Goal: Transaction & Acquisition: Purchase product/service

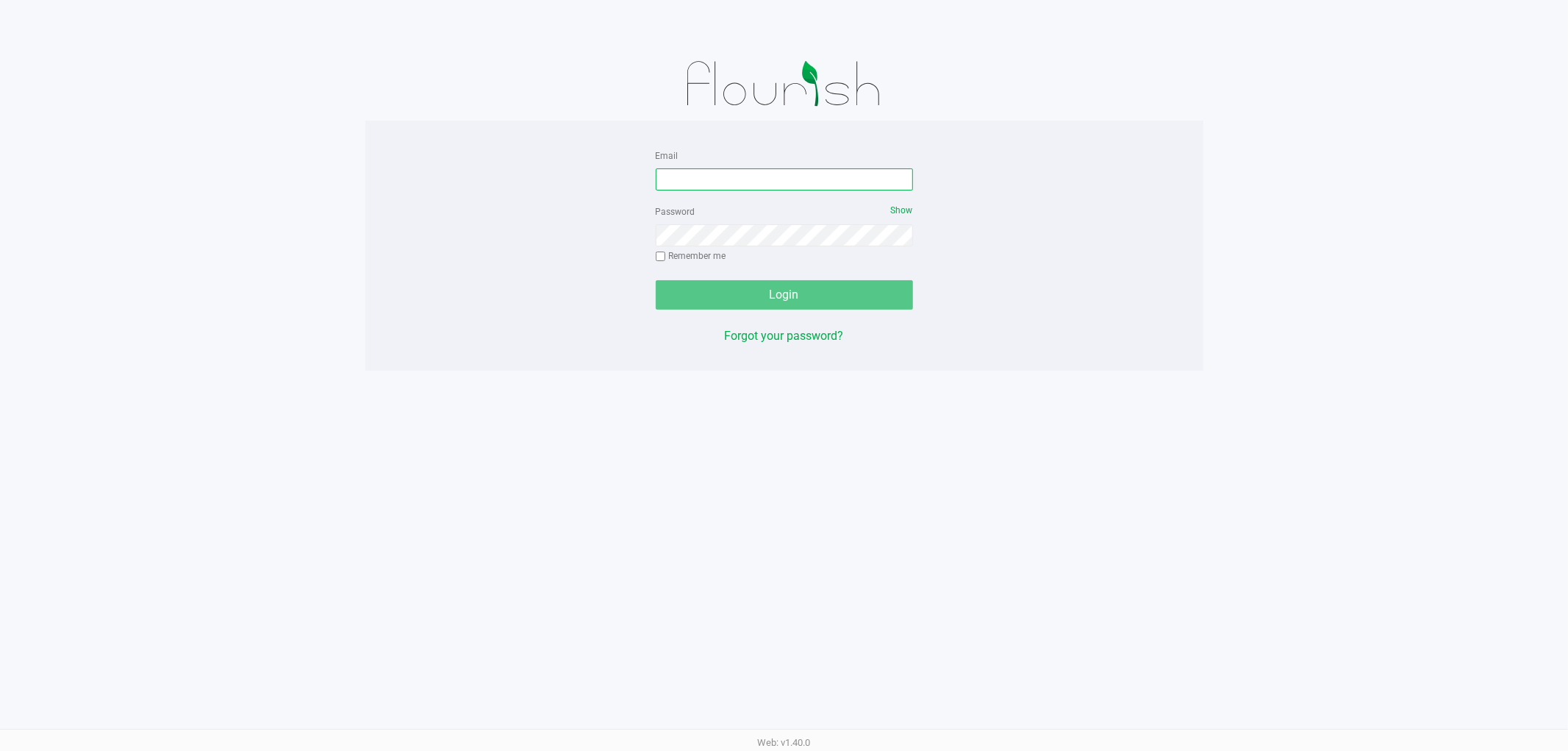
click at [694, 190] on input "Email" at bounding box center [784, 179] width 258 height 22
type input "l"
type input "lheinzman@liveparallel.com"
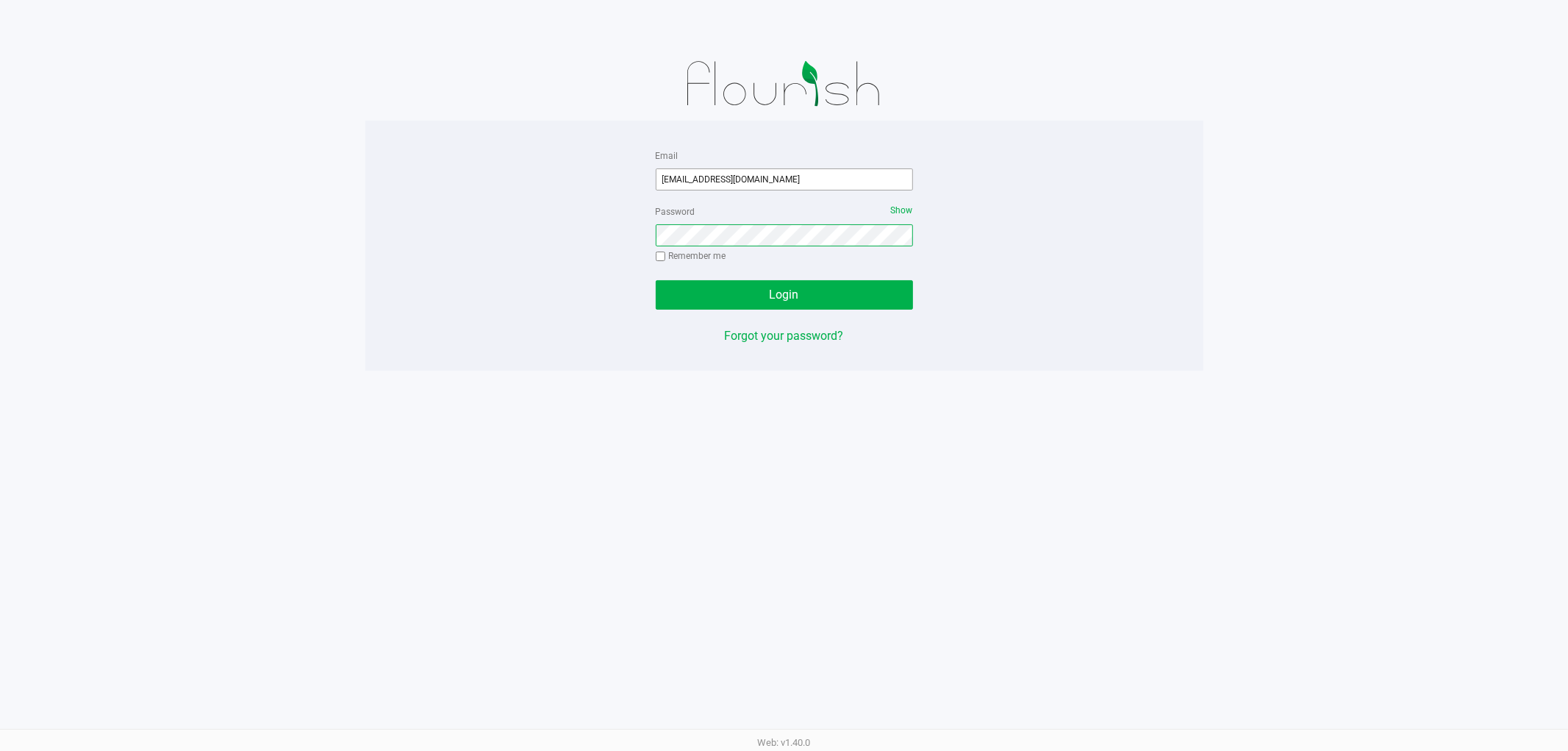
click at [655, 280] on button "Login" at bounding box center [784, 294] width 258 height 29
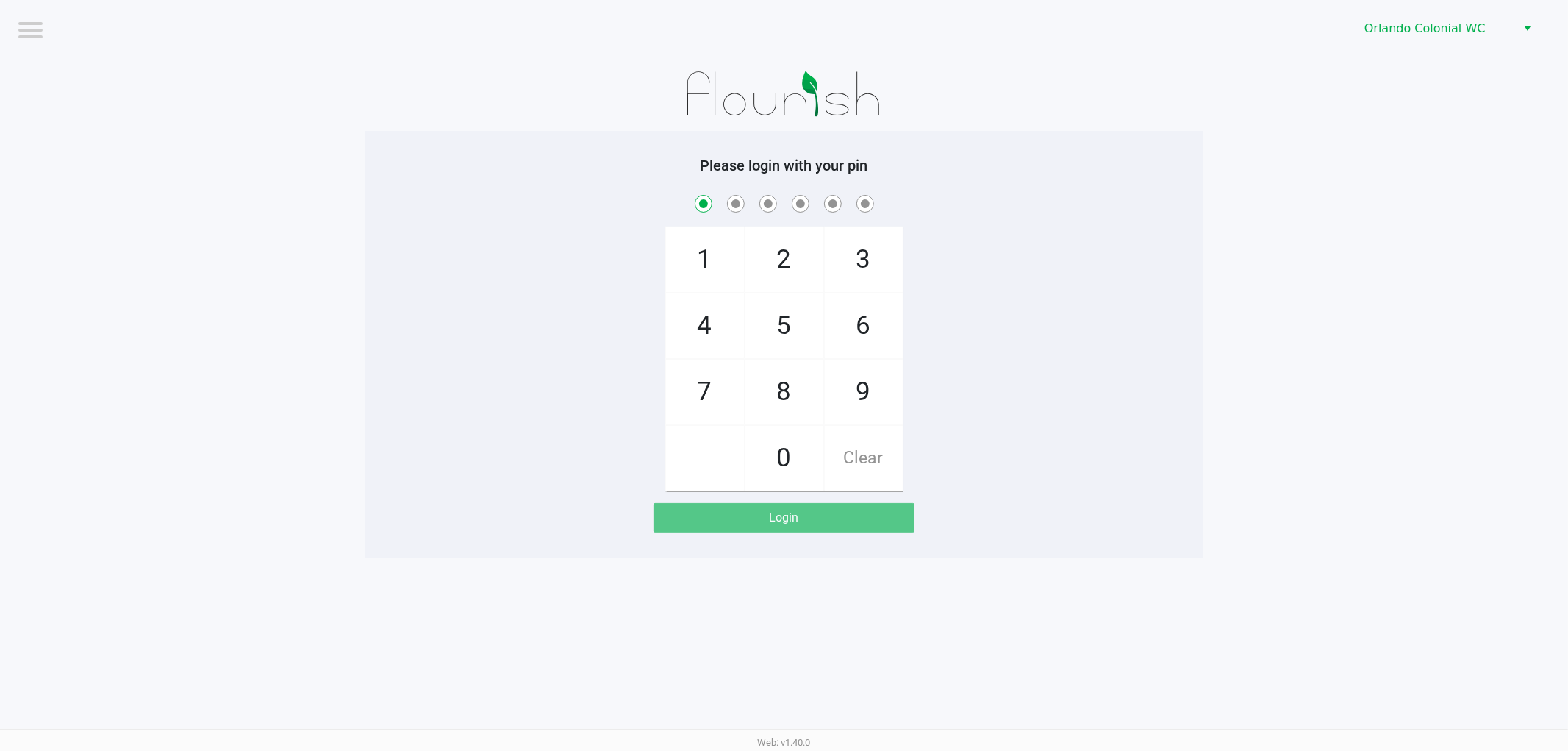
checkbox input "true"
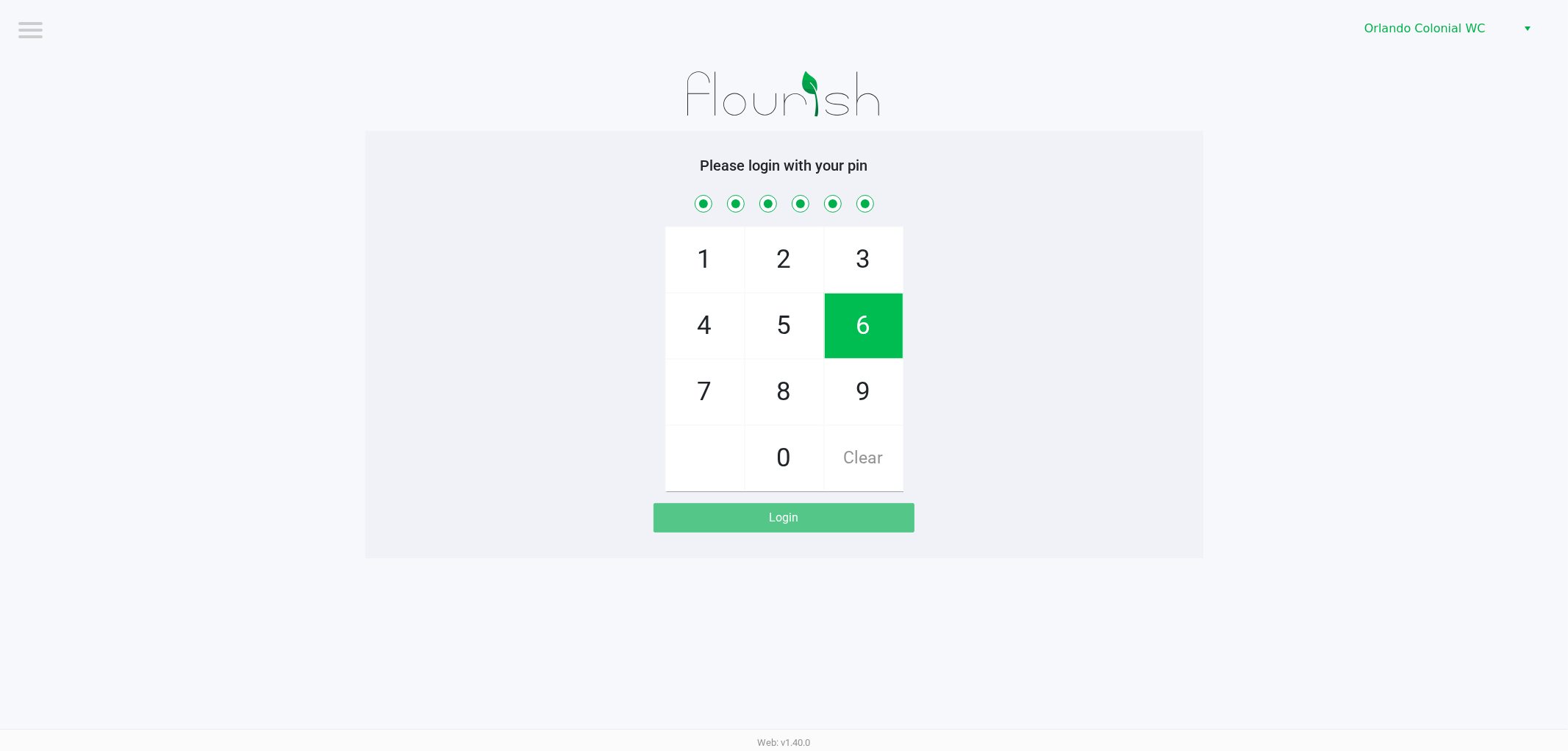
checkbox input "true"
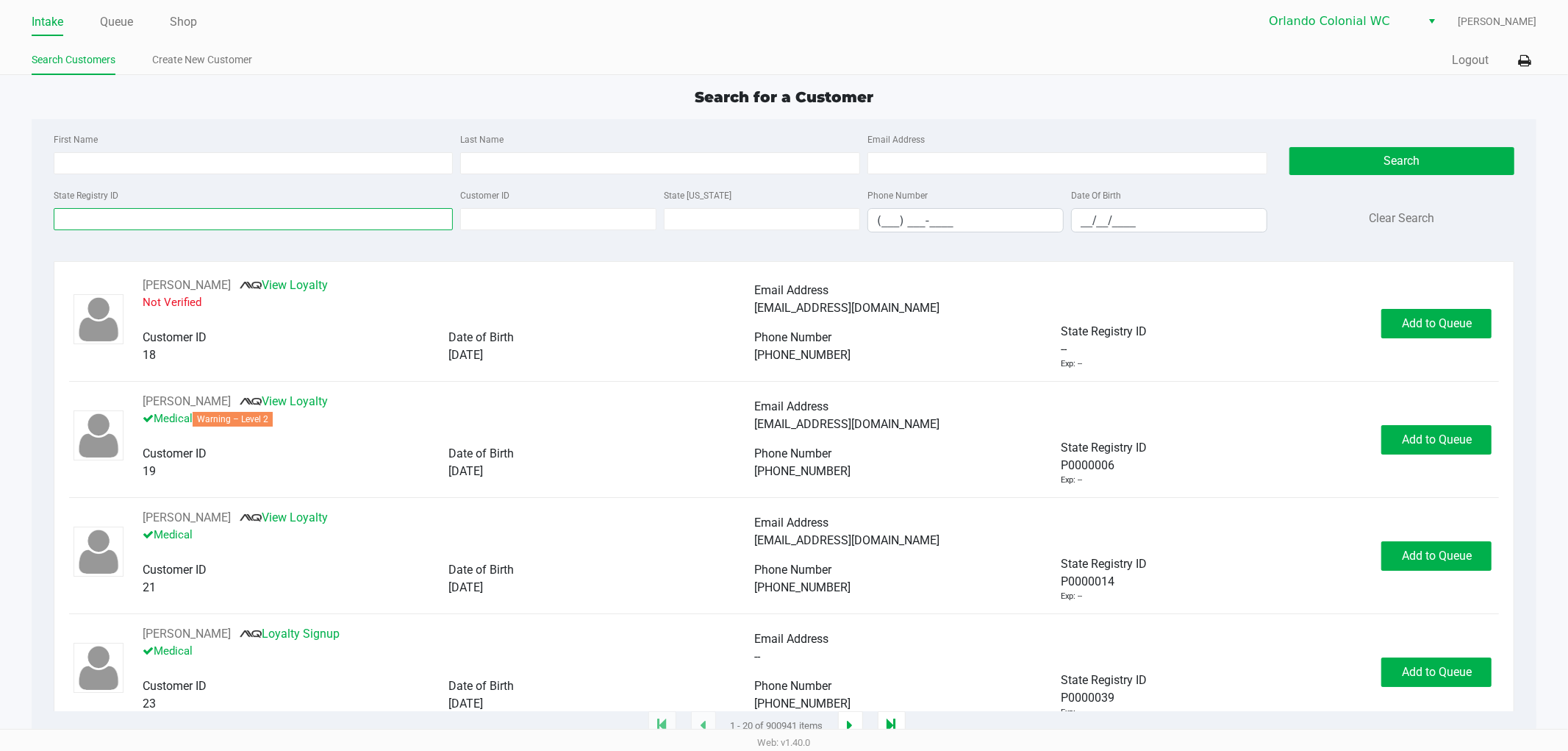
click at [107, 213] on input "State Registry ID" at bounding box center [253, 219] width 400 height 22
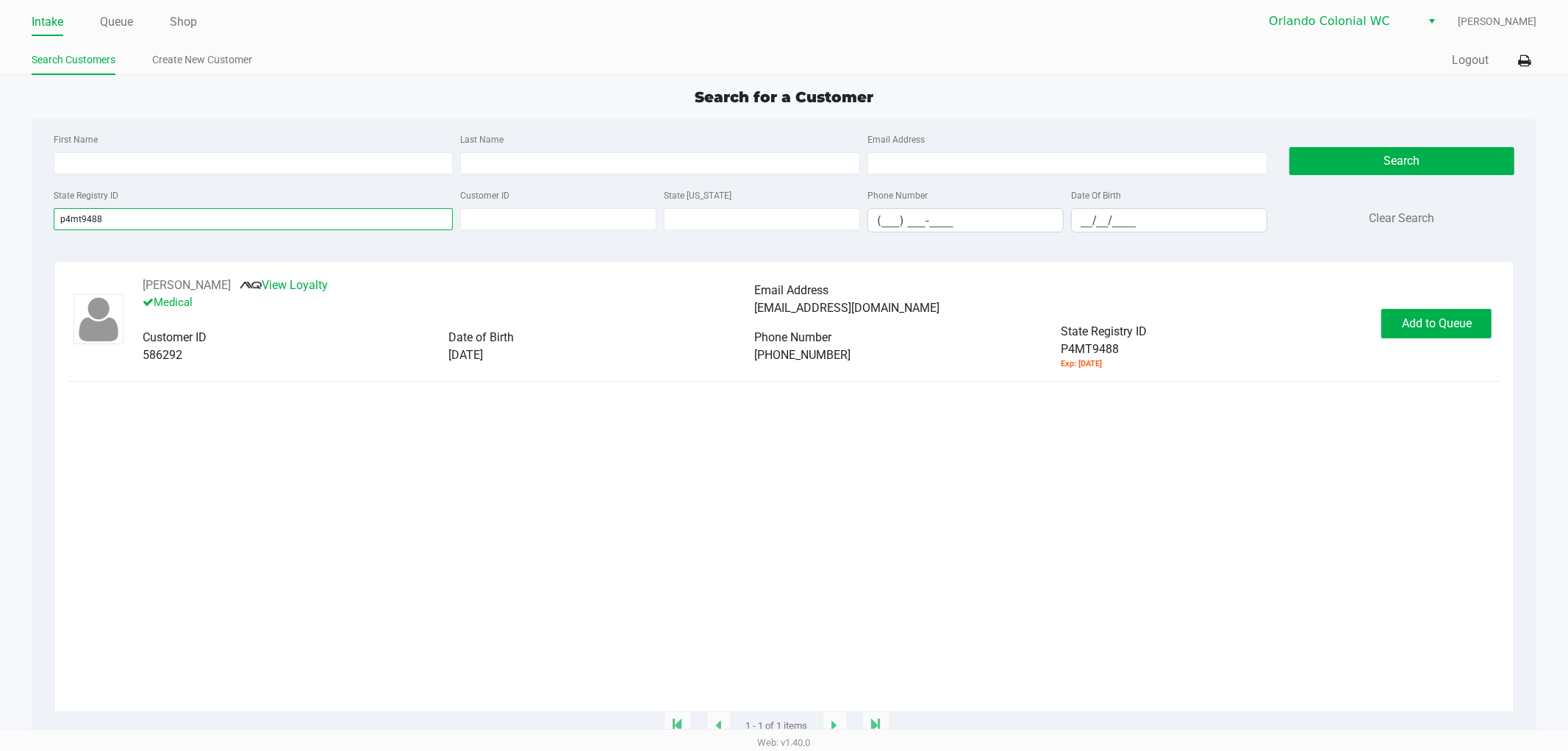
type input "p4mt9488"
click at [1426, 300] on div "ANDREW FILIPPOV View Loyalty Medical Email Address harlukncrest@yahoo.com Custo…" at bounding box center [784, 323] width 1431 height 94
click at [1415, 312] on button "Add to Queue" at bounding box center [1436, 323] width 111 height 29
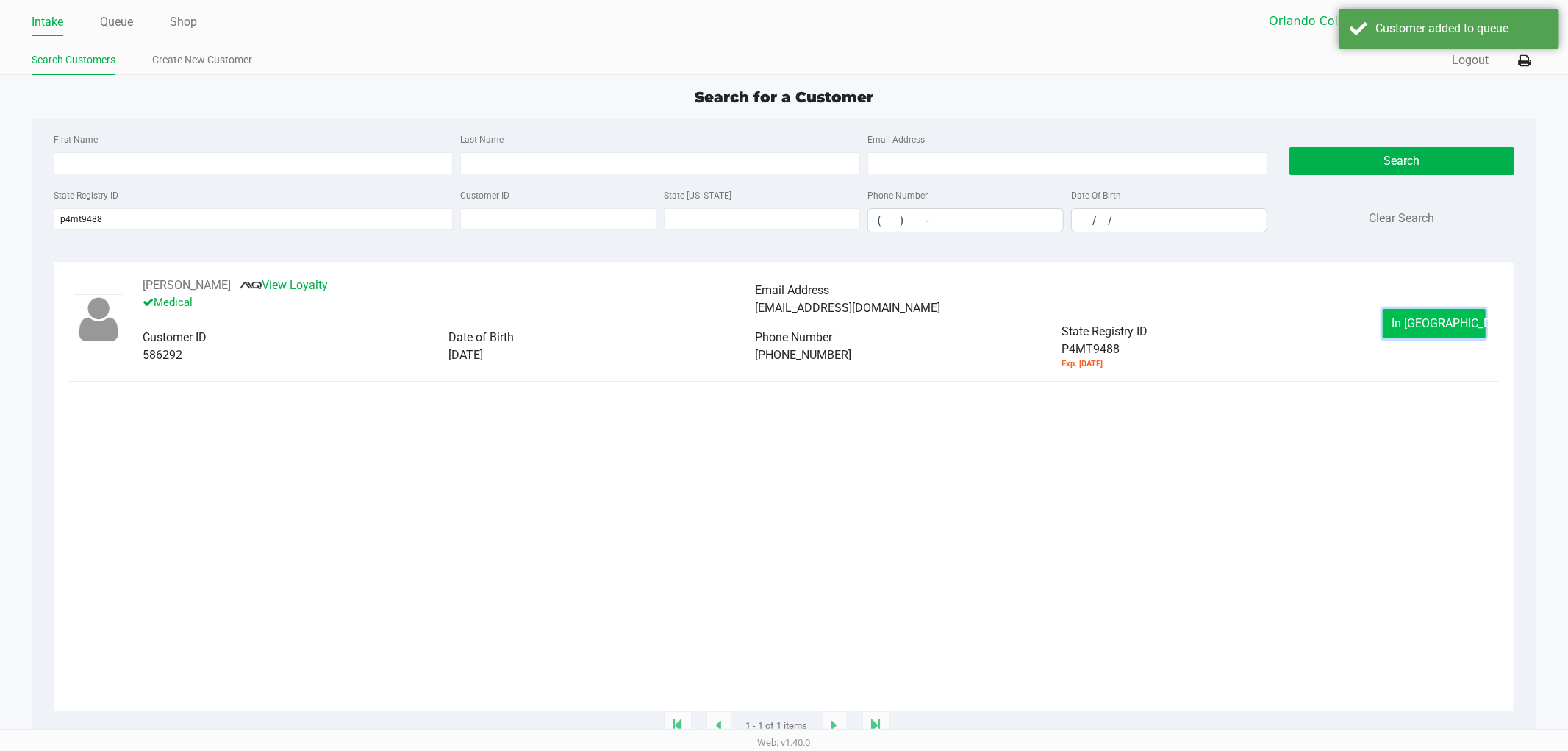
click at [1388, 331] on button "In Queue" at bounding box center [1433, 323] width 103 height 29
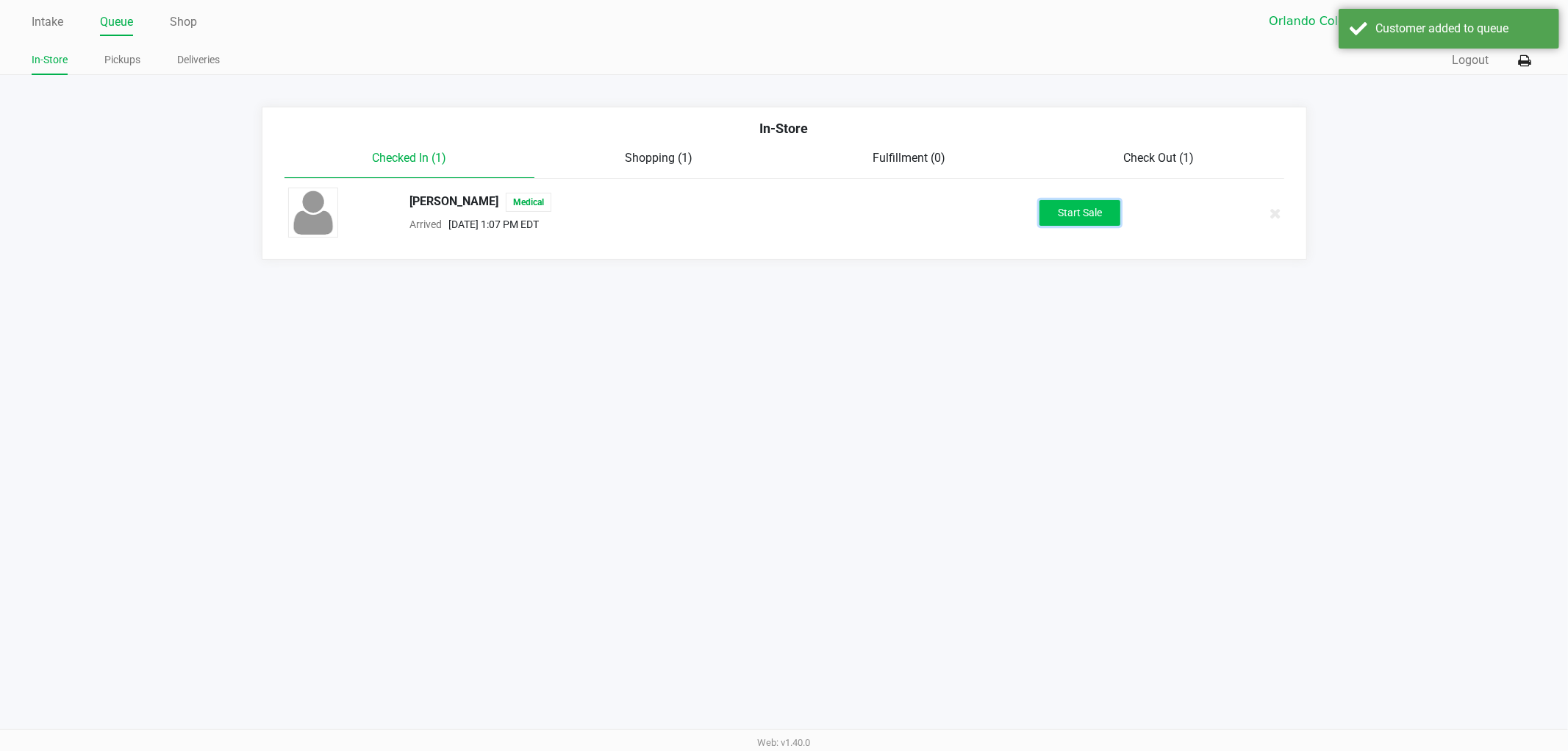
click at [1044, 214] on button "Start Sale" at bounding box center [1080, 212] width 81 height 26
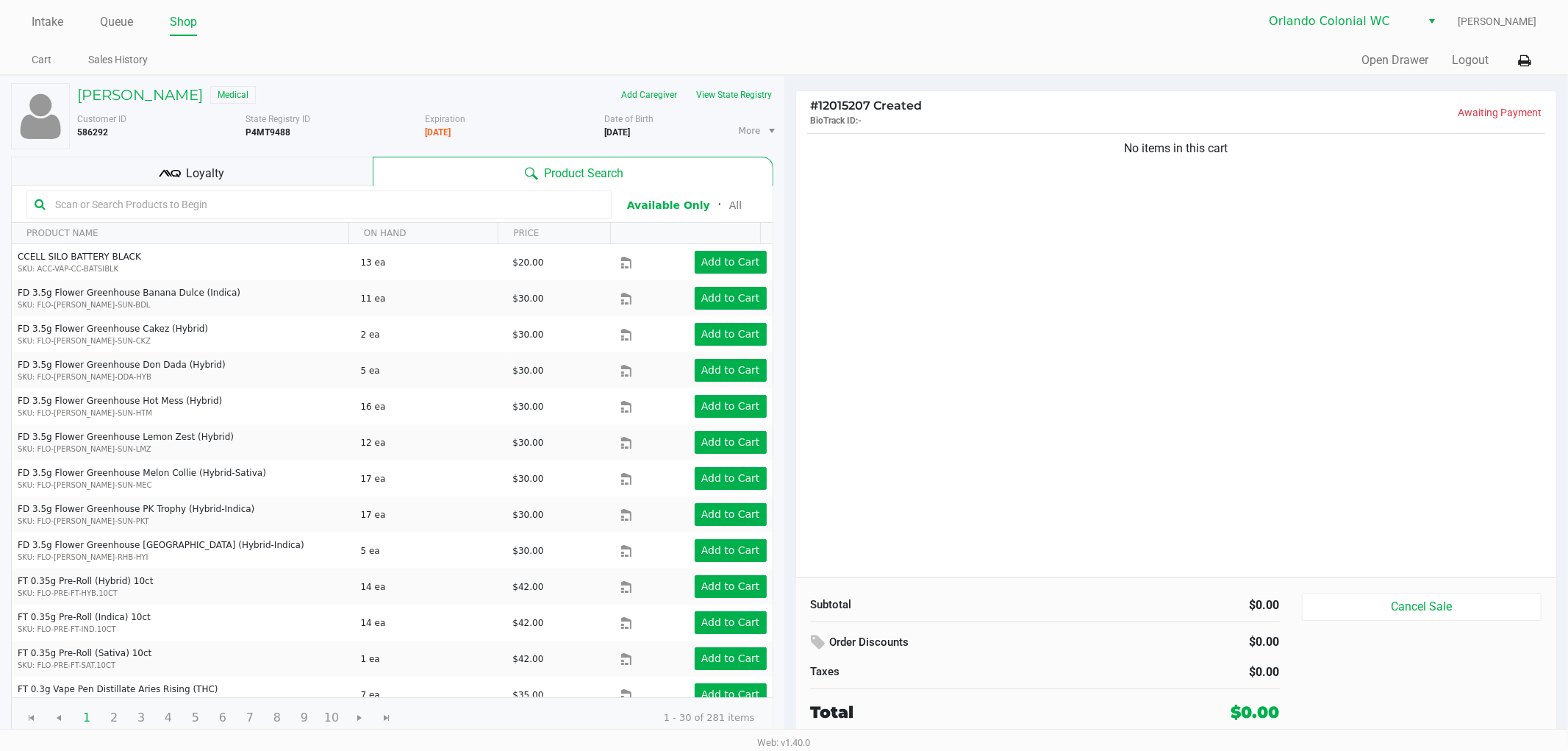
click at [385, 203] on input "text" at bounding box center [326, 204] width 554 height 22
type input "jle"
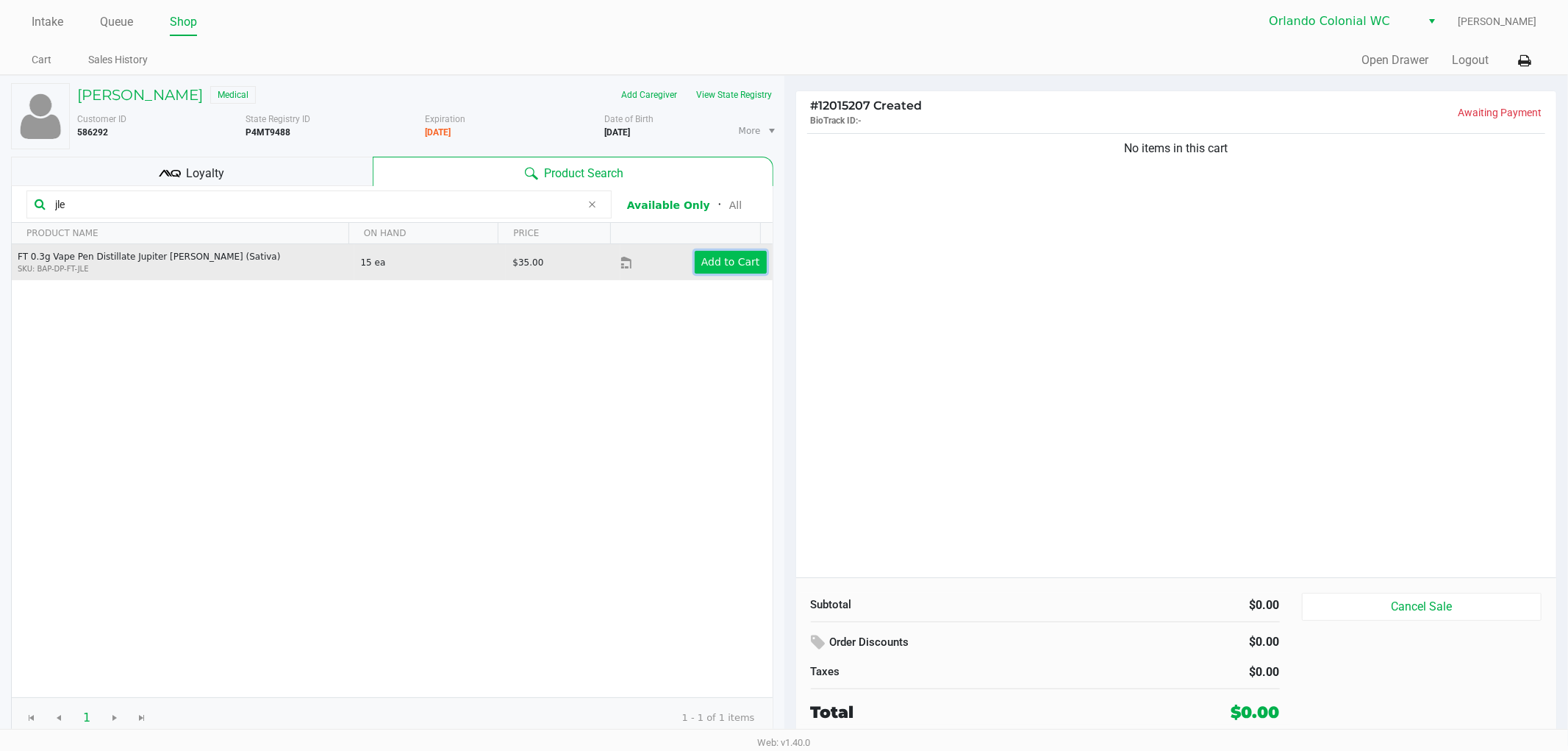
click at [733, 263] on app-button-loader "Add to Cart" at bounding box center [731, 261] width 59 height 12
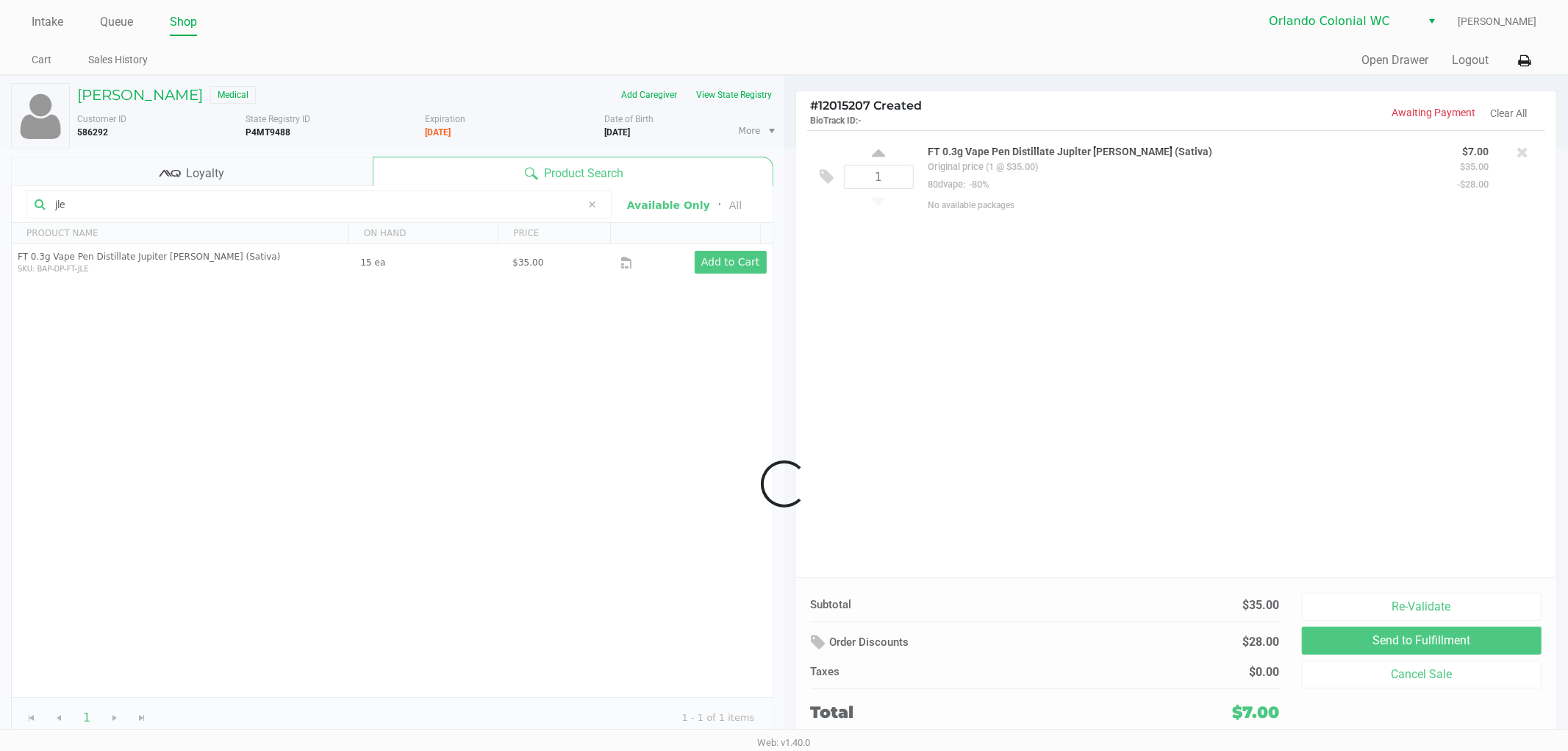
click at [63, 196] on input "jle" at bounding box center [315, 204] width 532 height 22
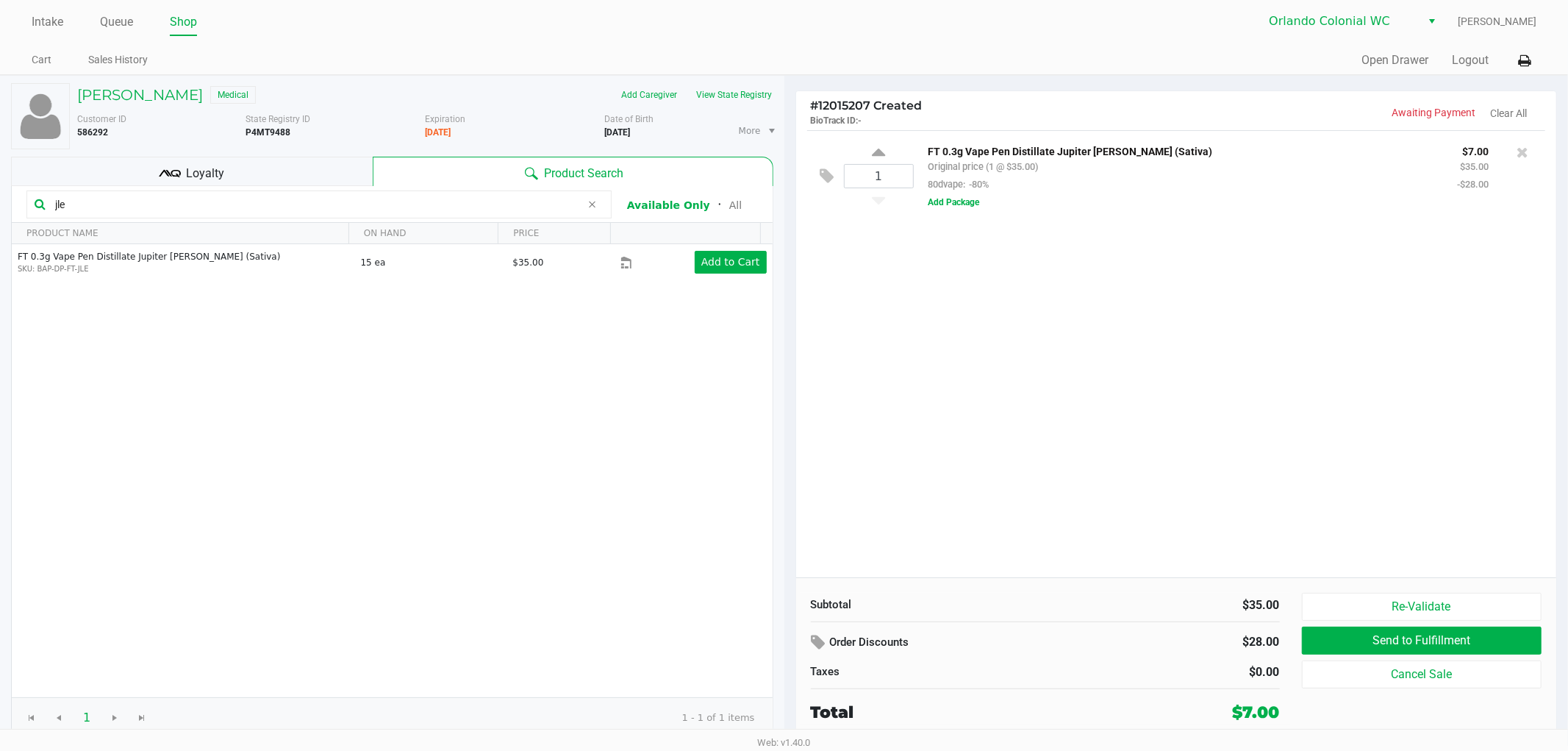
drag, startPoint x: 70, startPoint y: 199, endPoint x: 0, endPoint y: 166, distance: 77.4
click at [0, 169] on div "ANDREW FILIPPOV Medical Add Caregiver View State Registry Customer ID 586292 St…" at bounding box center [392, 410] width 784 height 670
drag, startPoint x: 74, startPoint y: 204, endPoint x: 111, endPoint y: 203, distance: 37.0
click at [77, 203] on input "revie" at bounding box center [315, 204] width 532 height 22
type input "revive"
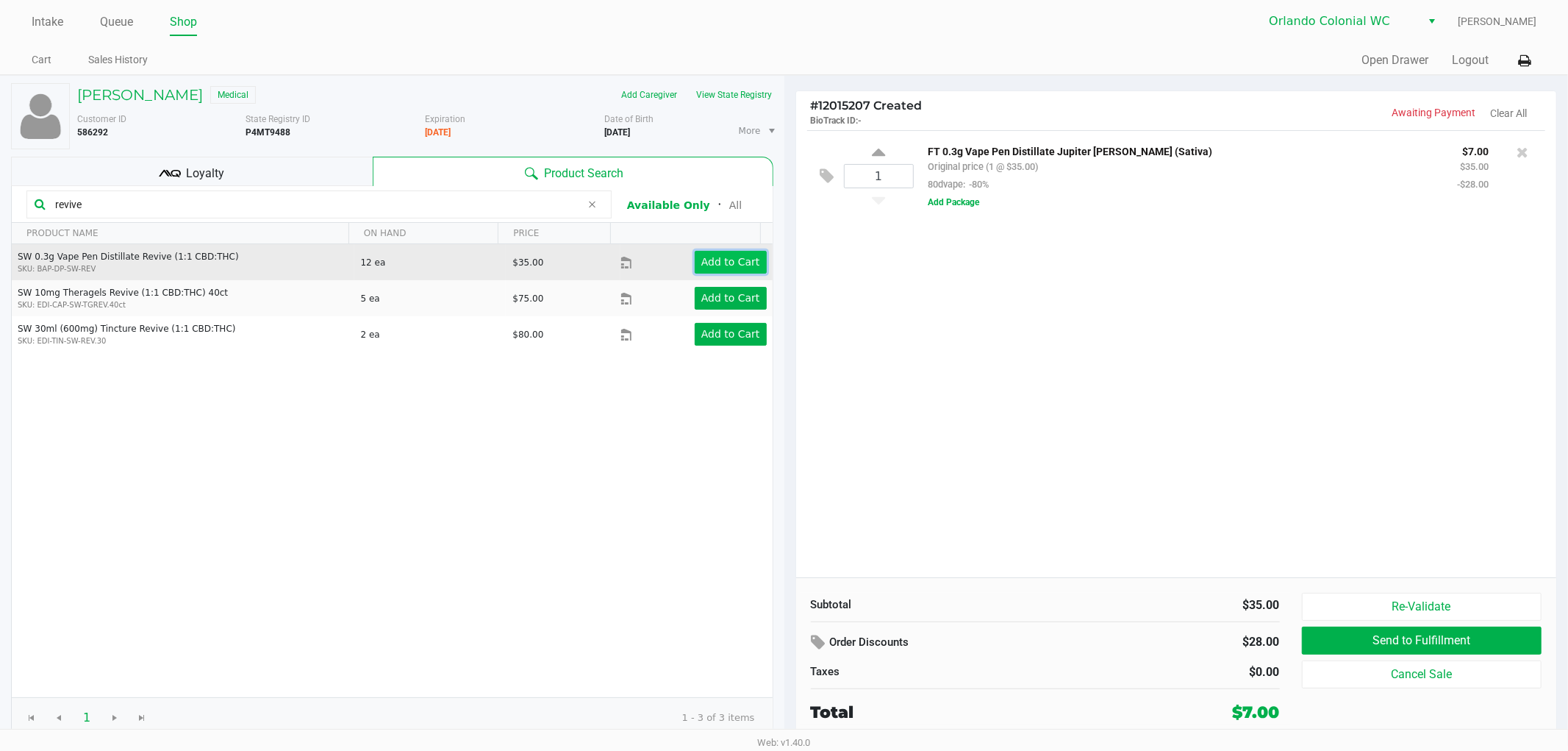
click at [706, 258] on app-button-loader "Add to Cart" at bounding box center [731, 261] width 59 height 12
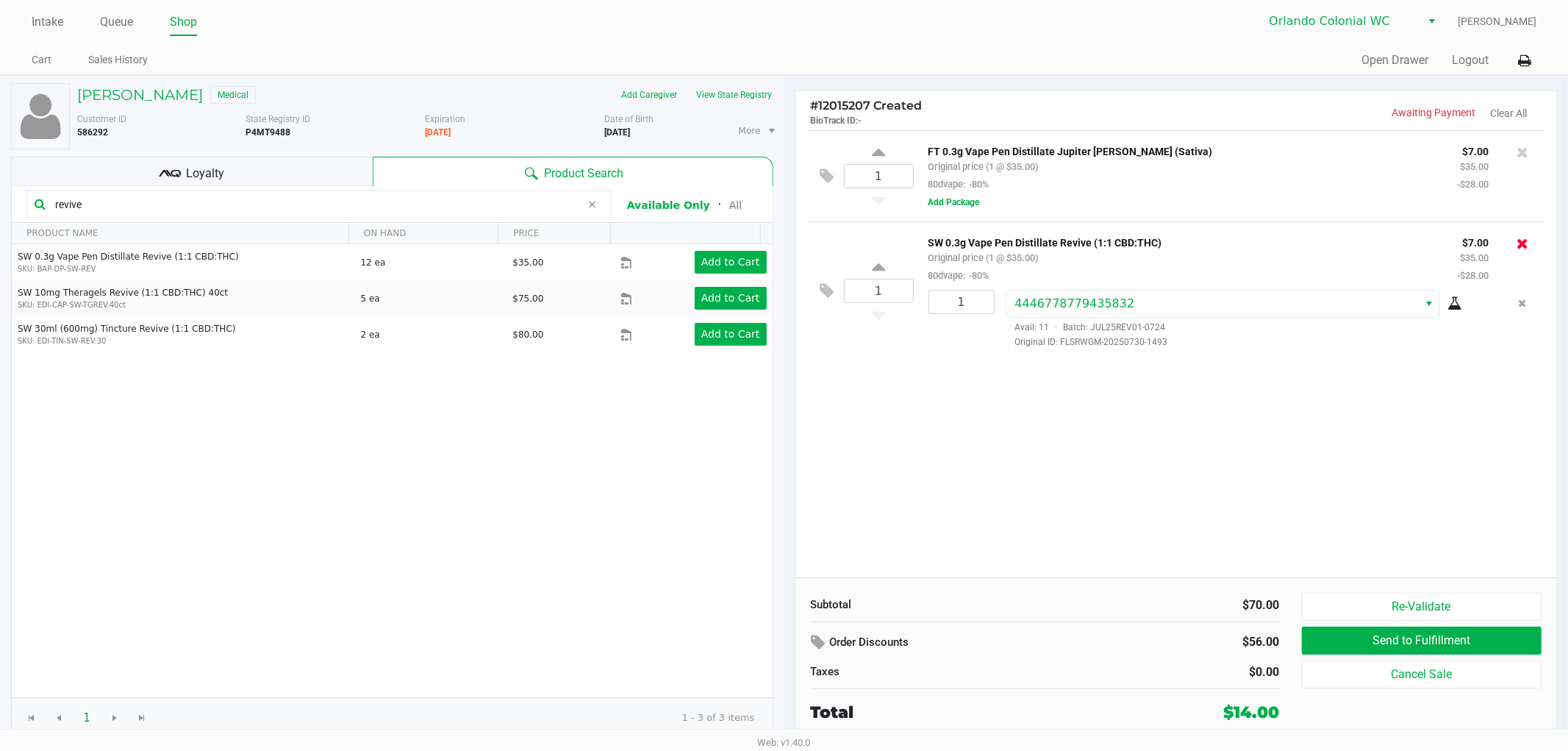
click at [1523, 243] on icon at bounding box center [1522, 243] width 12 height 14
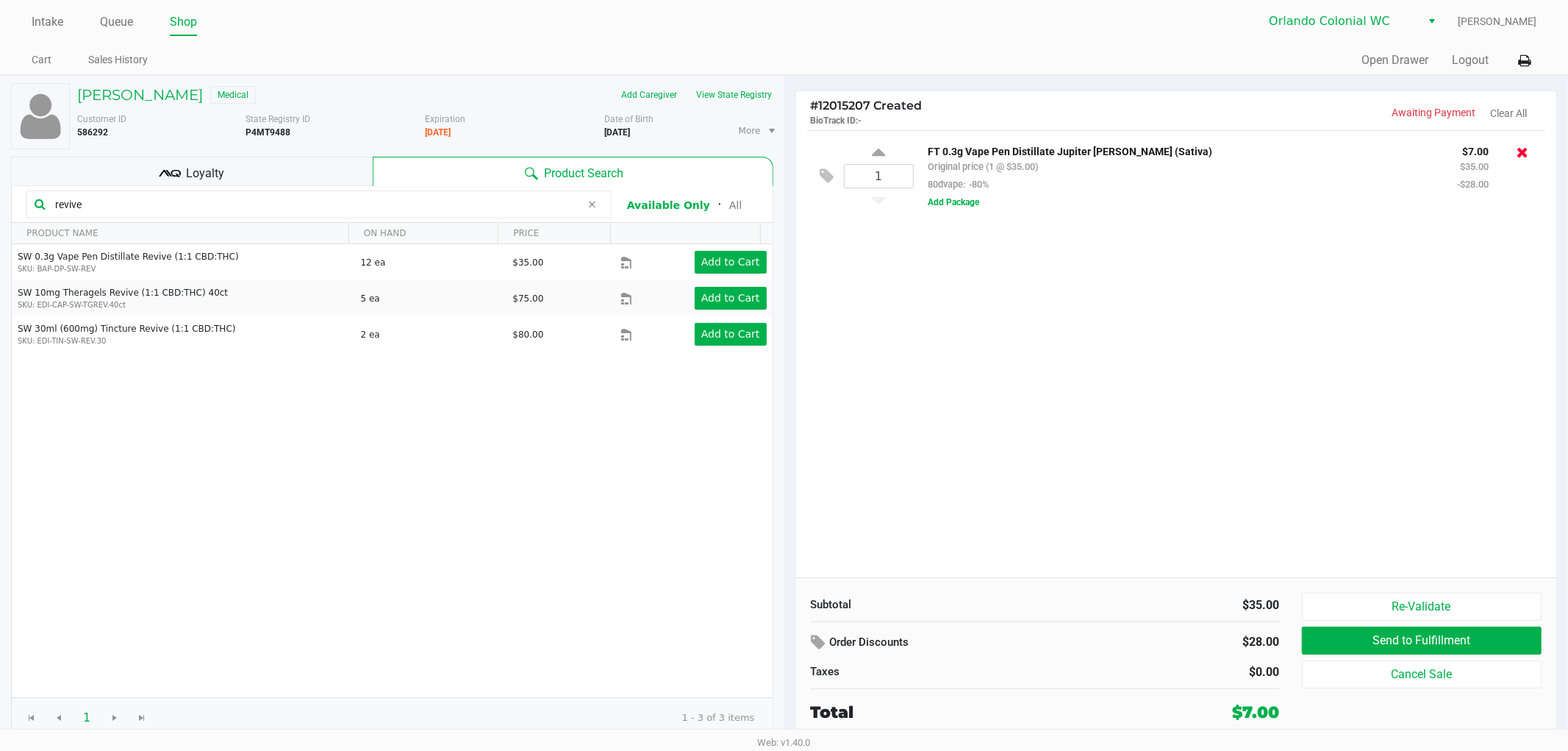
click at [1516, 152] on icon at bounding box center [1522, 152] width 12 height 14
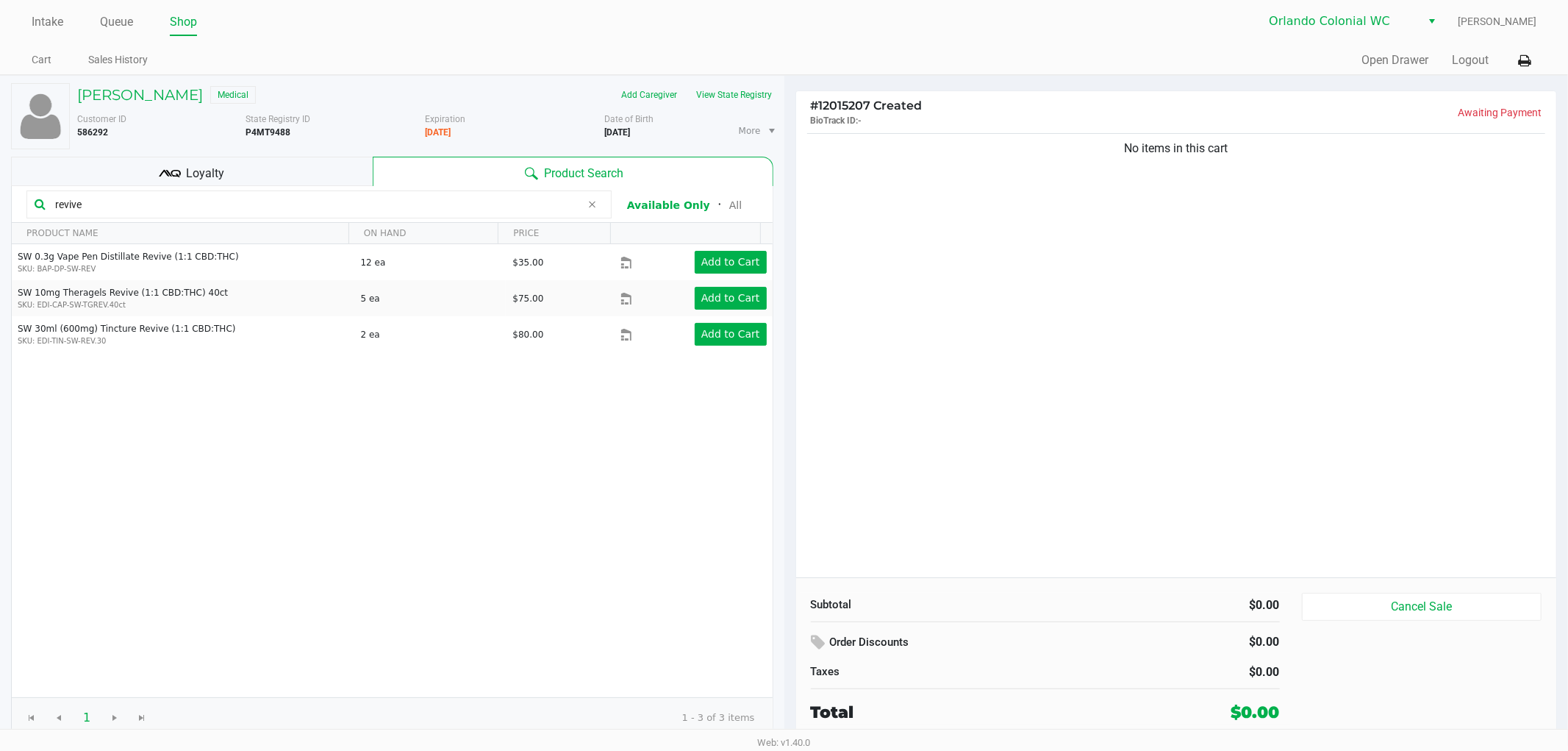
click at [267, 128] on b "P4MT9488" at bounding box center [267, 133] width 45 height 11
copy b "P4MT9488"
click at [1434, 598] on button "Cancel Sale" at bounding box center [1422, 607] width 241 height 28
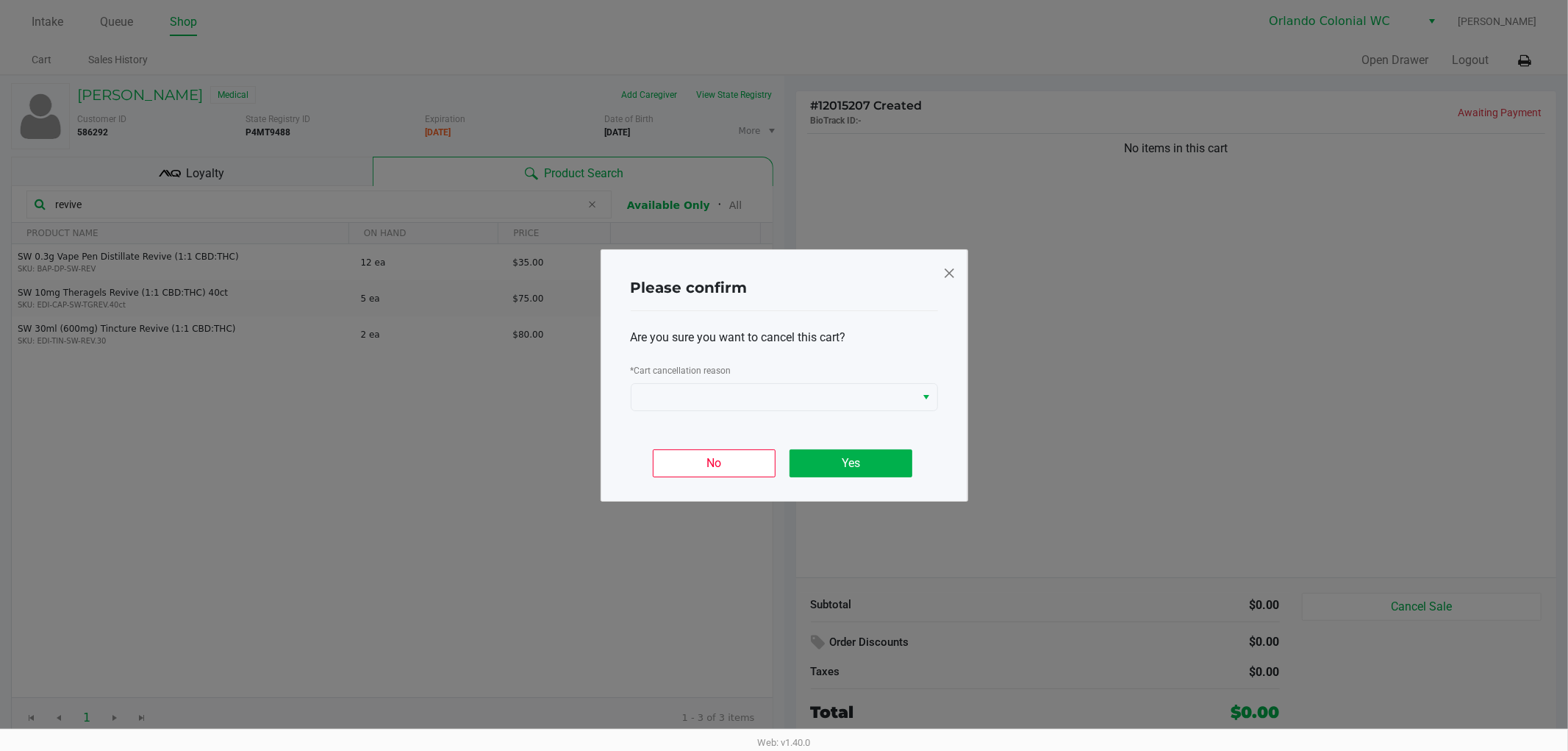
click at [858, 427] on div "Are you sure you want to cancel this cart? * Cart cancellation reason" at bounding box center [784, 370] width 308 height 118
click at [861, 401] on span at bounding box center [773, 397] width 267 height 18
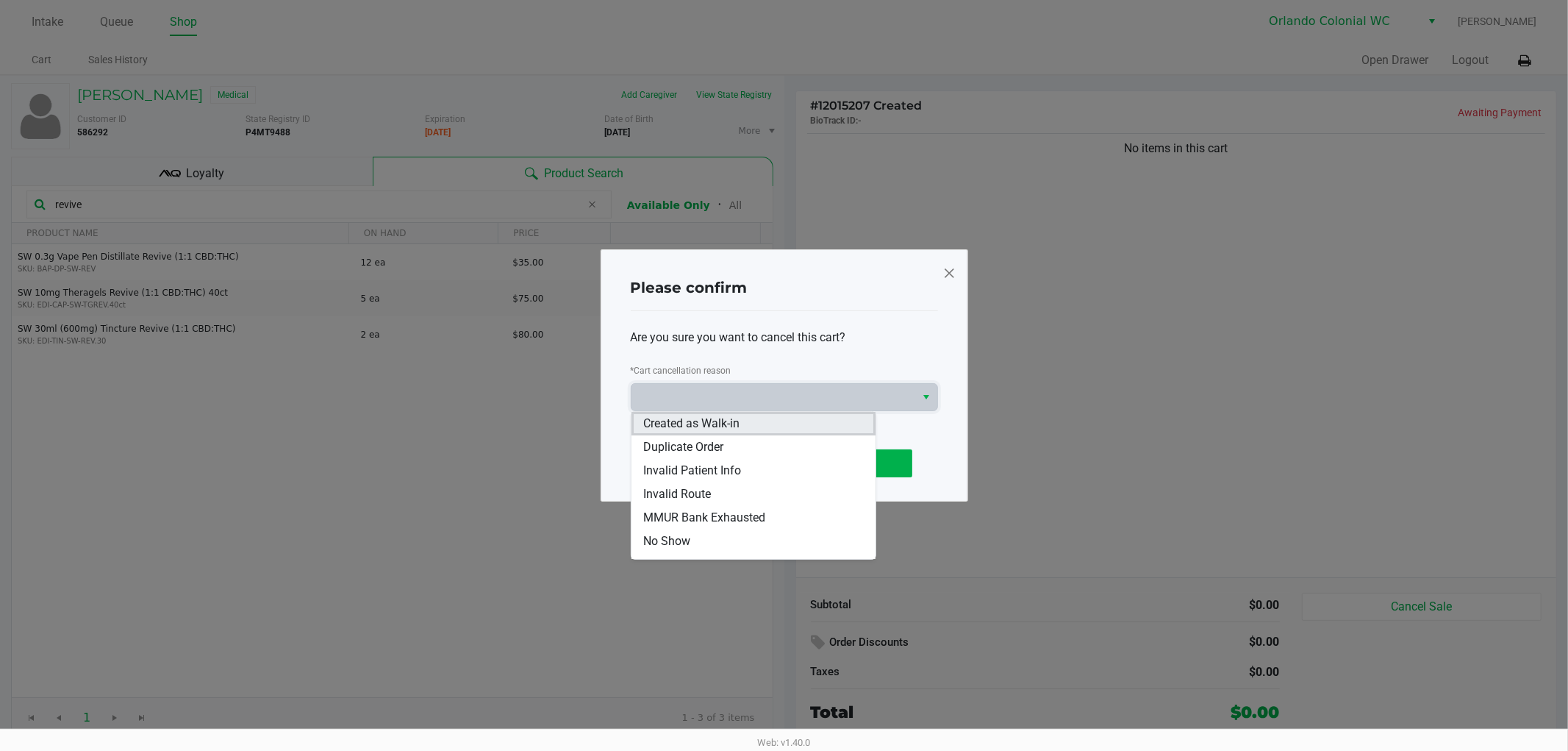
click at [759, 430] on li "Created as Walk-in" at bounding box center [753, 424] width 244 height 23
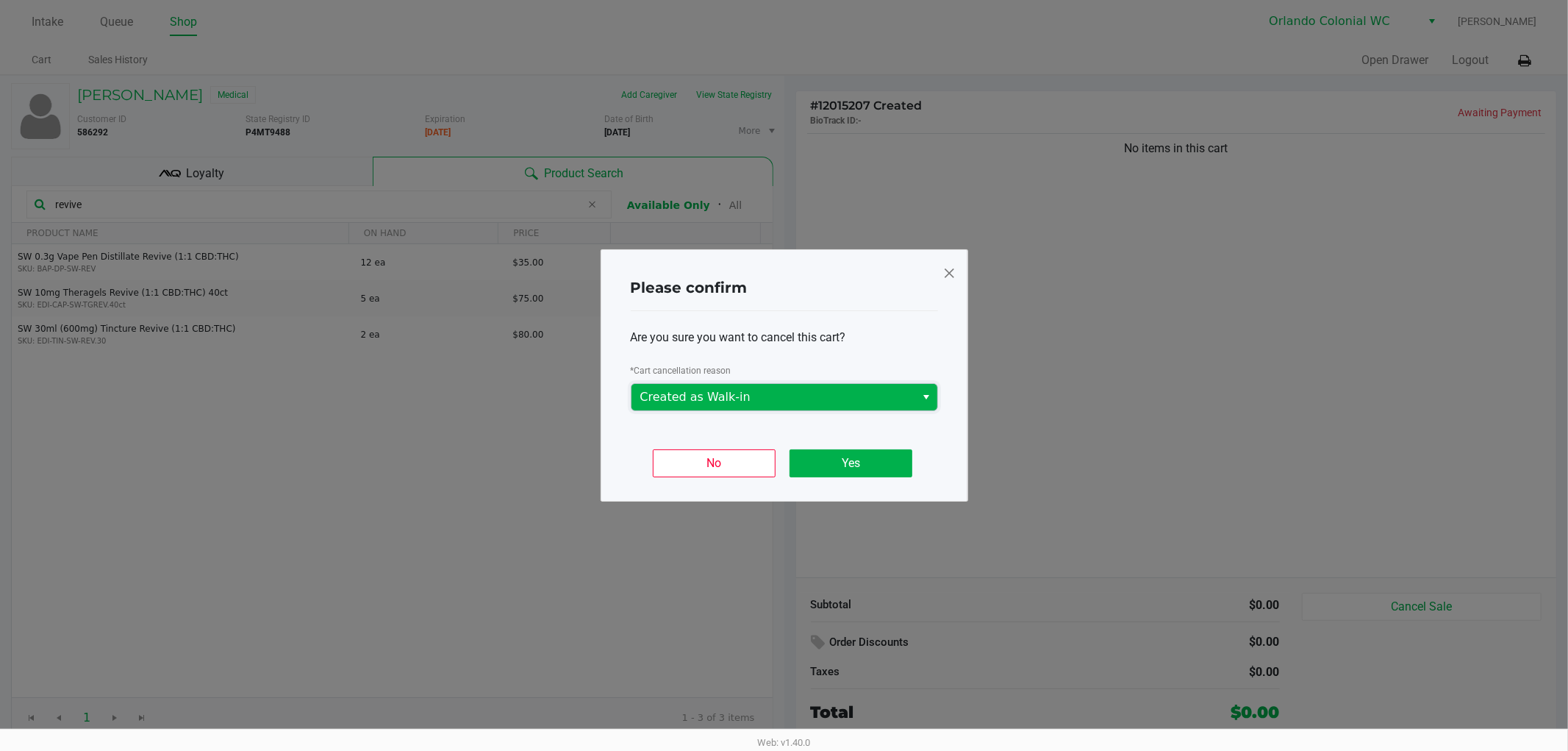
click at [877, 400] on span "Created as Walk-in" at bounding box center [773, 397] width 267 height 18
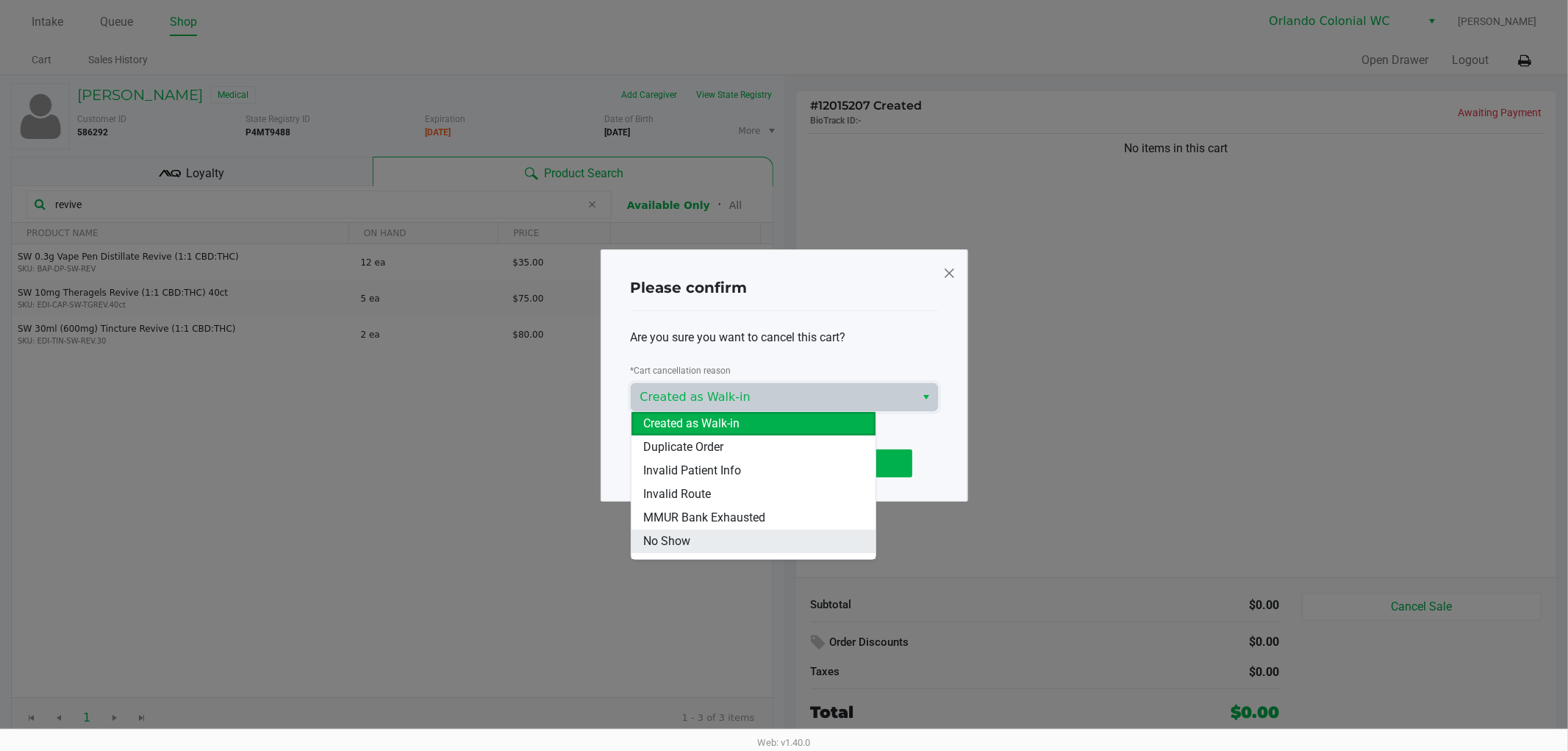
click at [721, 539] on li "No Show" at bounding box center [753, 541] width 244 height 23
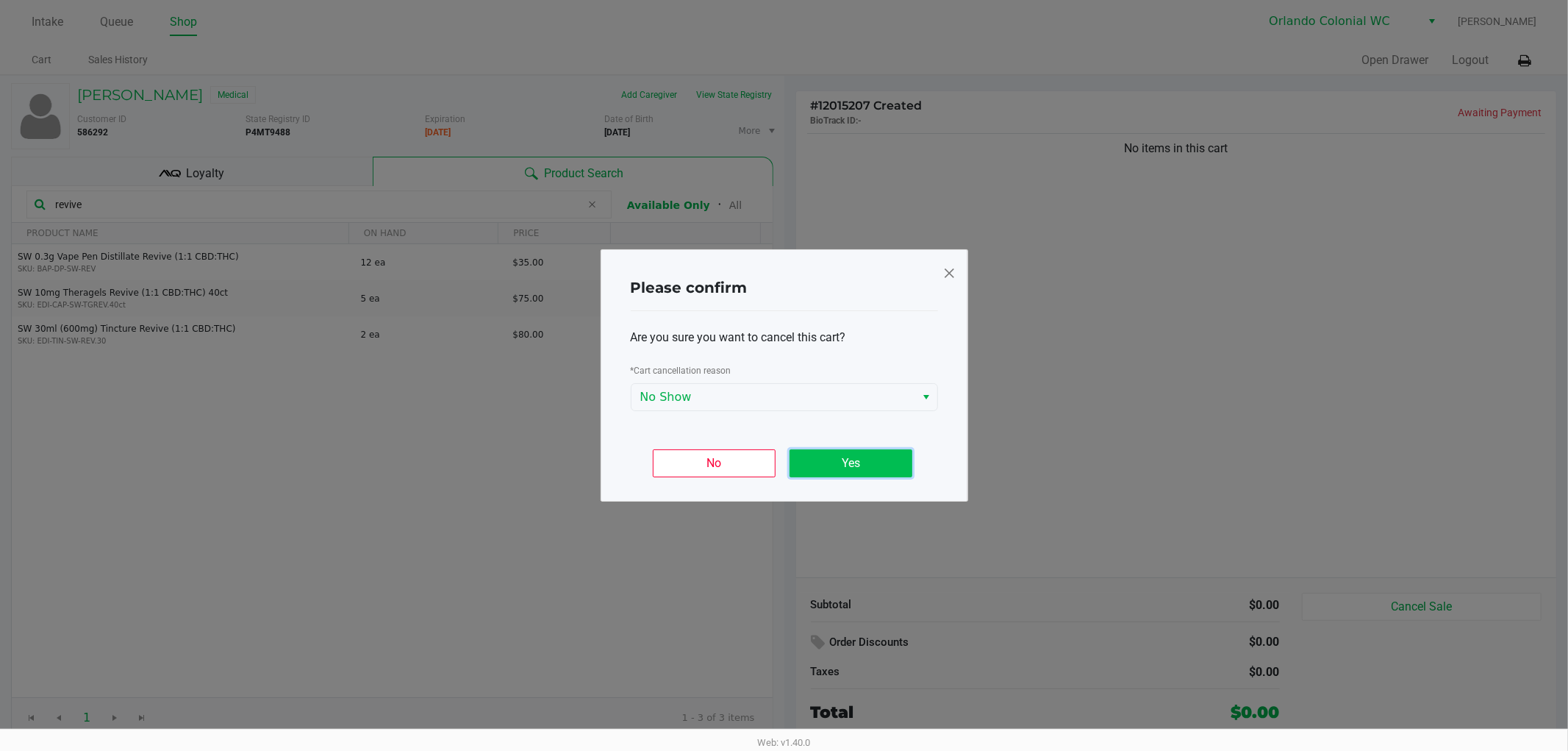
click at [861, 463] on button "Yes" at bounding box center [851, 463] width 123 height 28
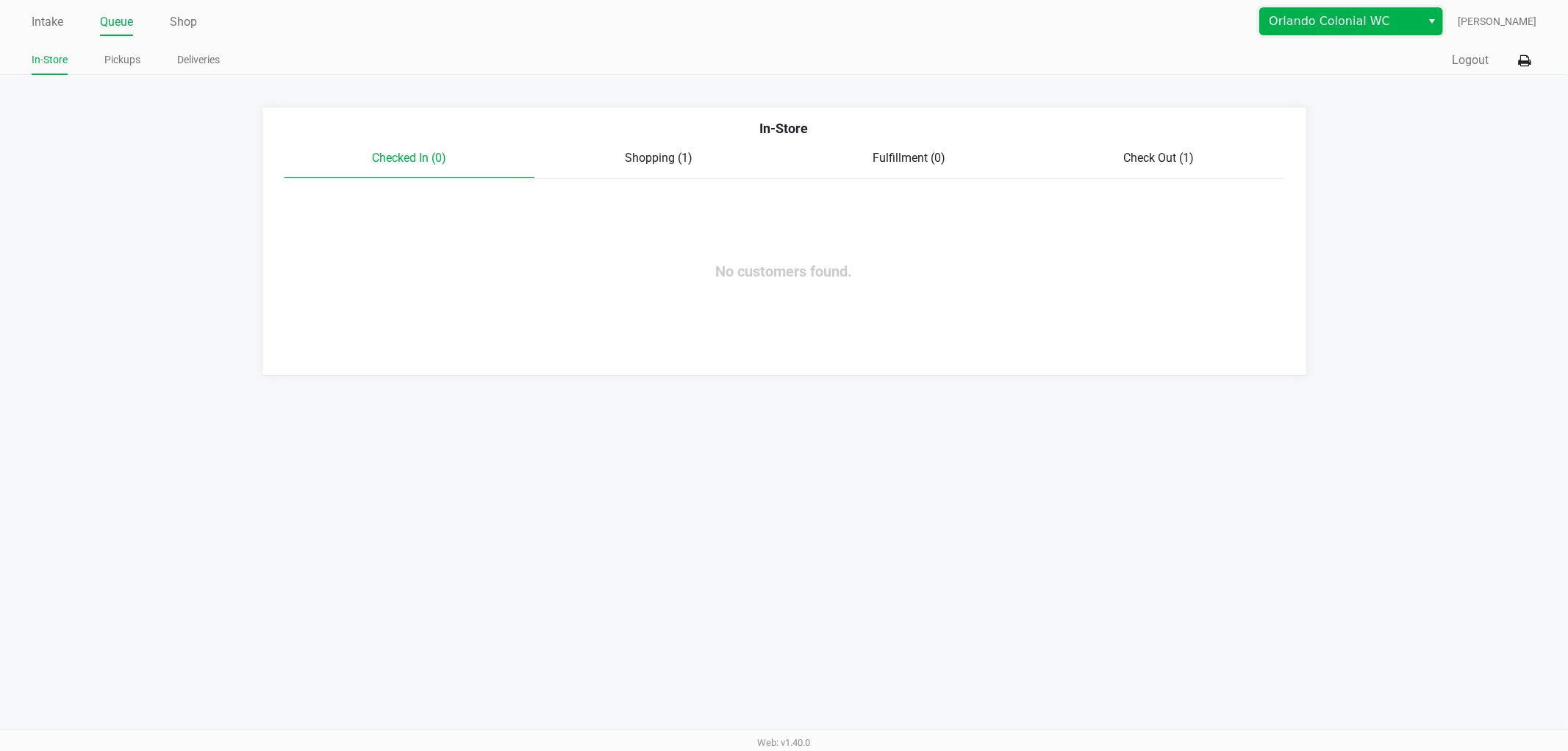
click at [1296, 18] on span "Orlando Colonial WC" at bounding box center [1340, 21] width 144 height 18
click at [1305, 60] on li "Orlando WC" at bounding box center [1343, 71] width 145 height 23
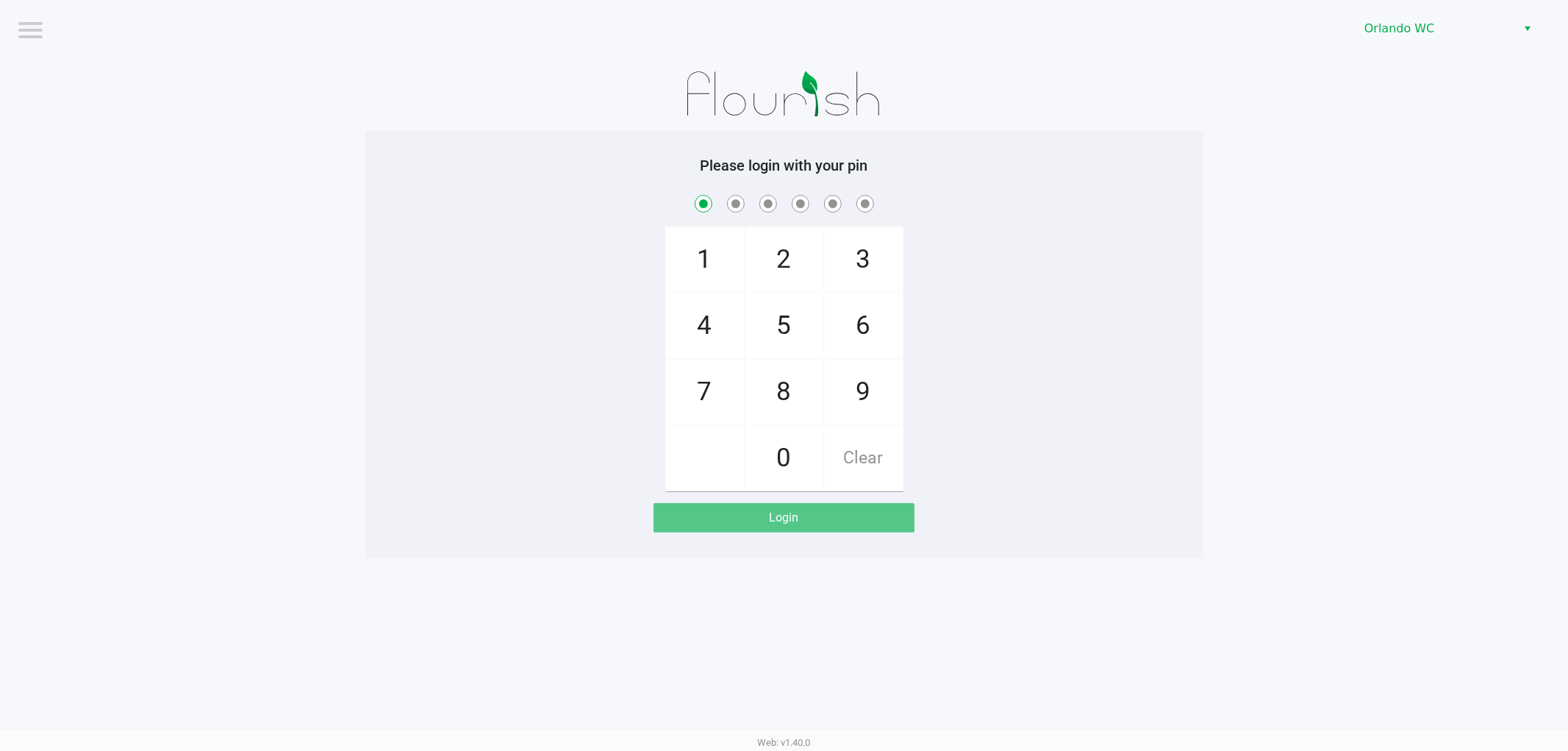
checkbox input "true"
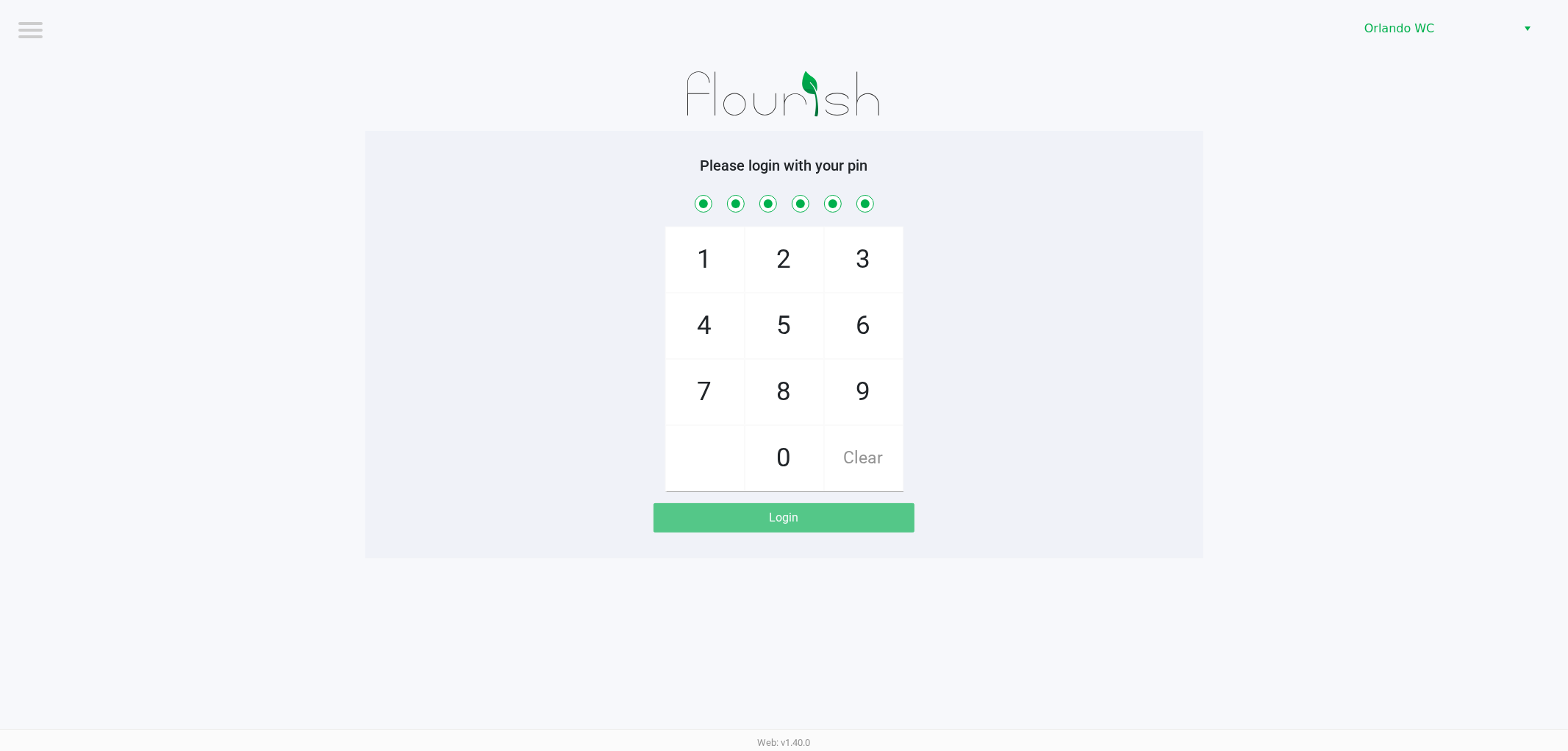
checkbox input "true"
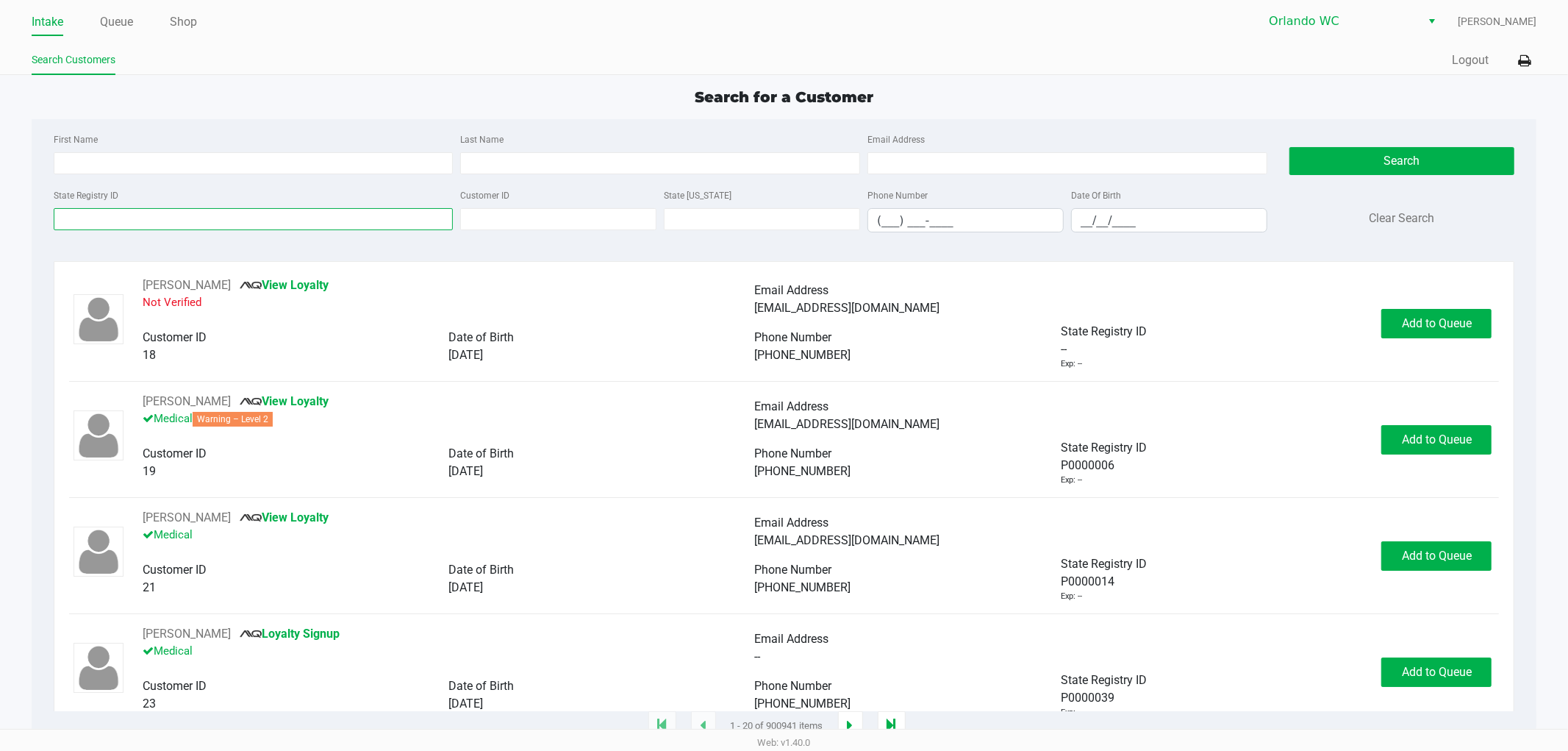
click at [392, 216] on input "State Registry ID" at bounding box center [253, 219] width 400 height 22
paste input "P4MT9488"
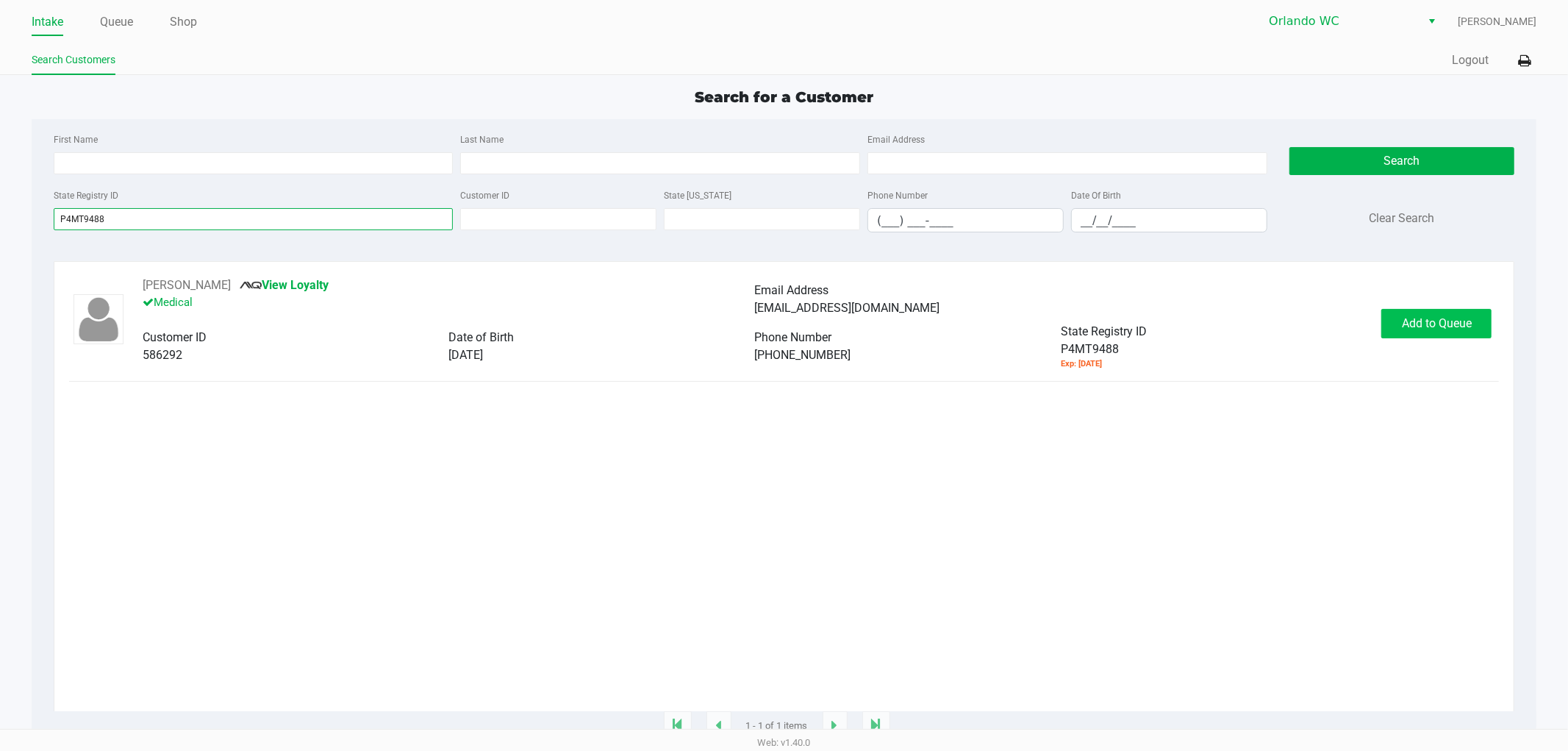
type input "P4MT9488"
click at [1406, 326] on span "Add to Queue" at bounding box center [1436, 324] width 70 height 14
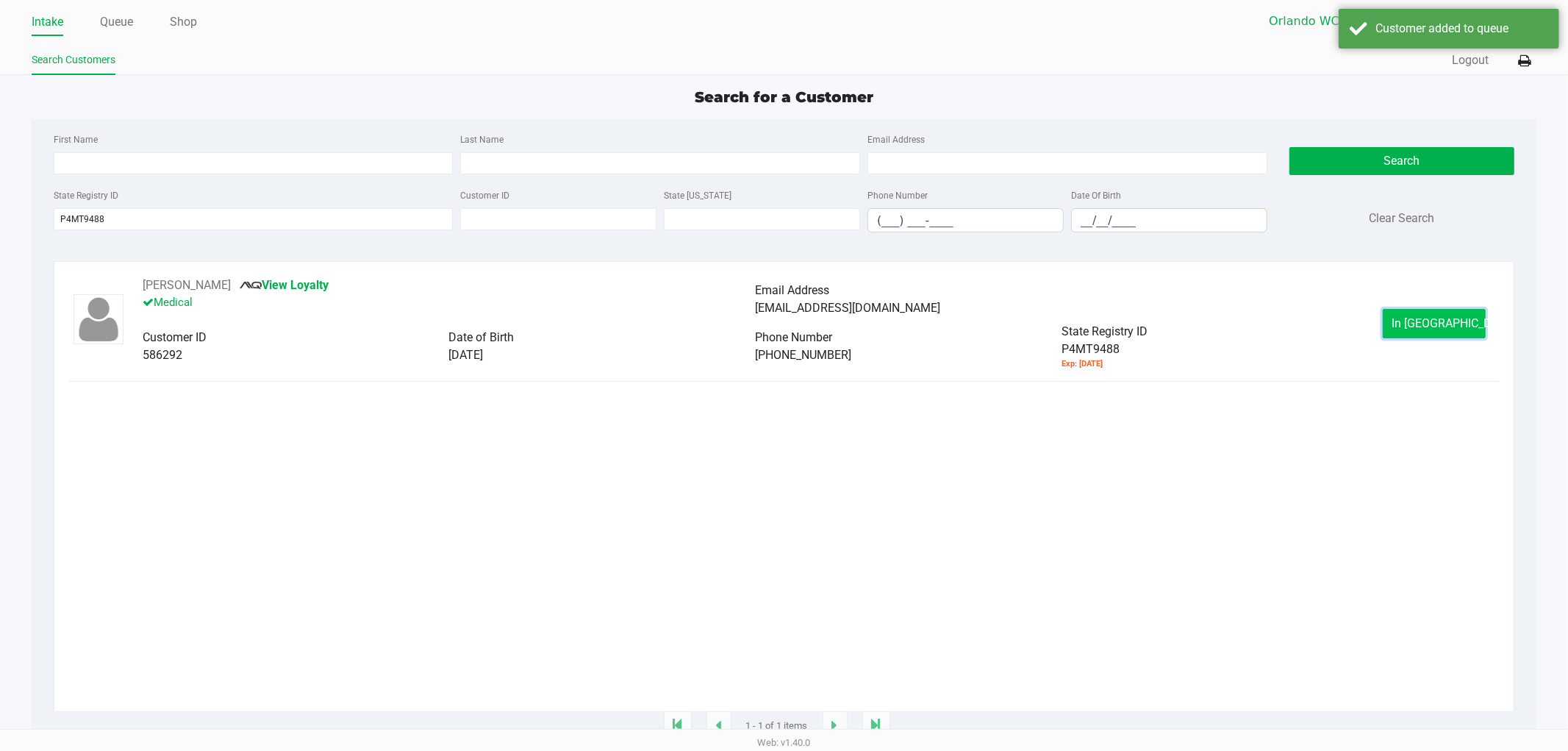
click at [1480, 334] on button "In Queue" at bounding box center [1433, 323] width 103 height 29
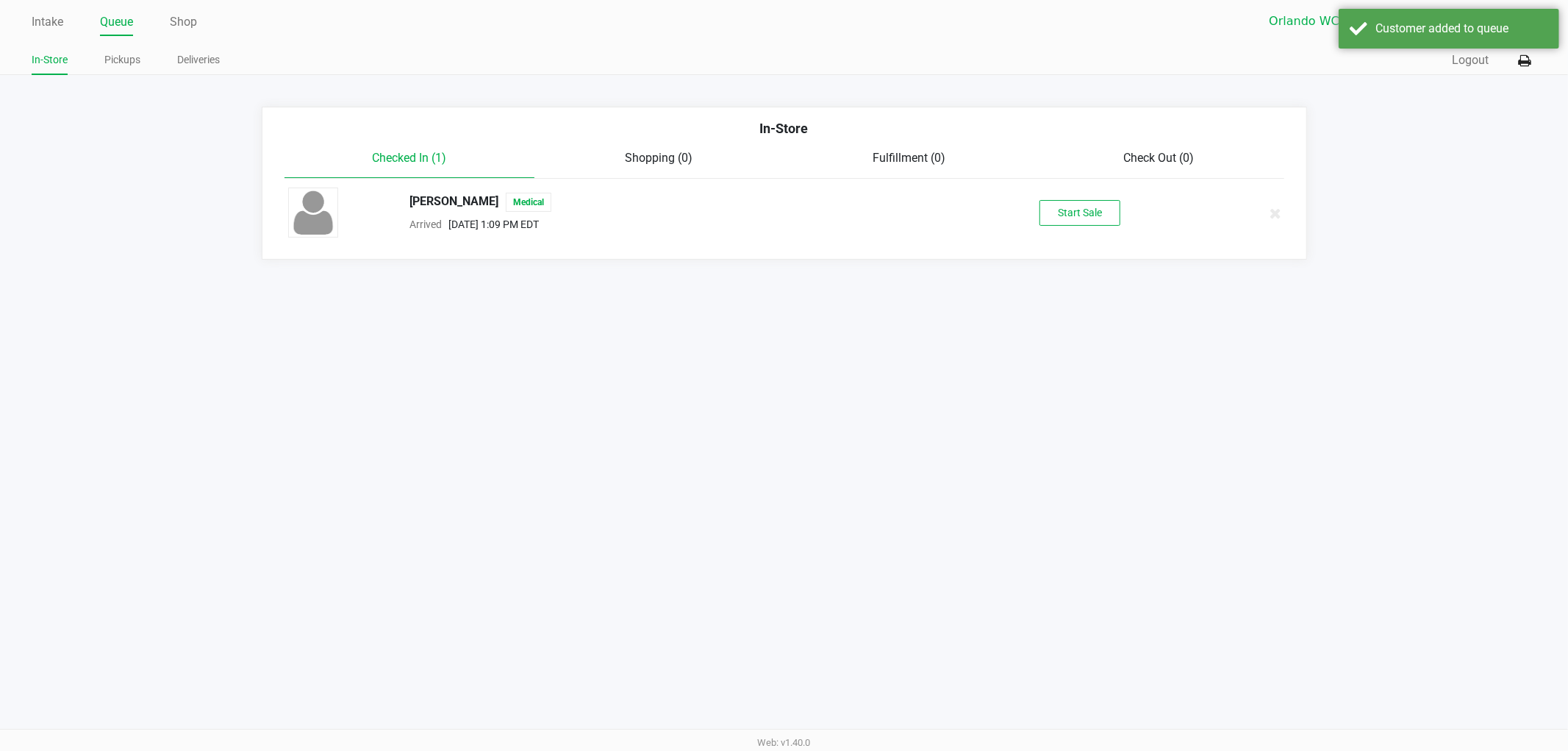
click at [1093, 199] on div "ANDREW FILIPPOV Medical Arrived Sep 27, 2025 1:09 PM EDT Start Sale" at bounding box center [784, 213] width 1014 height 52
click at [1092, 202] on button "Start Sale" at bounding box center [1080, 212] width 81 height 26
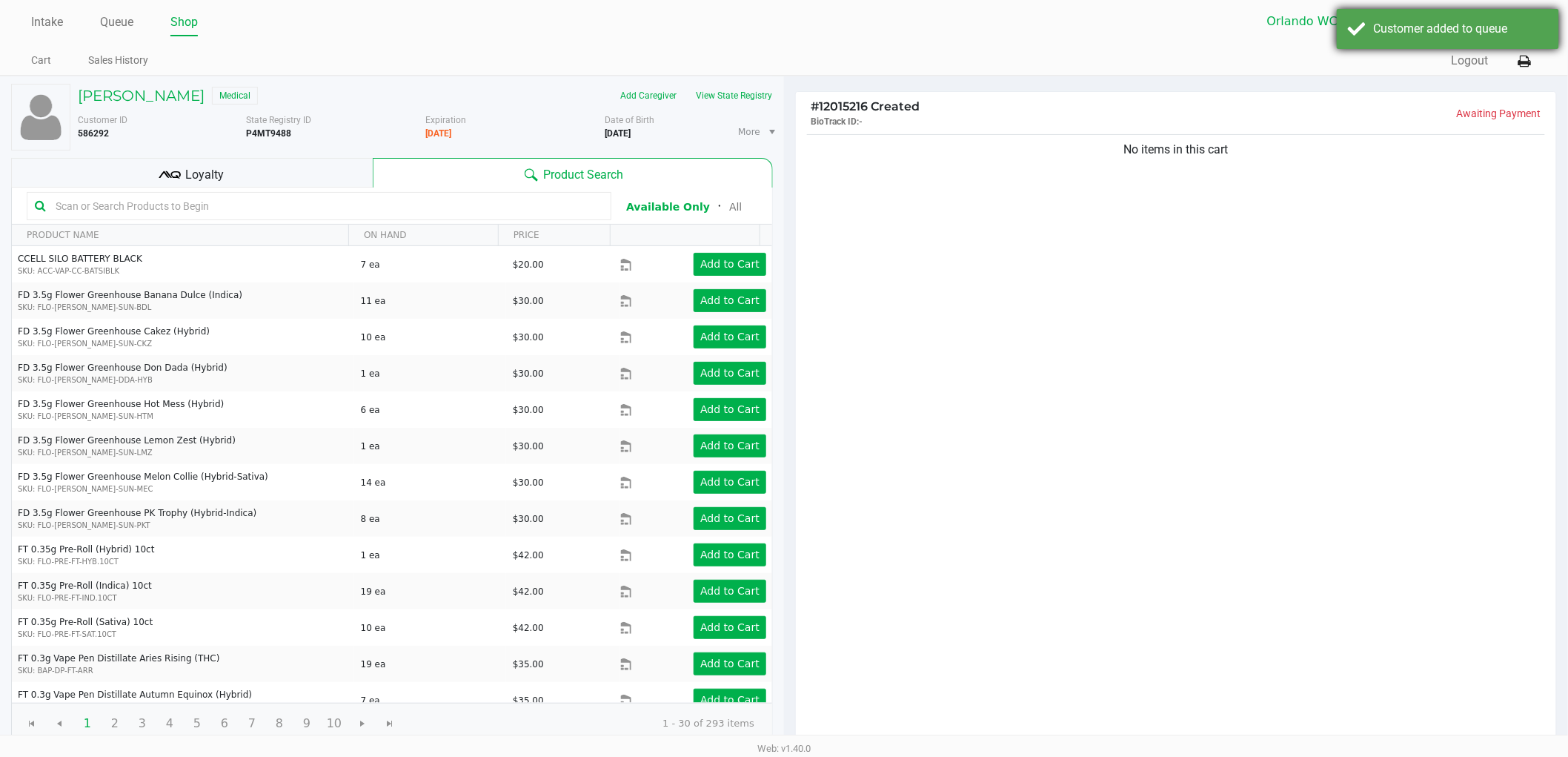
click at [1511, 32] on div "Customer added to queue" at bounding box center [1461, 29] width 174 height 18
click at [339, 201] on input "text" at bounding box center [326, 206] width 554 height 22
paste input "P4MT9488"
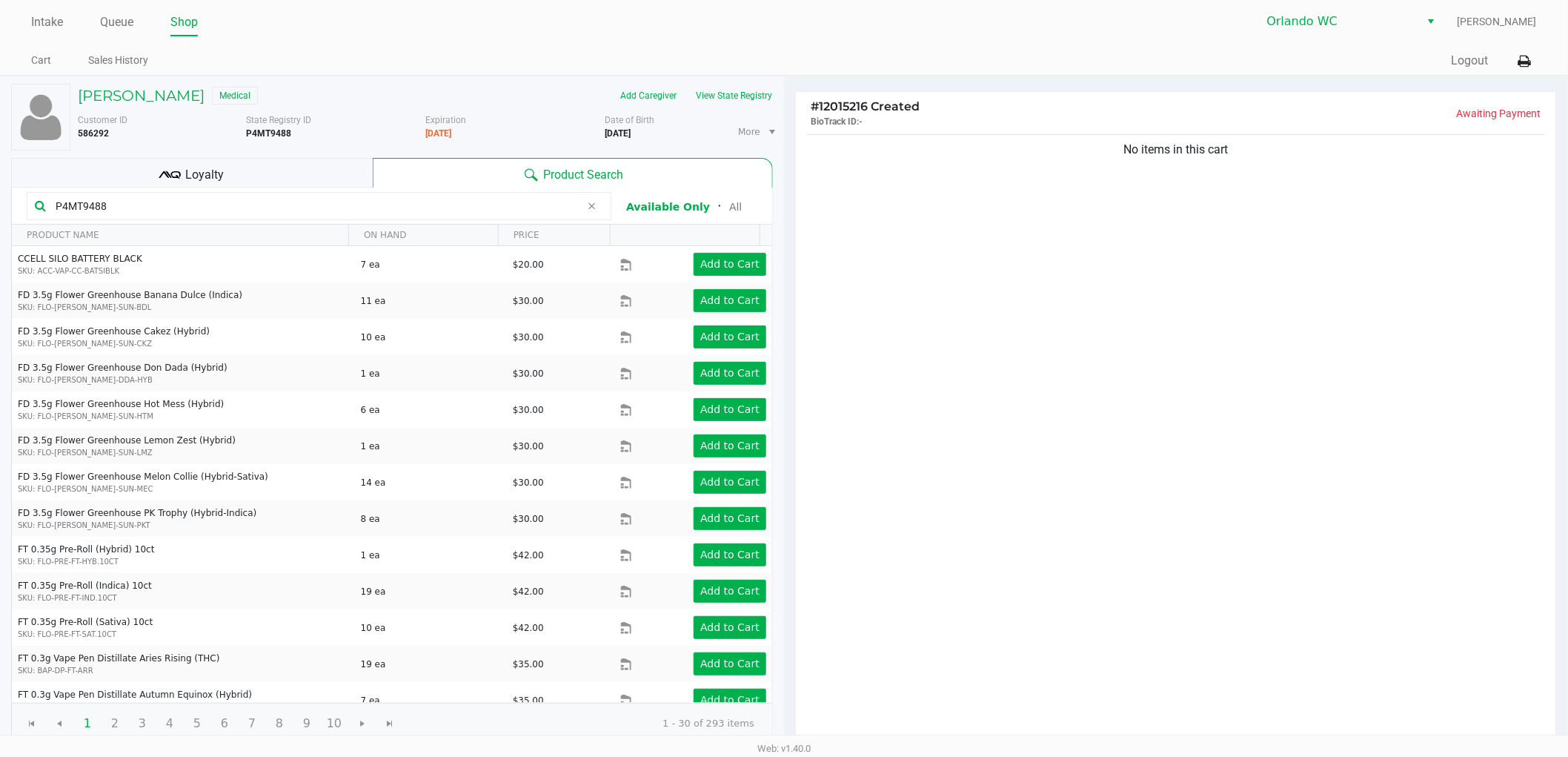
type input "P4MT9488"
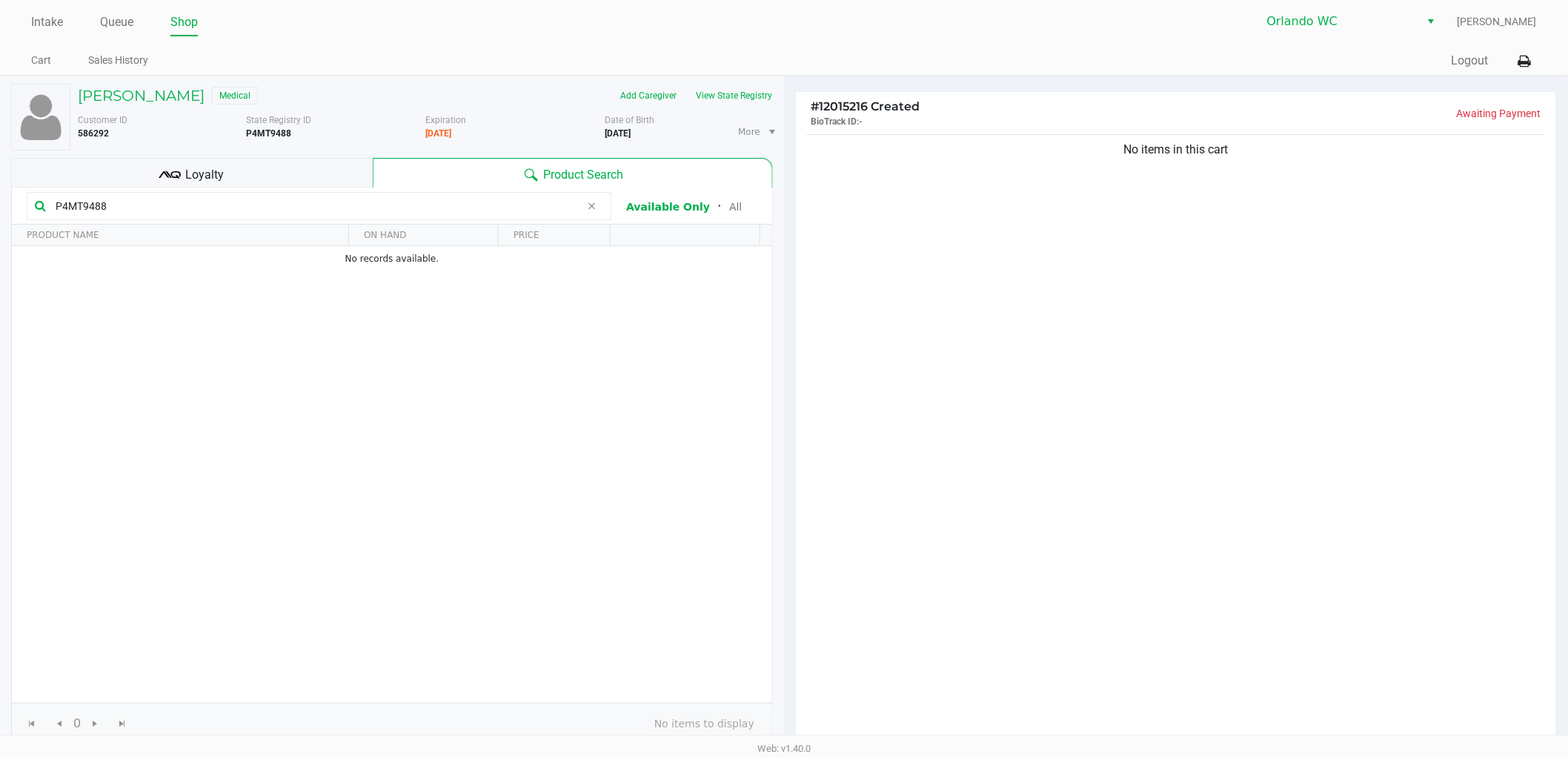
drag, startPoint x: 0, startPoint y: 174, endPoint x: 0, endPoint y: 102, distance: 72.0
click at [0, 104] on div "ANDREW FILIPPOV Medical Add Caregiver View State Registry Customer ID 586292 St…" at bounding box center [392, 493] width 784 height 833
type input "JUL25JLE01-0708JUL25REV01-0724"
click at [978, 258] on div "No items in this cart" at bounding box center [1176, 438] width 760 height 614
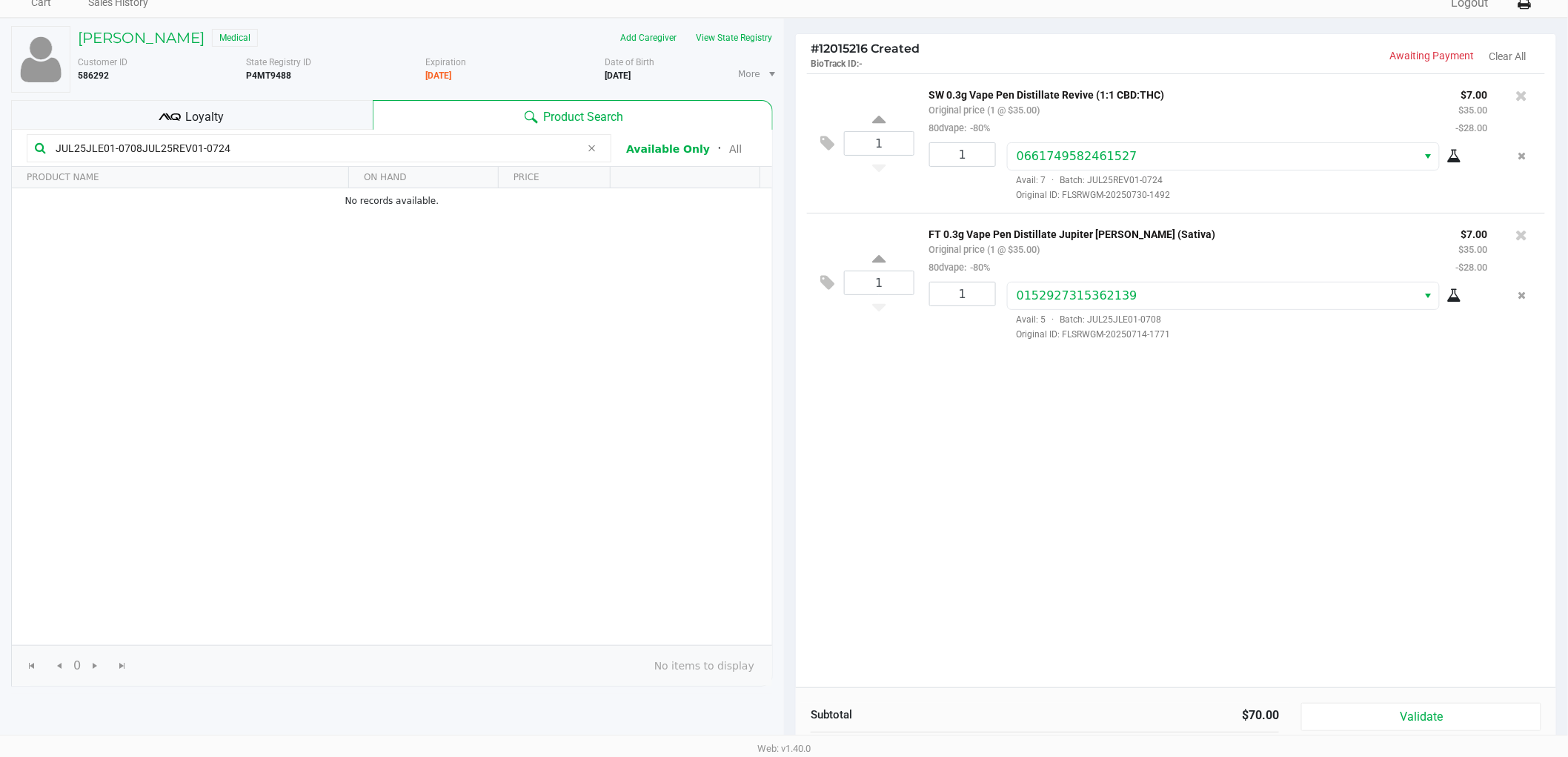
scroll to position [153, 0]
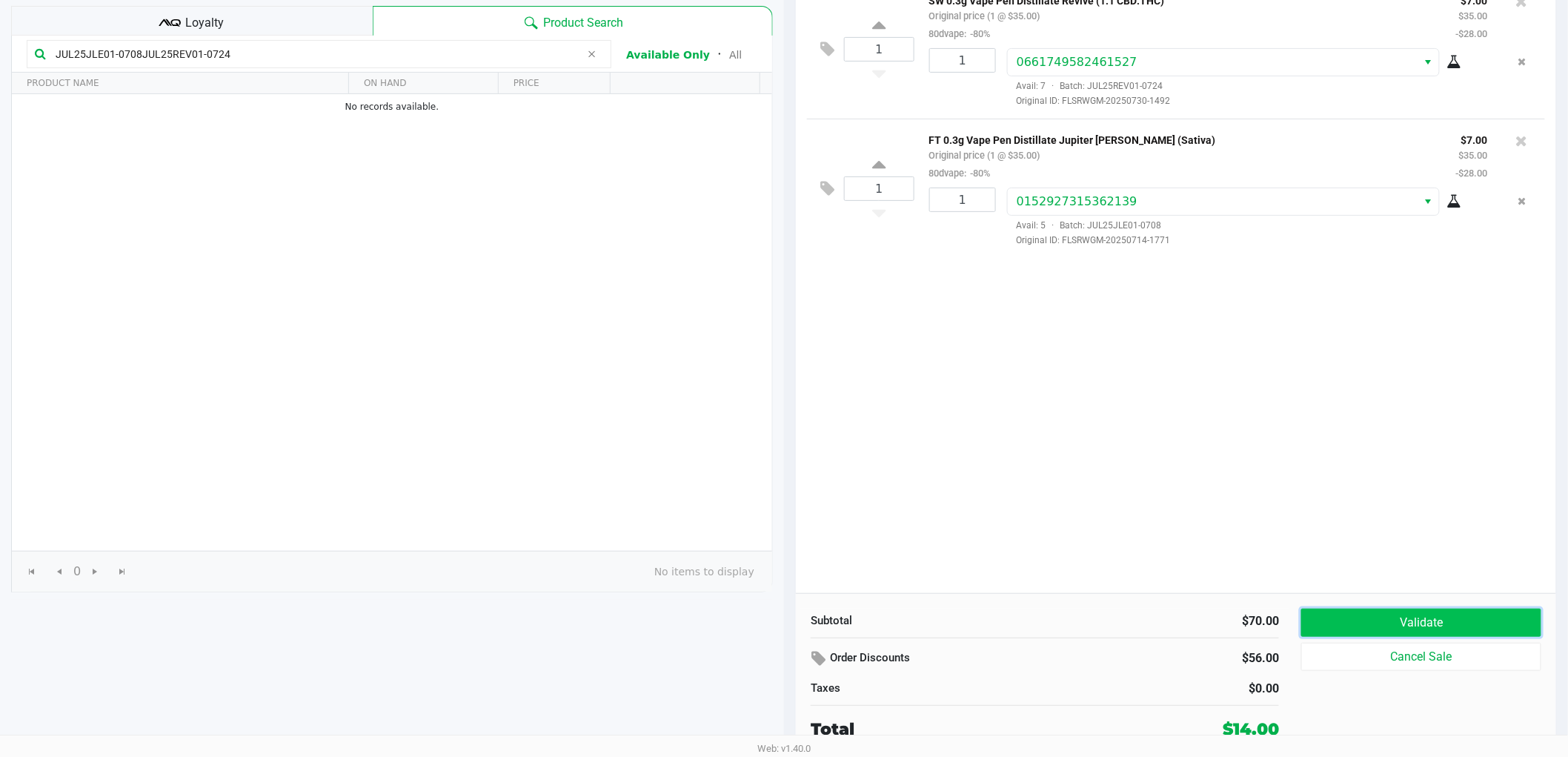
click at [1418, 626] on button "Validate" at bounding box center [1421, 622] width 240 height 28
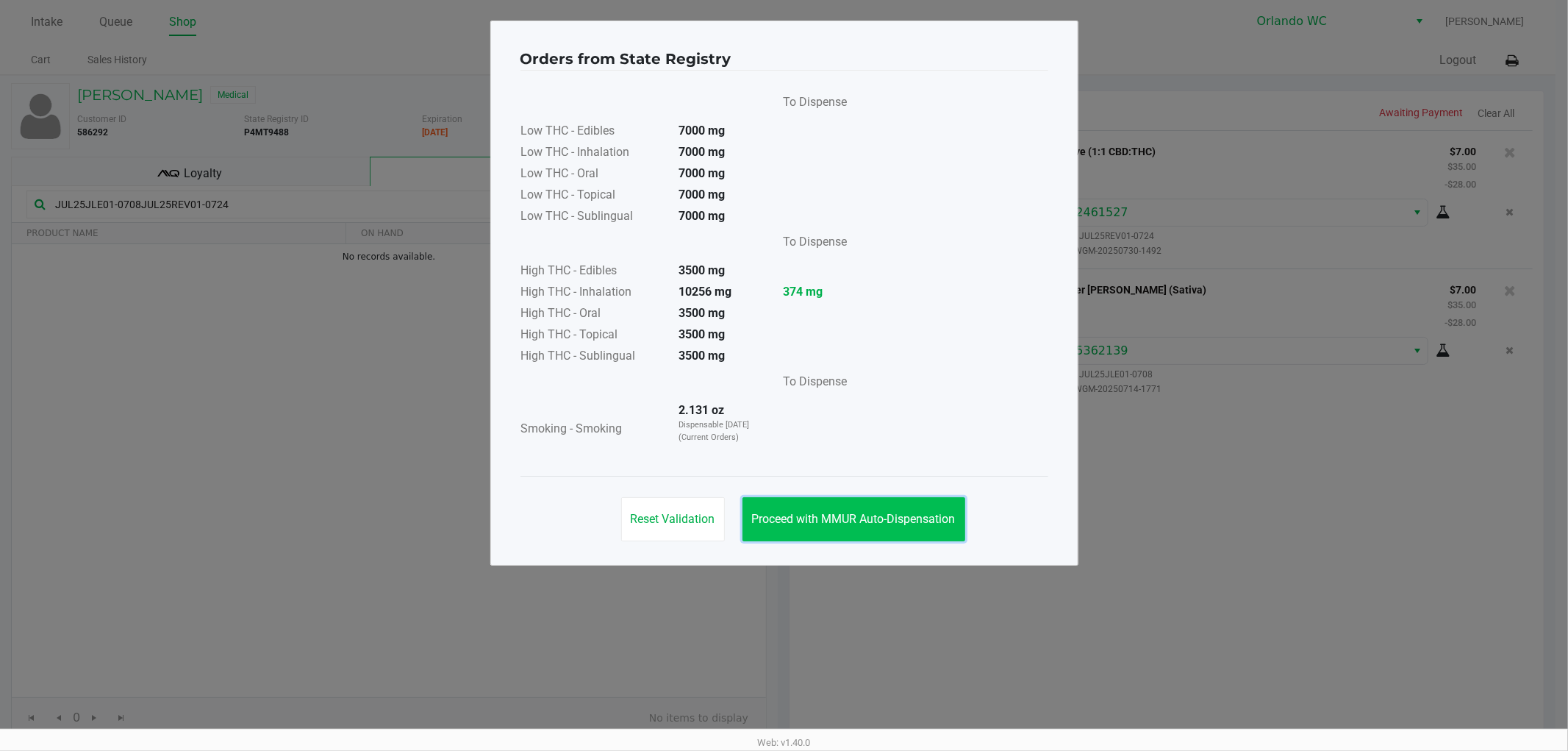
click at [867, 514] on span "Proceed with MMUR Auto-Dispensation" at bounding box center [853, 519] width 203 height 14
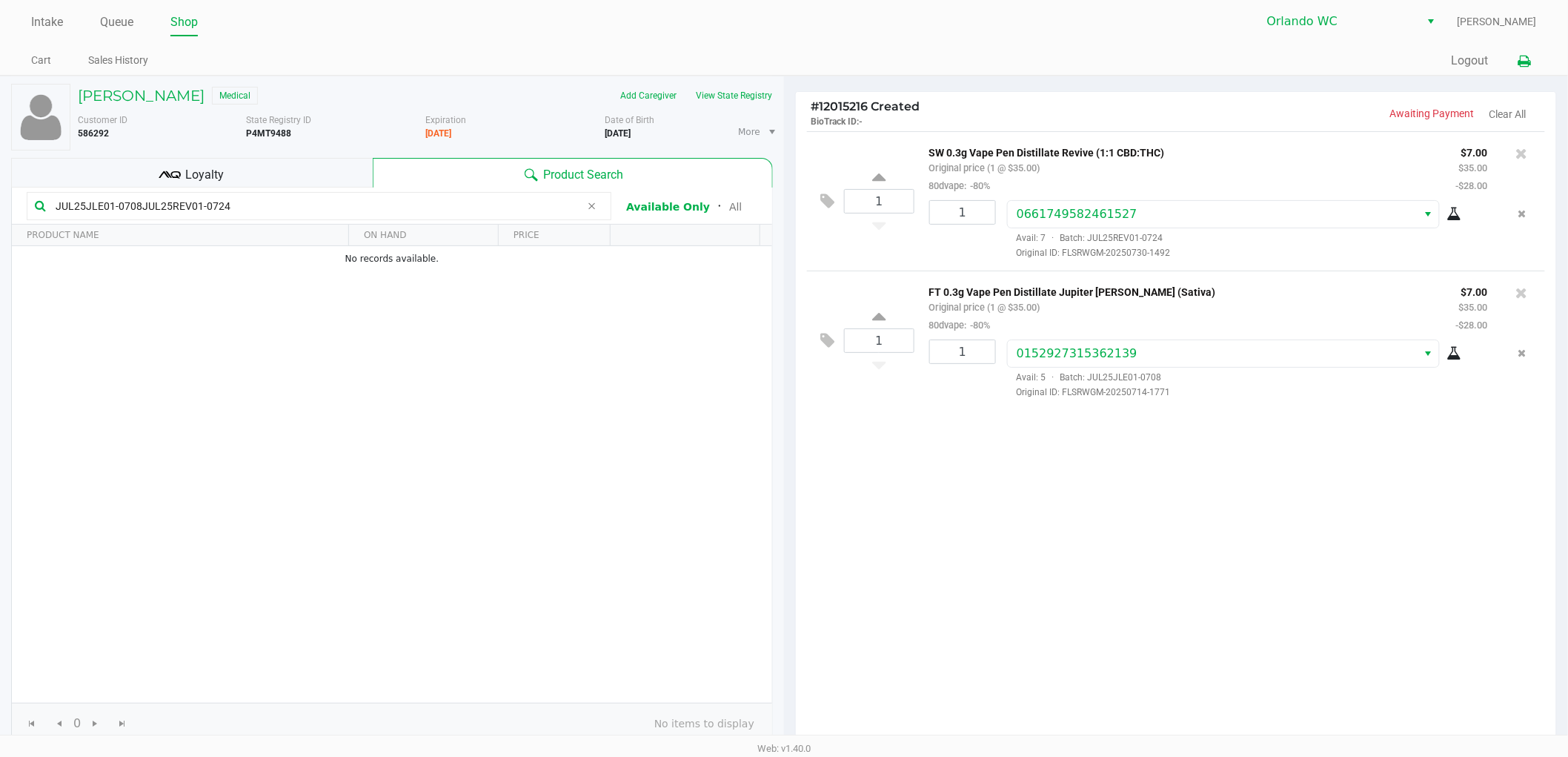
click at [1518, 61] on icon at bounding box center [1524, 62] width 13 height 11
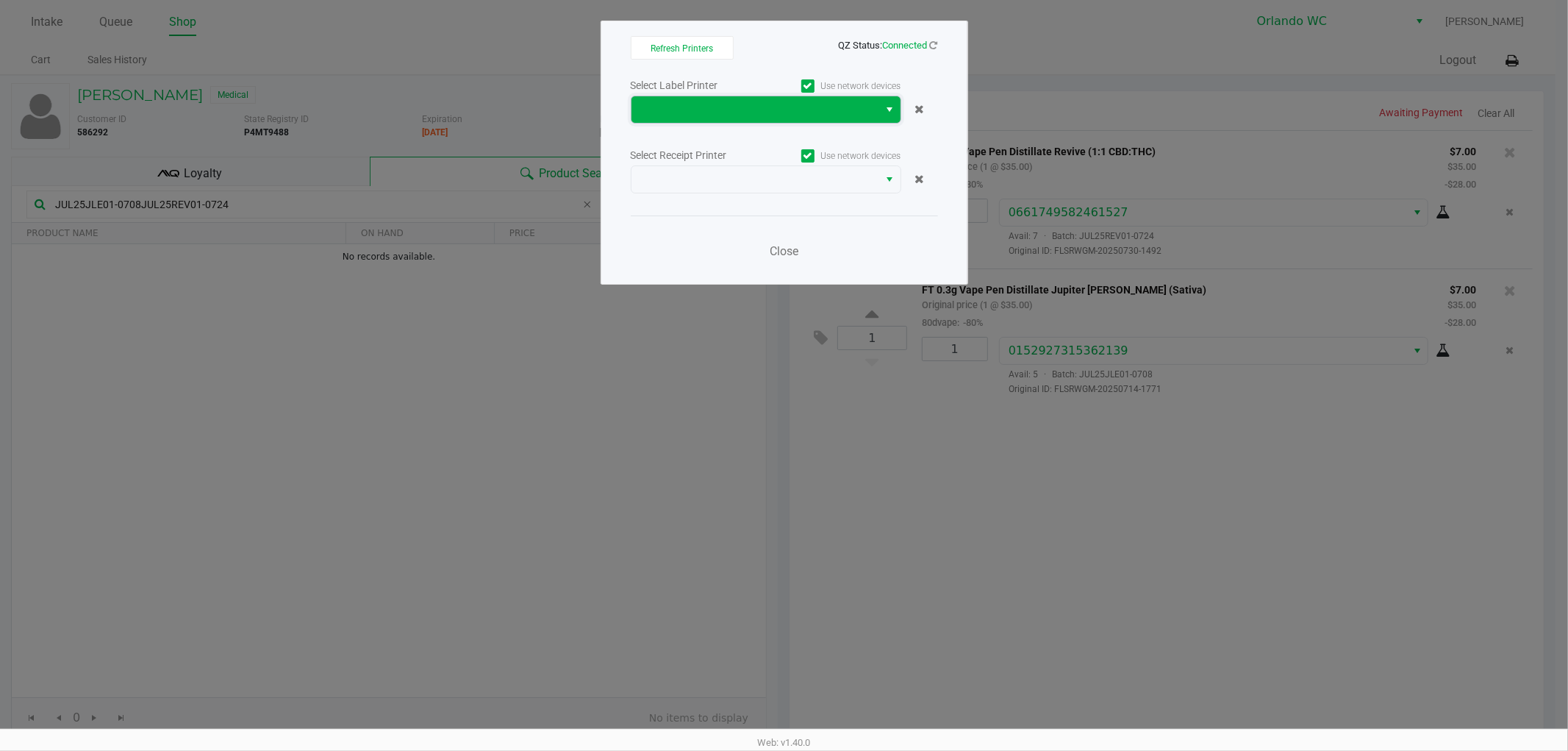
click at [660, 98] on span at bounding box center [755, 110] width 248 height 27
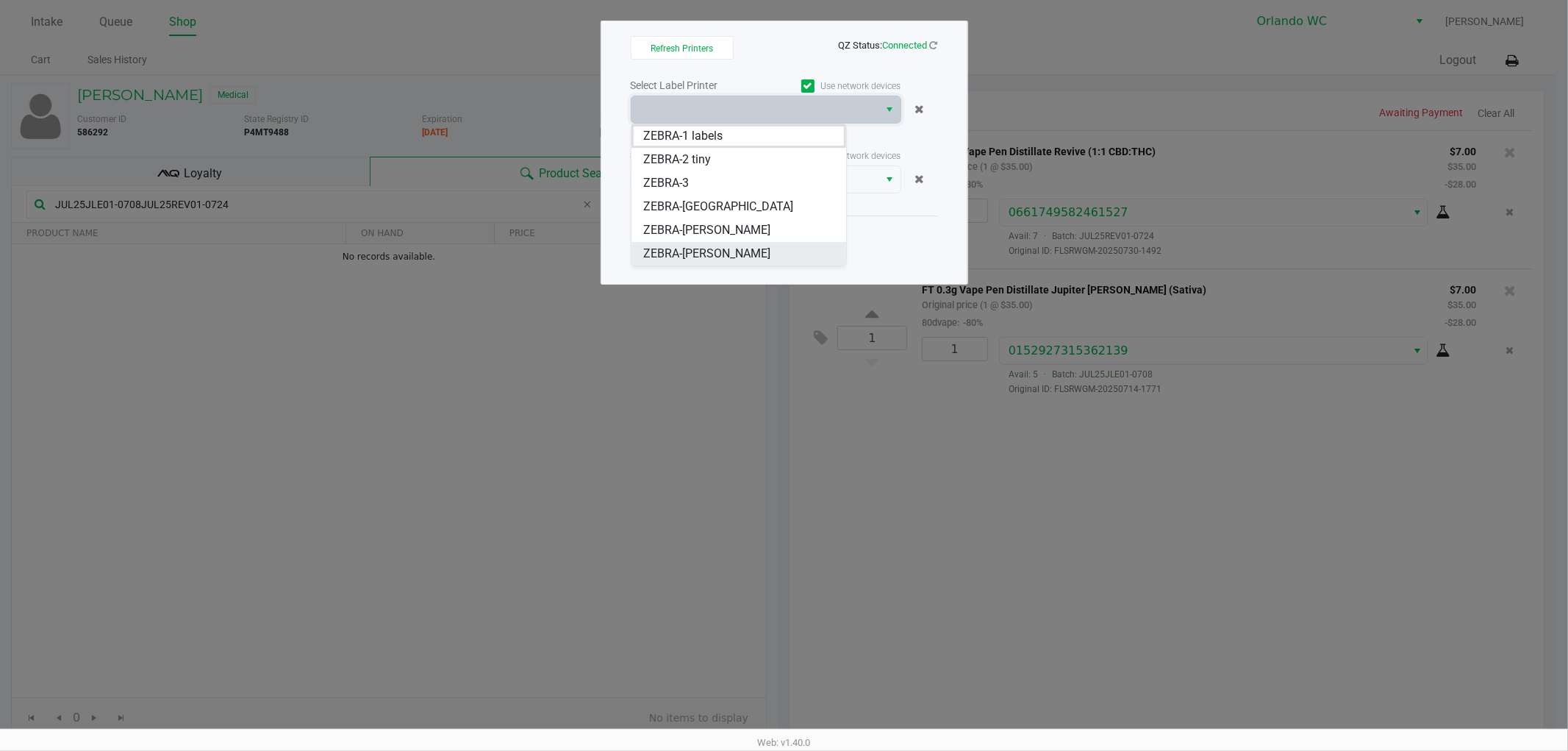
click at [784, 256] on li "ZEBRA-TYWIN-LANNISTER" at bounding box center [738, 253] width 215 height 23
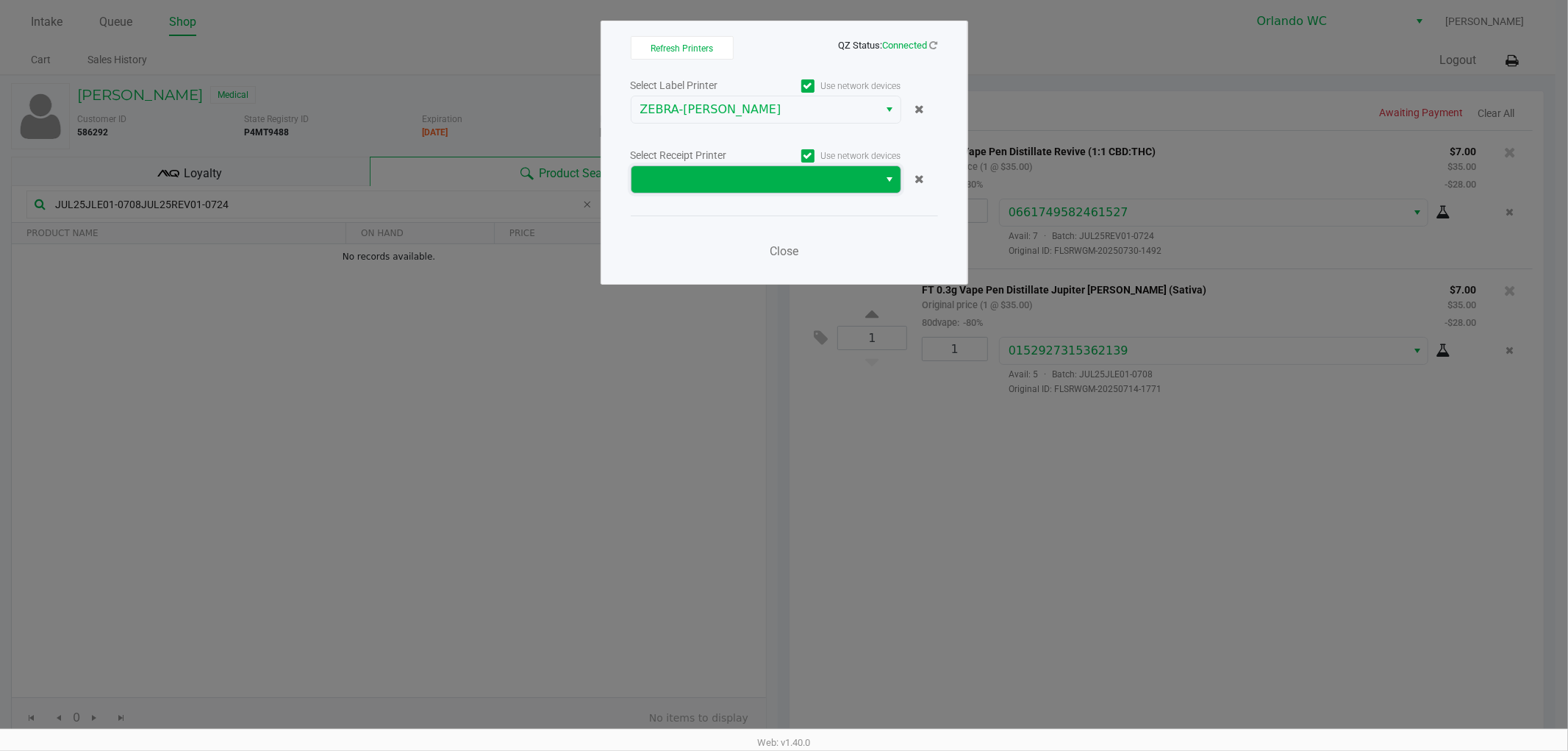
click at [809, 191] on span at bounding box center [755, 179] width 248 height 27
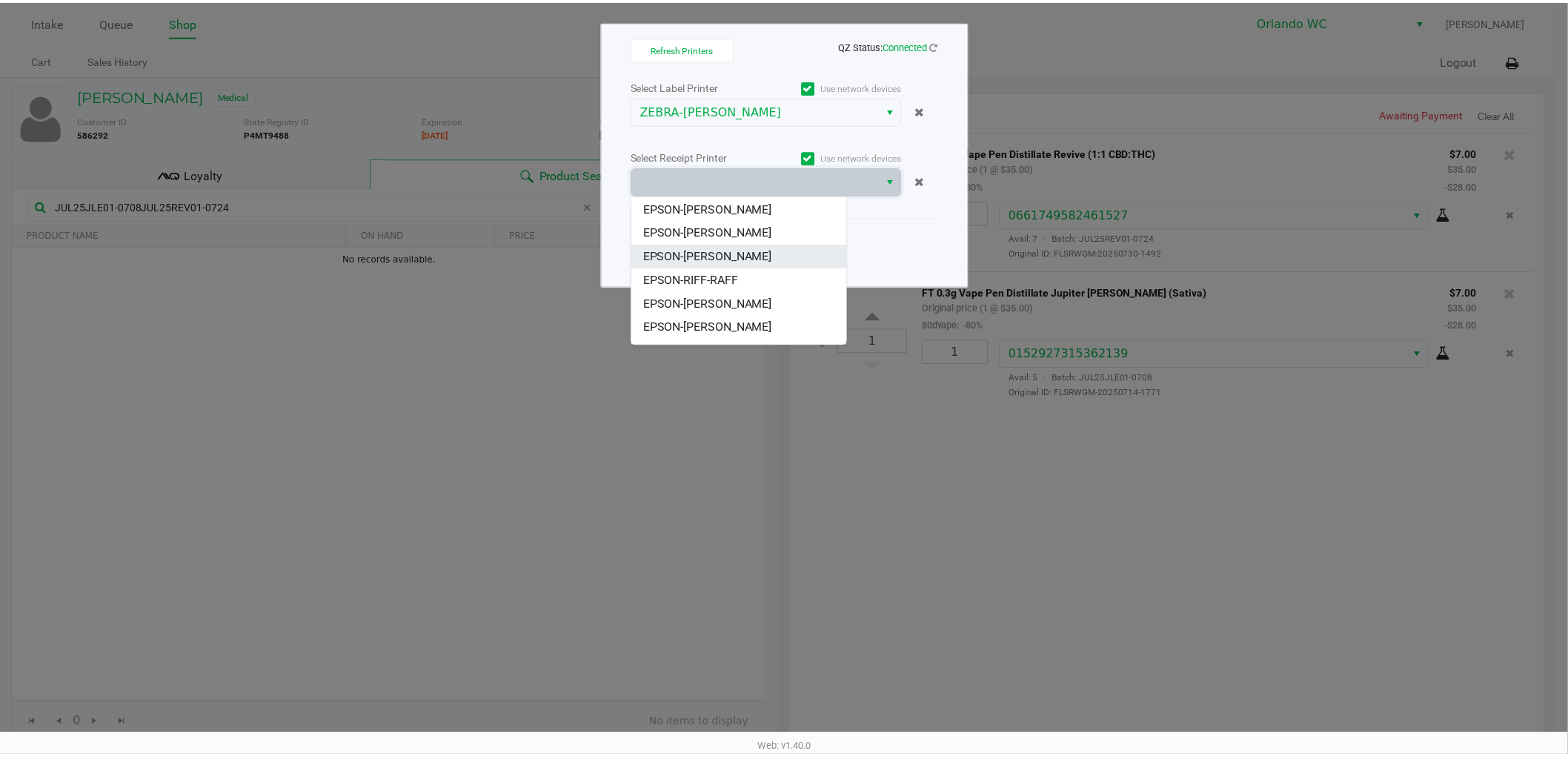
scroll to position [83, 0]
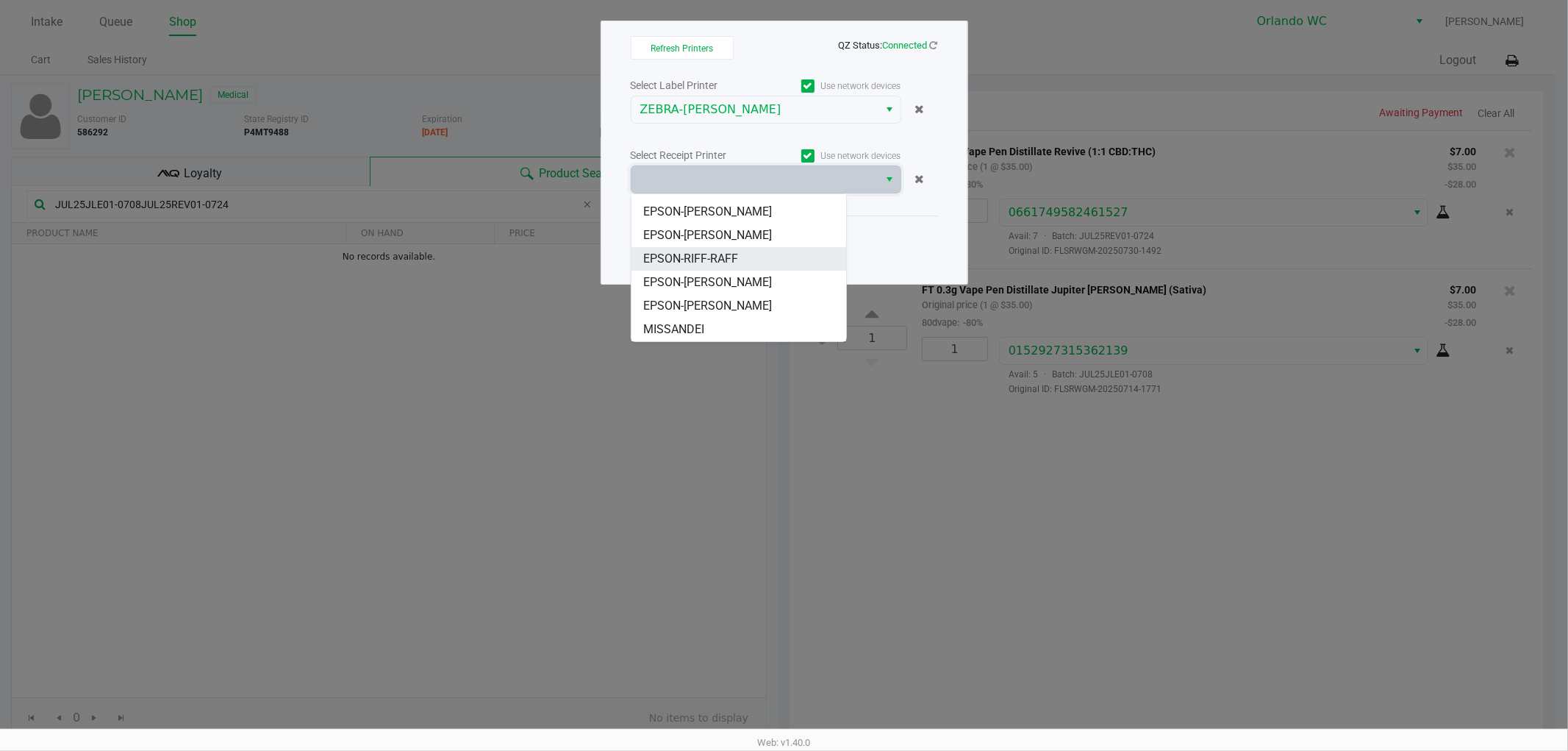
click at [736, 262] on span "EPSON-RIFF-RAFF" at bounding box center [690, 259] width 94 height 18
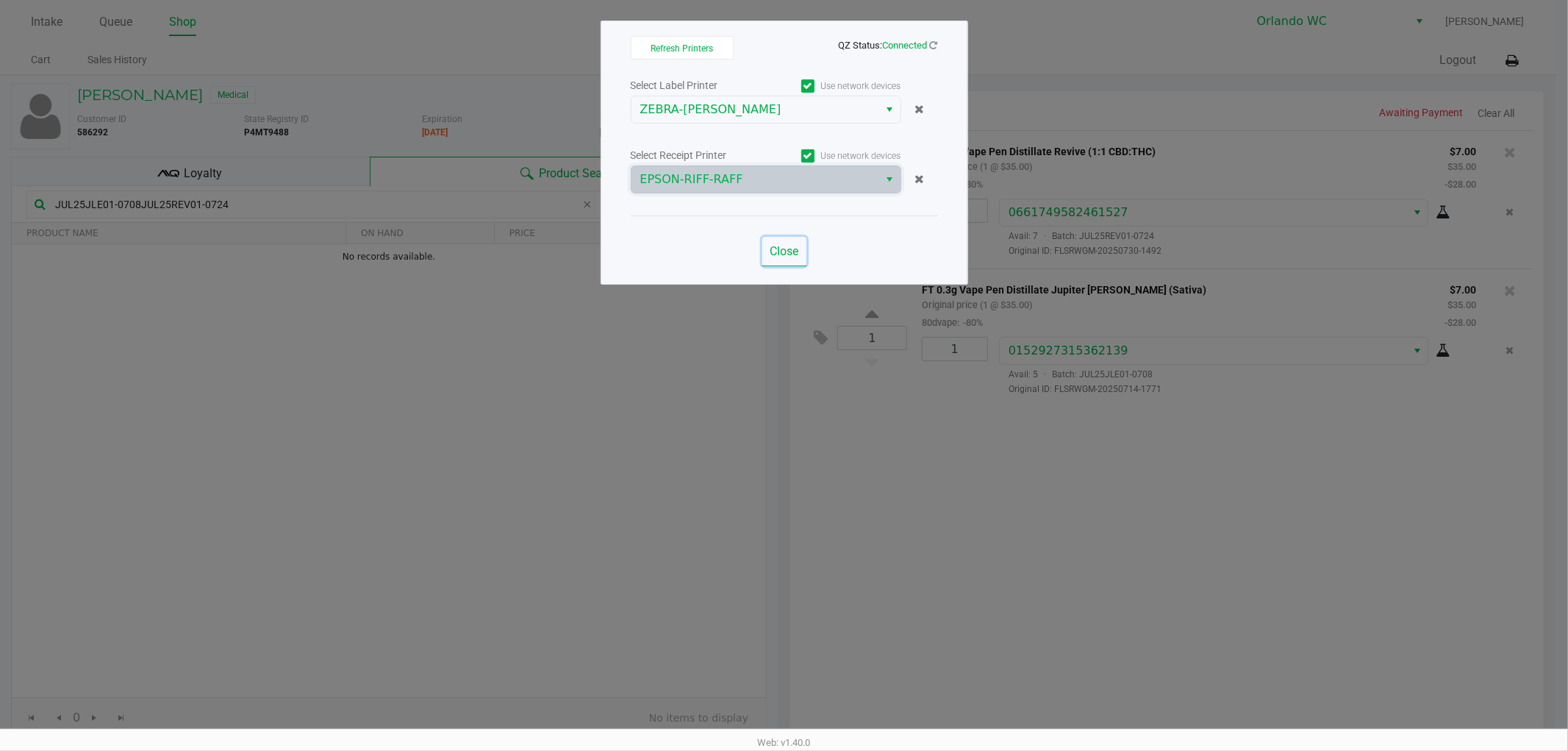
click at [784, 250] on span "Close" at bounding box center [784, 252] width 29 height 14
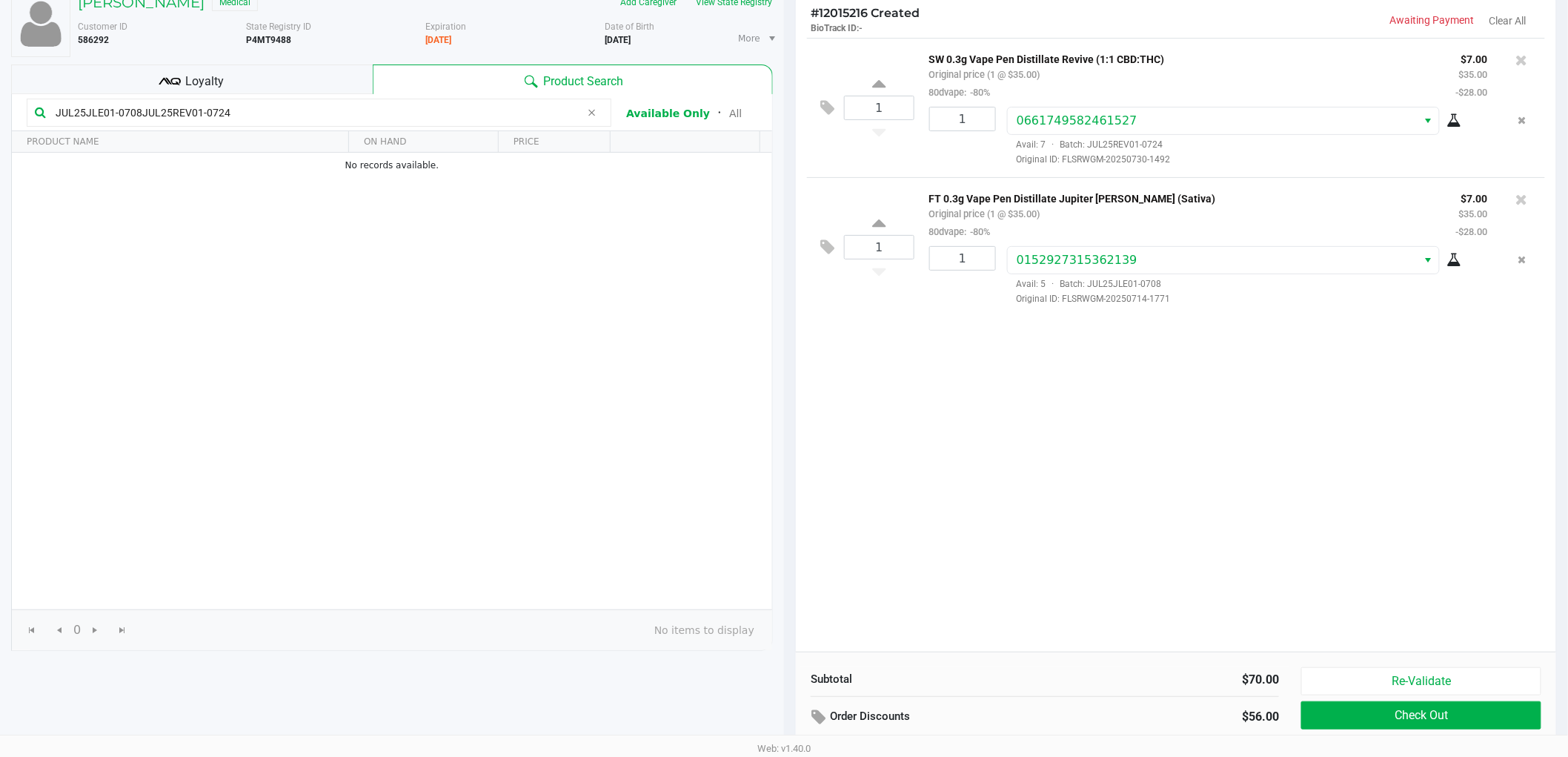
scroll to position [153, 0]
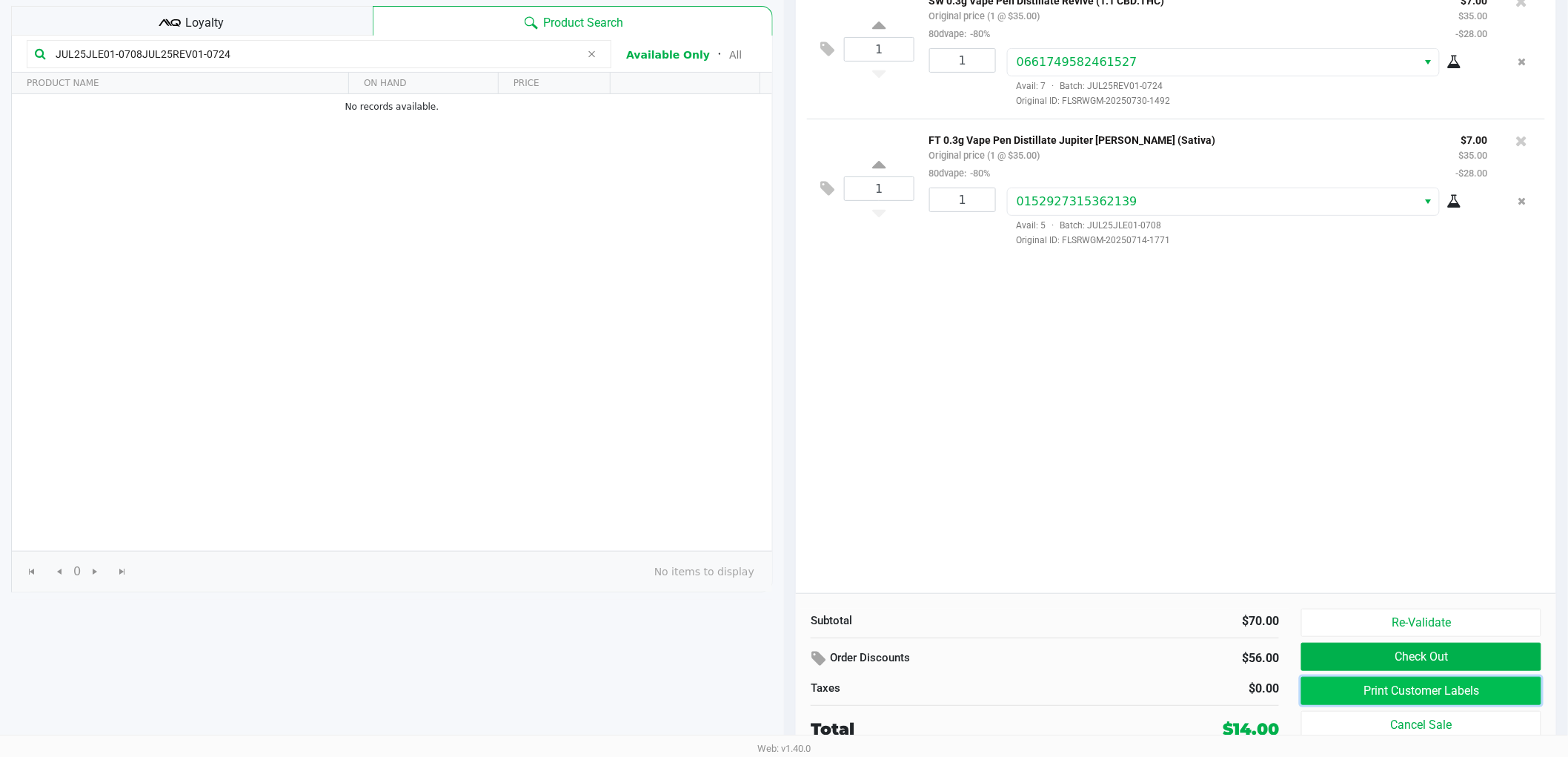
click at [1412, 687] on button "Print Customer Labels" at bounding box center [1421, 690] width 240 height 28
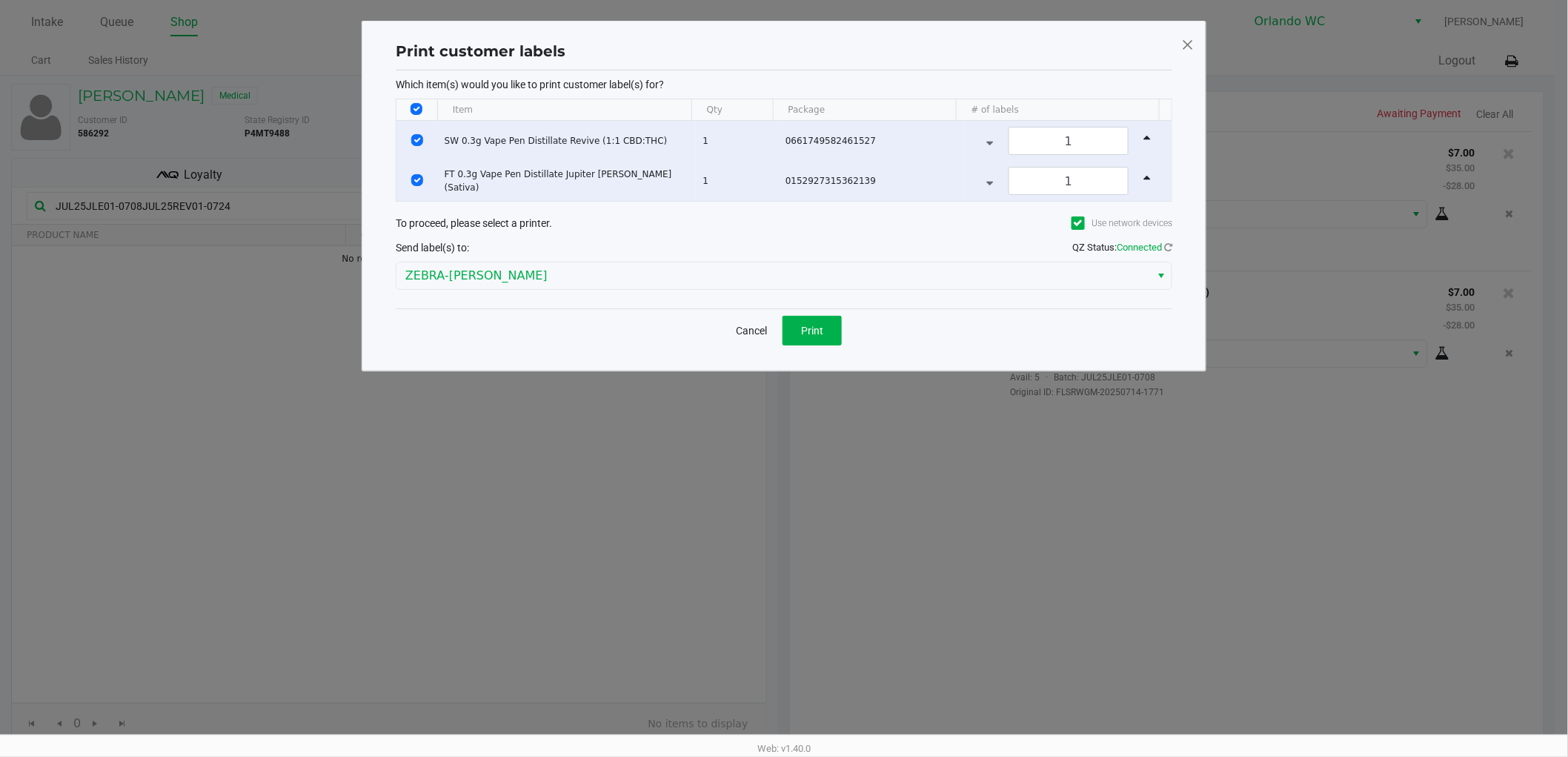
scroll to position [0, 0]
click at [809, 349] on div "Cancel Print" at bounding box center [791, 330] width 776 height 44
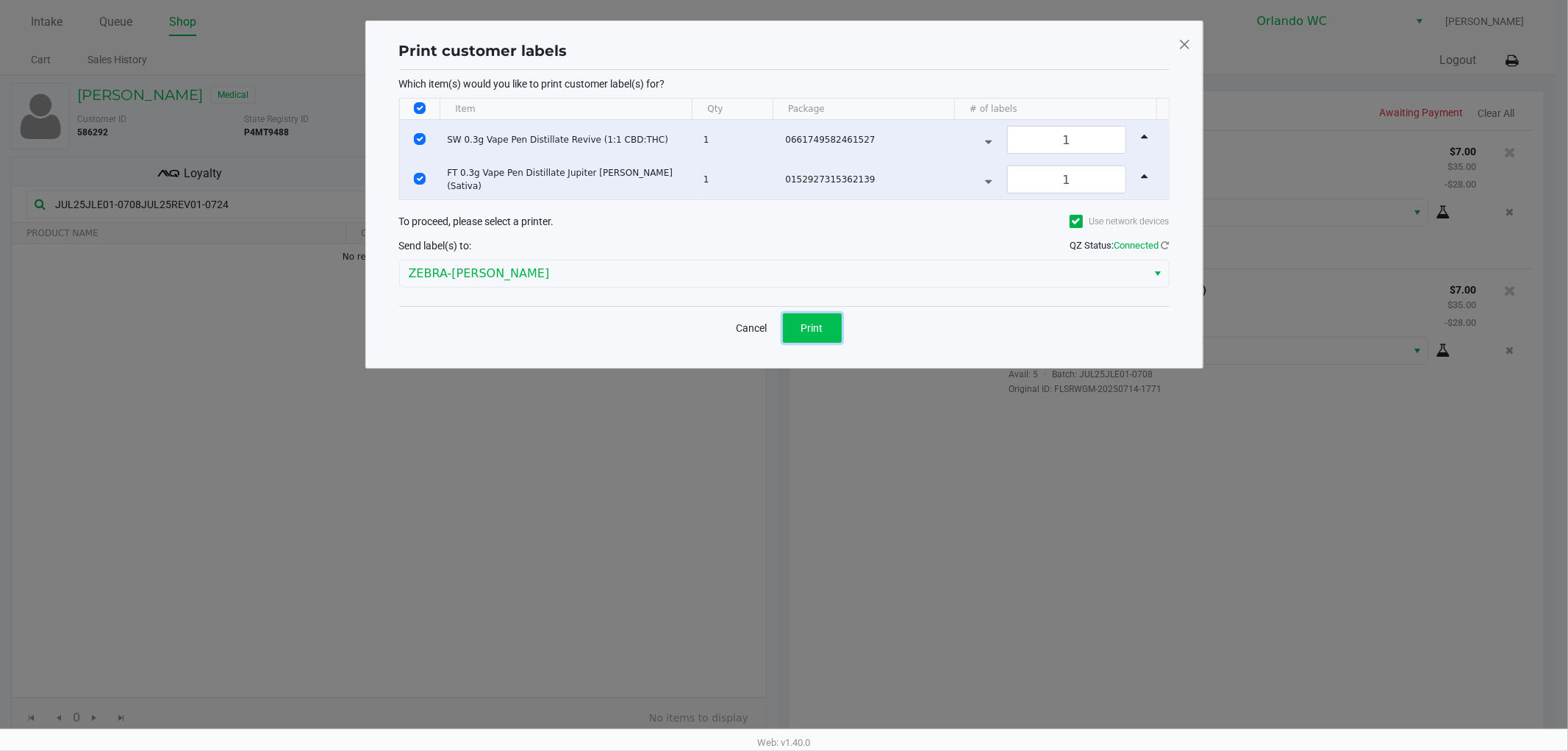
click at [805, 334] on span "Print" at bounding box center [812, 327] width 22 height 12
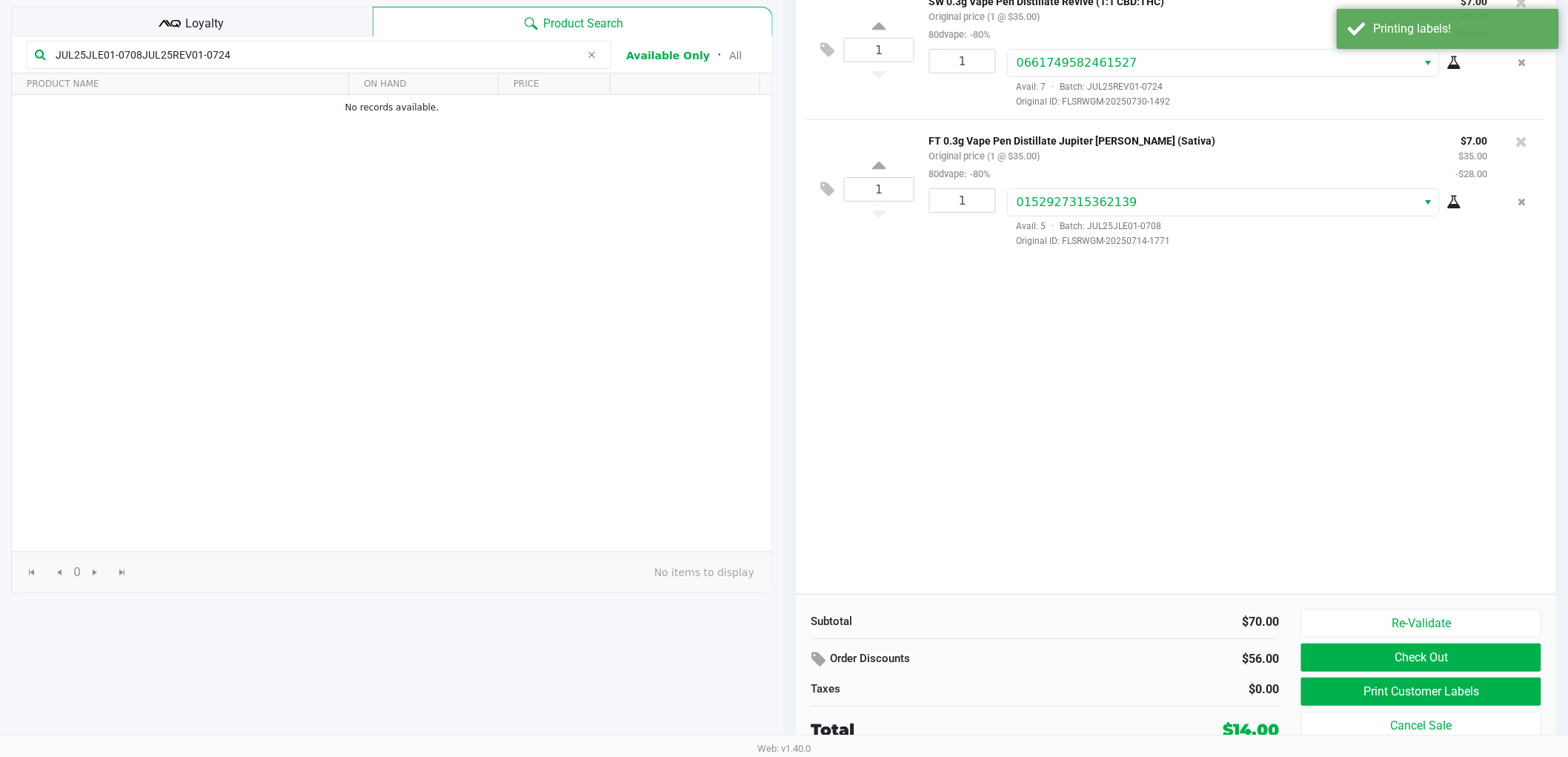
scroll to position [153, 0]
click at [1383, 637] on div "Re-Validate Check Out Print Customer Labels Cancel Sale" at bounding box center [1427, 675] width 252 height 133
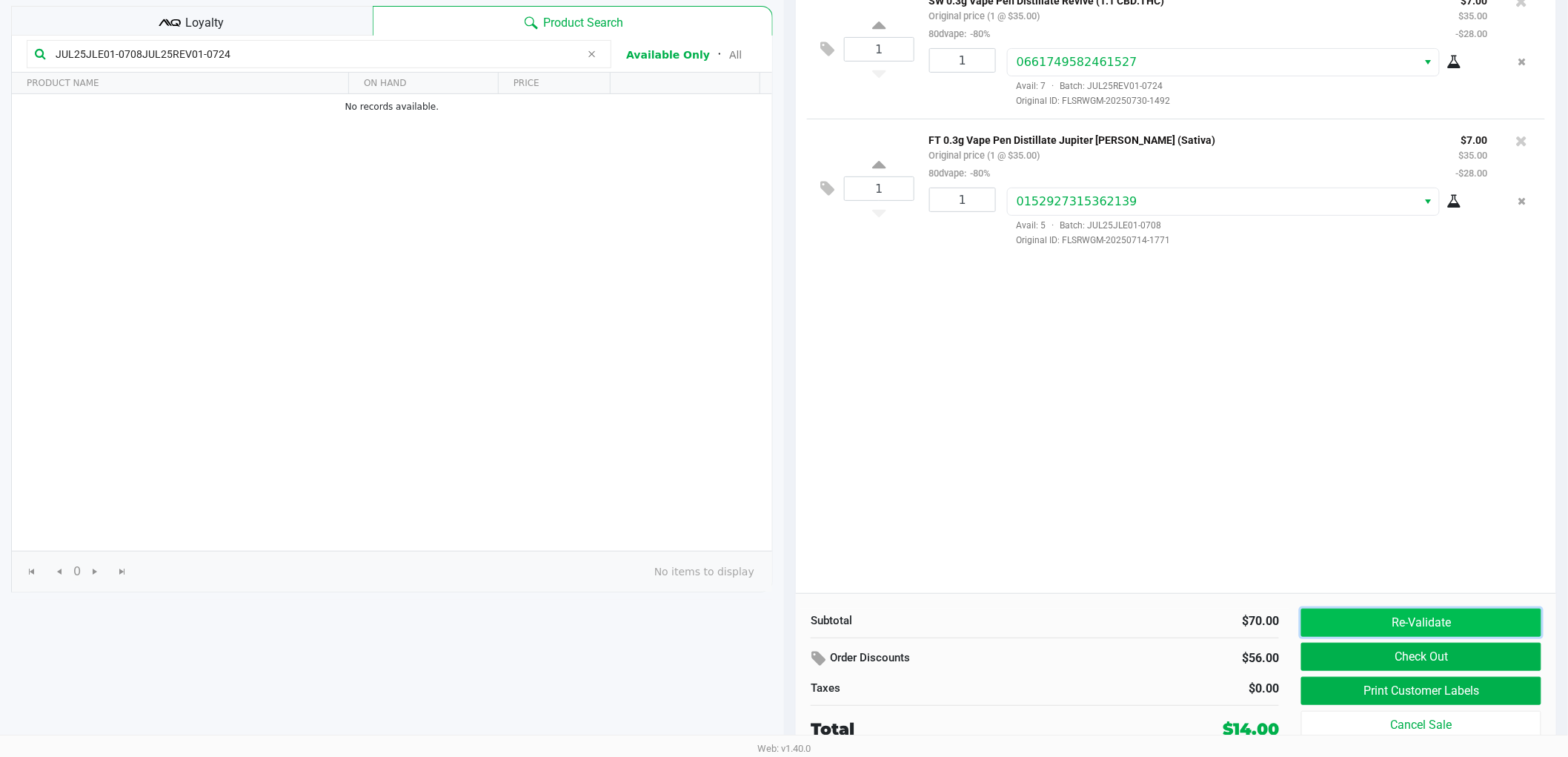
click at [1383, 628] on button "Re-Validate" at bounding box center [1421, 622] width 240 height 28
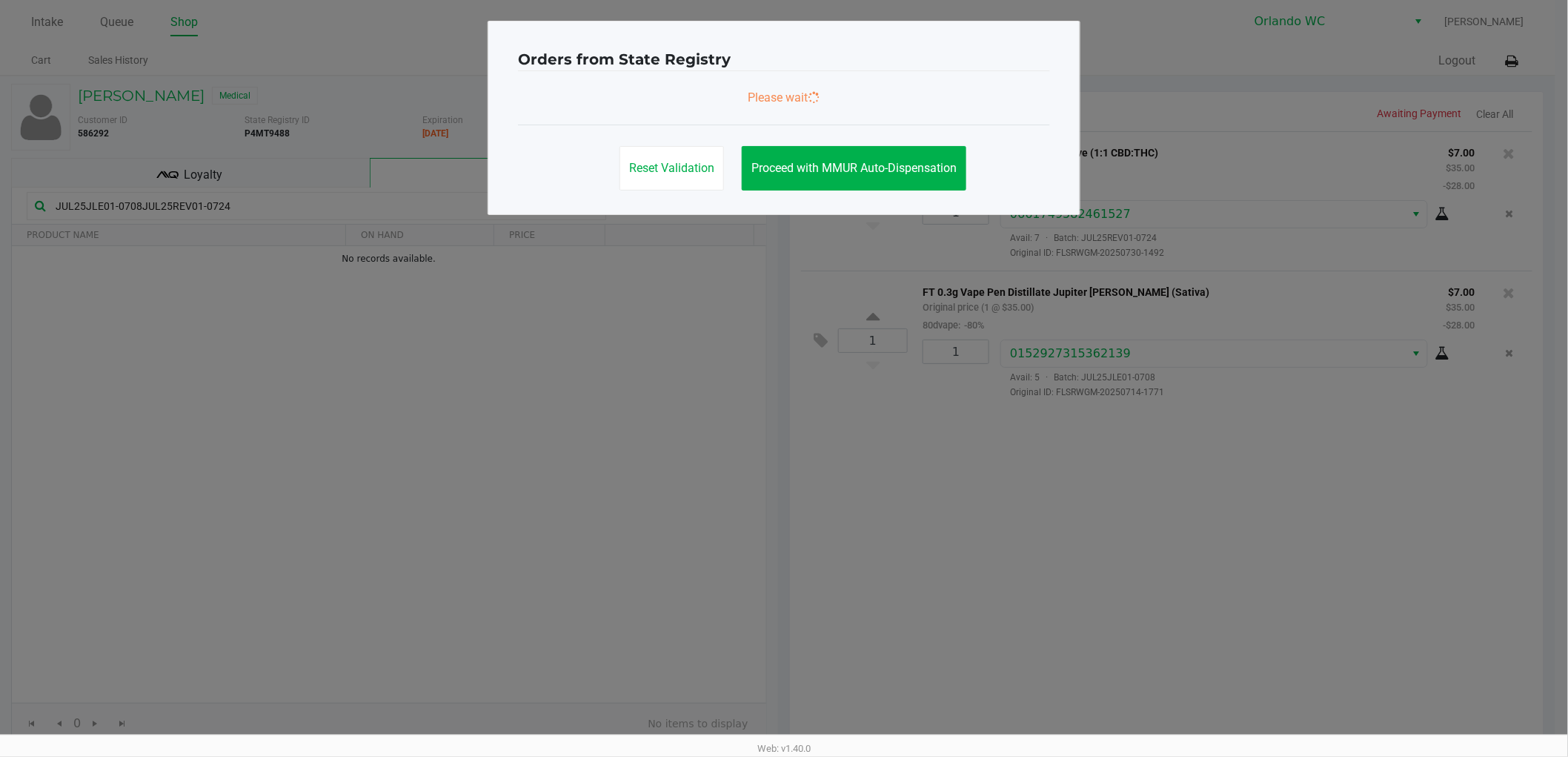
scroll to position [0, 0]
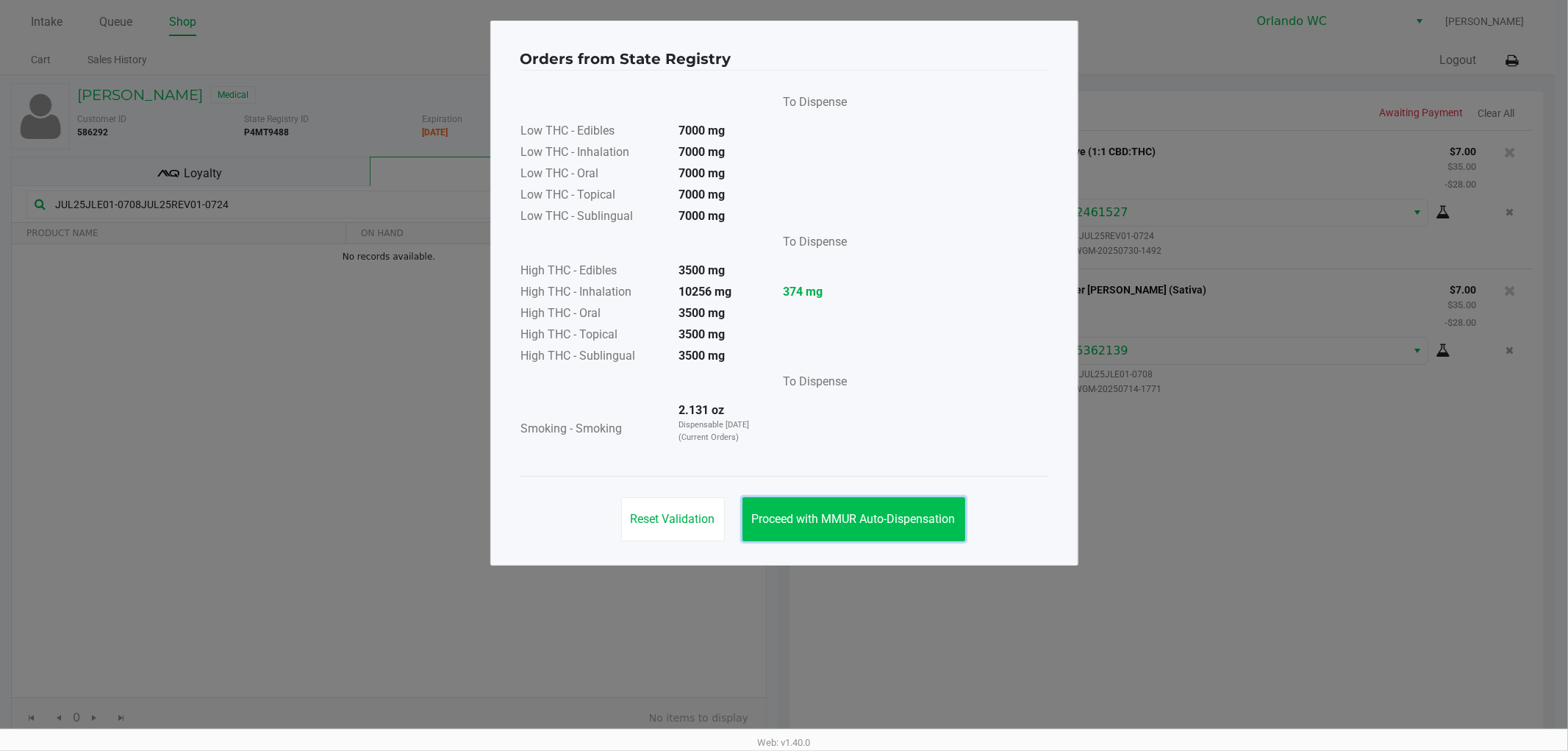
drag, startPoint x: 835, startPoint y: 513, endPoint x: 1137, endPoint y: 597, distance: 313.5
click at [836, 513] on span "Proceed with MMUR Auto-Dispensation" at bounding box center [853, 519] width 203 height 14
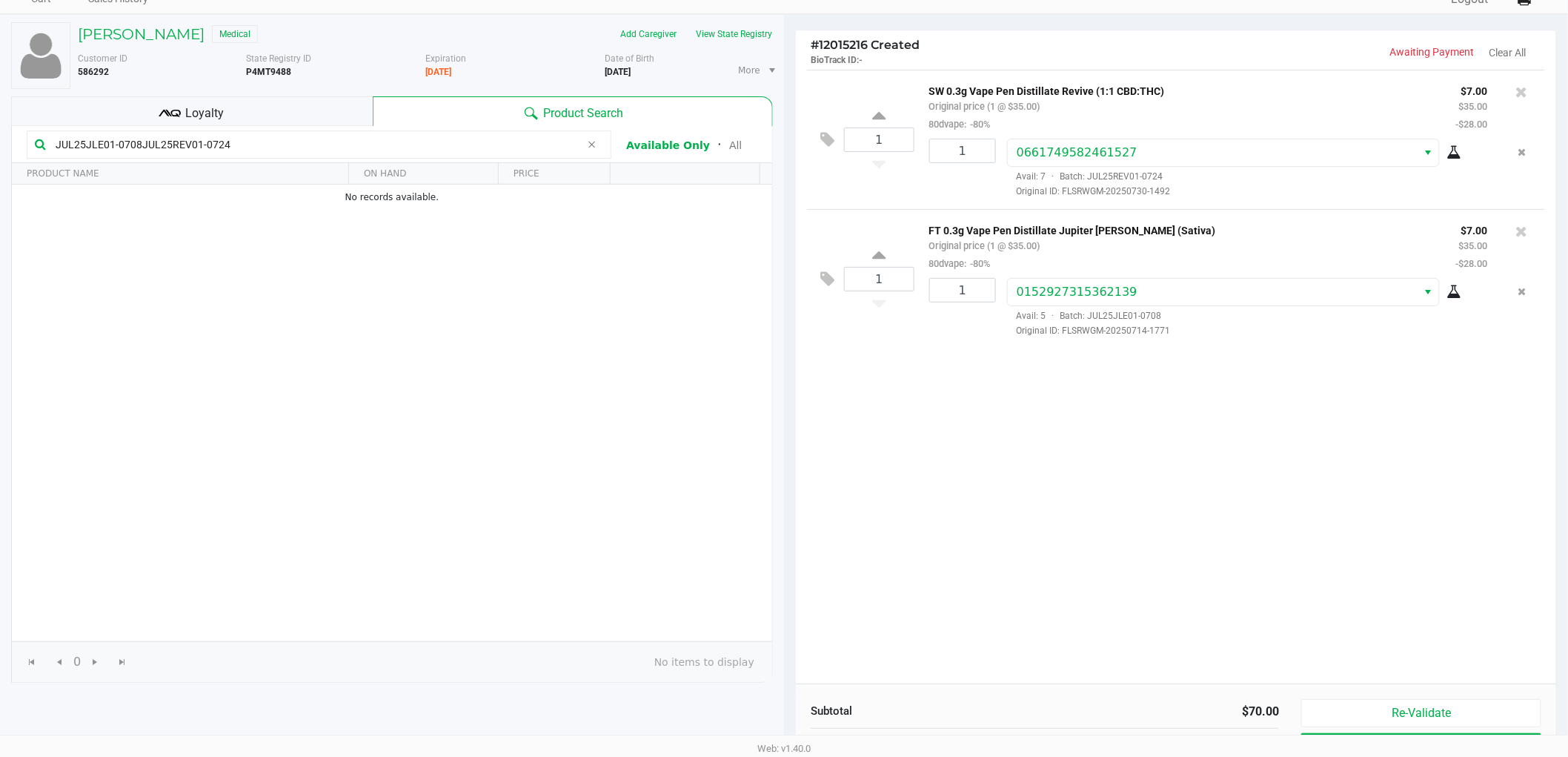
scroll to position [153, 0]
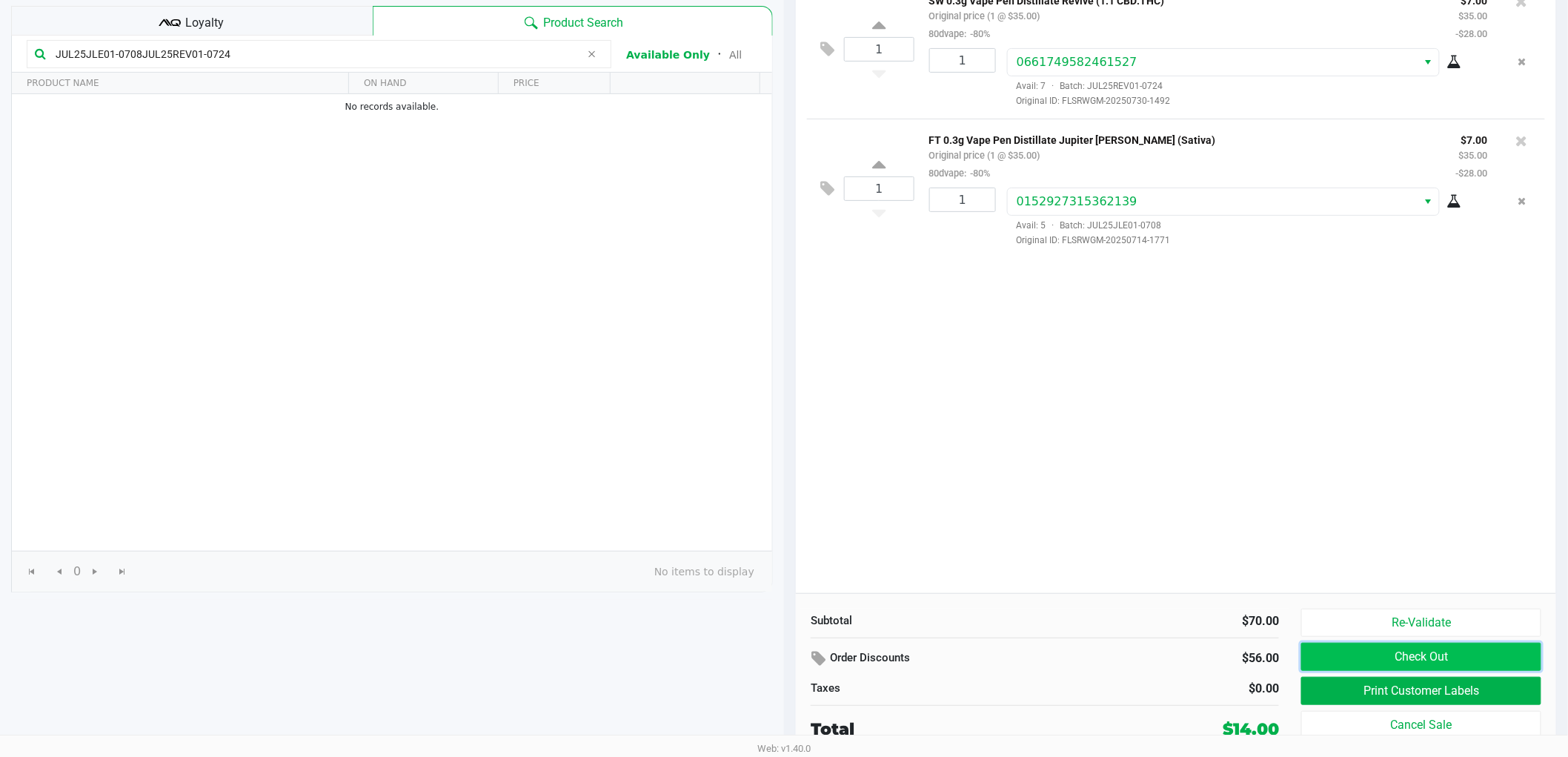
click at [1387, 660] on button "Check Out" at bounding box center [1421, 656] width 240 height 28
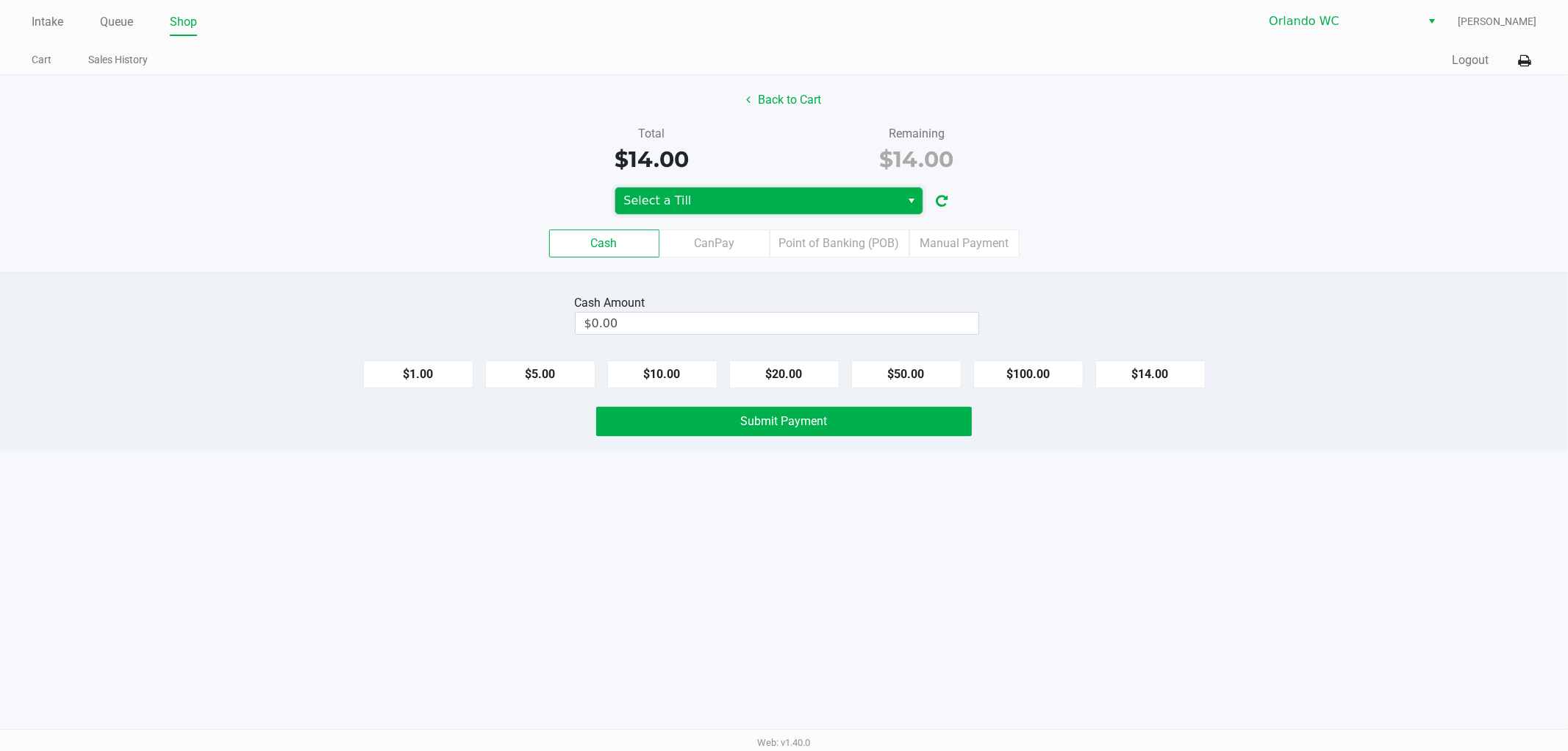
click at [881, 194] on span "Select a Till" at bounding box center [758, 201] width 268 height 18
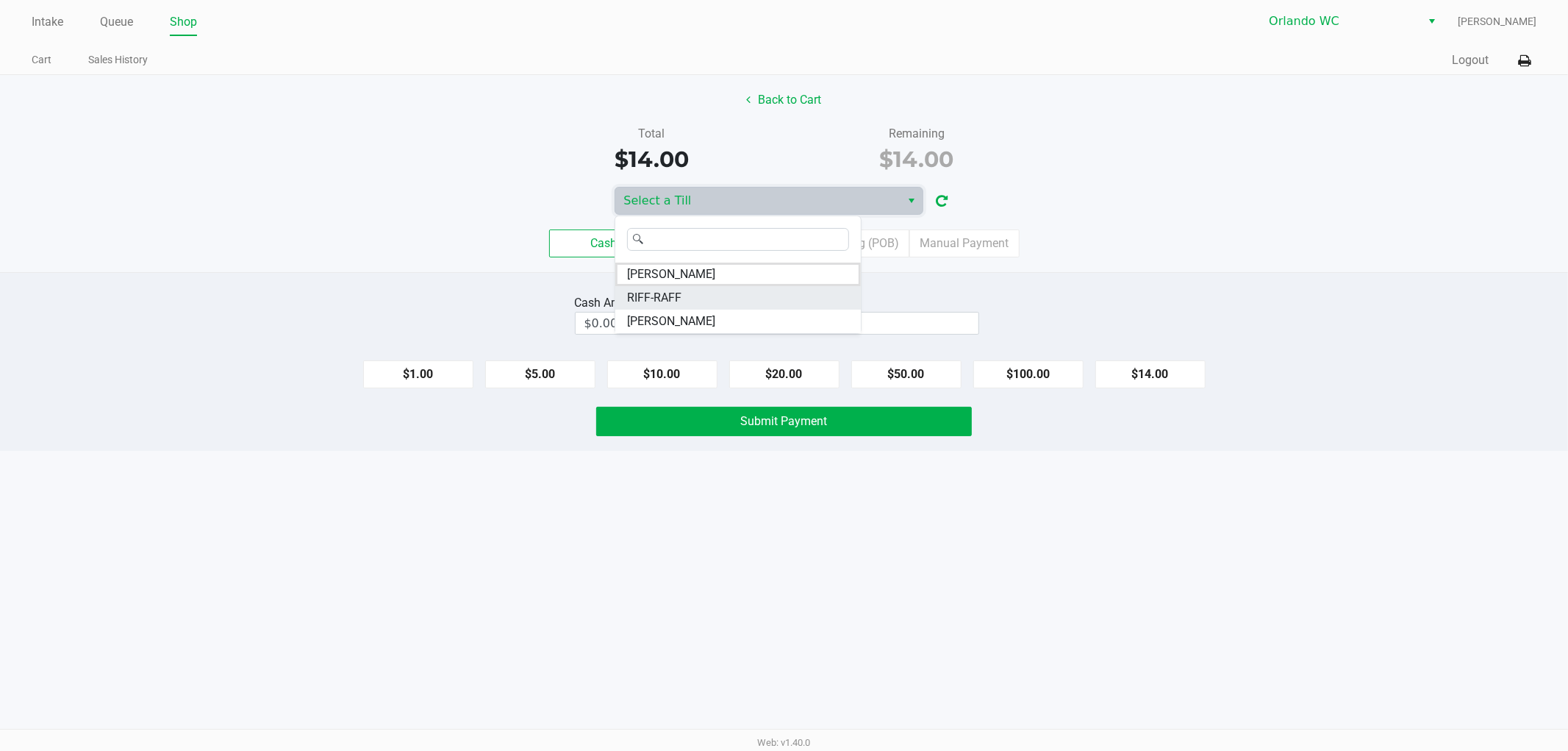
click at [805, 300] on li "RIFF-RAFF" at bounding box center [737, 298] width 245 height 23
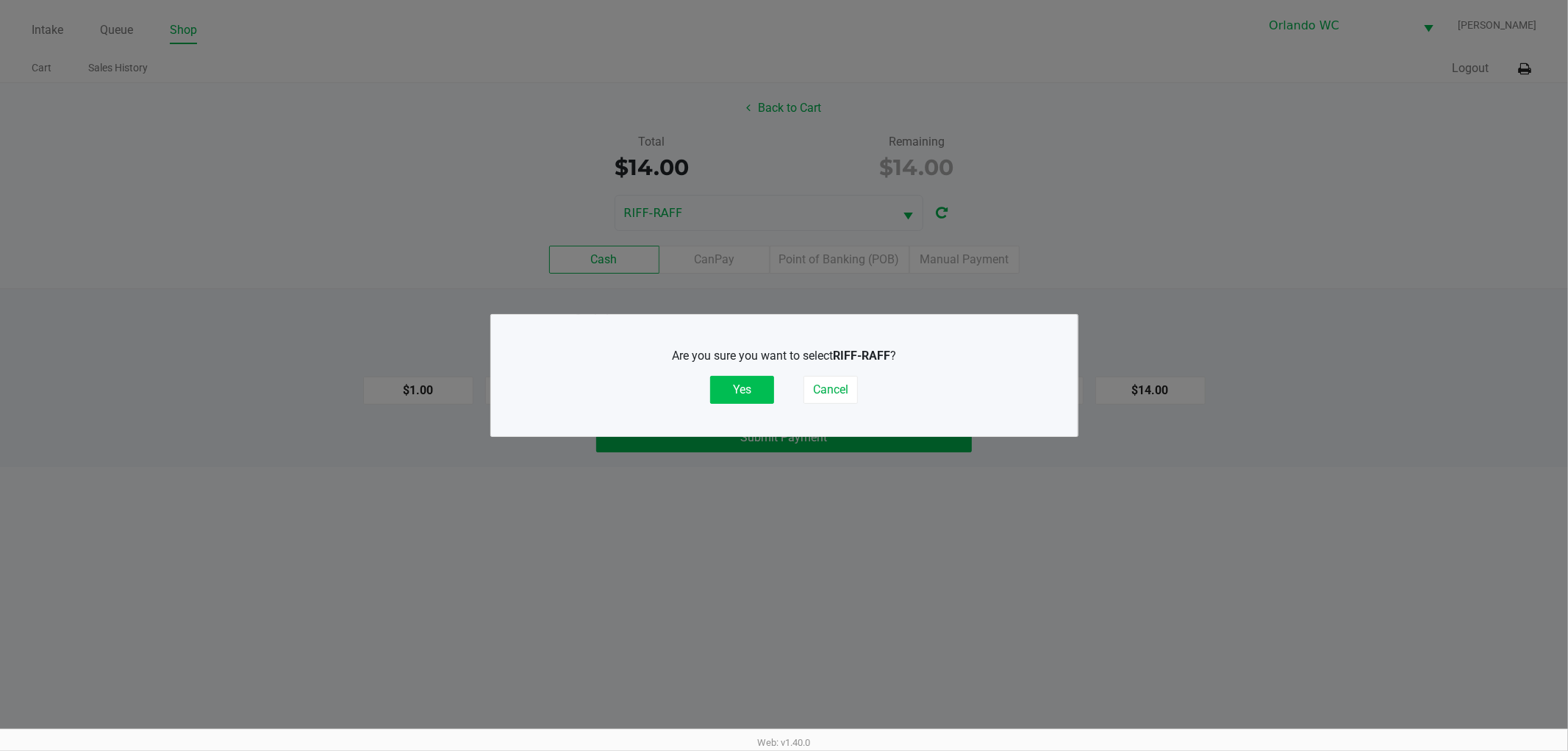
click at [760, 402] on button "Yes" at bounding box center [742, 389] width 64 height 28
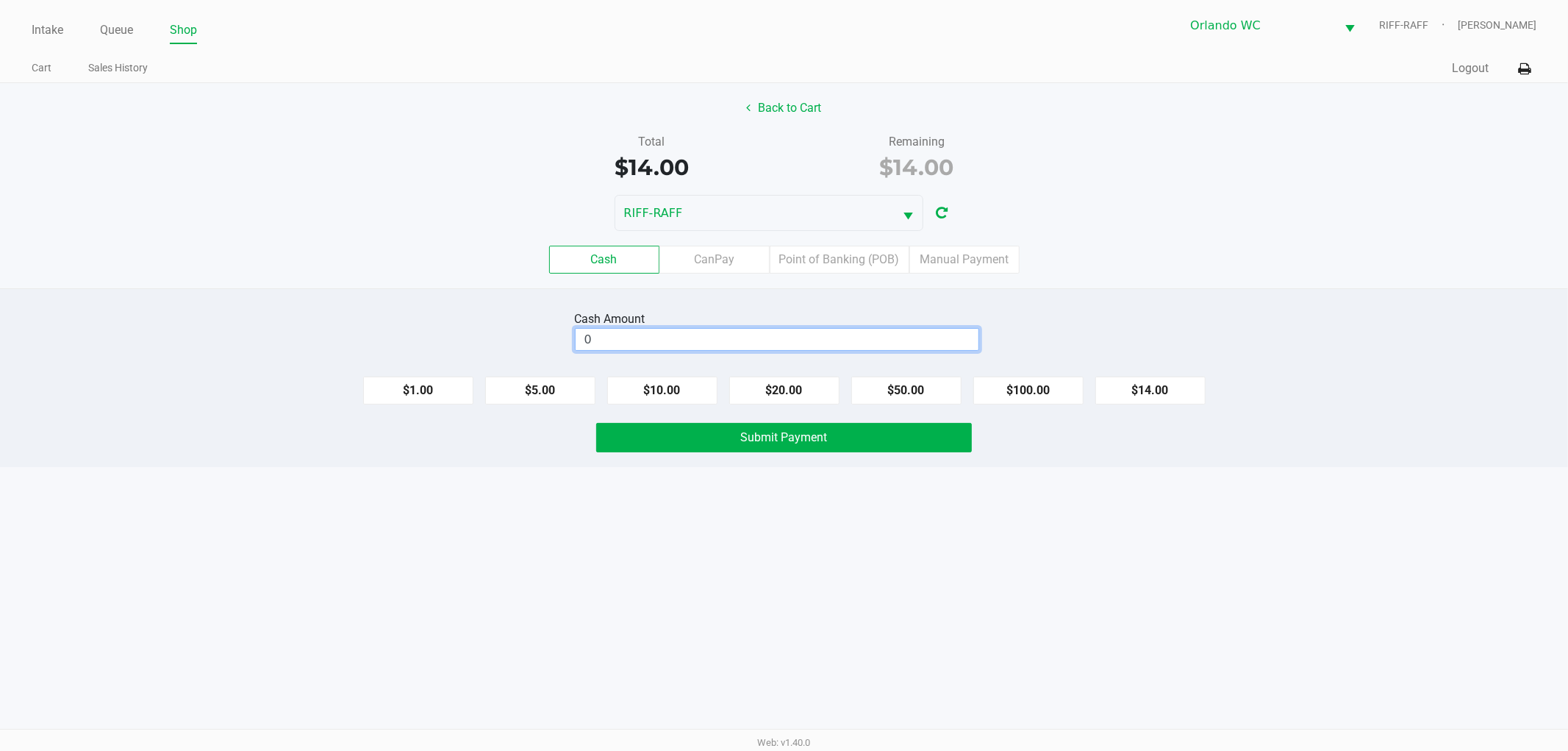
click at [763, 348] on input "0" at bounding box center [777, 340] width 403 height 21
type input "$15.00"
click at [791, 442] on span "Submit Payment" at bounding box center [784, 437] width 86 height 14
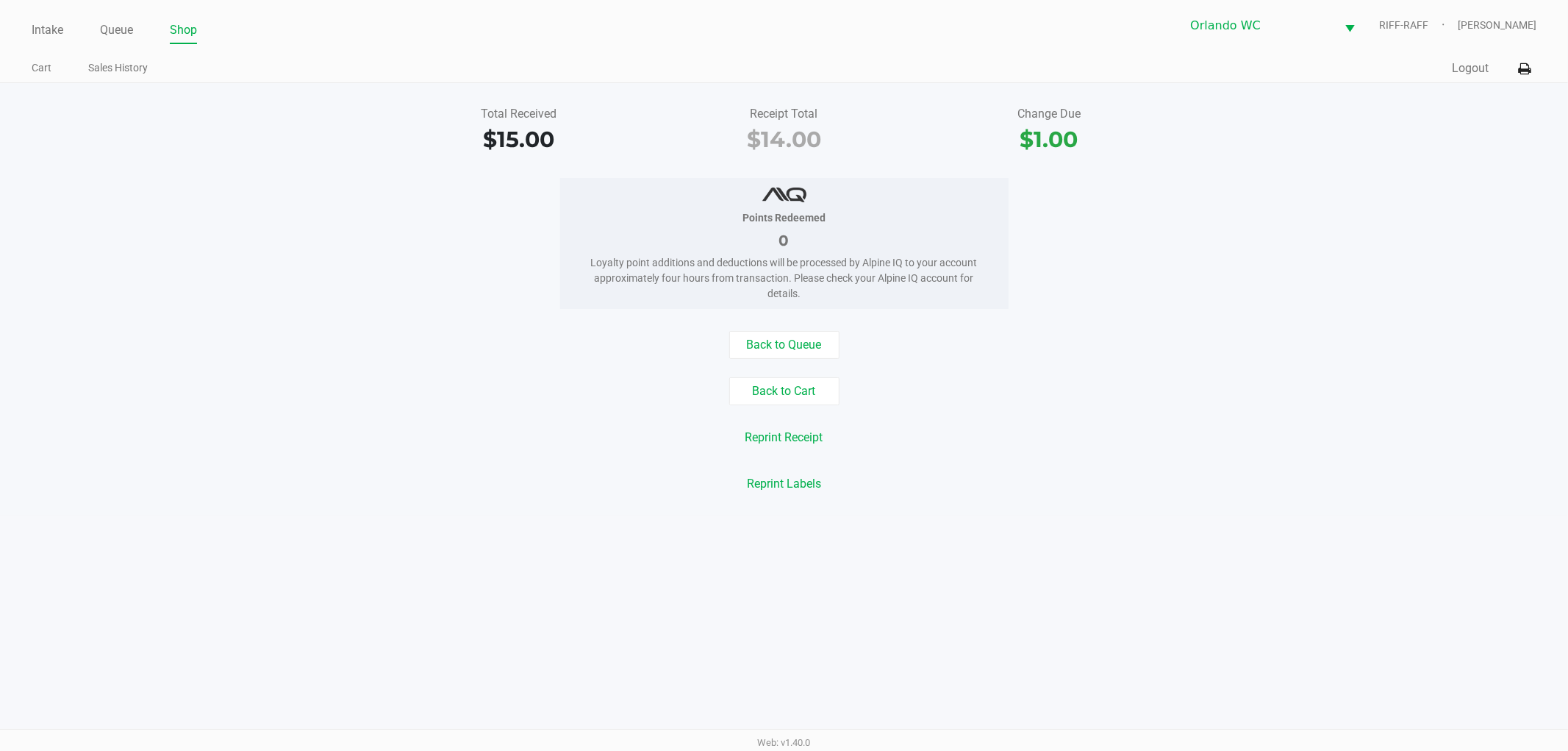
click at [809, 362] on div "Back to Queue Back to Cart Reprint Receipt Reprint Labels" at bounding box center [784, 414] width 1589 height 167
click at [809, 350] on button "Back to Queue" at bounding box center [784, 344] width 111 height 28
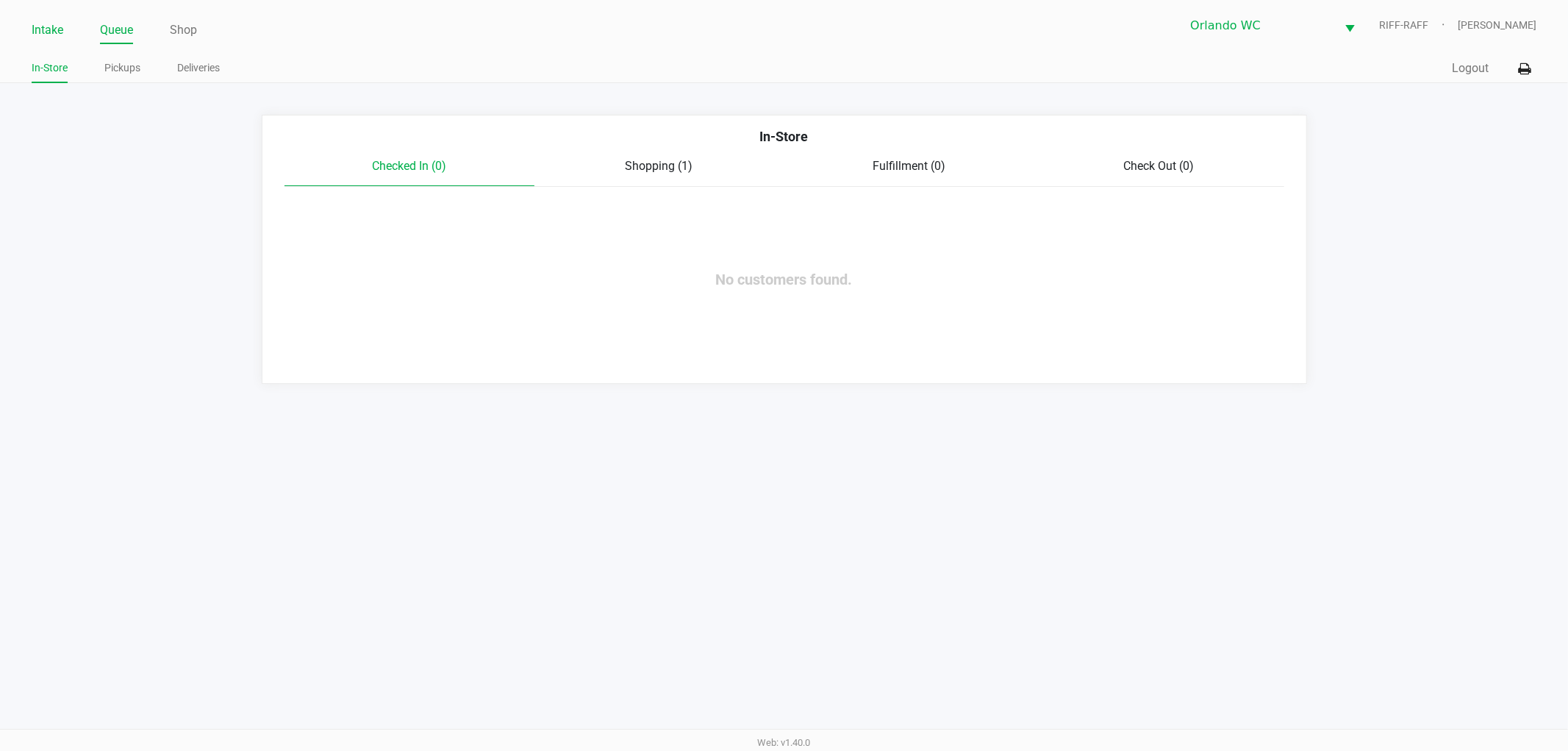
click at [45, 35] on link "Intake" at bounding box center [46, 29] width 31 height 21
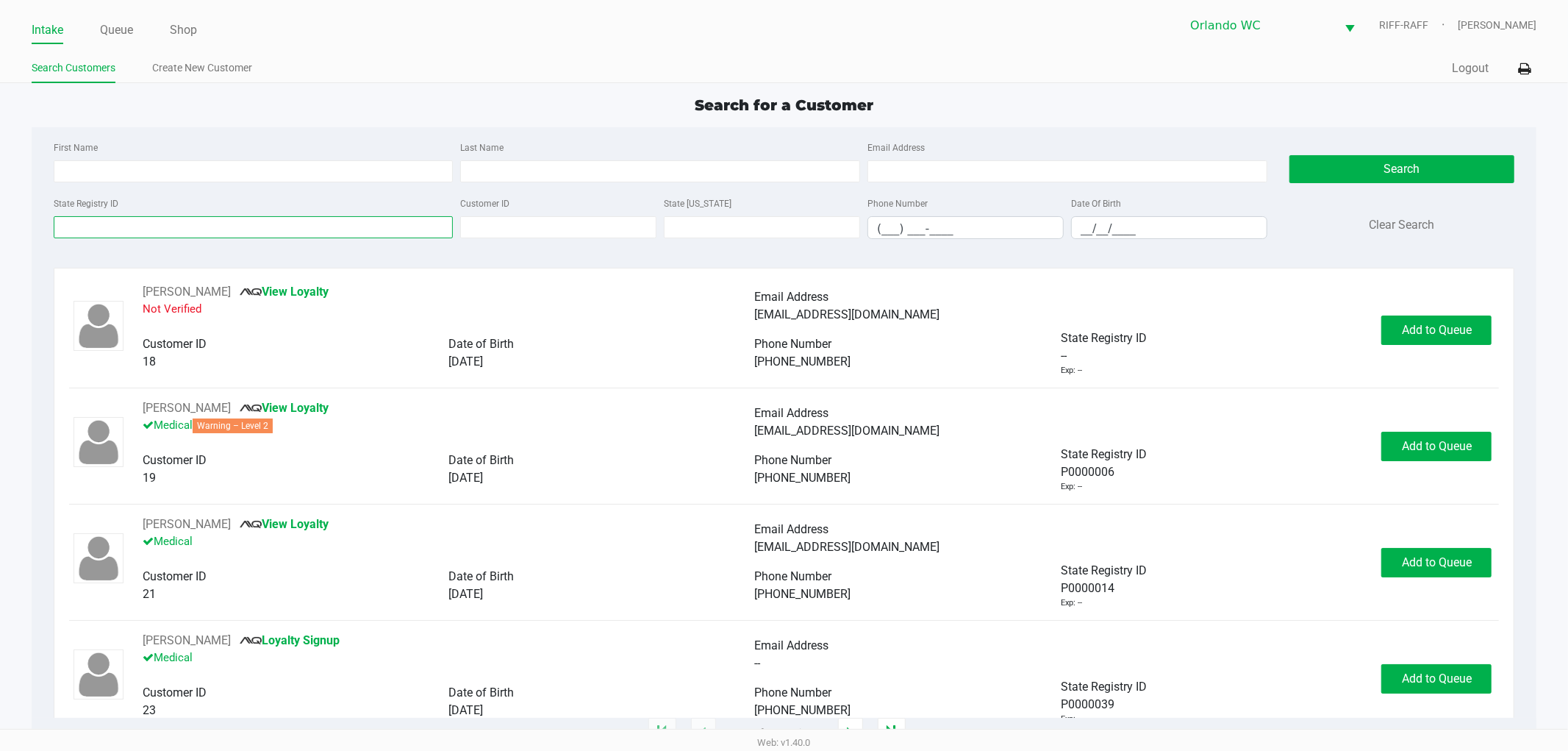
click at [173, 225] on input "State Registry ID" at bounding box center [253, 227] width 400 height 22
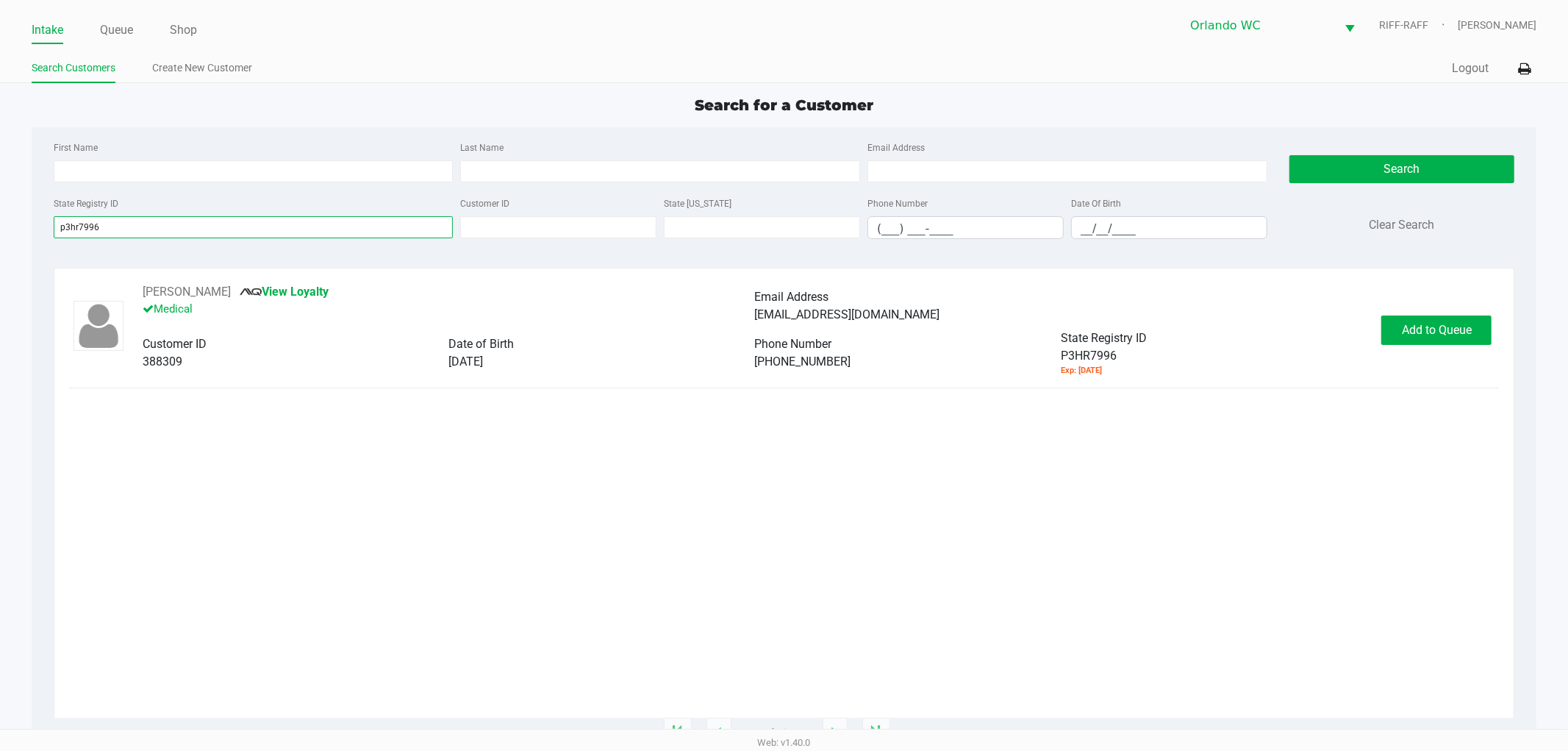
type input "p3hr7996"
click at [1419, 347] on div "MICHAEL ZIEGLER JR View Loyalty Medical Email Address gizekim34@yahoo.com Custo…" at bounding box center [784, 329] width 1431 height 94
click at [1420, 329] on span "Add to Queue" at bounding box center [1436, 330] width 70 height 14
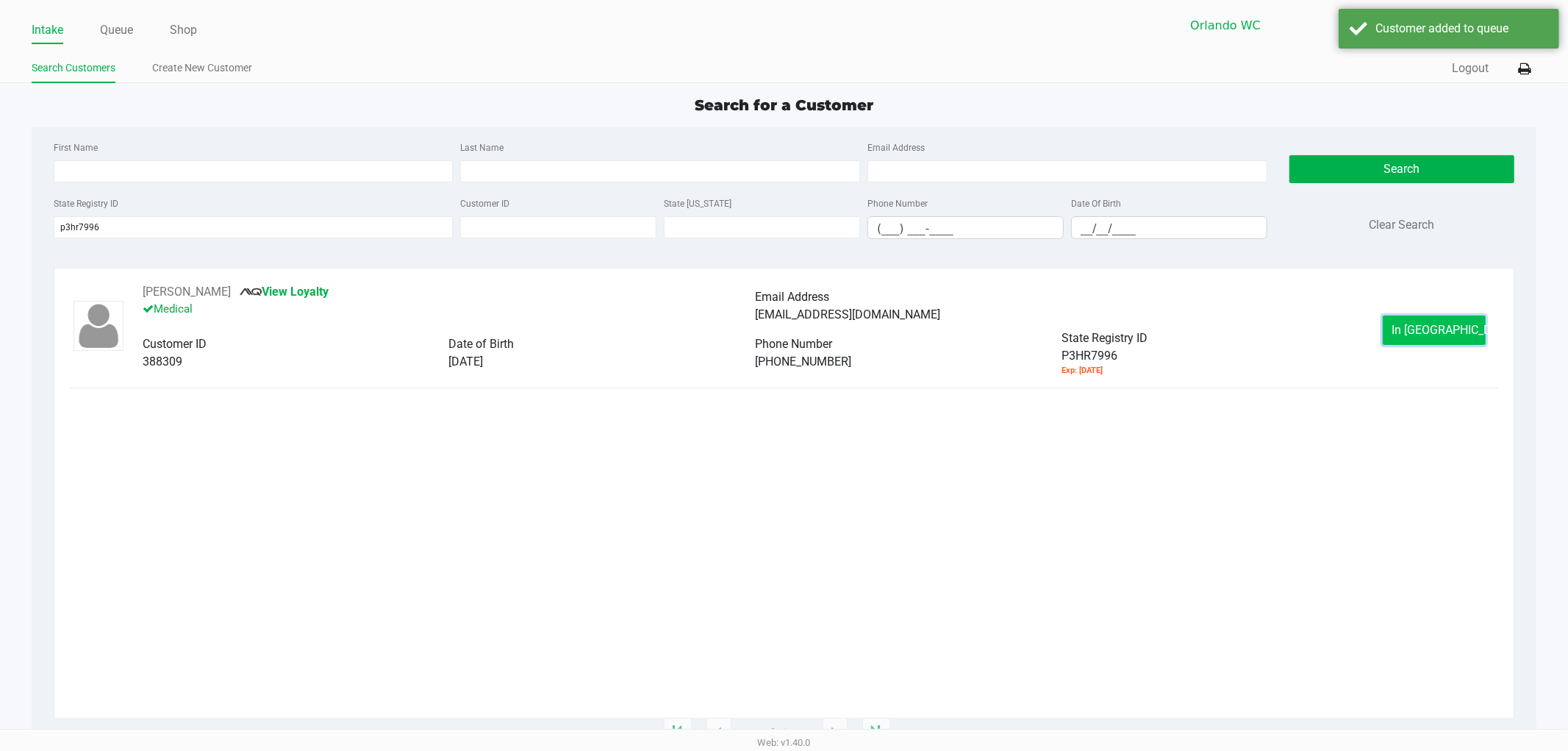
click at [1411, 334] on span "In Queue" at bounding box center [1454, 330] width 124 height 14
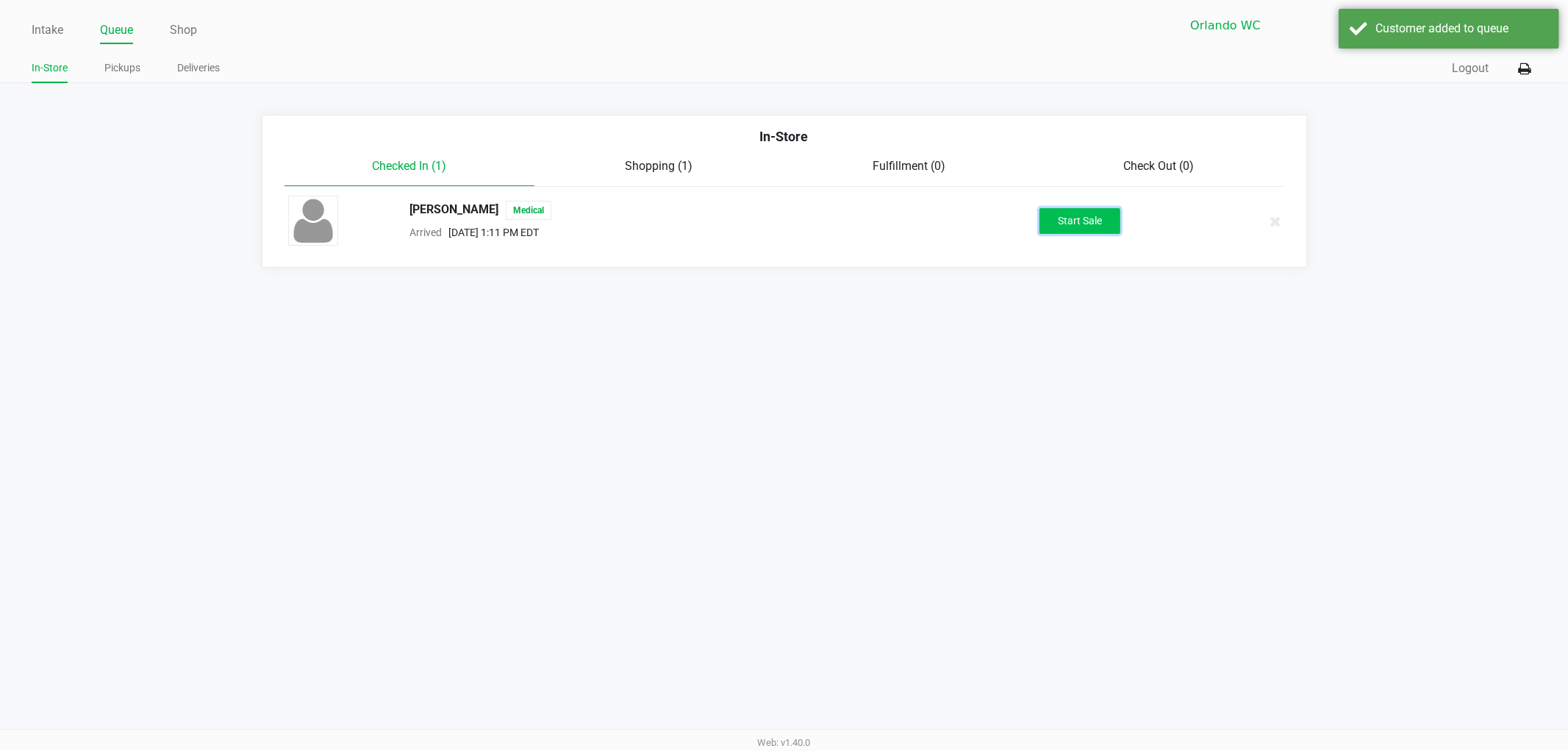
click at [1069, 227] on button "Start Sale" at bounding box center [1080, 220] width 81 height 26
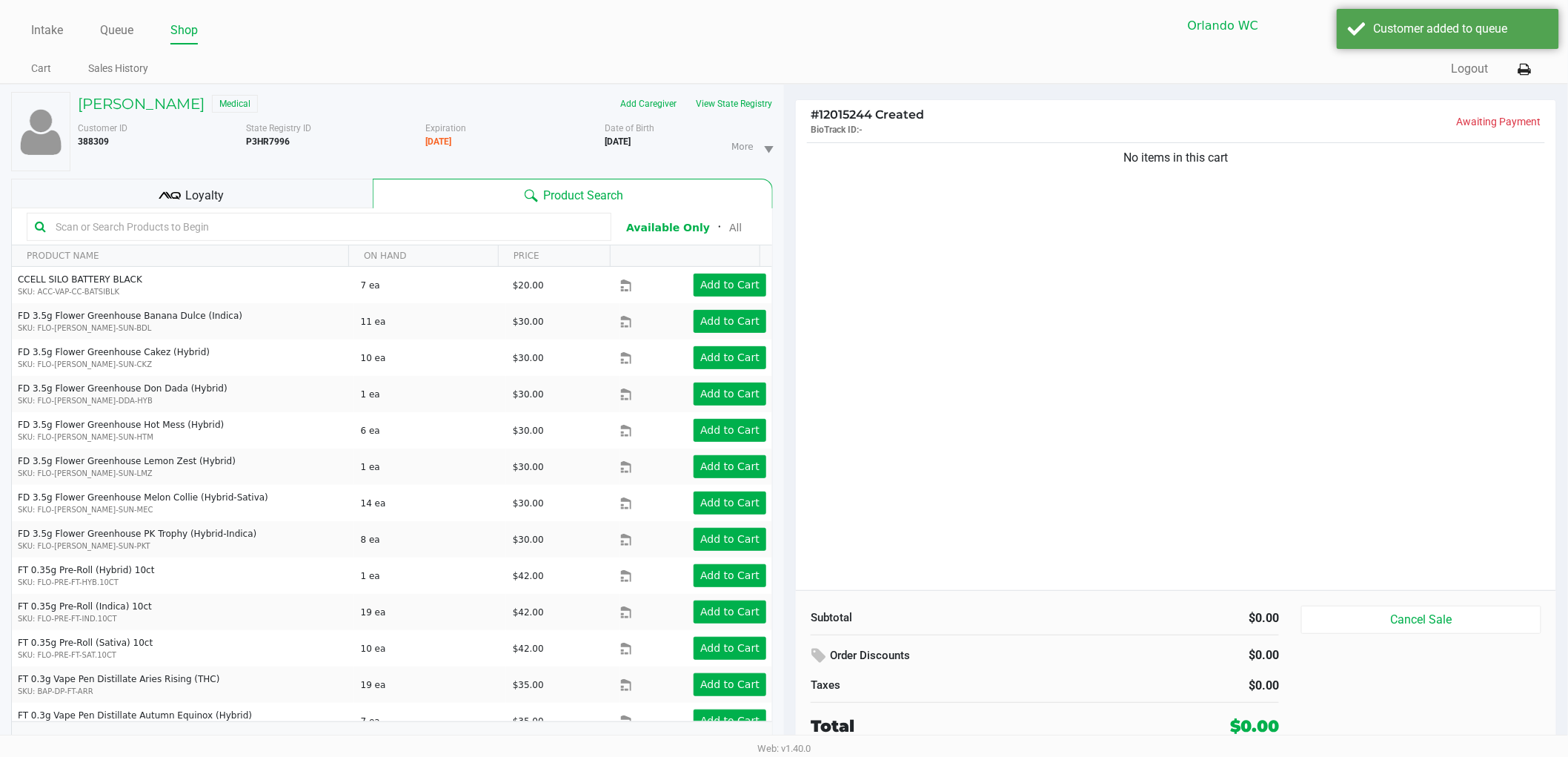
click at [367, 221] on input "text" at bounding box center [326, 227] width 554 height 22
click at [361, 219] on input "text" at bounding box center [326, 227] width 554 height 22
click at [316, 219] on input "text" at bounding box center [326, 227] width 554 height 22
type input "gck"
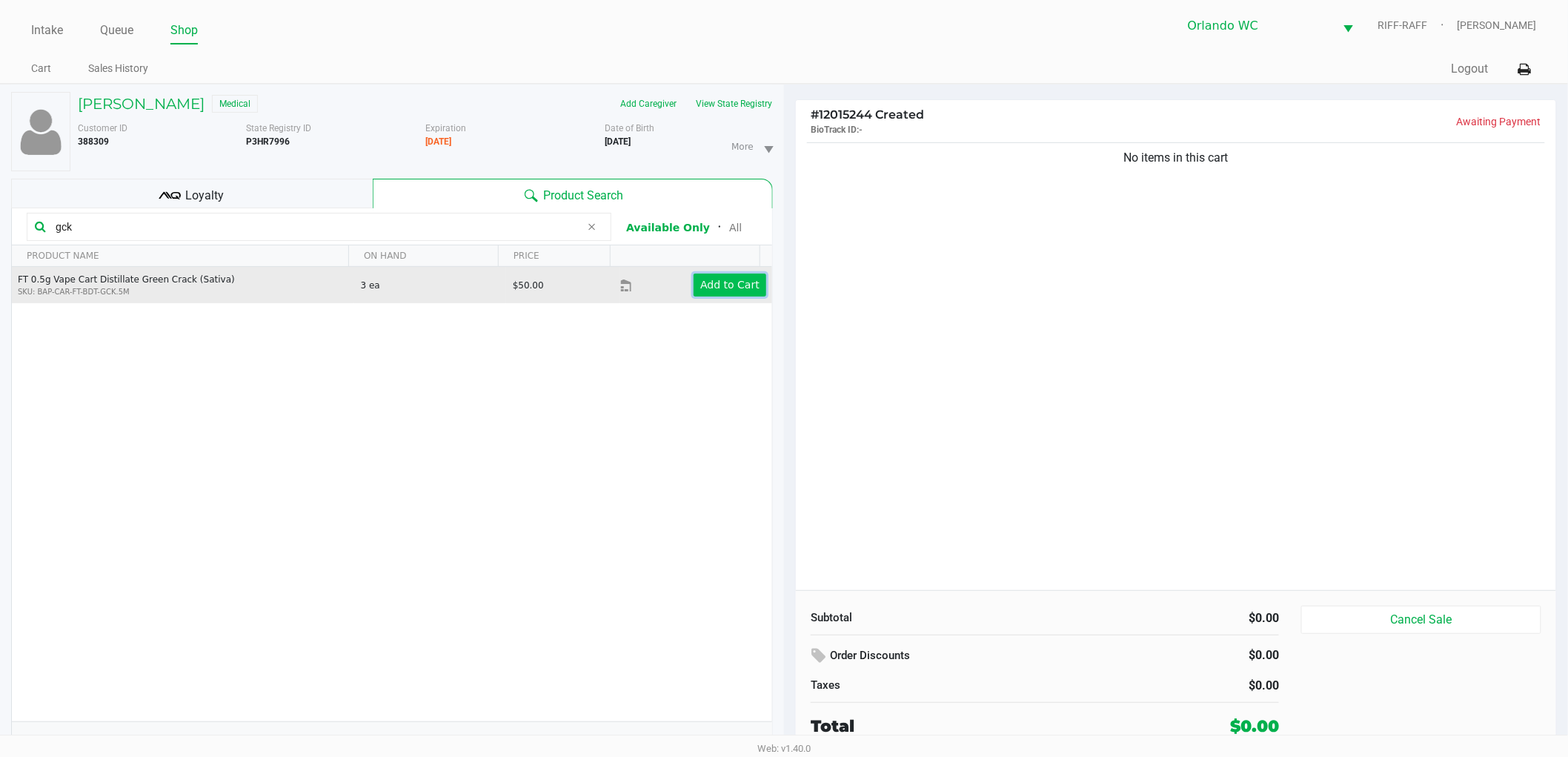
click at [744, 293] on button "Add to Cart" at bounding box center [730, 285] width 73 height 23
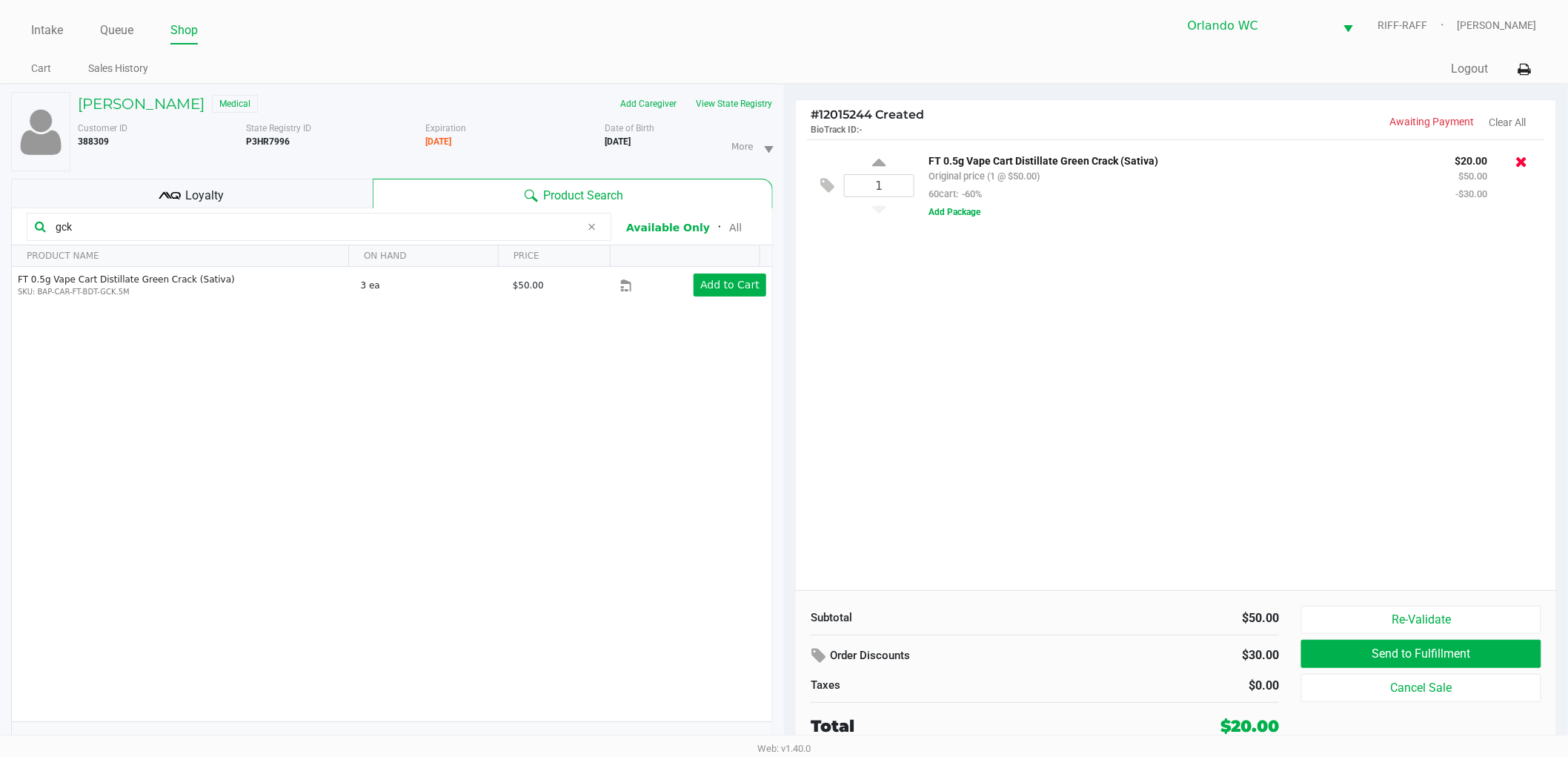
click at [1524, 160] on icon at bounding box center [1521, 161] width 12 height 14
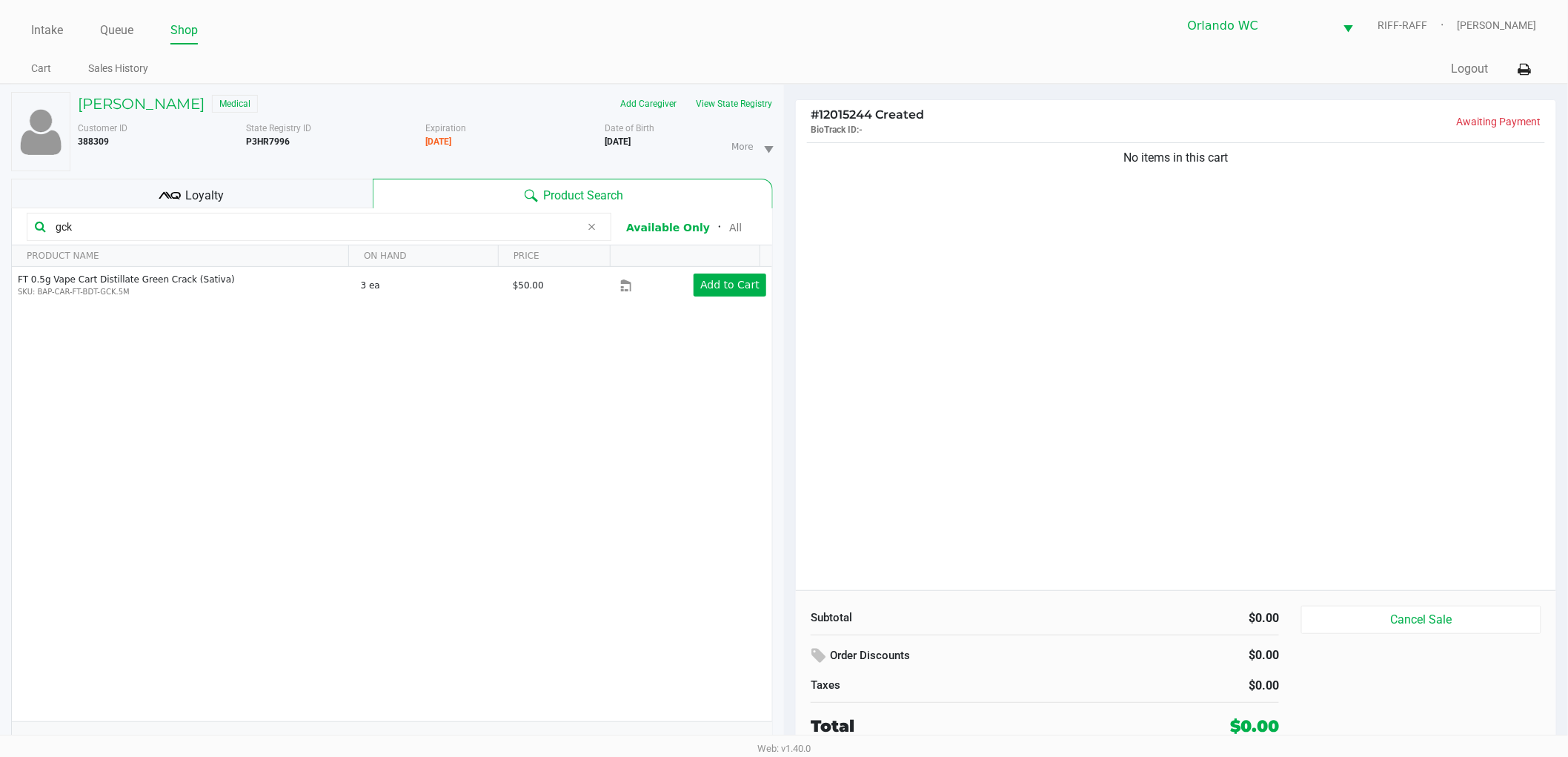
drag, startPoint x: 98, startPoint y: 231, endPoint x: 0, endPoint y: 198, distance: 103.4
click at [0, 198] on div "MICHAEL ZIEGLER JR Medical Add Caregiver View State Registry Customer ID 388309…" at bounding box center [392, 428] width 784 height 688
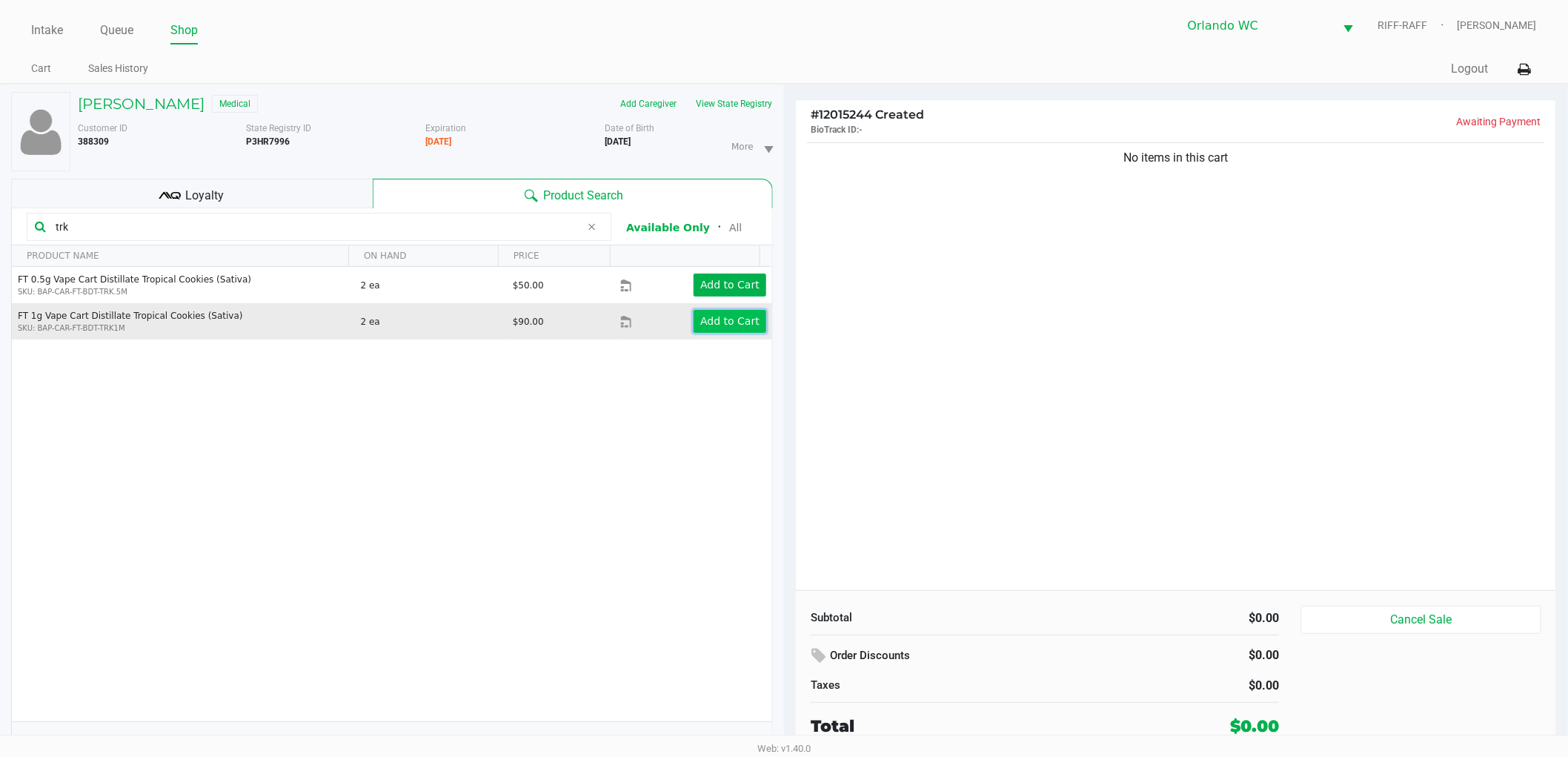
click at [743, 328] on button "Add to Cart" at bounding box center [730, 322] width 73 height 23
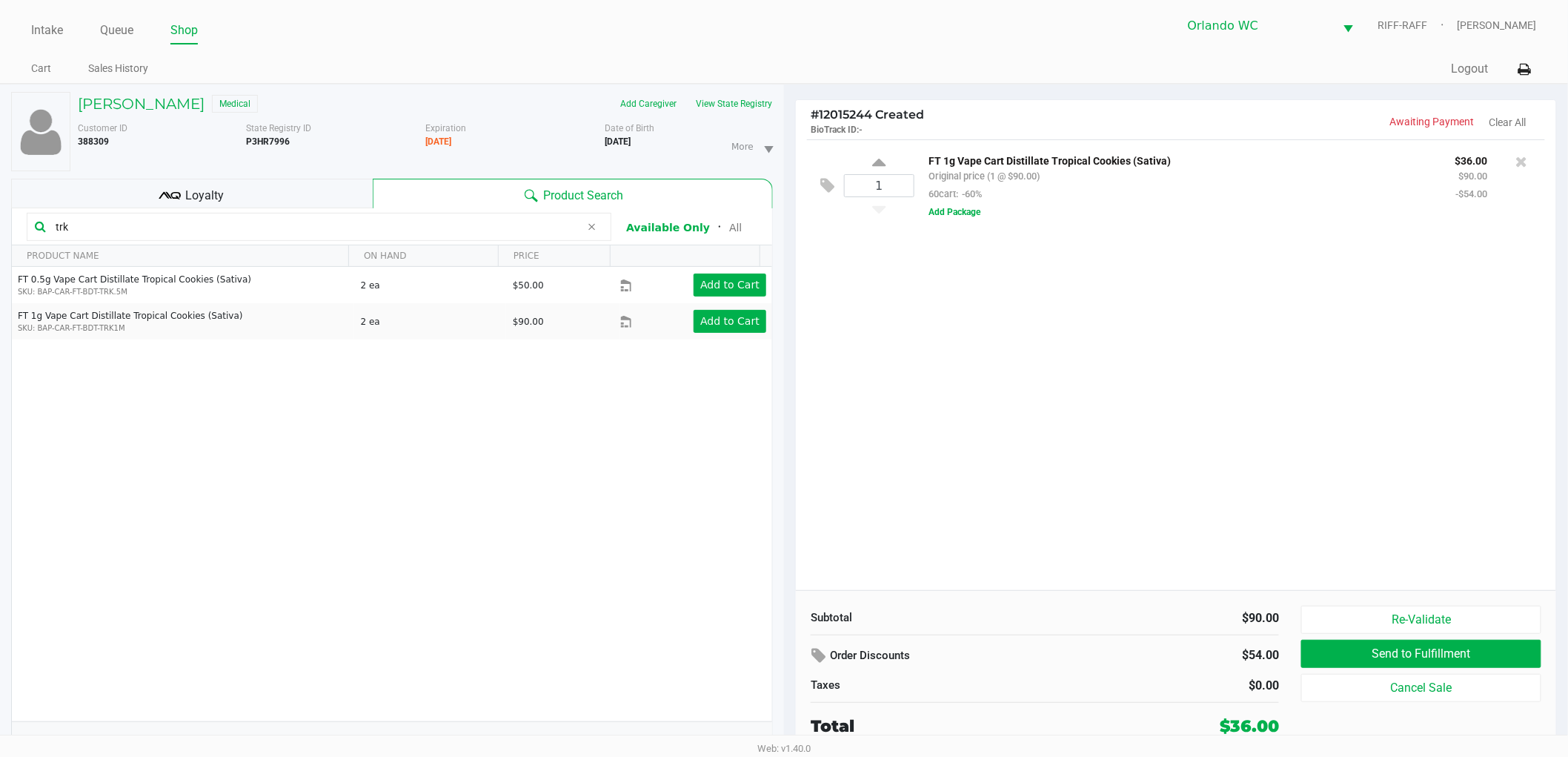
drag, startPoint x: 120, startPoint y: 224, endPoint x: 0, endPoint y: 226, distance: 120.0
click at [0, 226] on div "MICHAEL ZIEGLER JR Medical Add Caregiver View State Registry Customer ID 388309…" at bounding box center [392, 428] width 784 height 688
type input "dbp"
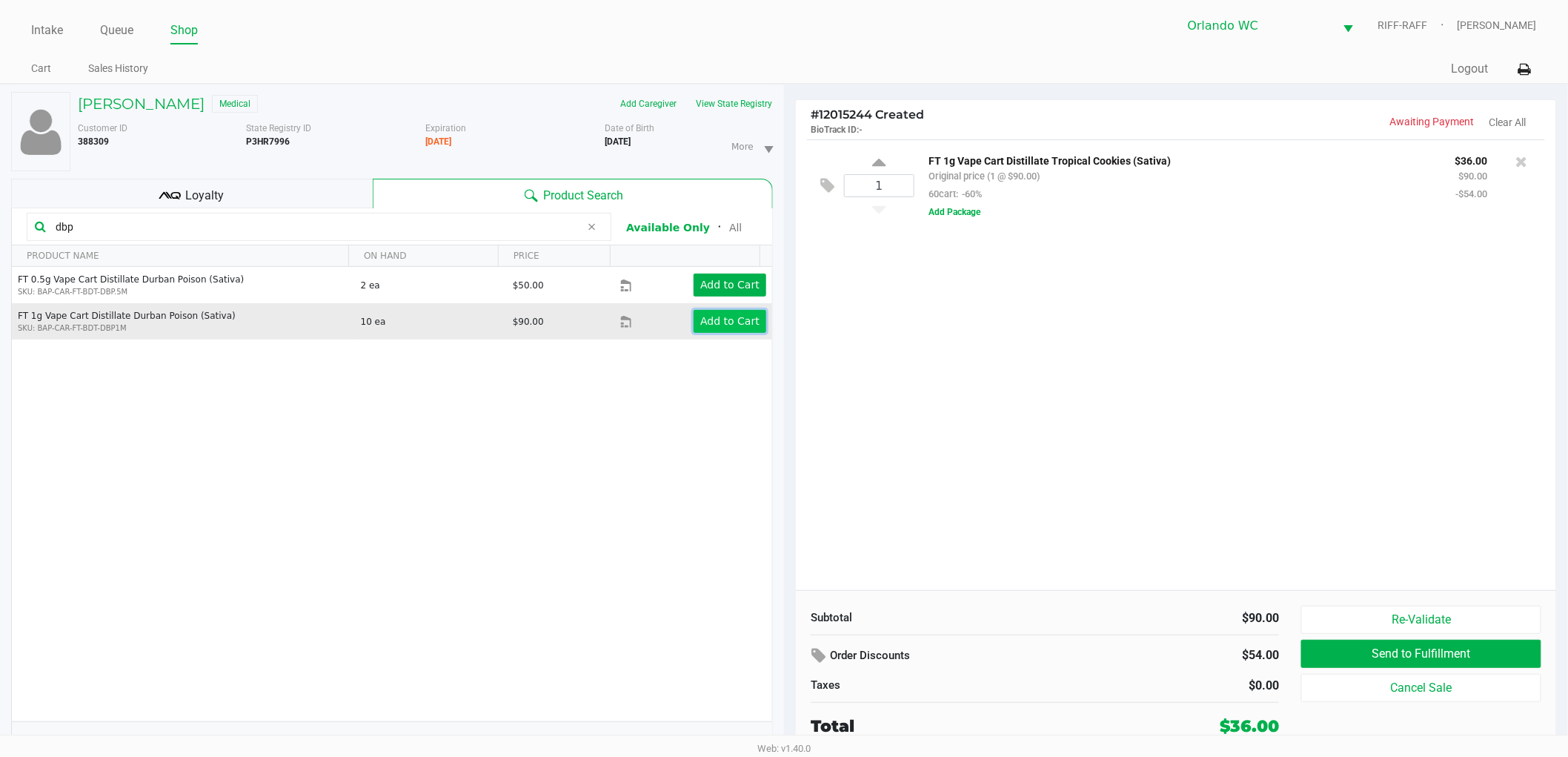
click at [749, 314] on button "Add to Cart" at bounding box center [730, 322] width 73 height 23
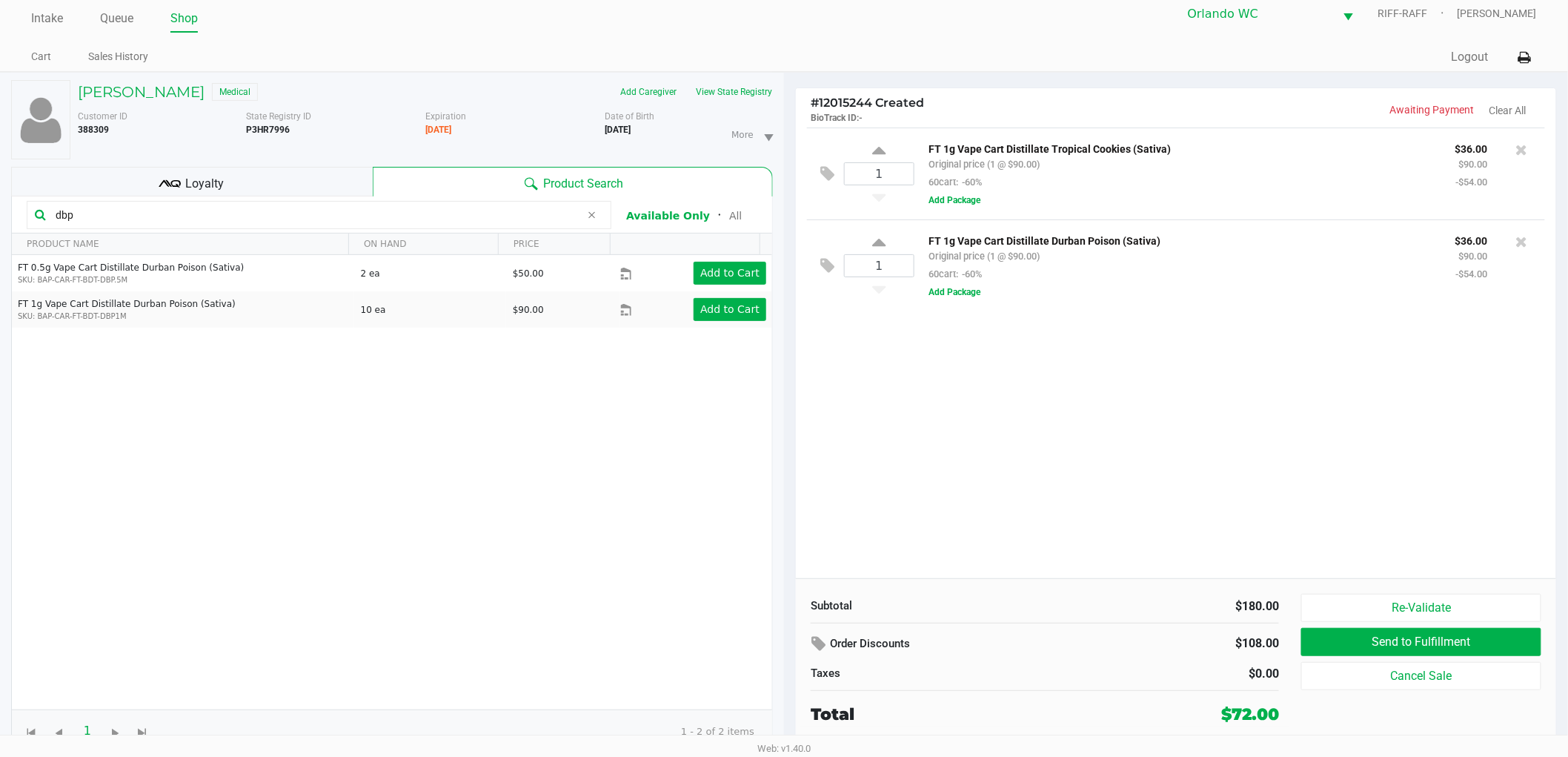
scroll to position [15, 0]
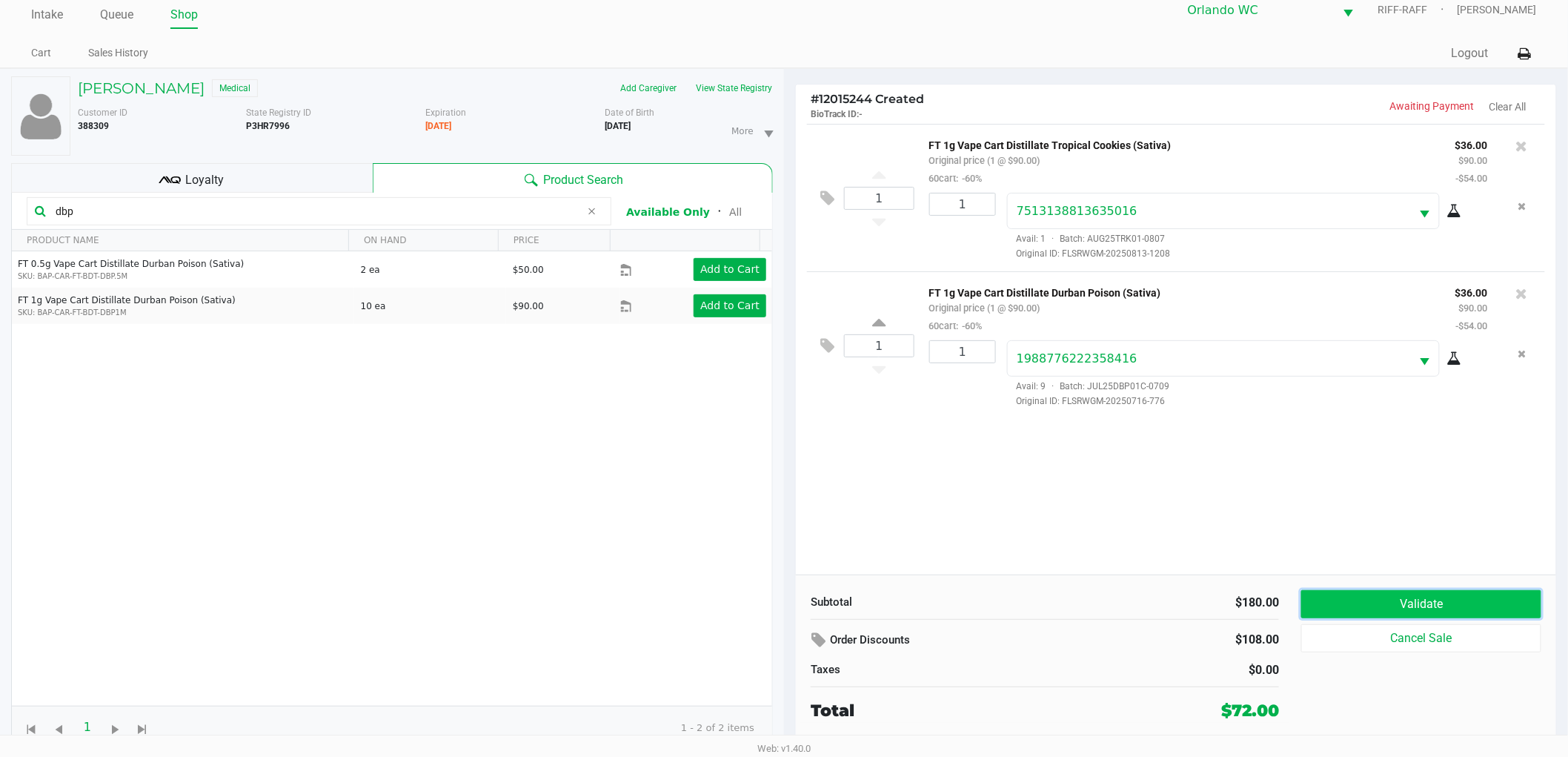
click at [1369, 602] on button "Validate" at bounding box center [1421, 603] width 240 height 28
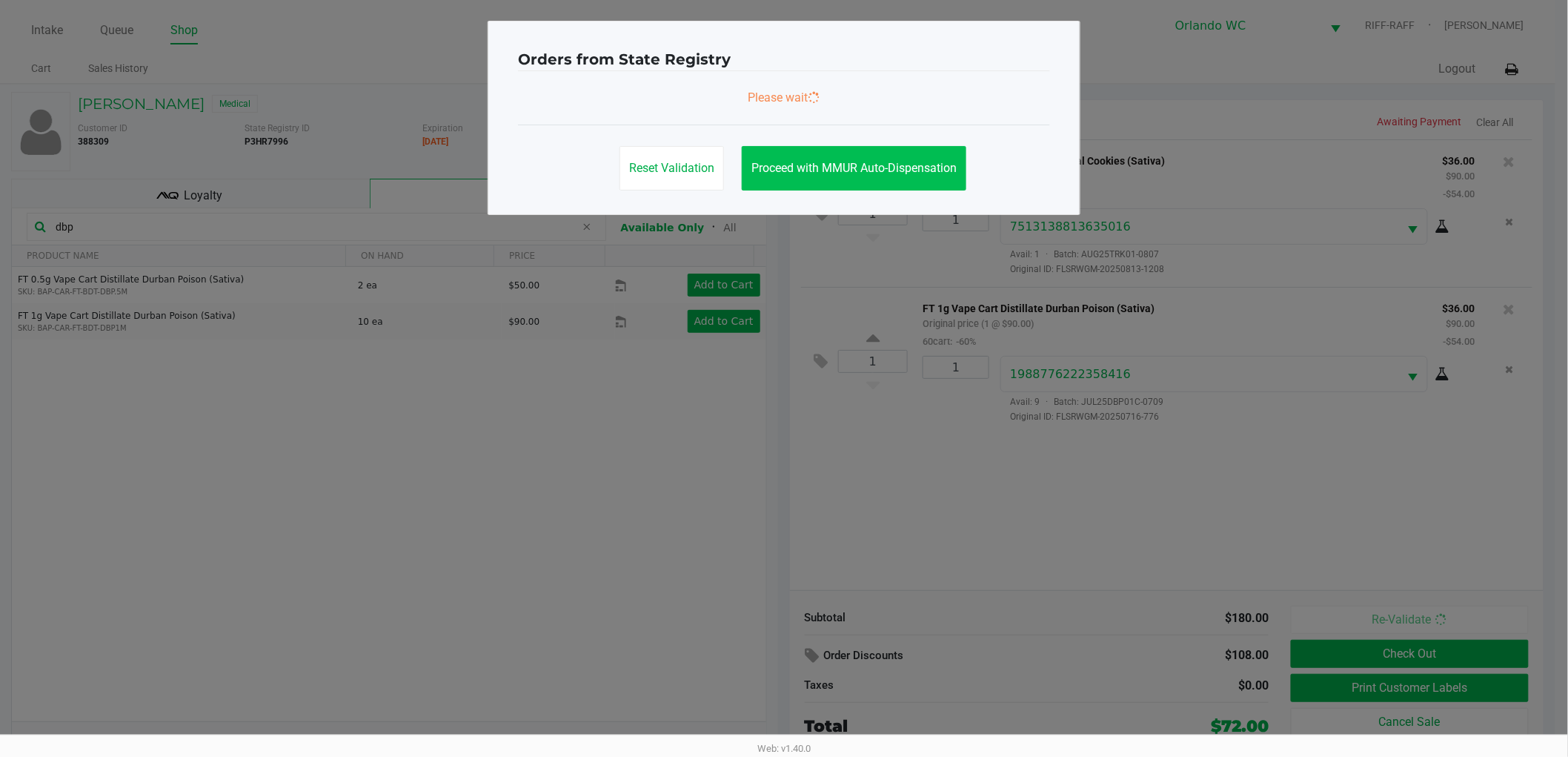
scroll to position [0, 0]
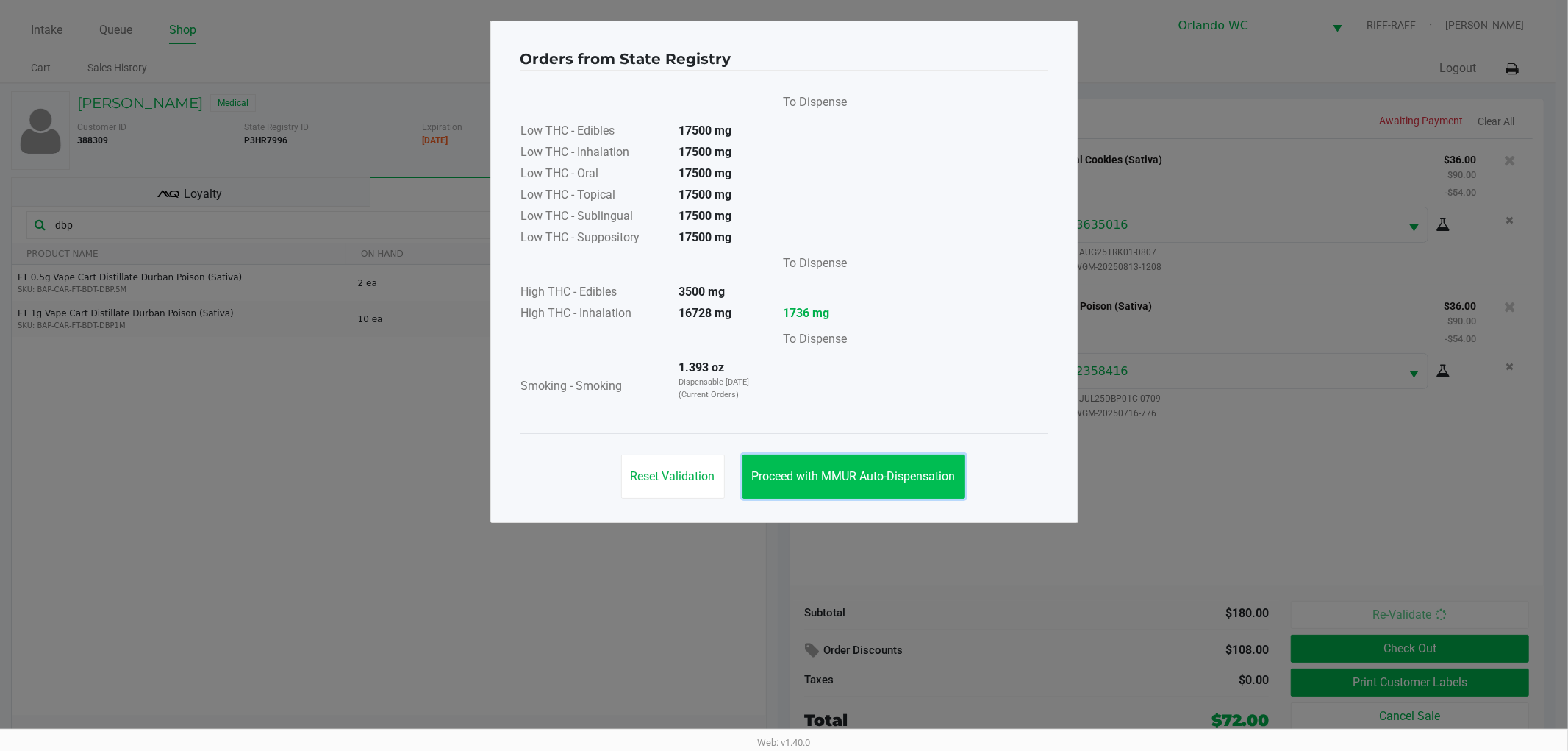
click at [793, 475] on span "Proceed with MMUR Auto-Dispensation" at bounding box center [853, 476] width 203 height 14
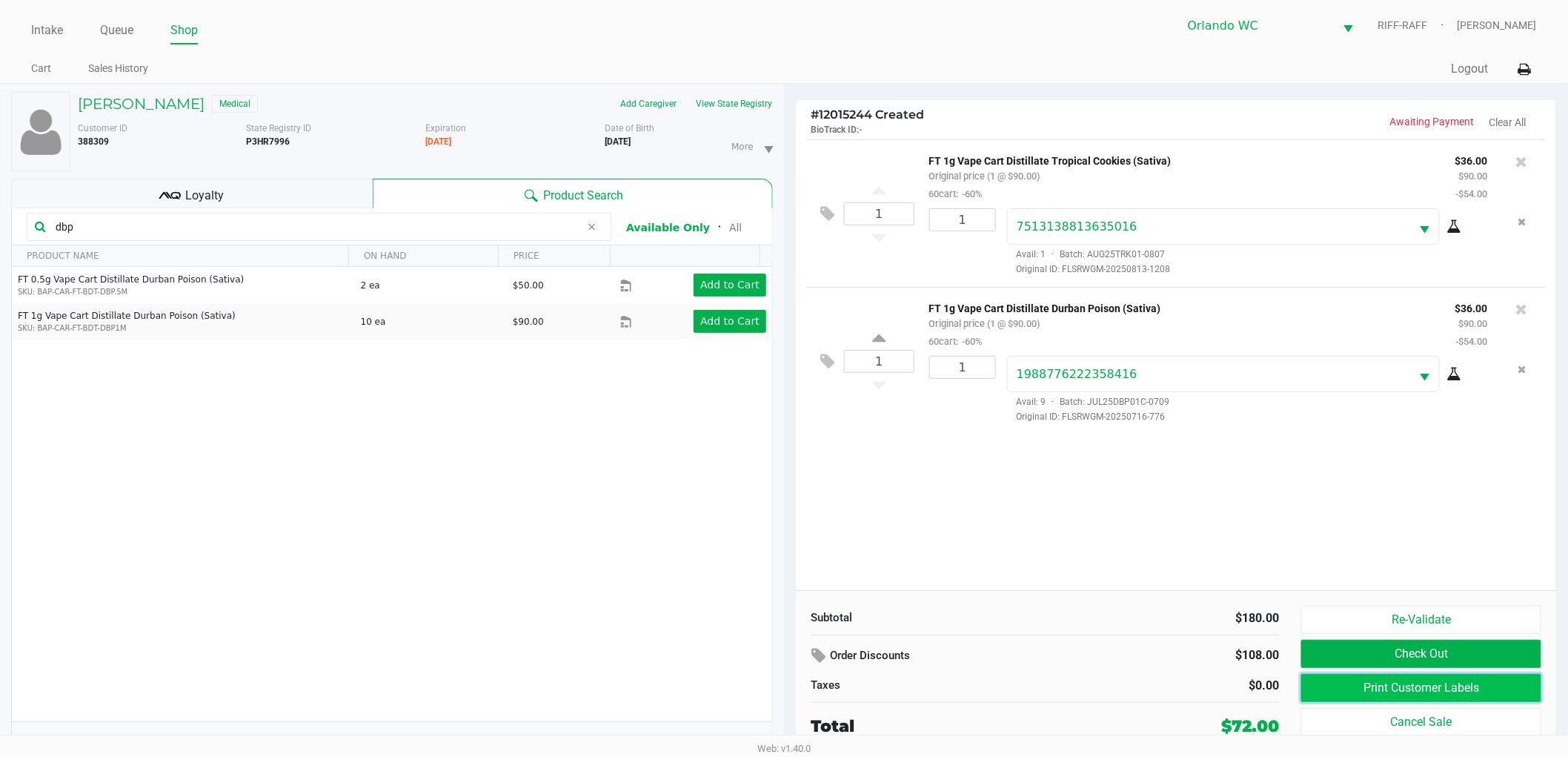
click at [1488, 695] on button "Print Customer Labels" at bounding box center [1421, 687] width 240 height 28
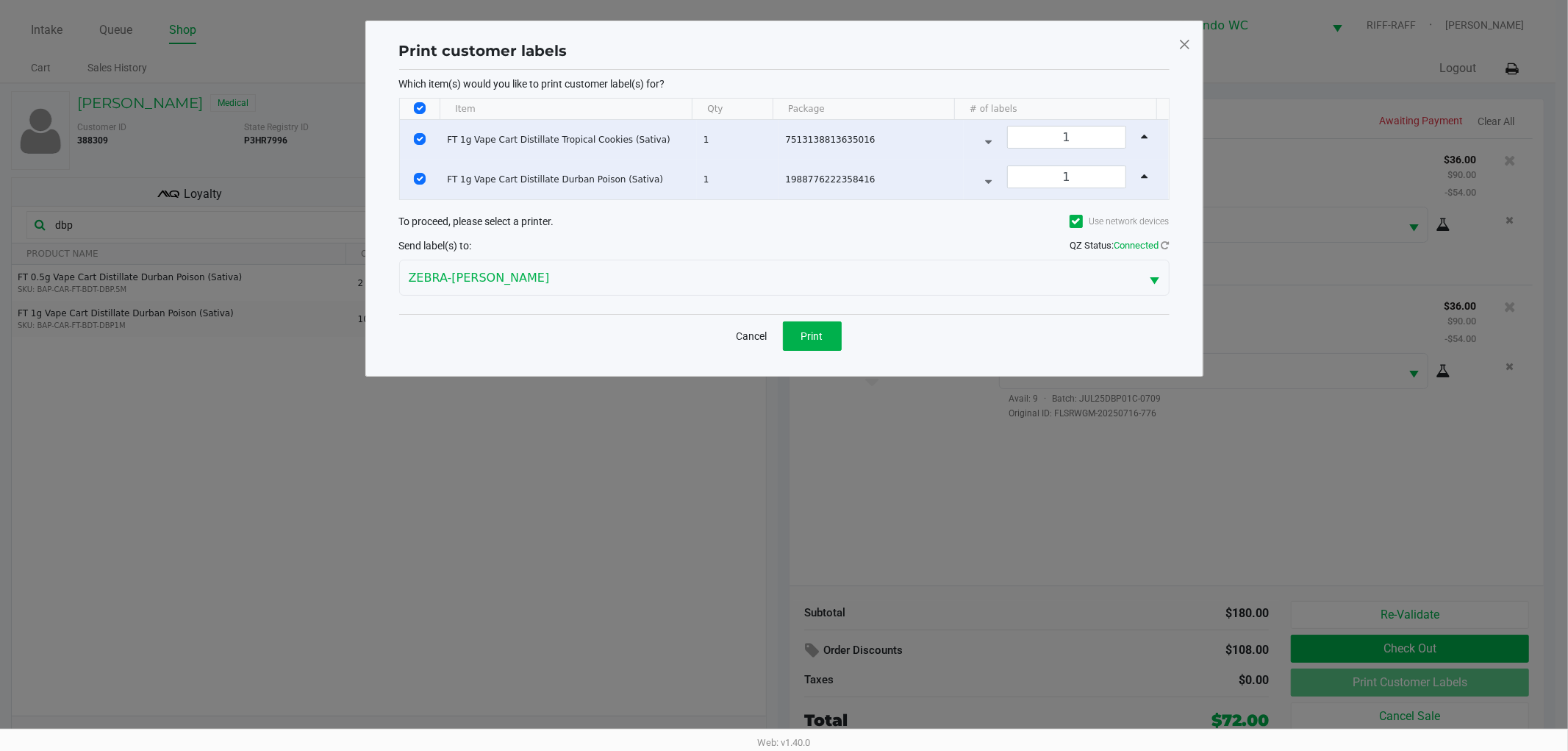
click at [814, 351] on div "Cancel Print" at bounding box center [784, 335] width 770 height 44
click at [815, 342] on button "Print" at bounding box center [812, 335] width 59 height 29
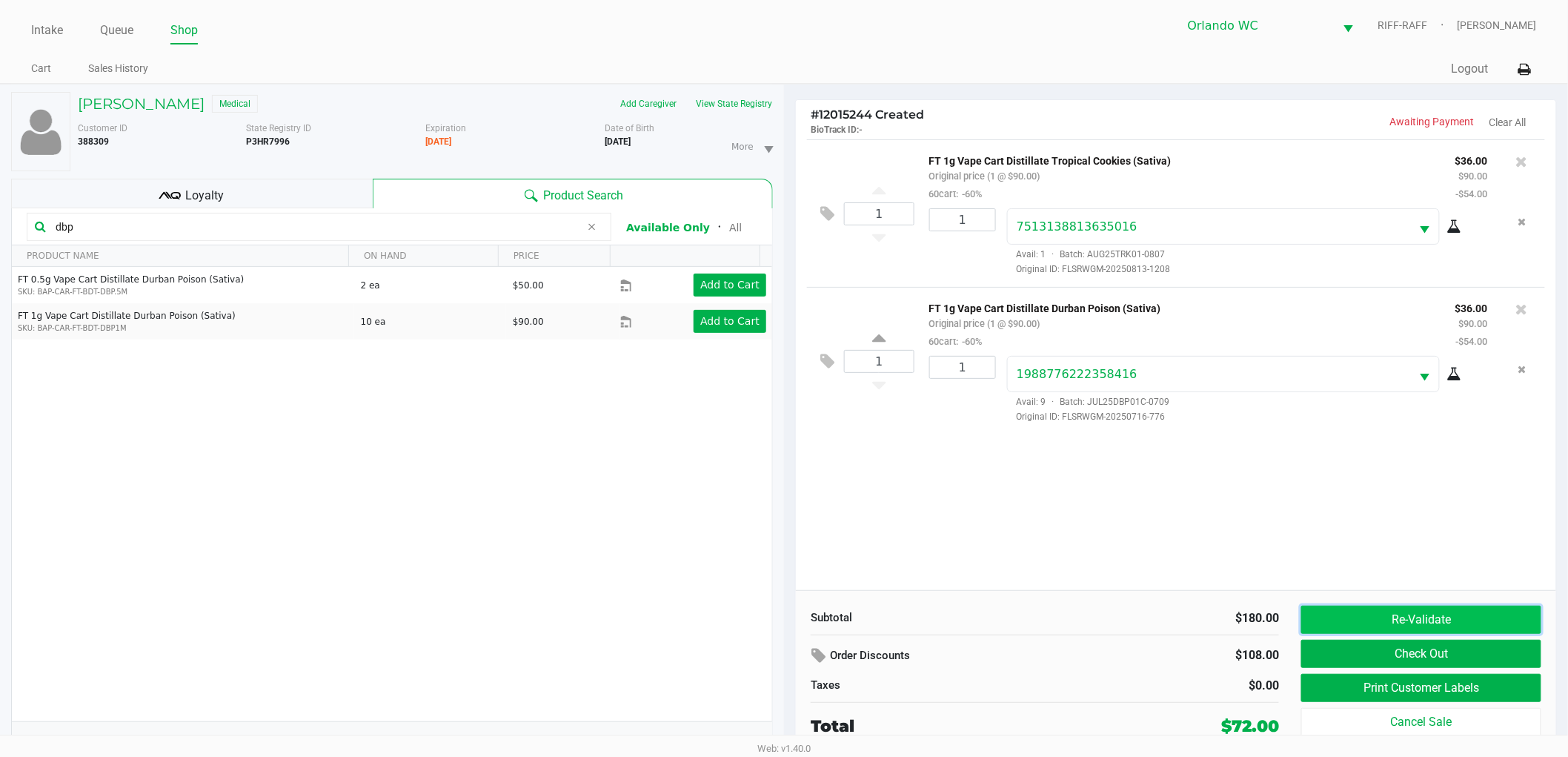
click at [1372, 628] on button "Re-Validate" at bounding box center [1421, 619] width 240 height 28
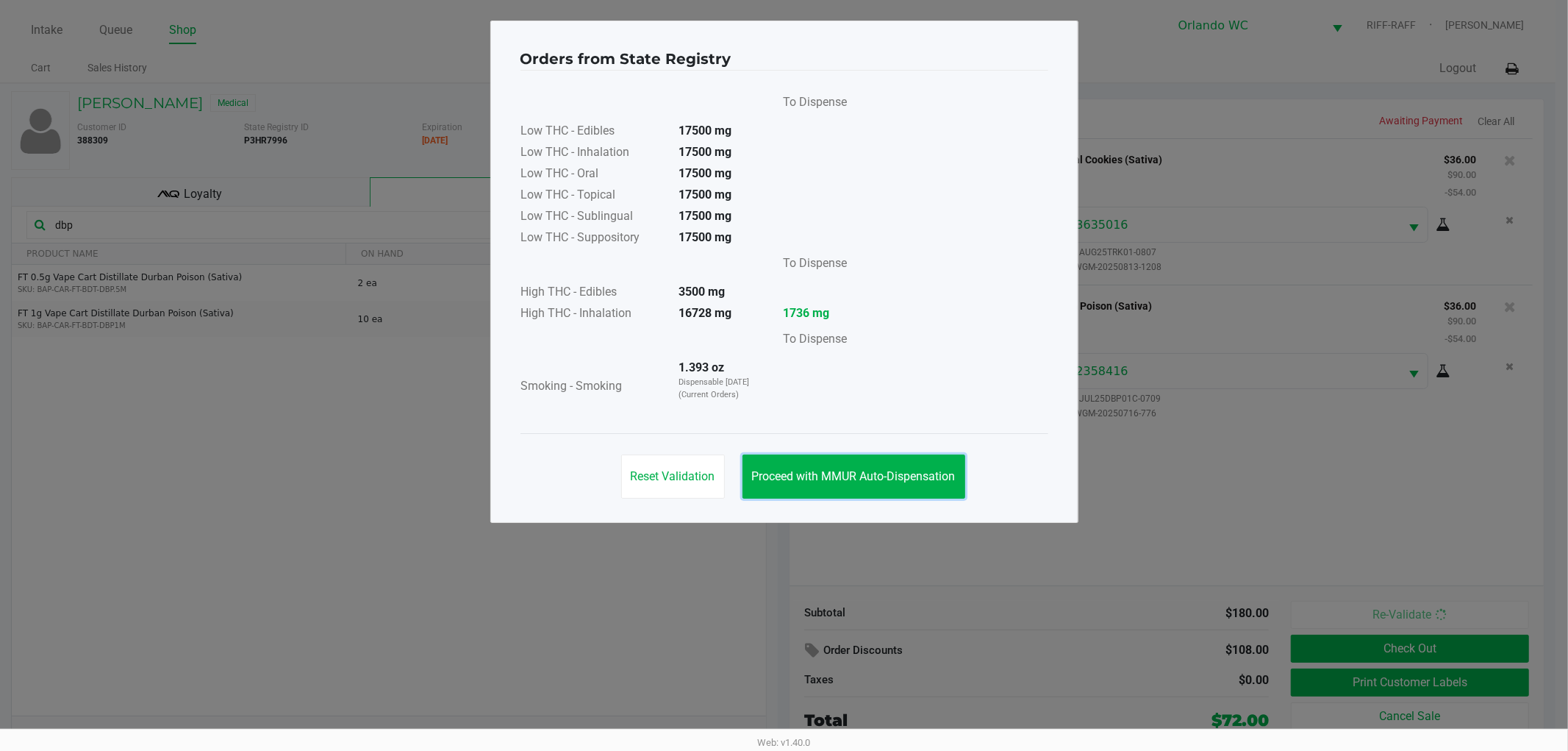
drag, startPoint x: 882, startPoint y: 480, endPoint x: 1237, endPoint y: 517, distance: 356.9
click at [907, 475] on span "Proceed with MMUR Auto-Dispensation" at bounding box center [853, 476] width 203 height 14
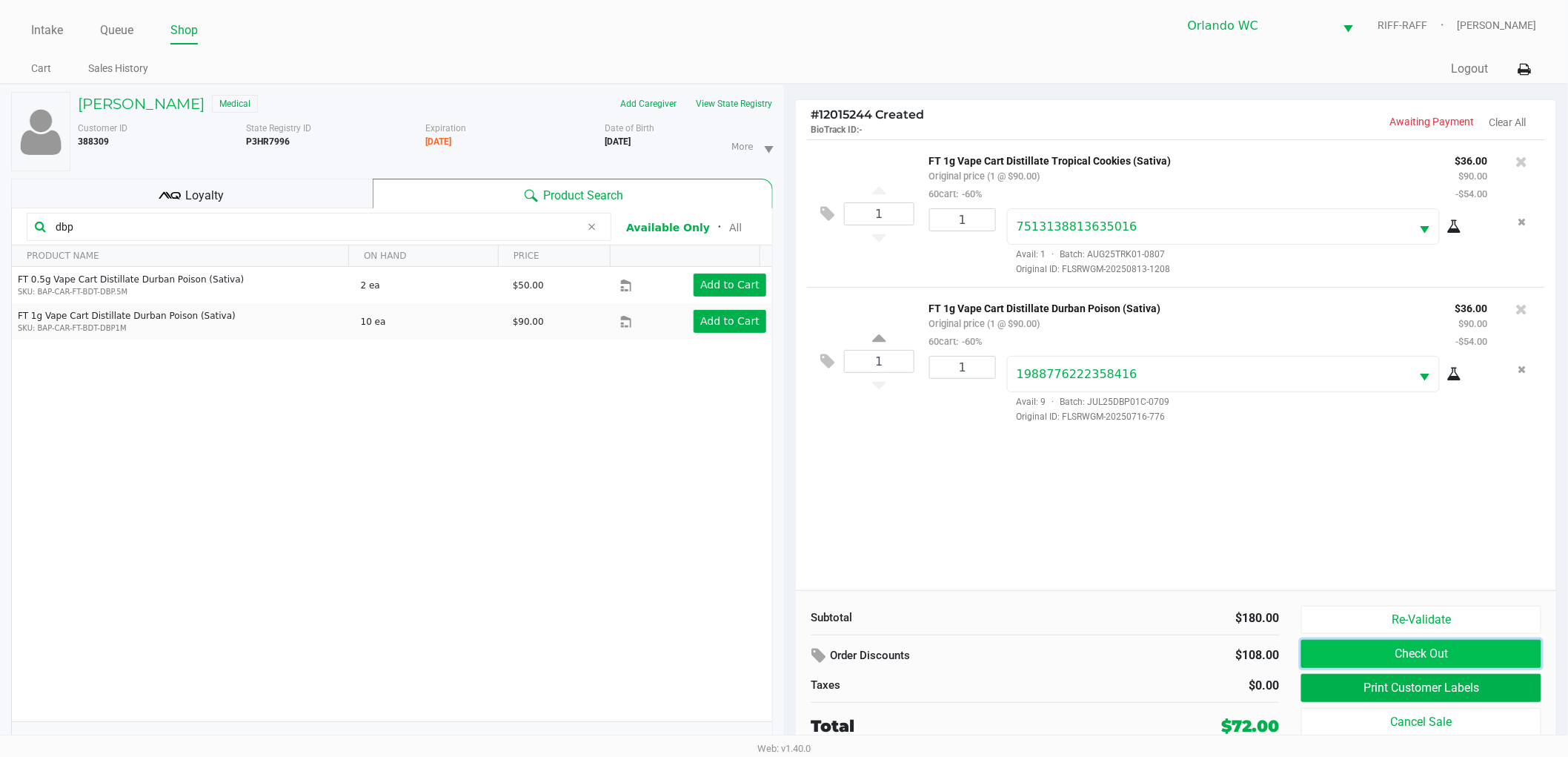
click at [1361, 658] on button "Check Out" at bounding box center [1421, 654] width 240 height 28
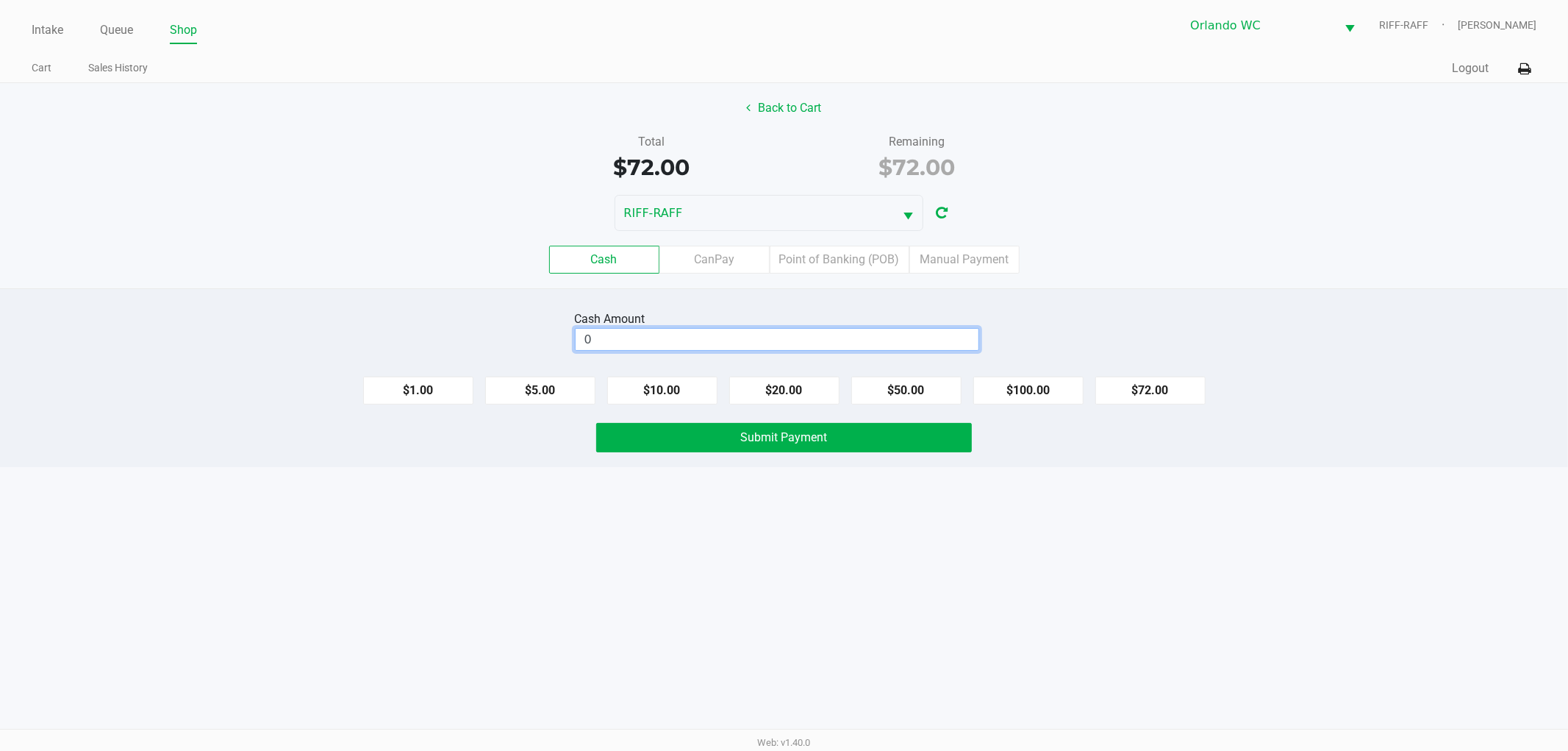
click at [608, 340] on input "0" at bounding box center [777, 340] width 403 height 21
type input "$75.00"
click at [727, 436] on button "Submit Payment" at bounding box center [784, 437] width 375 height 29
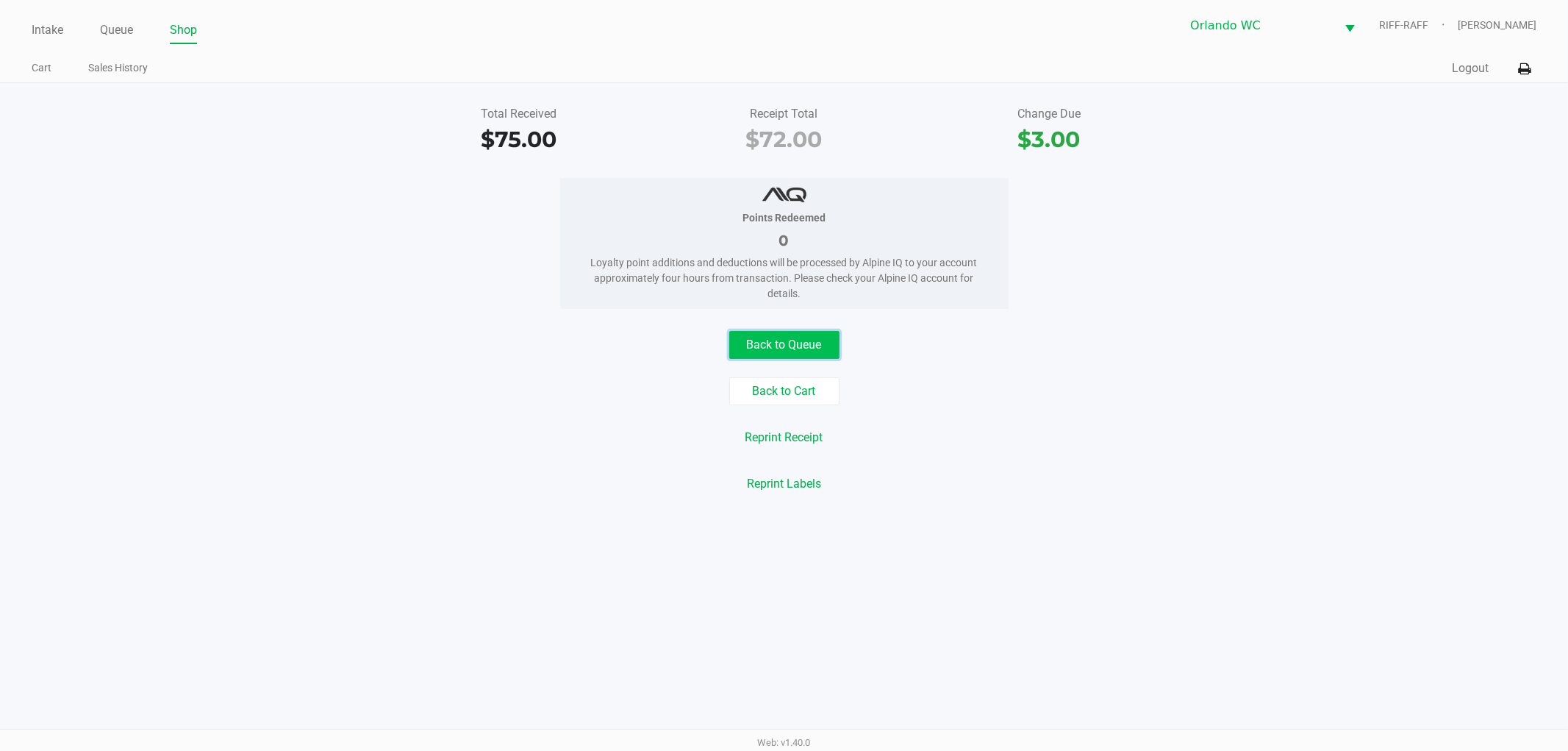
click at [806, 335] on button "Back to Queue" at bounding box center [784, 344] width 111 height 28
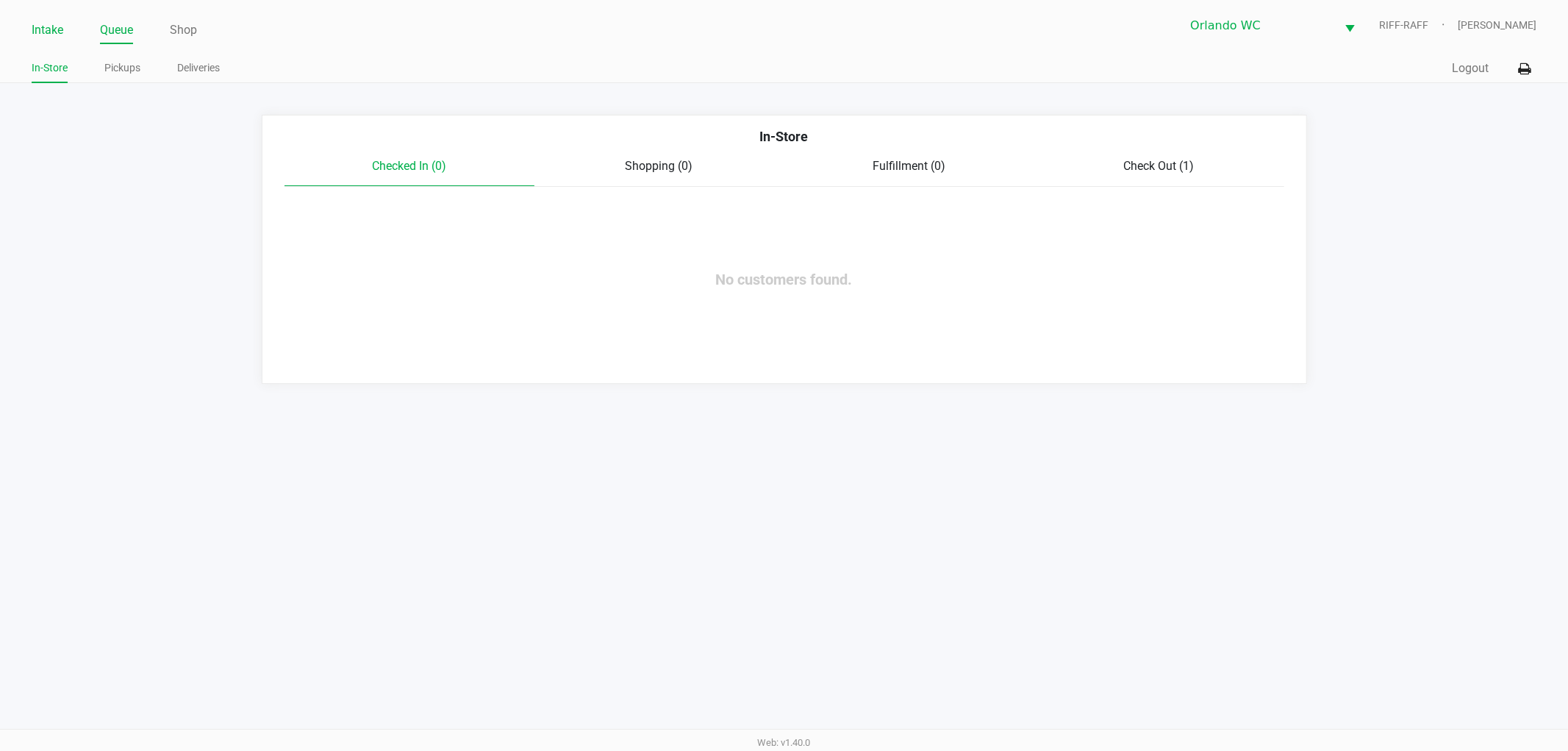
click at [59, 33] on link "Intake" at bounding box center [46, 29] width 31 height 21
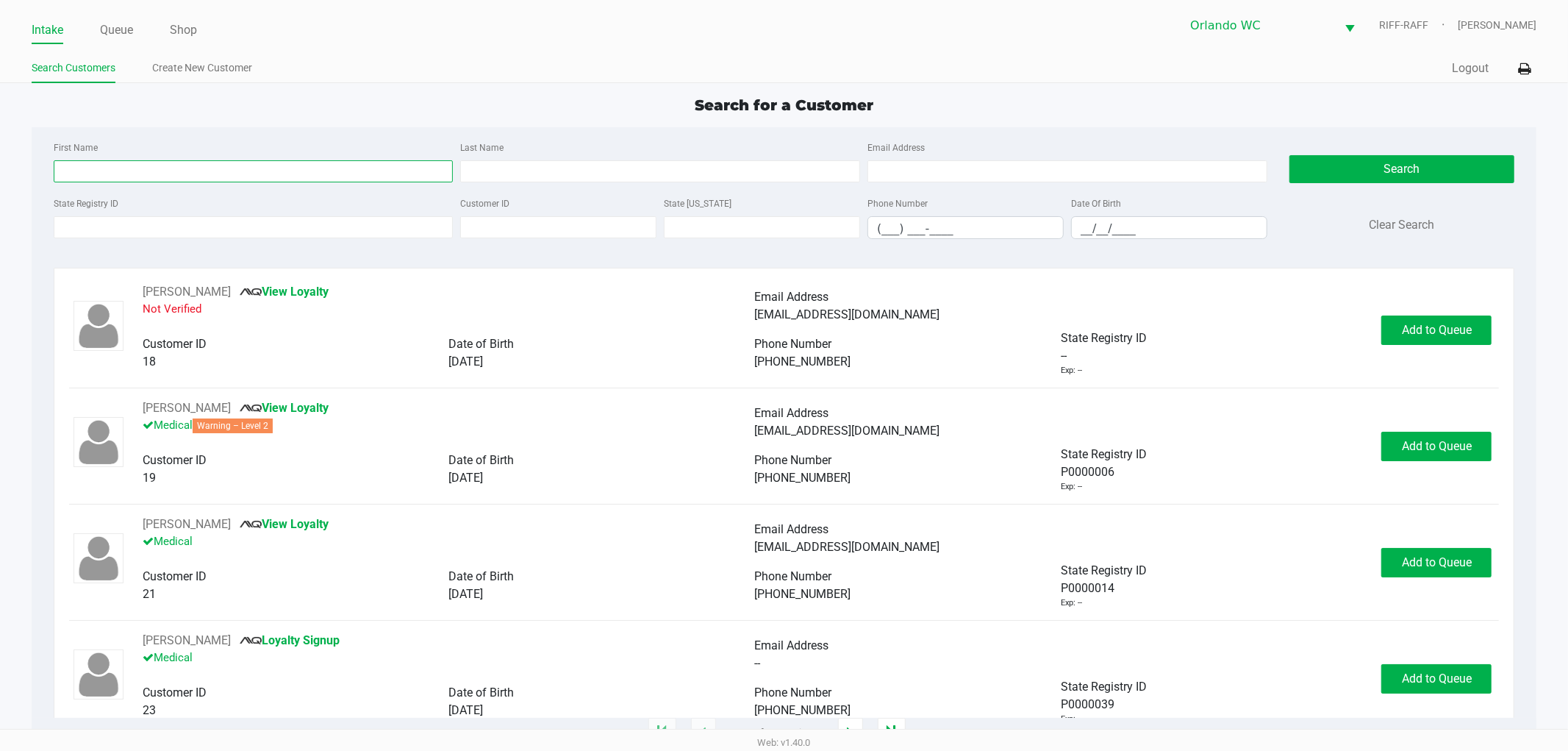
click at [102, 171] on input "First Name" at bounding box center [253, 171] width 400 height 22
type input "christian"
type input "fernandez"
click at [1150, 232] on input "__/__/____" at bounding box center [1169, 228] width 194 height 23
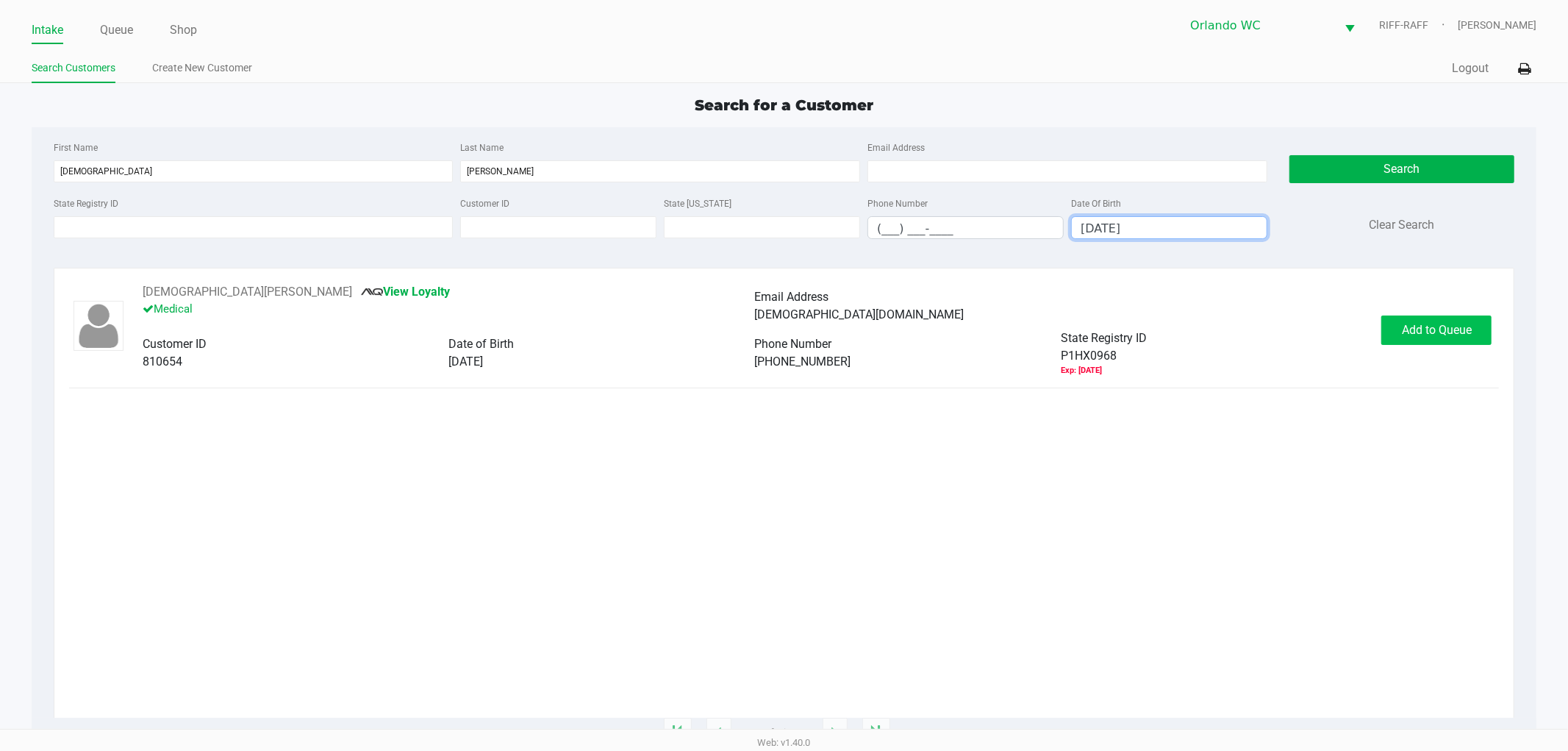
type input "09/19/1977"
click at [1397, 329] on button "Add to Queue" at bounding box center [1436, 330] width 111 height 29
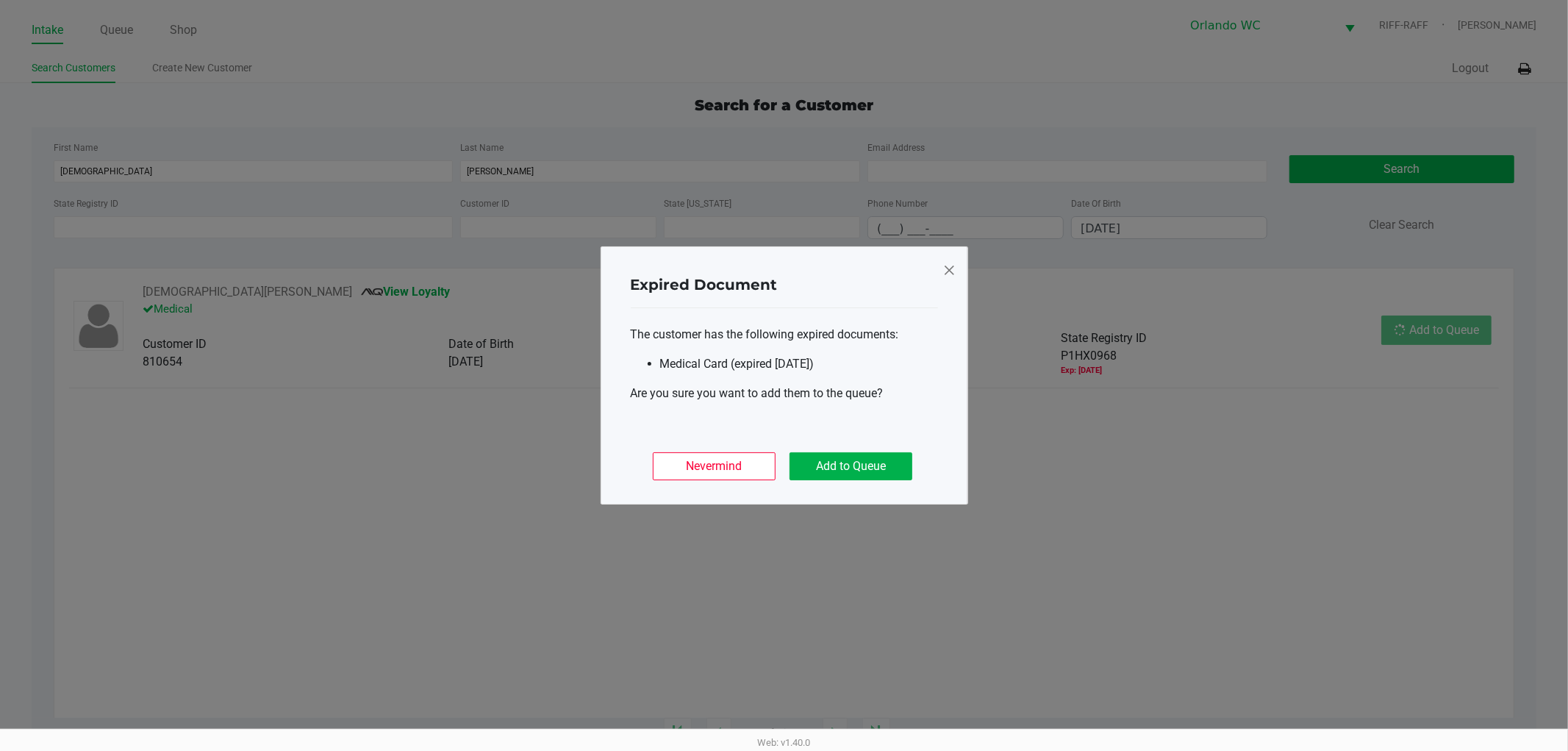
click at [863, 447] on div "Nevermind Add to Queue" at bounding box center [784, 460] width 308 height 57
drag, startPoint x: 862, startPoint y: 459, endPoint x: 1104, endPoint y: 328, distance: 275.2
click at [862, 460] on button "Add to Queue" at bounding box center [851, 466] width 123 height 28
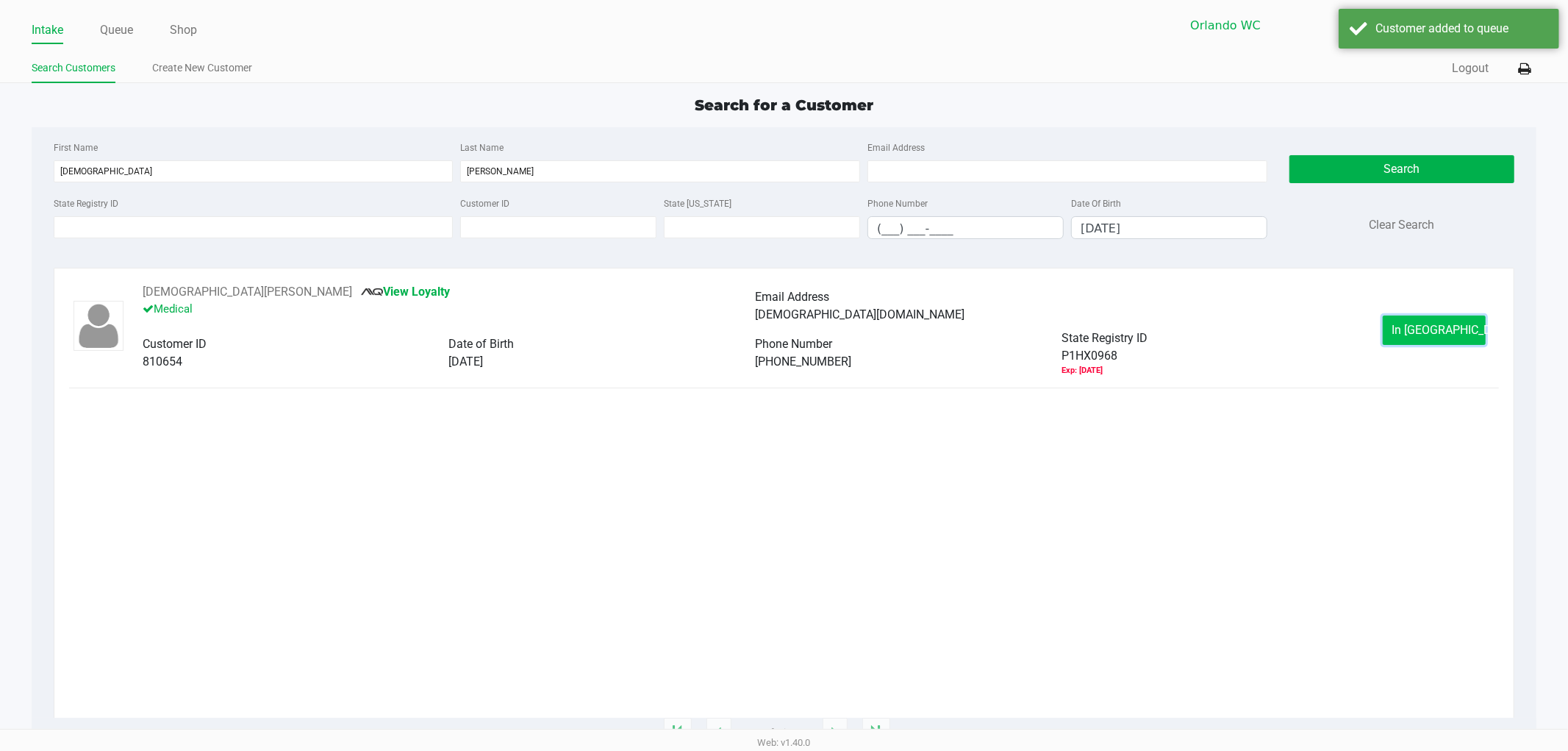
click at [1439, 344] on button "In Queue" at bounding box center [1433, 330] width 103 height 29
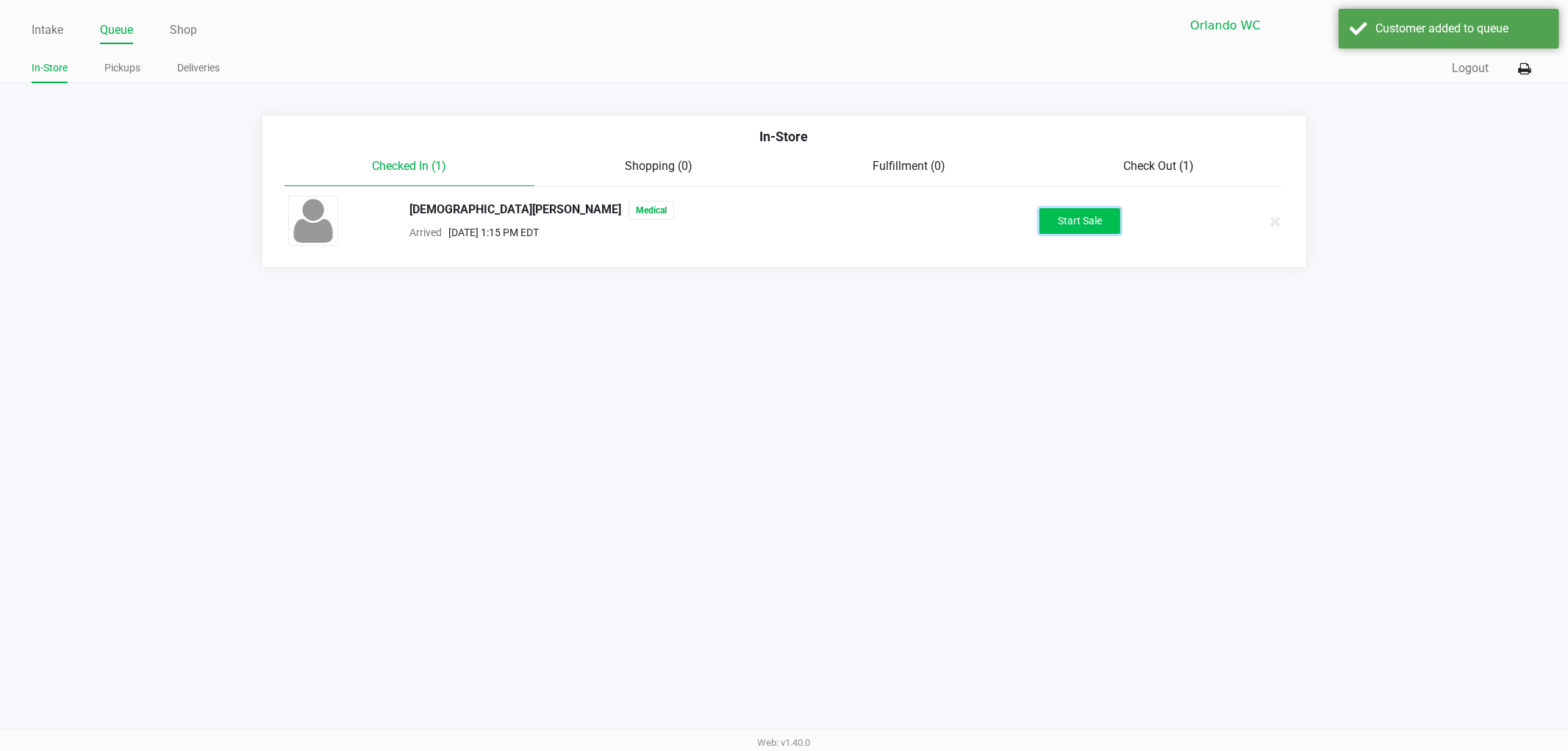
click at [1067, 209] on button "Start Sale" at bounding box center [1080, 220] width 81 height 26
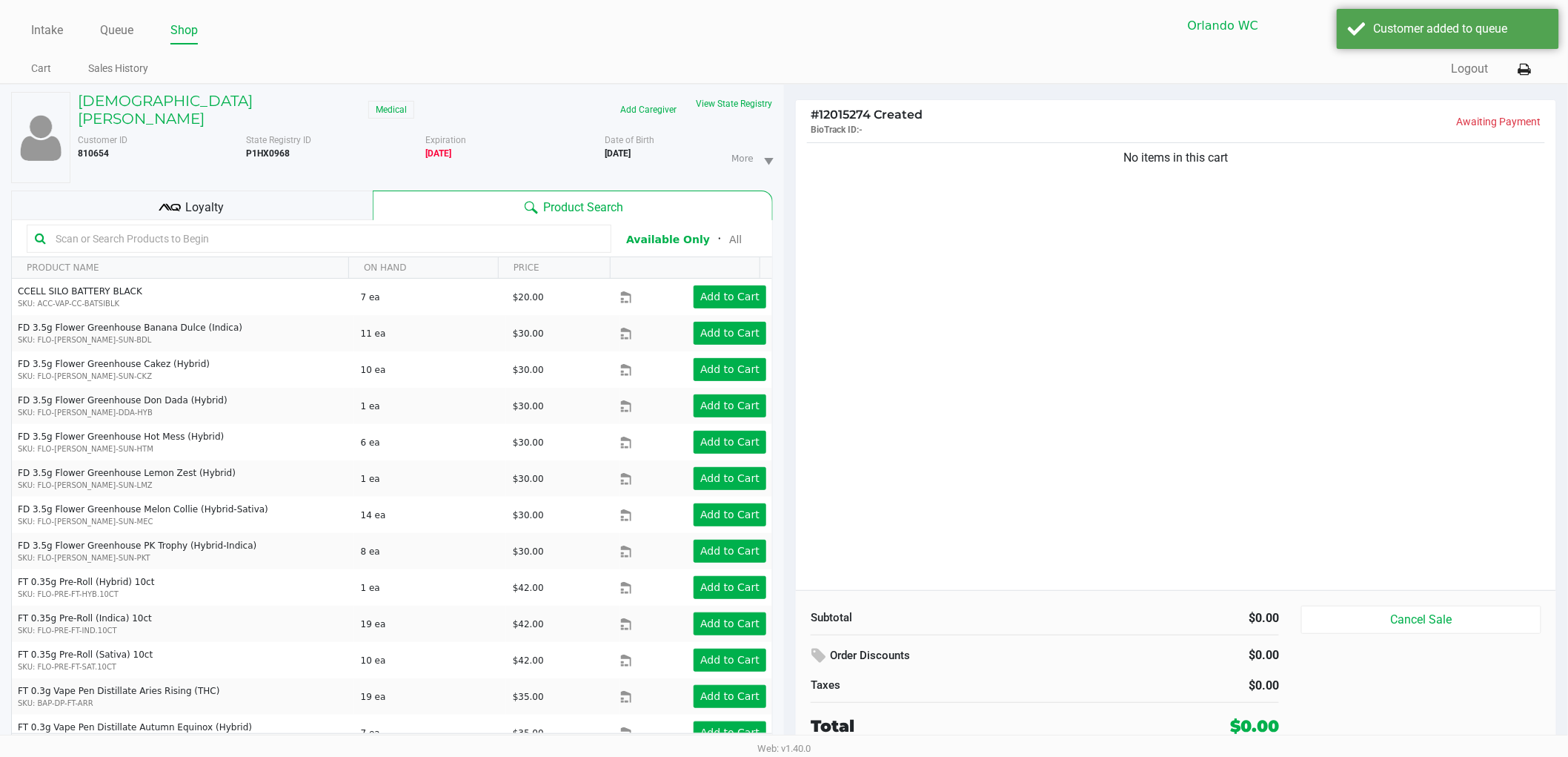
click at [298, 191] on div "Loyalty" at bounding box center [191, 205] width 361 height 30
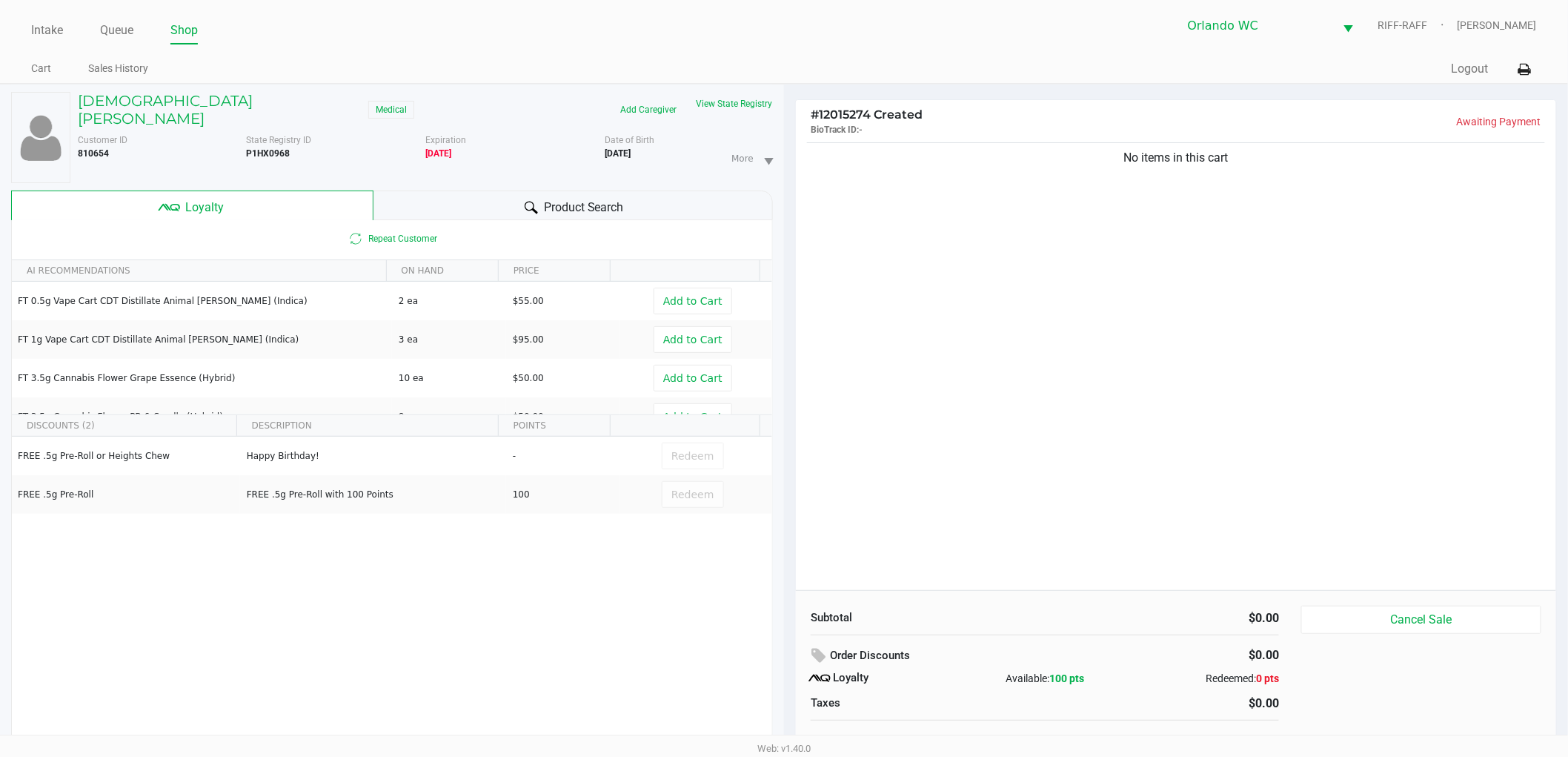
click at [486, 191] on div "Product Search" at bounding box center [573, 205] width 400 height 30
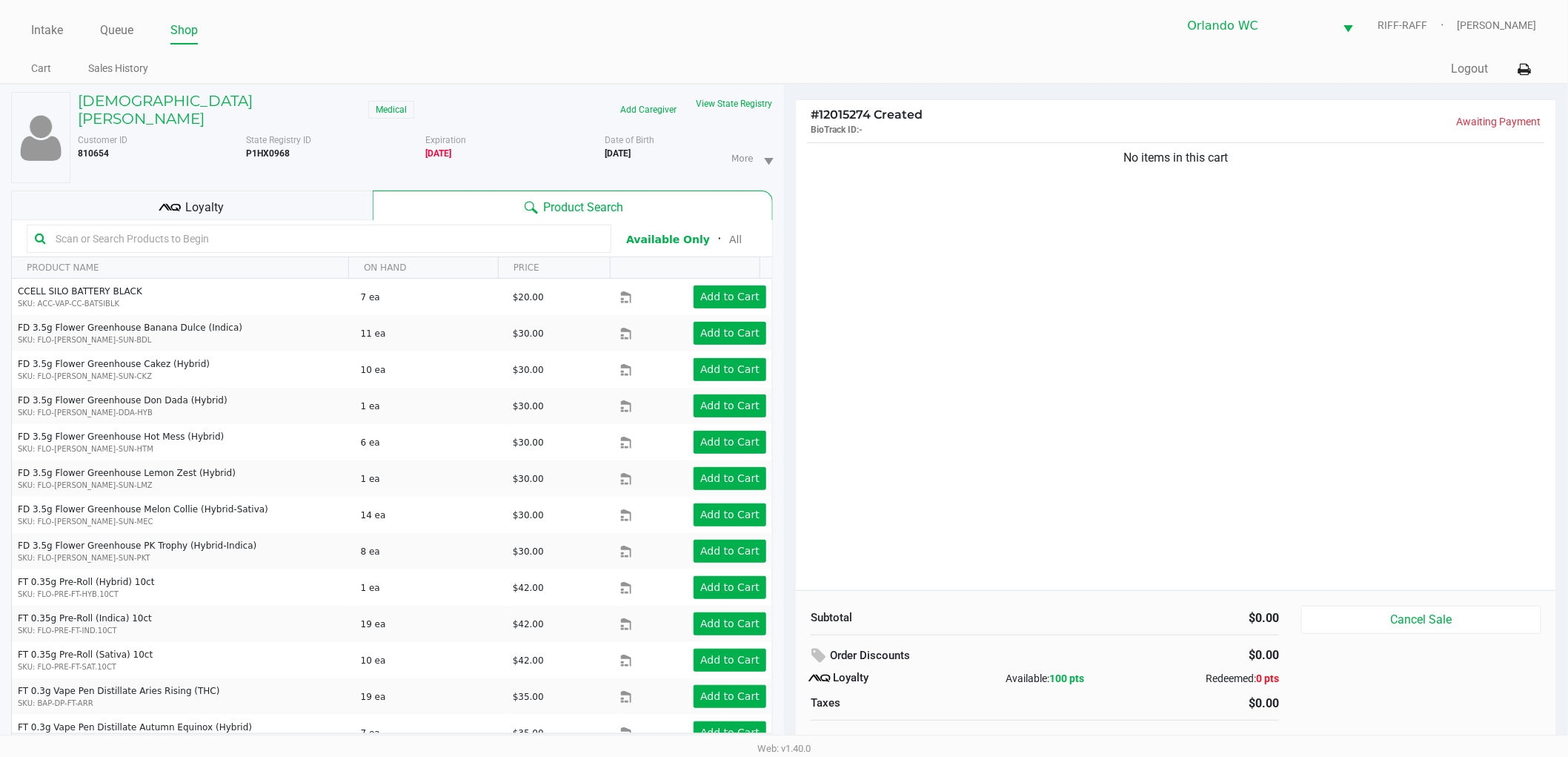
click at [499, 227] on input "text" at bounding box center [326, 238] width 554 height 22
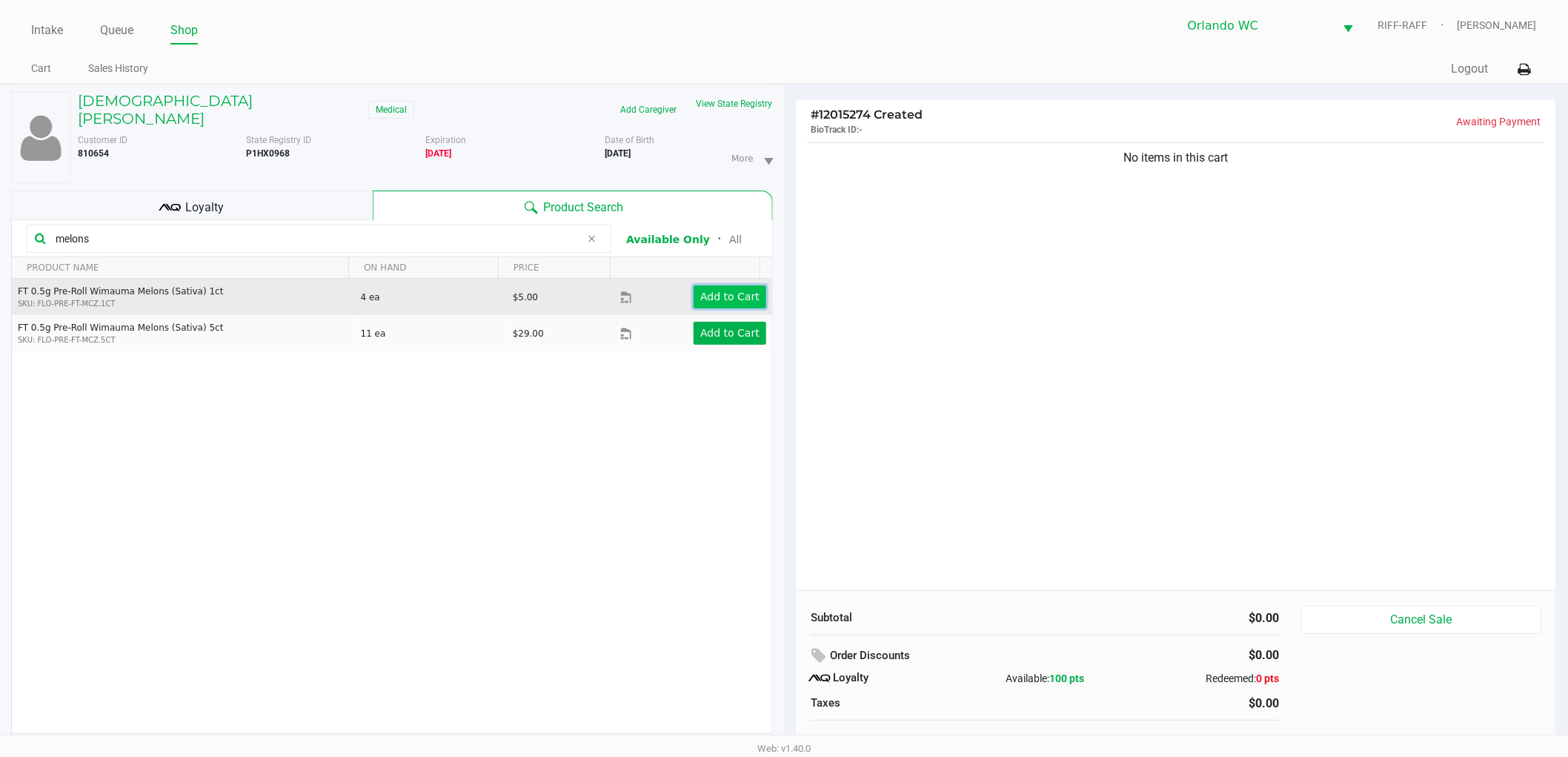
click at [714, 290] on app-button-loader "Add to Cart" at bounding box center [730, 296] width 59 height 12
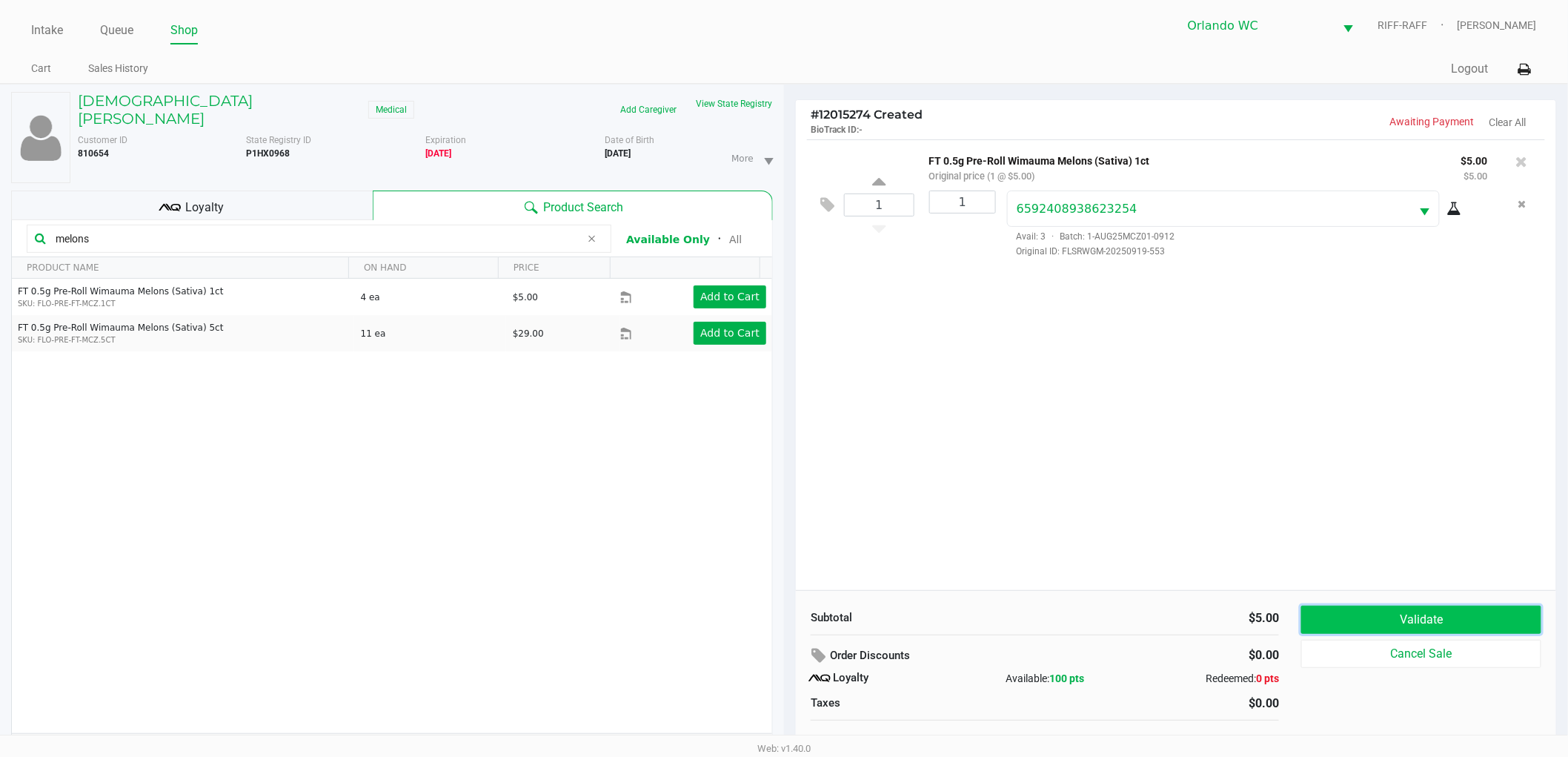
click at [1430, 619] on button "Validate" at bounding box center [1421, 619] width 240 height 28
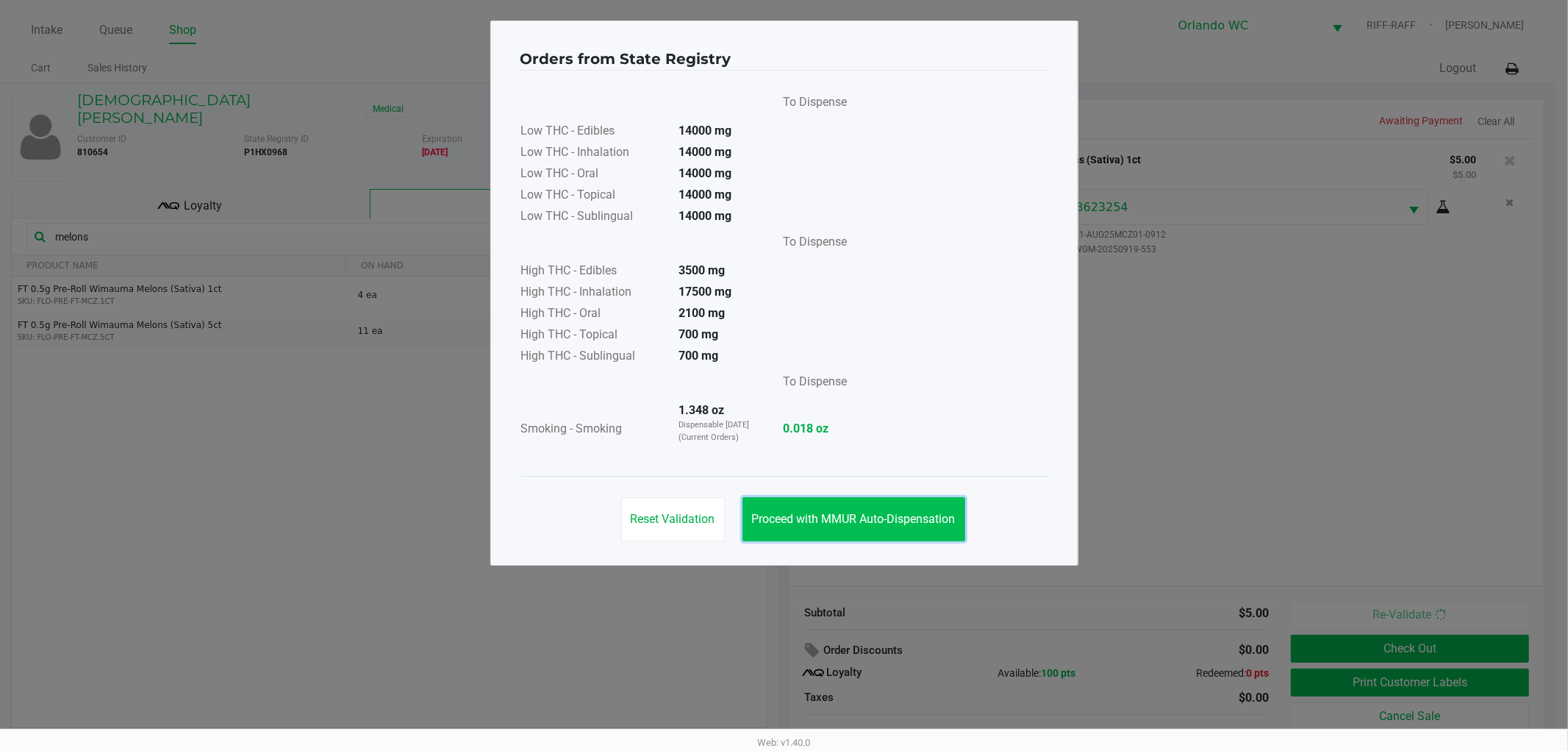
click at [938, 525] on span "Proceed with MMUR Auto-Dispensation" at bounding box center [853, 519] width 203 height 14
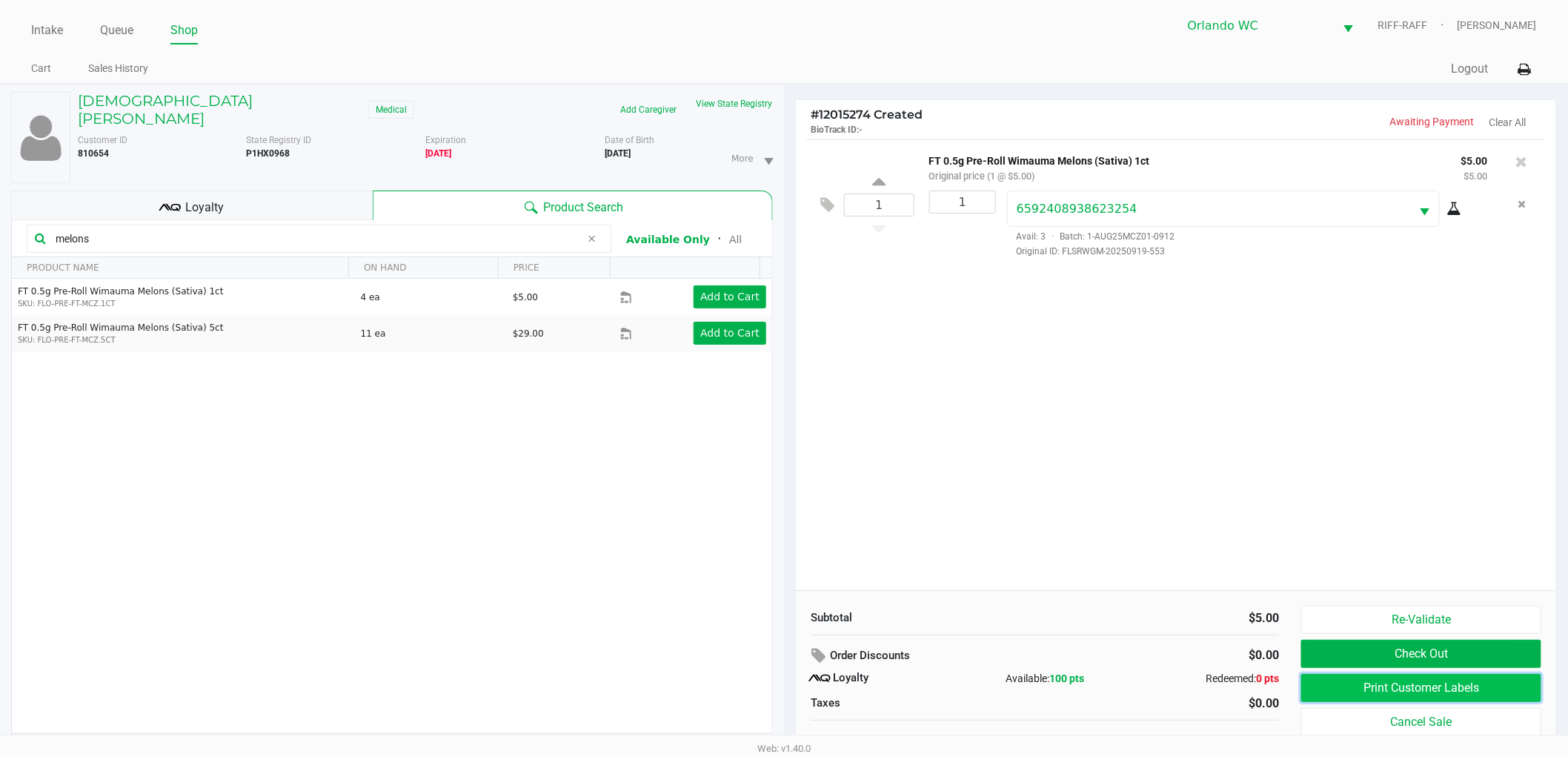
click at [1411, 699] on button "Print Customer Labels" at bounding box center [1421, 687] width 240 height 28
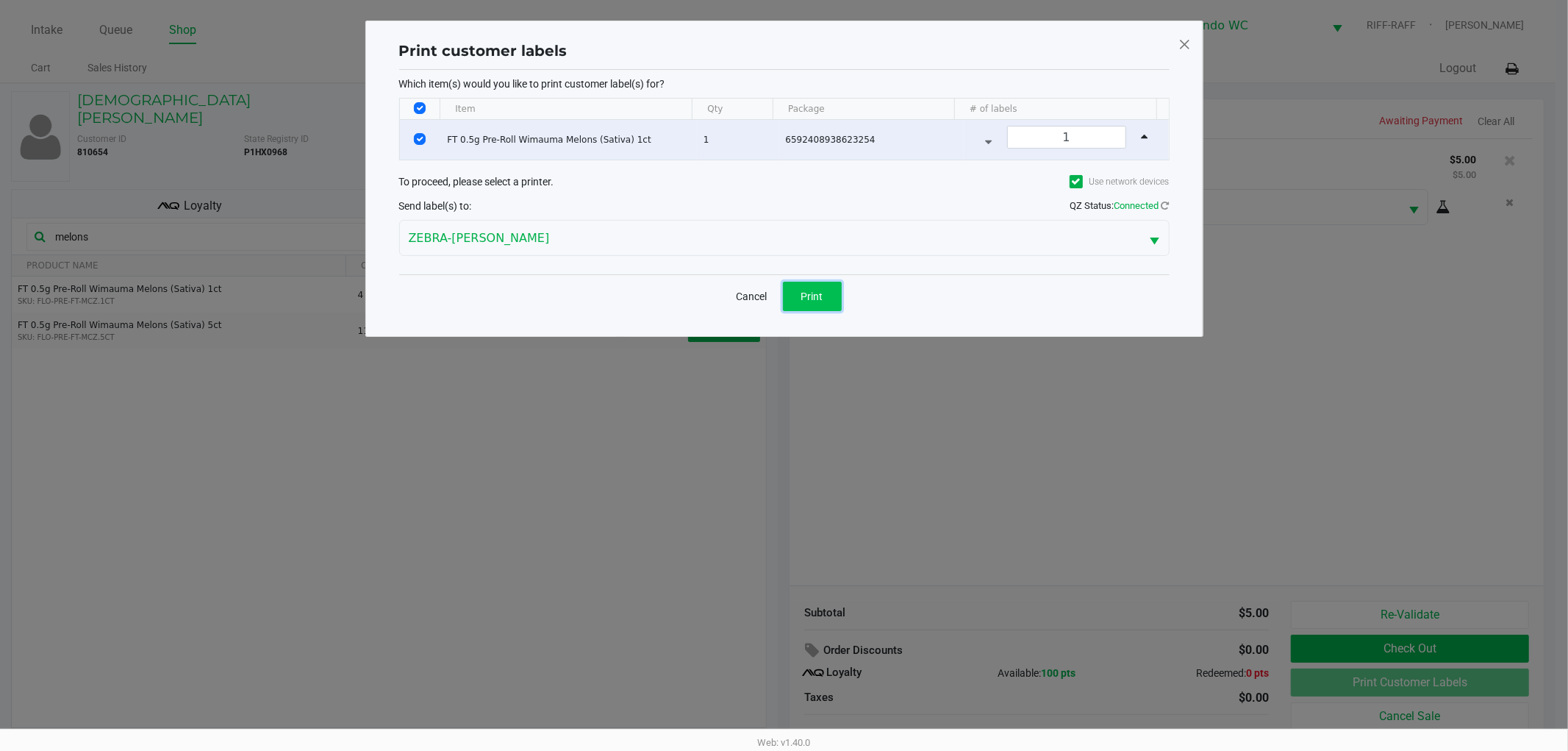
click at [829, 304] on button "Print" at bounding box center [812, 296] width 59 height 29
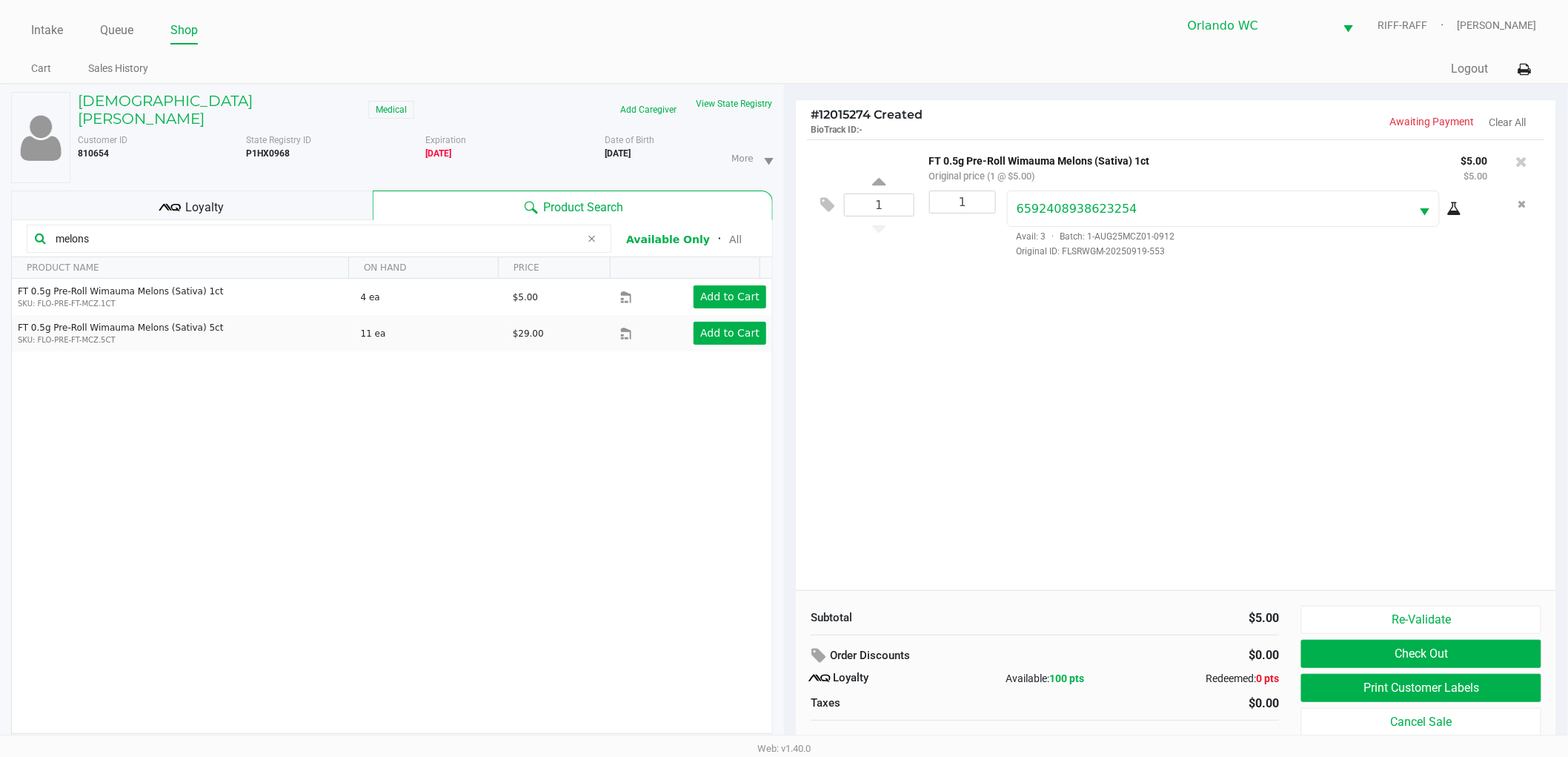
drag, startPoint x: 109, startPoint y: 231, endPoint x: 0, endPoint y: 232, distance: 109.0
click at [0, 232] on div "CHRISTIAN FERNANDEZ Medical Add Caregiver View State Registry Customer ID 81065…" at bounding box center [392, 434] width 784 height 699
type input "mbl"
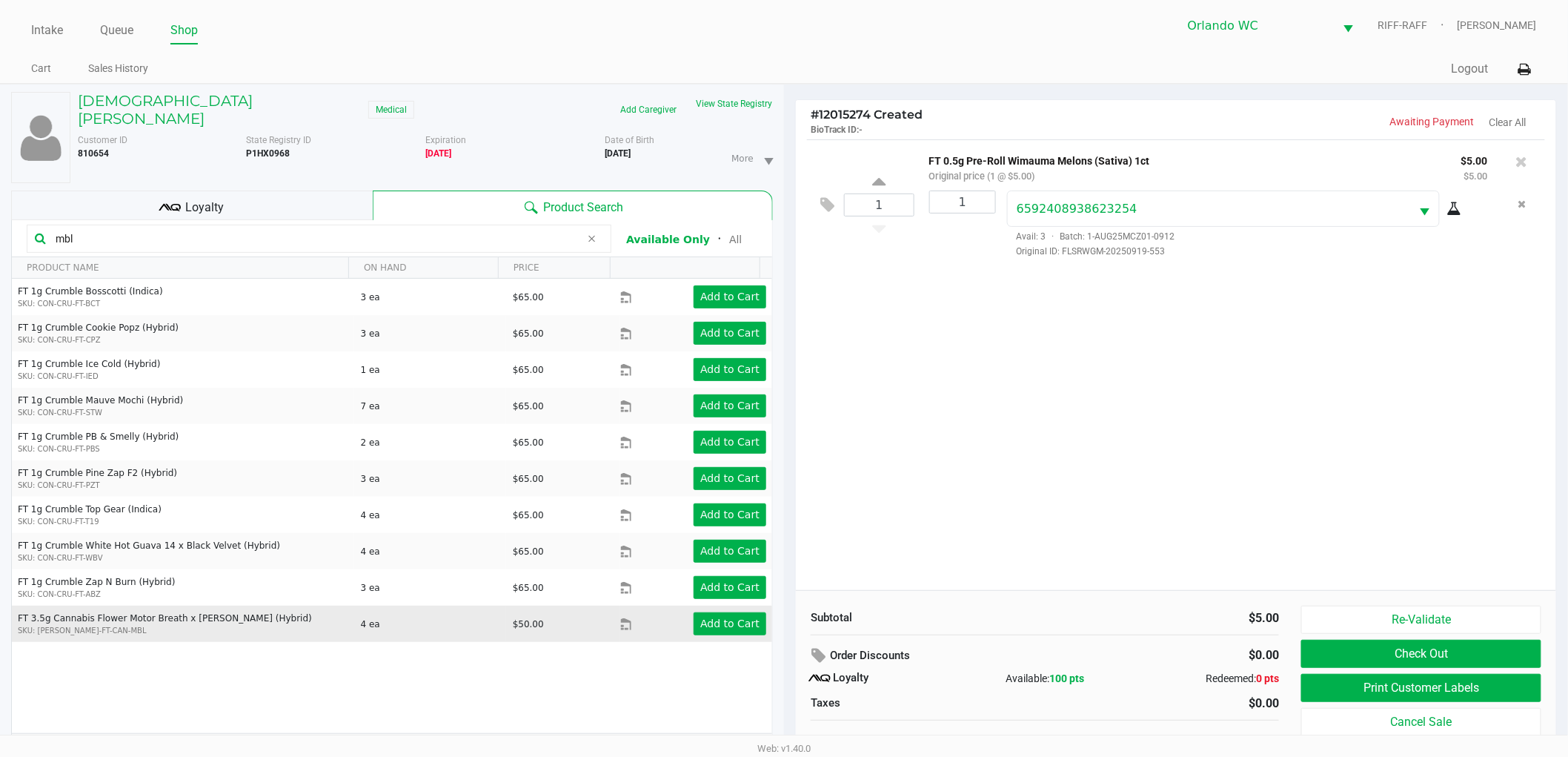
click at [682, 612] on div "Add to Cart" at bounding box center [710, 624] width 135 height 23
click at [704, 618] on app-button-loader "Add to Cart" at bounding box center [730, 623] width 59 height 12
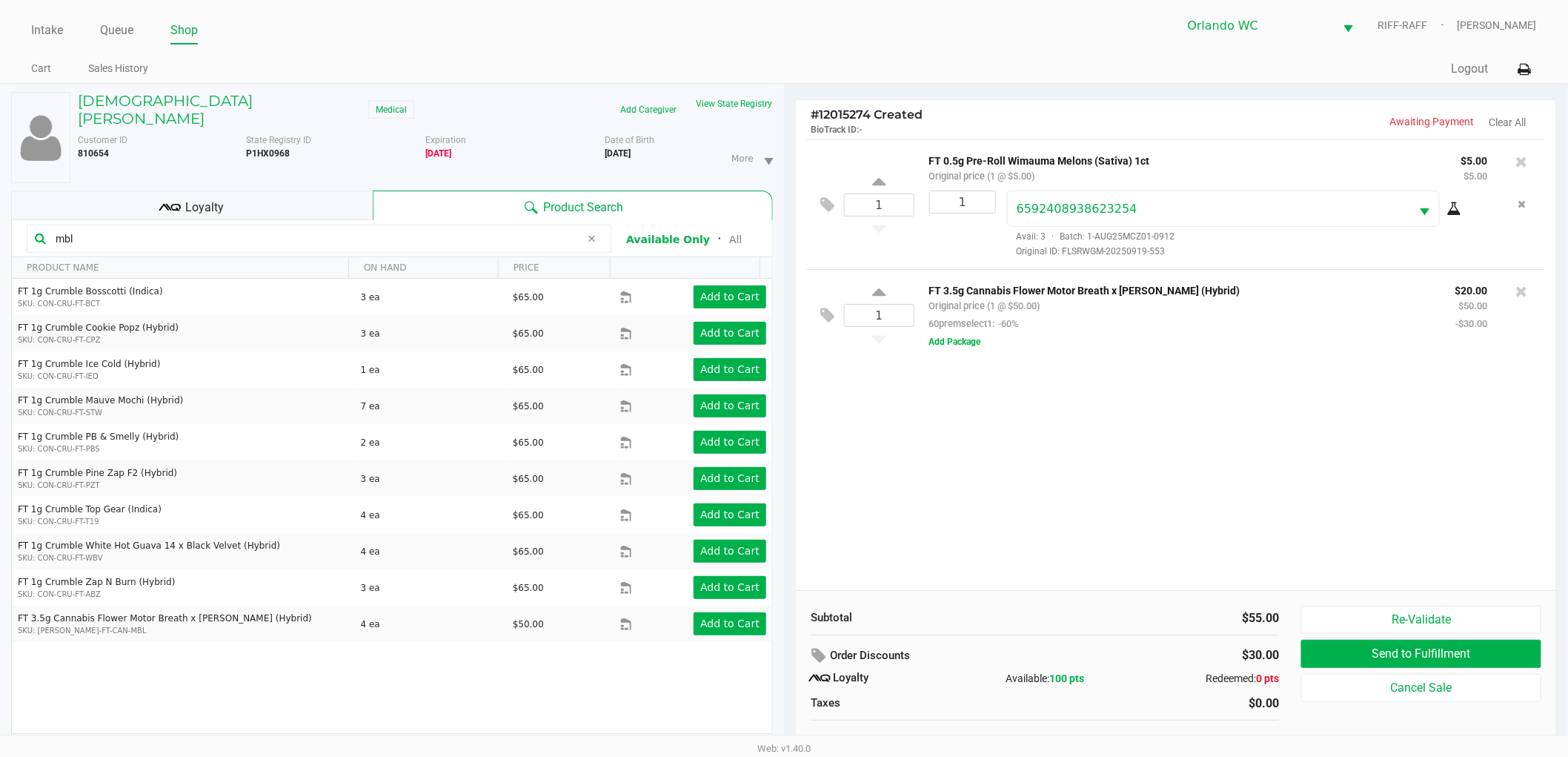
drag, startPoint x: 117, startPoint y: 233, endPoint x: 0, endPoint y: 156, distance: 140.1
click at [0, 156] on div "CHRISTIAN FERNANDEZ Medical Add Caregiver View State Registry Customer ID 81065…" at bounding box center [392, 434] width 784 height 699
type input "arz"
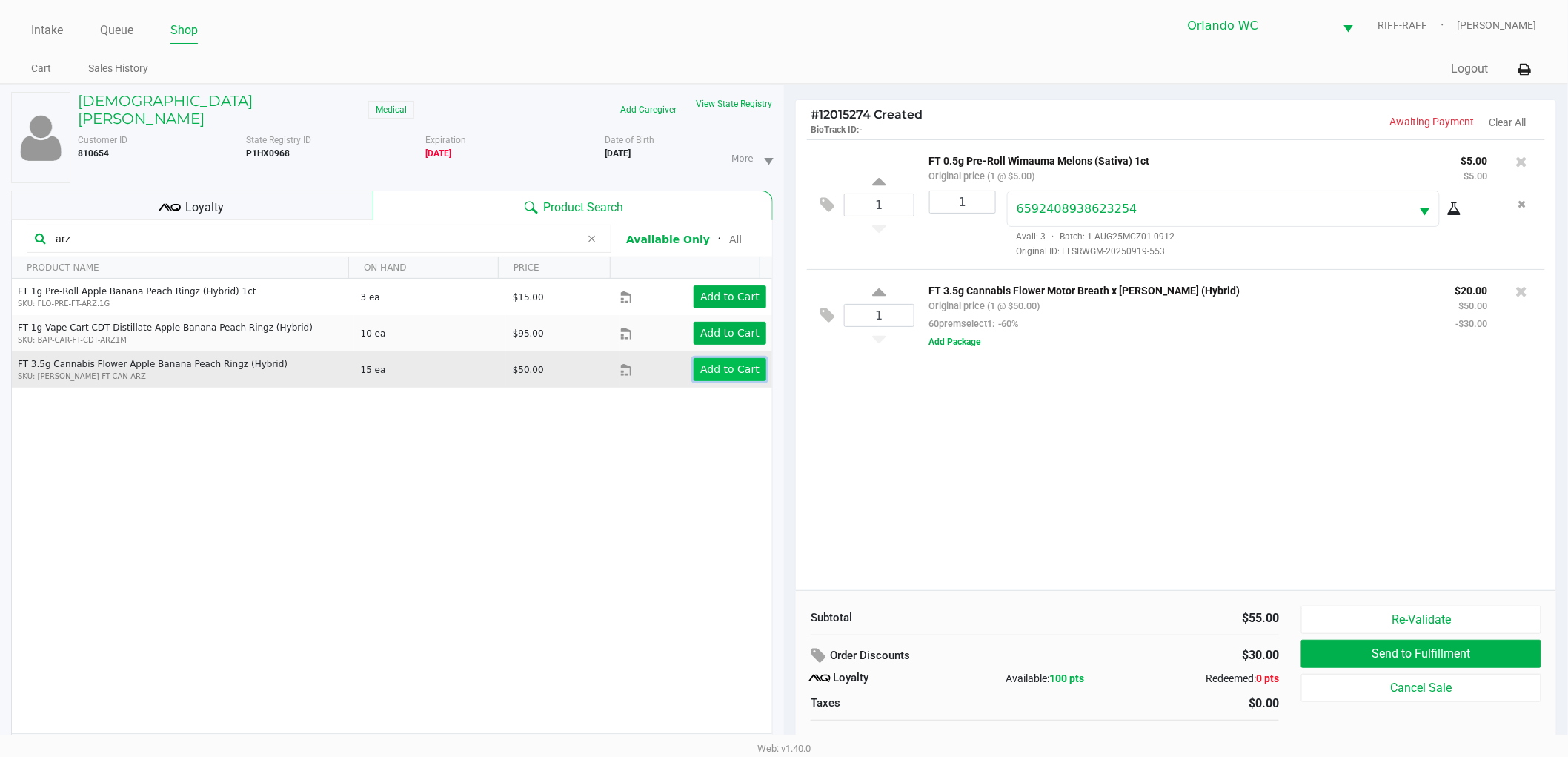
click at [709, 363] on app-button-loader "Add to Cart" at bounding box center [730, 369] width 59 height 12
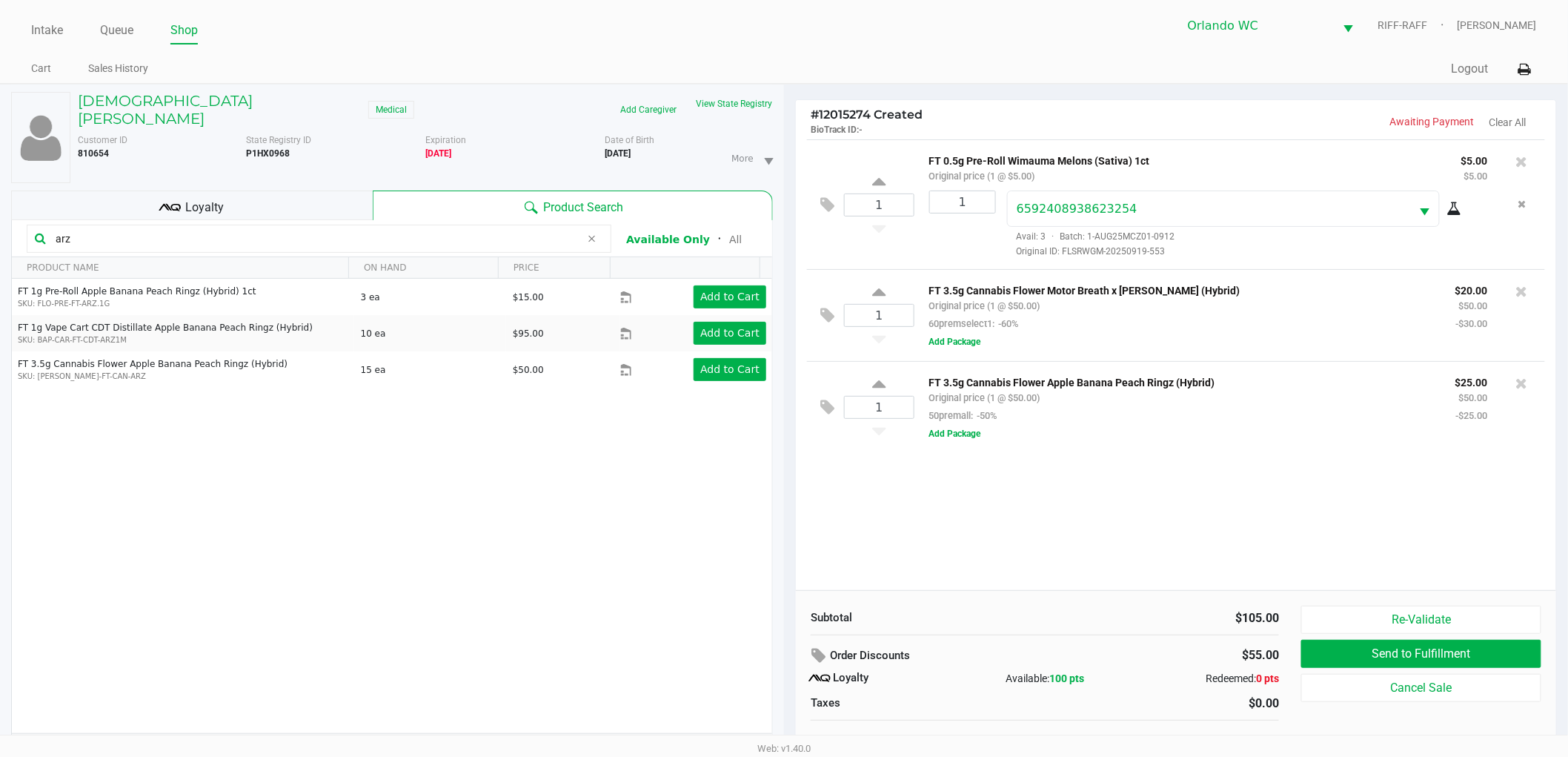
drag, startPoint x: 86, startPoint y: 226, endPoint x: 0, endPoint y: 210, distance: 87.5
click at [0, 213] on div "CHRISTIAN FERNANDEZ Medical Add Caregiver View State Registry Customer ID 81065…" at bounding box center [392, 434] width 784 height 699
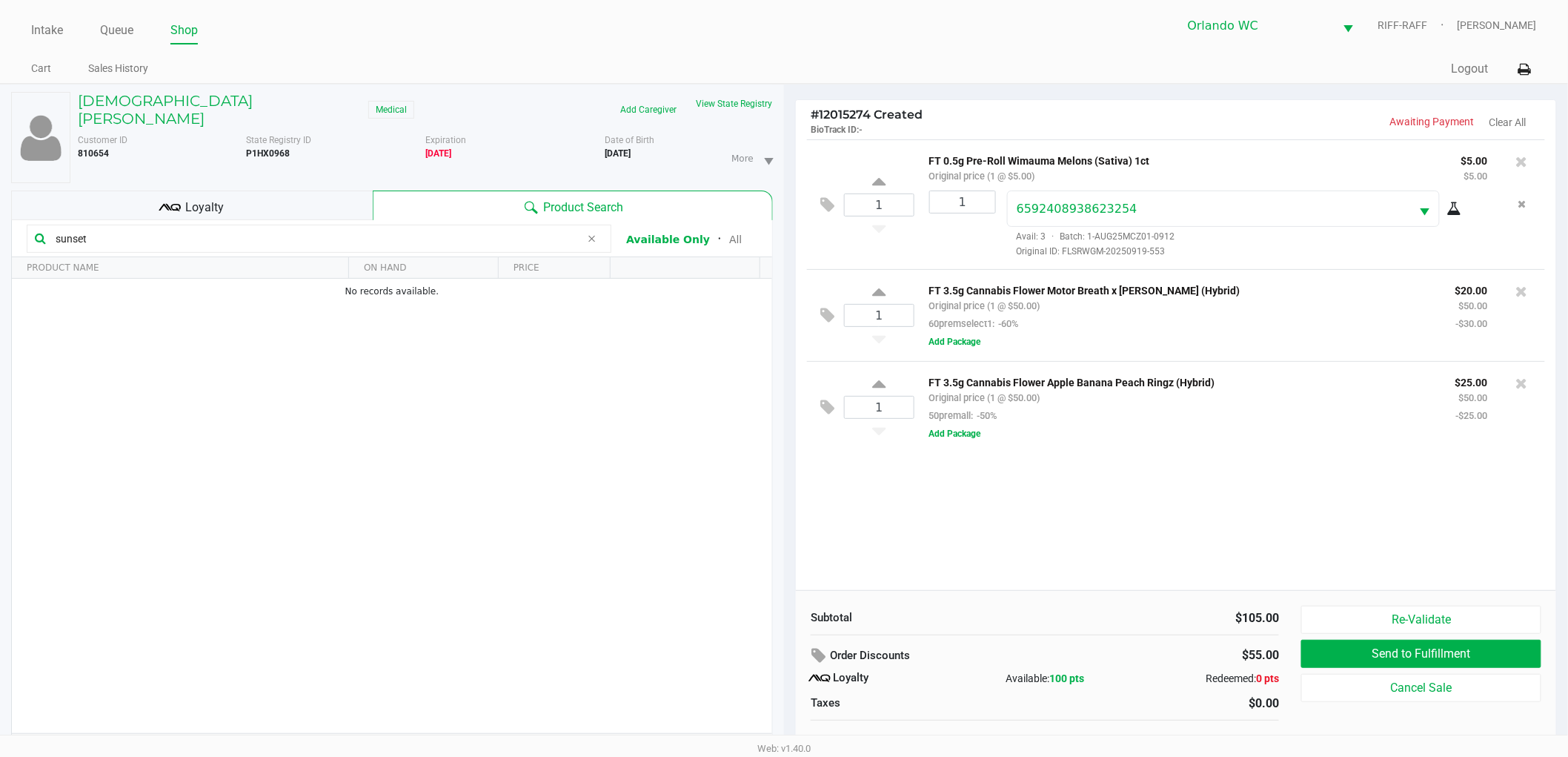
type input "sunset"
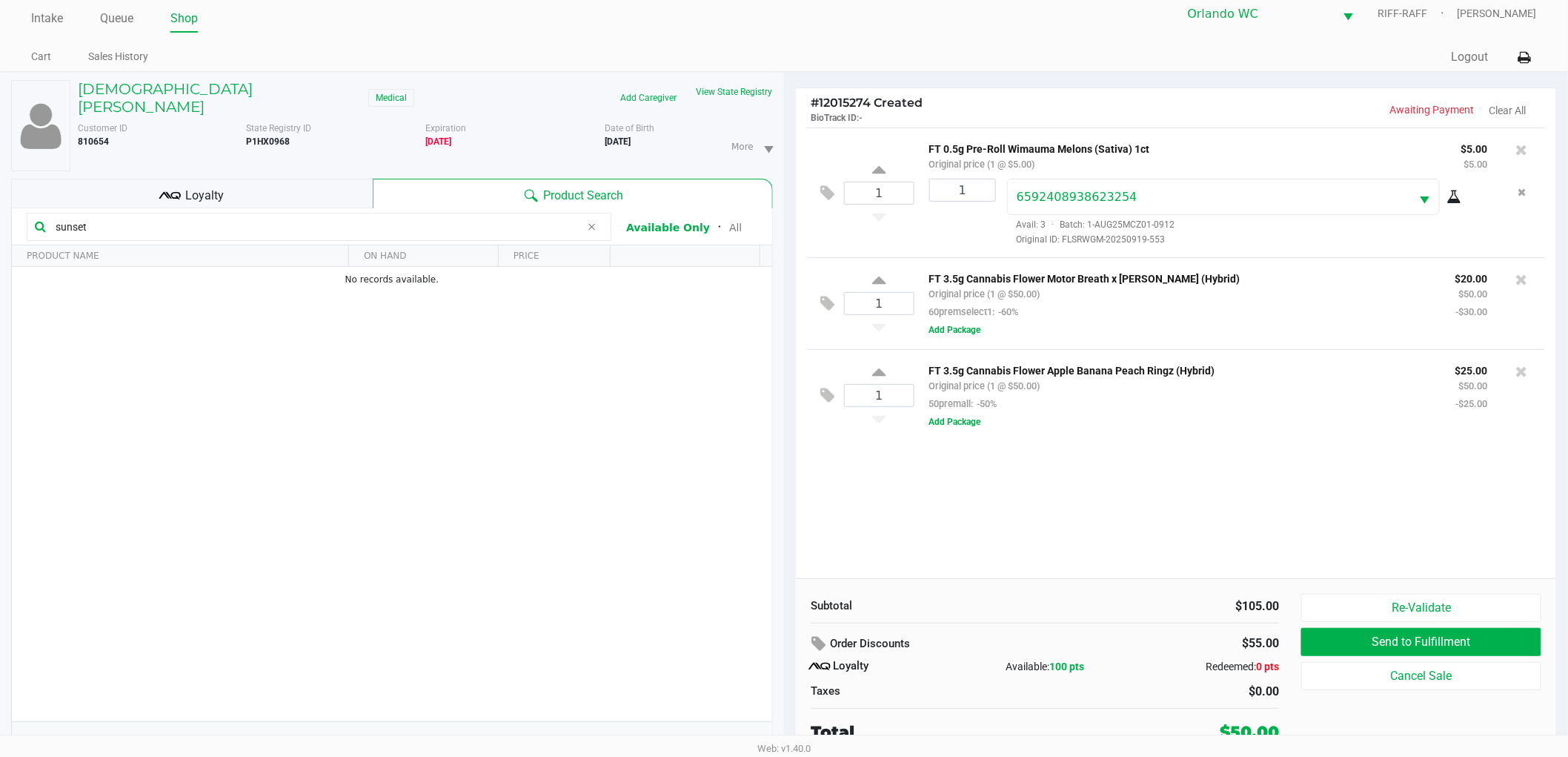
scroll to position [15, 0]
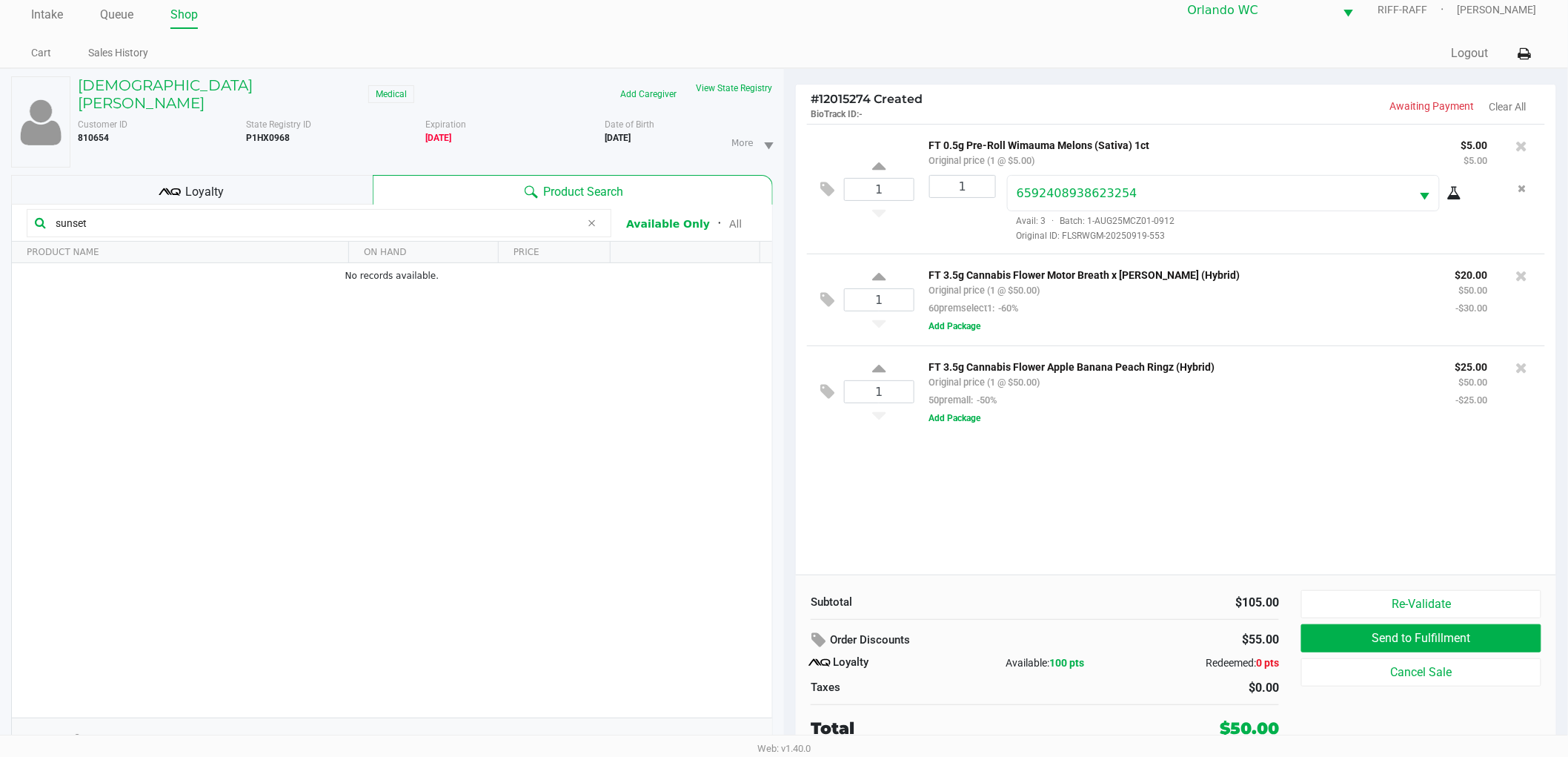
drag, startPoint x: 112, startPoint y: 208, endPoint x: 0, endPoint y: 220, distance: 112.6
click at [0, 220] on div "CHRISTIAN FERNANDEZ Medical Add Caregiver View State Registry Customer ID 81065…" at bounding box center [392, 419] width 784 height 699
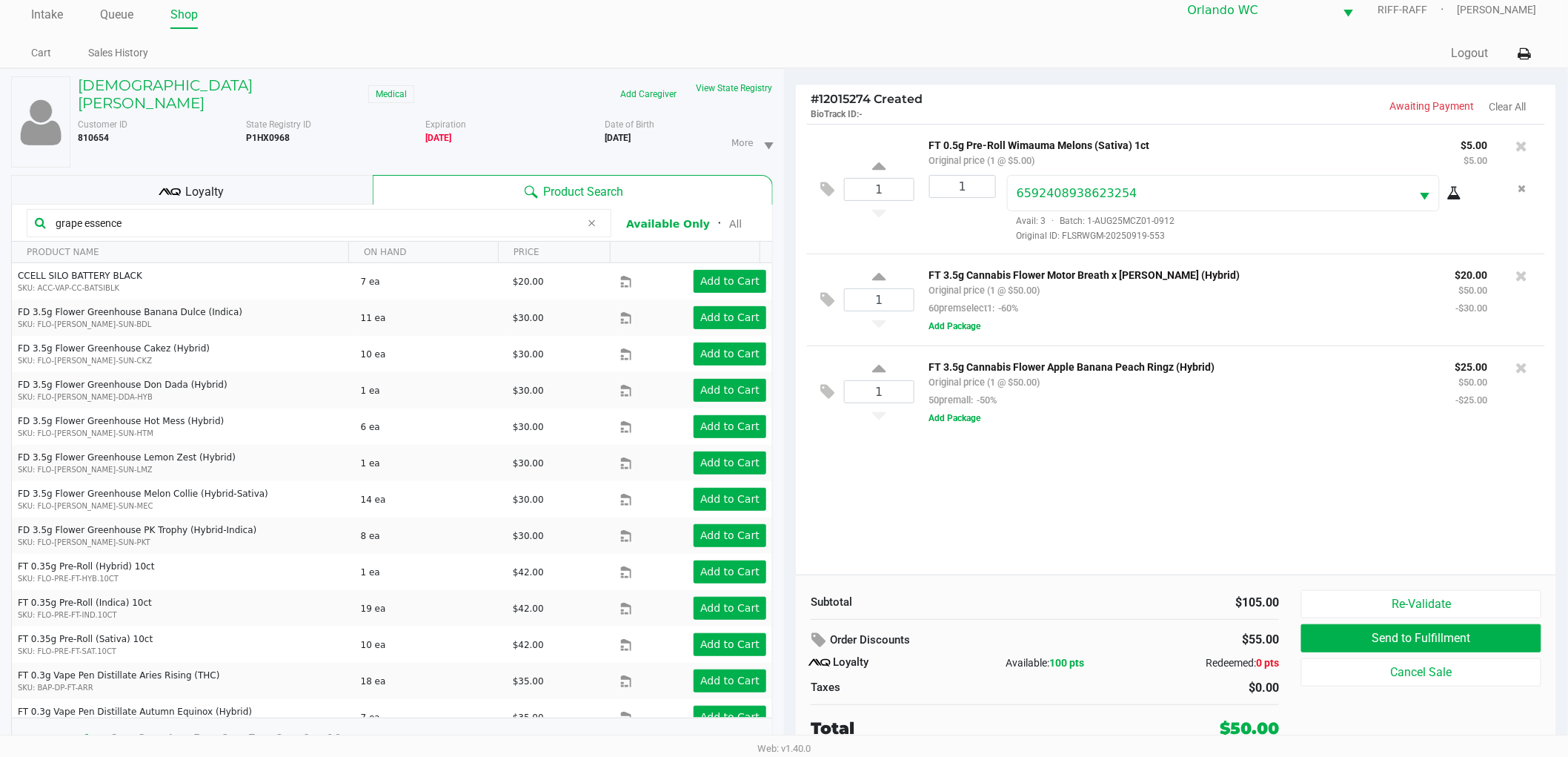
type input "grape essence"
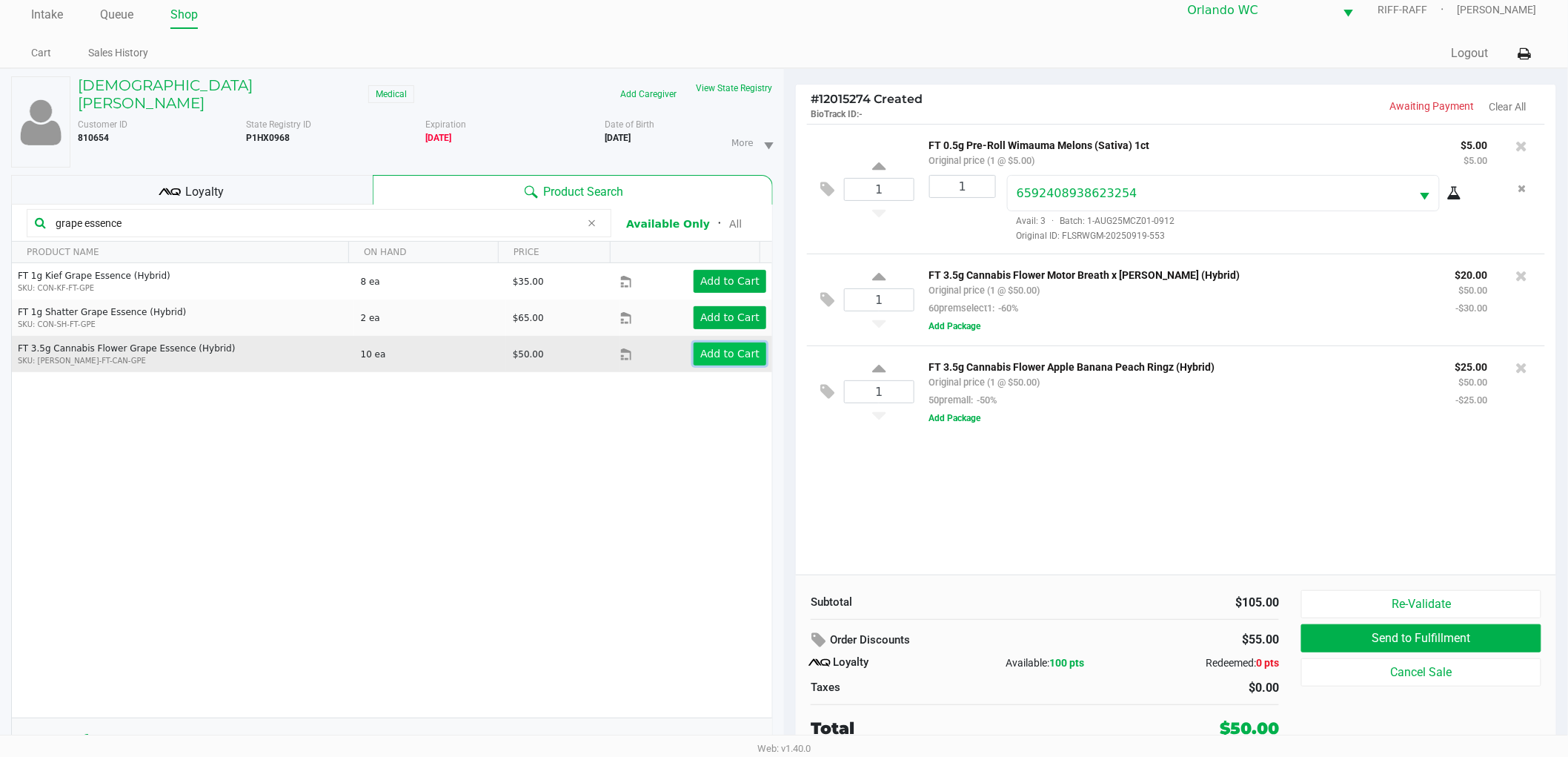
click at [724, 352] on button "Add to Cart" at bounding box center [730, 354] width 73 height 23
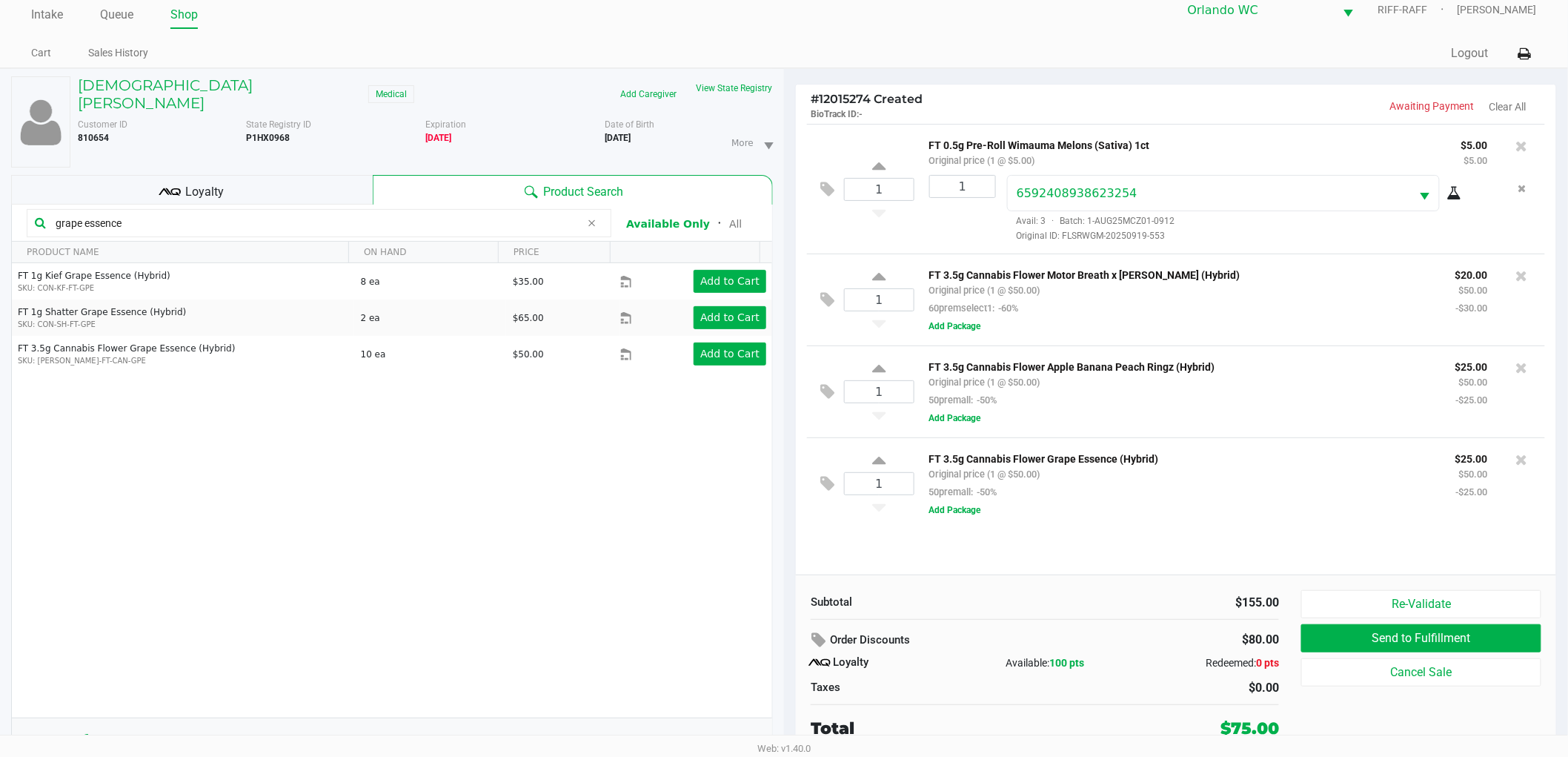
click at [264, 175] on div "Loyalty" at bounding box center [191, 190] width 361 height 30
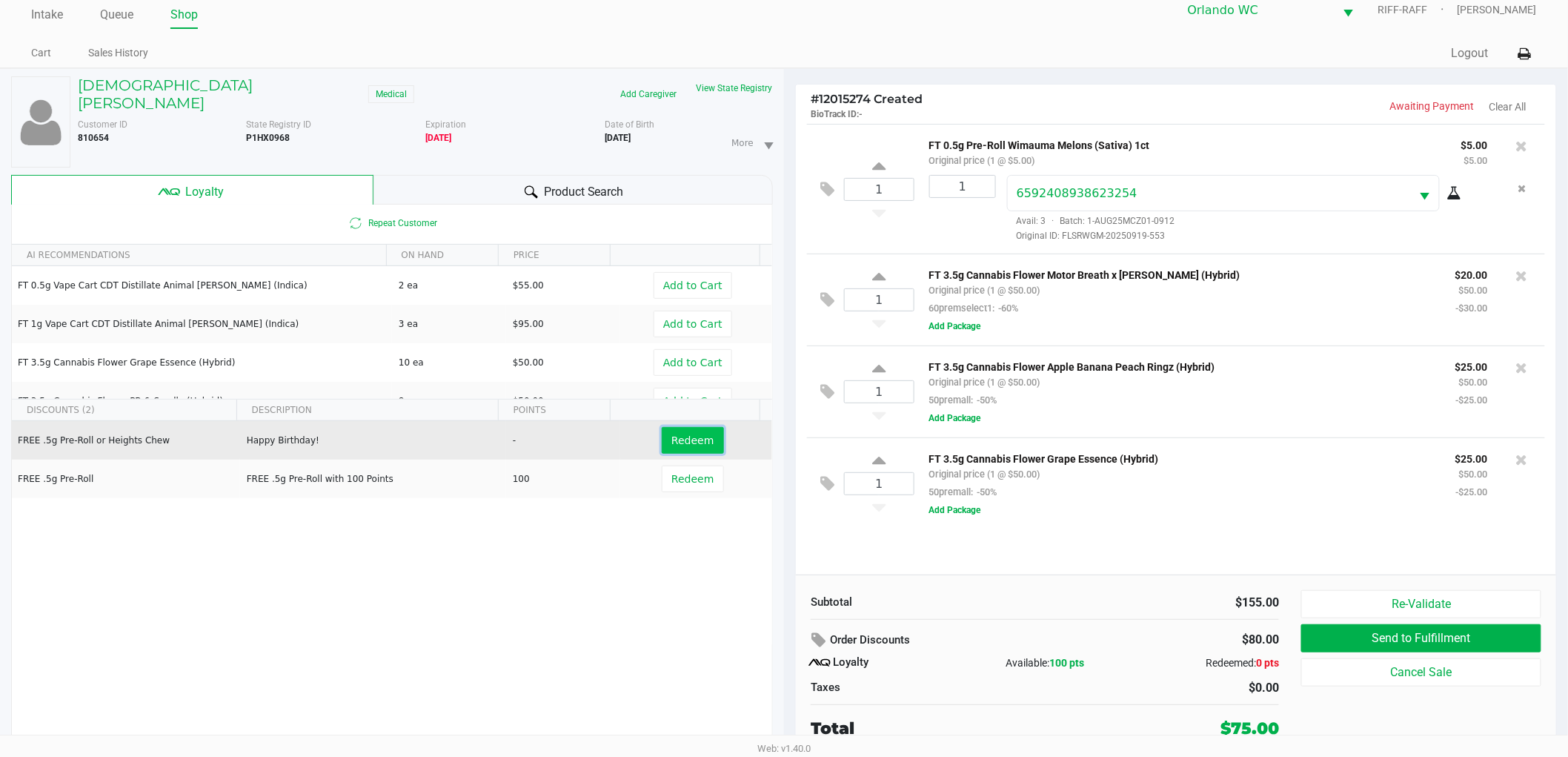
click at [699, 434] on span "Redeem" at bounding box center [692, 440] width 42 height 12
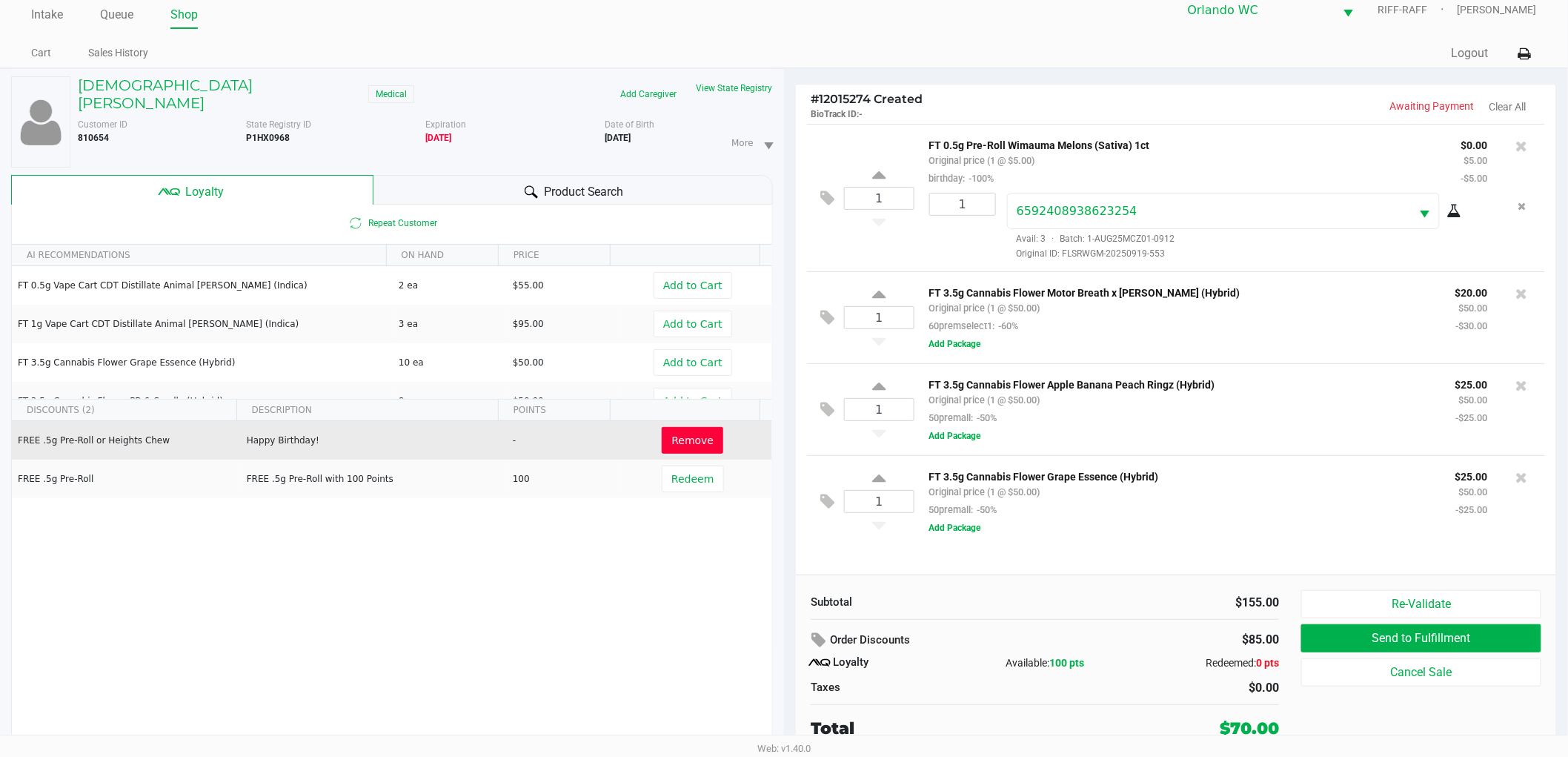
click at [433, 175] on div "Product Search" at bounding box center [573, 190] width 400 height 30
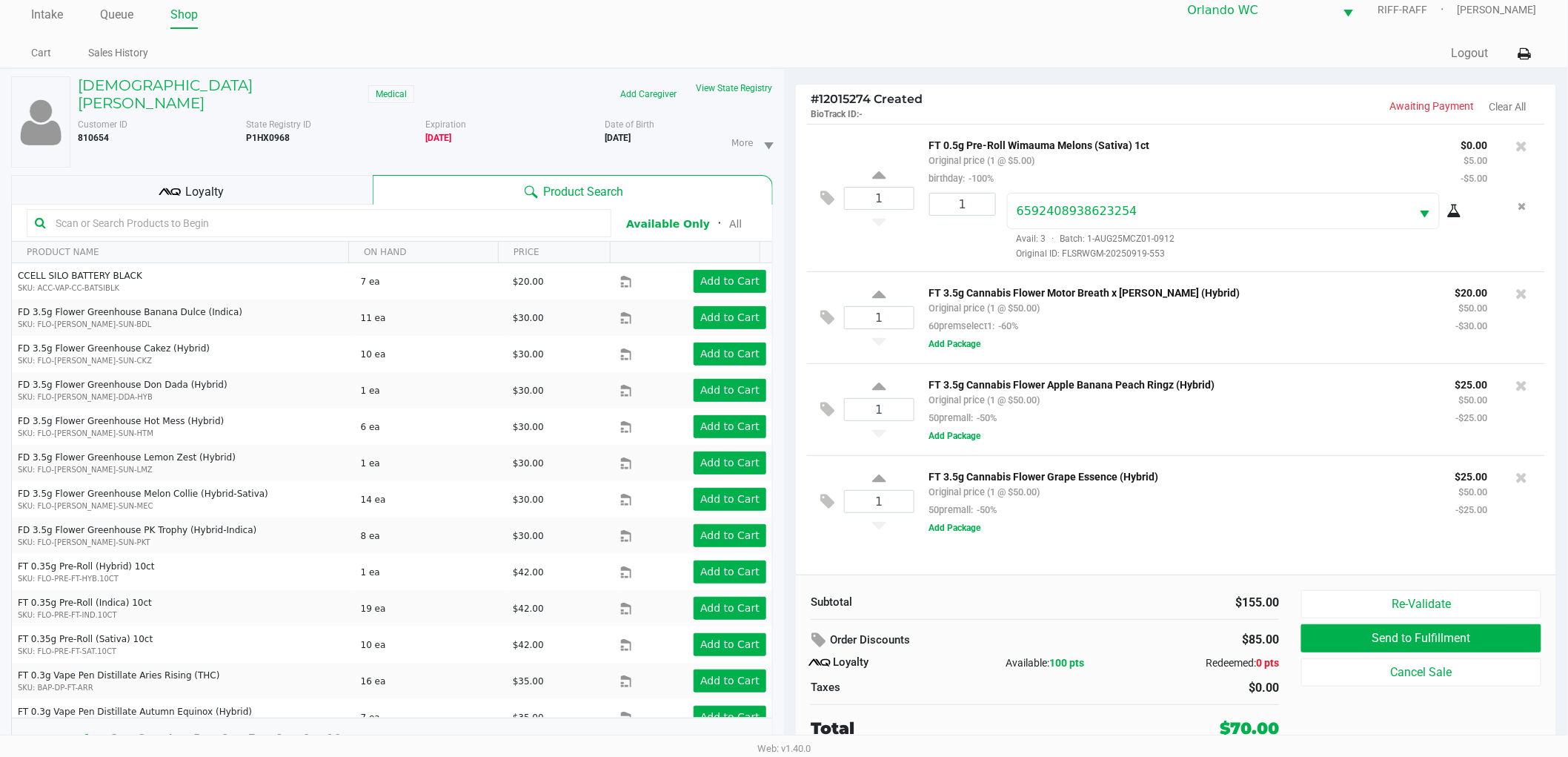
click at [166, 218] on input "text" at bounding box center [326, 223] width 554 height 22
type input "bct"
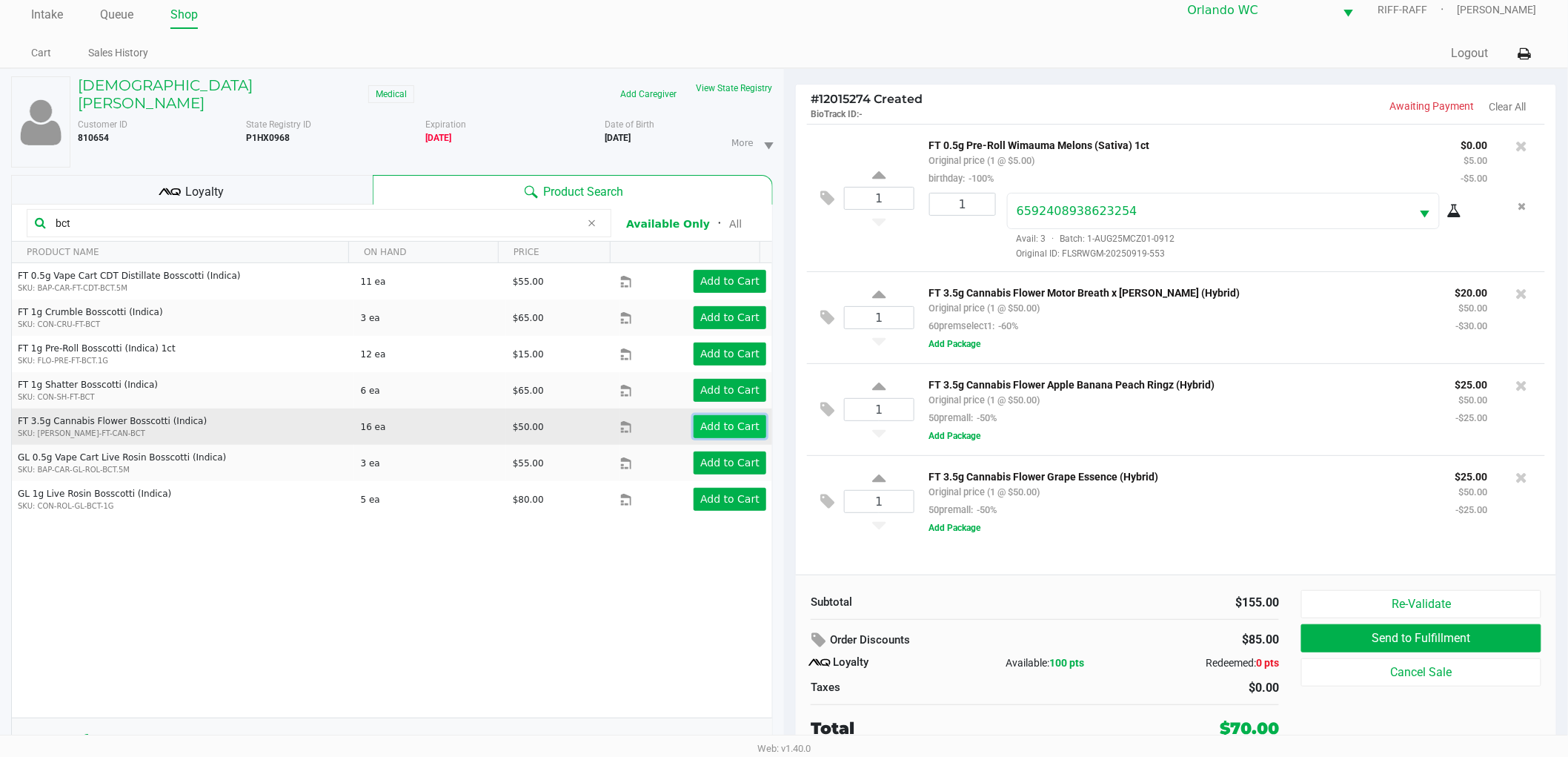
click at [716, 421] on app-button-loader "Add to Cart" at bounding box center [730, 426] width 59 height 12
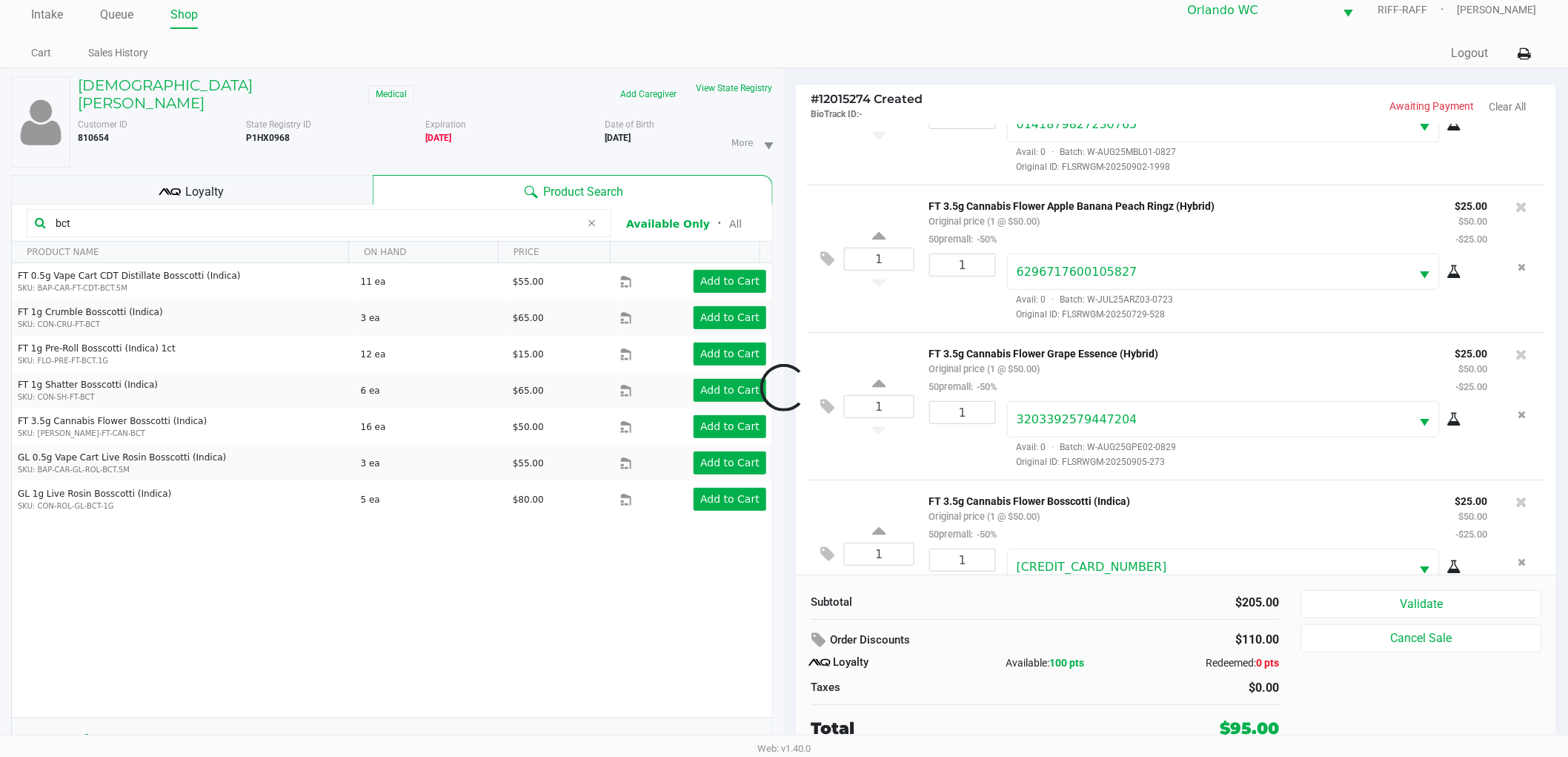
scroll to position [290, 0]
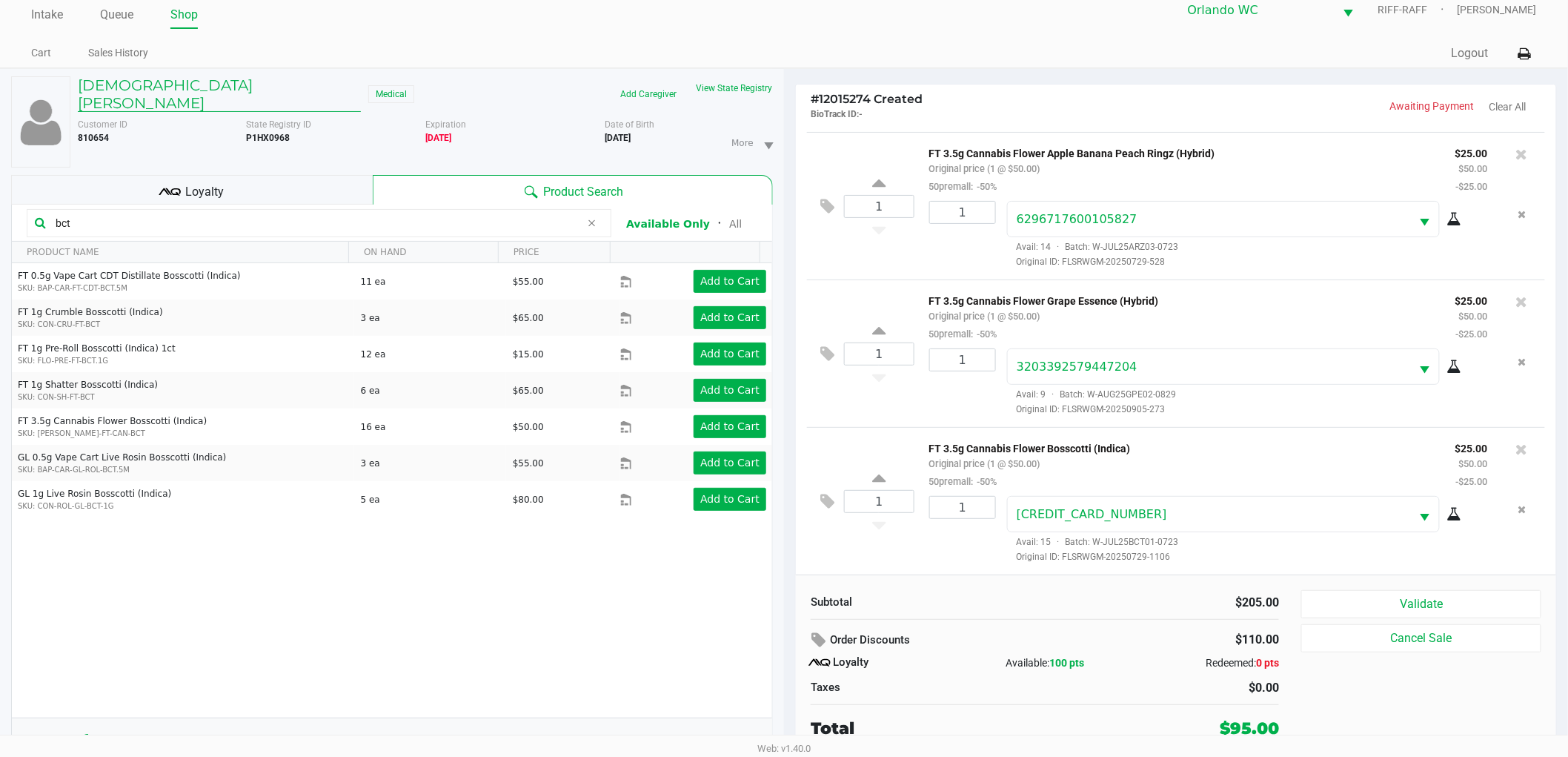
click at [239, 93] on h5 "CHRISTIAN FERNANDEZ" at bounding box center [219, 94] width 283 height 36
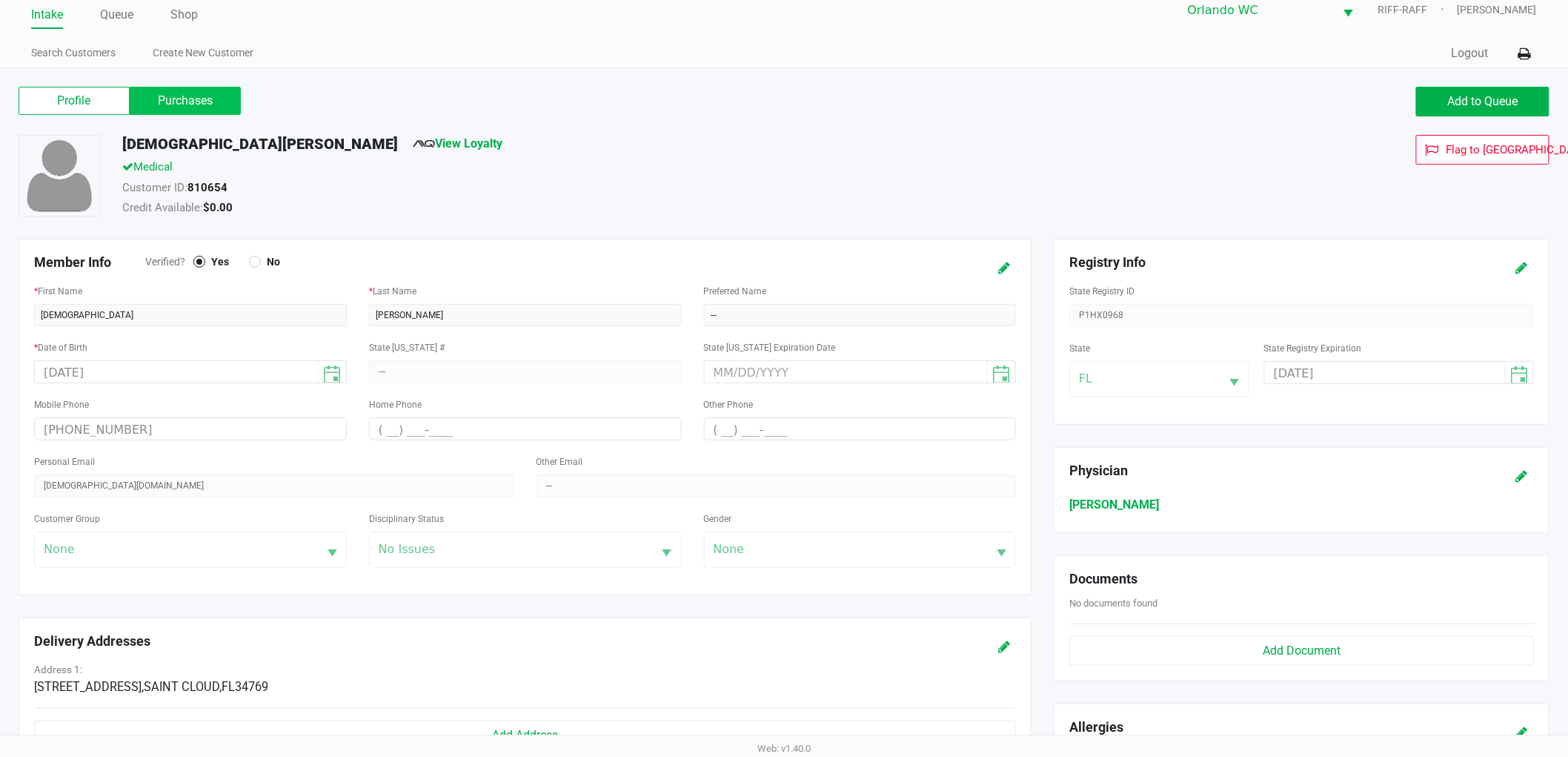
click at [234, 105] on label "Purchases" at bounding box center [185, 100] width 111 height 28
click at [0, 0] on 1 "Purchases" at bounding box center [0, 0] width 0 height 0
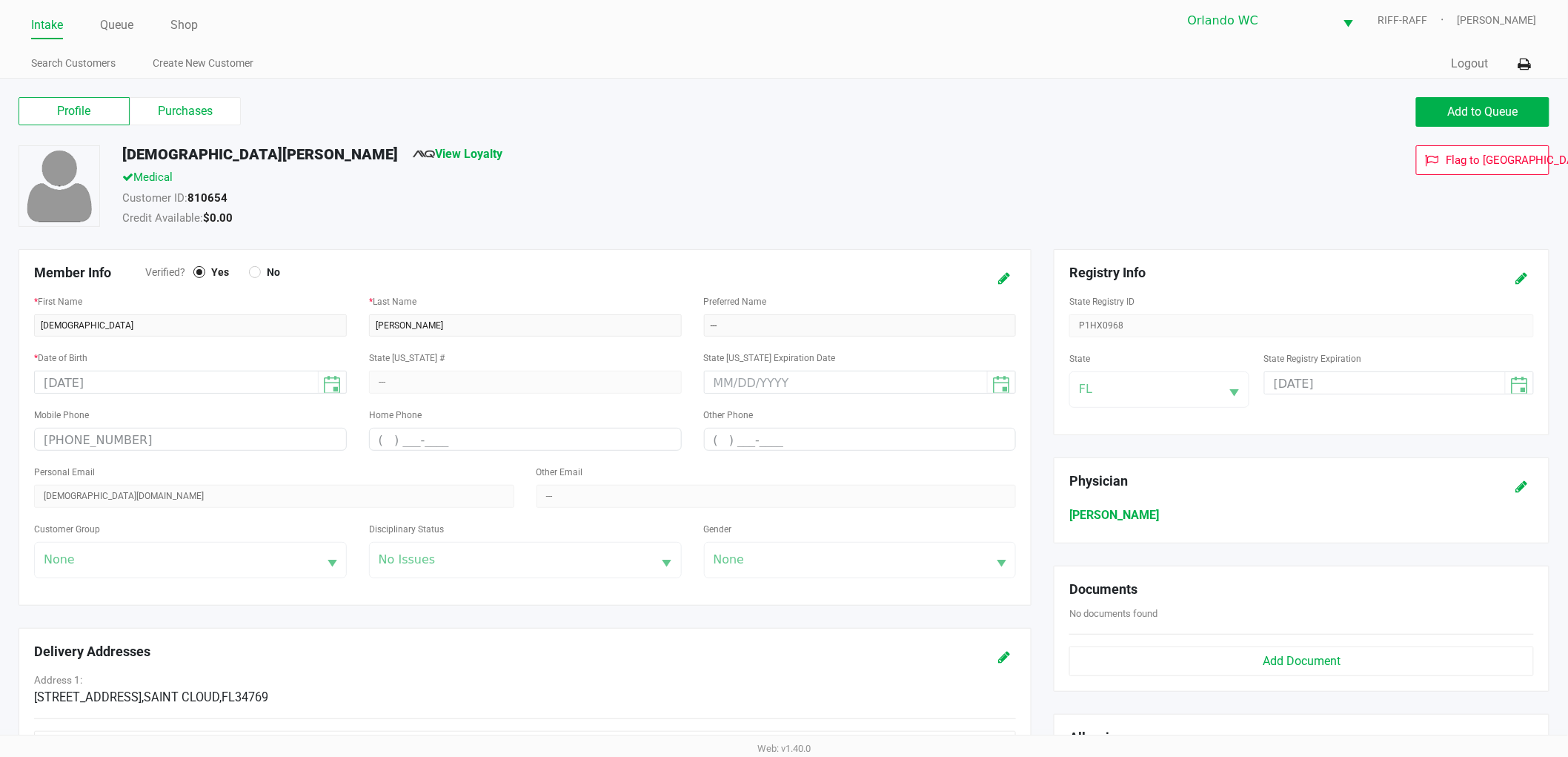
scroll to position [15, 0]
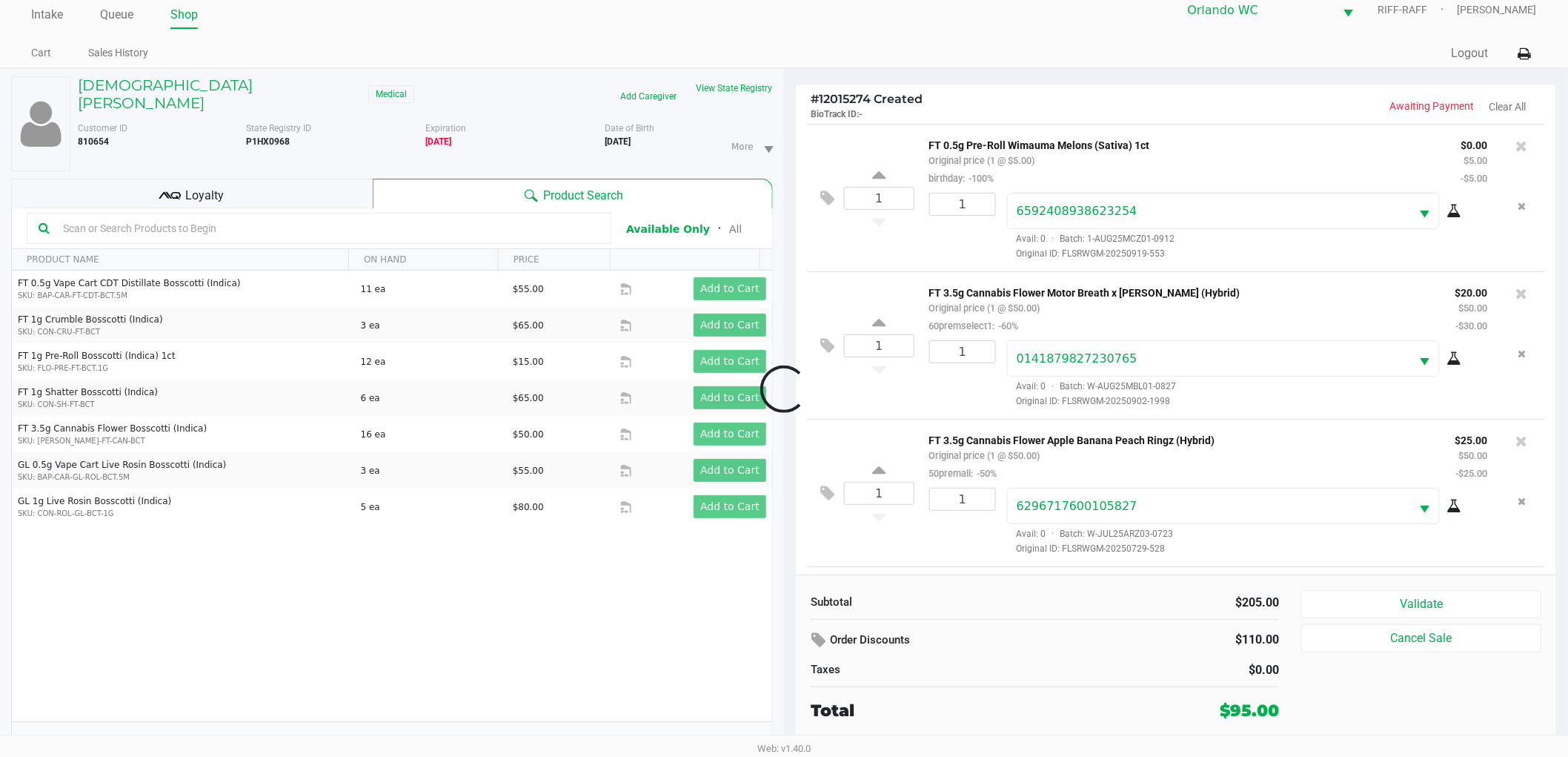
scroll to position [290, 0]
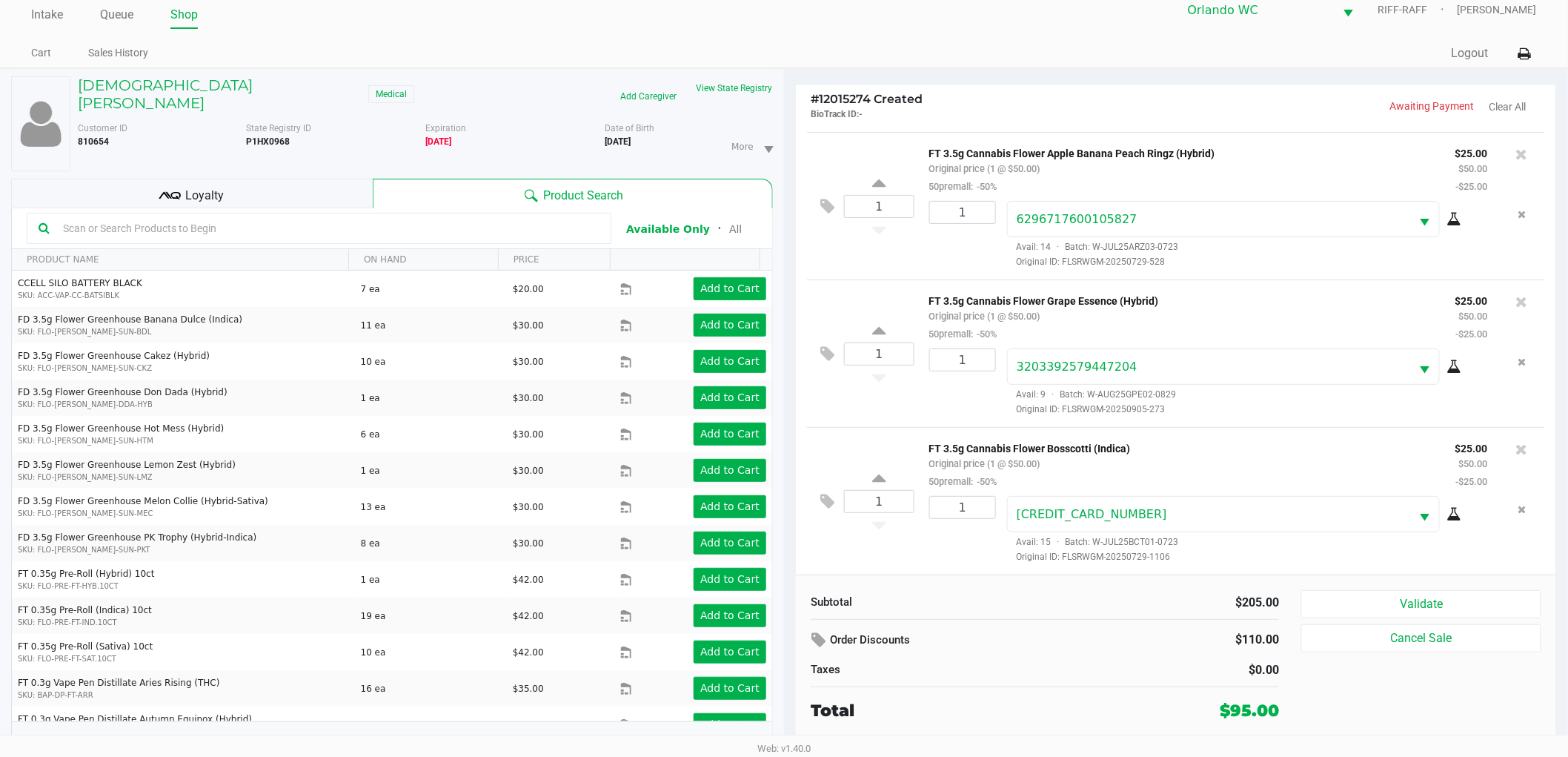
click at [297, 179] on div "Loyalty" at bounding box center [191, 193] width 361 height 30
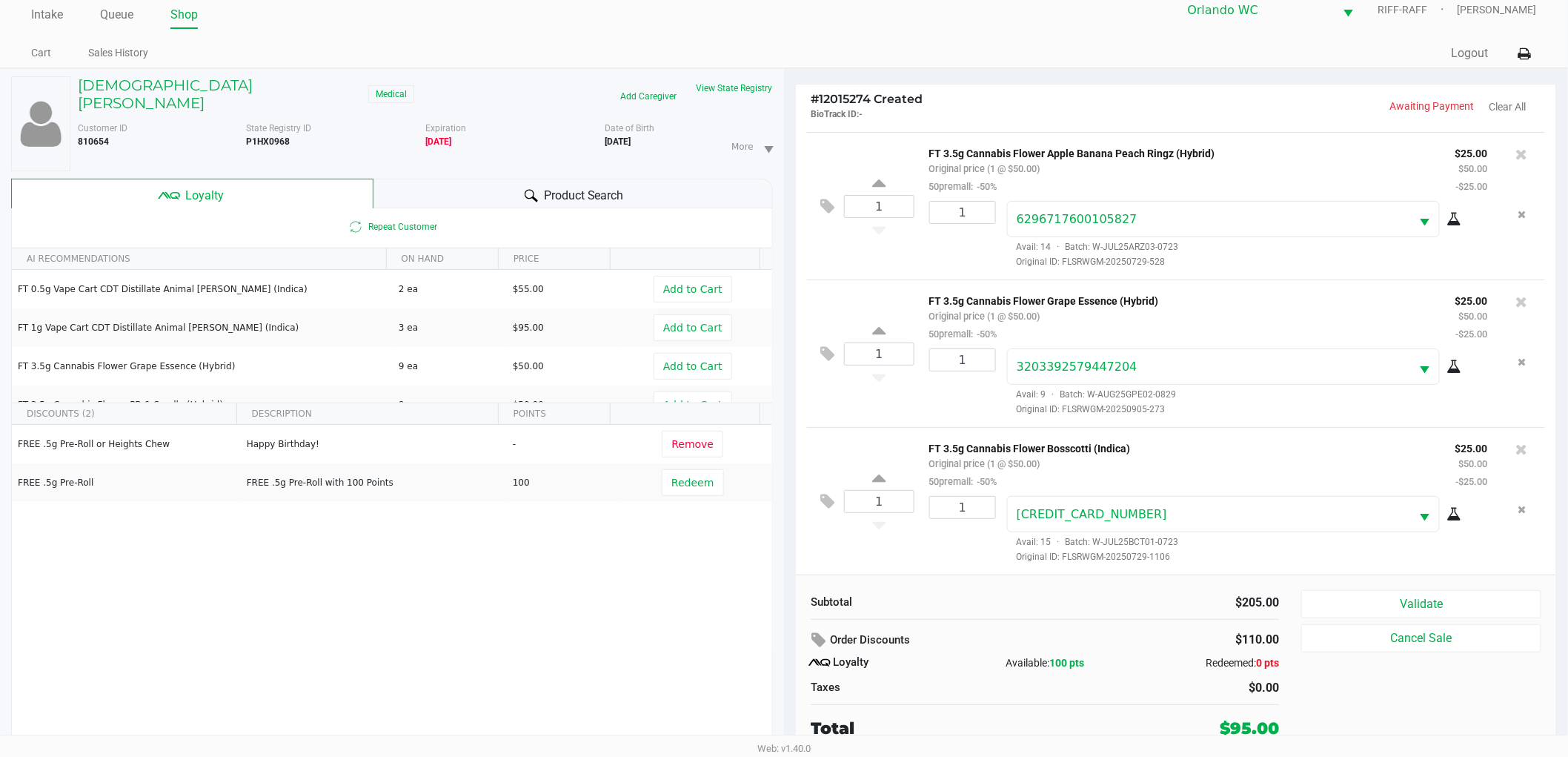
click at [419, 179] on div "Product Search" at bounding box center [573, 193] width 400 height 30
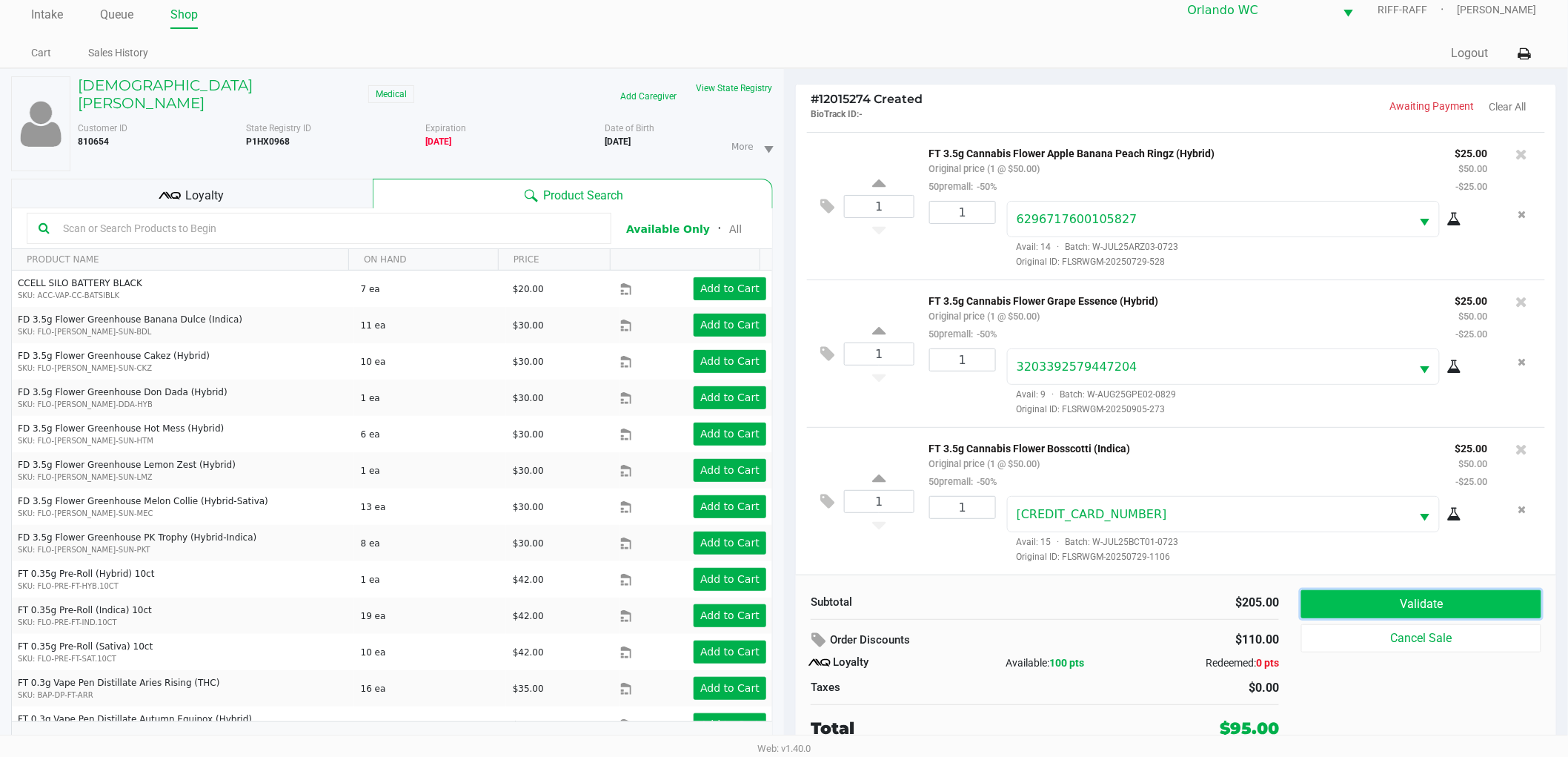
click at [1391, 612] on button "Validate" at bounding box center [1421, 603] width 240 height 28
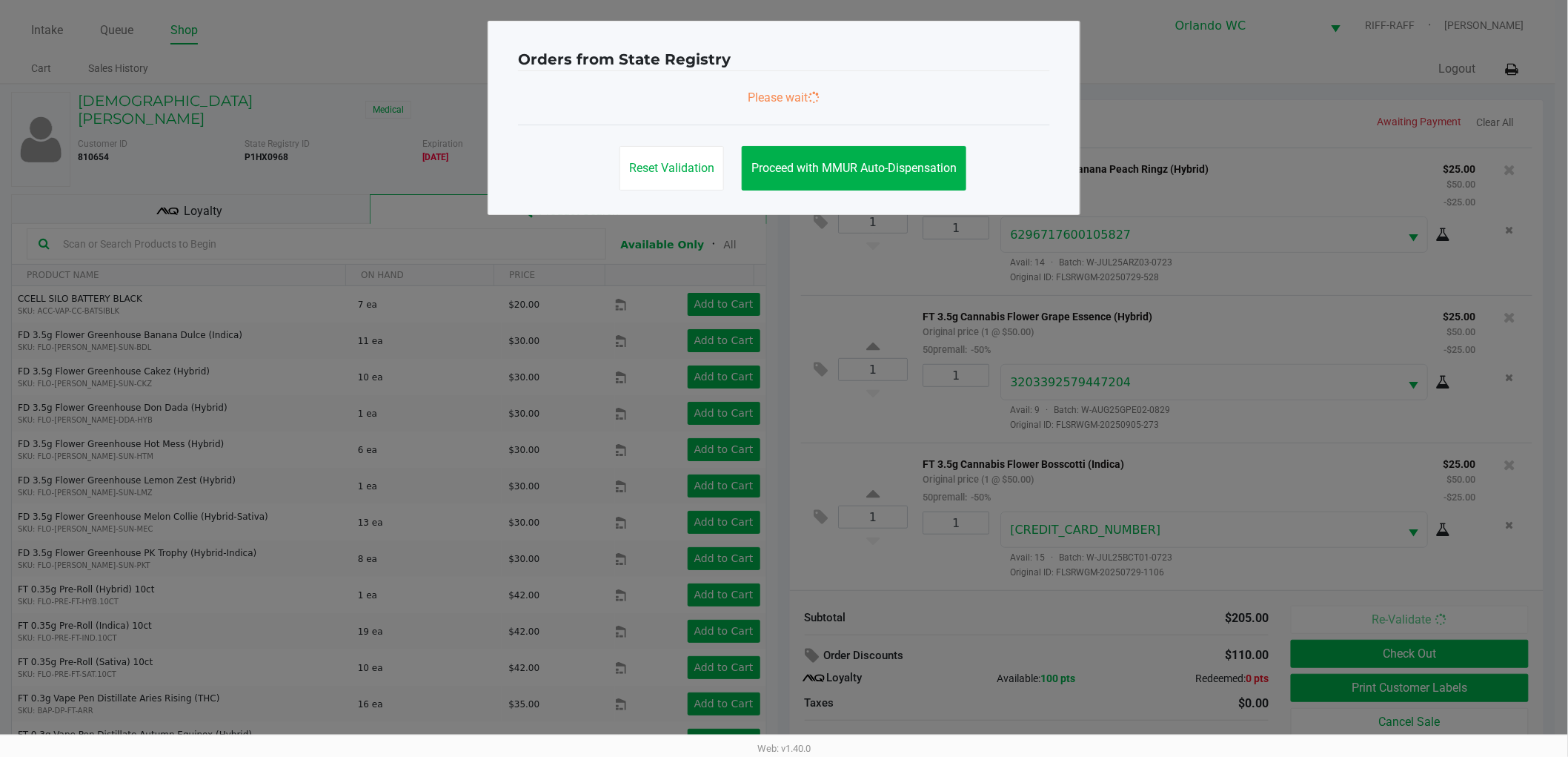
scroll to position [0, 0]
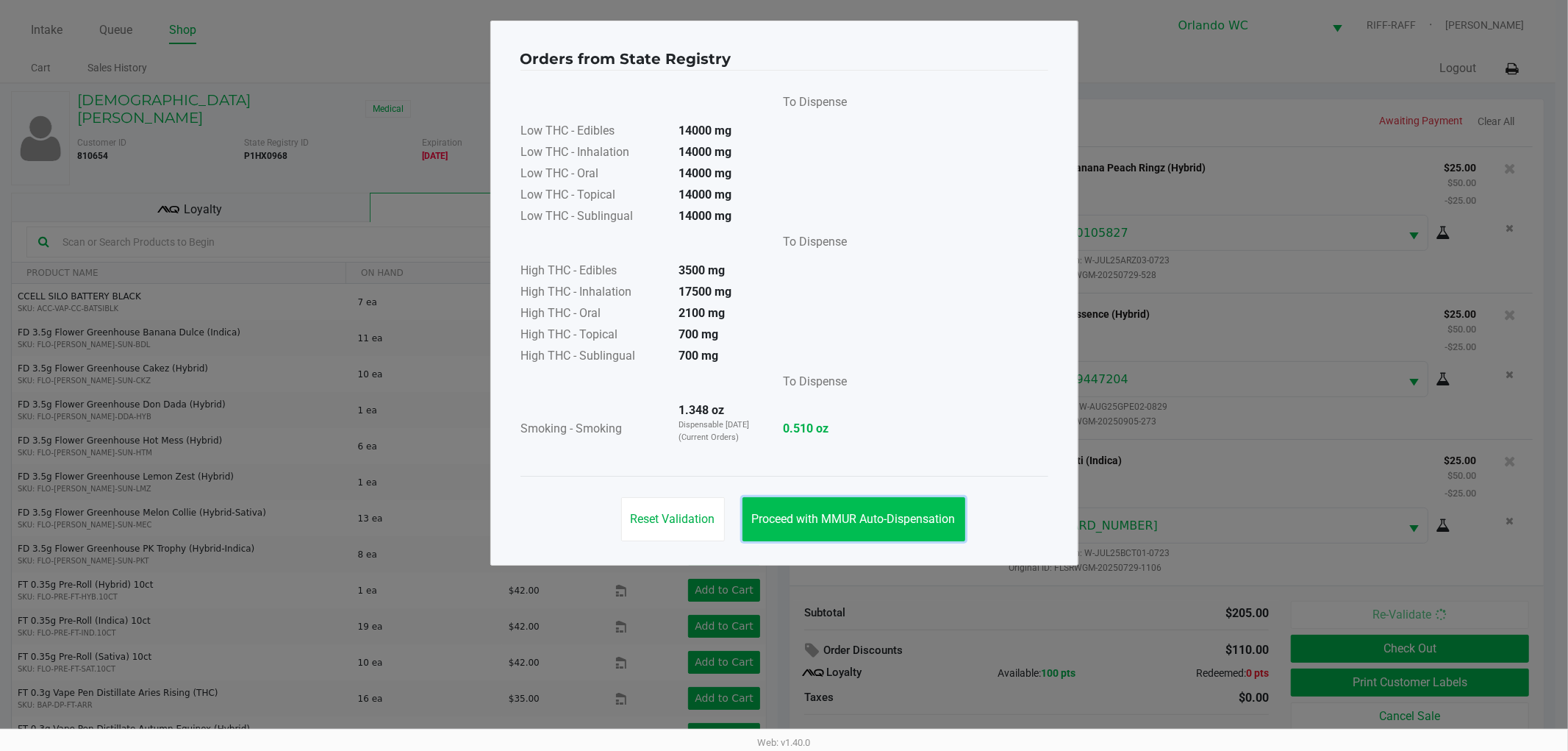
click at [817, 524] on span "Proceed with MMUR Auto-Dispensation" at bounding box center [853, 519] width 203 height 14
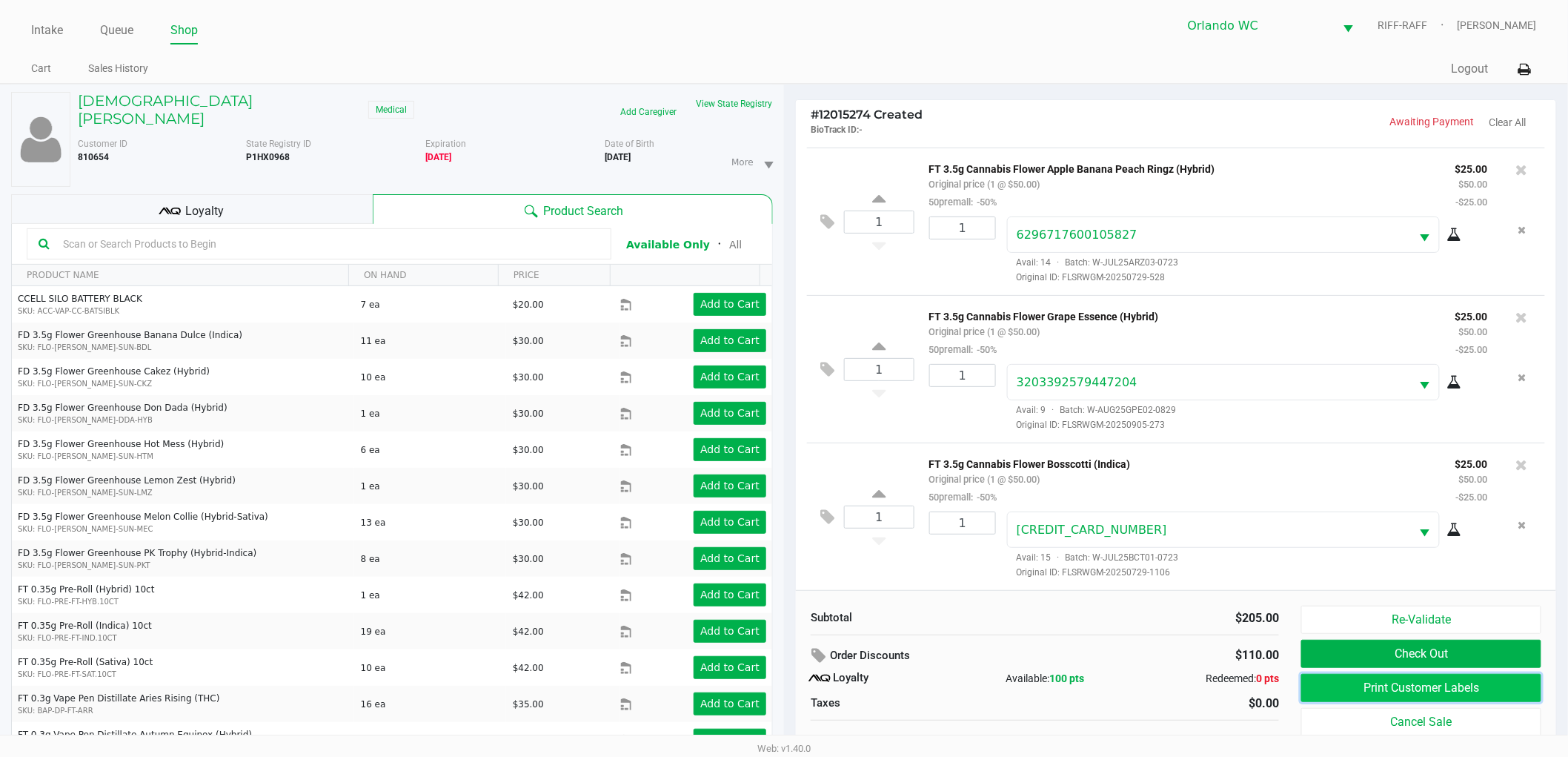
click at [1471, 681] on button "Print Customer Labels" at bounding box center [1421, 687] width 240 height 28
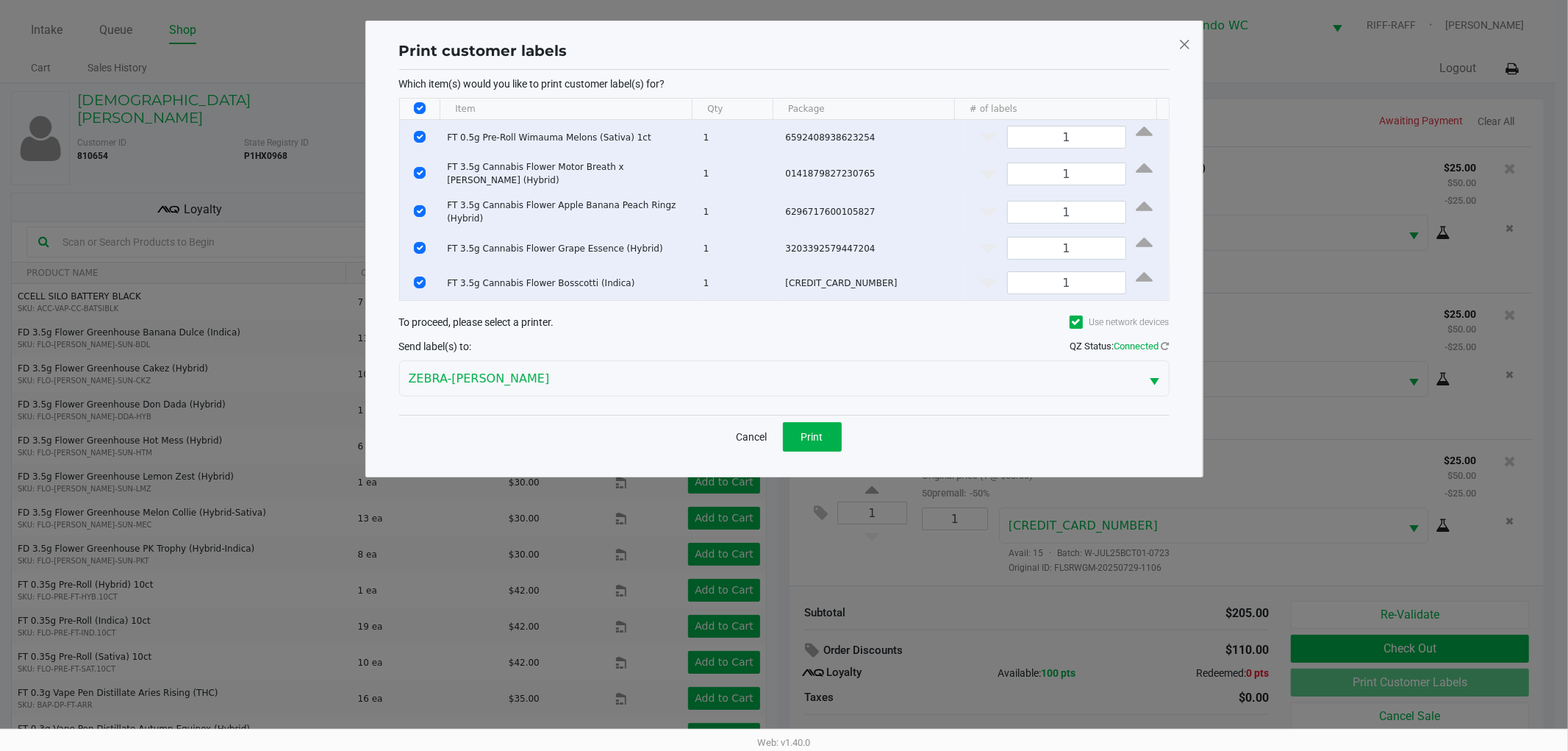
click at [423, 98] on th "Data table" at bounding box center [420, 109] width 40 height 21
click at [417, 135] on input "Select Row" at bounding box center [419, 136] width 12 height 12
checkbox input "false"
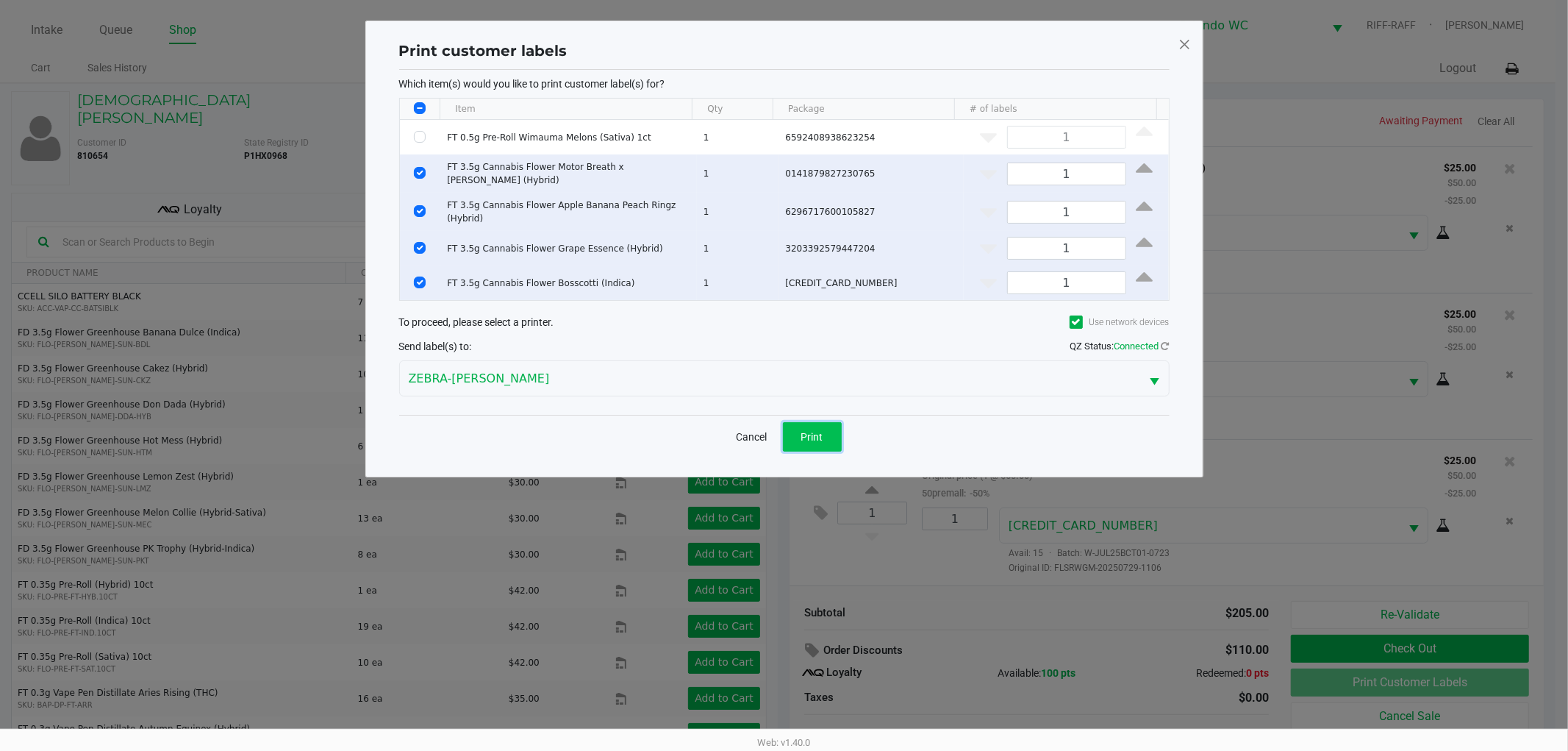
click at [814, 438] on button "Print" at bounding box center [812, 436] width 59 height 29
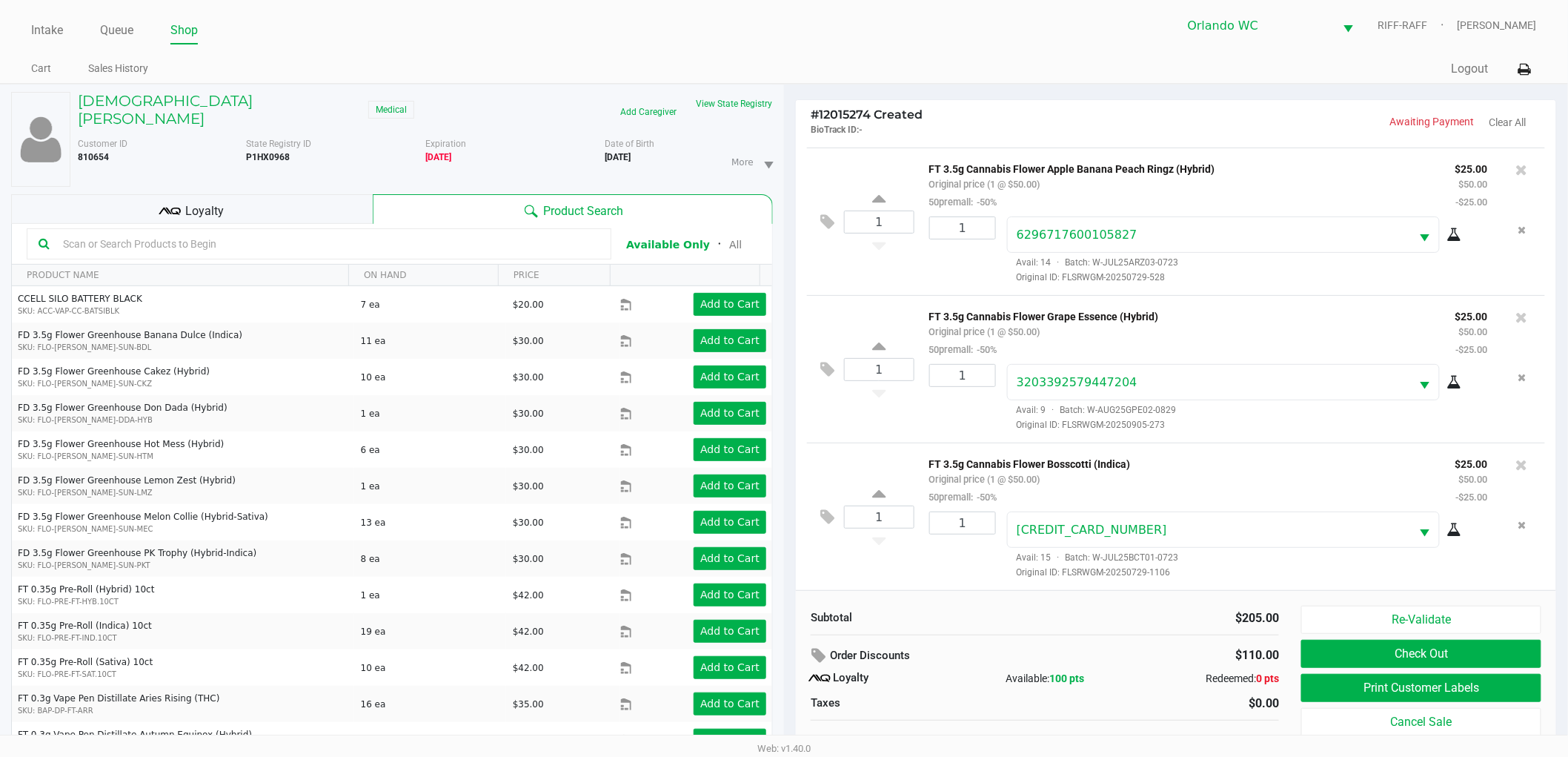
click at [1470, 601] on div "Subtotal $205.00 Order Discounts $110.00 Loyalty Available: 100 pts Redeemed: 0…" at bounding box center [1176, 680] width 760 height 181
click at [1464, 610] on button "Re-Validate" at bounding box center [1421, 619] width 240 height 28
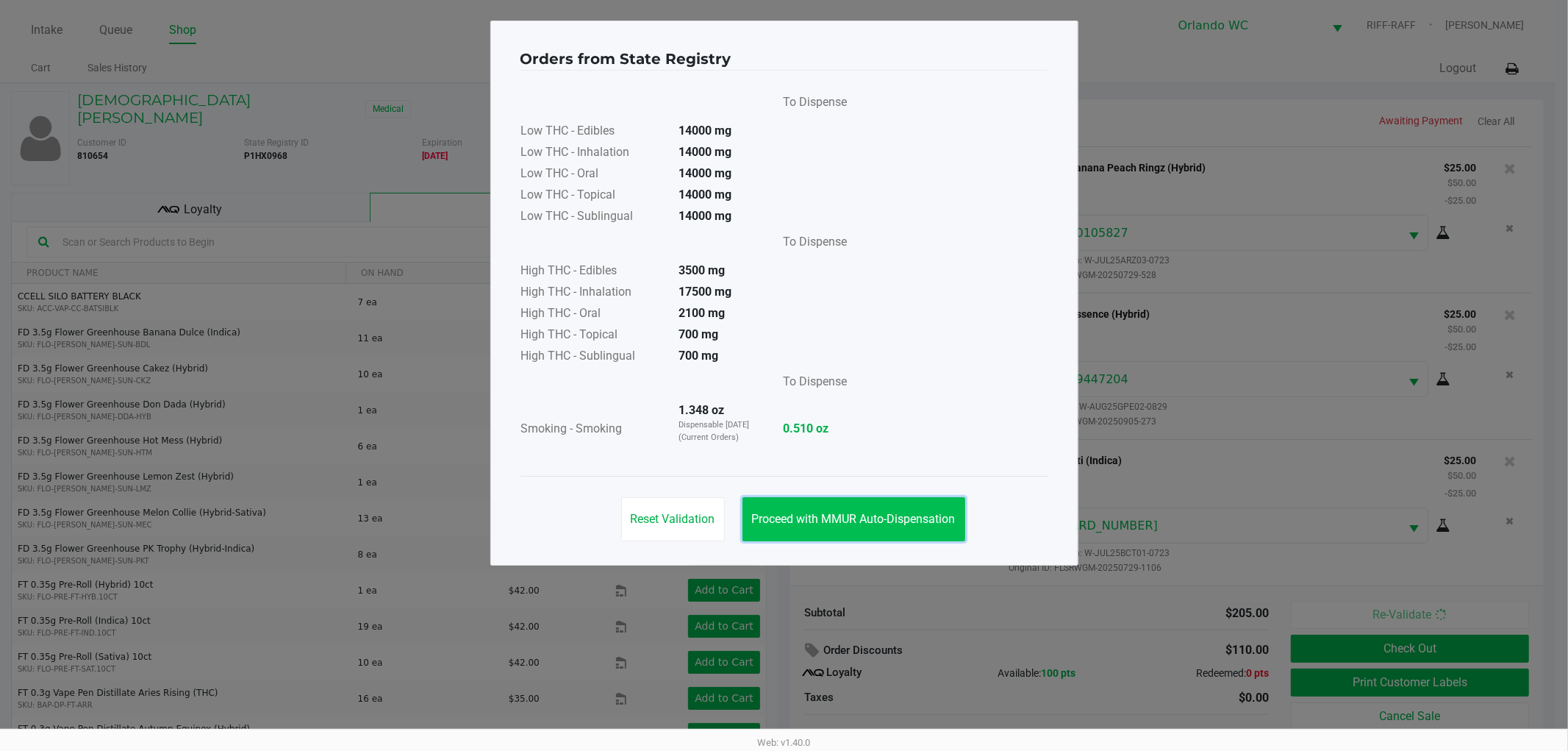
click at [809, 520] on span "Proceed with MMUR Auto-Dispensation" at bounding box center [853, 519] width 203 height 14
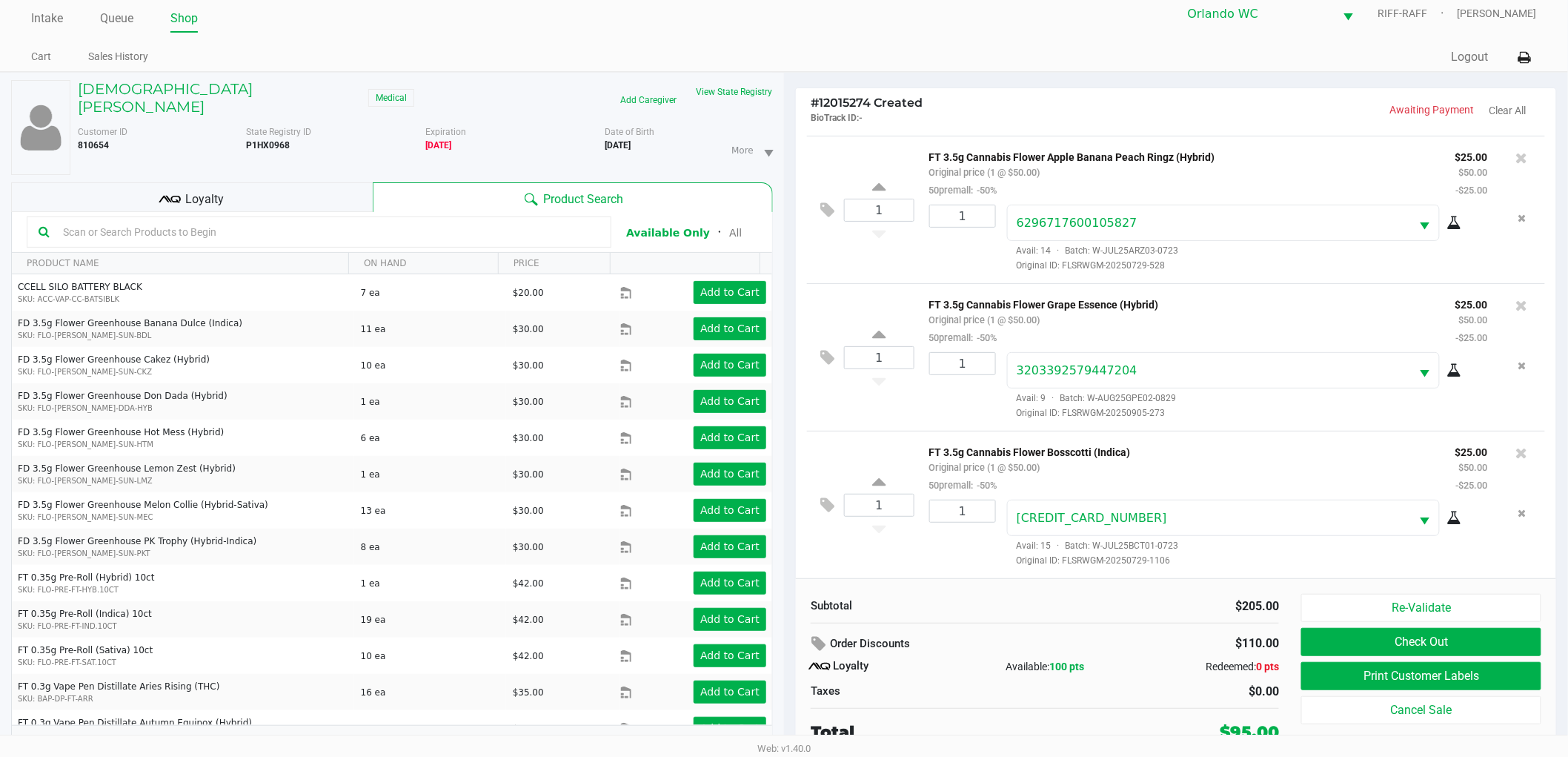
scroll to position [15, 0]
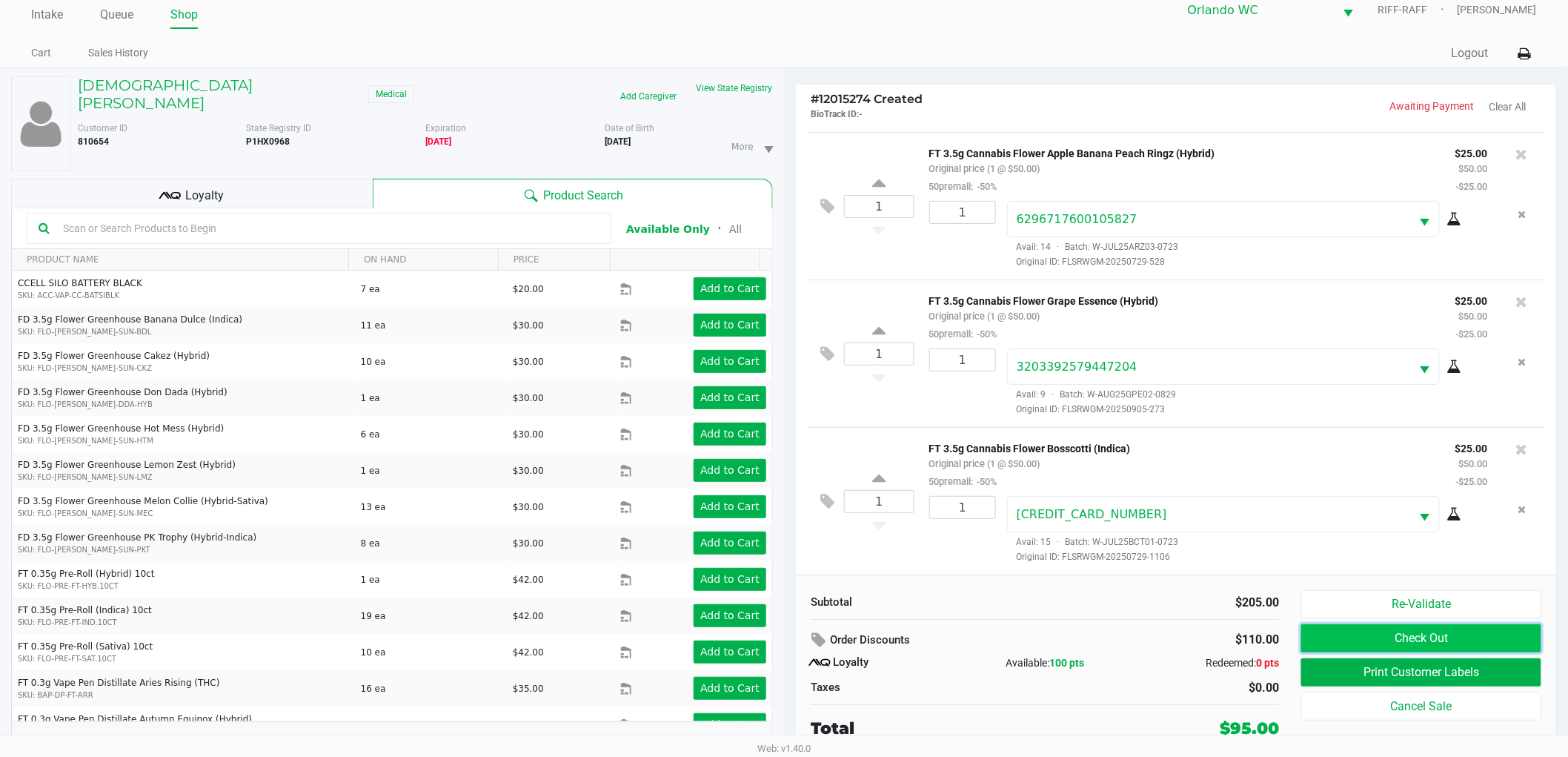
click at [1365, 636] on button "Check Out" at bounding box center [1421, 637] width 240 height 28
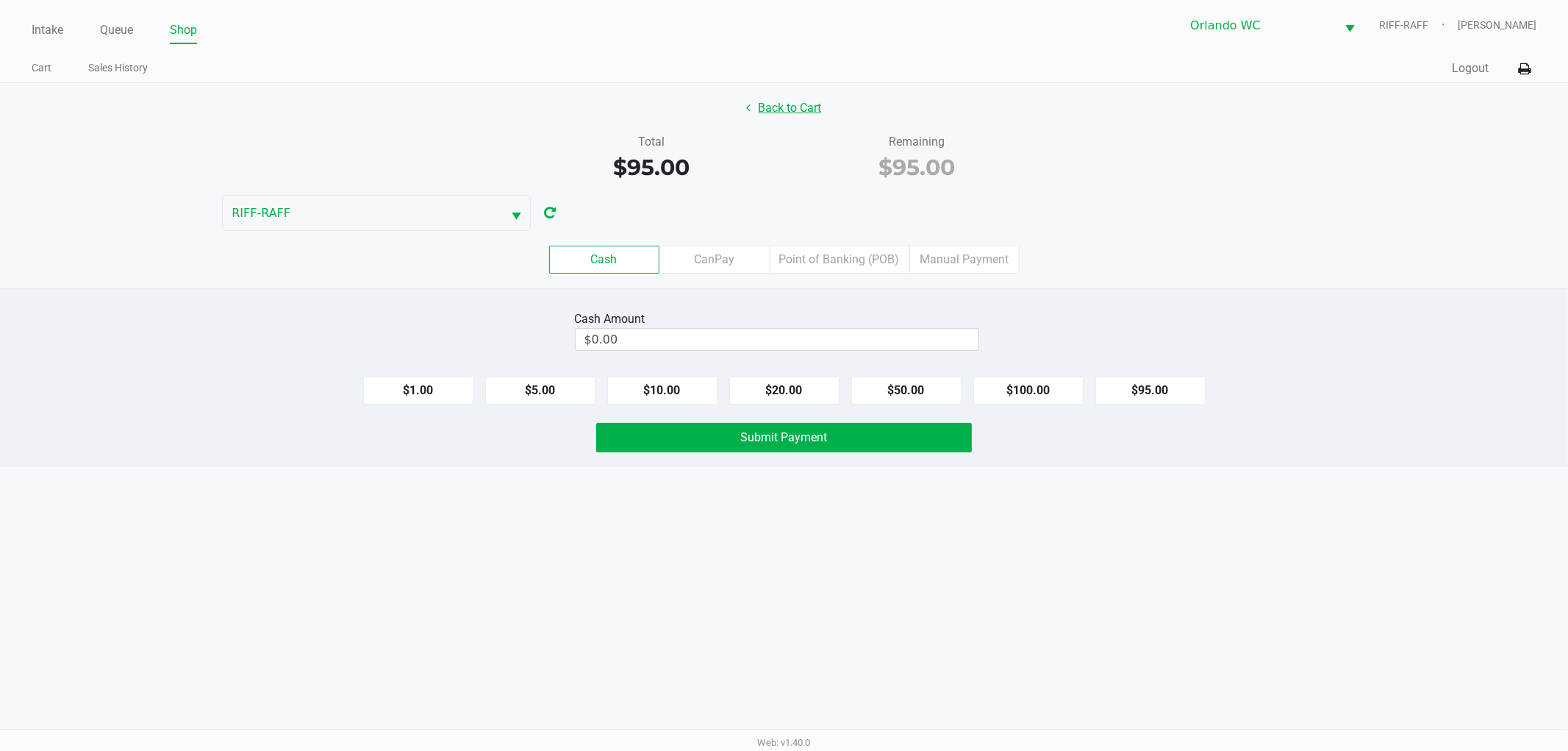
click at [779, 111] on button "Back to Cart" at bounding box center [784, 108] width 94 height 28
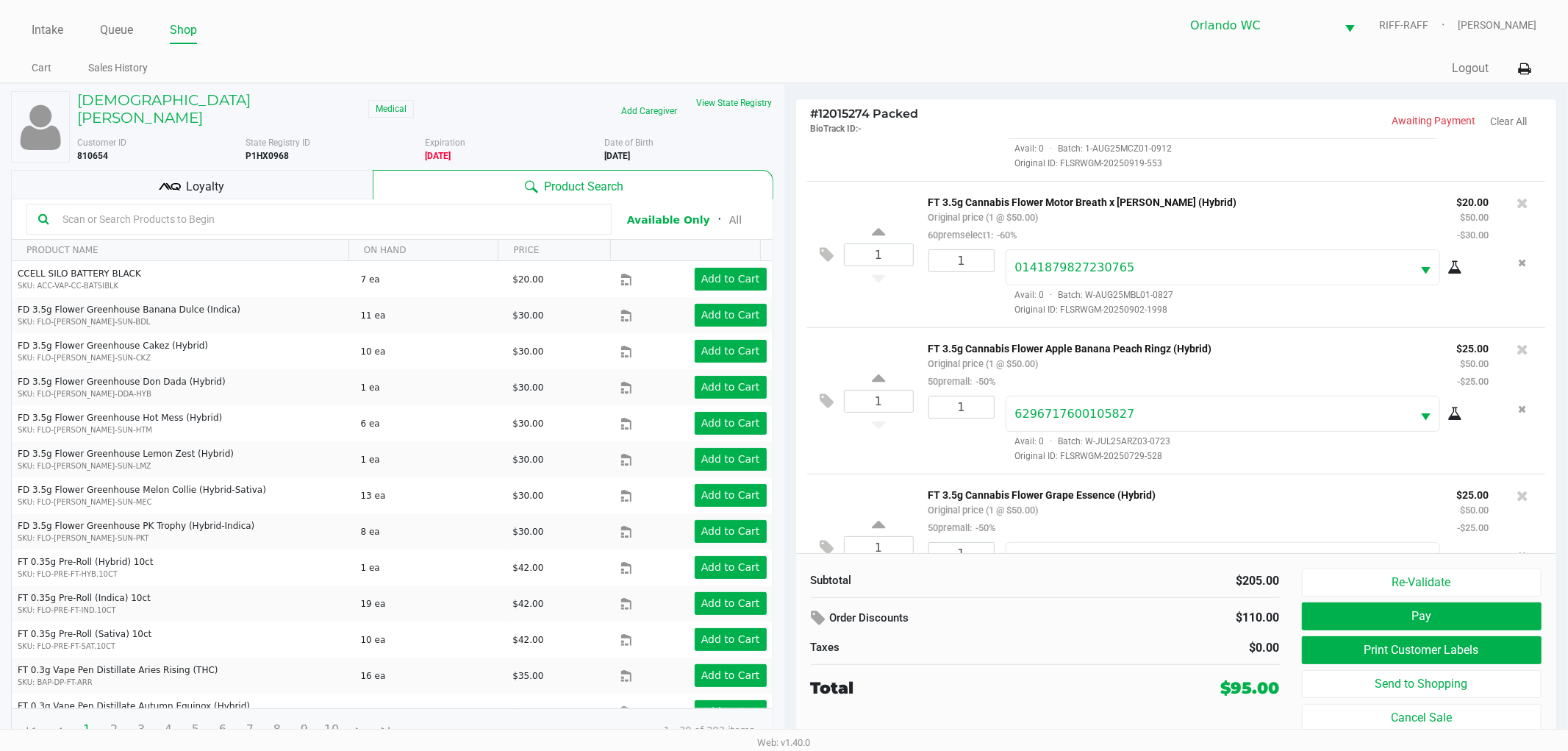
scroll to position [320, 0]
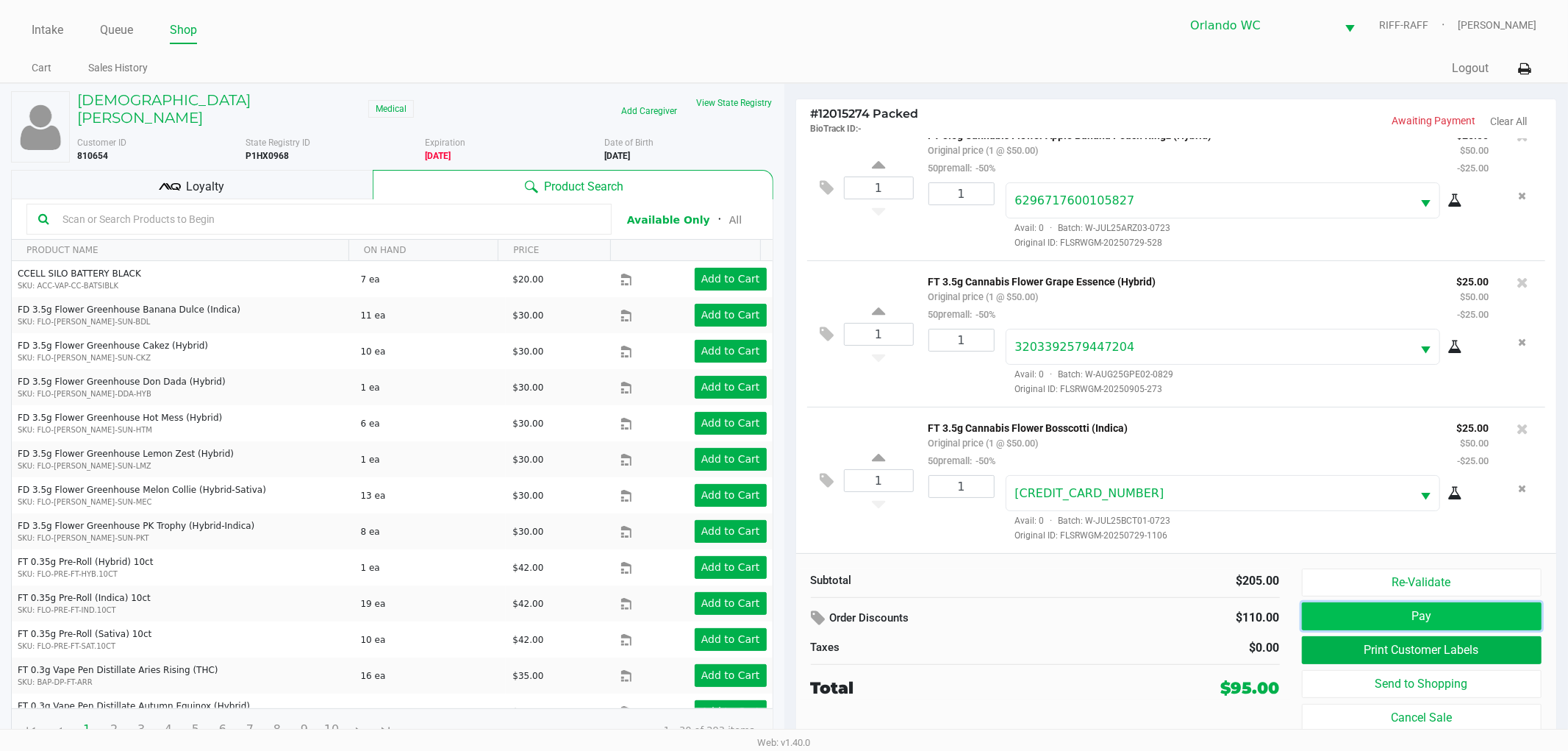
click at [1375, 615] on button "Pay" at bounding box center [1422, 615] width 241 height 28
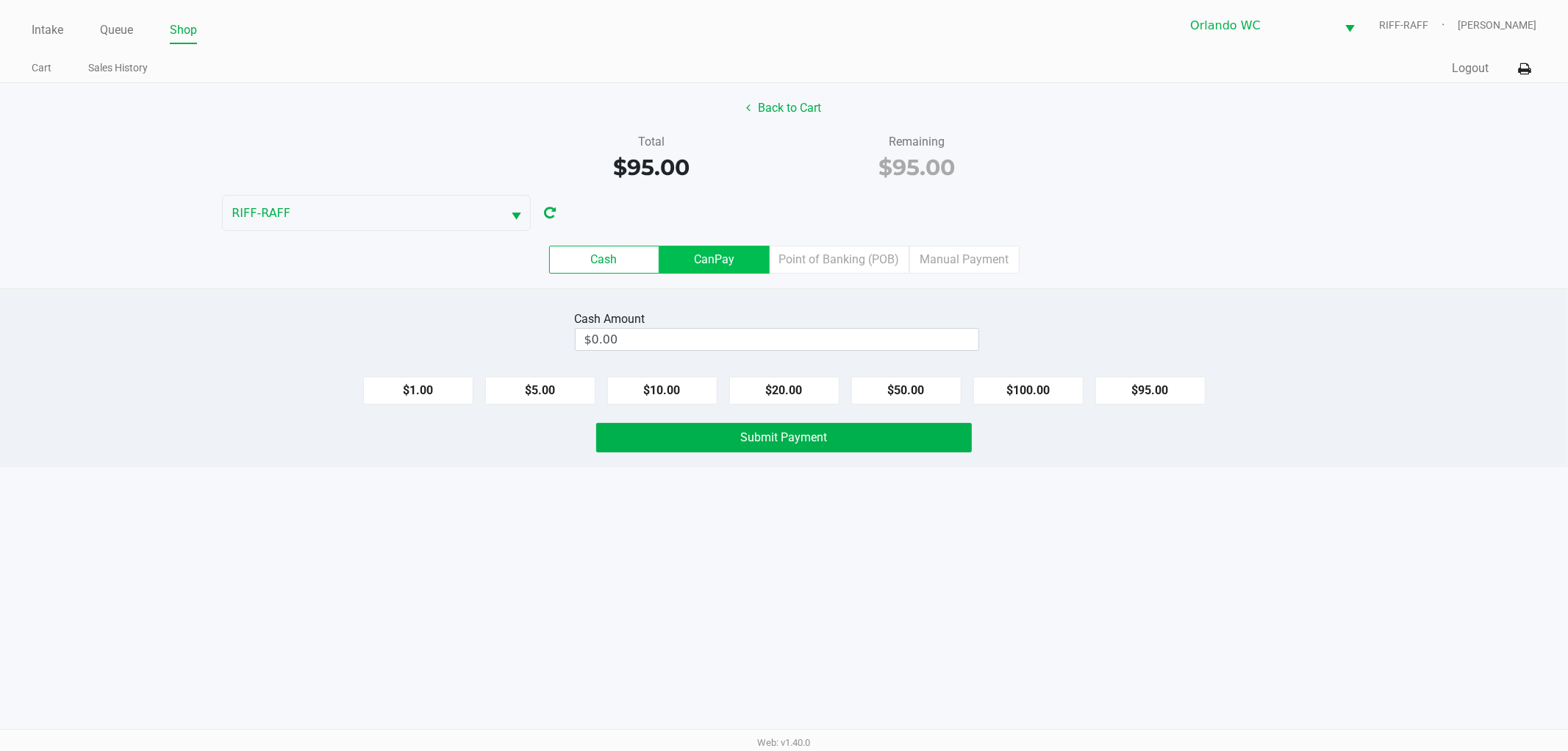
click at [731, 248] on label "CanPay" at bounding box center [715, 259] width 111 height 28
click at [0, 0] on 2 "CanPay" at bounding box center [0, 0] width 0 height 0
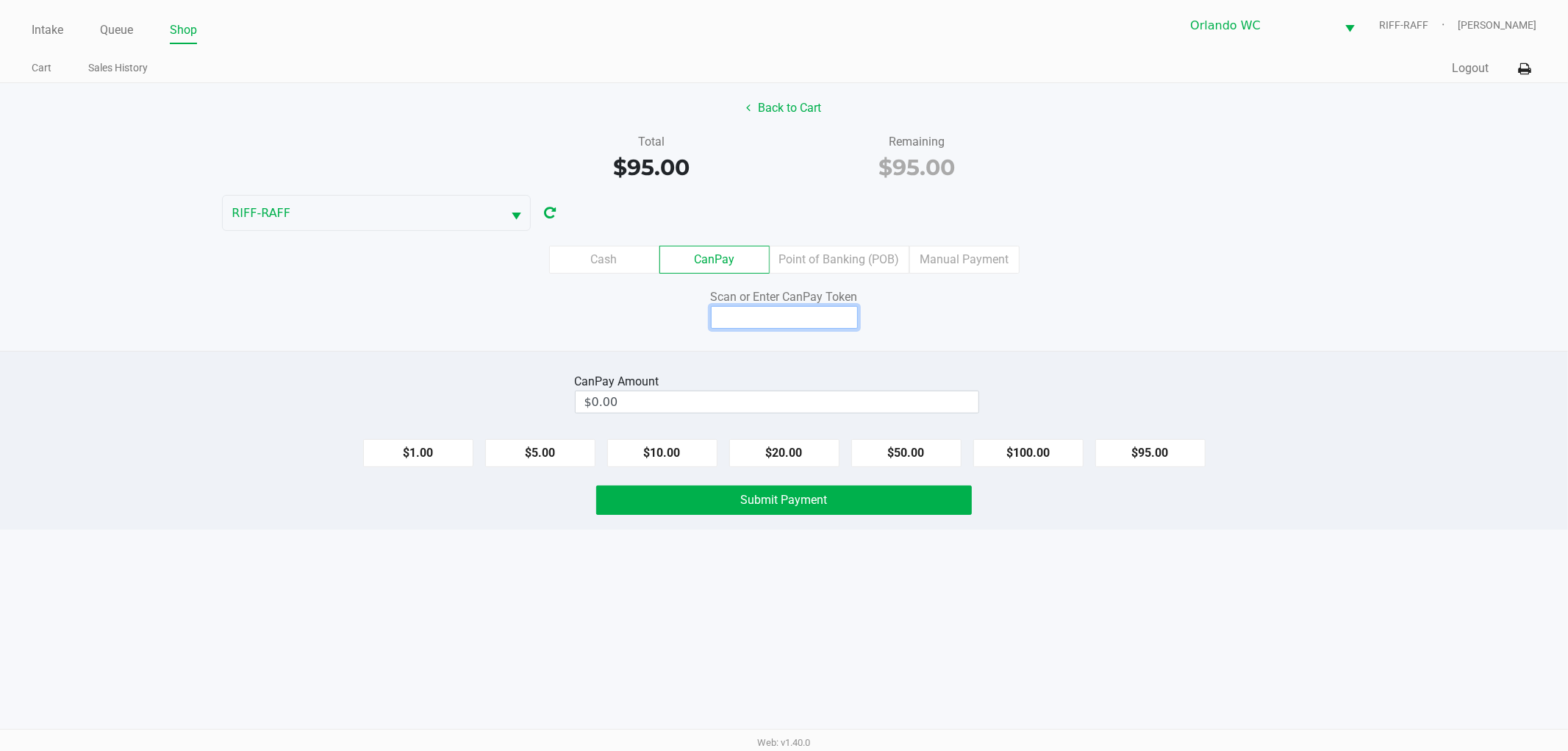
click at [845, 320] on input at bounding box center [784, 318] width 147 height 23
type input "Q7365966Q"
click at [846, 407] on input "0" at bounding box center [777, 402] width 403 height 21
click at [1170, 458] on button "$95.00" at bounding box center [1151, 452] width 111 height 28
type input "$95.00"
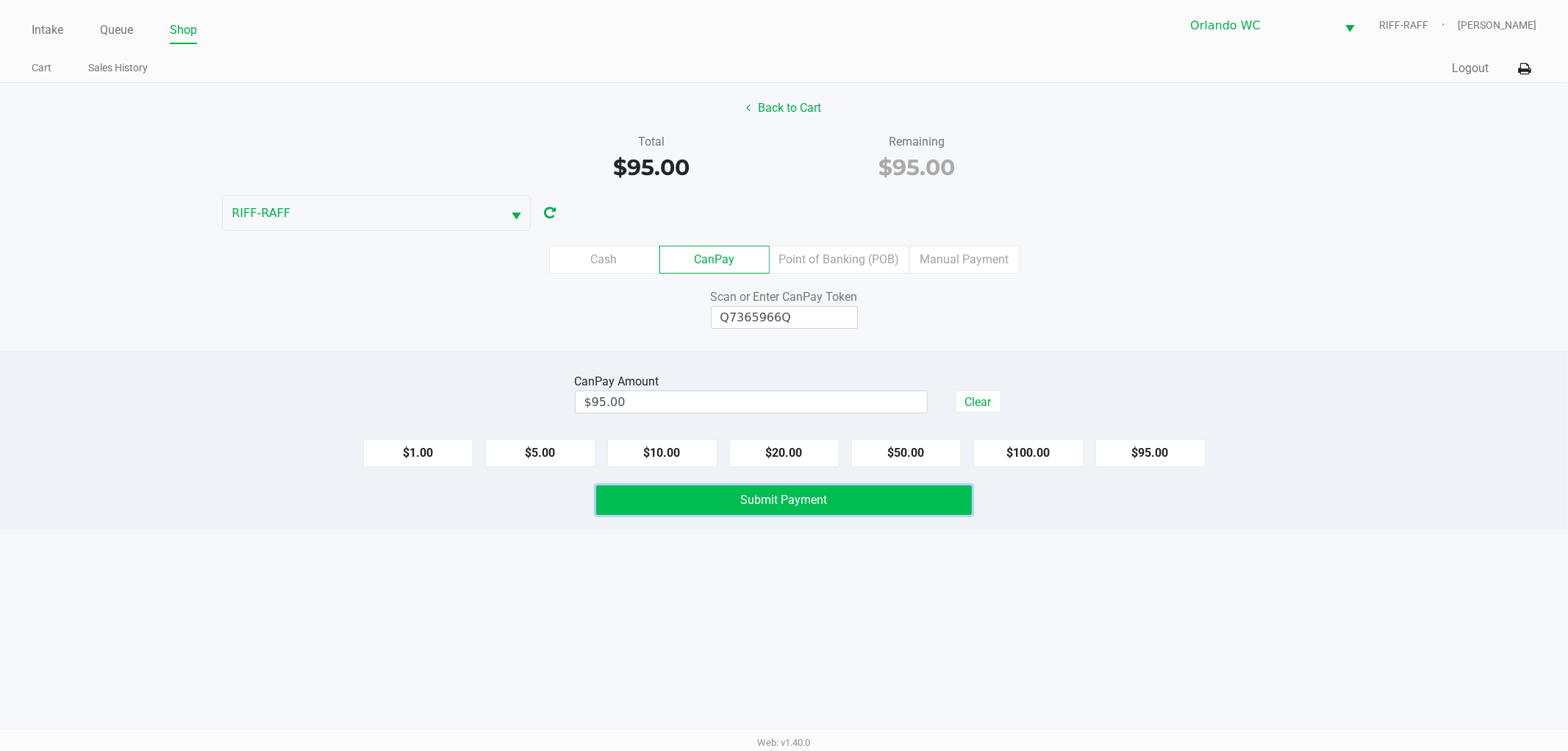
click at [844, 498] on button "Submit Payment" at bounding box center [784, 499] width 375 height 29
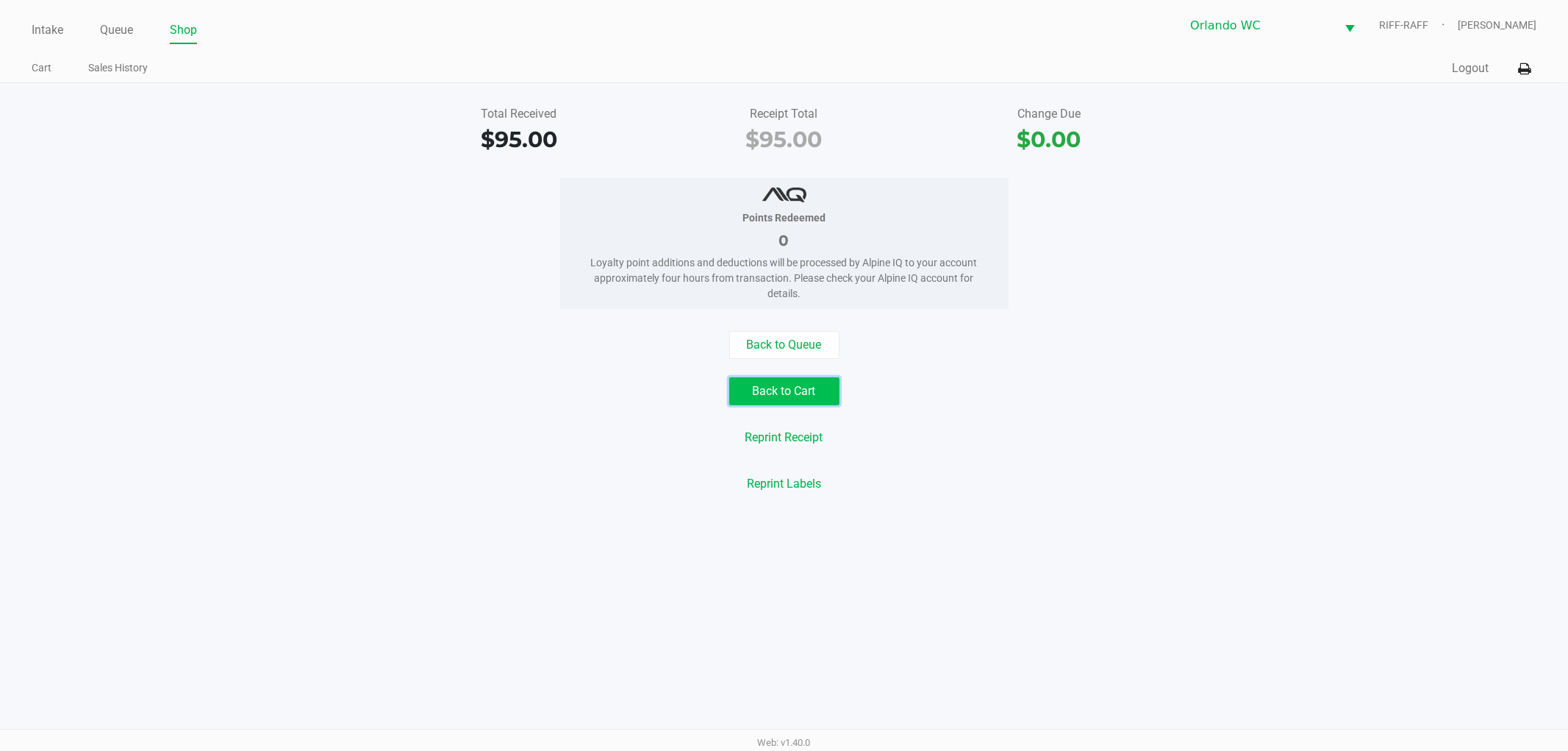
click at [820, 381] on button "Back to Cart" at bounding box center [784, 391] width 111 height 28
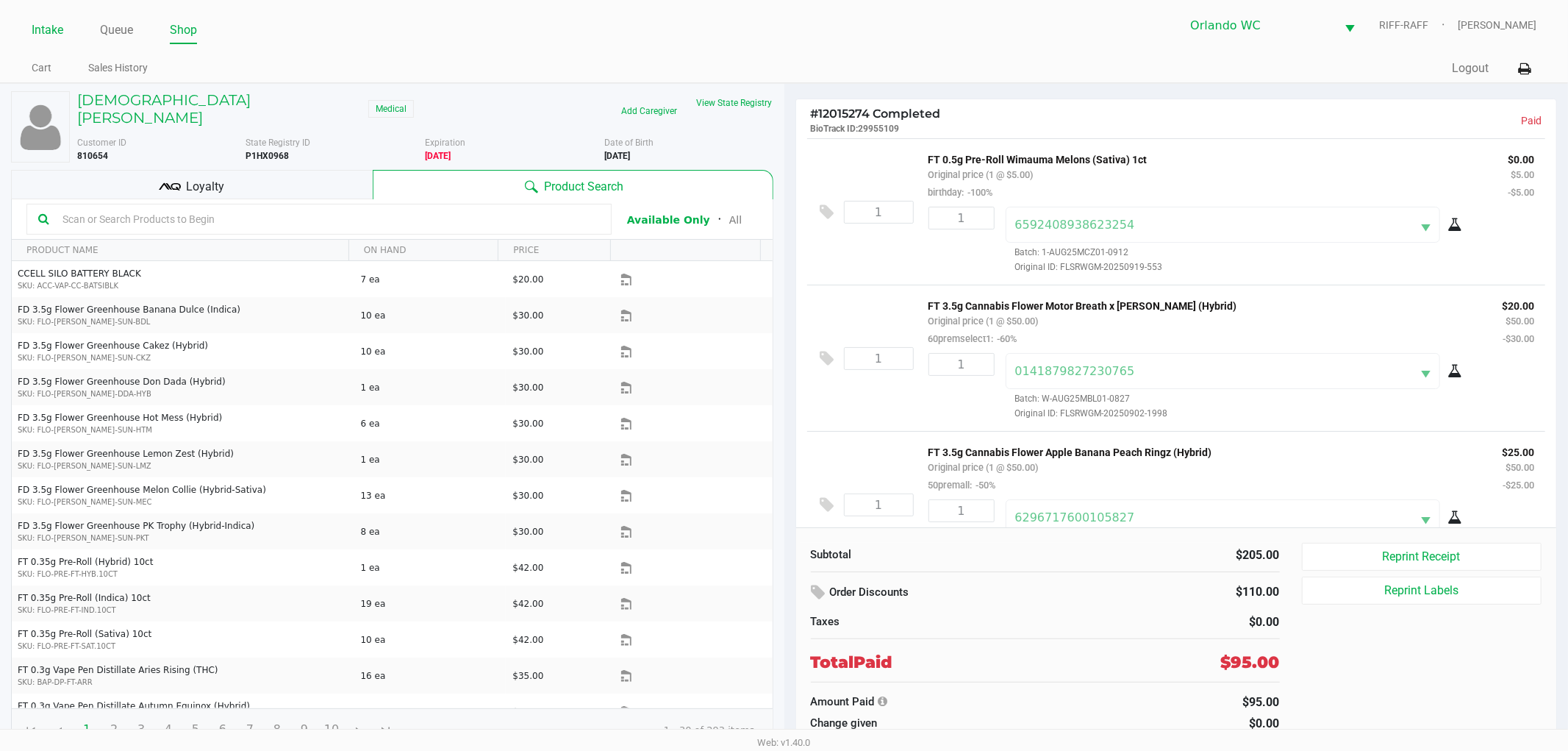
click at [47, 36] on link "Intake" at bounding box center [46, 29] width 31 height 21
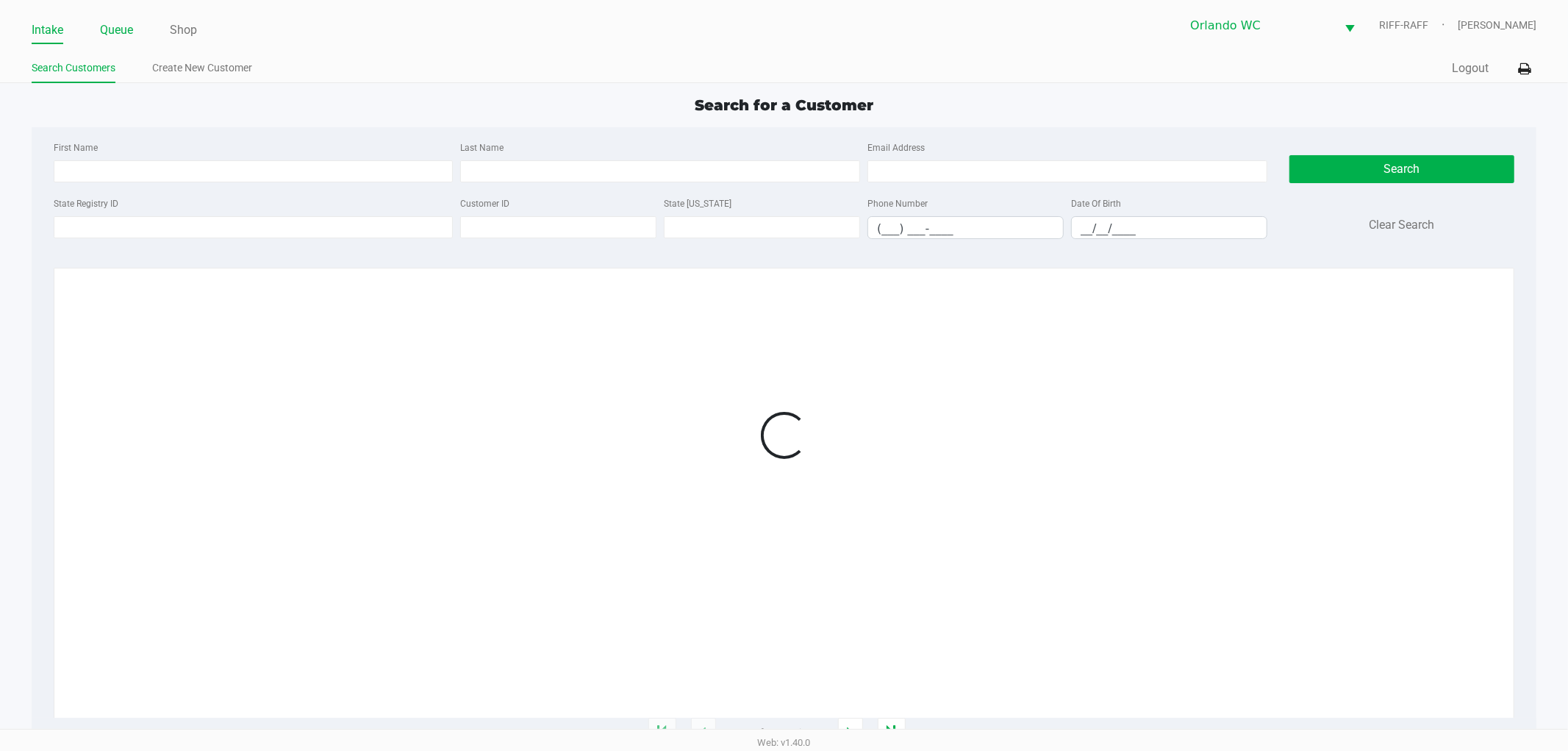
click at [103, 37] on link "Queue" at bounding box center [116, 29] width 33 height 21
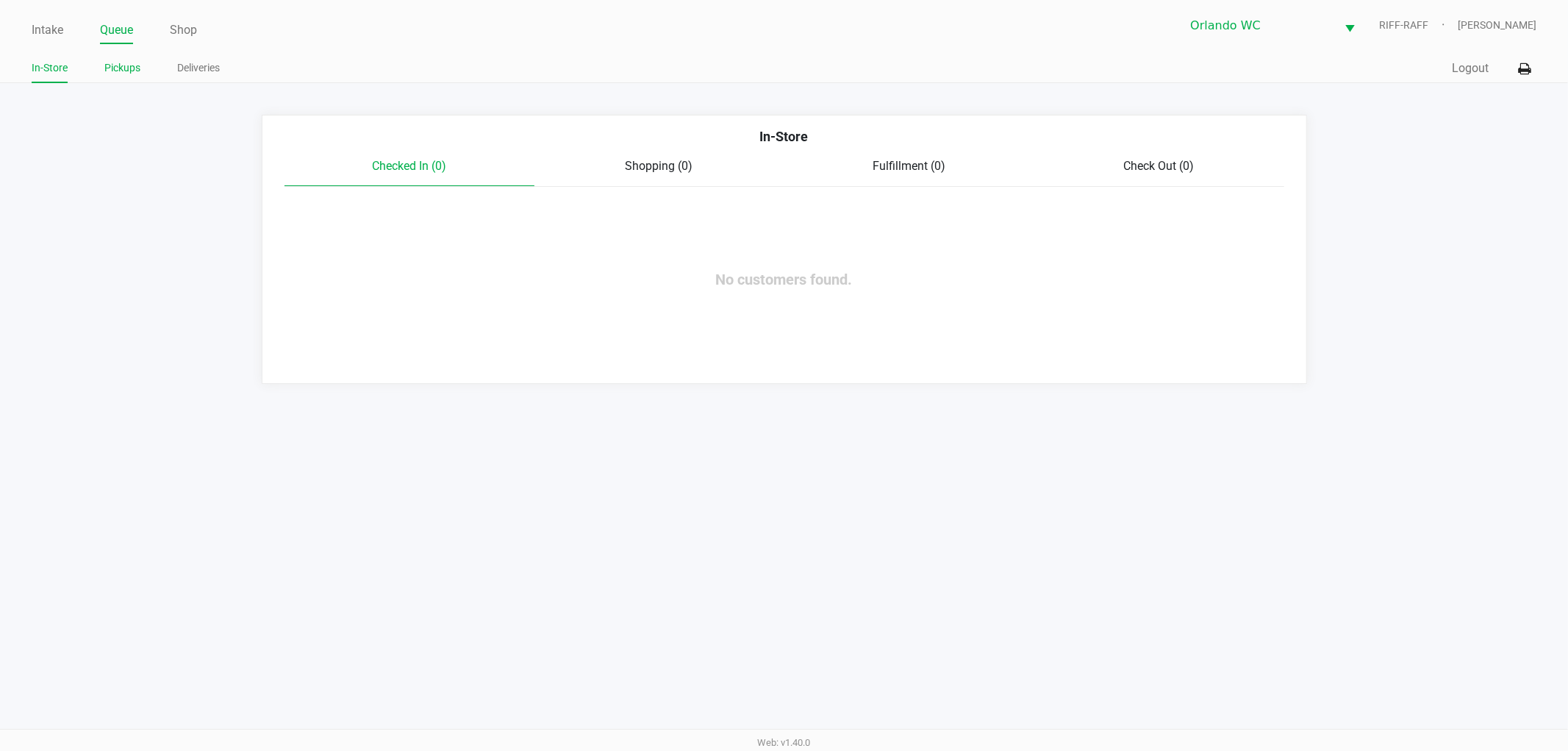
click at [120, 68] on link "Pickups" at bounding box center [122, 68] width 36 height 19
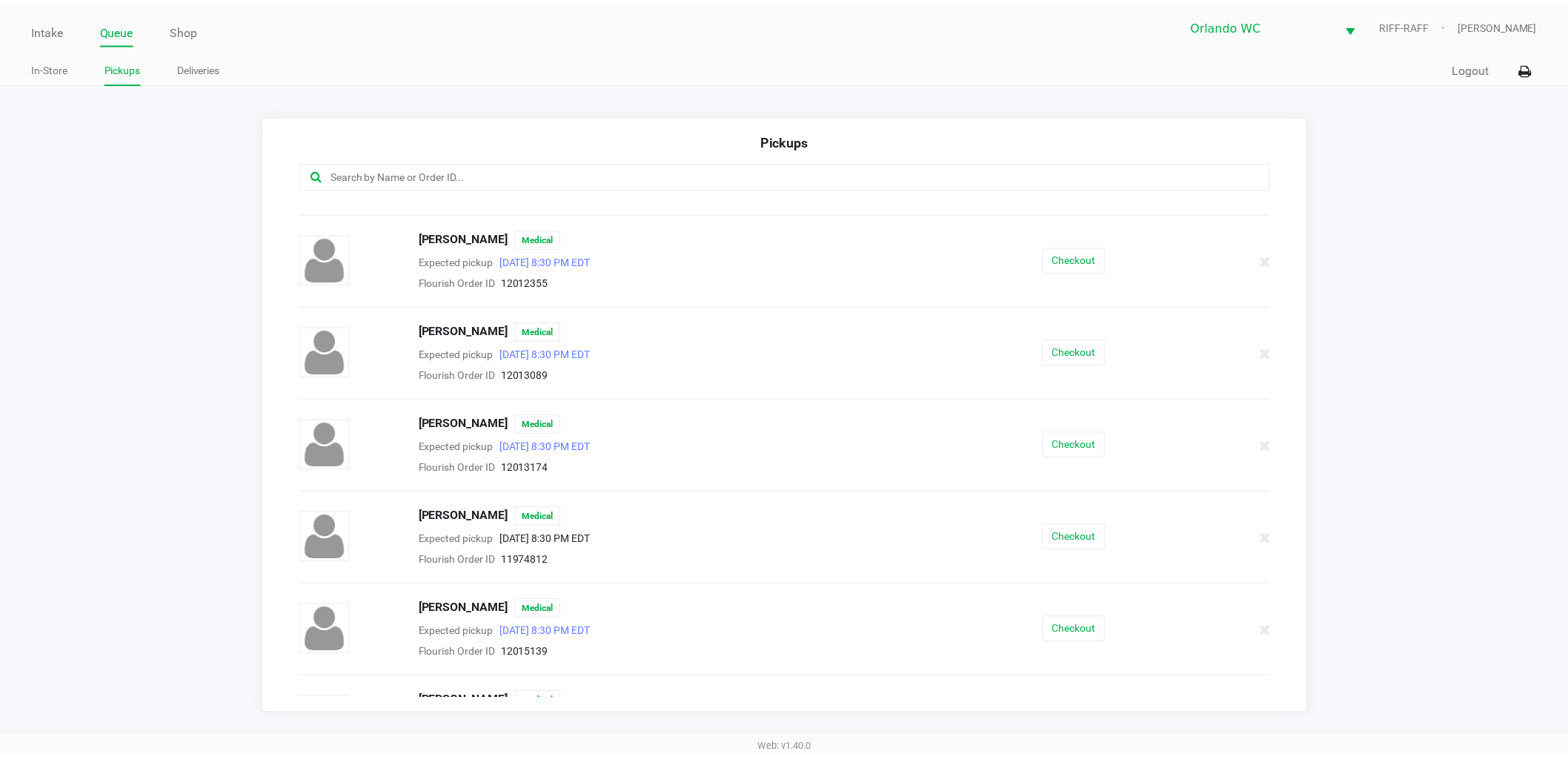
scroll to position [165, 0]
click at [446, 236] on span "Candice Varady" at bounding box center [466, 237] width 90 height 19
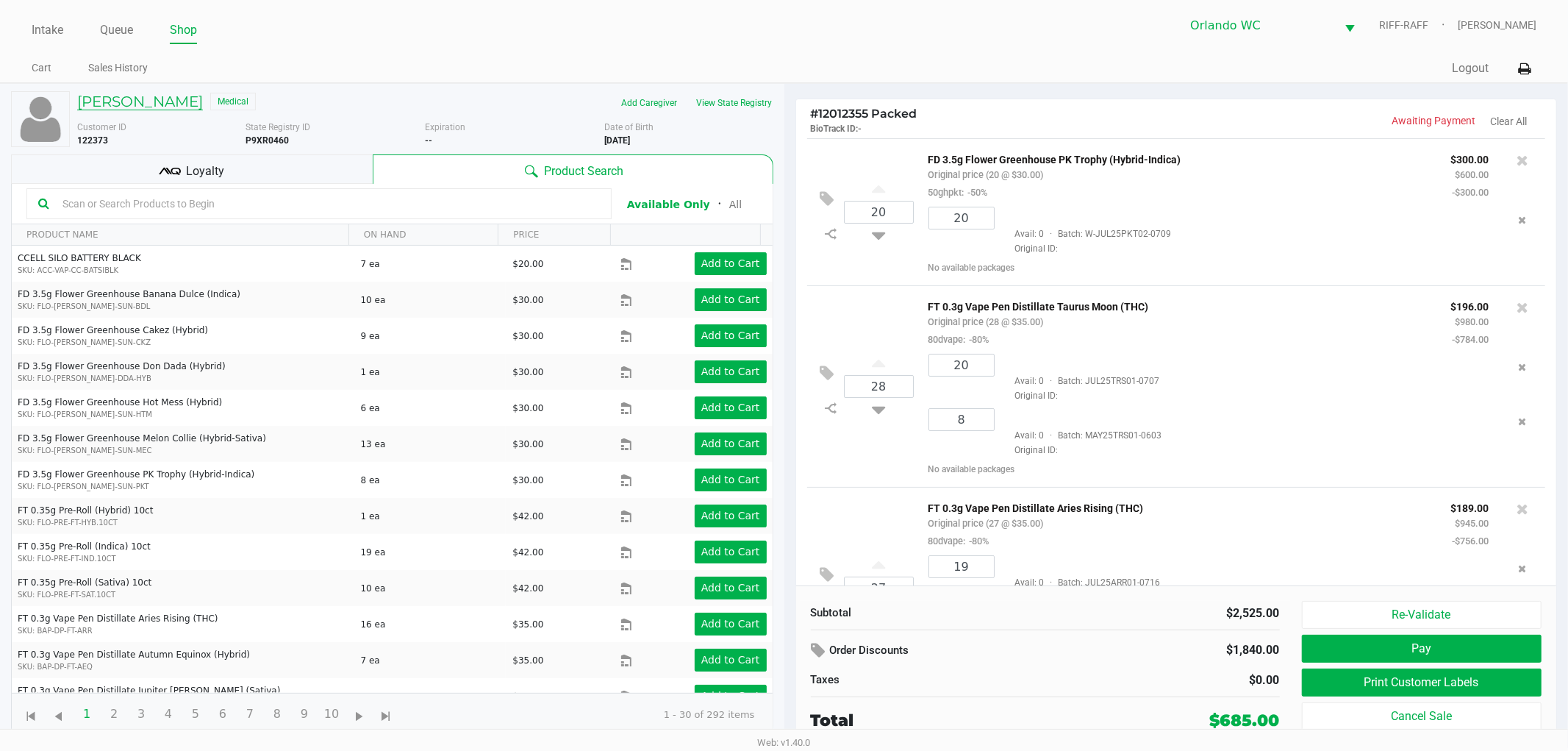
click at [163, 100] on h5 "Candice Varady" at bounding box center [140, 102] width 126 height 18
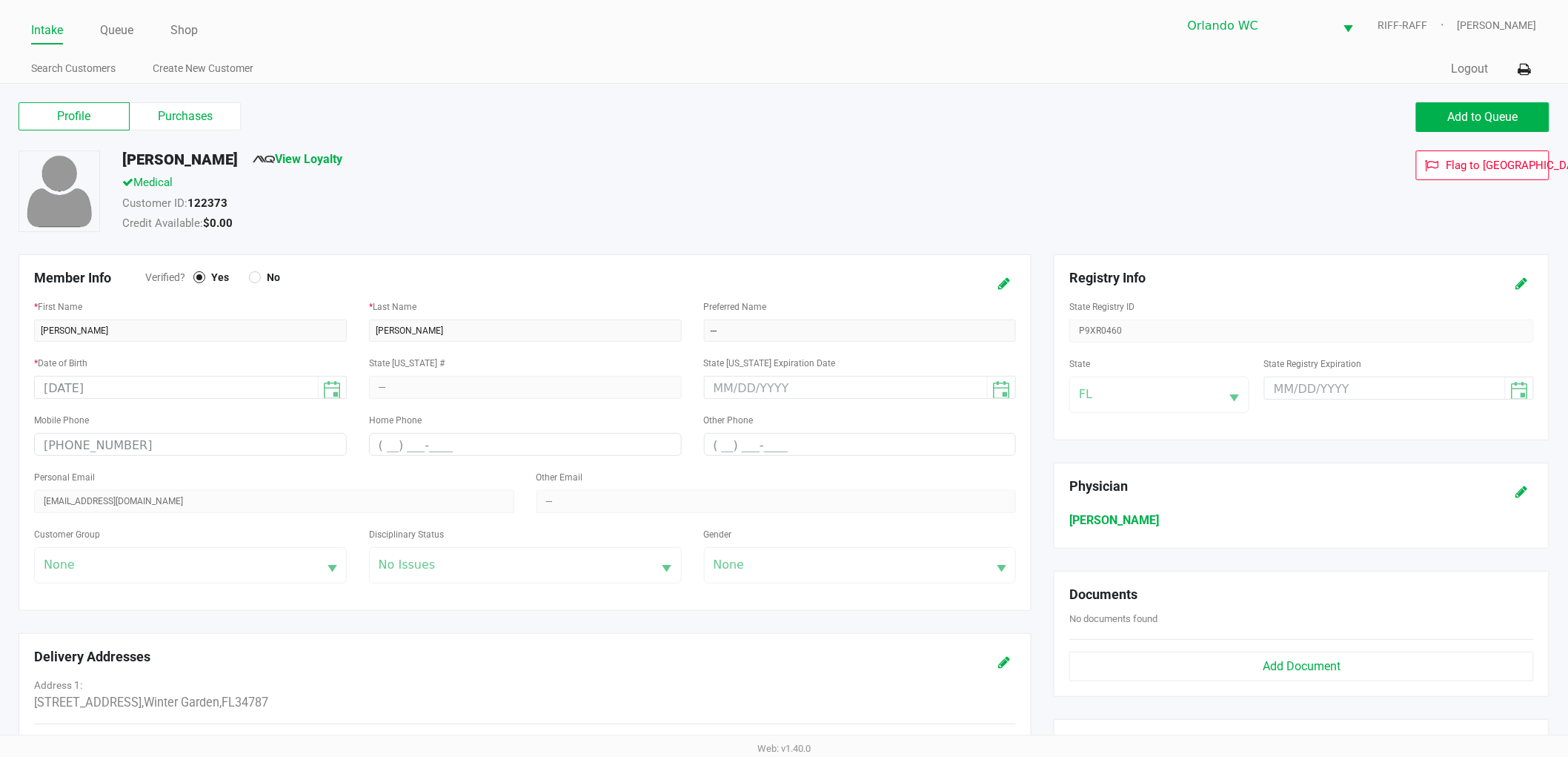
click at [199, 99] on div "Profile Purchases Add to Queue" at bounding box center [784, 125] width 1553 height 52
click at [197, 101] on div "Profile Purchases Add to Queue" at bounding box center [784, 125] width 1553 height 52
click at [197, 102] on label "Purchases" at bounding box center [185, 116] width 111 height 28
click at [0, 0] on 1 "Purchases" at bounding box center [0, 0] width 0 height 0
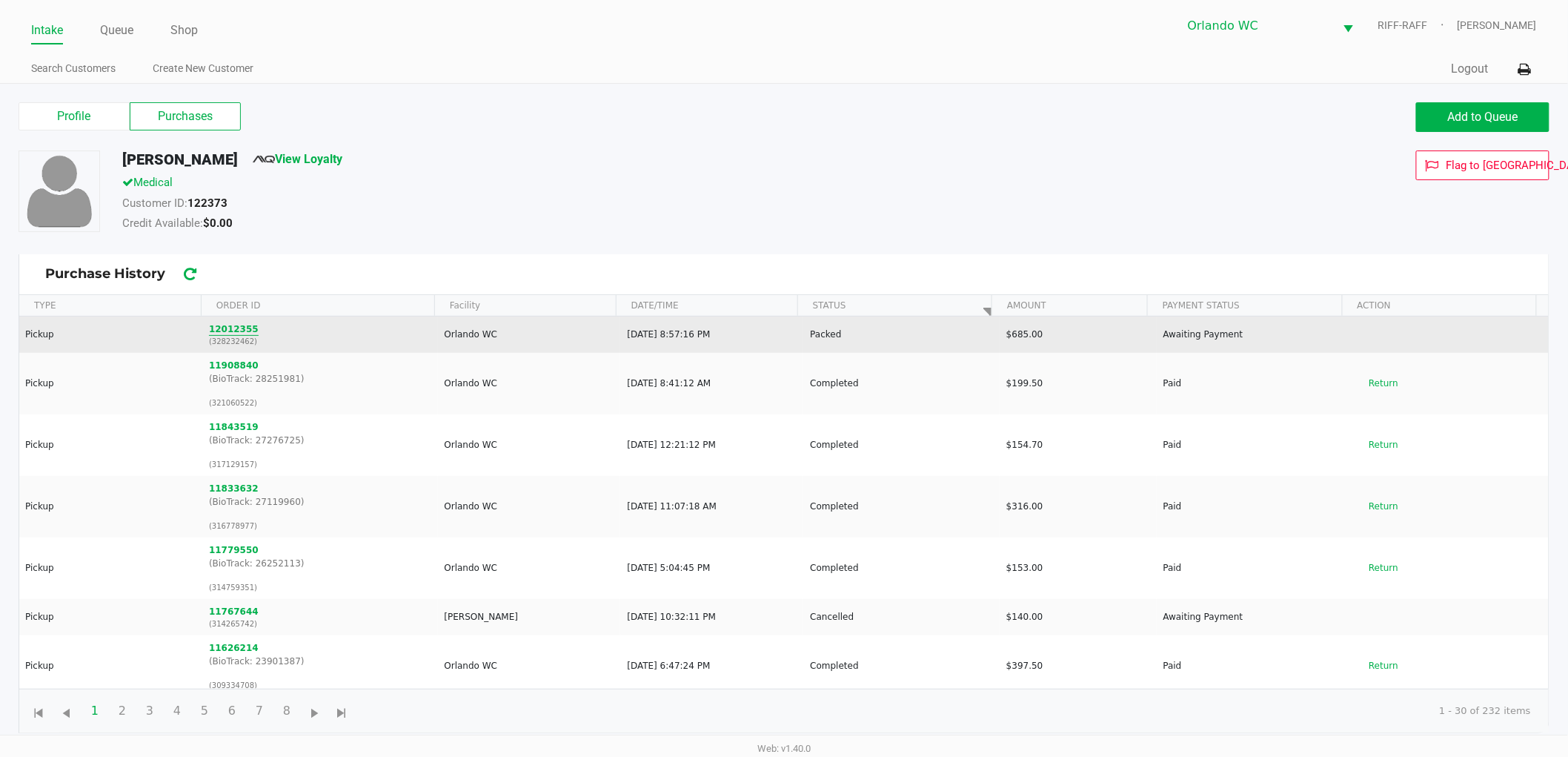
click at [240, 328] on button "12012355" at bounding box center [234, 329] width 49 height 13
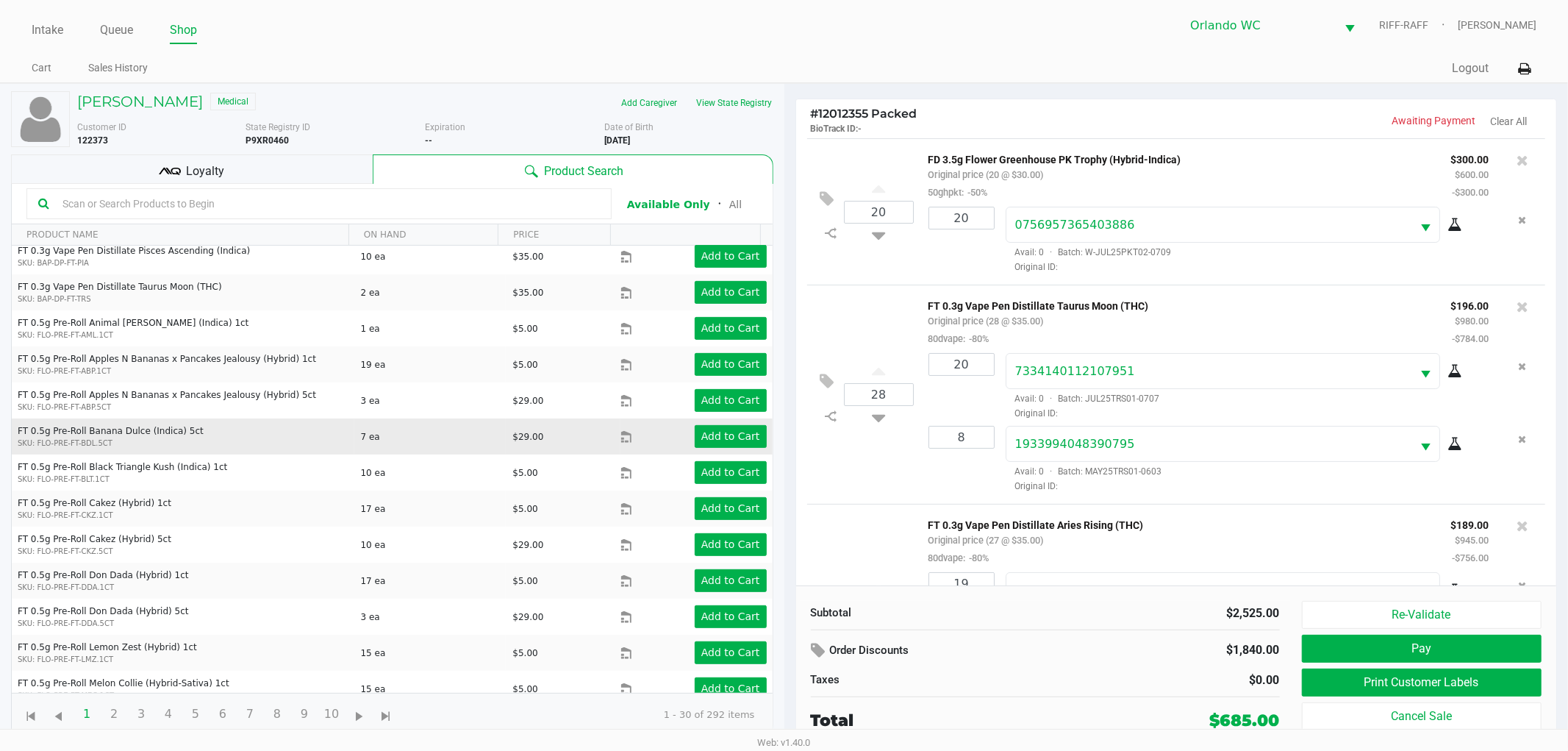
scroll to position [633, 0]
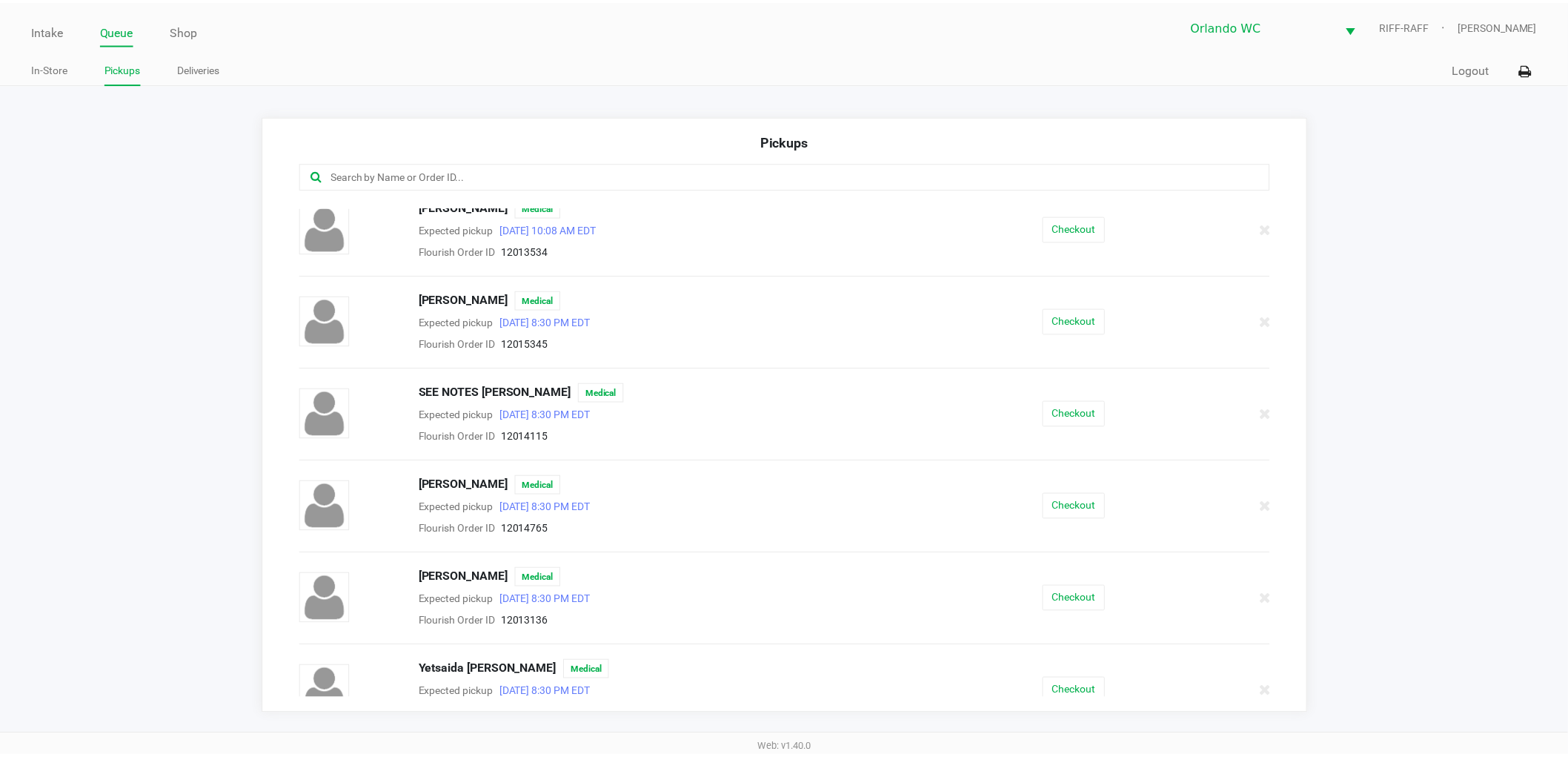
scroll to position [1428, 0]
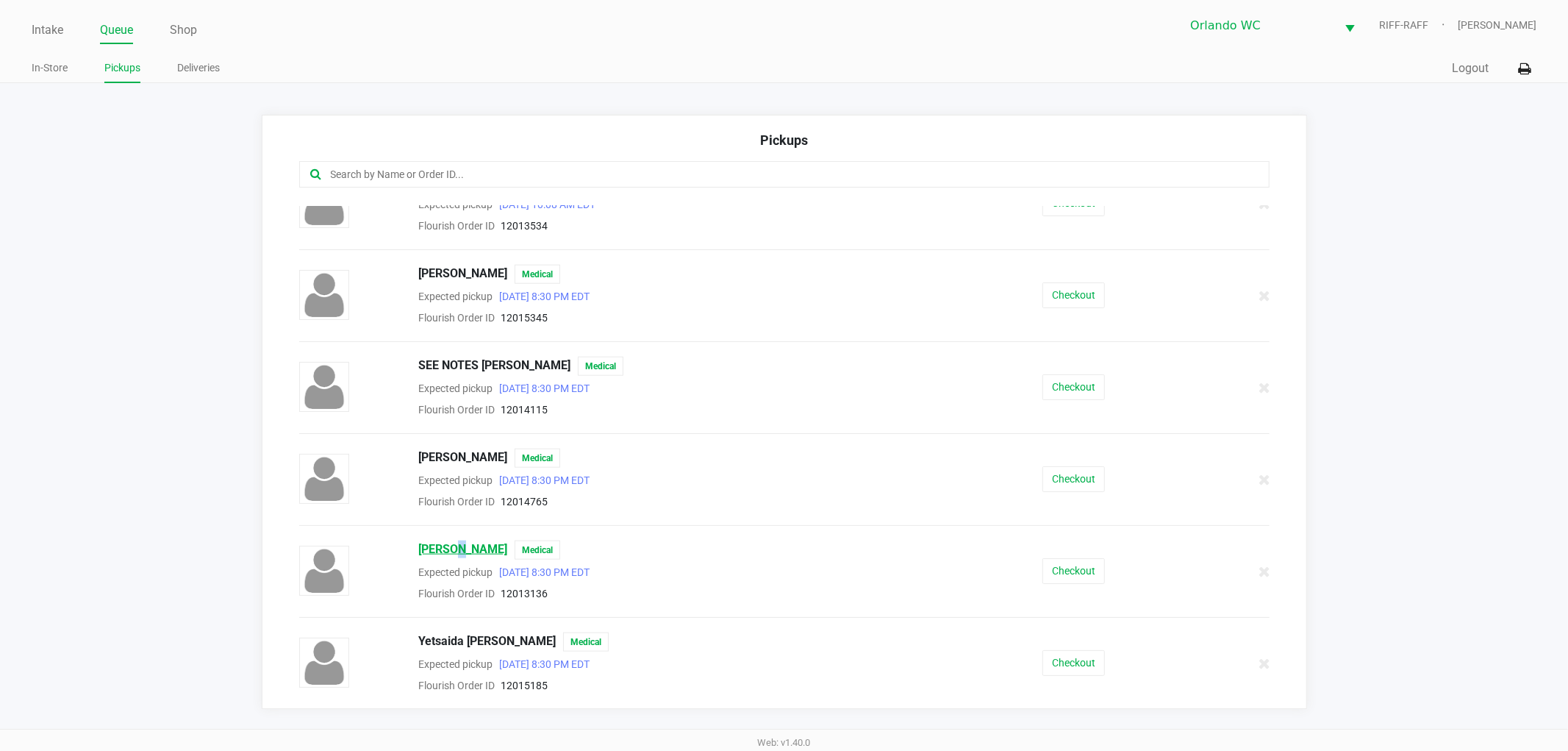
click at [450, 547] on span "Whitney Wiggs" at bounding box center [463, 549] width 89 height 19
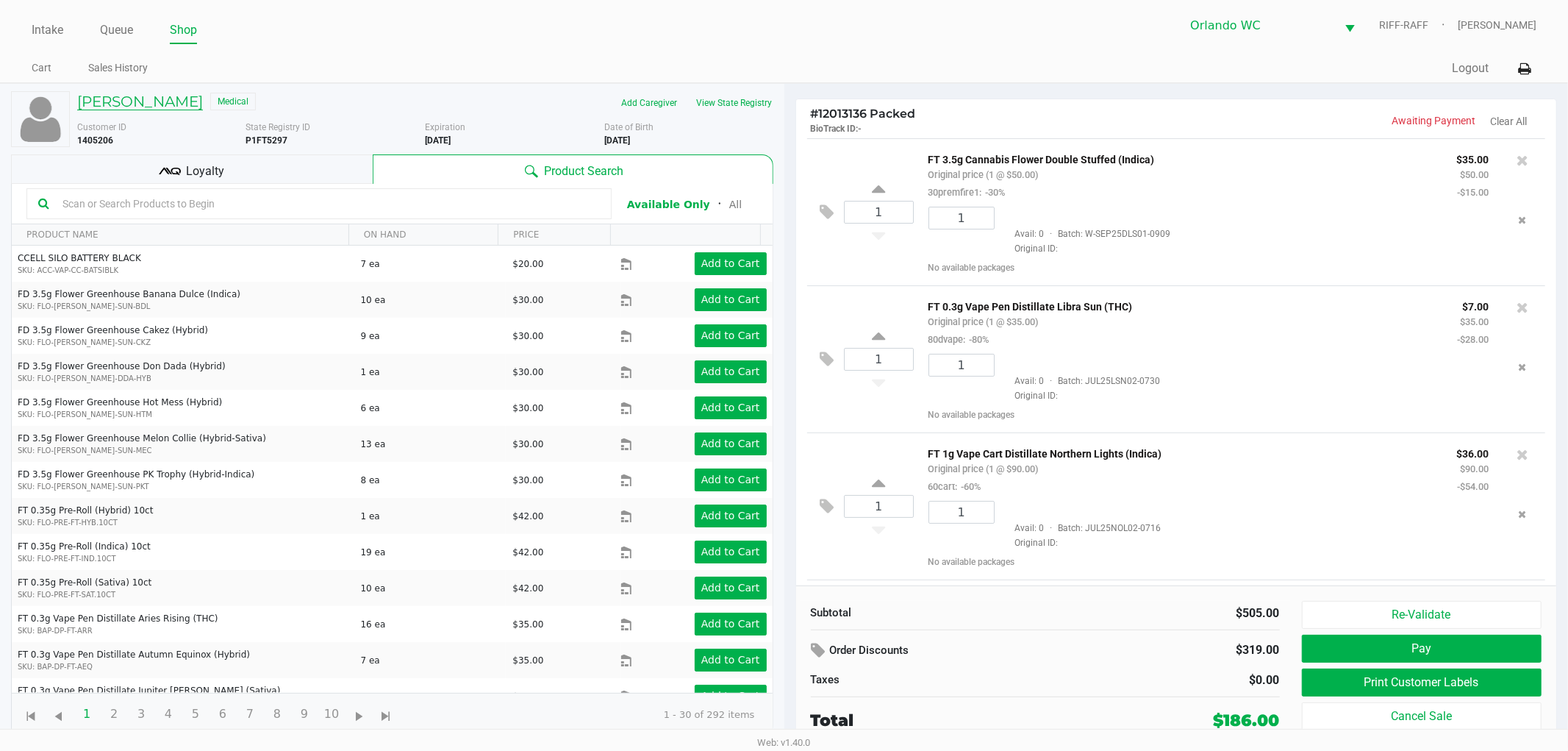
click at [155, 100] on h5 "Whitney Wiggs" at bounding box center [140, 102] width 126 height 18
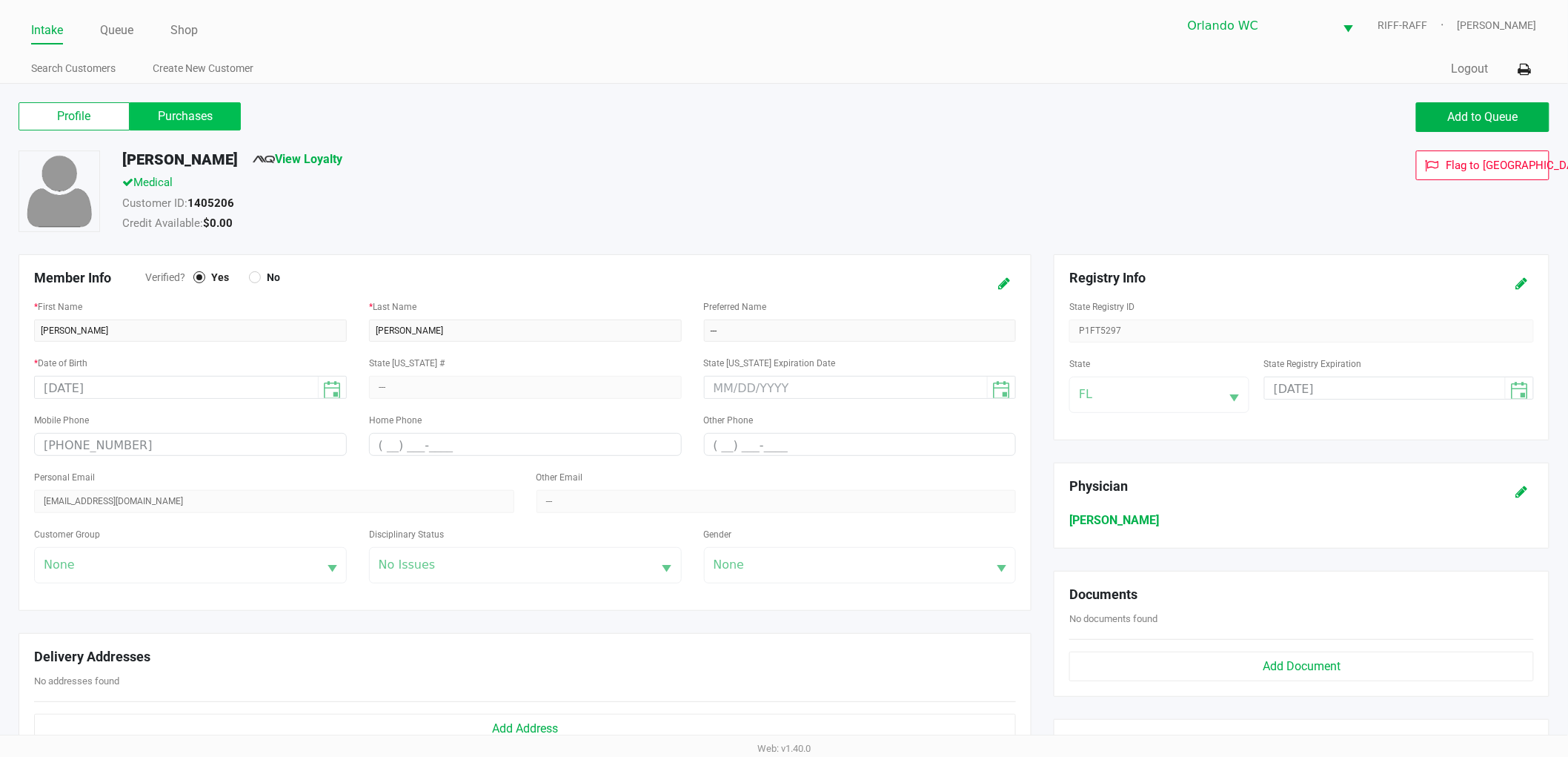
click at [156, 120] on label "Purchases" at bounding box center [185, 116] width 111 height 28
click at [0, 0] on 1 "Purchases" at bounding box center [0, 0] width 0 height 0
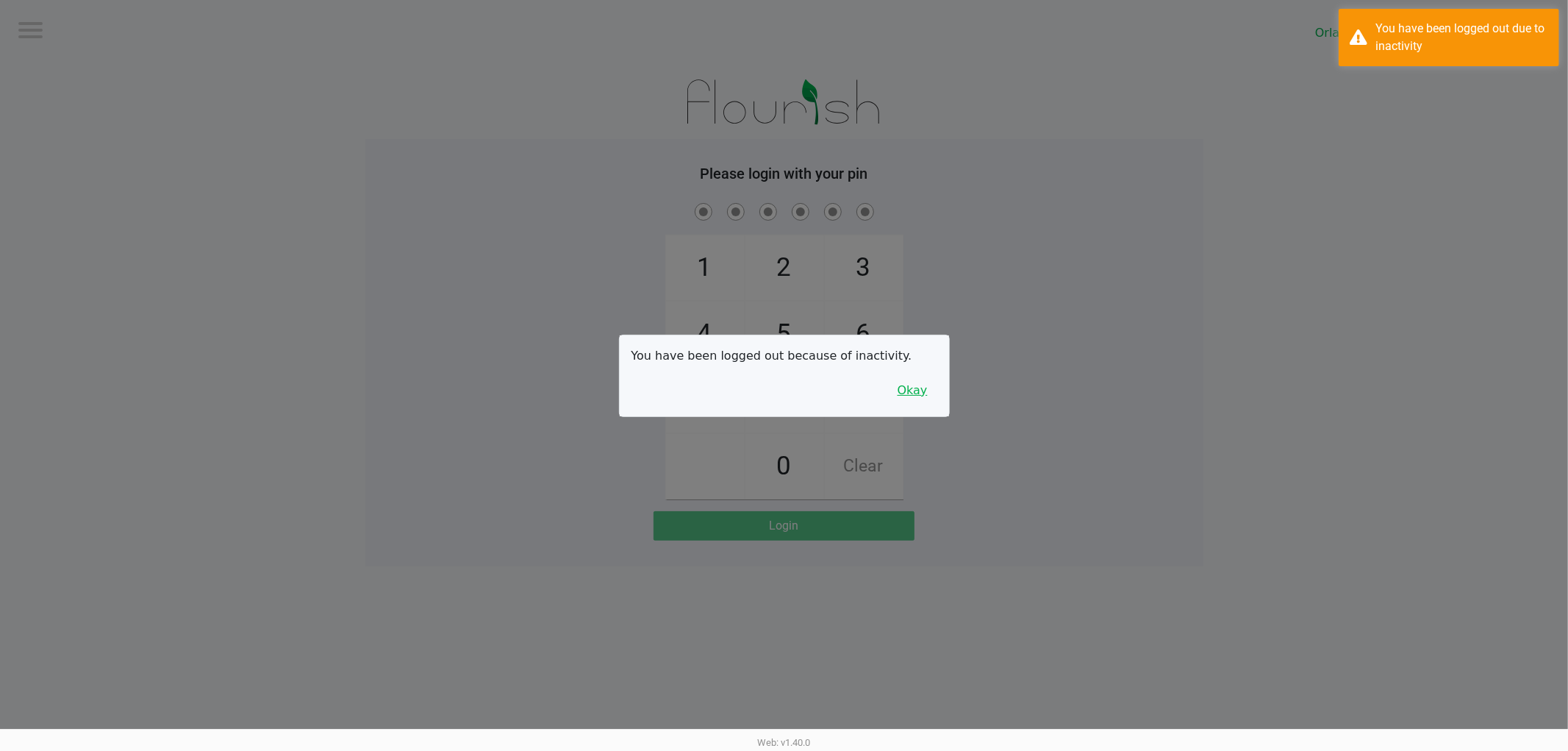
click at [916, 387] on button "Okay" at bounding box center [912, 390] width 49 height 28
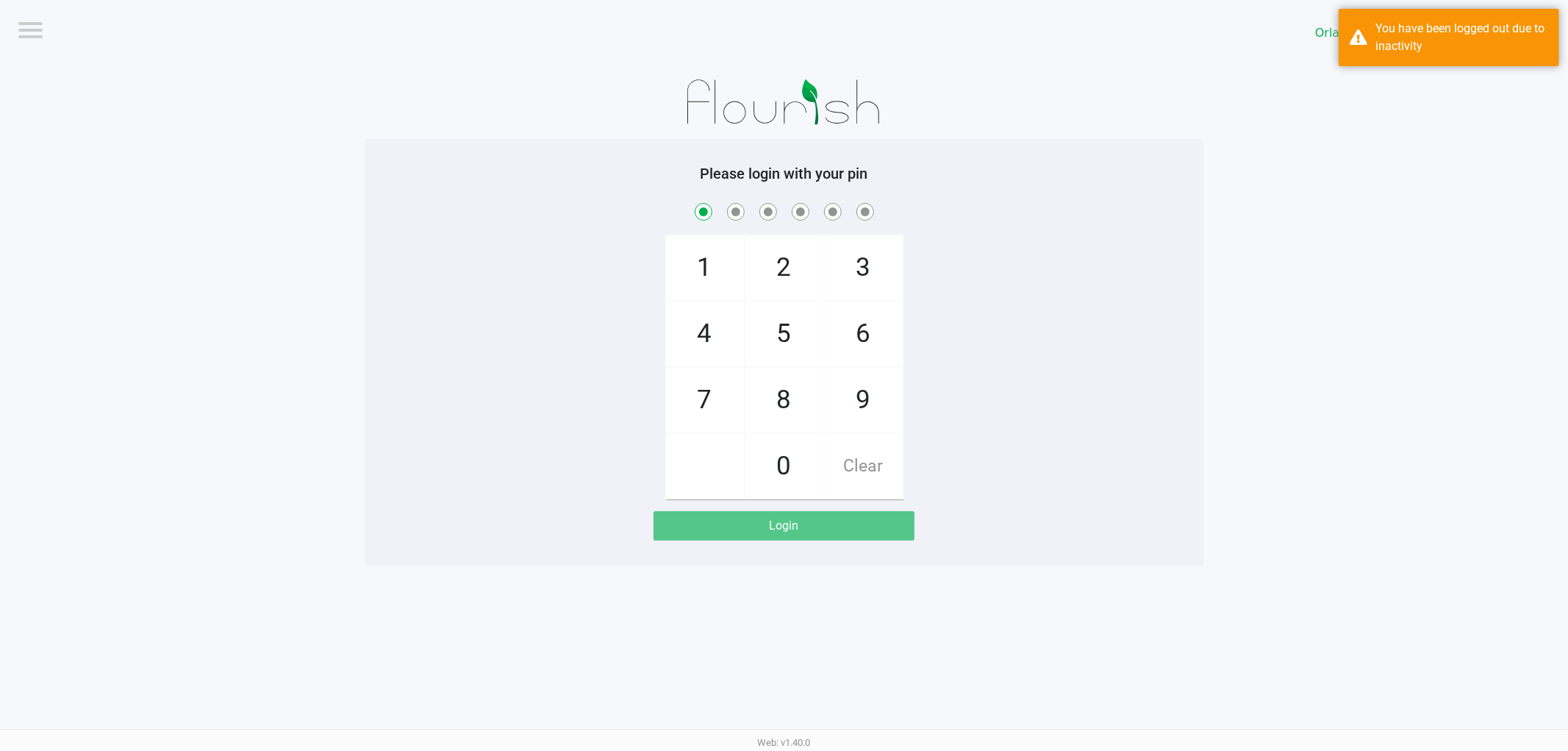
checkbox input "true"
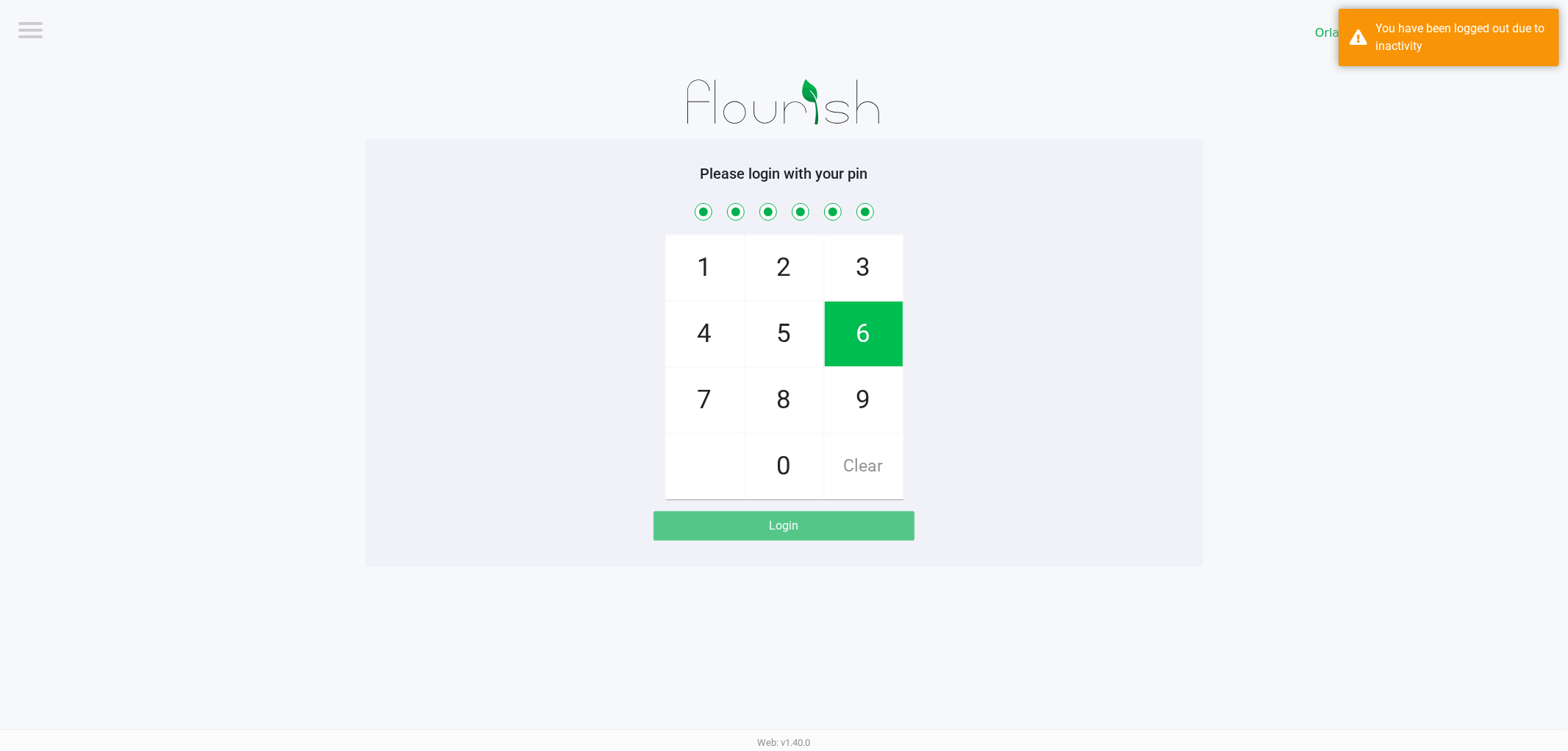
checkbox input "true"
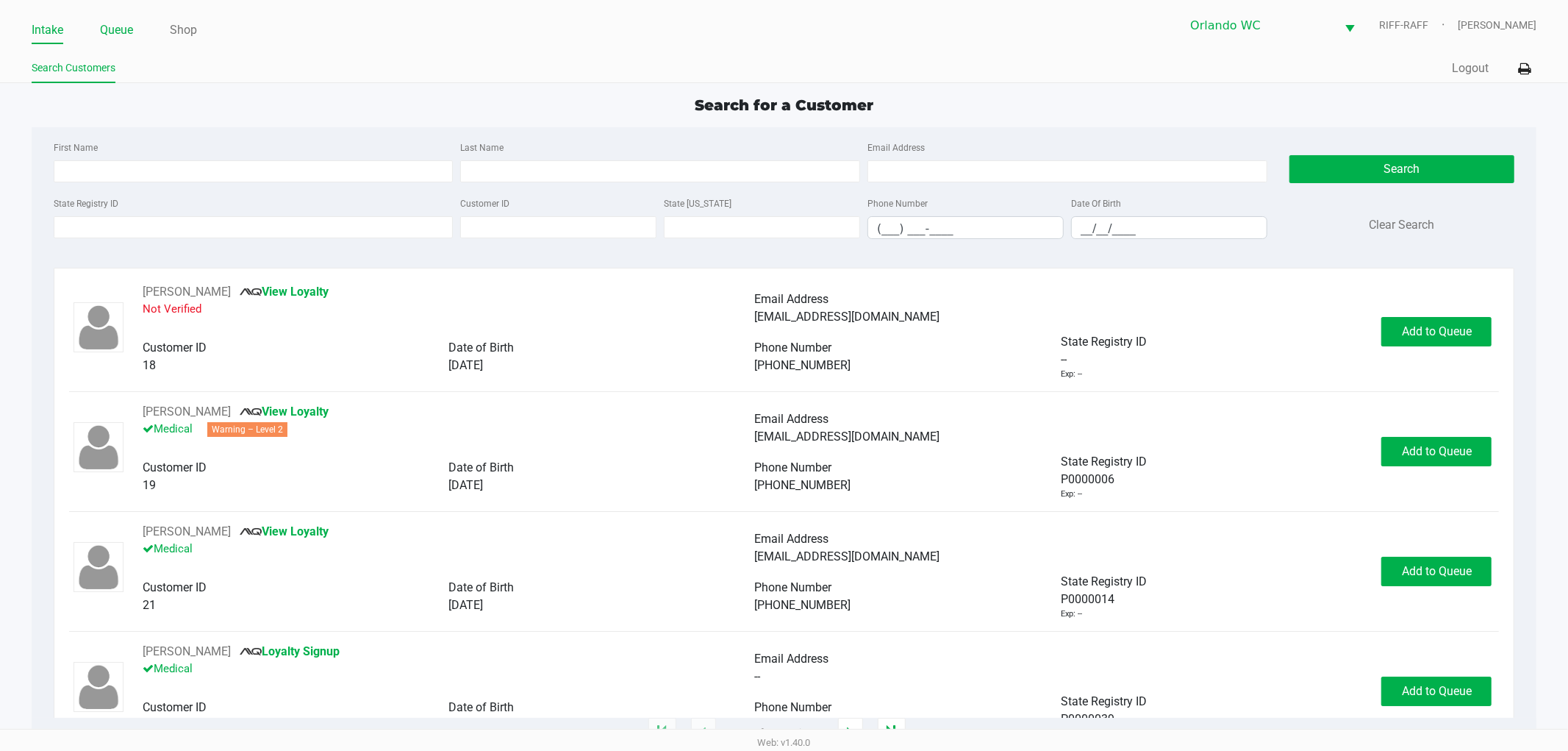
click at [124, 37] on link "Queue" at bounding box center [116, 29] width 33 height 21
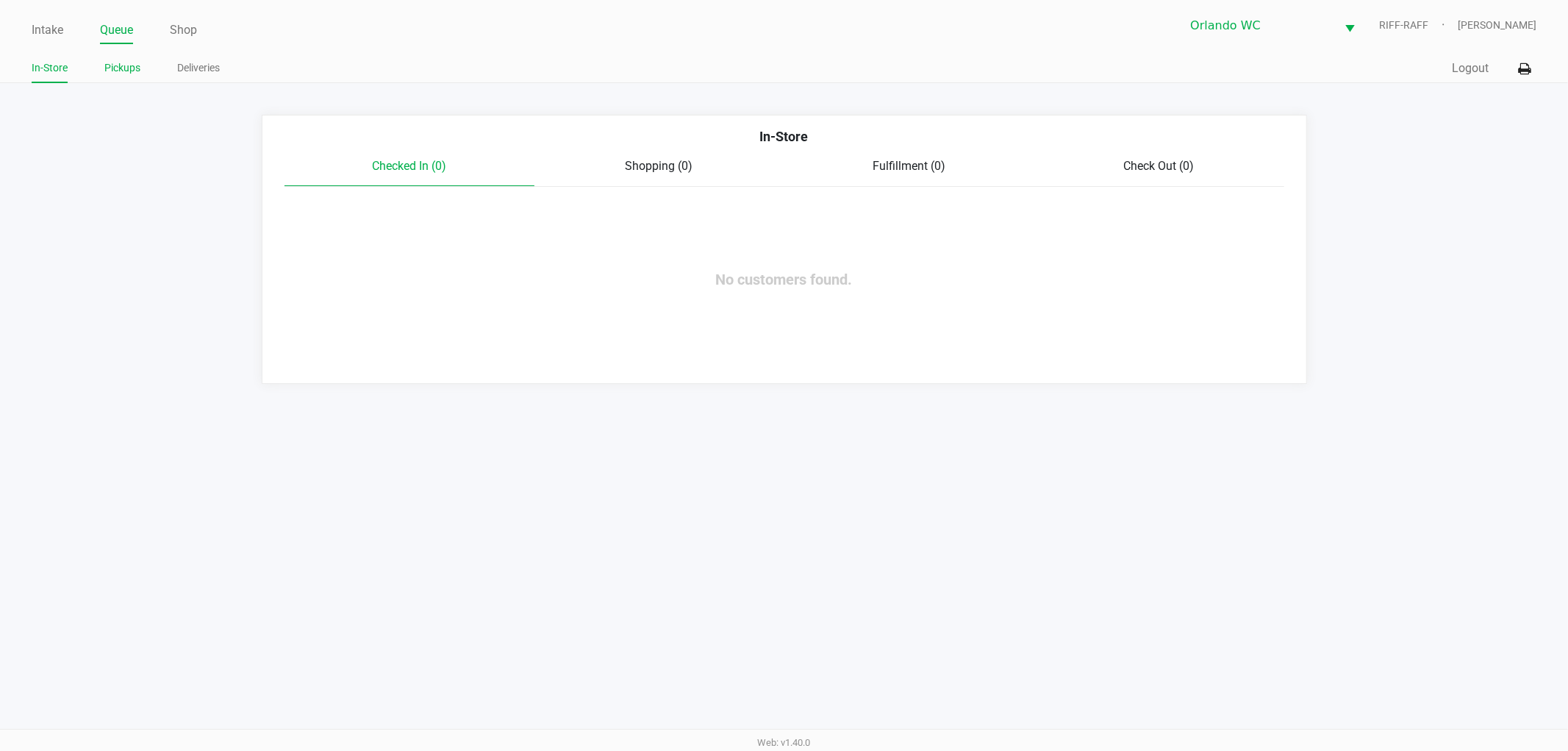
click at [129, 60] on link "Pickups" at bounding box center [122, 68] width 36 height 19
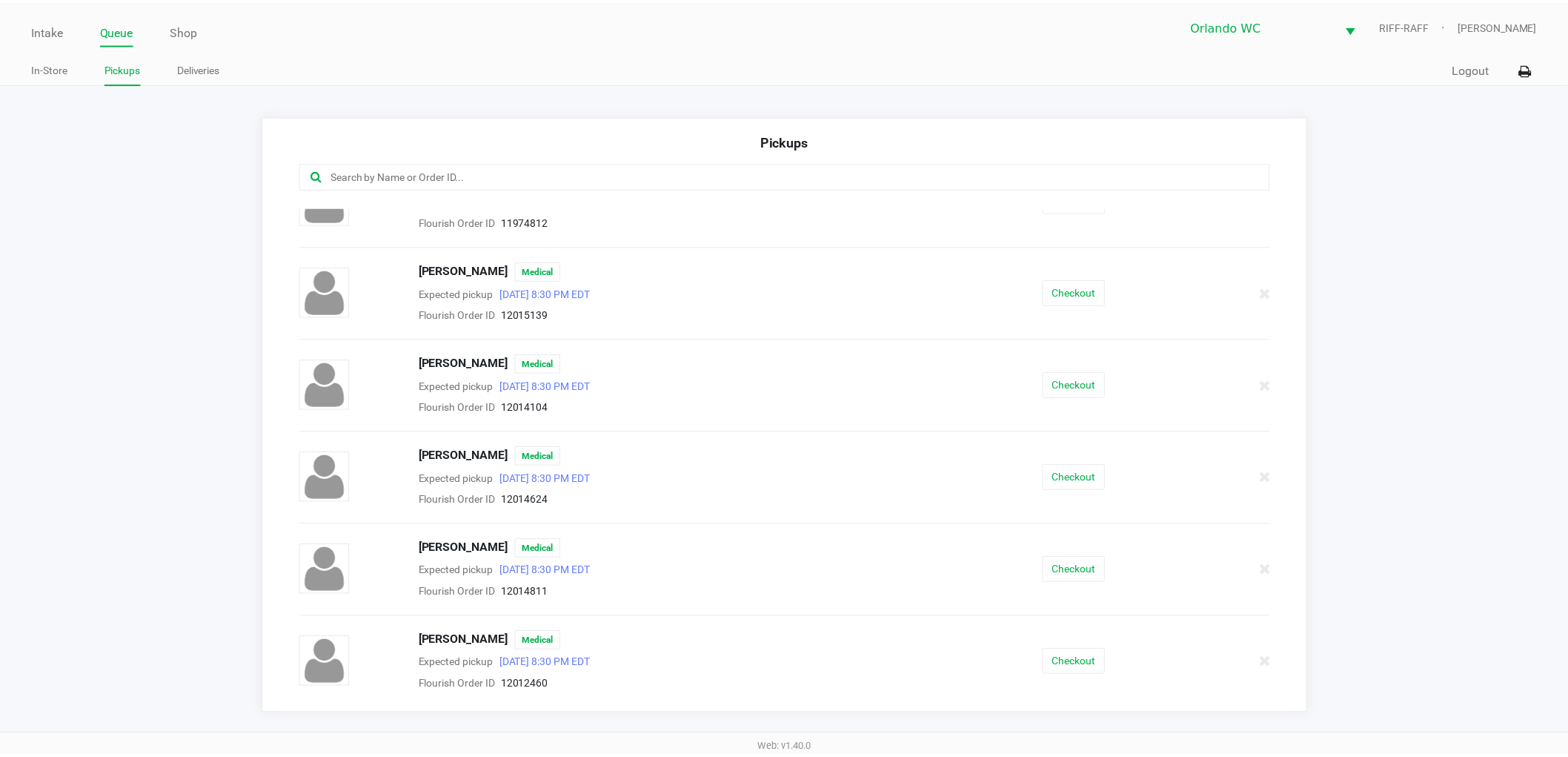
scroll to position [412, 0]
click at [1062, 575] on button "Checkout" at bounding box center [1082, 568] width 63 height 26
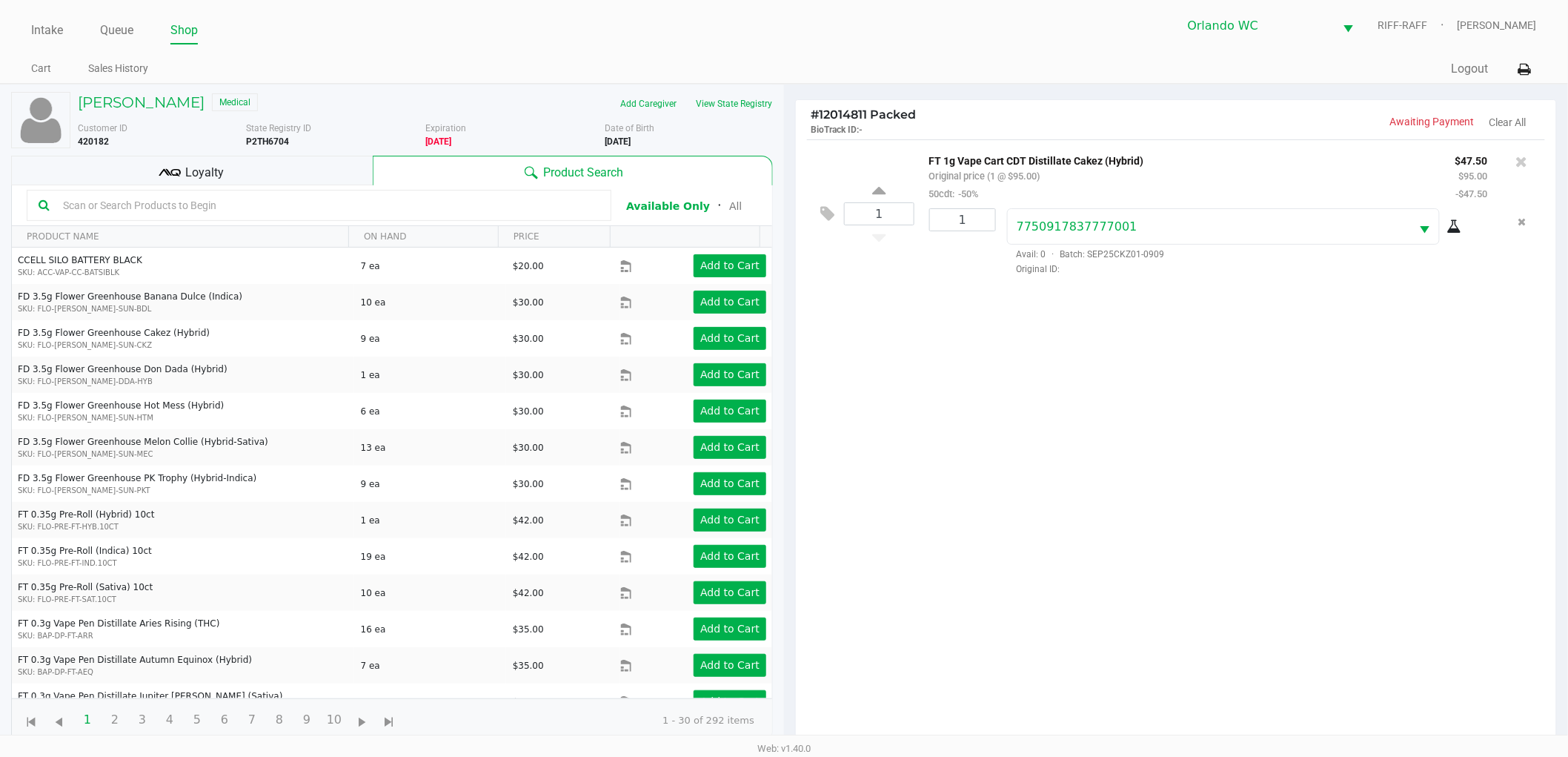
scroll to position [161, 0]
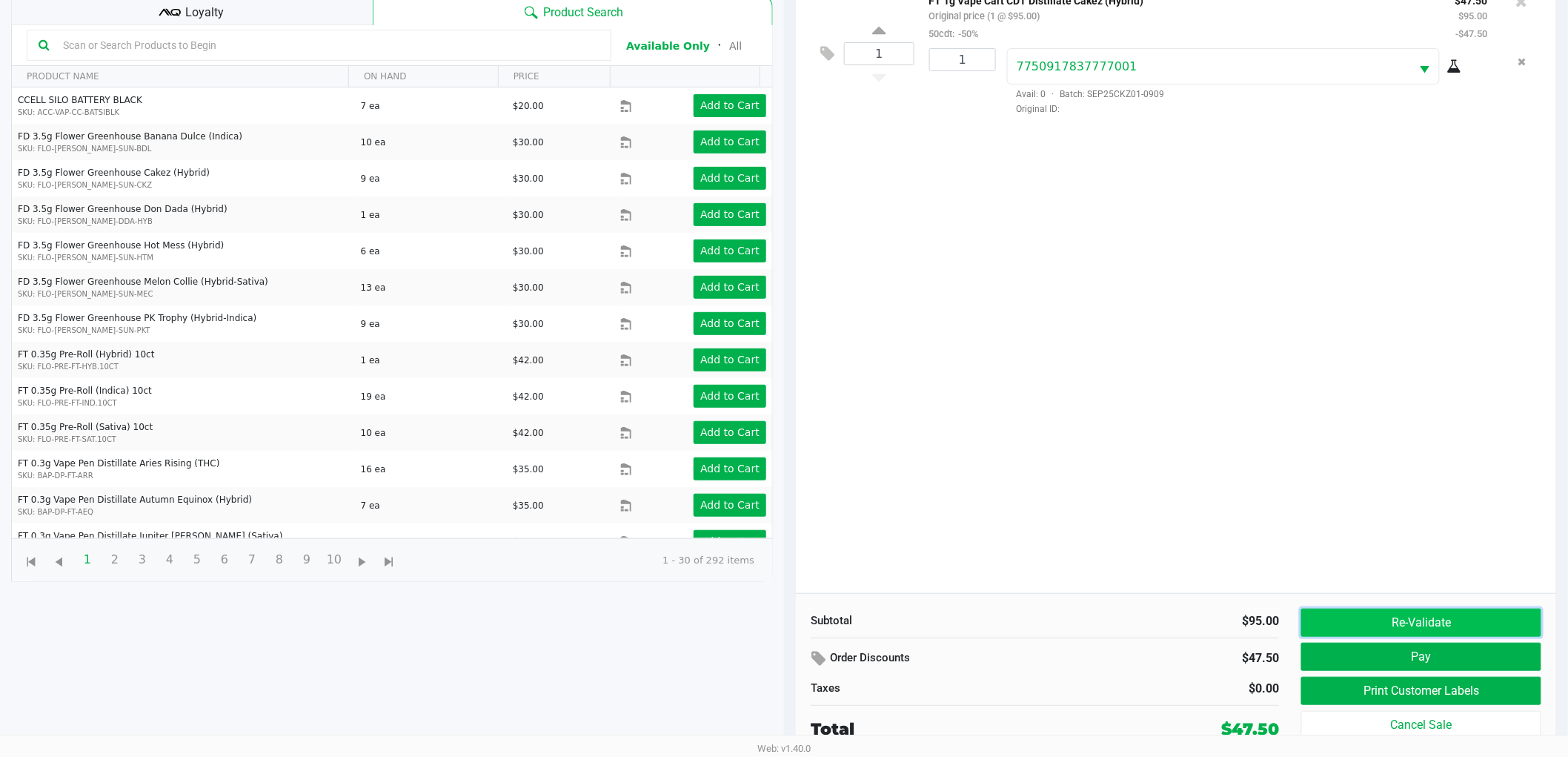
click at [1422, 628] on button "Re-Validate" at bounding box center [1421, 622] width 240 height 28
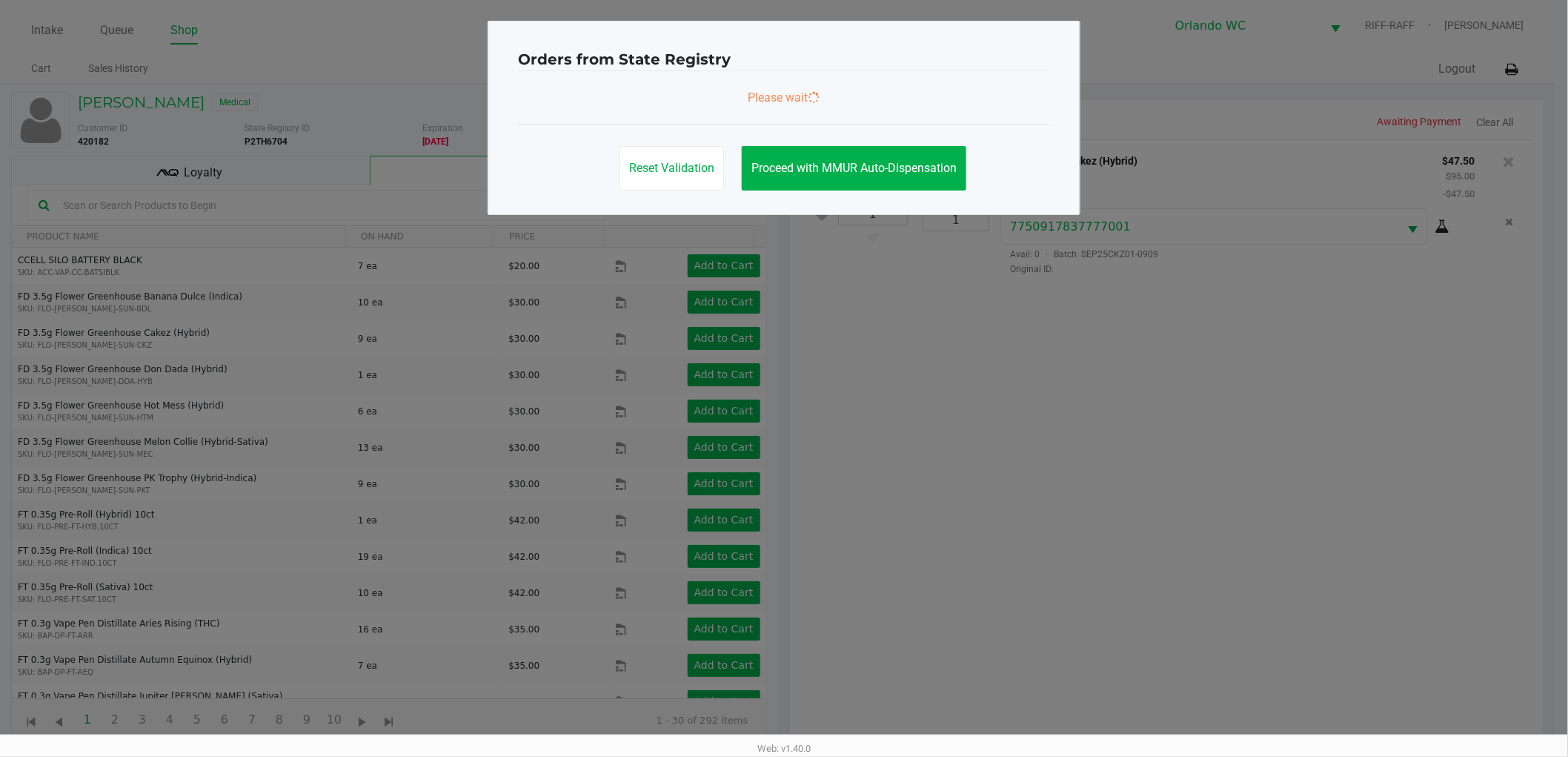
scroll to position [0, 0]
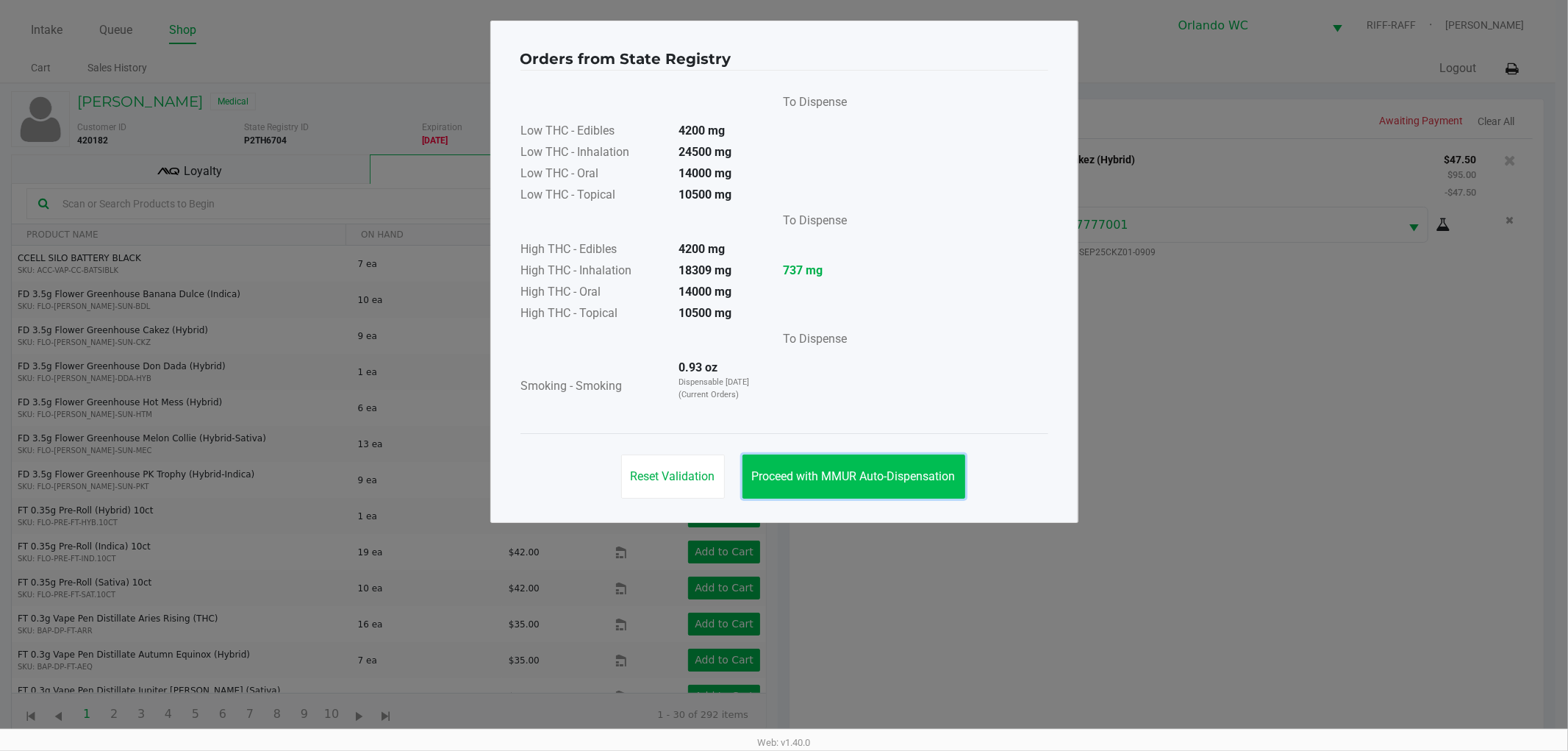
click at [866, 475] on span "Proceed with MMUR Auto-Dispensation" at bounding box center [853, 476] width 203 height 14
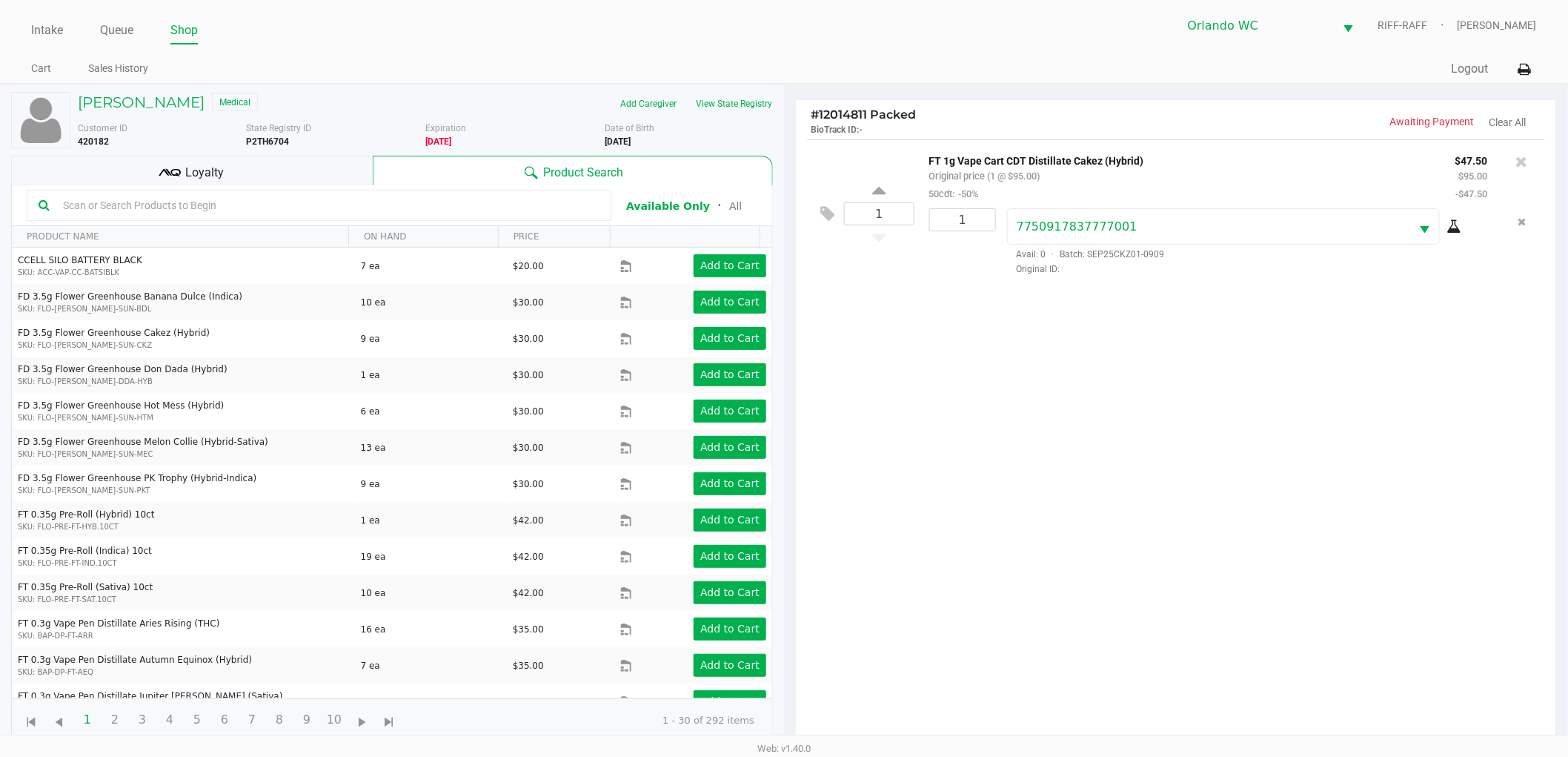
drag, startPoint x: 979, startPoint y: 539, endPoint x: 983, endPoint y: 567, distance: 28.3
drag, startPoint x: 983, startPoint y: 567, endPoint x: 1080, endPoint y: 634, distance: 117.9
click at [1046, 598] on div "1 FT 1g Vape Cart CDT Distillate Cakez (Hybrid) Original price (1 @ $95.00) 50c…" at bounding box center [1176, 446] width 760 height 614
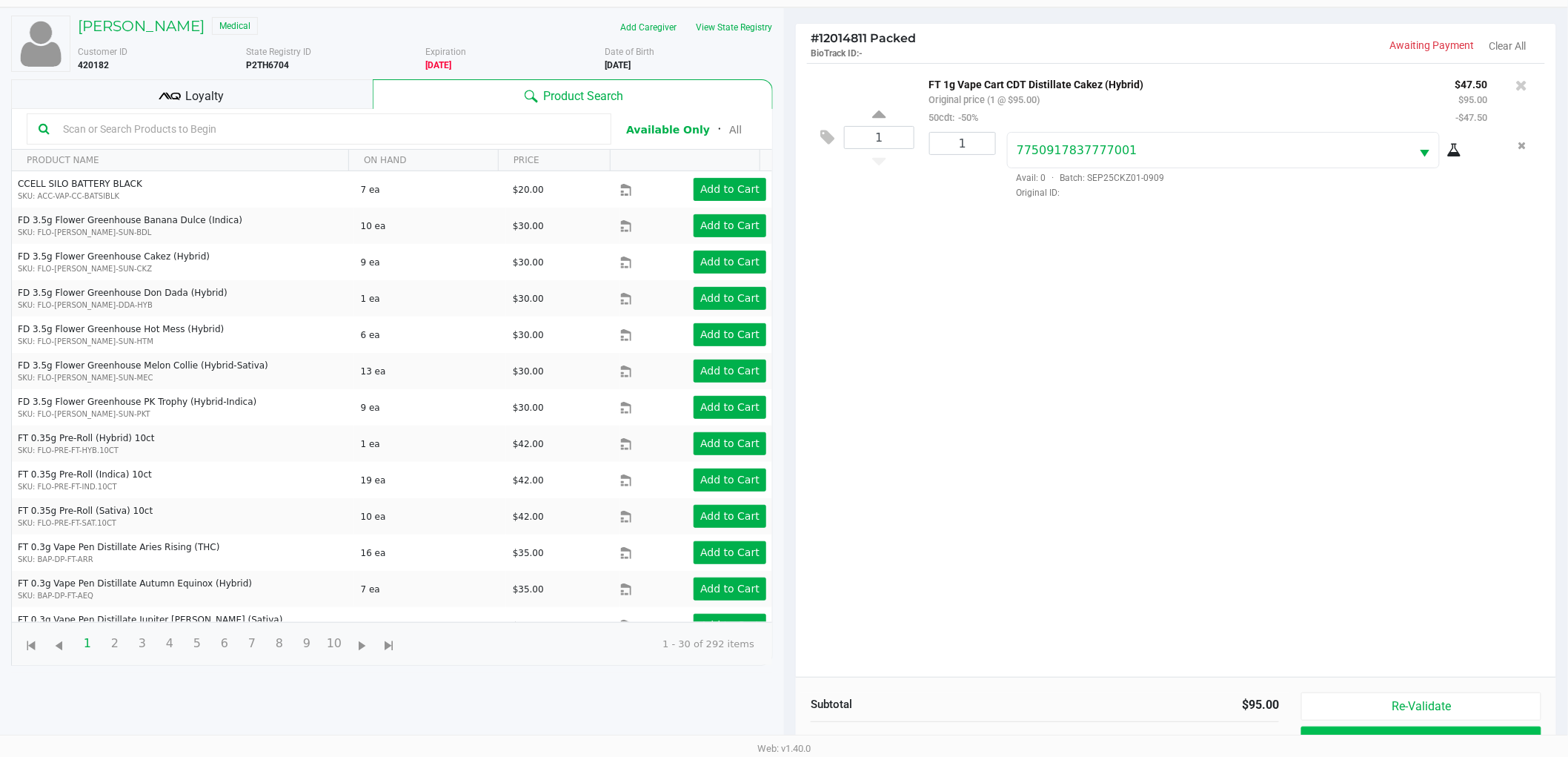
scroll to position [161, 0]
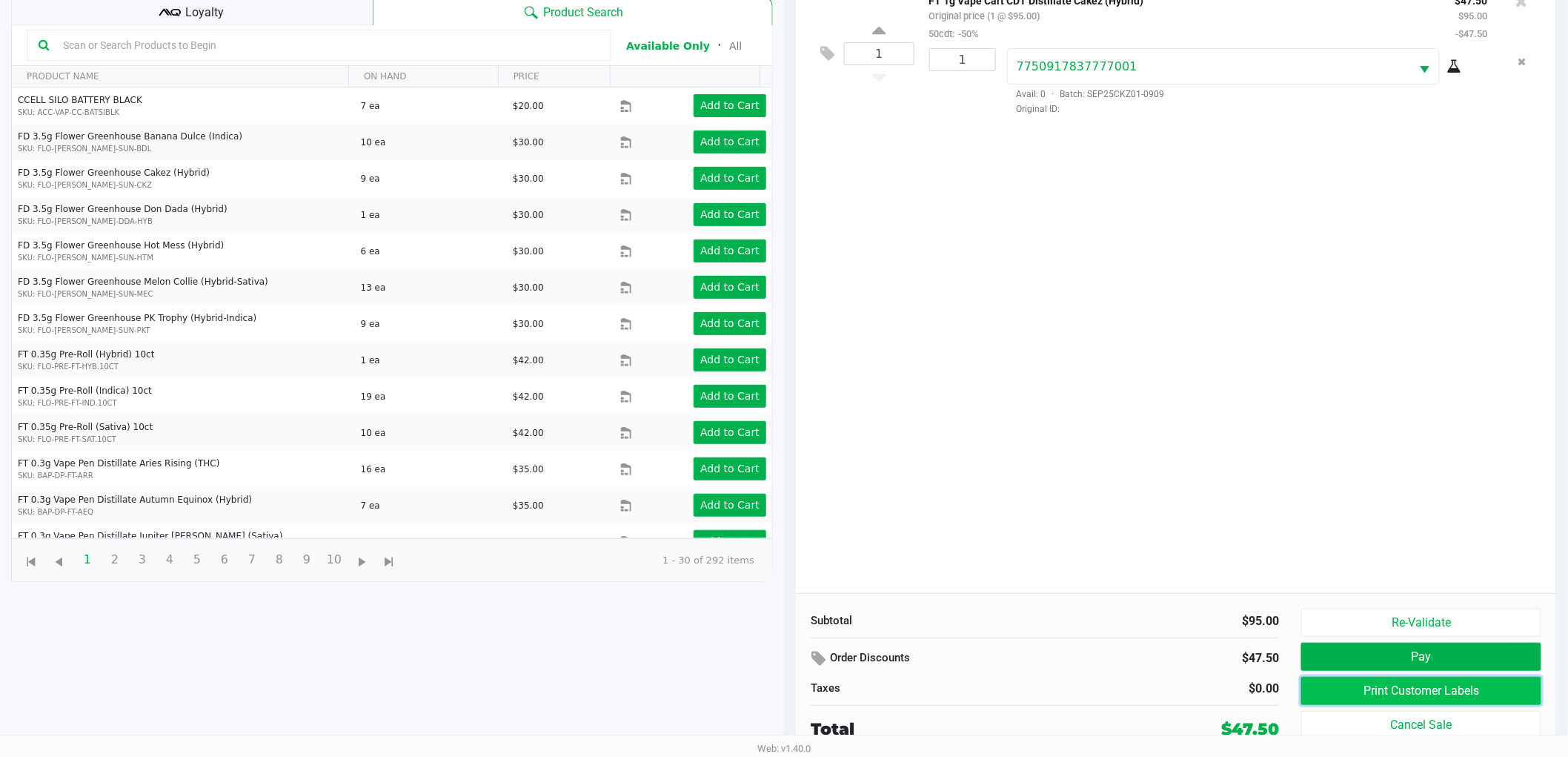
click at [1366, 697] on button "Print Customer Labels" at bounding box center [1421, 690] width 240 height 28
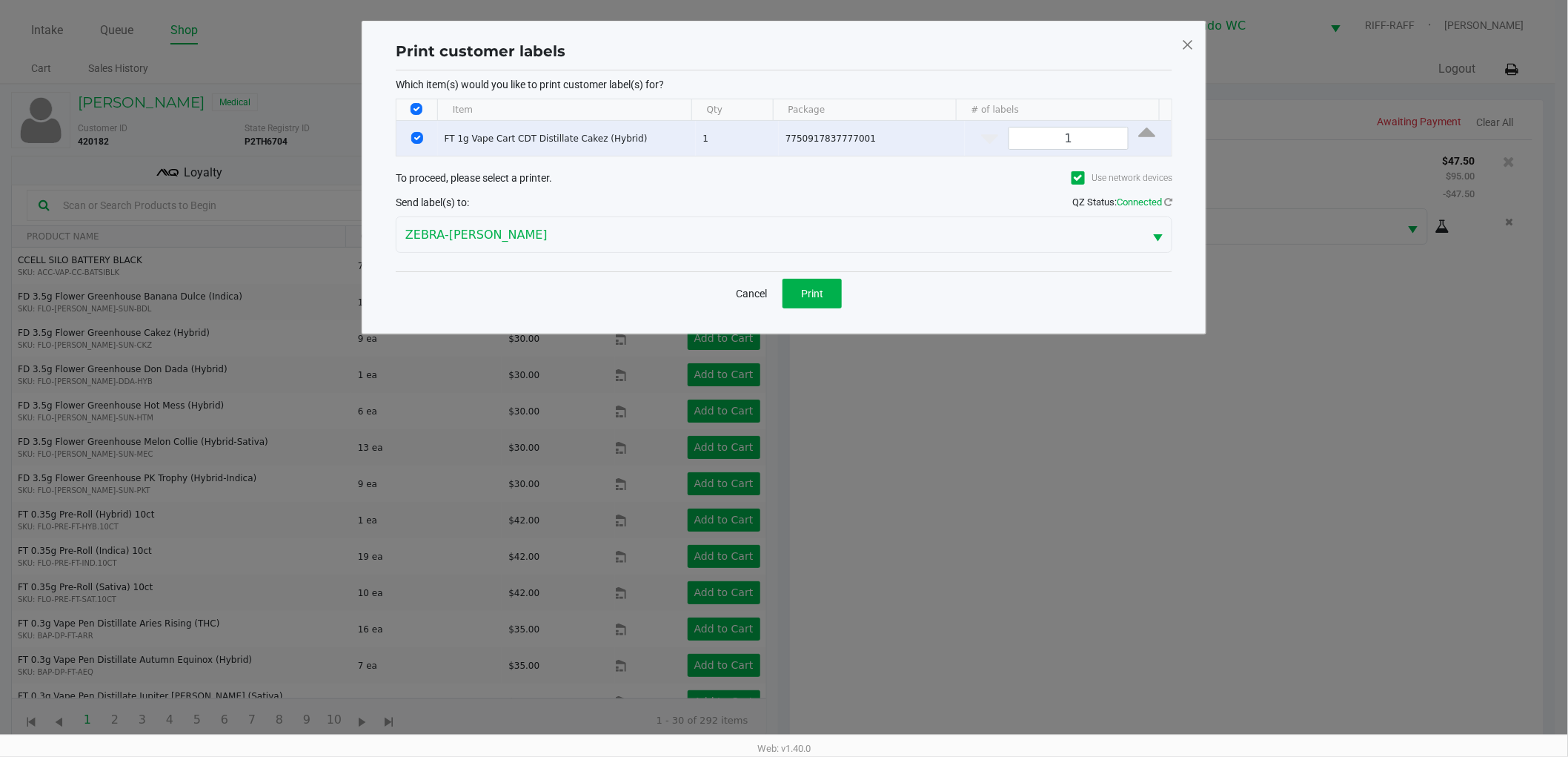
scroll to position [0, 0]
click at [834, 304] on button "Print" at bounding box center [819, 293] width 59 height 30
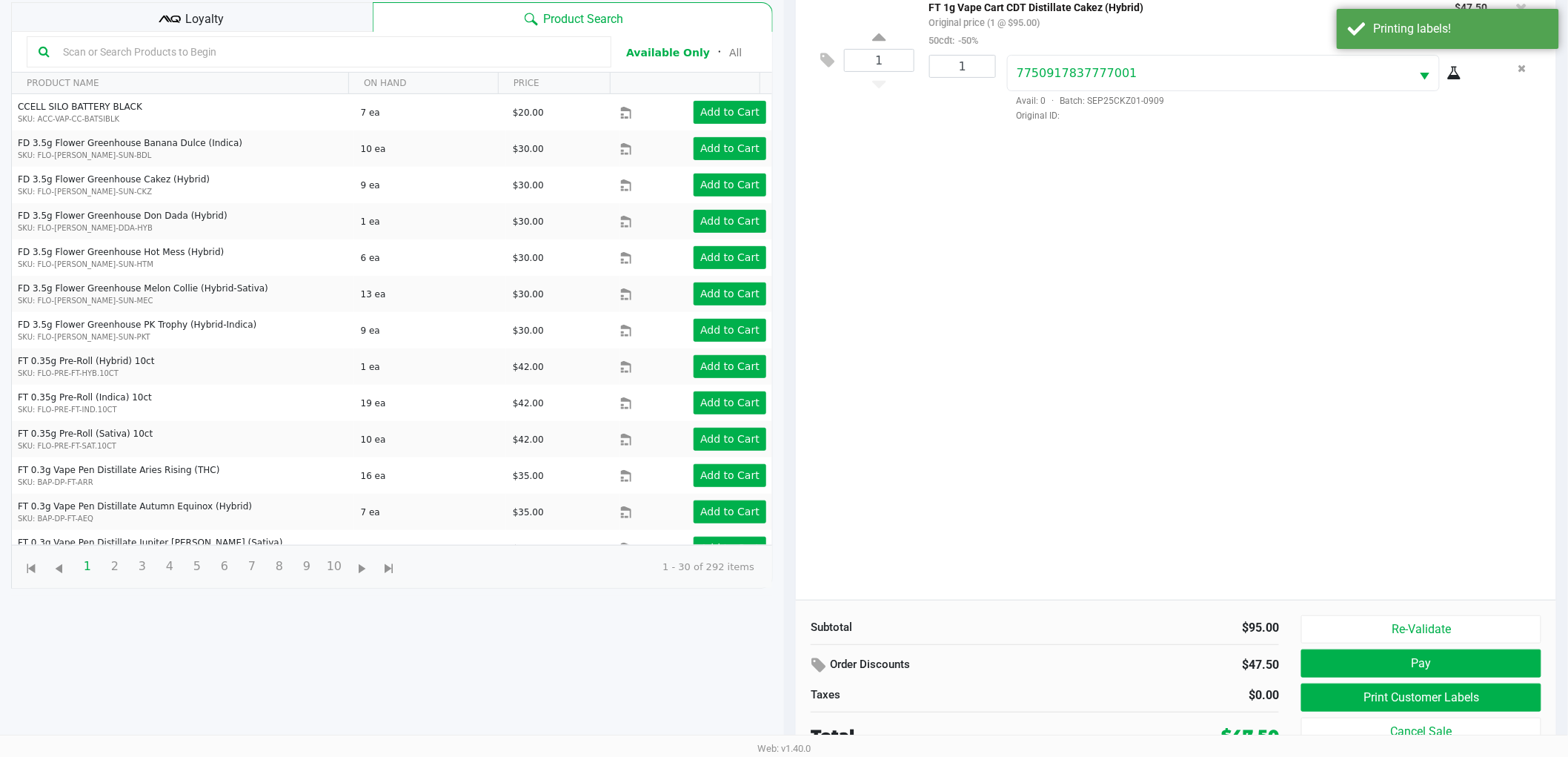
scroll to position [161, 0]
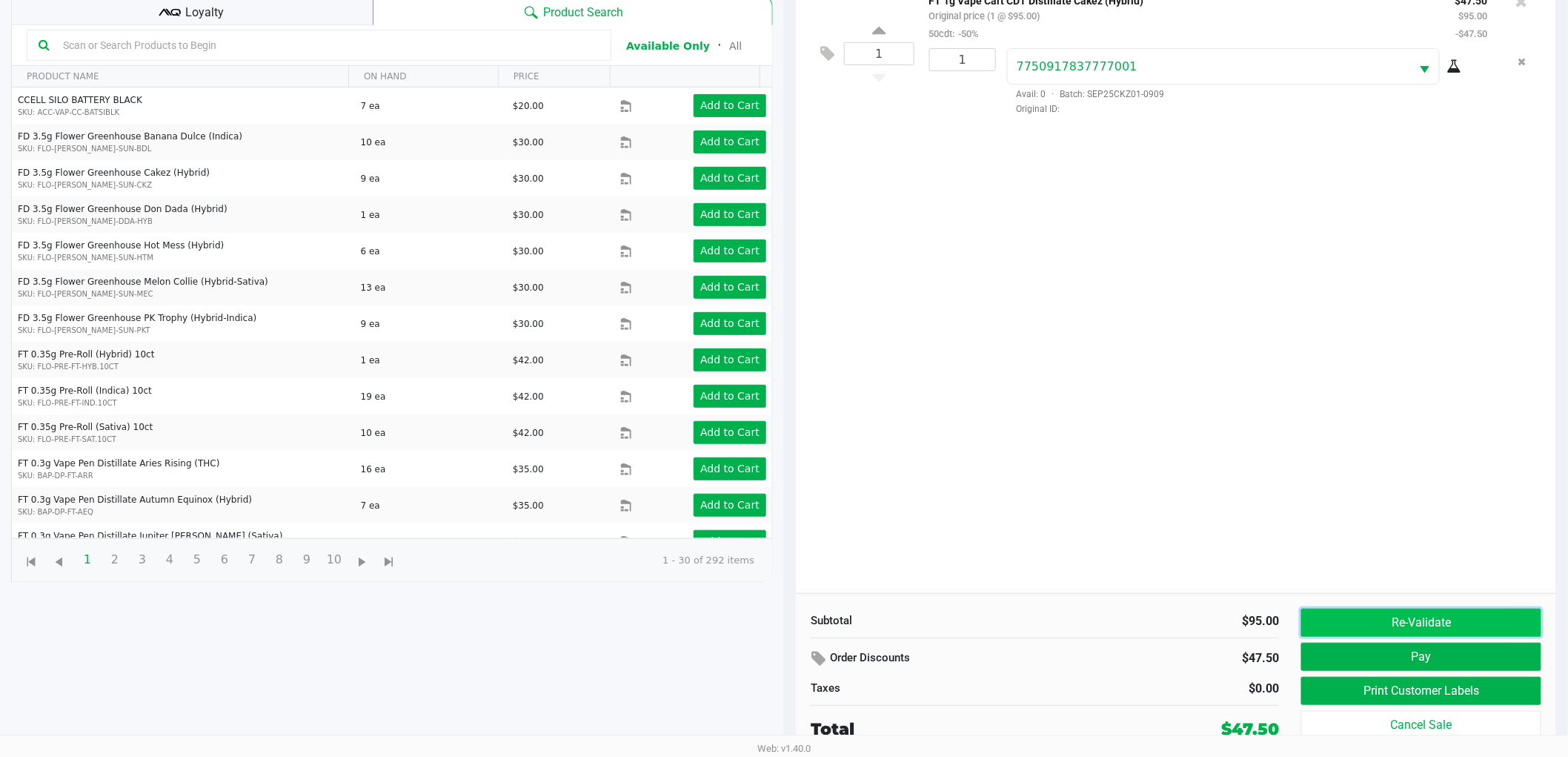
click at [1422, 610] on button "Re-Validate" at bounding box center [1421, 622] width 240 height 28
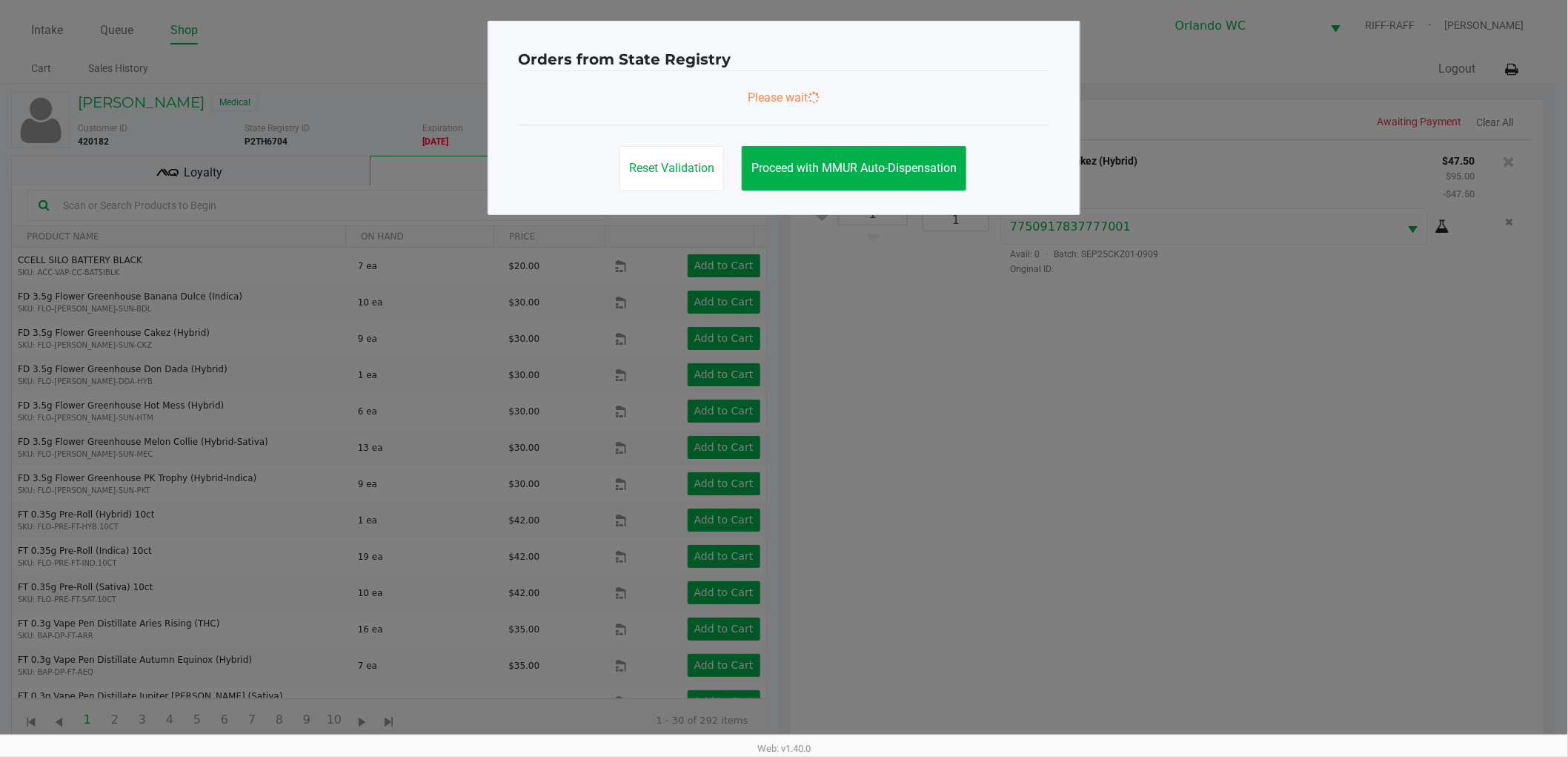
scroll to position [0, 0]
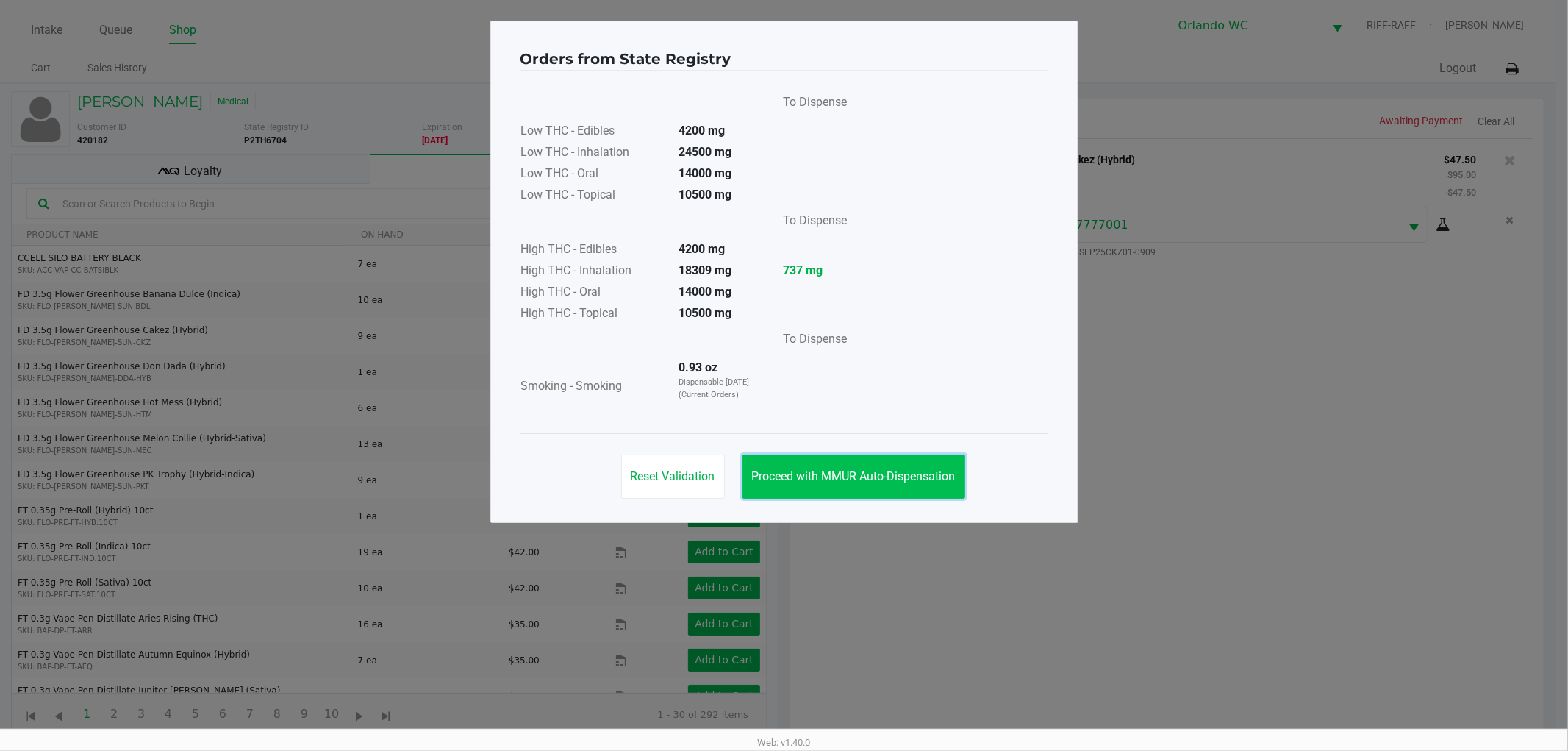
click at [844, 466] on button "Proceed with MMUR Auto-Dispensation" at bounding box center [854, 476] width 223 height 44
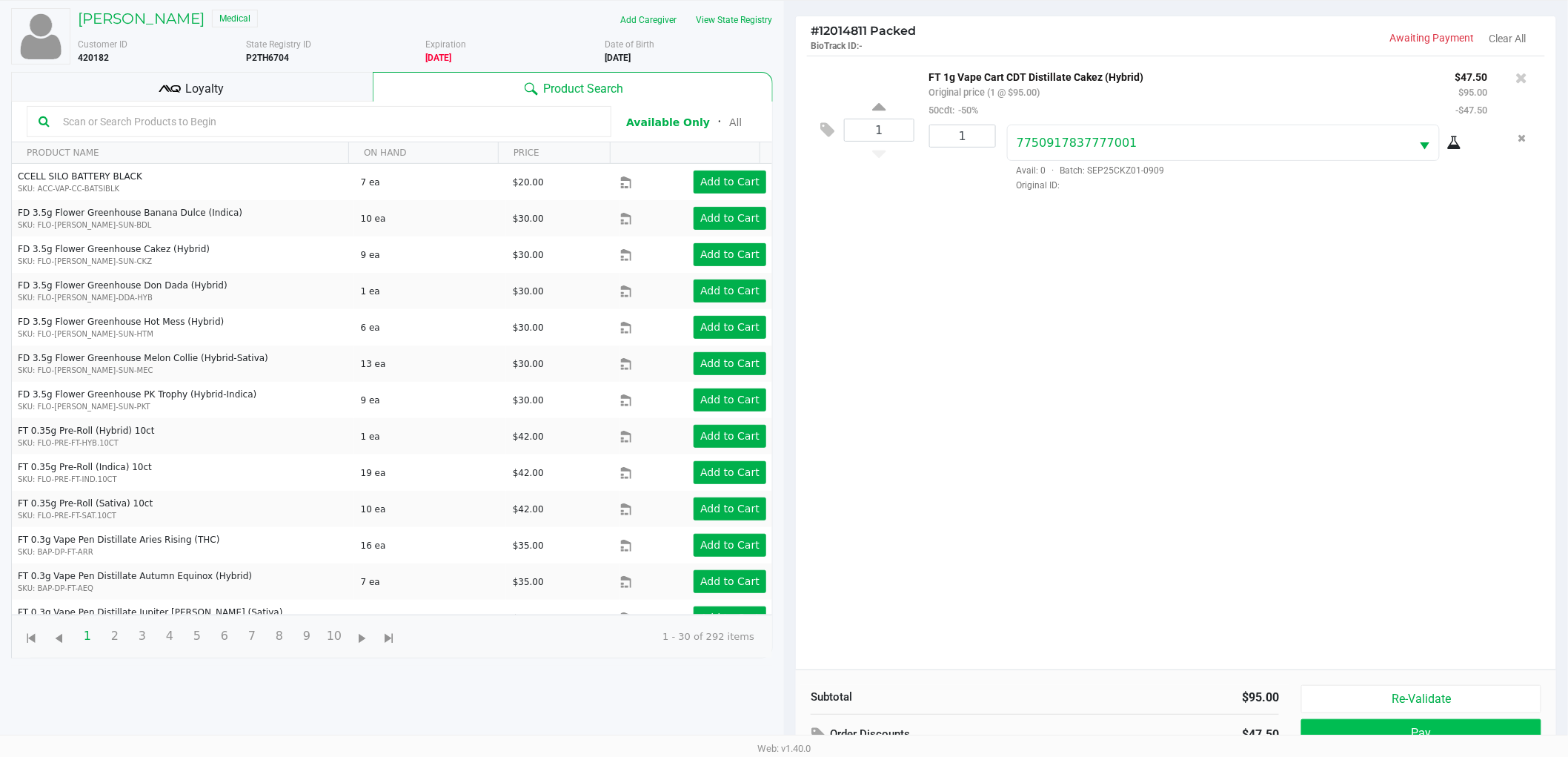
scroll to position [161, 0]
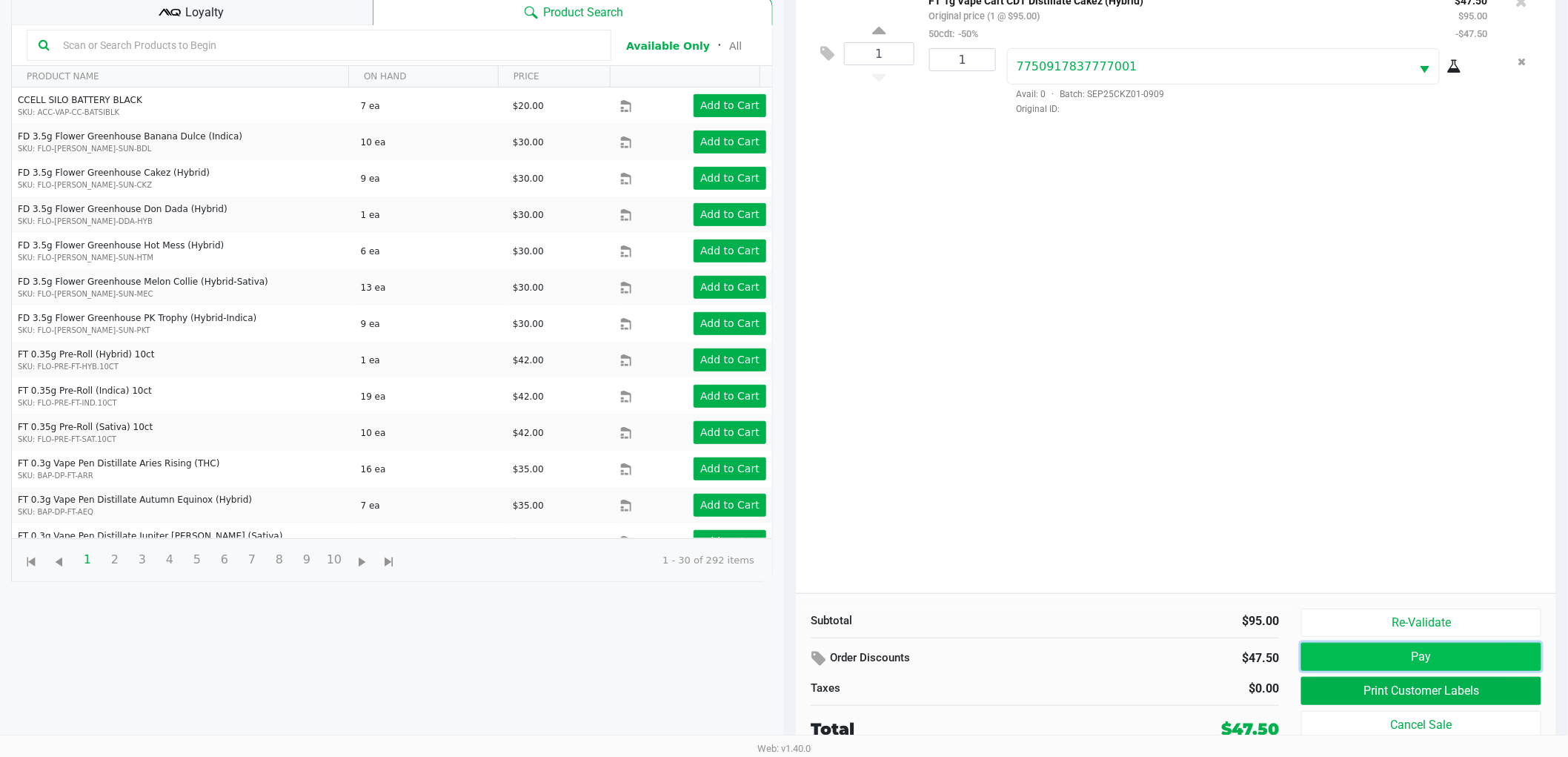
click at [1476, 658] on button "Pay" at bounding box center [1421, 656] width 240 height 28
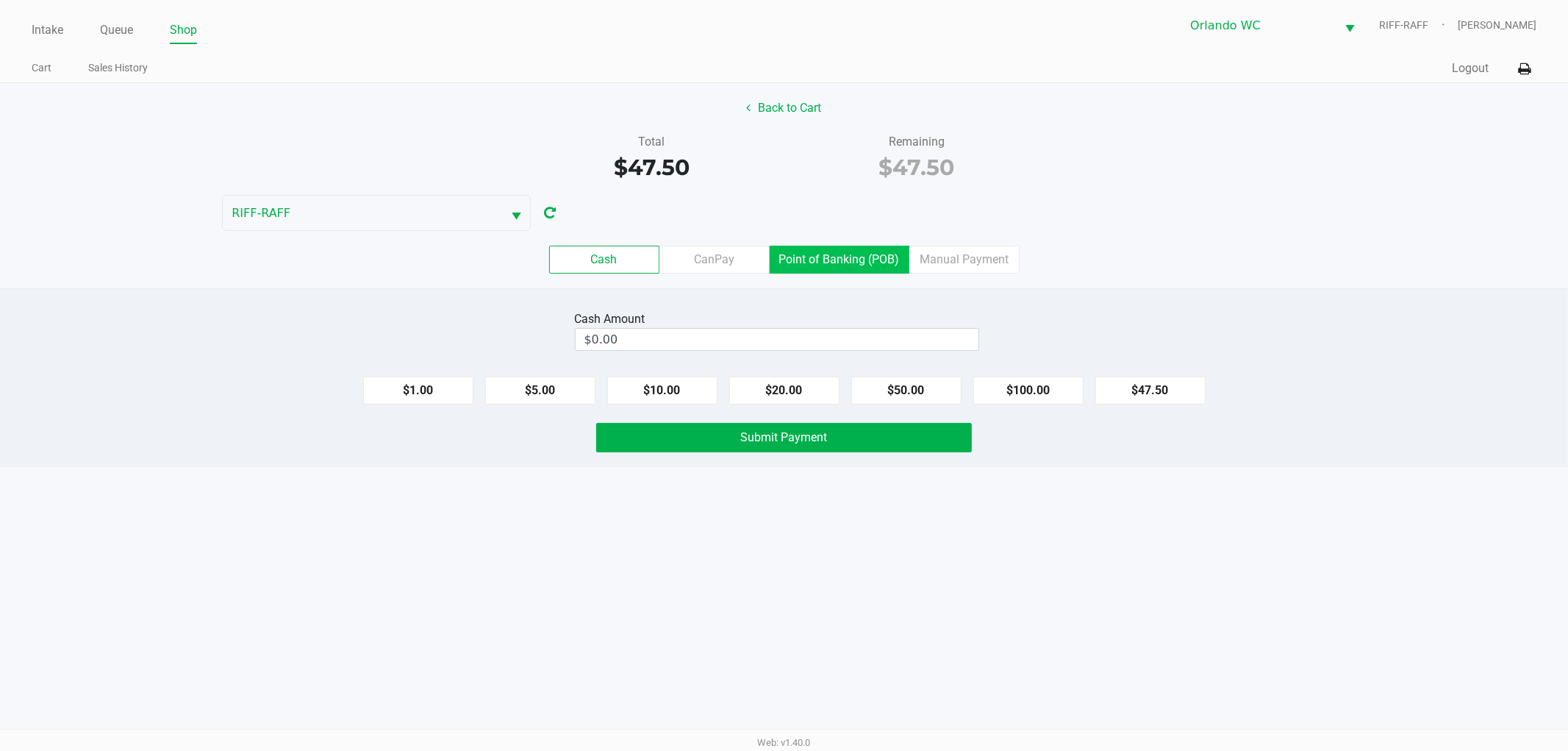
click at [810, 262] on label "Point of Banking (POB)" at bounding box center [839, 259] width 140 height 28
click at [0, 0] on 7 "Point of Banking (POB)" at bounding box center [0, 0] width 0 height 0
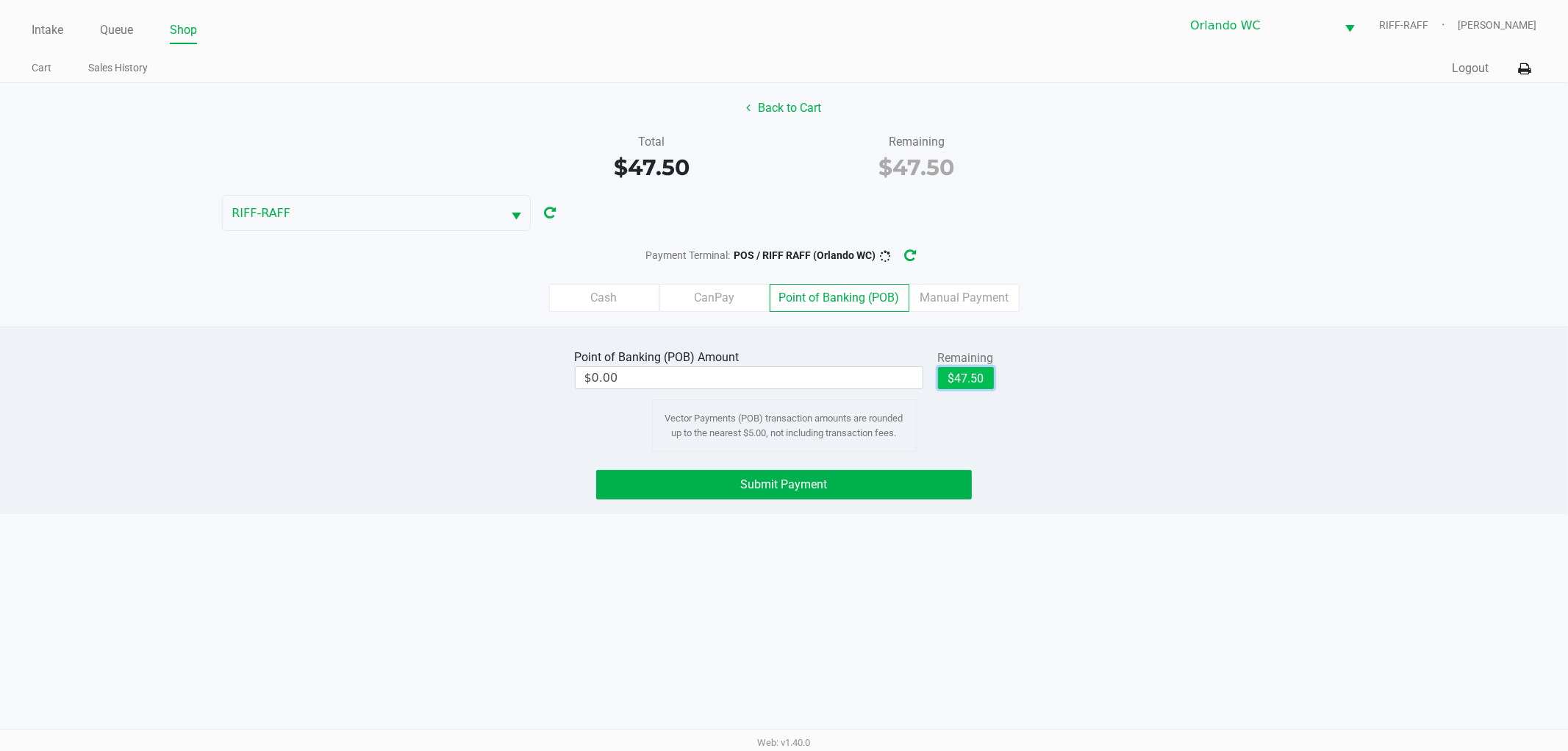
click at [978, 376] on button "$47.50" at bounding box center [965, 377] width 56 height 22
type input "$47.50"
click at [903, 482] on button "Submit Payment" at bounding box center [784, 484] width 375 height 29
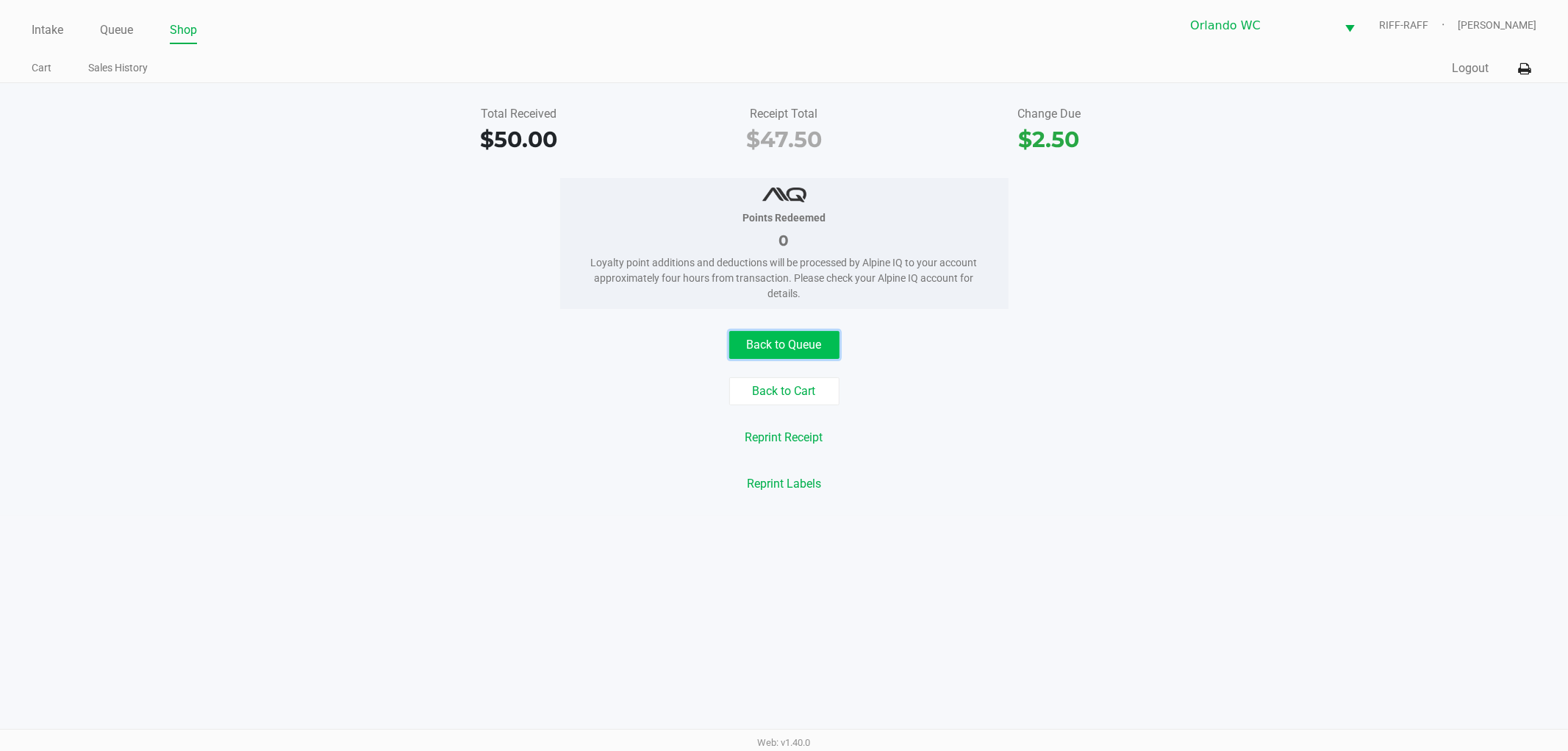
click at [804, 342] on button "Back to Queue" at bounding box center [784, 344] width 111 height 28
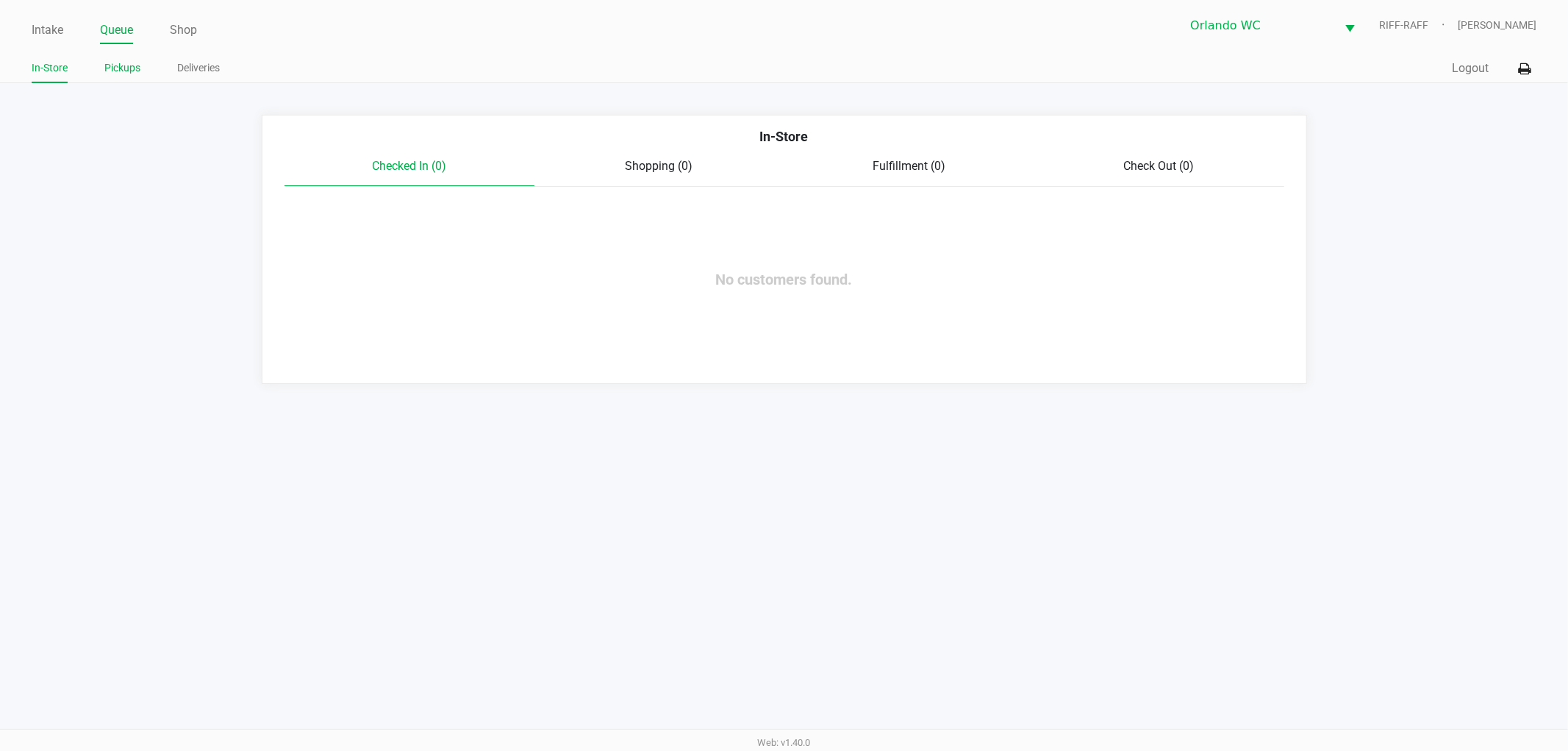
click at [119, 62] on link "Pickups" at bounding box center [122, 68] width 36 height 19
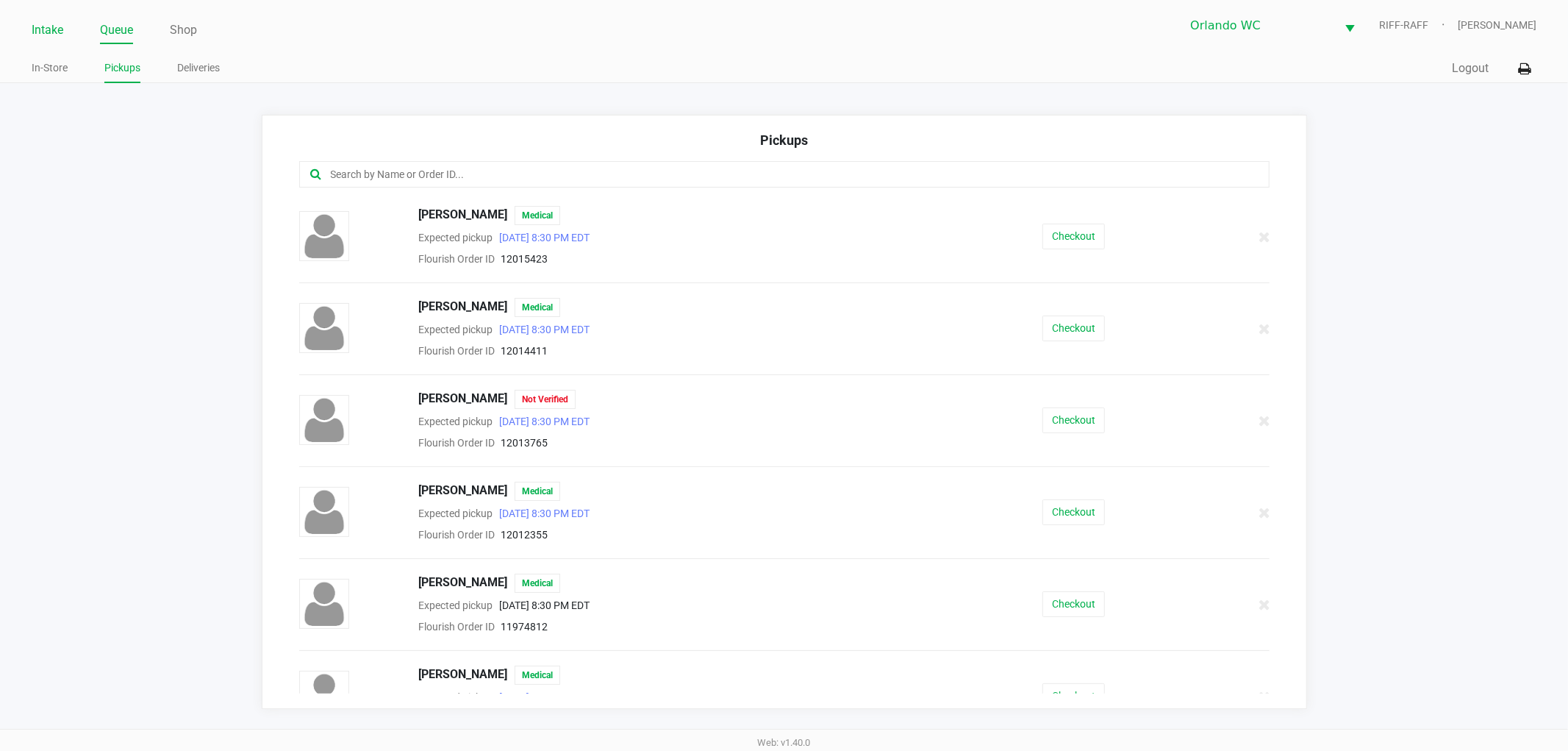
click at [61, 27] on link "Intake" at bounding box center [46, 29] width 31 height 21
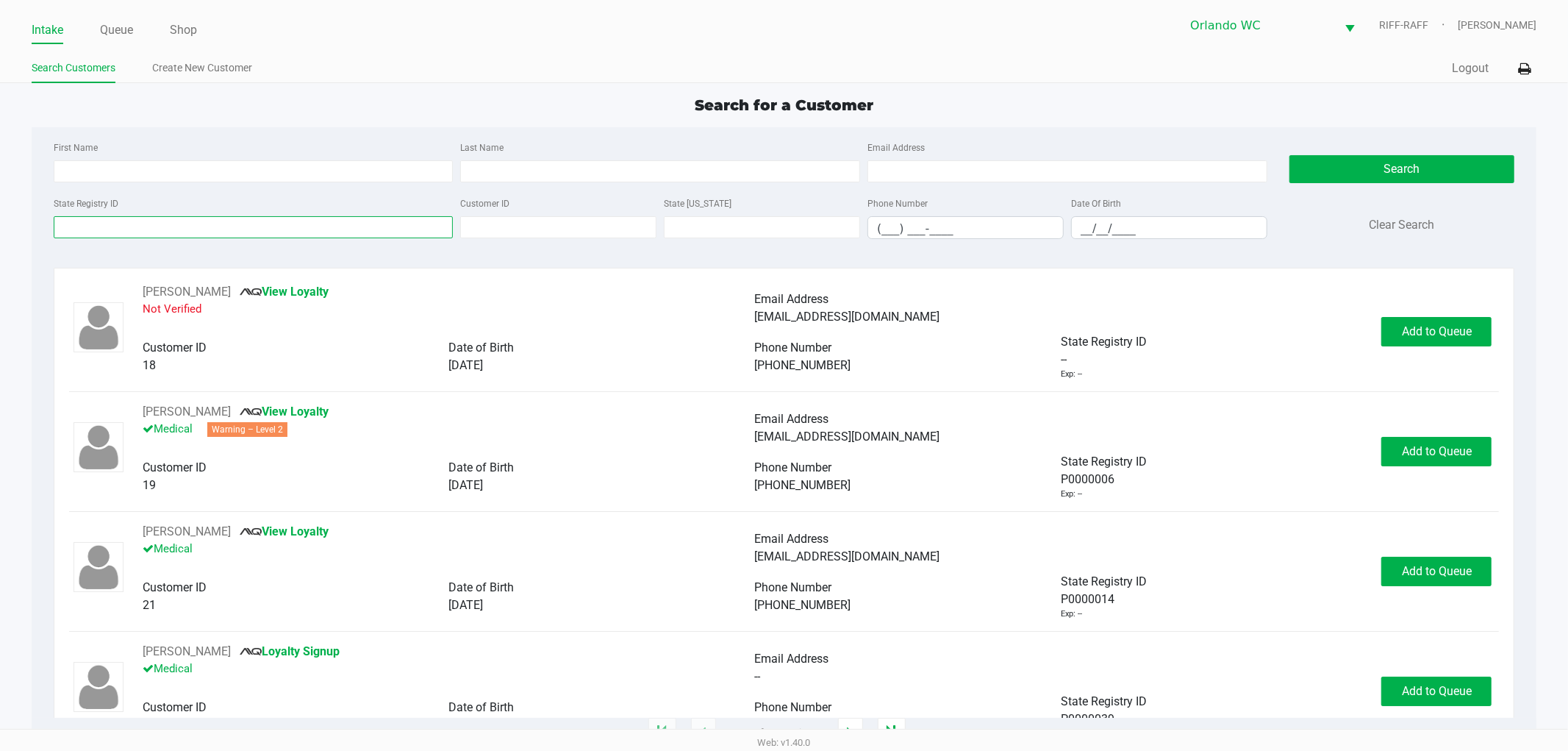
click at [107, 219] on input "State Registry ID" at bounding box center [253, 227] width 400 height 22
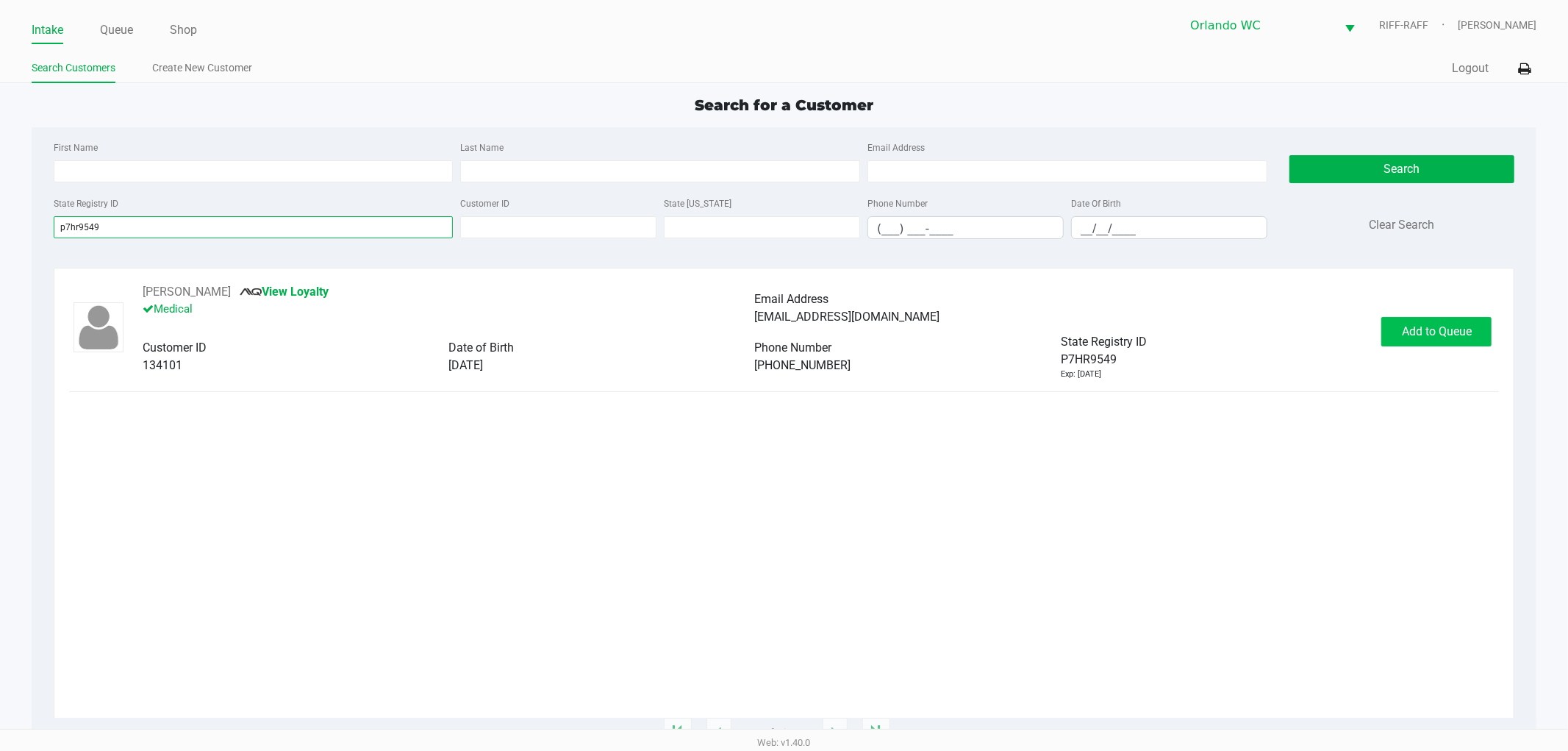
type input "p7hr9549"
click at [1405, 321] on button "Add to Queue" at bounding box center [1436, 331] width 111 height 29
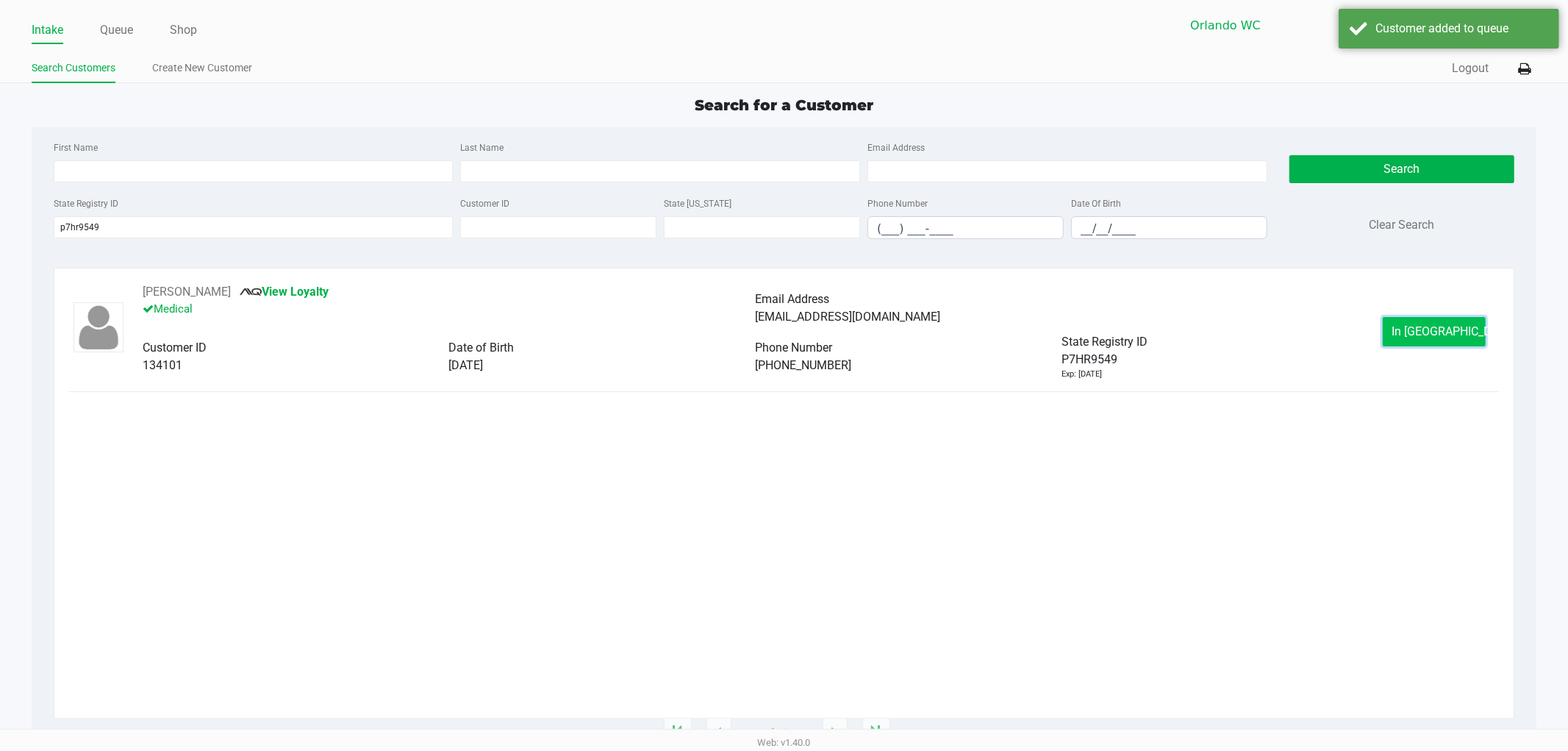
click at [1392, 333] on button "In Queue" at bounding box center [1433, 331] width 103 height 29
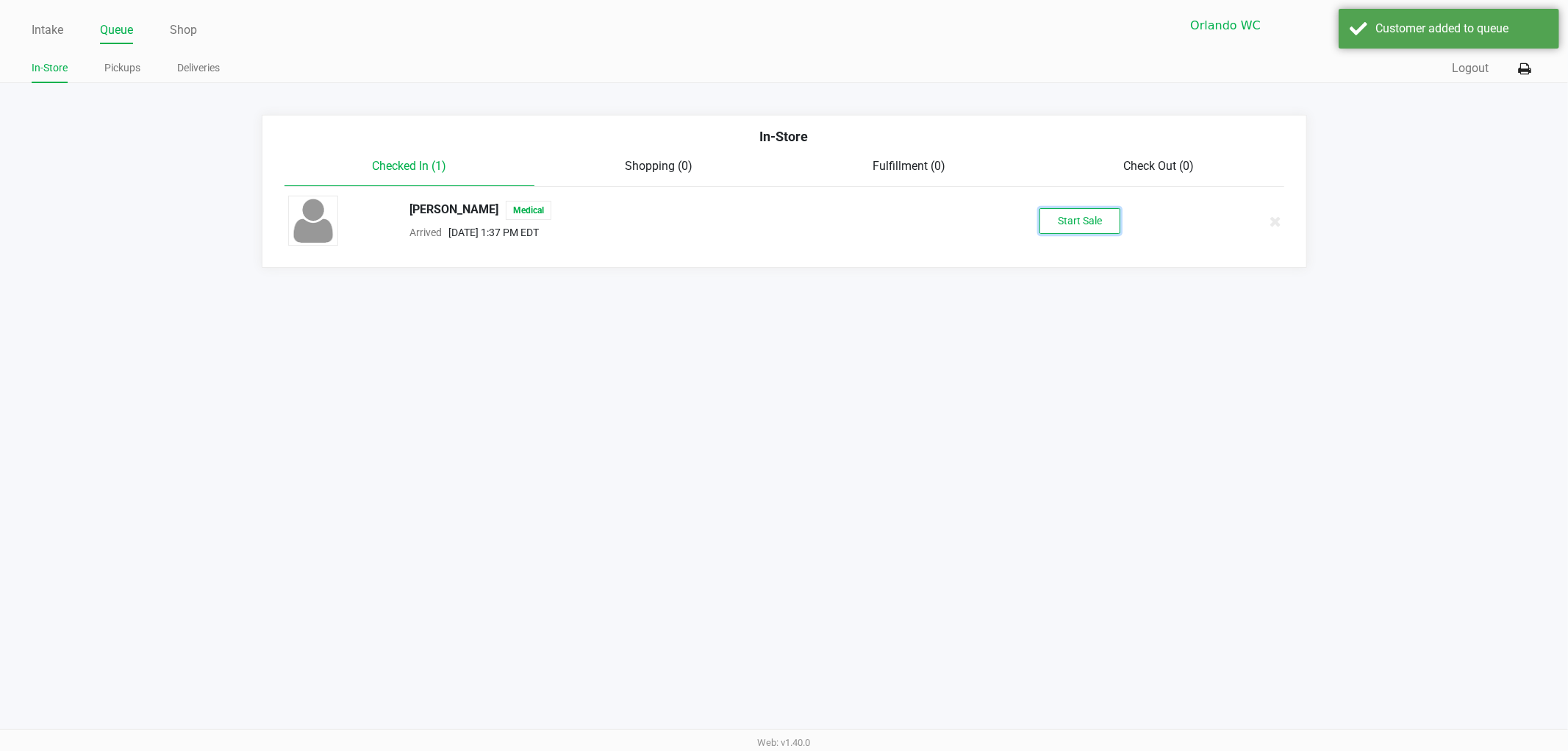
click at [1079, 211] on button "Start Sale" at bounding box center [1080, 220] width 81 height 26
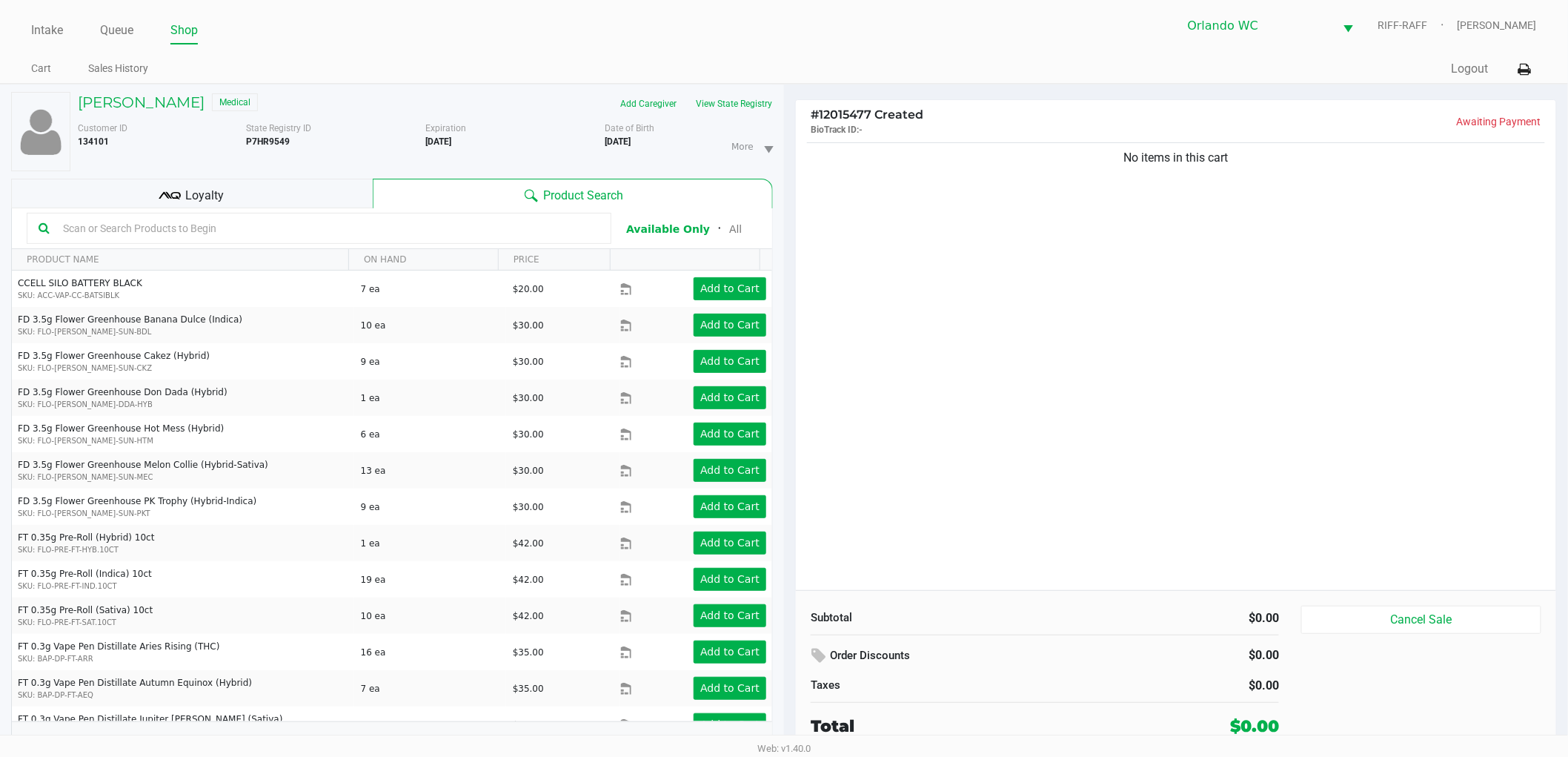
click at [85, 238] on input "text" at bounding box center [328, 228] width 543 height 22
type input "b"
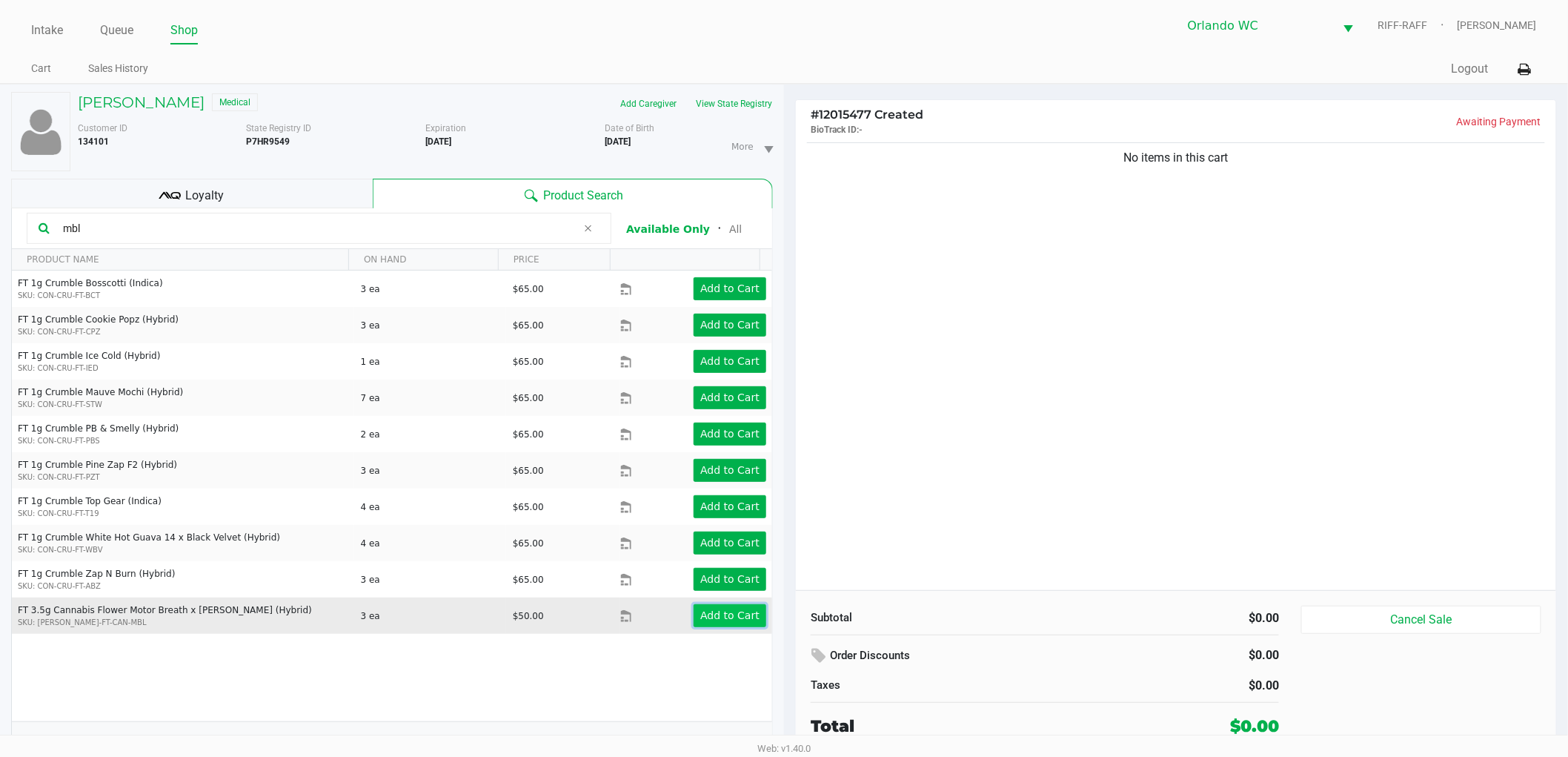
click at [740, 617] on app-button-loader "Add to Cart" at bounding box center [730, 615] width 59 height 12
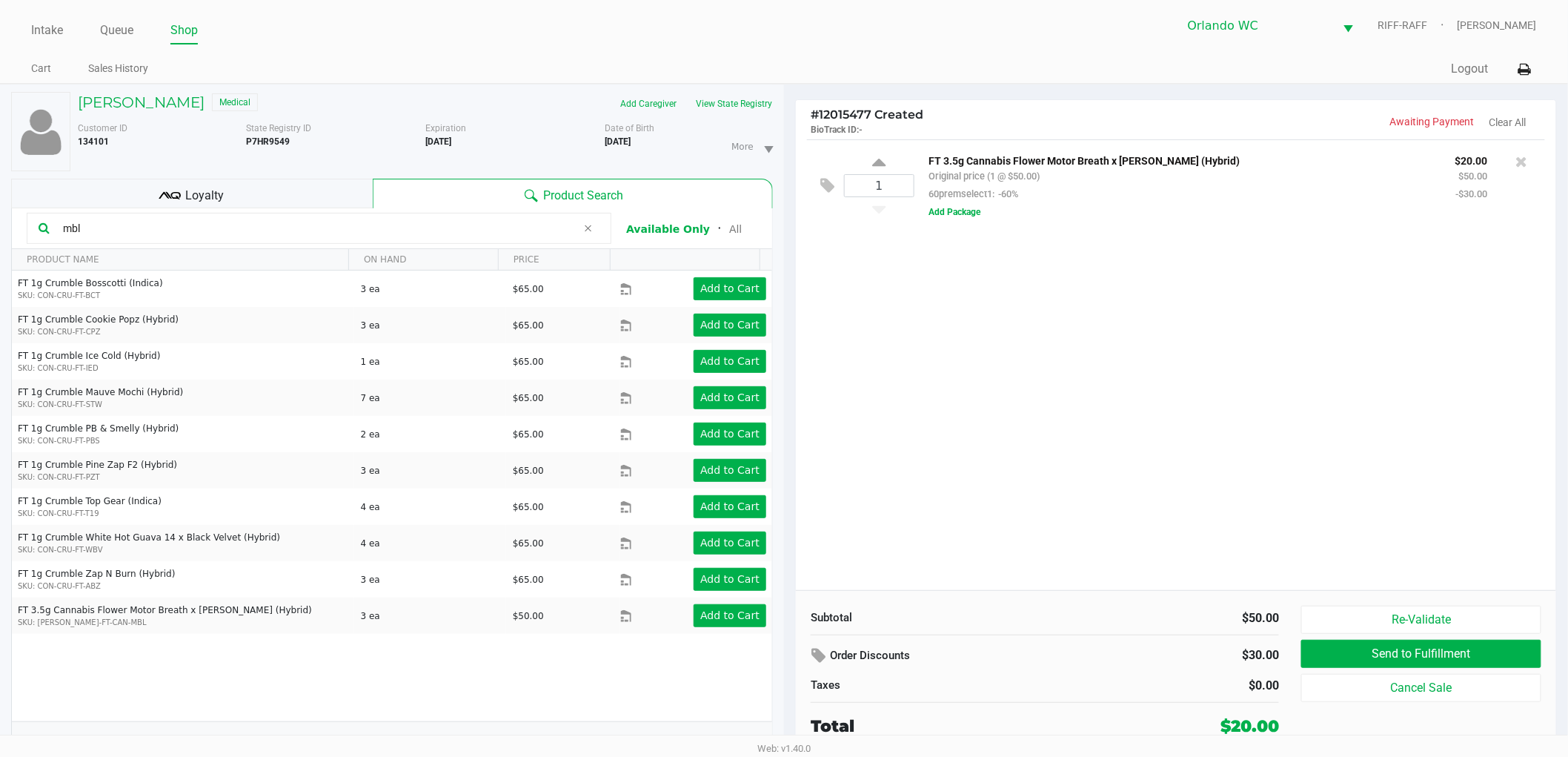
drag, startPoint x: 112, startPoint y: 233, endPoint x: 0, endPoint y: 199, distance: 117.0
click at [0, 200] on div "TAYLOR NEU Medical Add Caregiver View State Registry Customer ID 134101 State R…" at bounding box center [392, 428] width 784 height 688
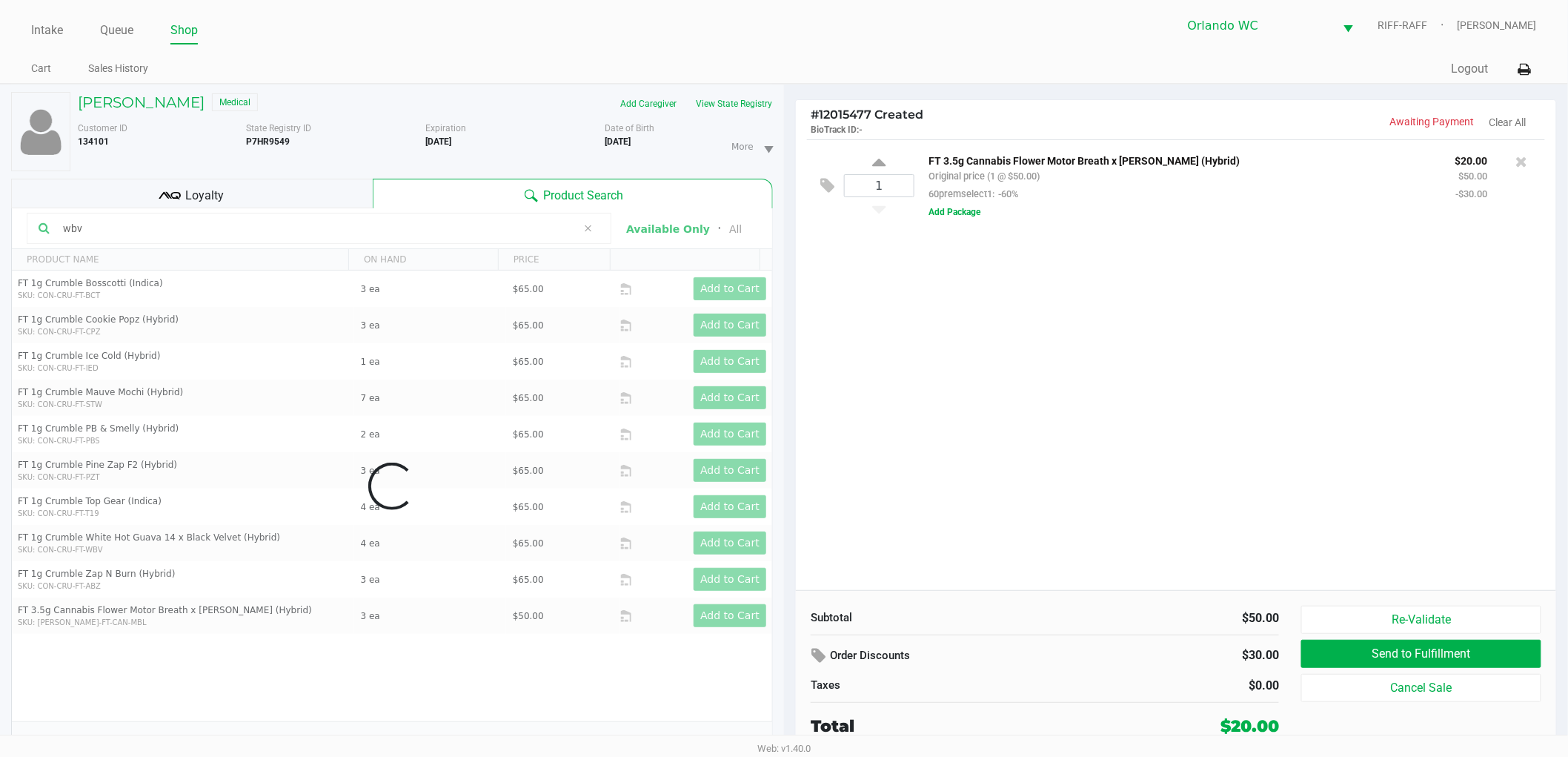
type input "wbv"
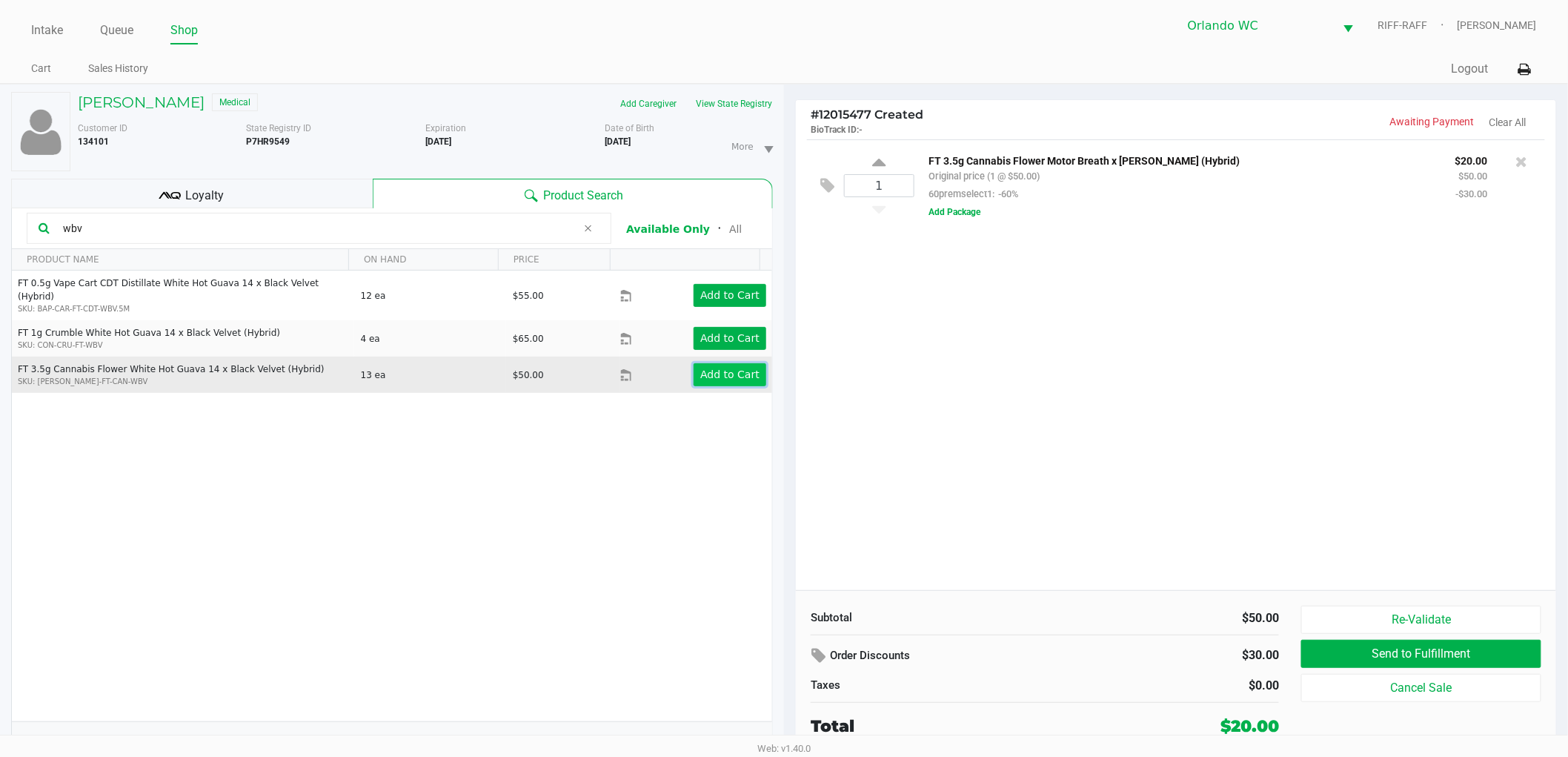
click at [709, 363] on button "Add to Cart" at bounding box center [730, 375] width 73 height 23
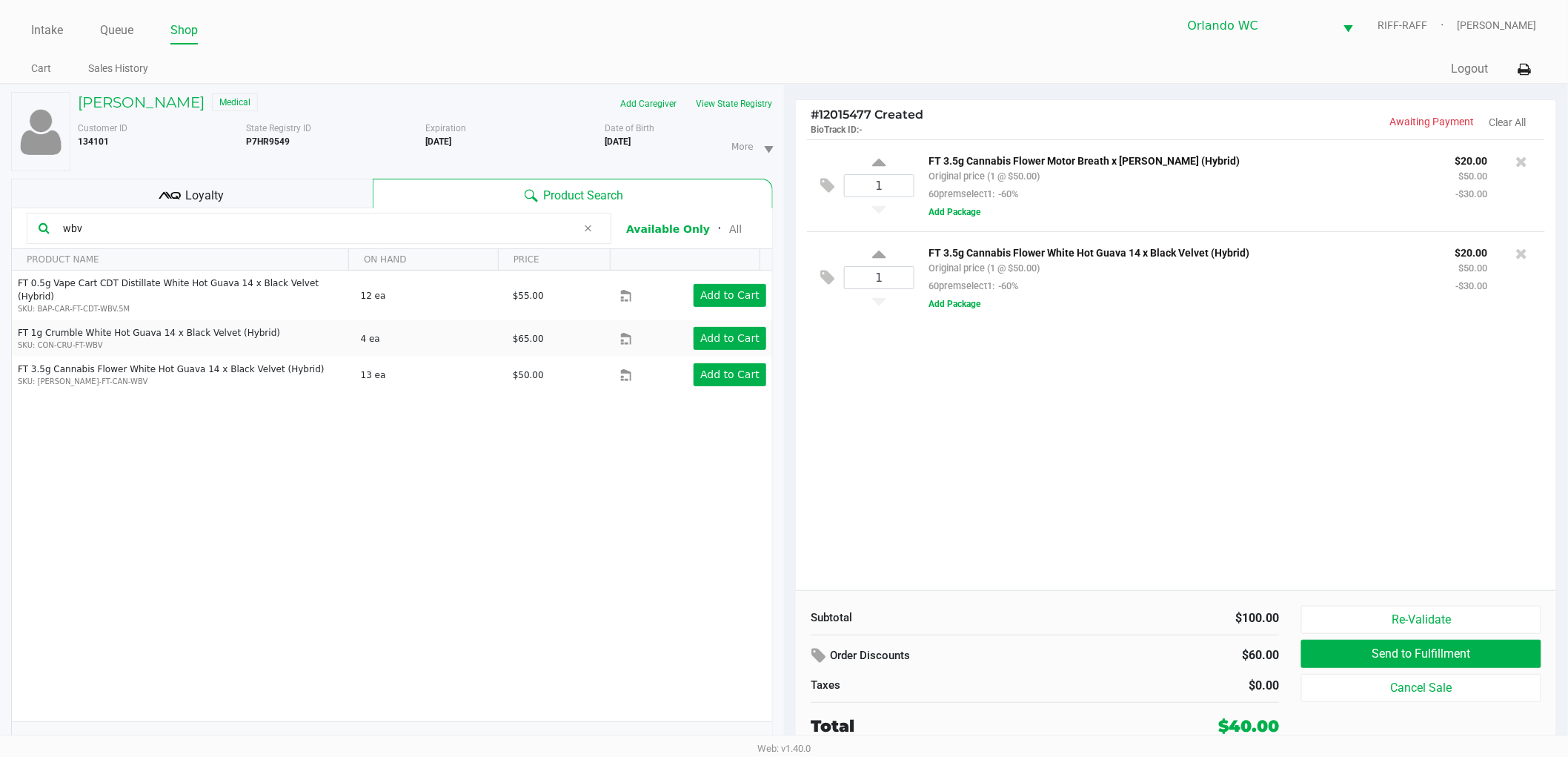
drag, startPoint x: 94, startPoint y: 230, endPoint x: 0, endPoint y: 208, distance: 96.5
click at [0, 211] on div "TAYLOR NEU Medical Add Caregiver View State Registry Customer ID 134101 State R…" at bounding box center [392, 428] width 784 height 688
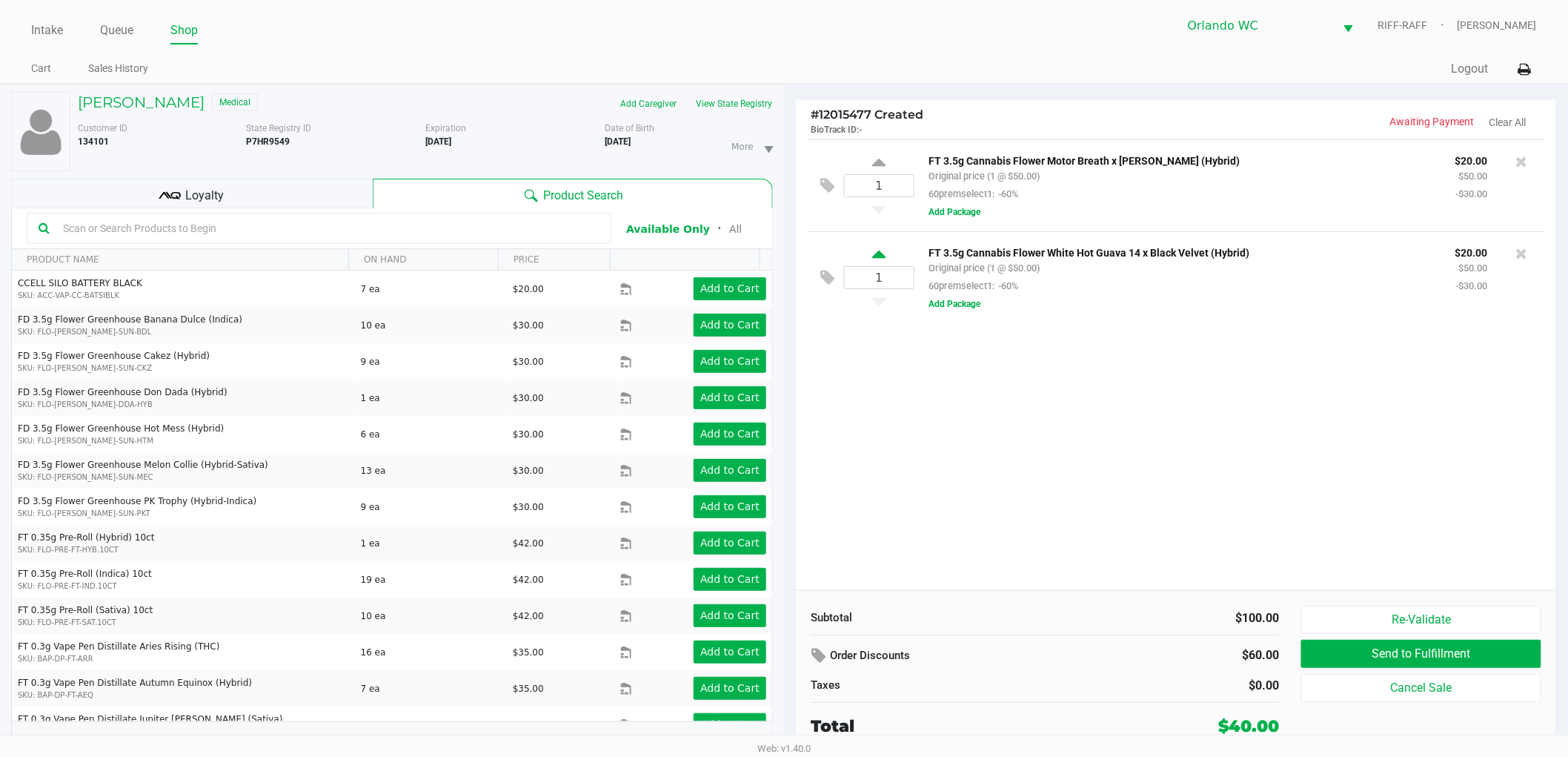
click at [884, 254] on icon at bounding box center [878, 256] width 13 height 19
type input "2"
click at [751, 97] on button "View State Registry" at bounding box center [730, 103] width 86 height 23
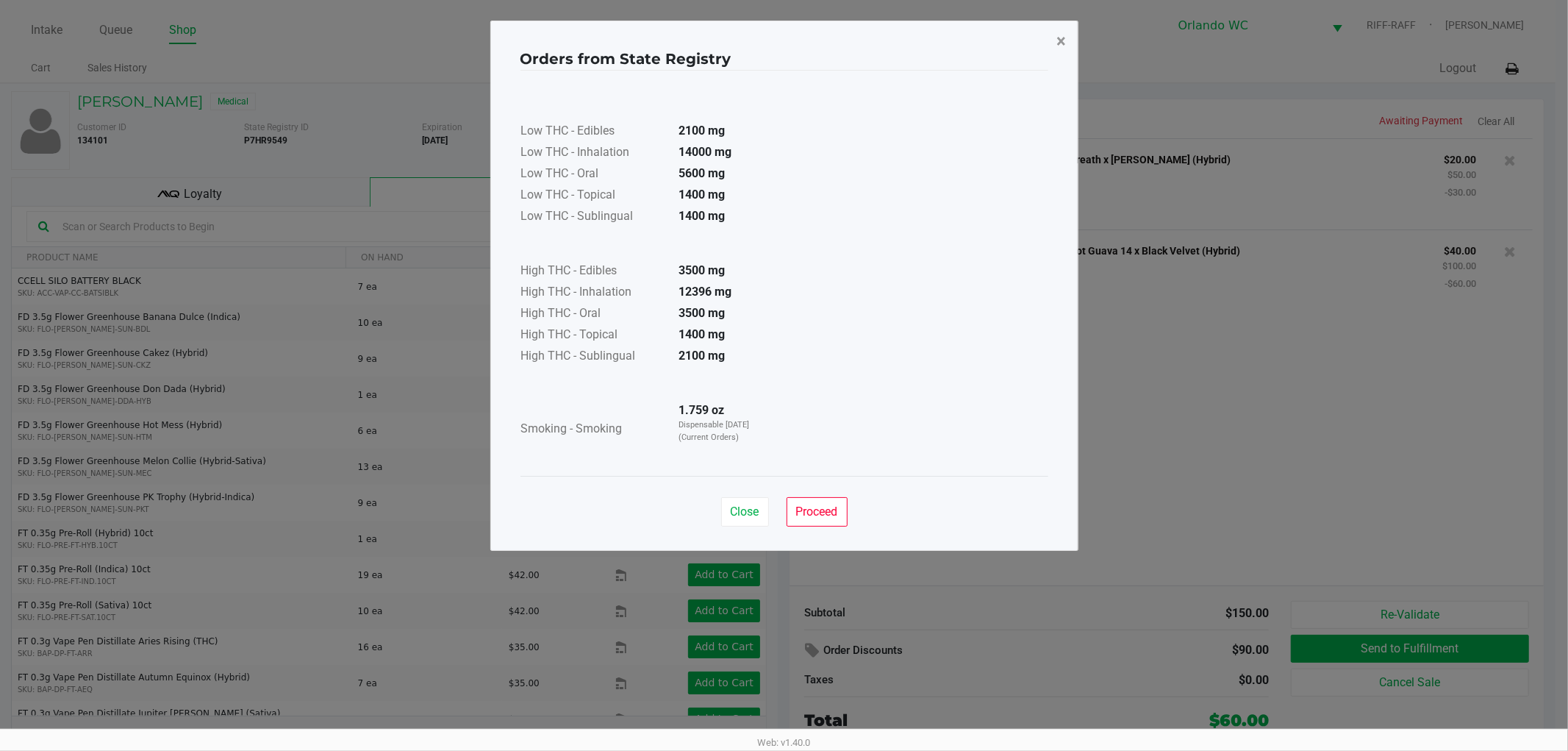
click at [1066, 38] on button "×" at bounding box center [1061, 41] width 33 height 41
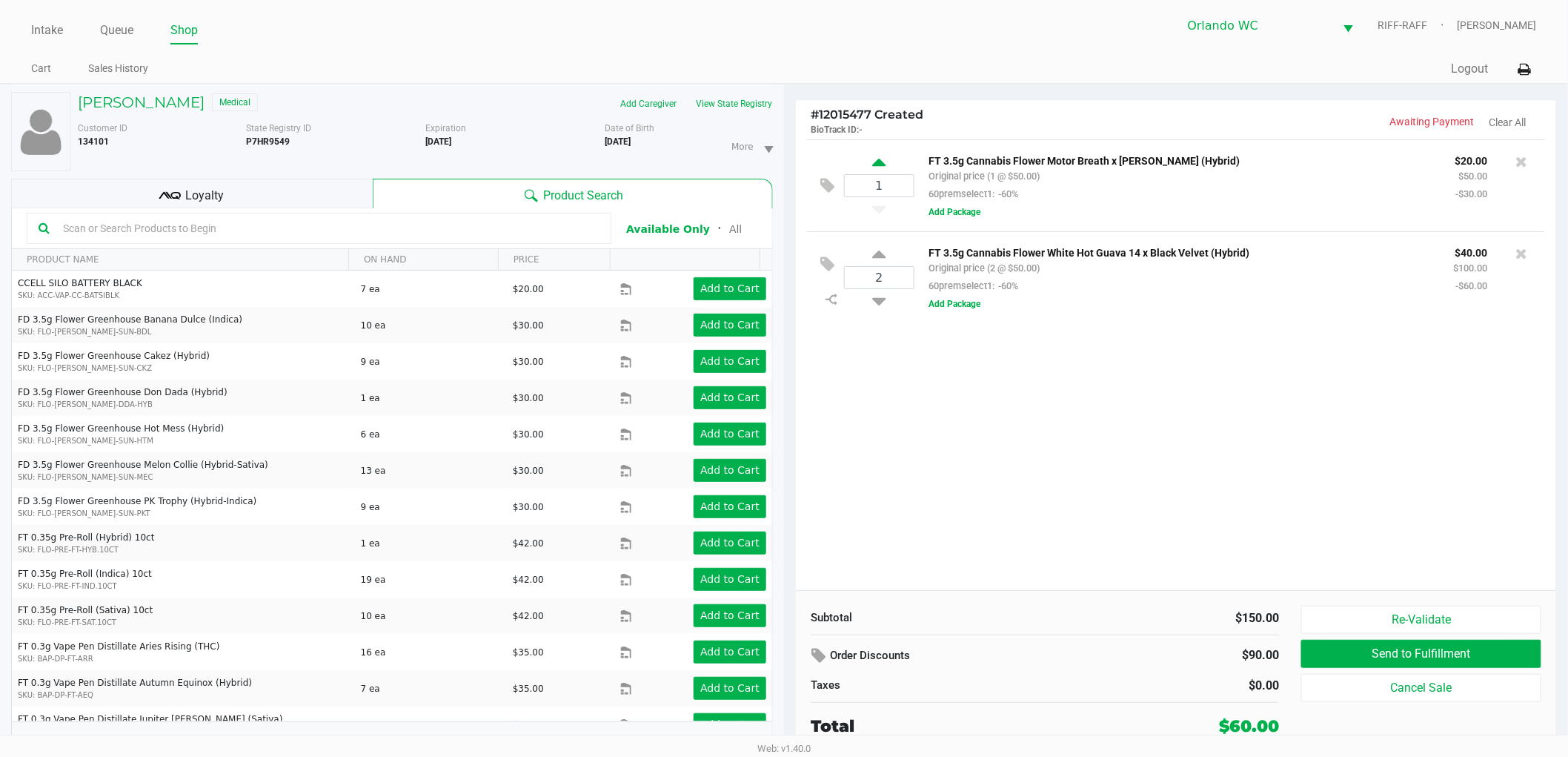
drag, startPoint x: 868, startPoint y: 167, endPoint x: 879, endPoint y: 167, distance: 11.0
click at [870, 167] on div "1" at bounding box center [879, 185] width 70 height 60
click at [888, 167] on div "1" at bounding box center [879, 185] width 70 height 60
click at [879, 166] on icon at bounding box center [878, 165] width 13 height 19
type input "2"
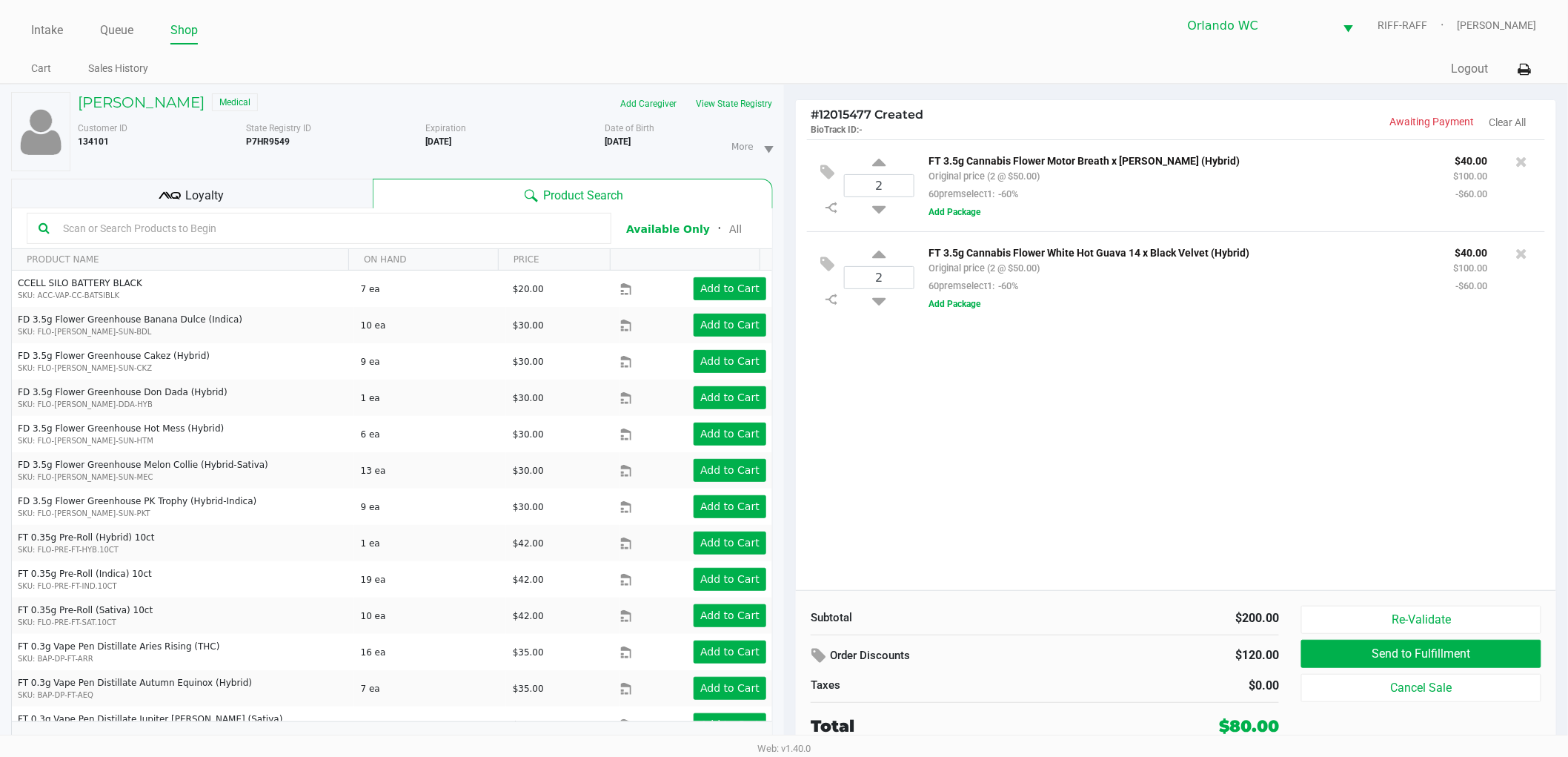
click at [176, 228] on input "text" at bounding box center [328, 228] width 543 height 22
type input "aml"
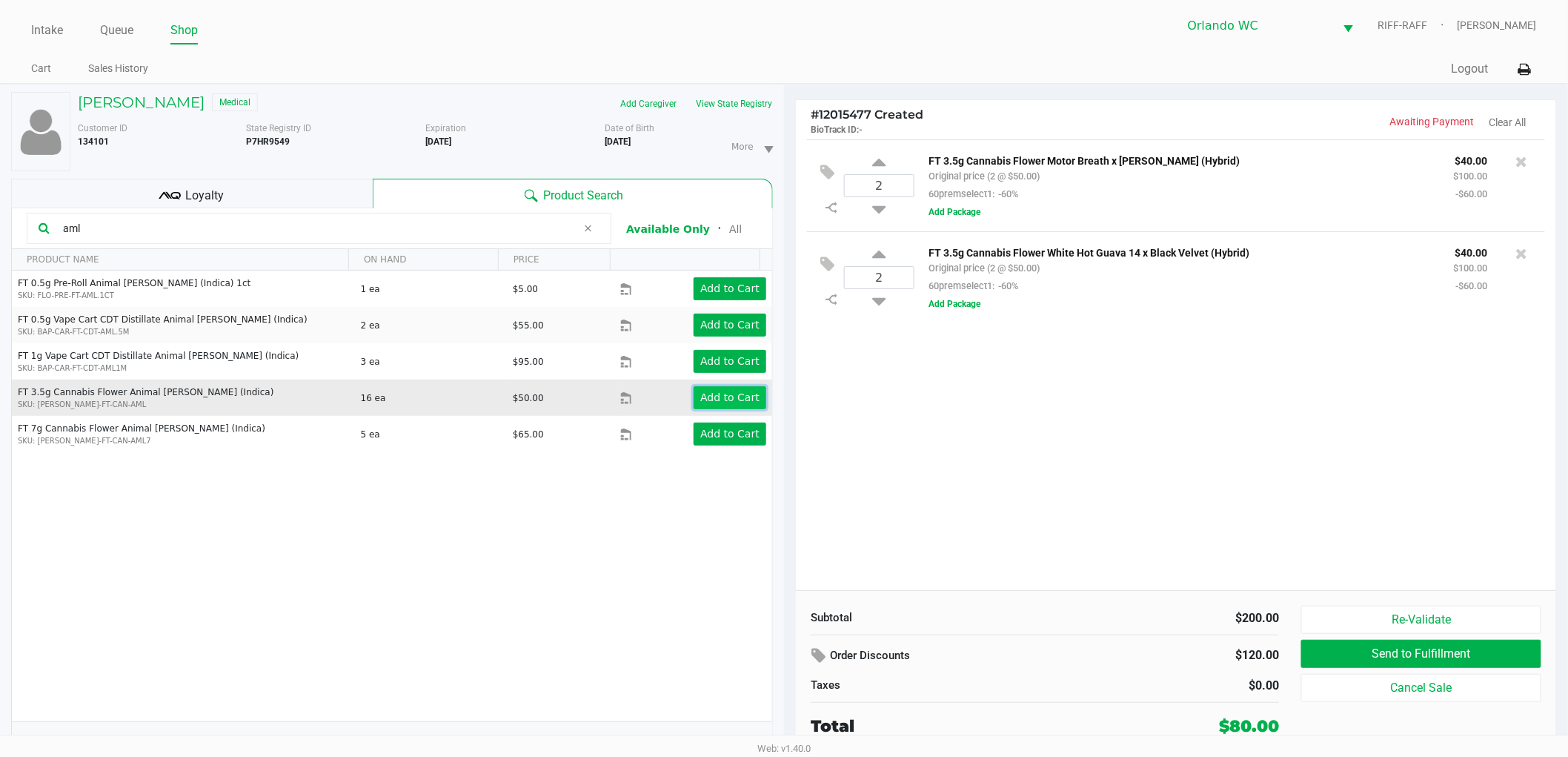
click at [700, 391] on app-button-loader "Add to Cart" at bounding box center [730, 396] width 59 height 12
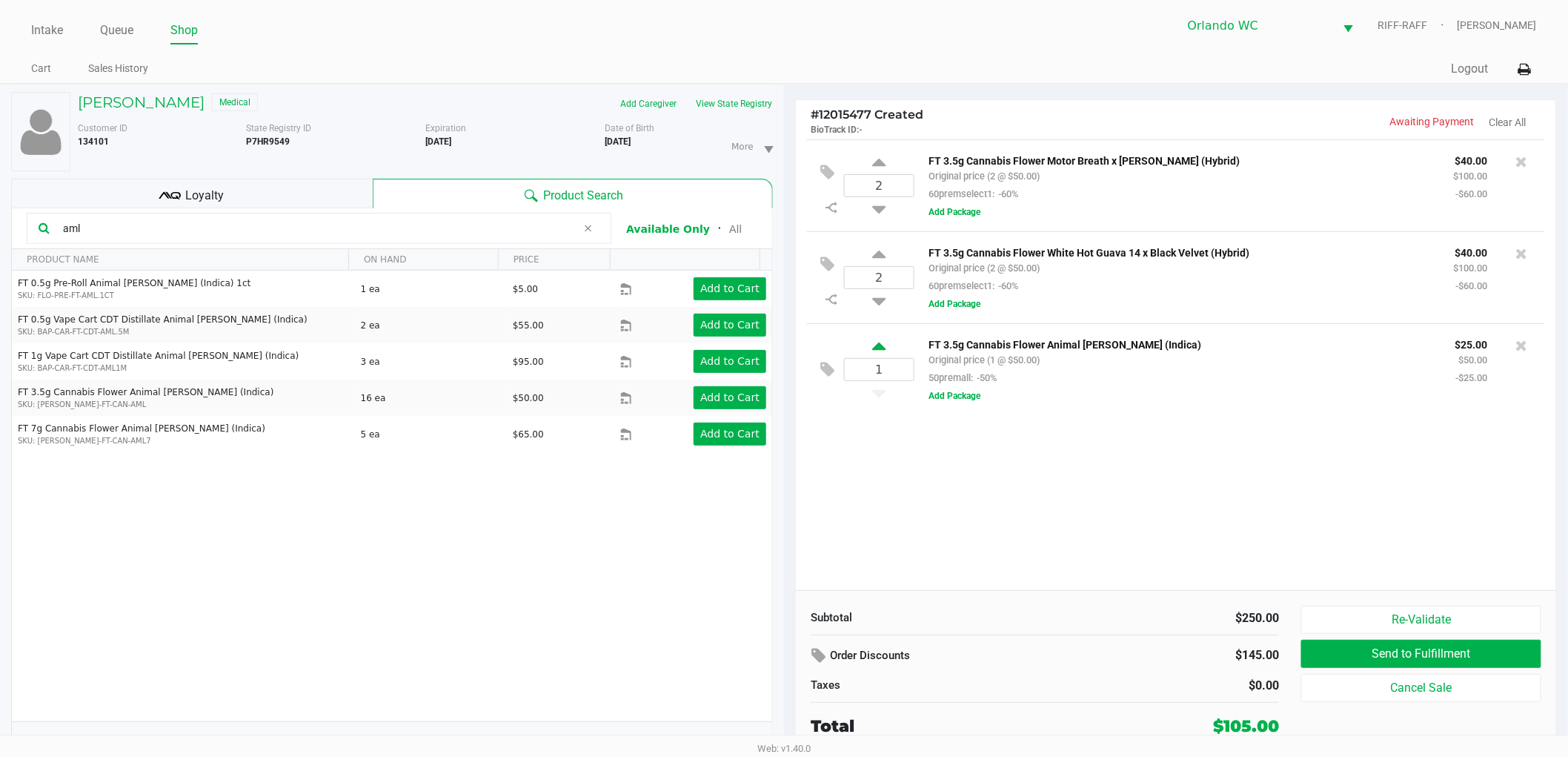
click at [881, 352] on icon at bounding box center [878, 349] width 13 height 19
type input "2"
click at [1522, 346] on icon at bounding box center [1521, 345] width 12 height 14
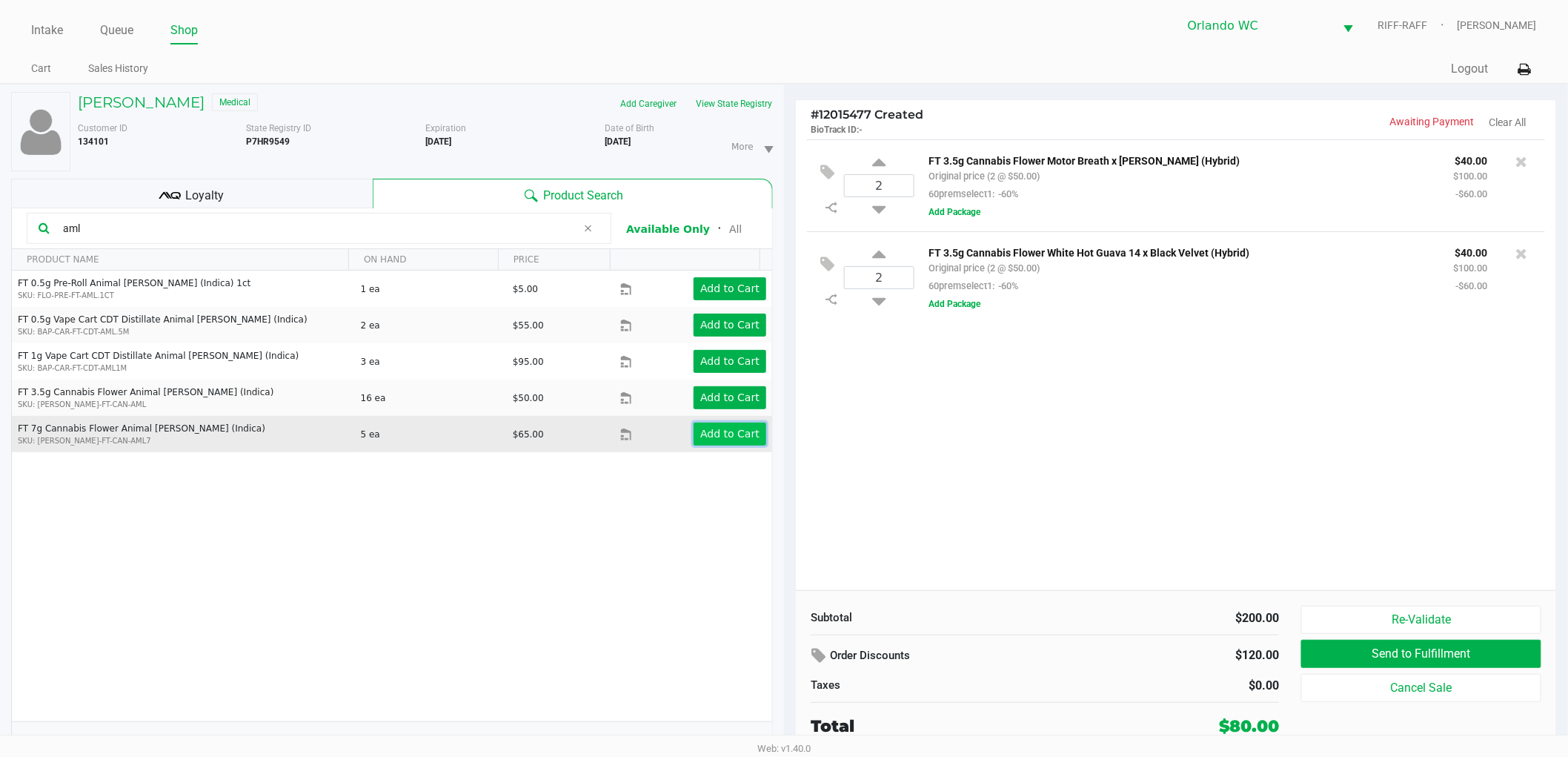
click at [707, 424] on button "Add to Cart" at bounding box center [730, 434] width 73 height 23
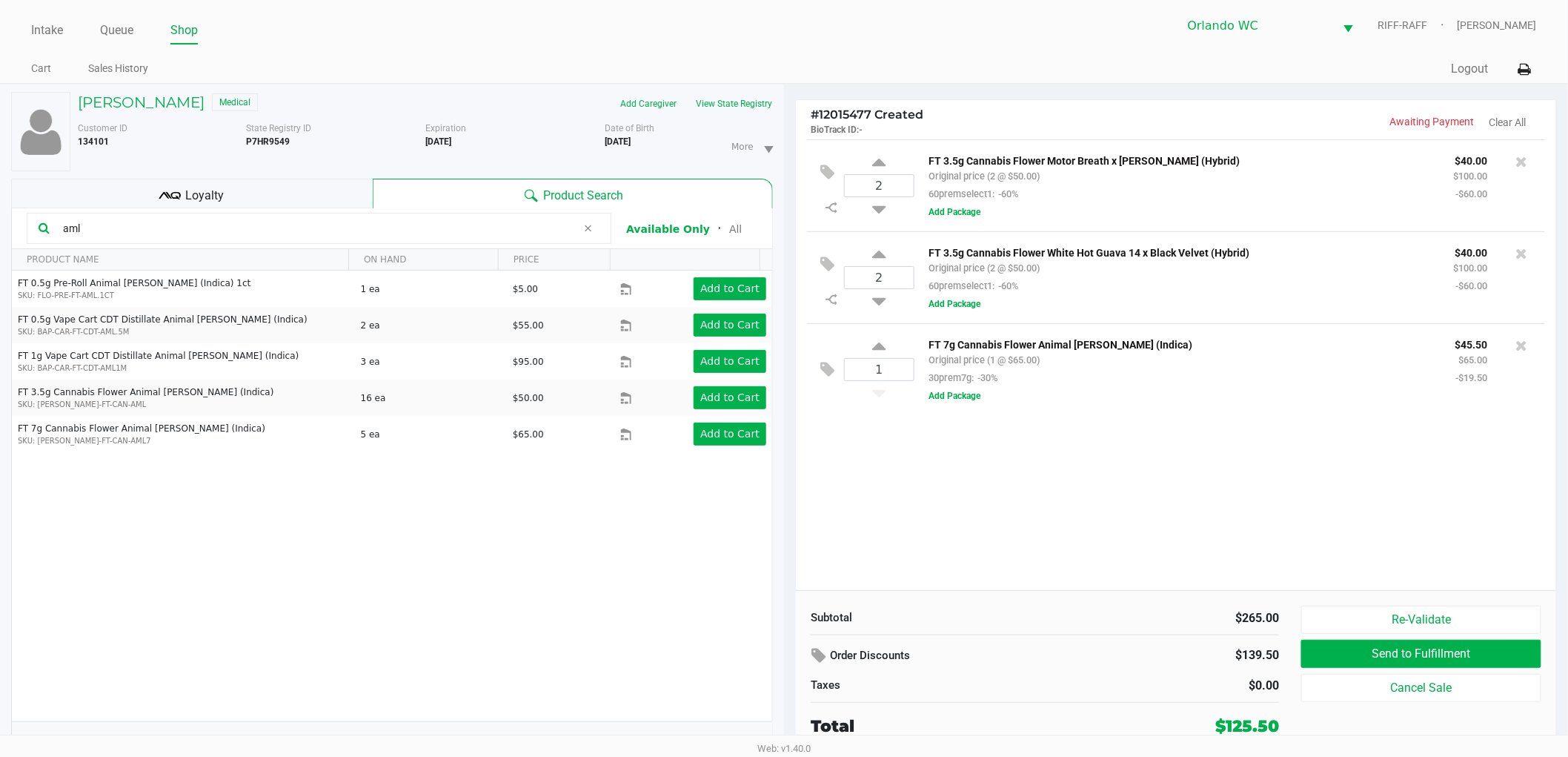
drag, startPoint x: 180, startPoint y: 234, endPoint x: 26, endPoint y: 248, distance: 154.6
click at [26, 248] on kendo-grid "aml Available Only ᛫ All PRODUCT NAME ON HAND PRICE FT 0.5g Pre-Roll Animal Lar…" at bounding box center [392, 486] width 762 height 557
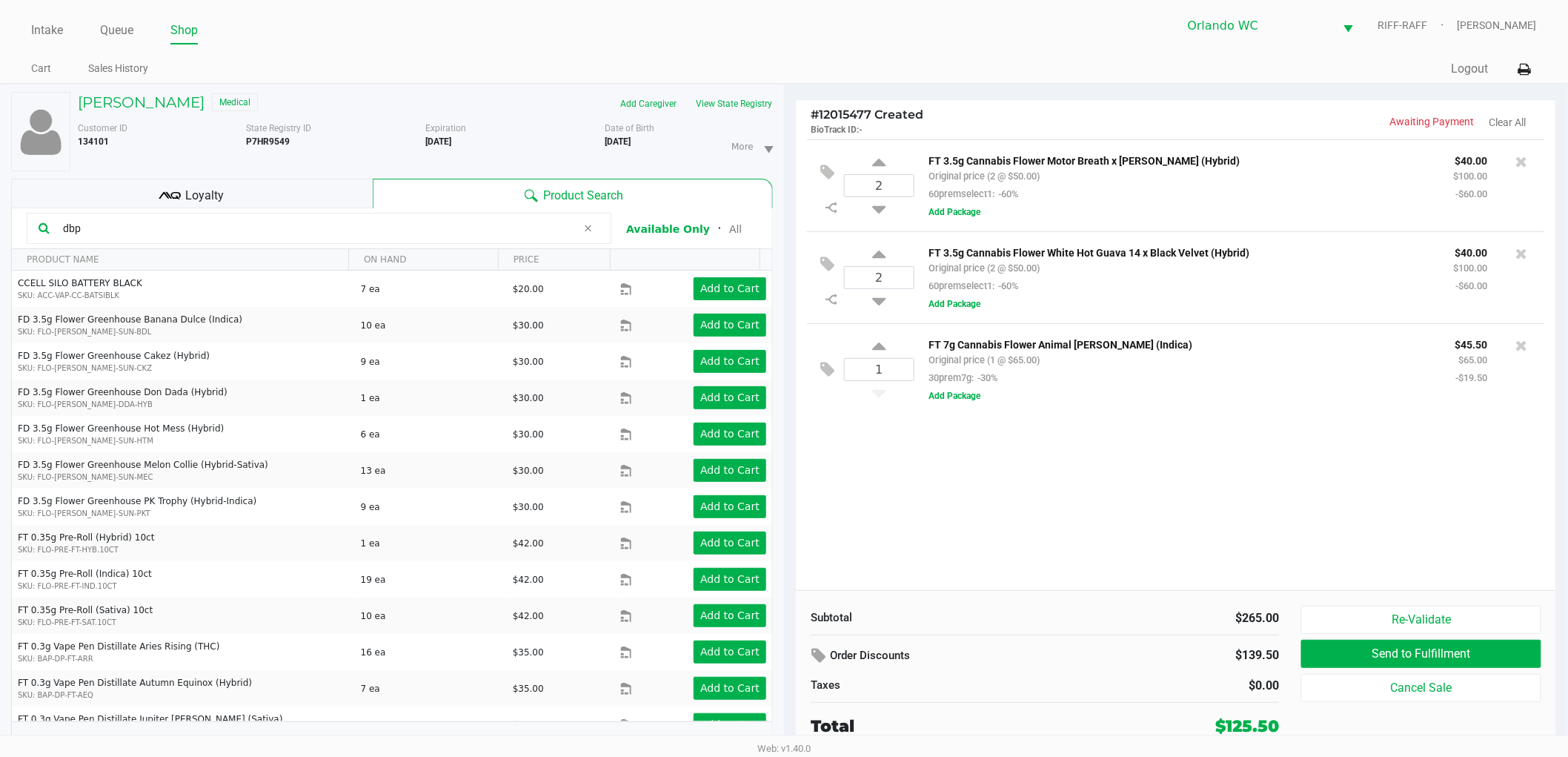
type input "dbp"
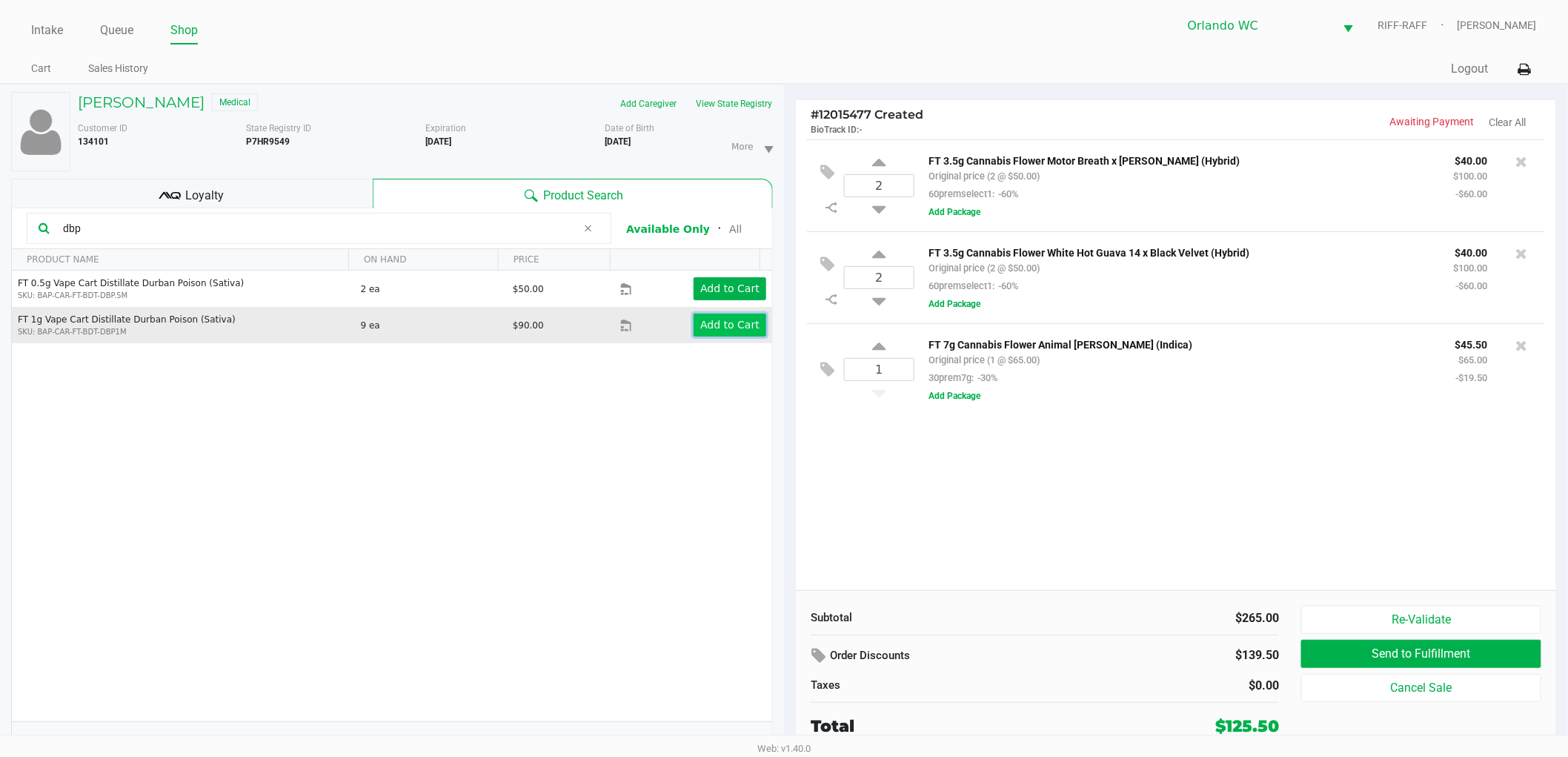
click at [739, 332] on button "Add to Cart" at bounding box center [730, 325] width 73 height 23
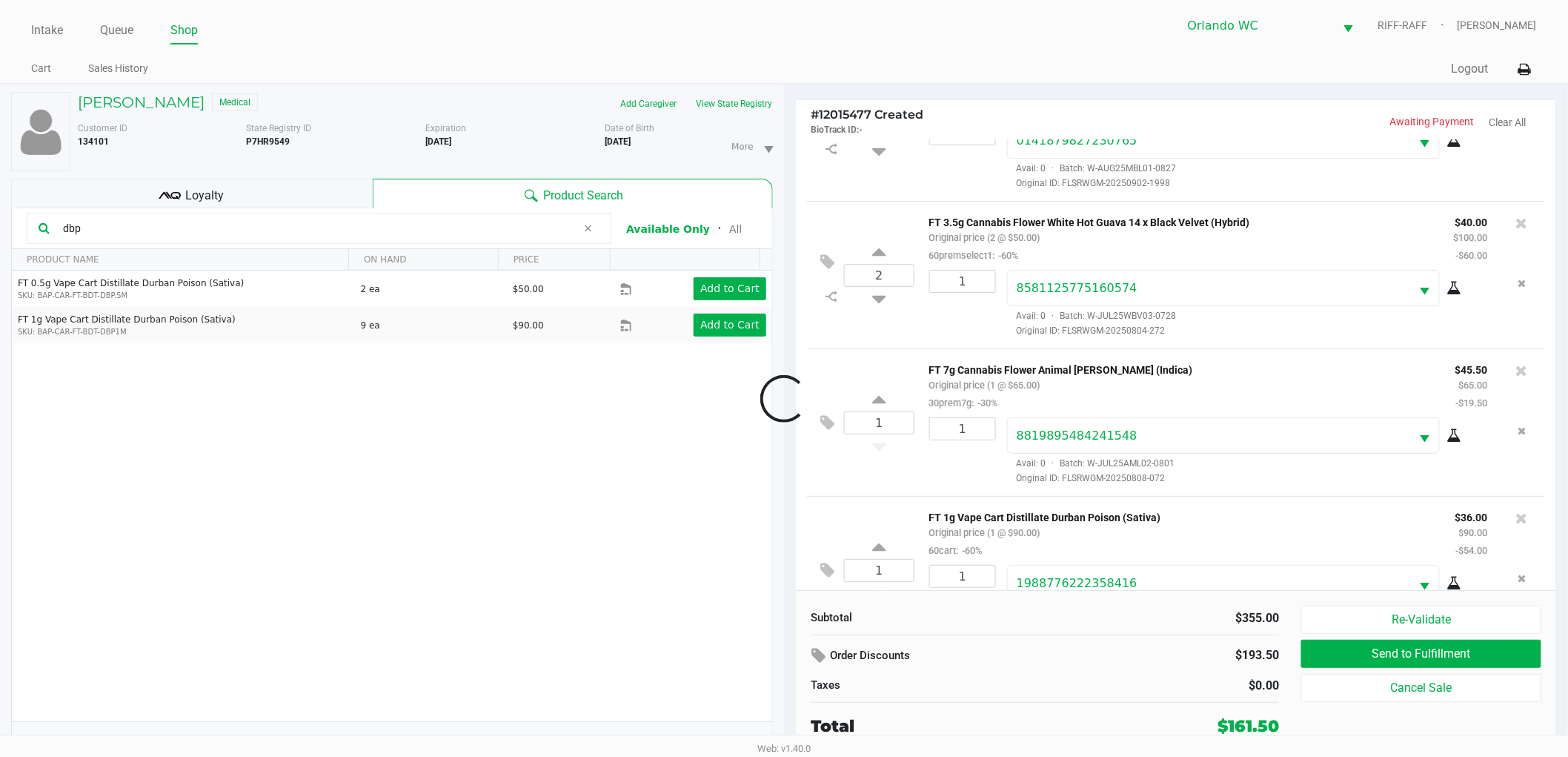
scroll to position [142, 0]
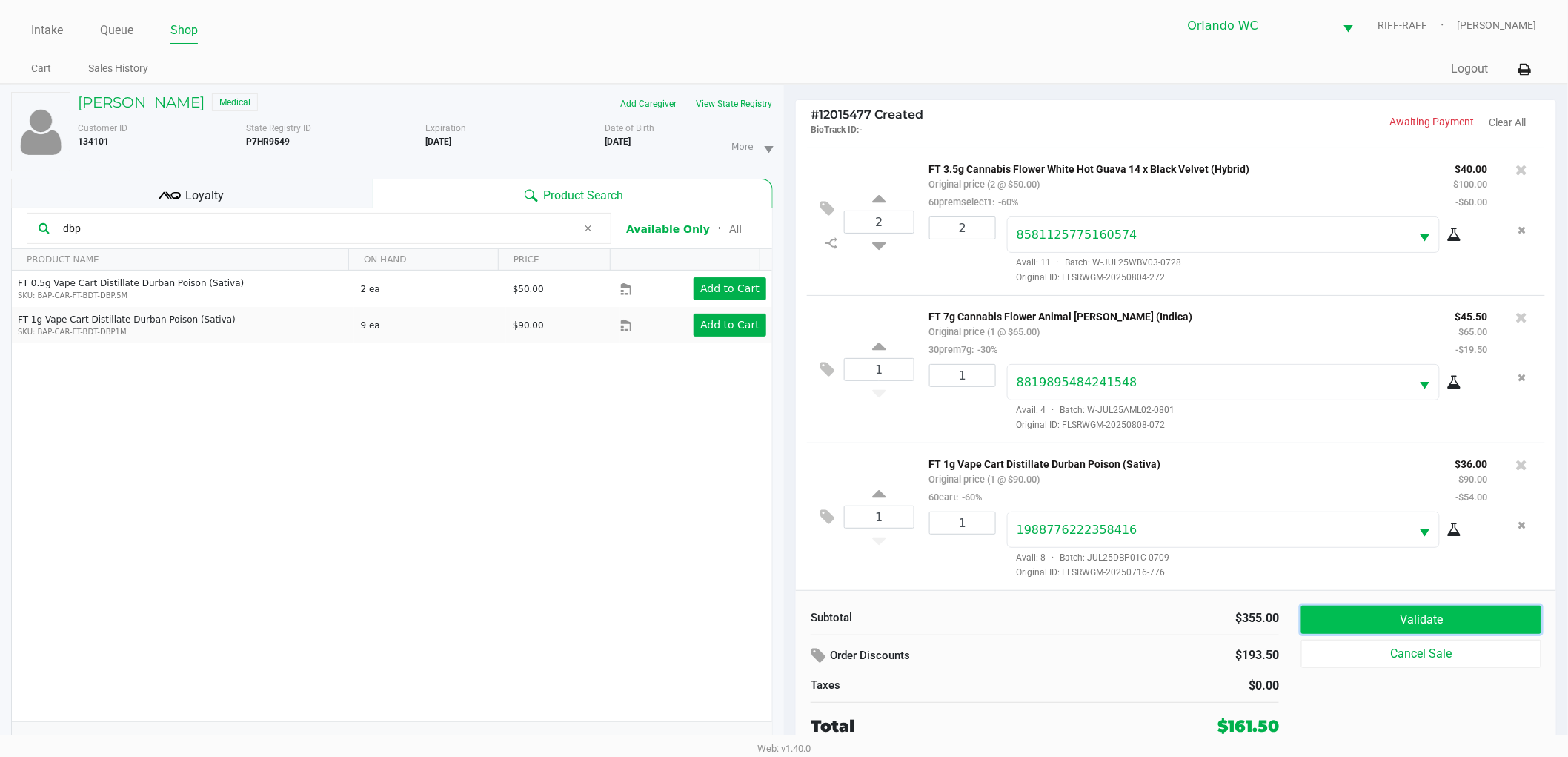
click at [1347, 611] on button "Validate" at bounding box center [1421, 619] width 240 height 28
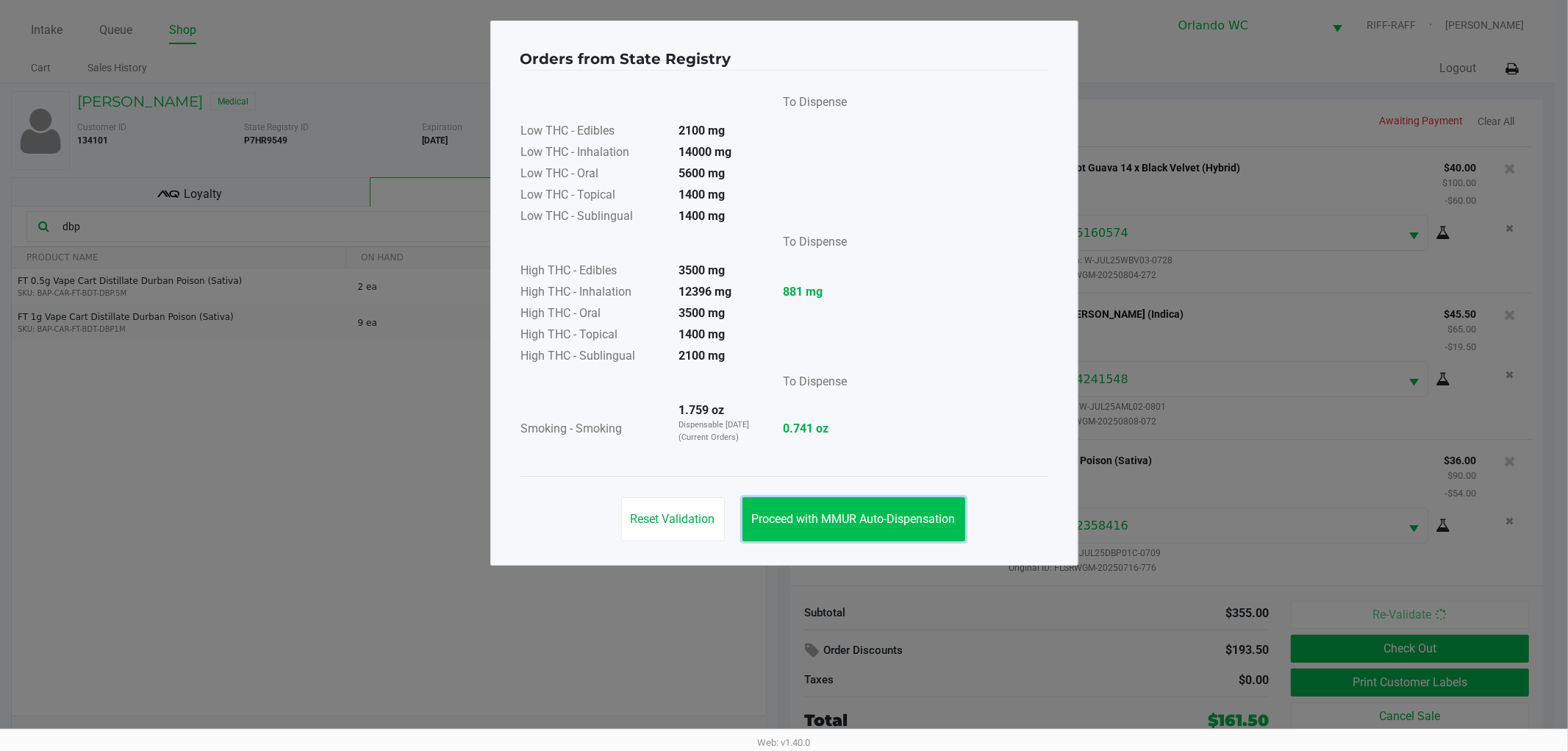
click at [861, 512] on span "Proceed with MMUR Auto-Dispensation" at bounding box center [853, 519] width 203 height 14
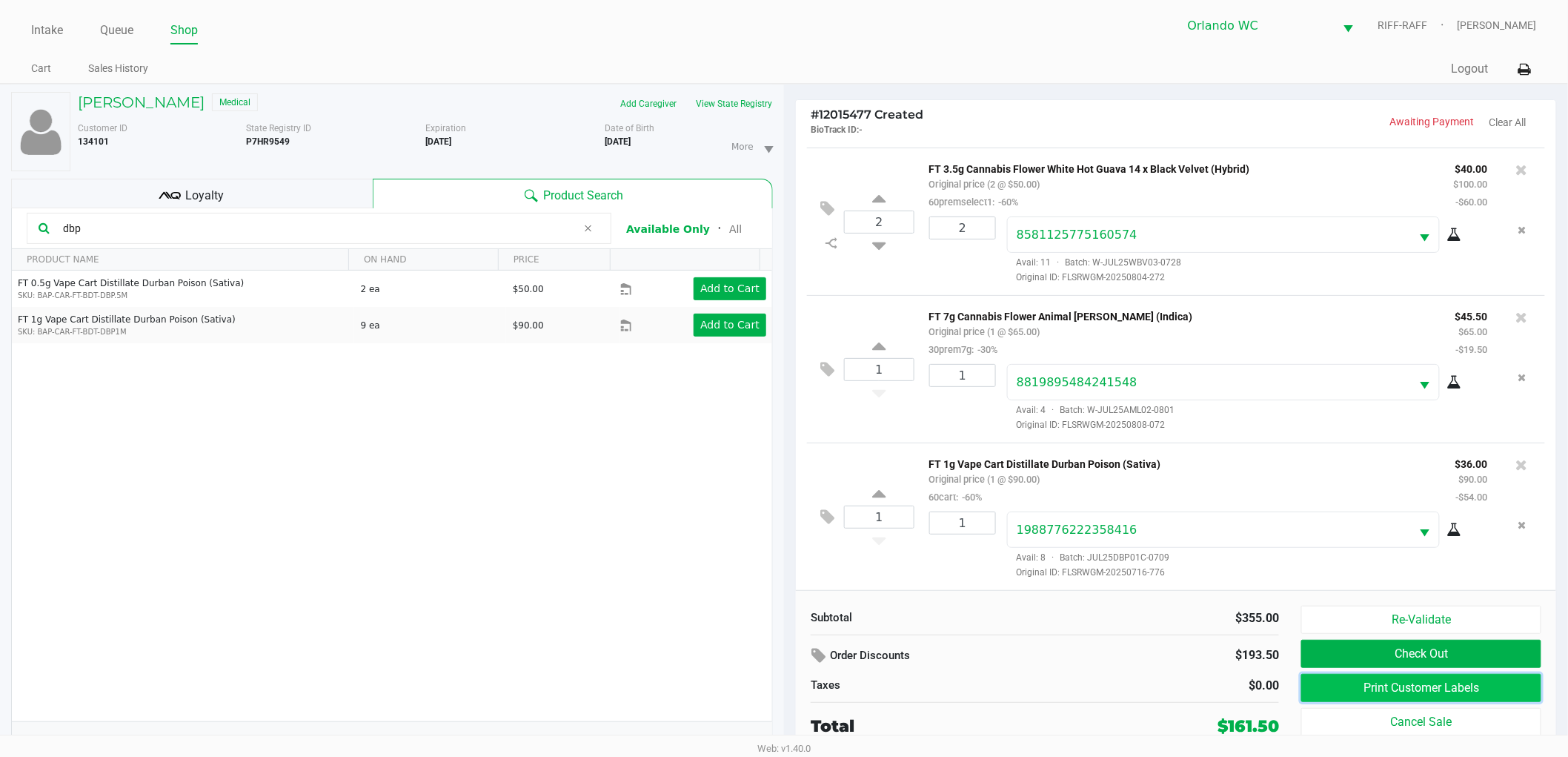
click at [1372, 691] on button "Print Customer Labels" at bounding box center [1421, 687] width 240 height 28
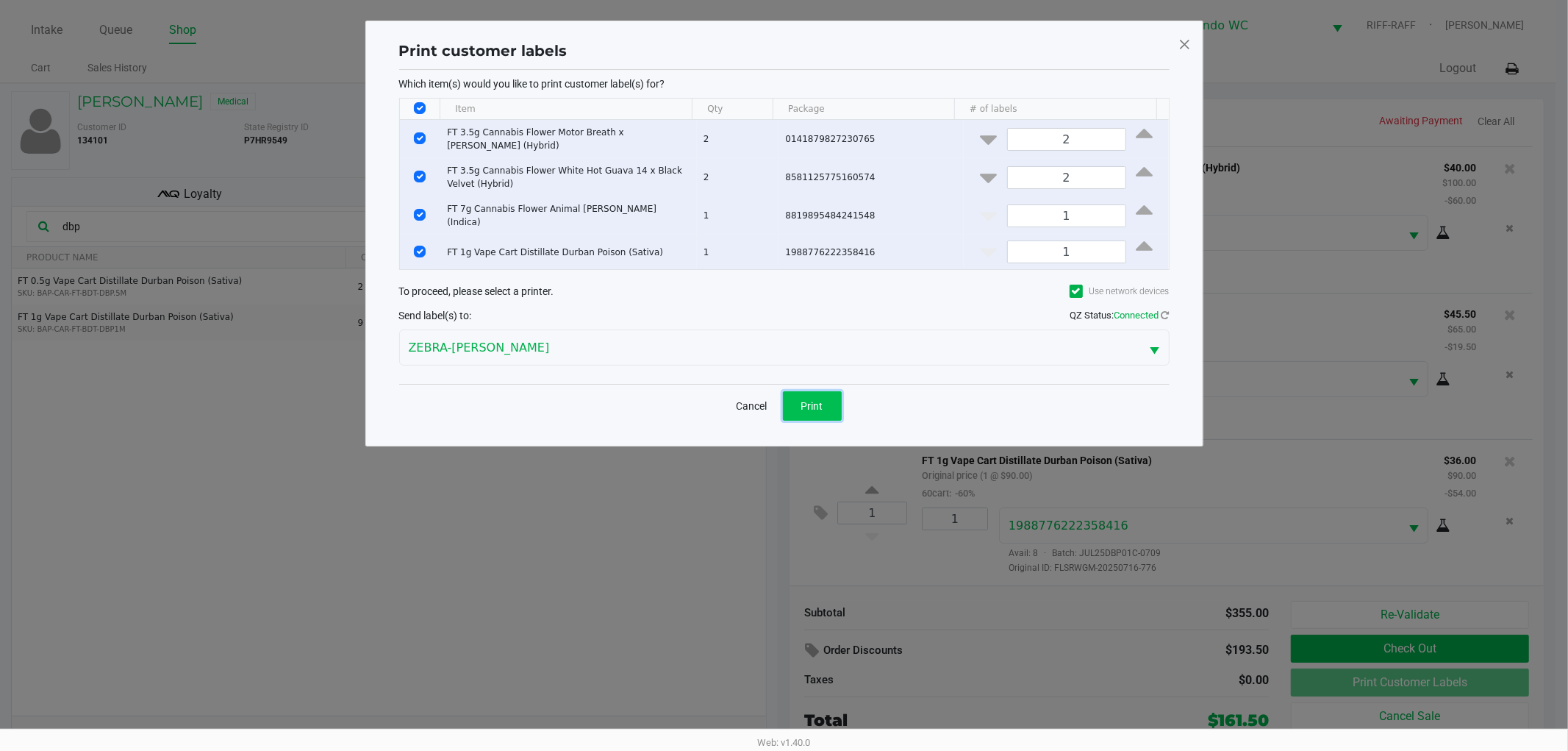
click at [819, 392] on button "Print" at bounding box center [812, 406] width 59 height 29
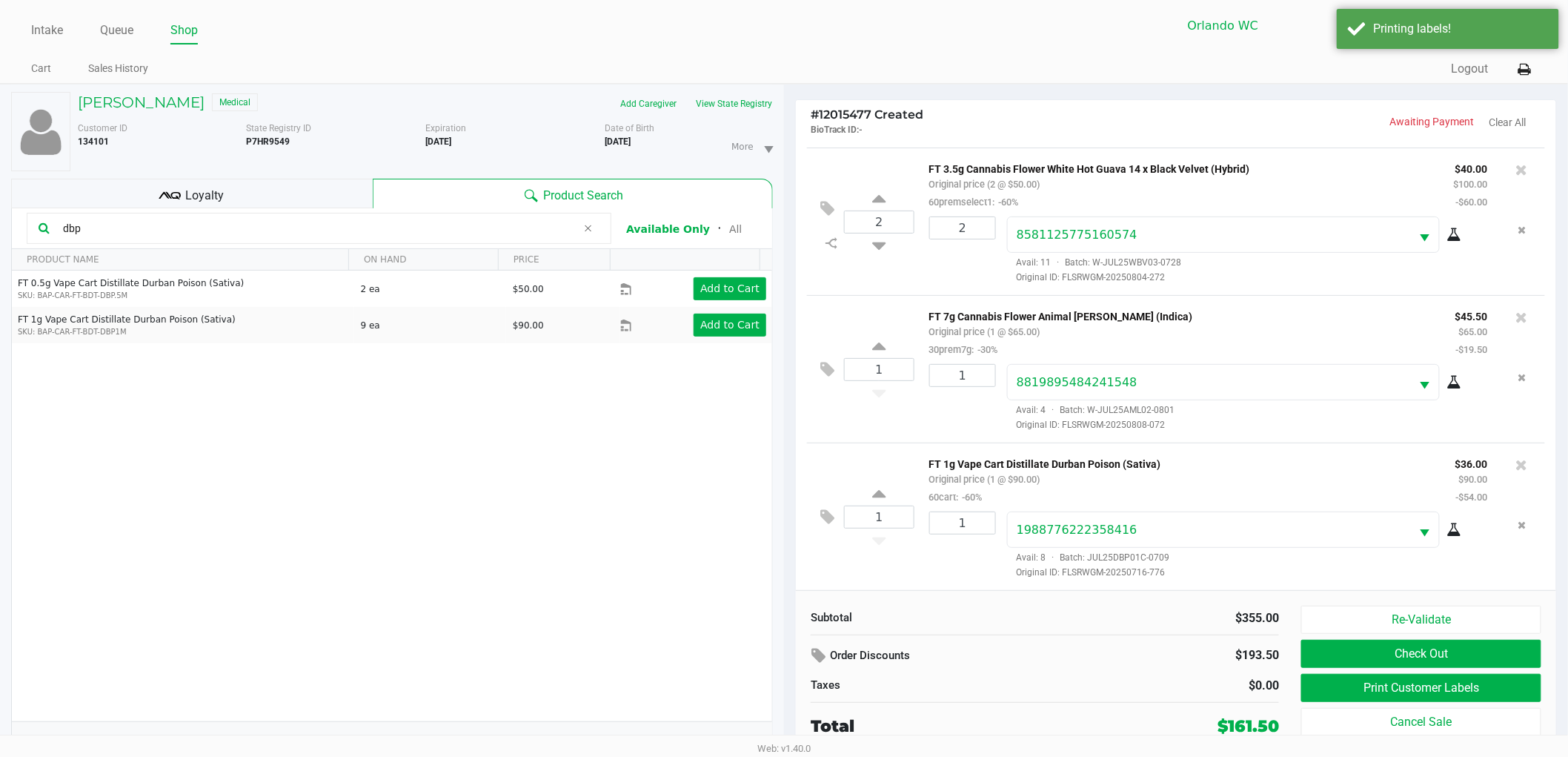
click at [245, 196] on div "Loyalty" at bounding box center [191, 193] width 361 height 30
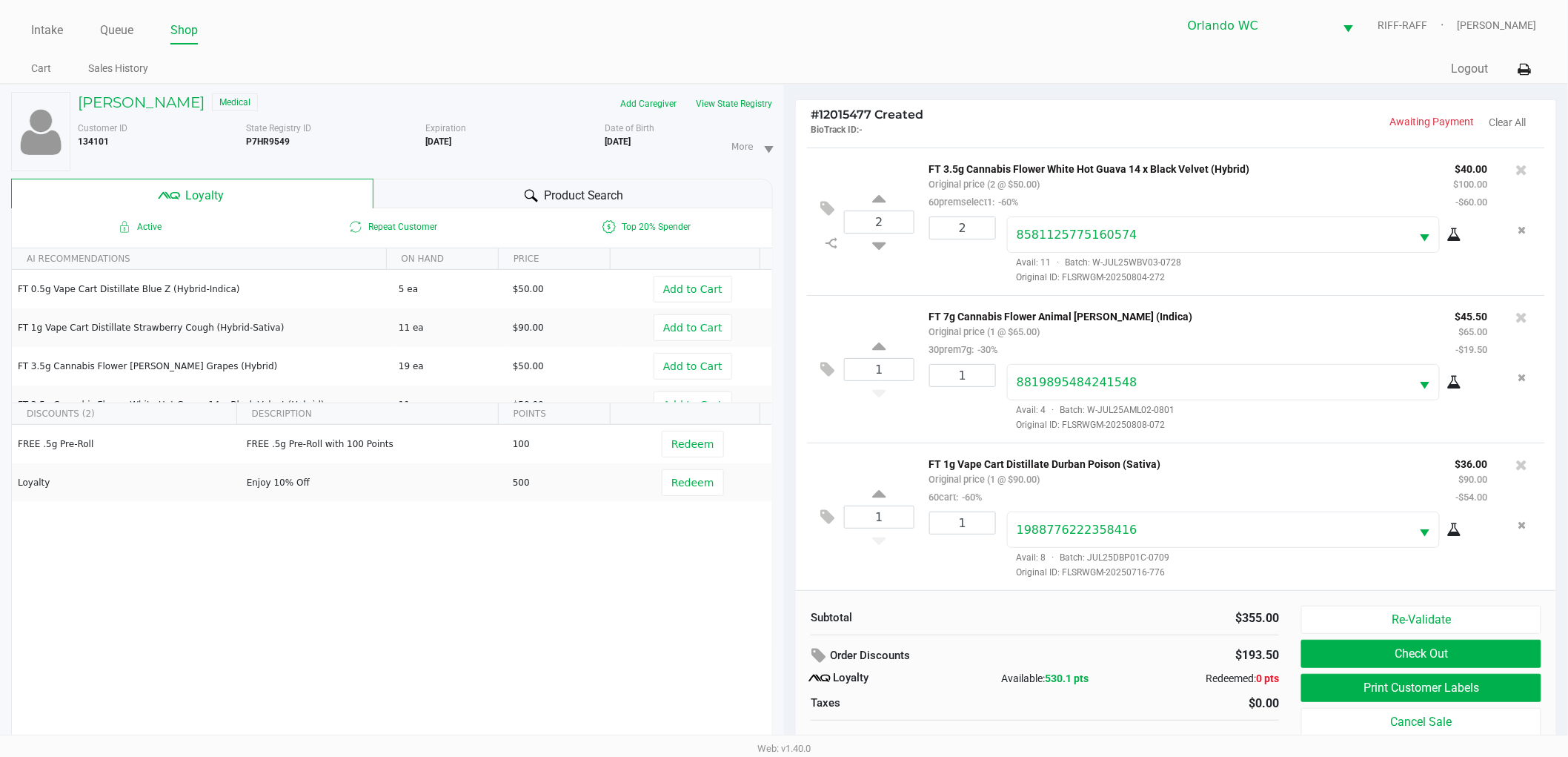
scroll to position [15, 0]
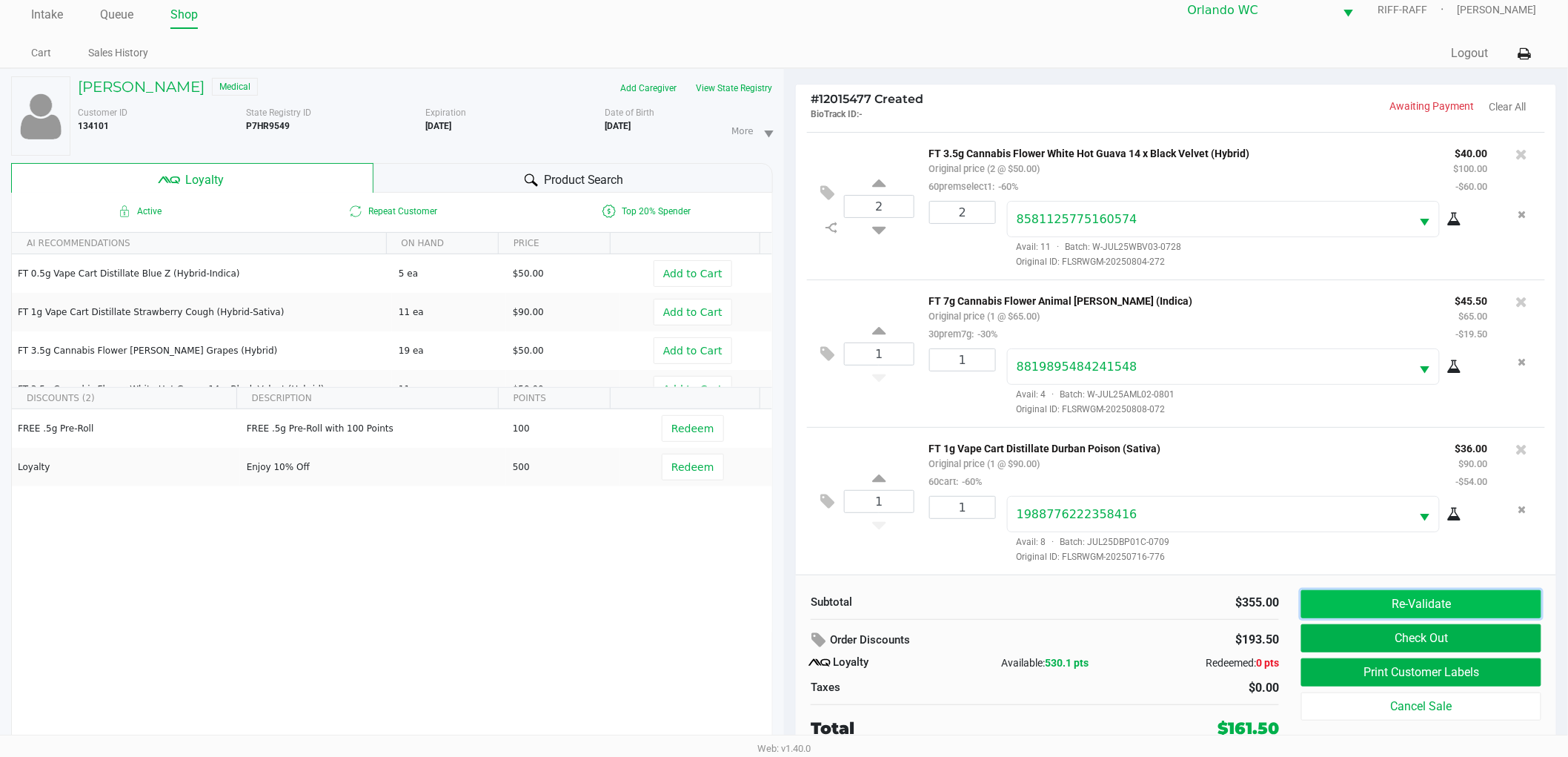
click at [1448, 599] on button "Re-Validate" at bounding box center [1421, 603] width 240 height 28
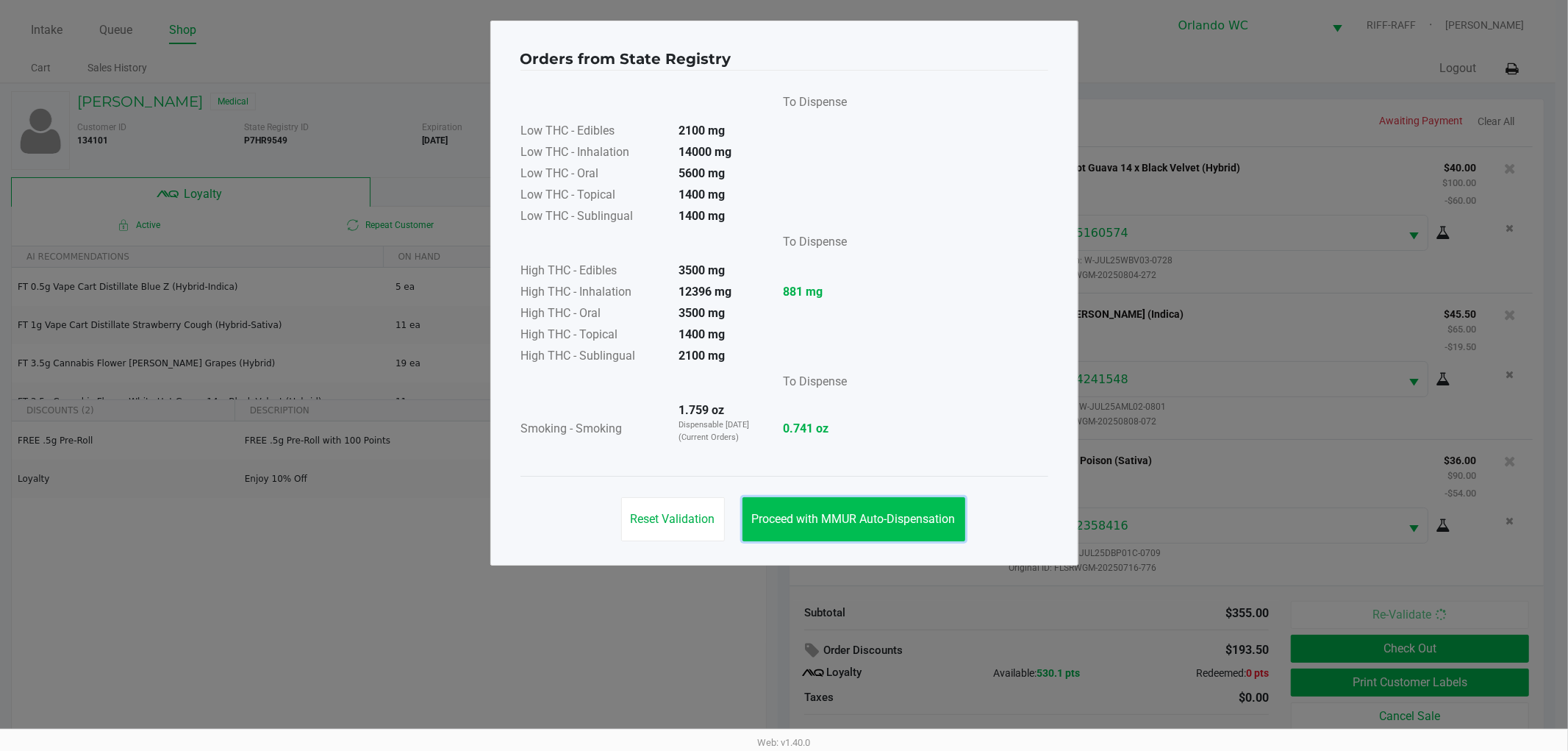
click at [850, 521] on span "Proceed with MMUR Auto-Dispensation" at bounding box center [853, 519] width 203 height 14
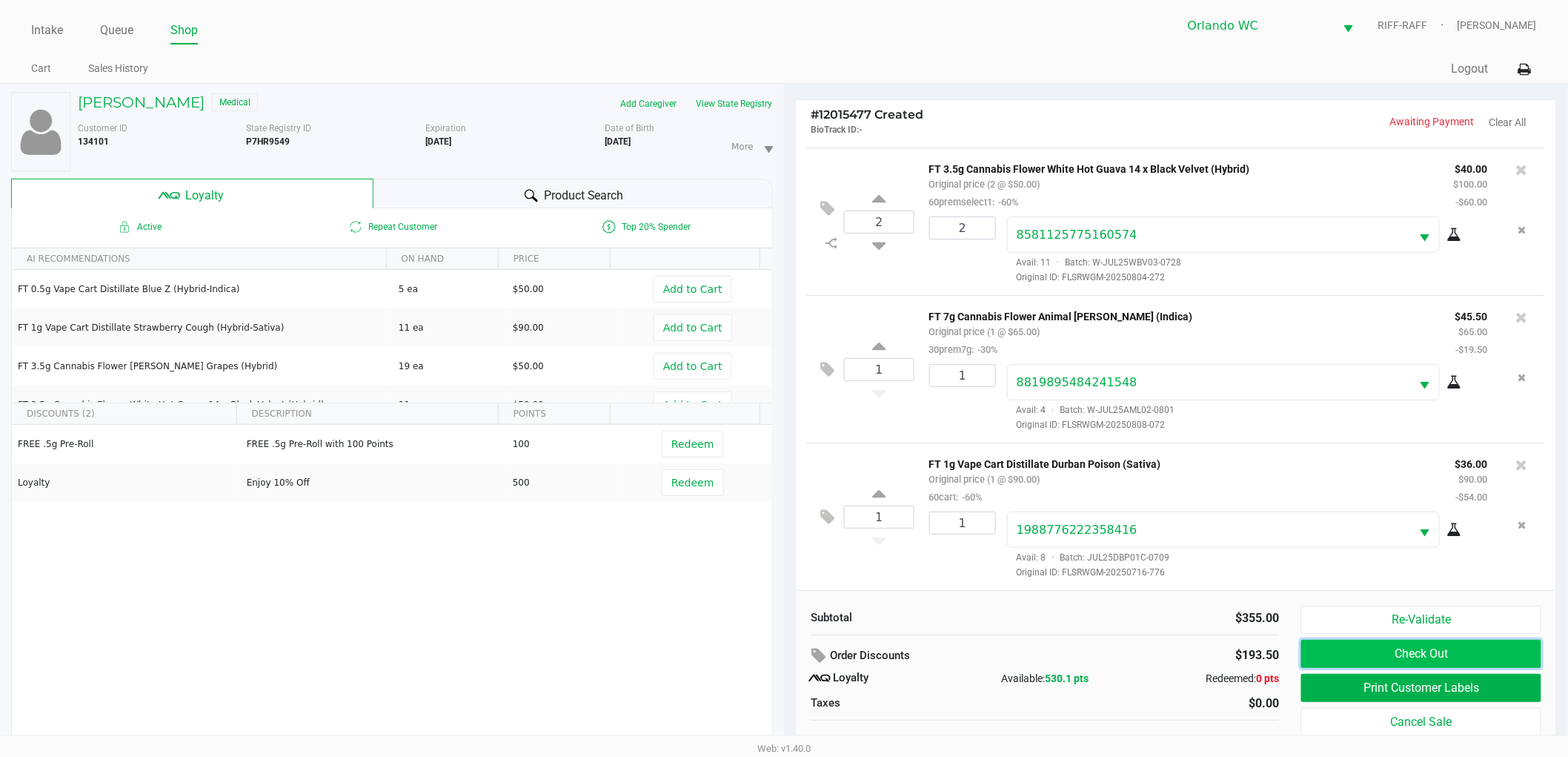
click at [1429, 653] on button "Check Out" at bounding box center [1421, 654] width 240 height 28
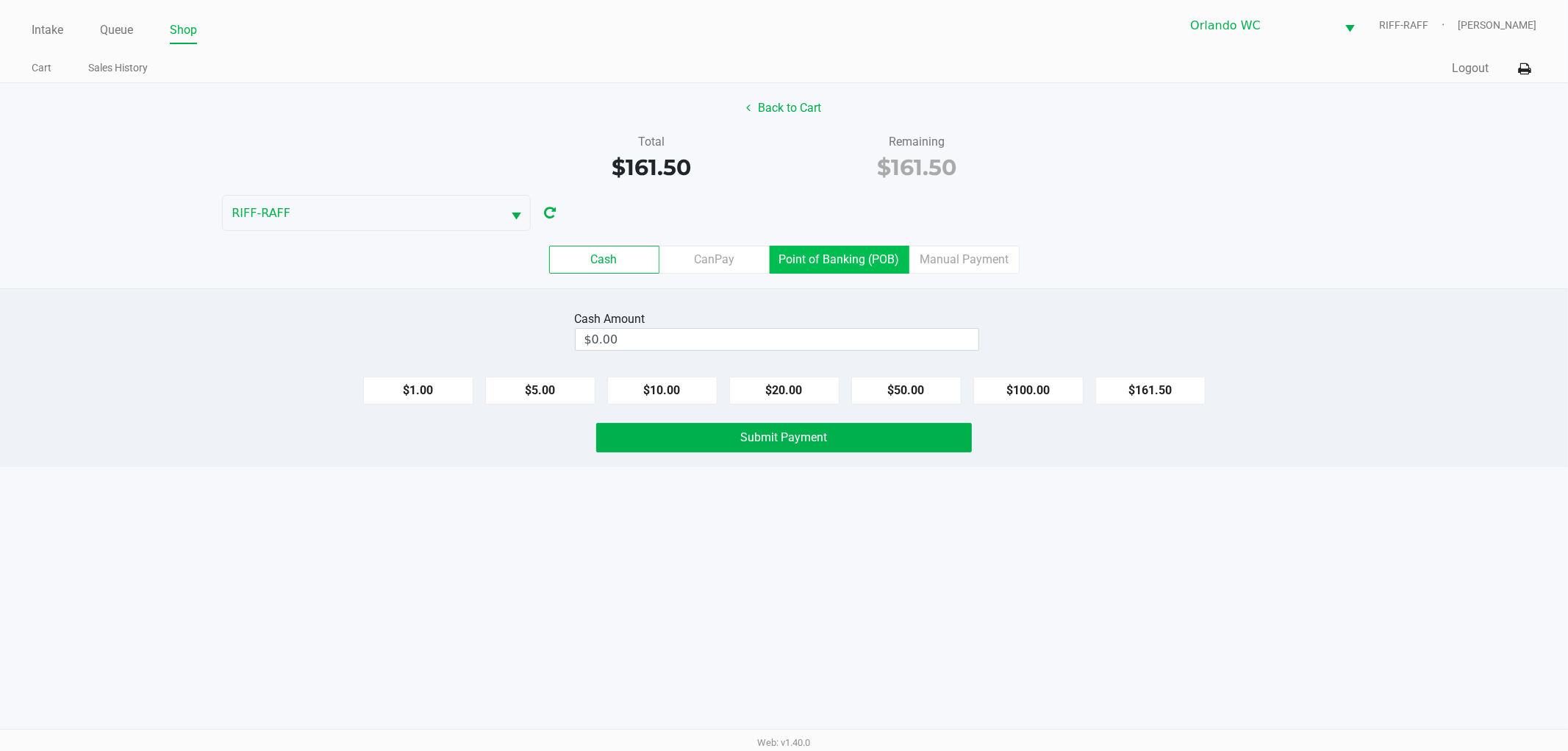
click at [869, 258] on label "Point of Banking (POB)" at bounding box center [839, 259] width 140 height 28
click at [0, 0] on 7 "Point of Banking (POB)" at bounding box center [0, 0] width 0 height 0
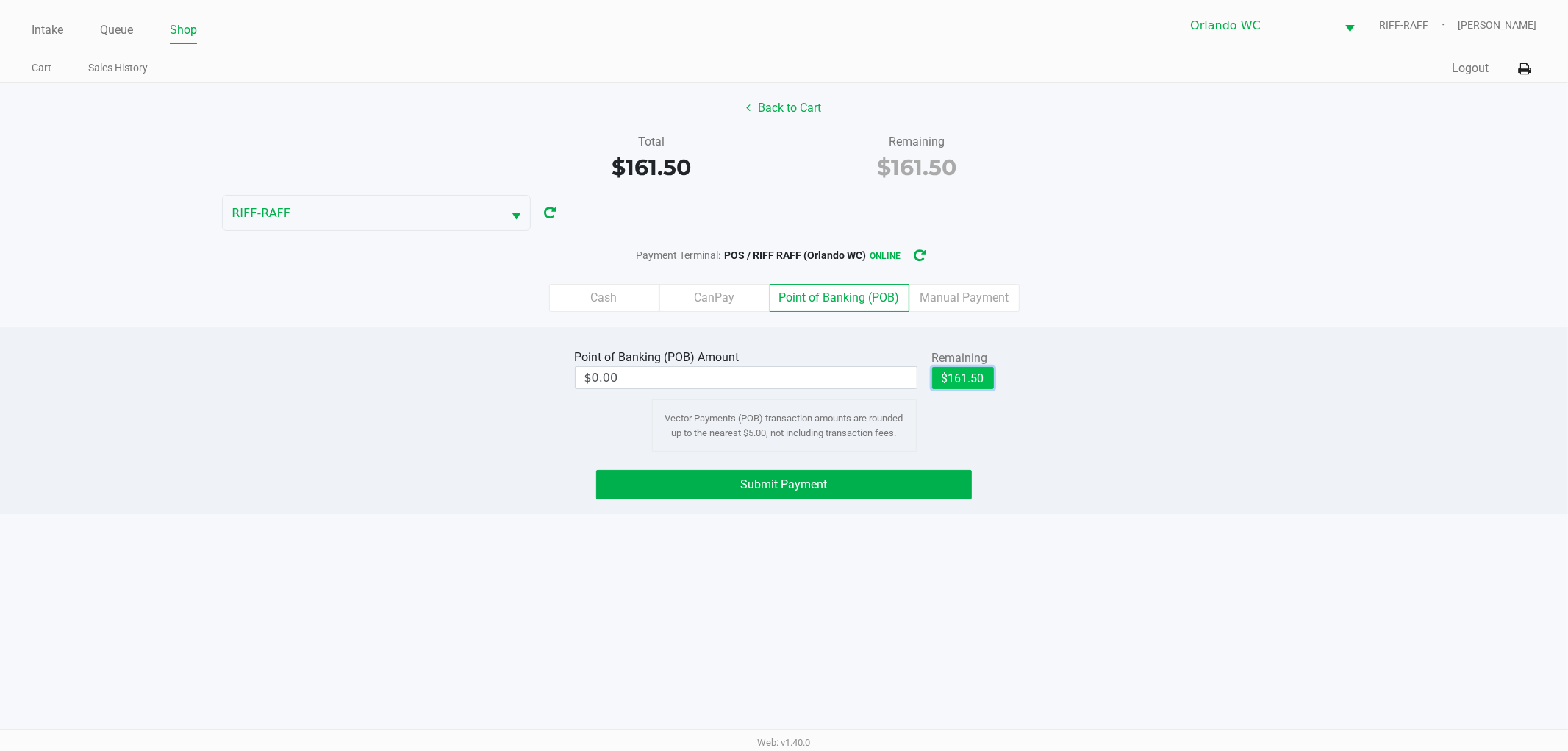
click at [987, 374] on button "$161.50" at bounding box center [962, 377] width 62 height 22
type input "$161.50"
click at [941, 474] on button "Submit Payment" at bounding box center [784, 484] width 375 height 29
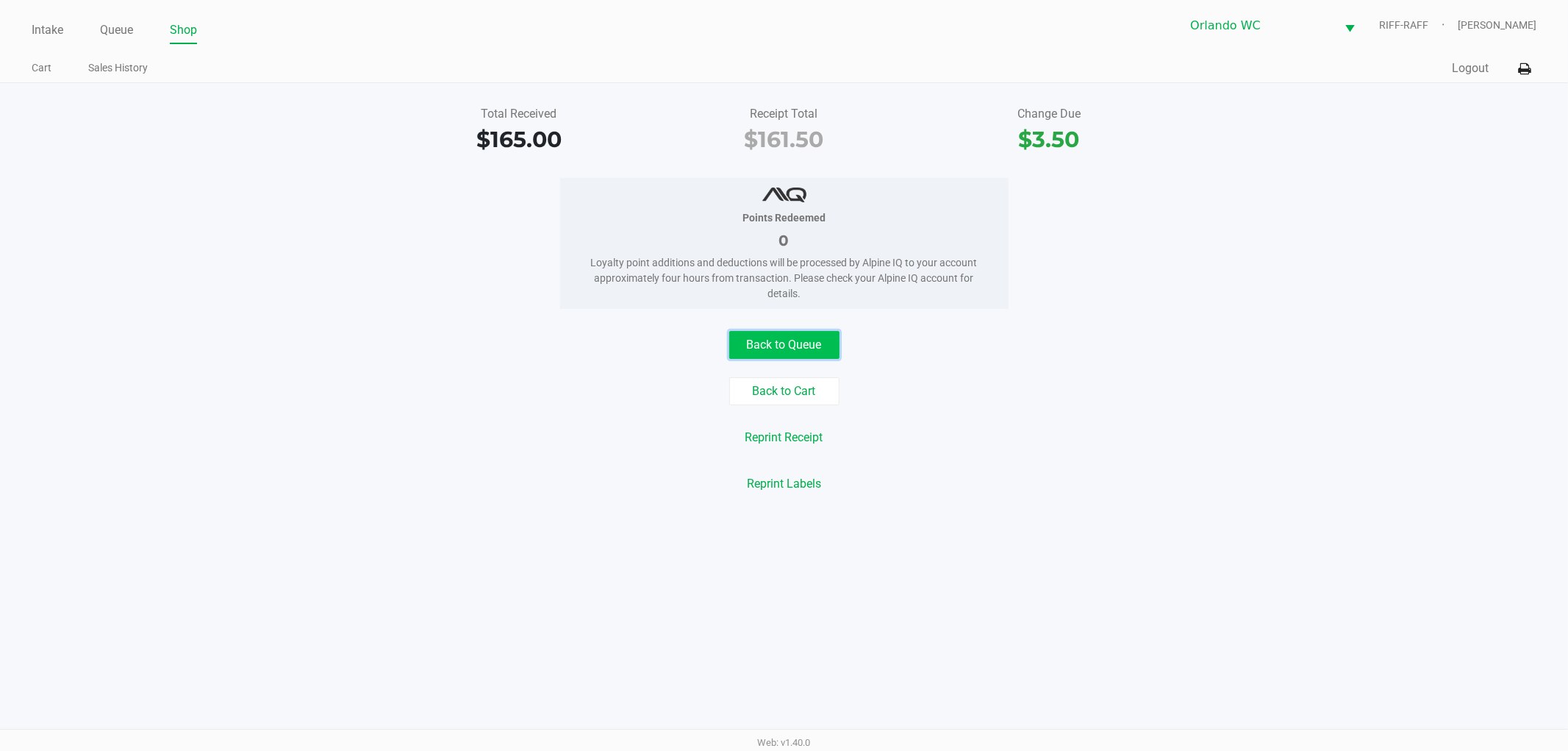
click at [811, 339] on button "Back to Queue" at bounding box center [784, 344] width 111 height 28
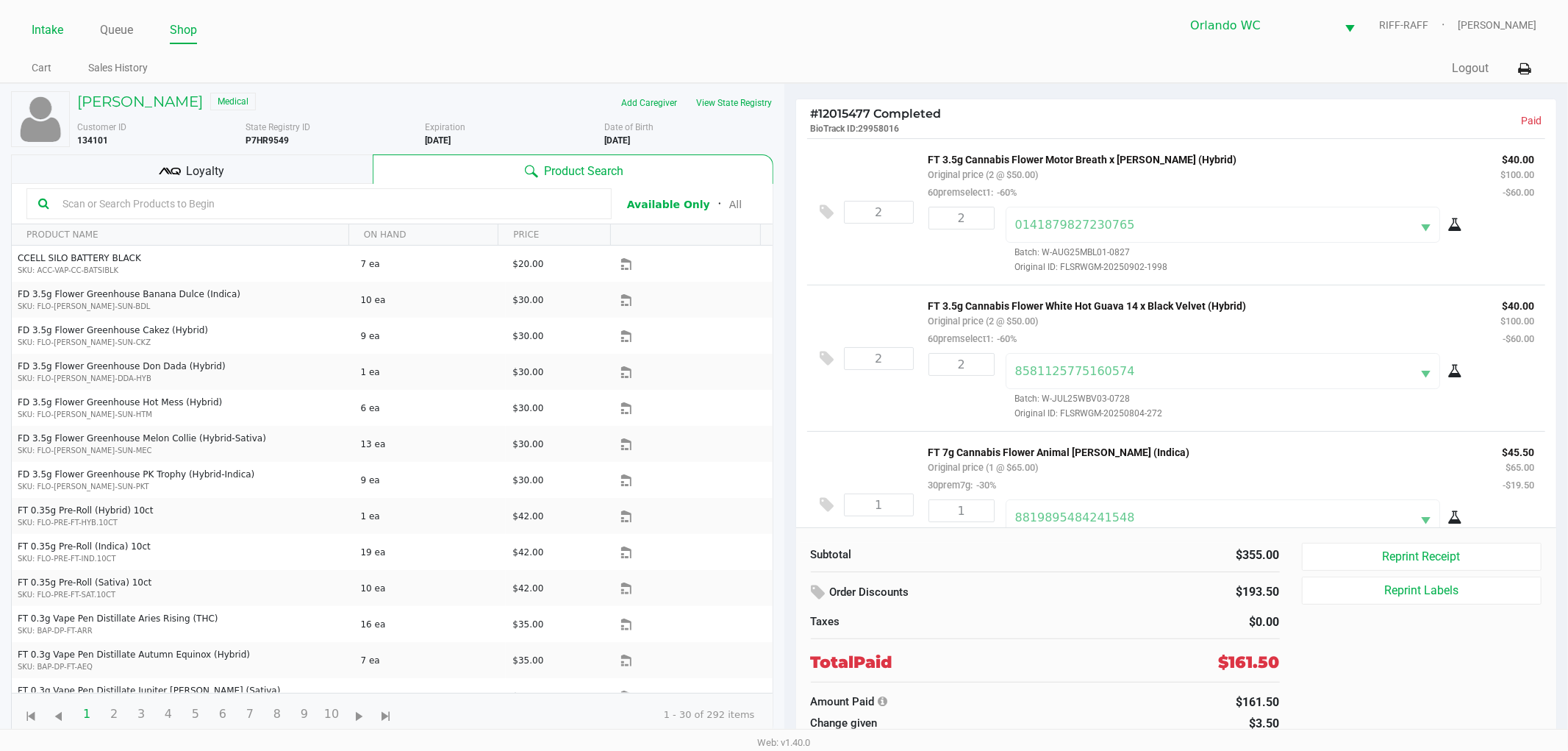
click at [52, 38] on link "Intake" at bounding box center [46, 29] width 31 height 21
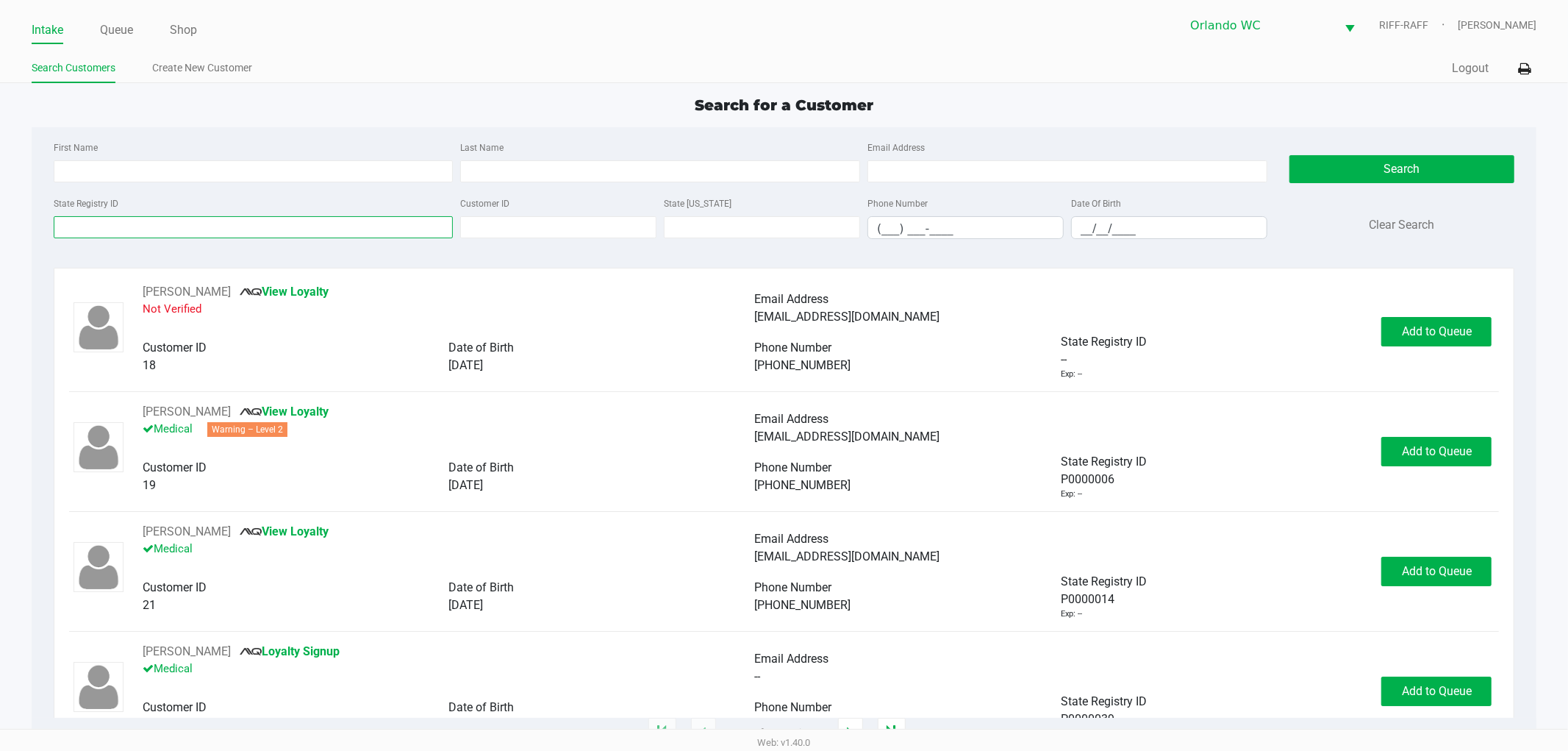
click at [128, 233] on input "State Registry ID" at bounding box center [253, 227] width 400 height 22
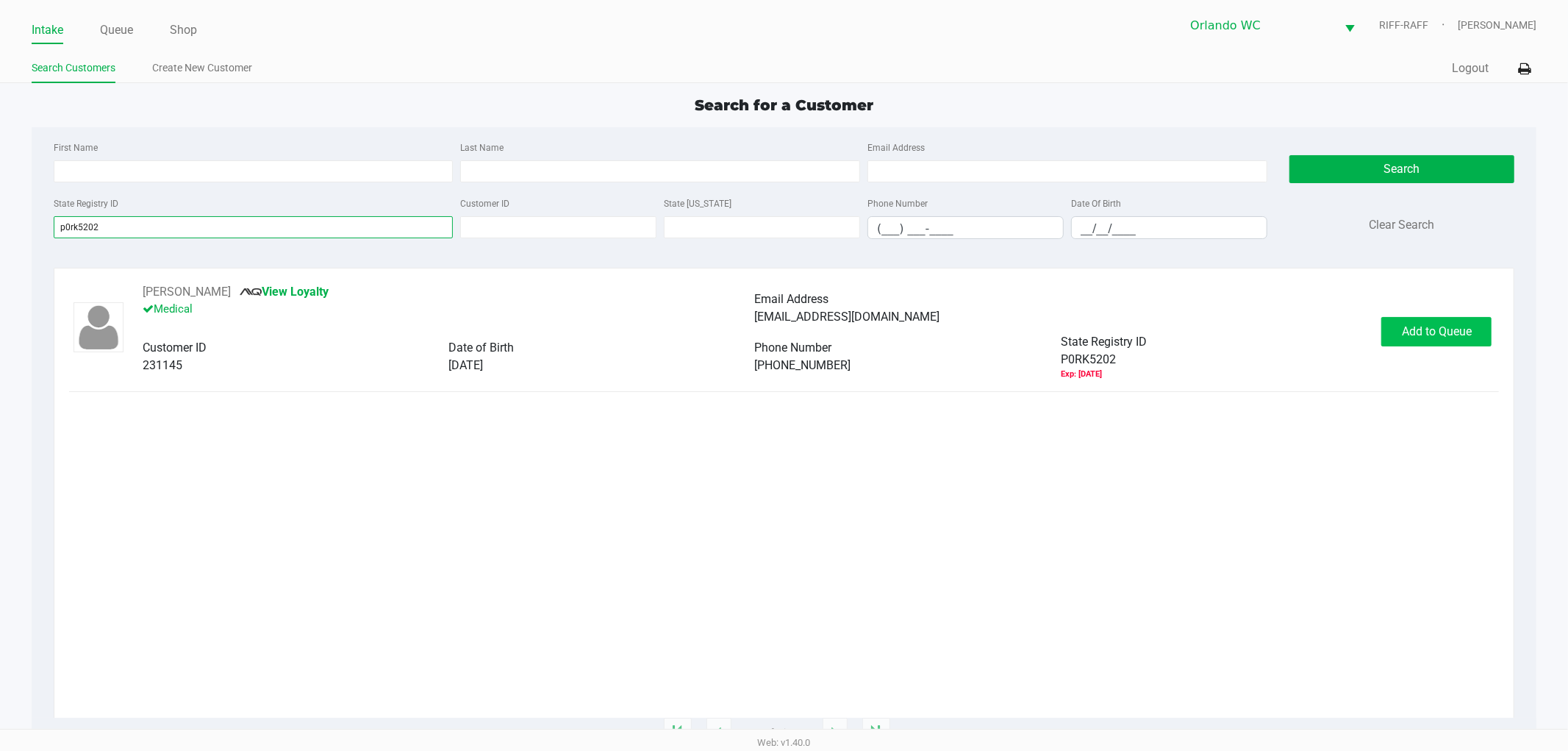
type input "p0rk5202"
click at [1405, 325] on span "Add to Queue" at bounding box center [1436, 332] width 70 height 14
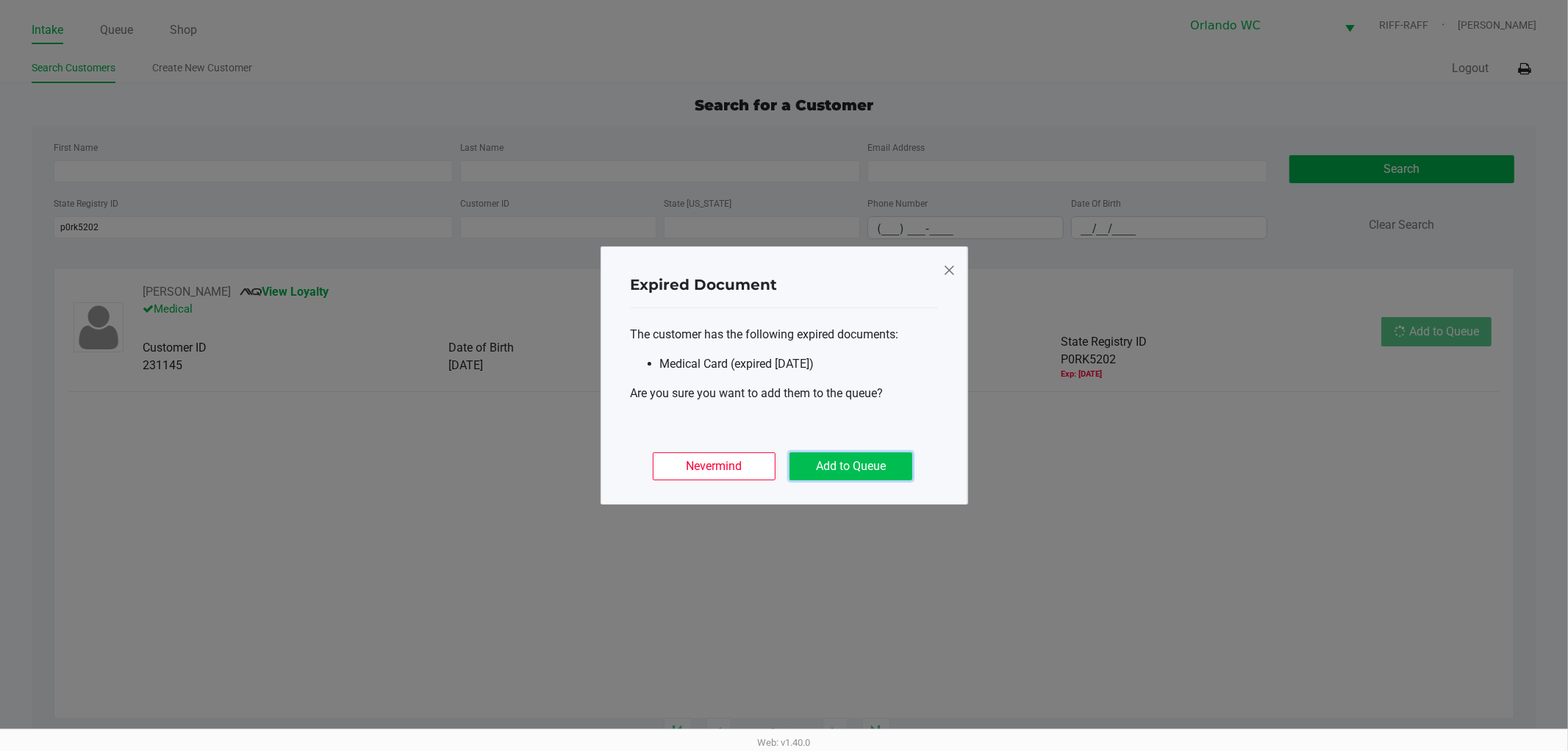
click at [885, 471] on button "Add to Queue" at bounding box center [851, 466] width 123 height 28
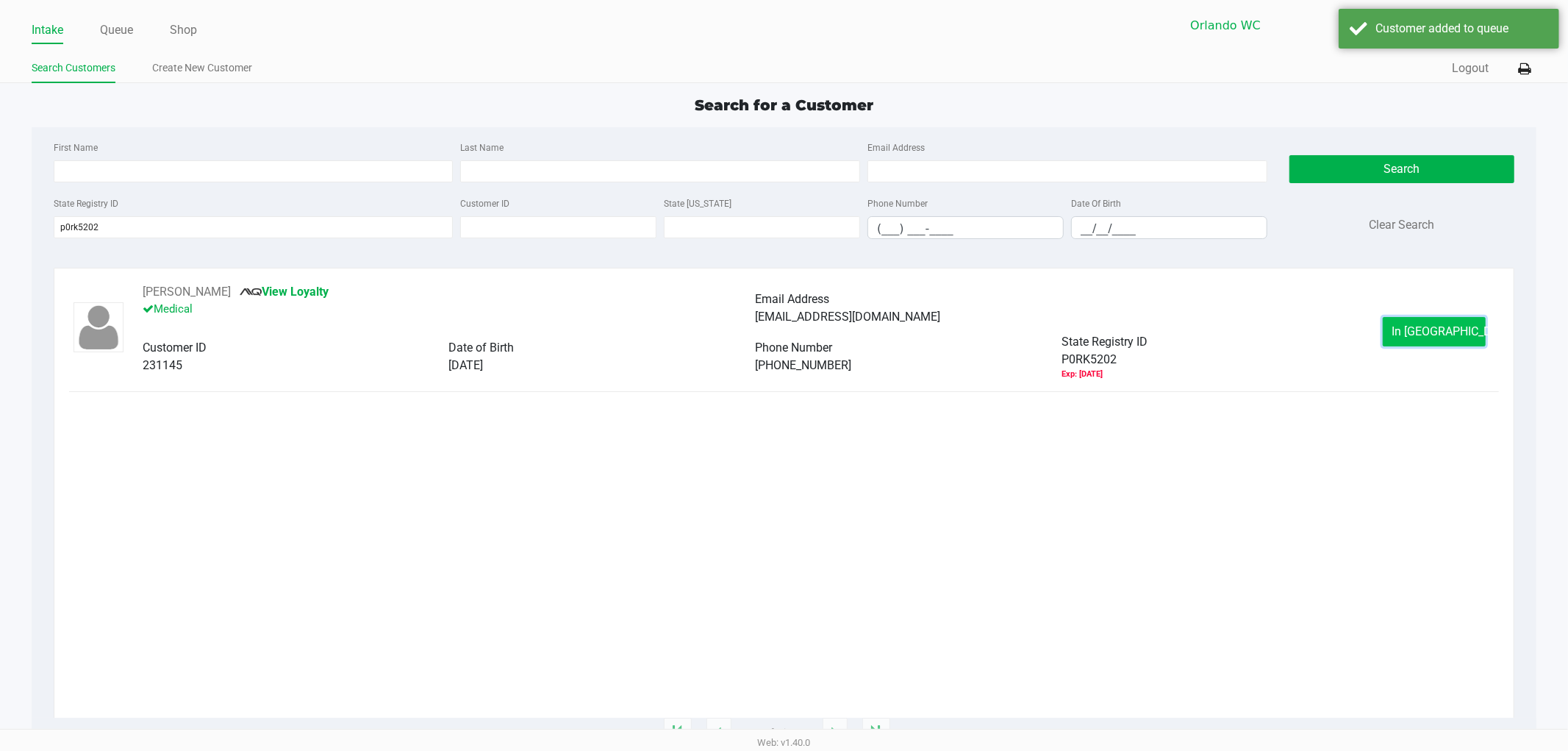
click at [1447, 338] on span "In Queue" at bounding box center [1454, 332] width 124 height 14
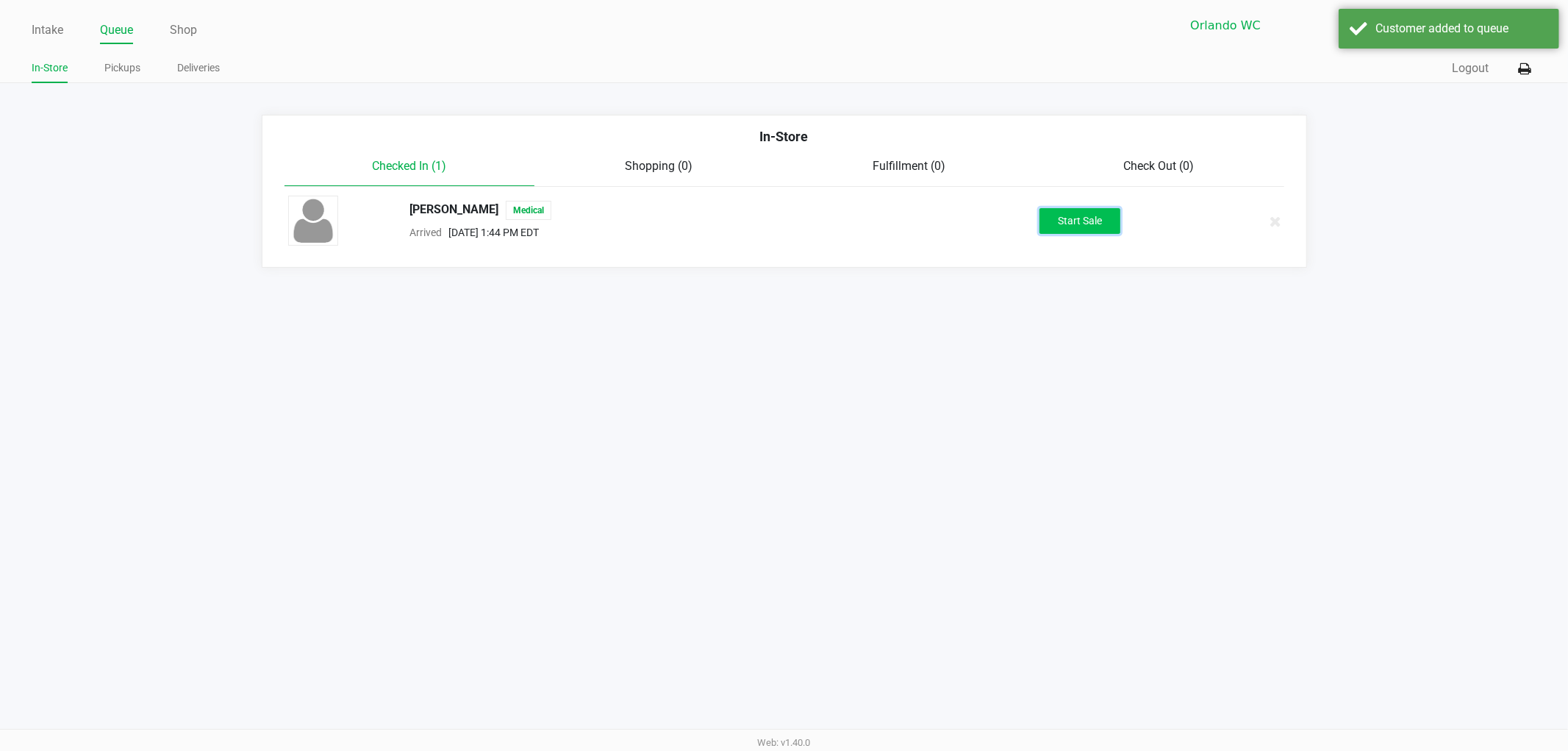
click at [1083, 217] on button "Start Sale" at bounding box center [1080, 220] width 81 height 26
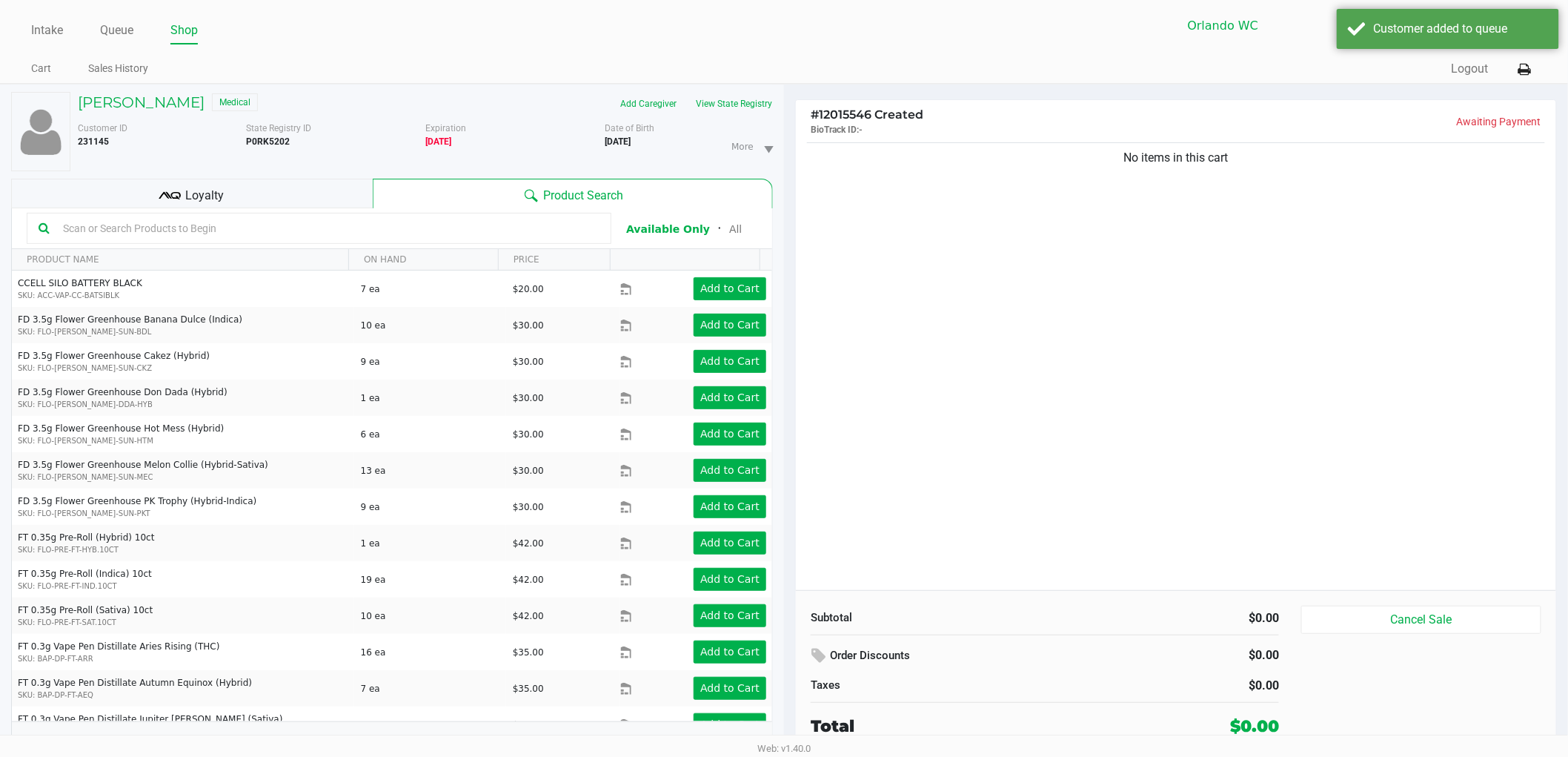
click at [314, 235] on input "text" at bounding box center [328, 228] width 543 height 22
click at [716, 110] on button "View State Registry" at bounding box center [730, 103] width 86 height 23
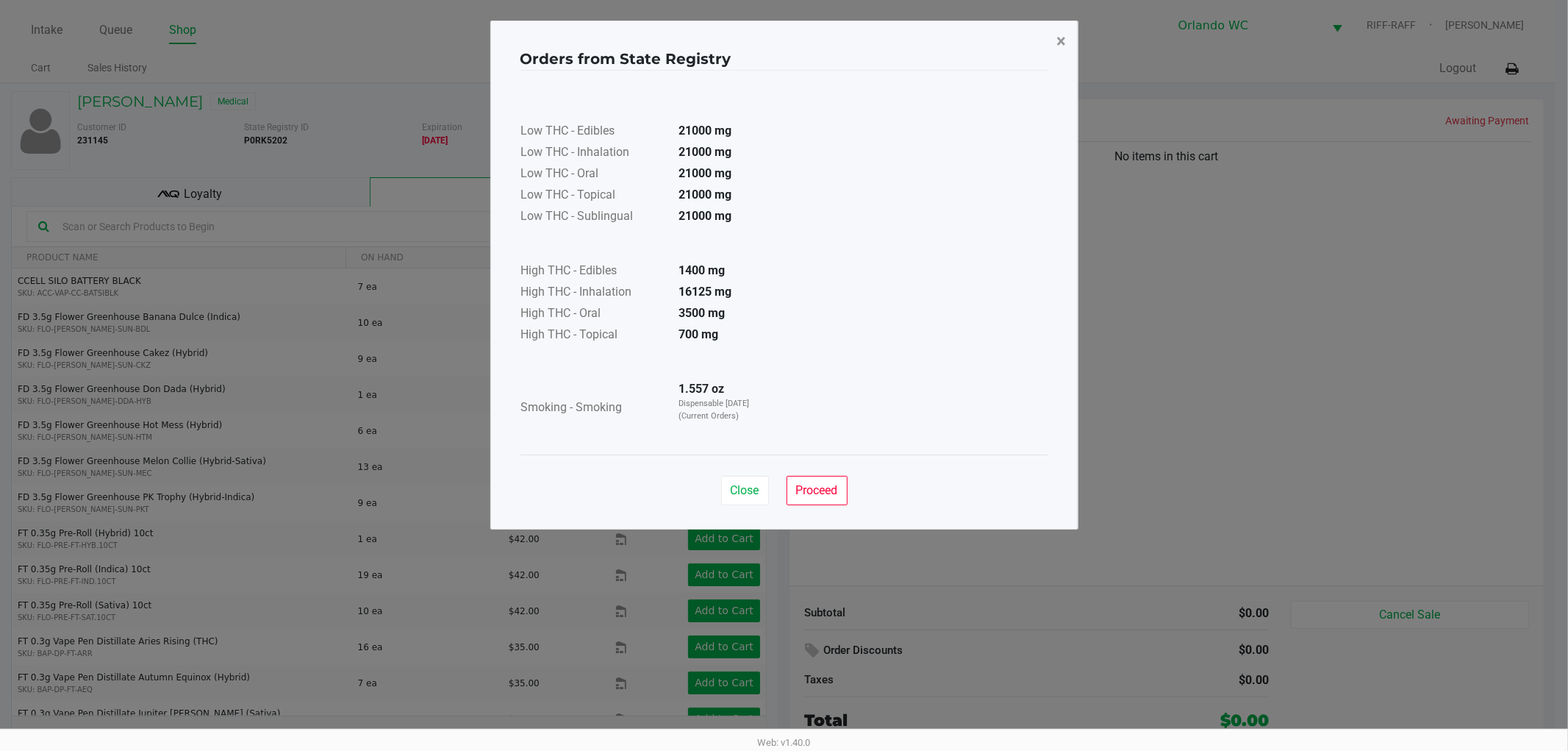
drag, startPoint x: 1060, startPoint y: 43, endPoint x: 1049, endPoint y: 43, distance: 11.0
click at [1057, 43] on span "×" at bounding box center [1062, 41] width 10 height 21
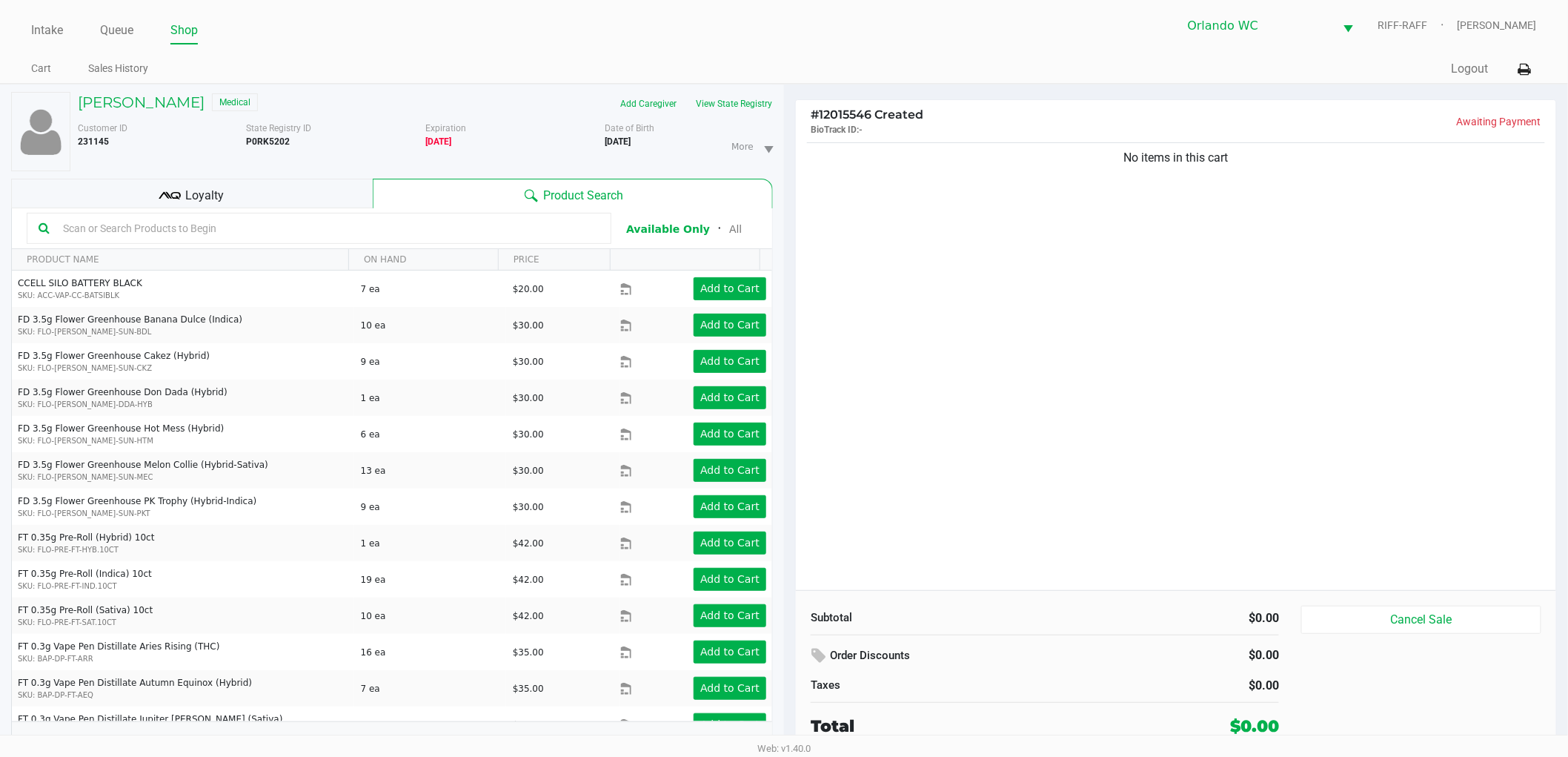
click at [373, 238] on input "text" at bounding box center [328, 228] width 543 height 22
type input "b"
type input "mbl"
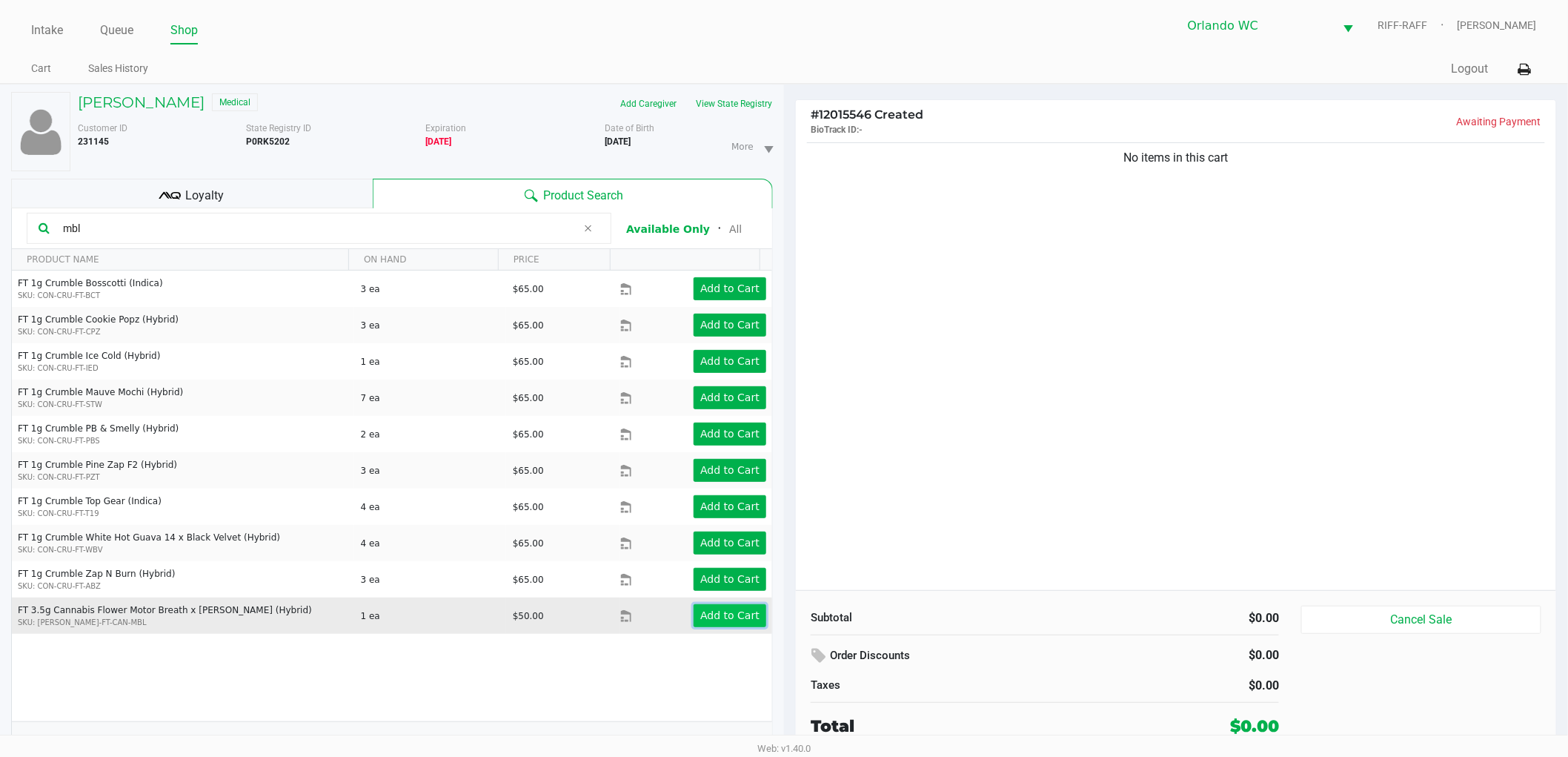
click at [703, 610] on app-button-loader "Add to Cart" at bounding box center [730, 615] width 59 height 12
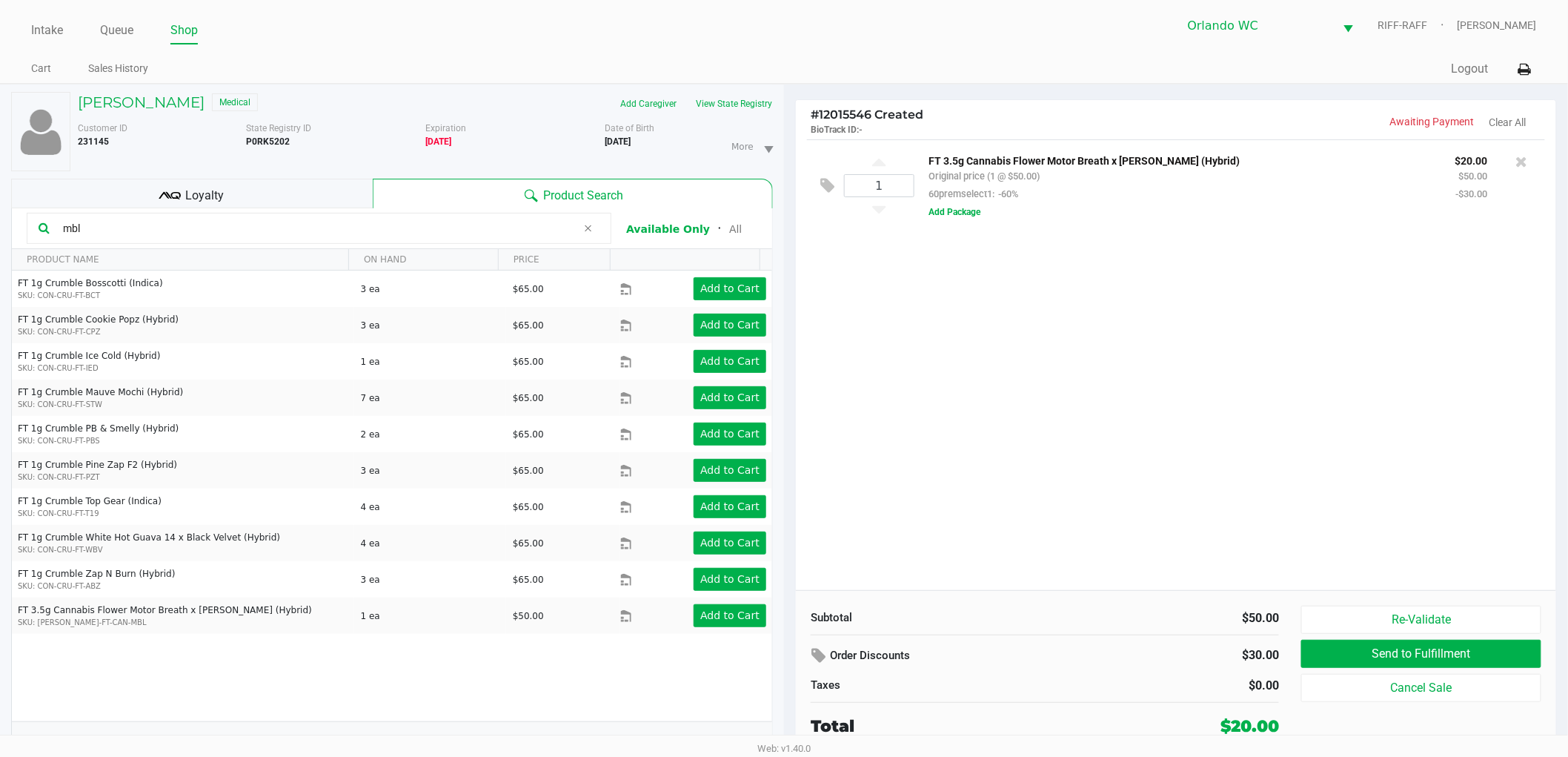
drag, startPoint x: 77, startPoint y: 230, endPoint x: 4, endPoint y: 226, distance: 73.1
click at [4, 226] on div "Thomas Scheibler Medical Add Caregiver View State Registry Customer ID 231145 S…" at bounding box center [392, 428] width 784 height 688
drag, startPoint x: 86, startPoint y: 224, endPoint x: 0, endPoint y: 224, distance: 86.0
click at [0, 224] on div "Thomas Scheibler Medical Add Caregiver View State Registry Customer ID 231145 S…" at bounding box center [392, 428] width 784 height 688
type input "1ct"
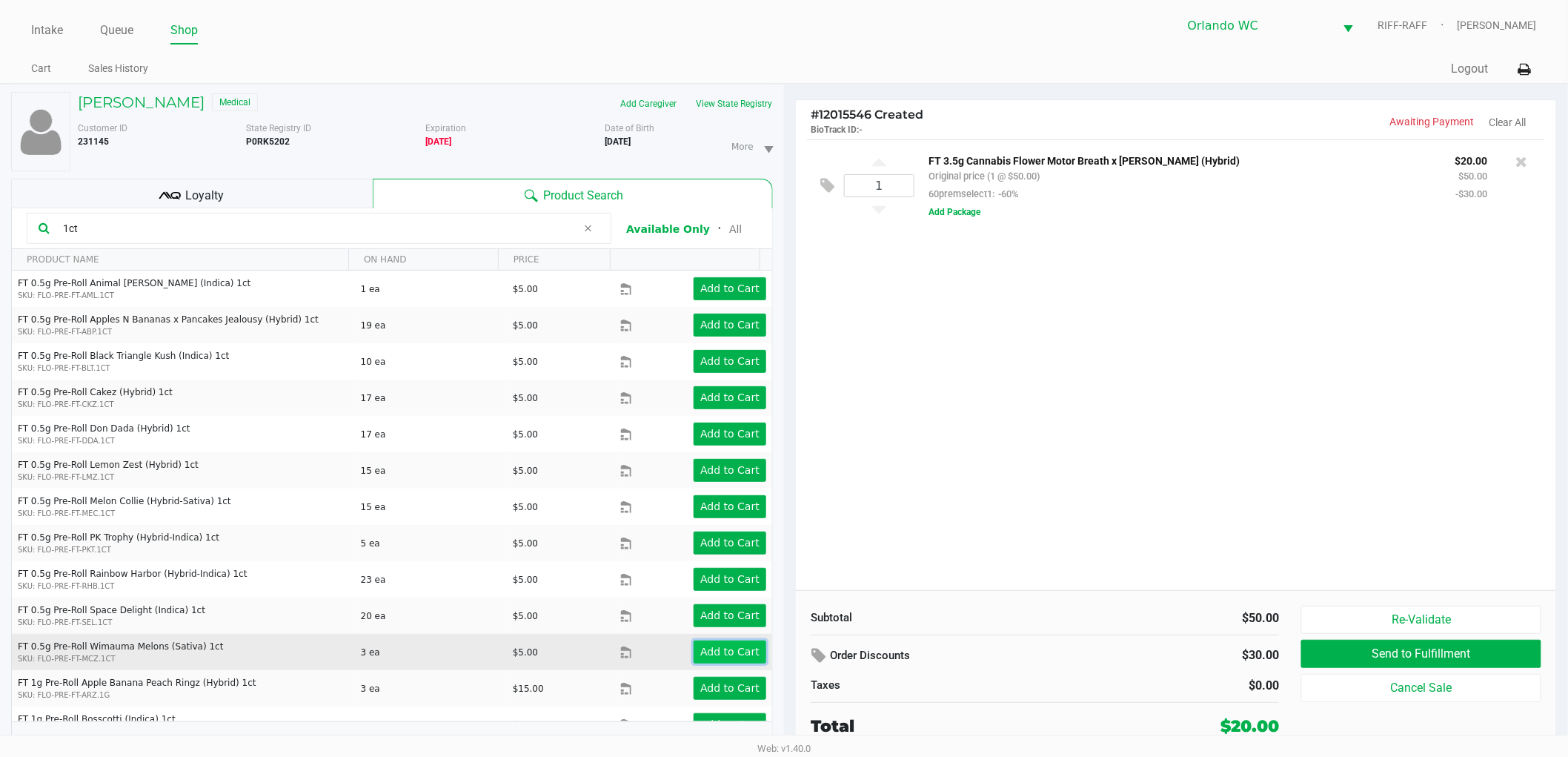
click at [741, 653] on app-button-loader "Add to Cart" at bounding box center [730, 651] width 59 height 12
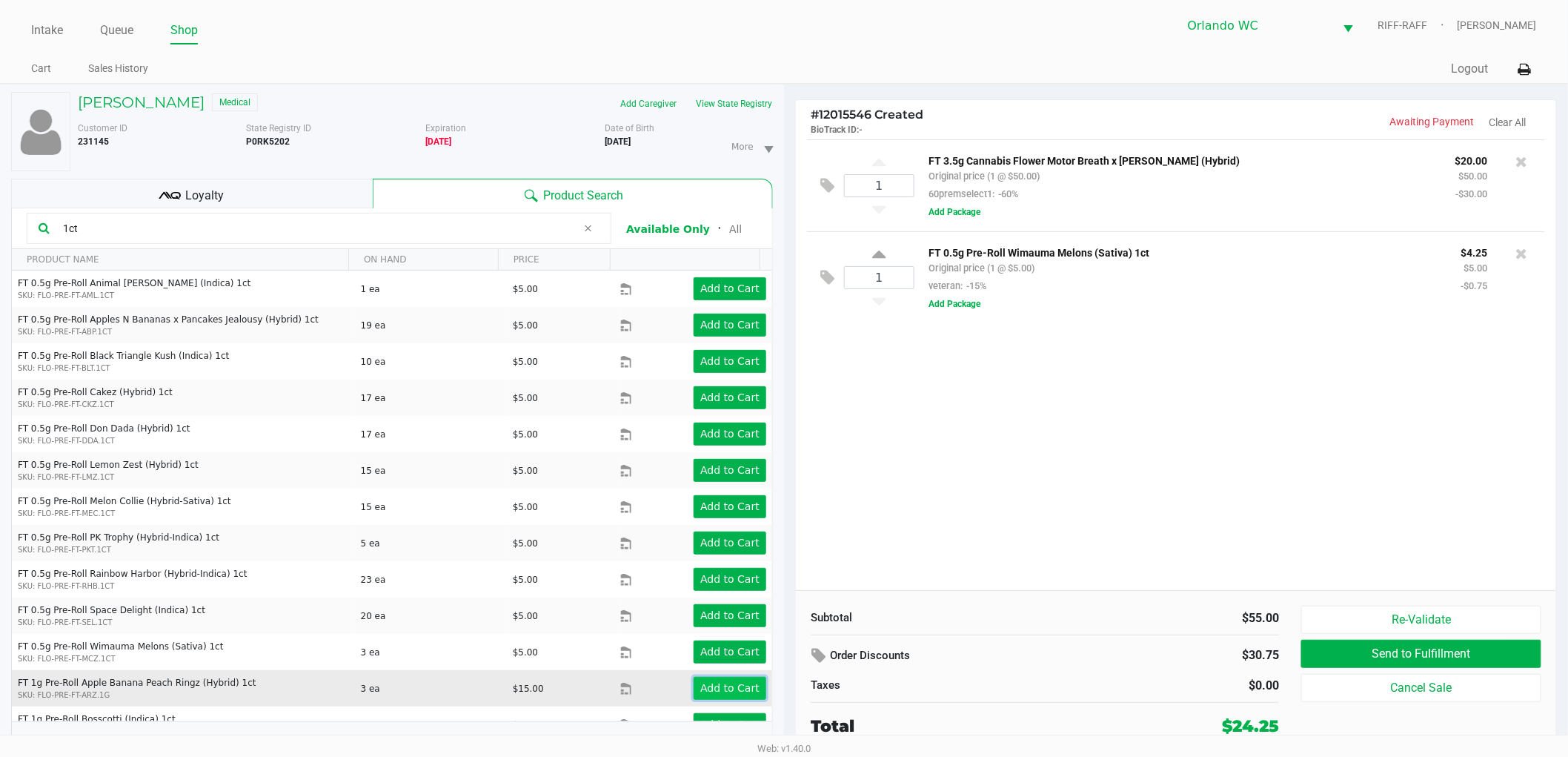
click at [704, 690] on app-button-loader "Add to Cart" at bounding box center [730, 688] width 59 height 12
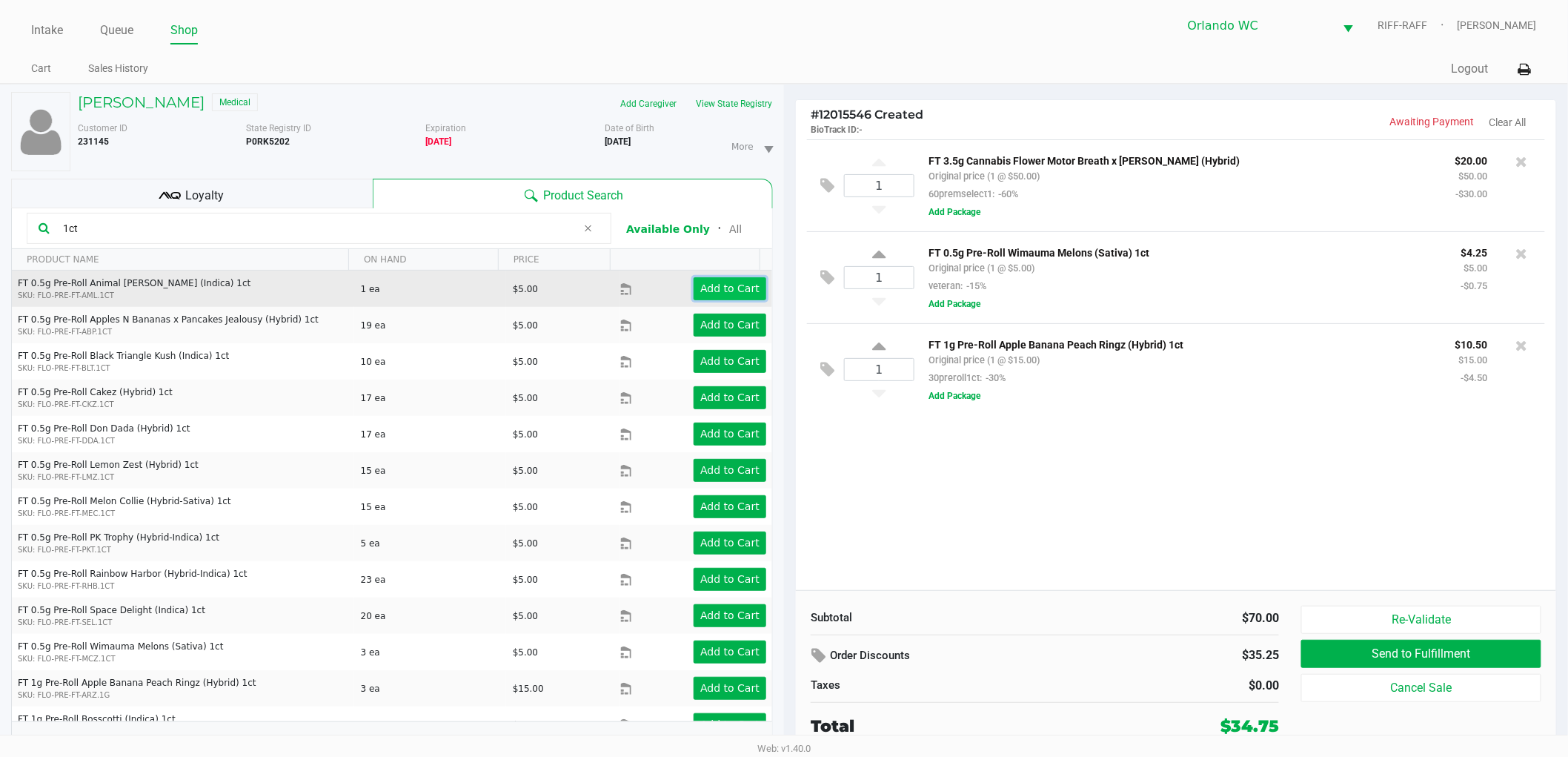
click at [706, 285] on app-button-loader "Add to Cart" at bounding box center [730, 288] width 59 height 12
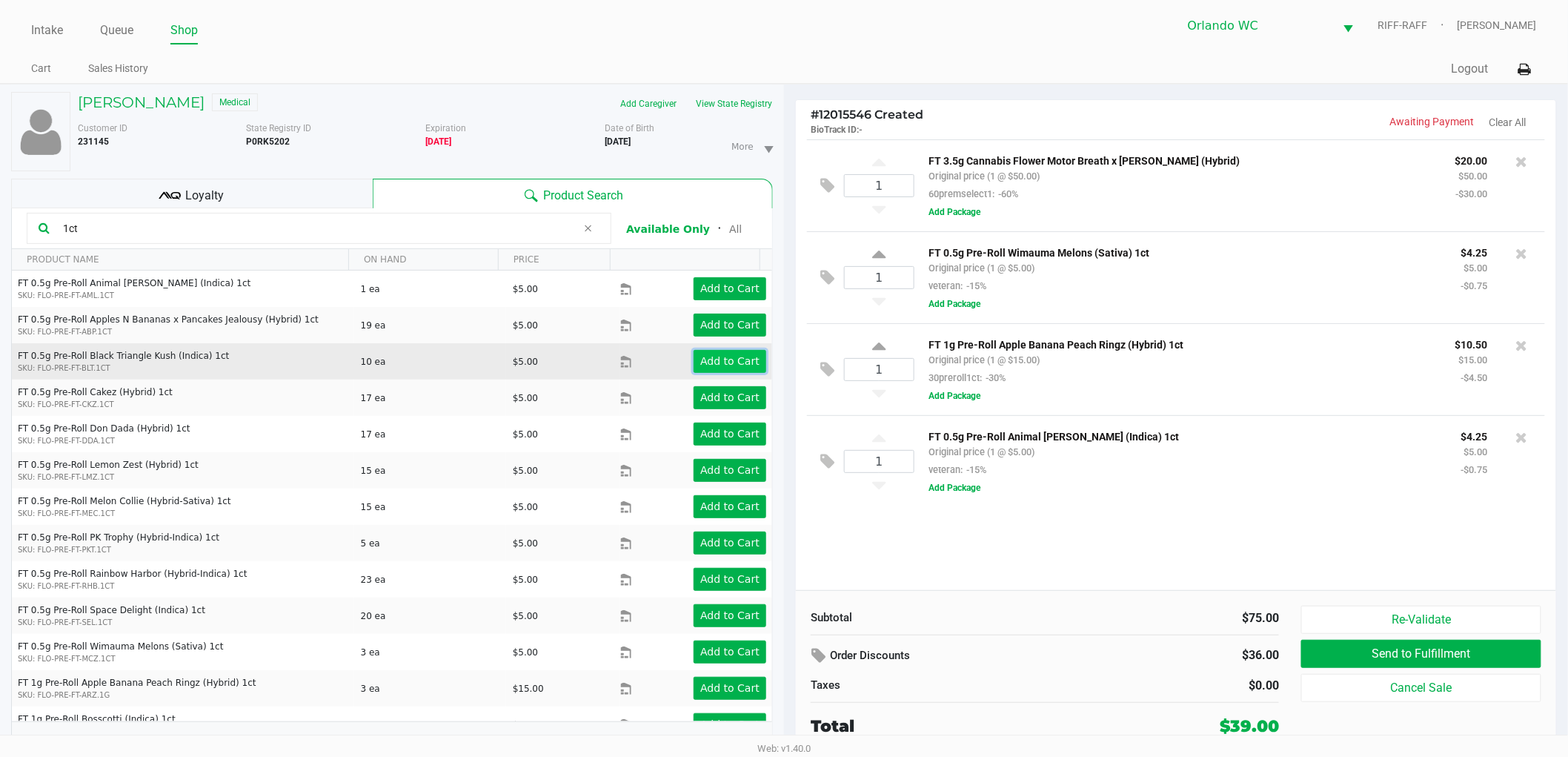
click at [722, 360] on app-button-loader "Add to Cart" at bounding box center [730, 361] width 59 height 12
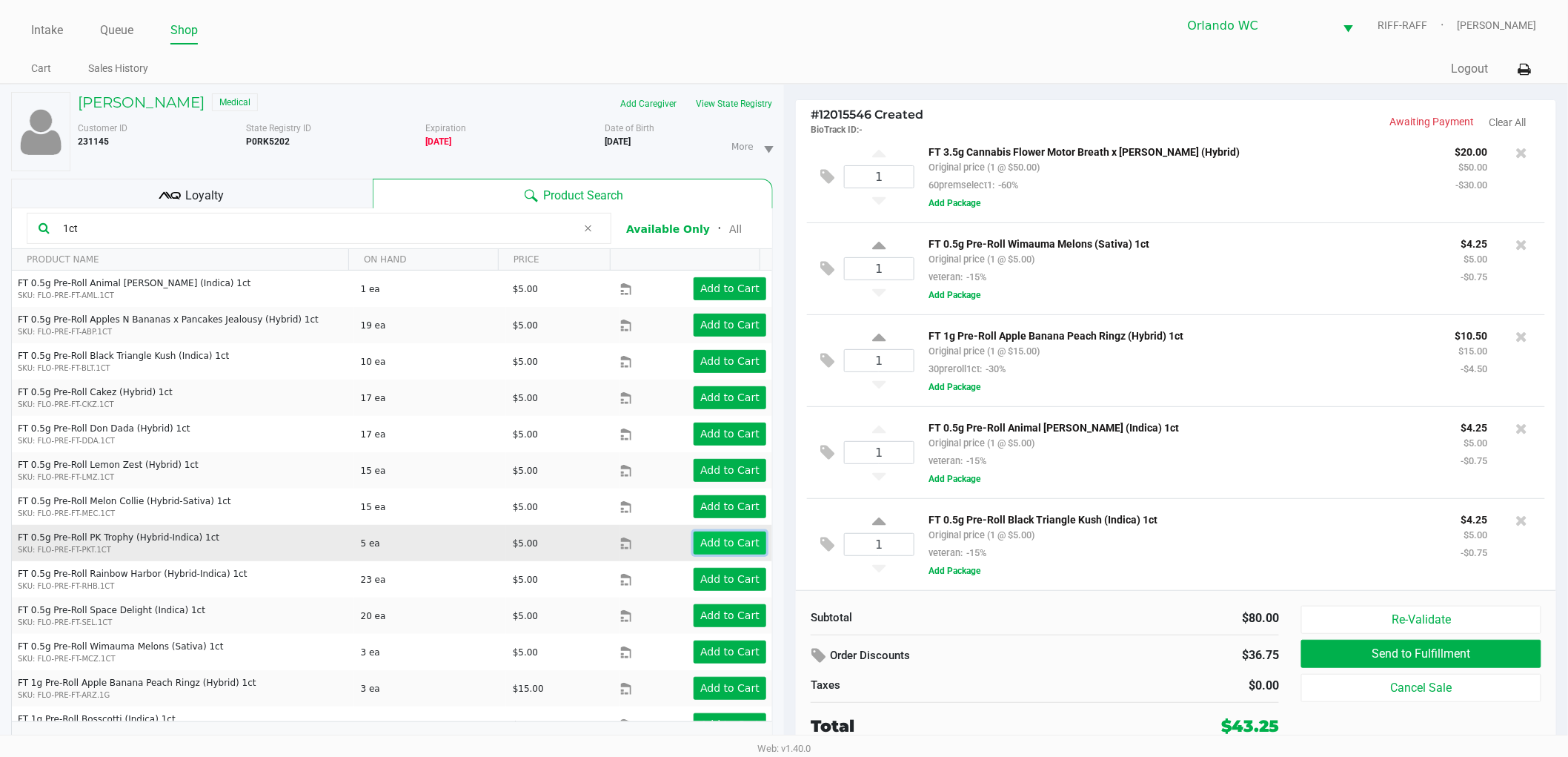
click at [701, 545] on app-button-loader "Add to Cart" at bounding box center [730, 542] width 59 height 12
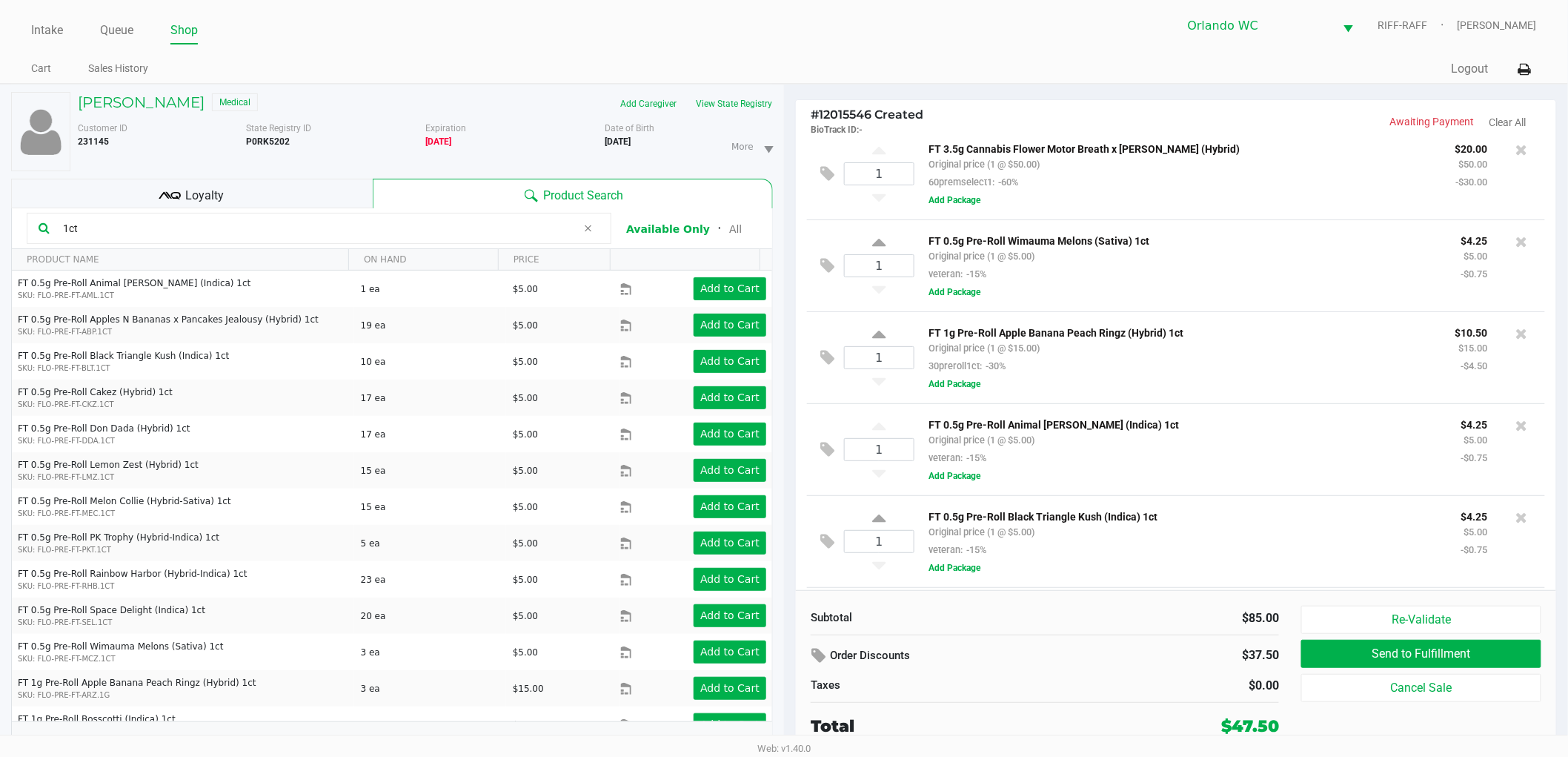
scroll to position [104, 0]
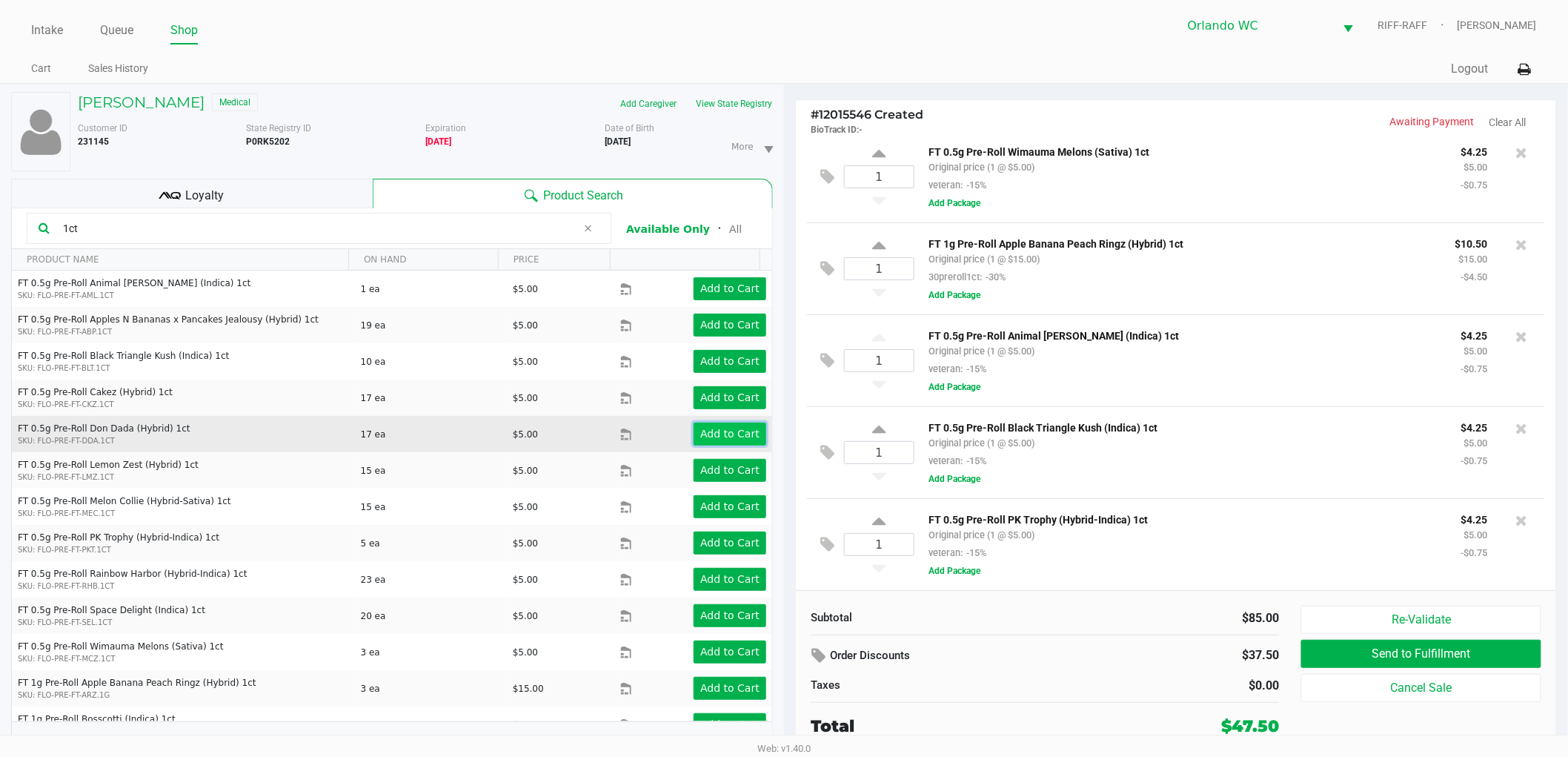
click at [712, 433] on app-button-loader "Add to Cart" at bounding box center [730, 433] width 59 height 12
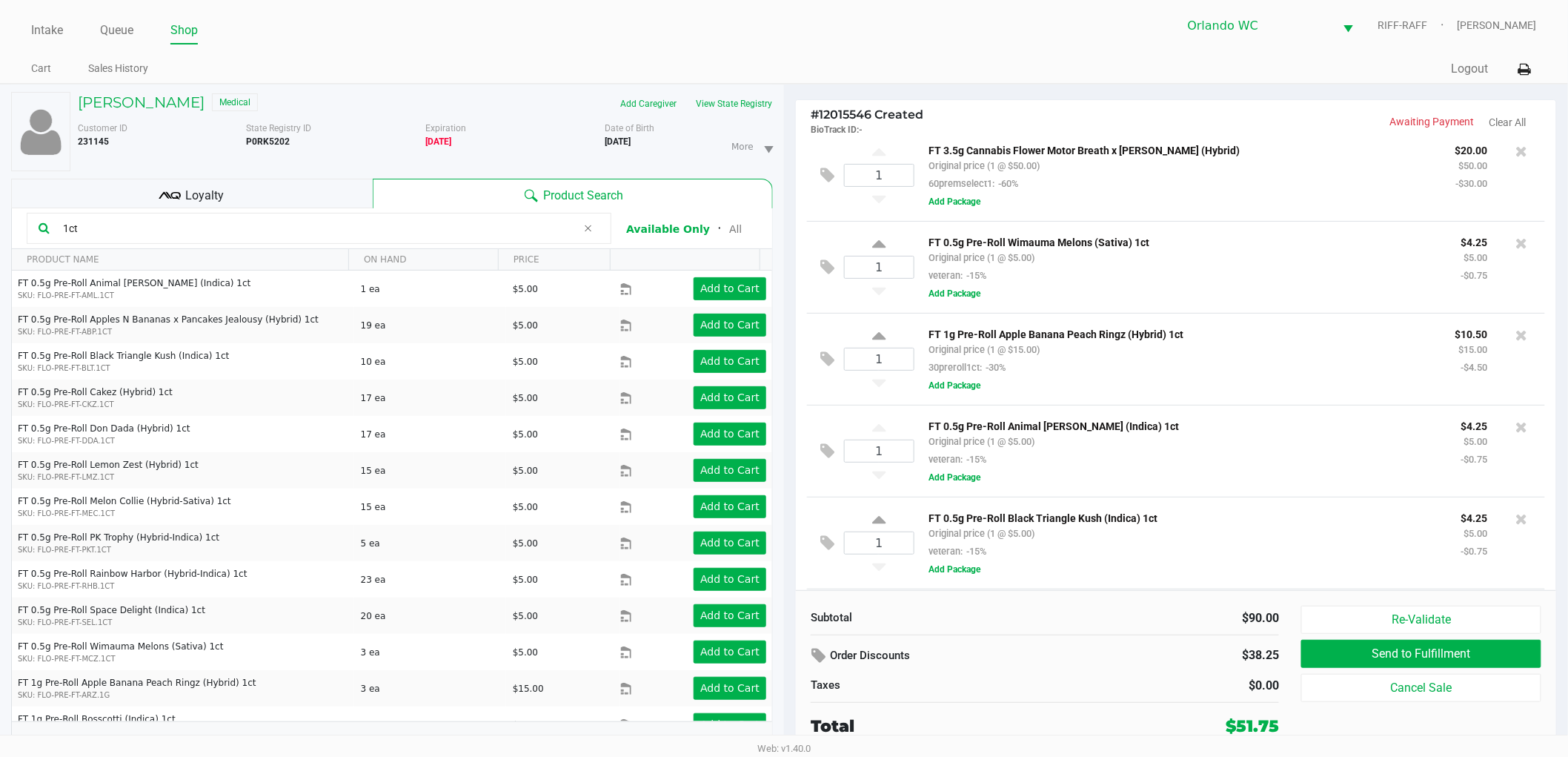
scroll to position [0, 0]
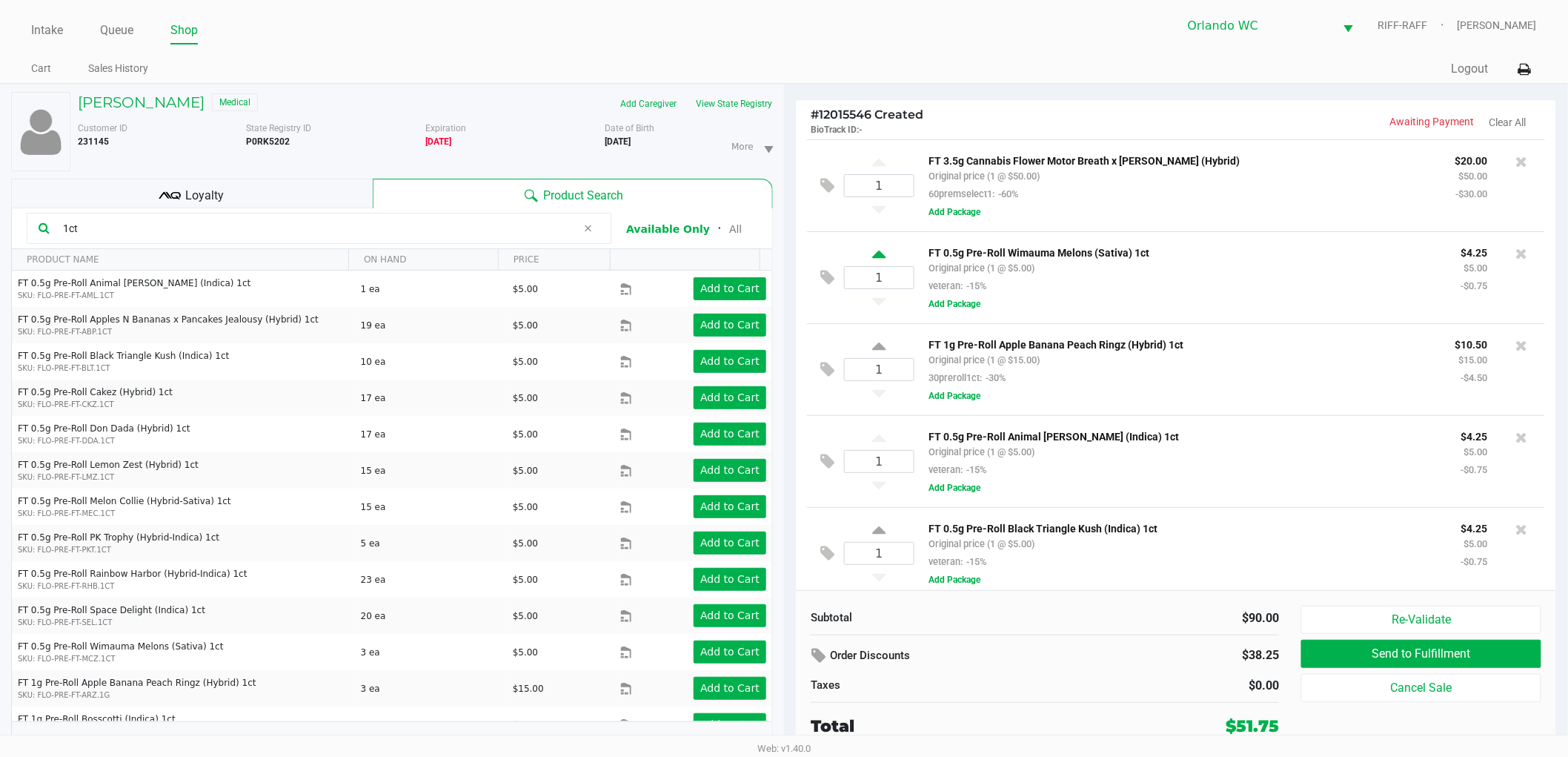
click at [875, 262] on icon at bounding box center [878, 256] width 13 height 19
type input "2"
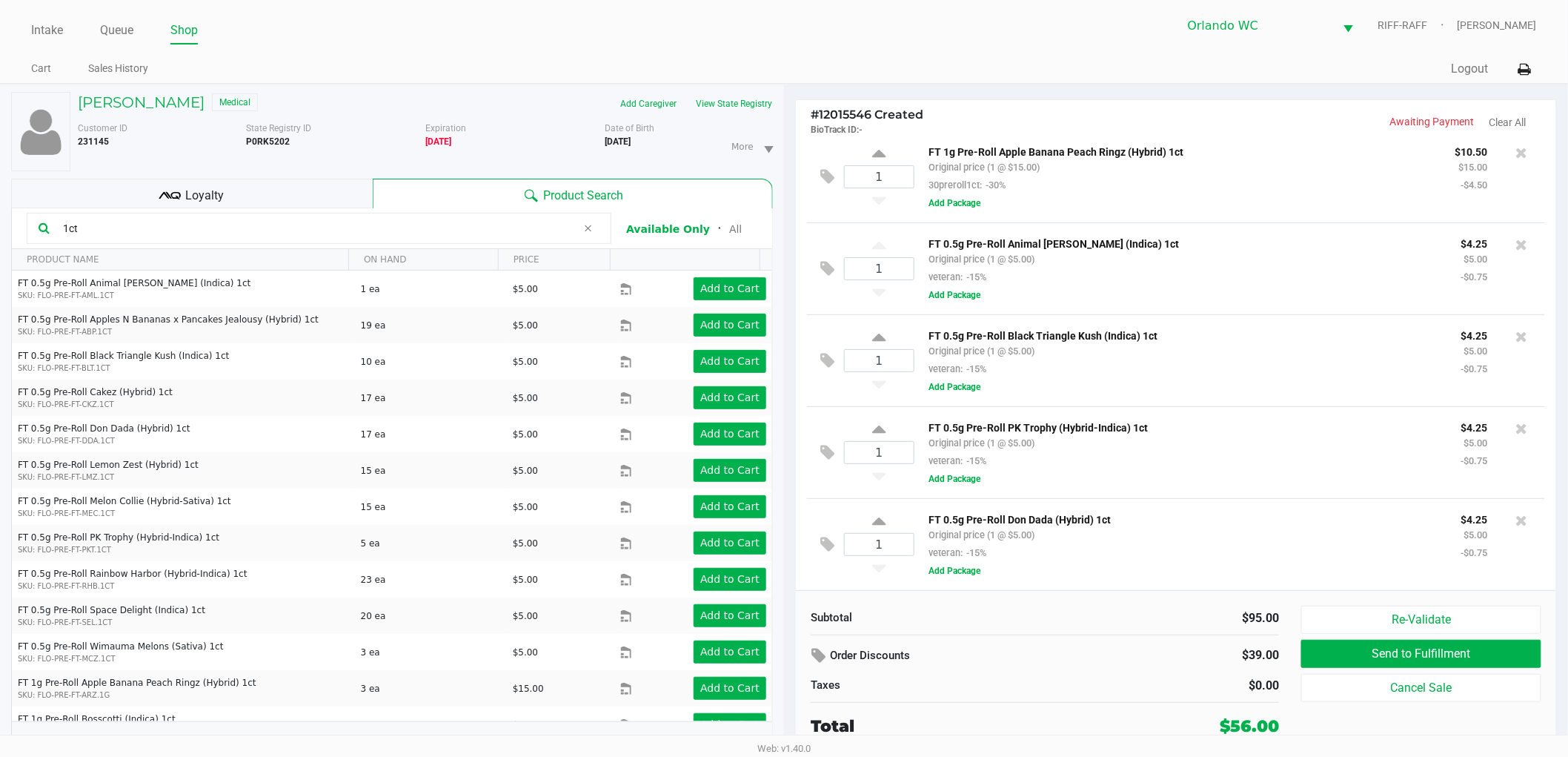
scroll to position [15, 0]
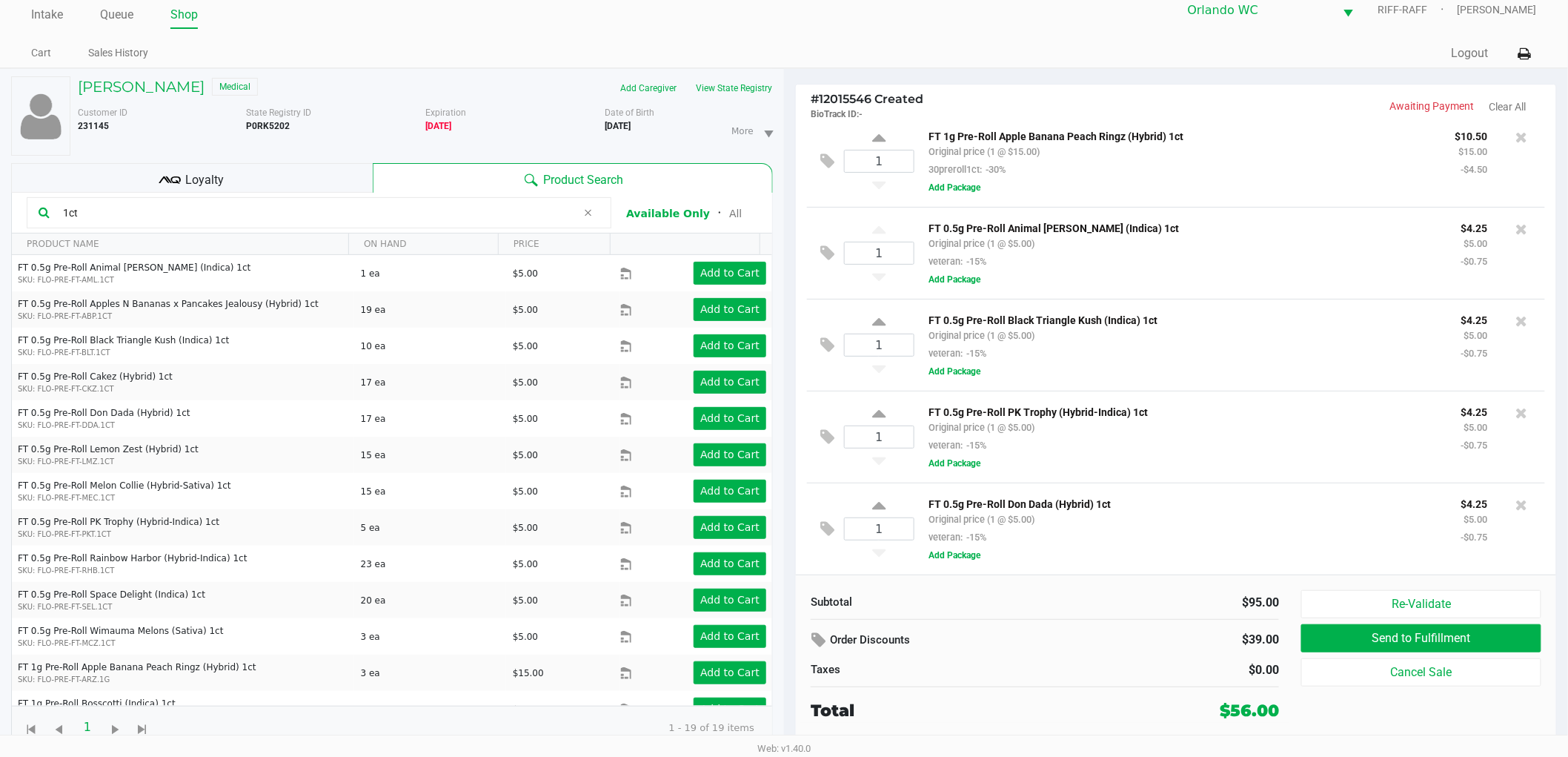
drag, startPoint x: 102, startPoint y: 209, endPoint x: 0, endPoint y: 183, distance: 105.3
click at [0, 183] on div "Thomas Scheibler Medical Add Caregiver View State Registry Customer ID 231145 S…" at bounding box center [392, 413] width 784 height 688
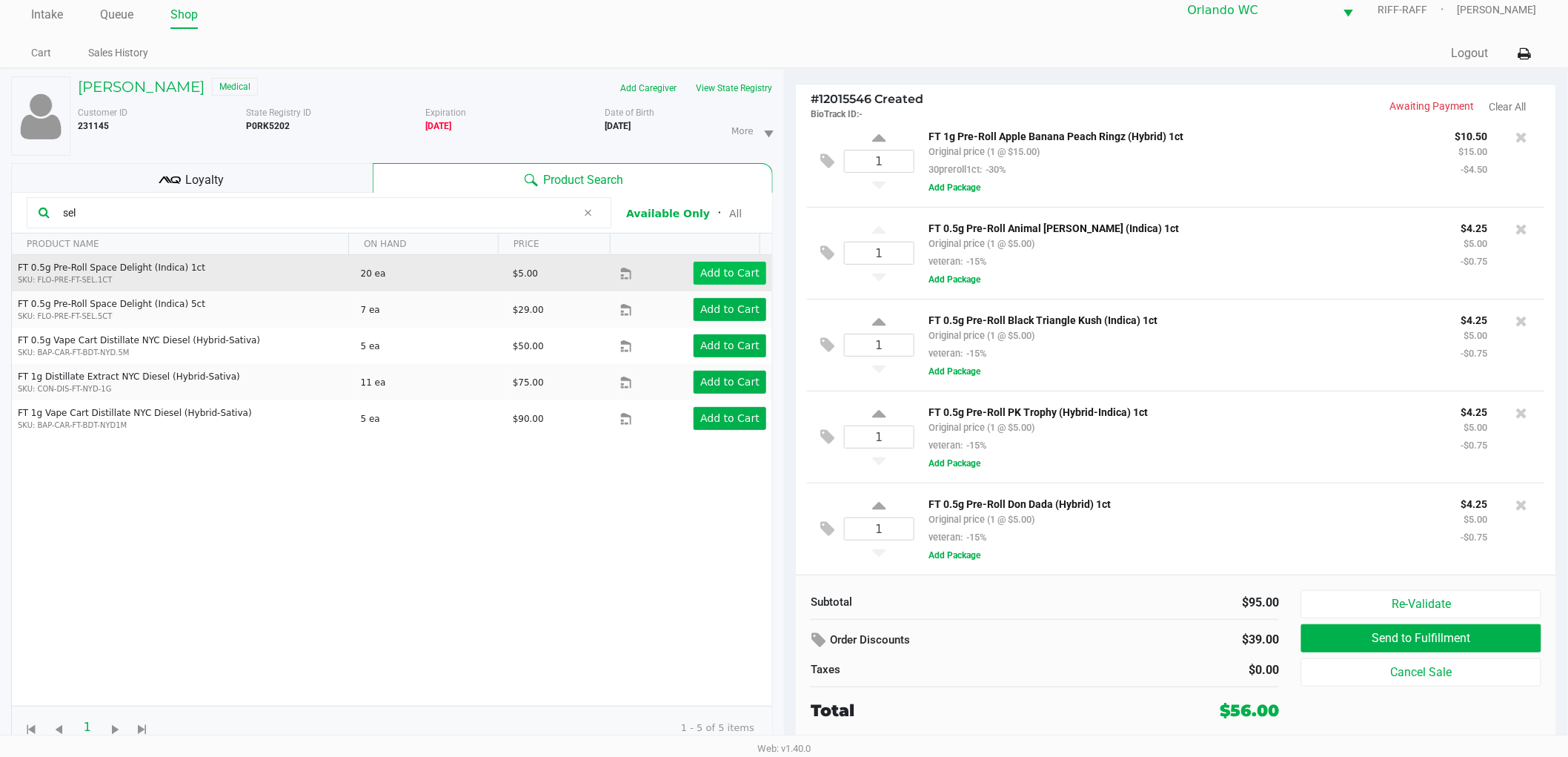
type input "sel"
click at [741, 272] on app-button-loader "Add to Cart" at bounding box center [730, 272] width 59 height 12
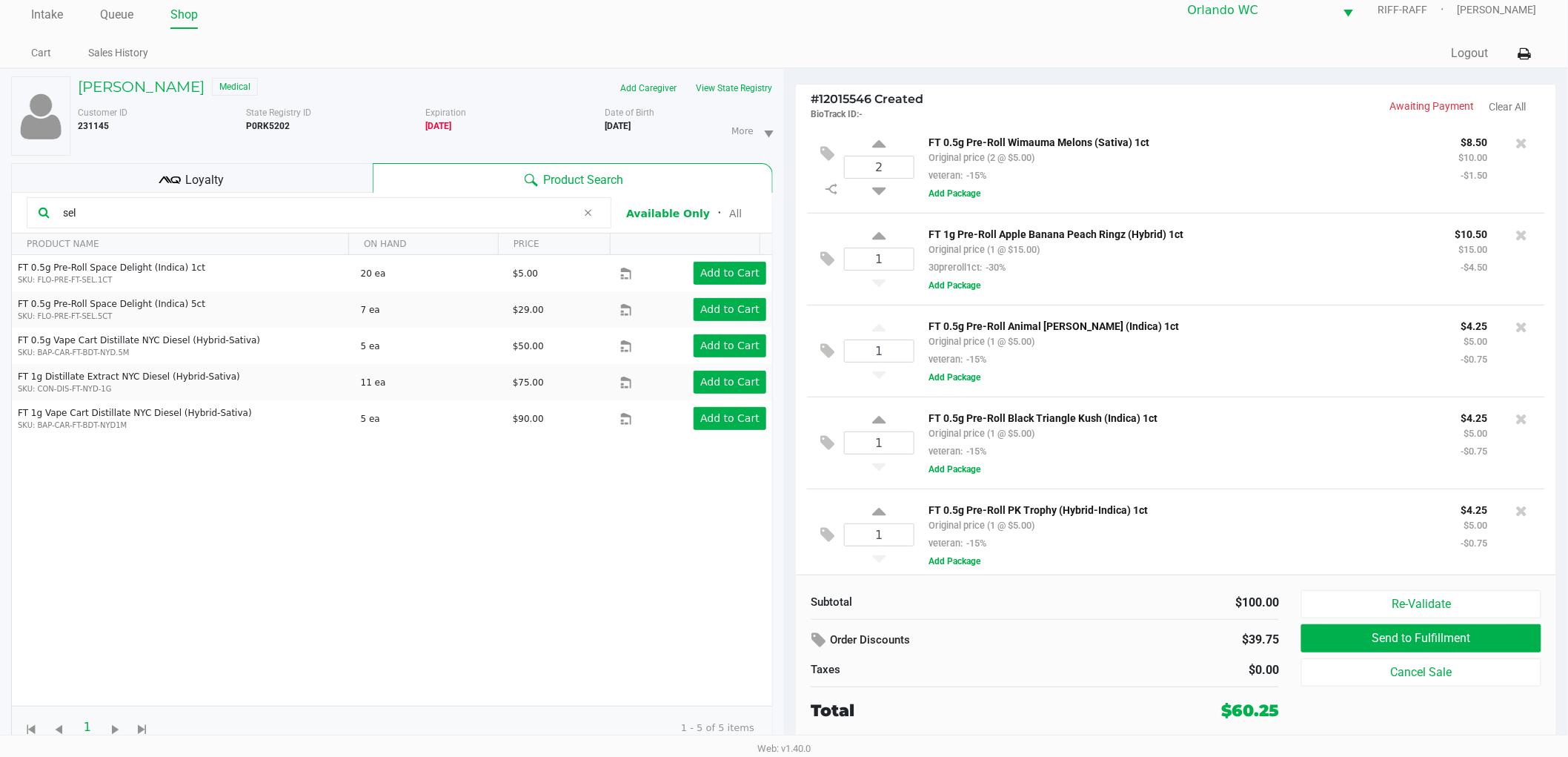
scroll to position [0, 0]
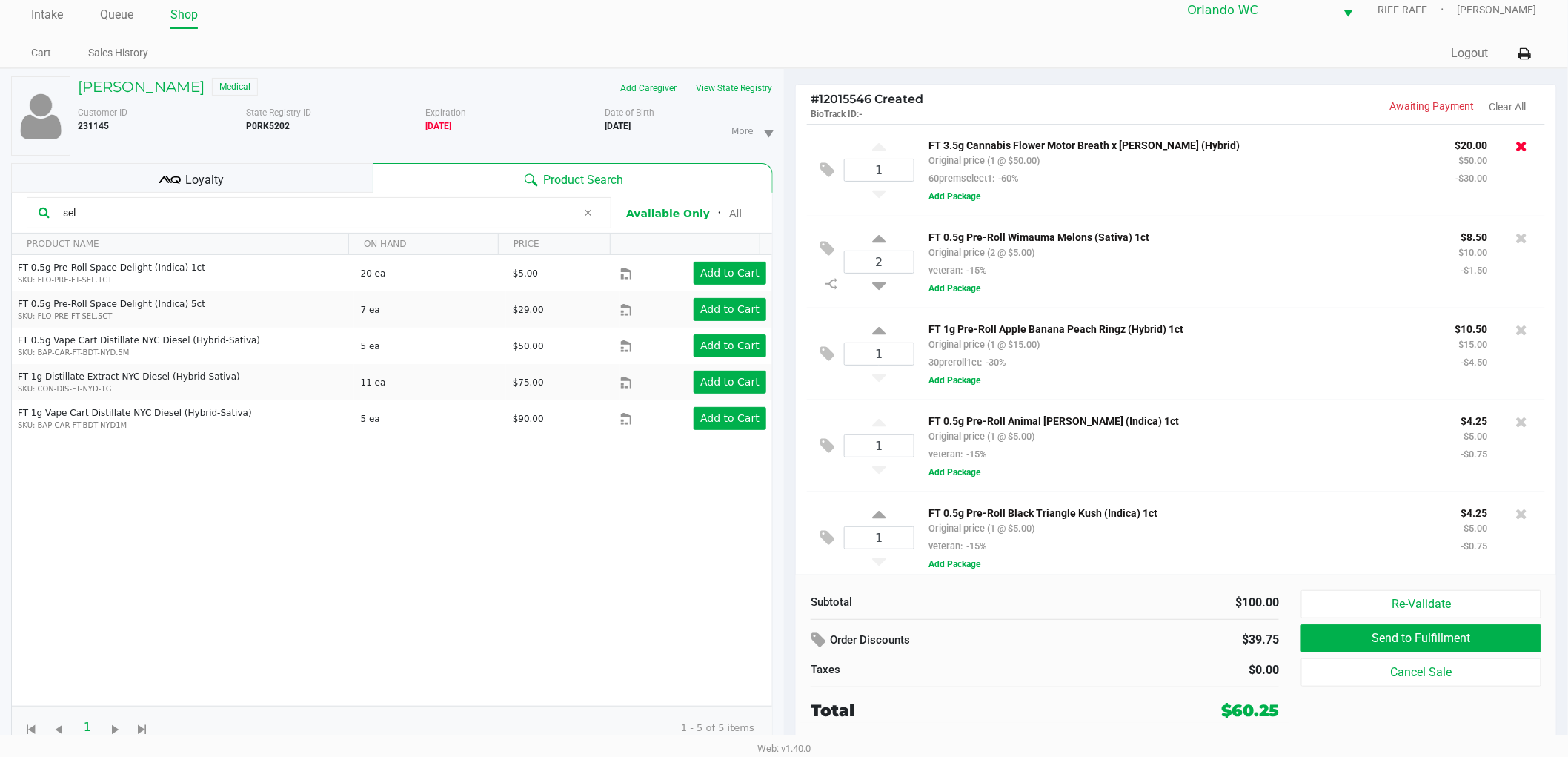
click at [1516, 143] on icon at bounding box center [1521, 146] width 12 height 14
click at [1516, 235] on icon at bounding box center [1521, 237] width 12 height 14
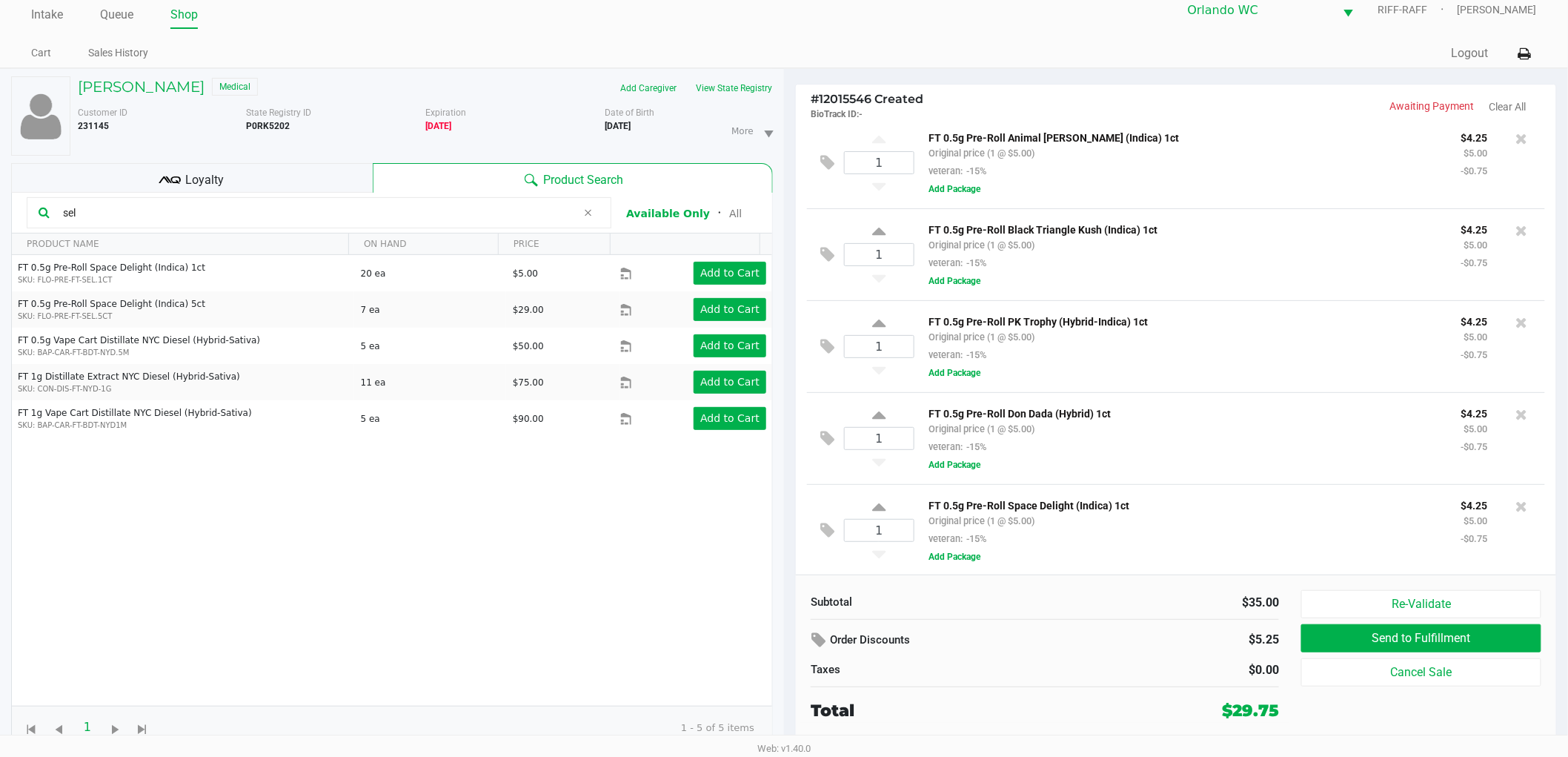
scroll to position [104, 0]
drag, startPoint x: 168, startPoint y: 220, endPoint x: 0, endPoint y: 205, distance: 168.7
click at [0, 205] on div "Thomas Scheibler Medical Add Caregiver View State Registry Customer ID 231145 S…" at bounding box center [392, 413] width 784 height 688
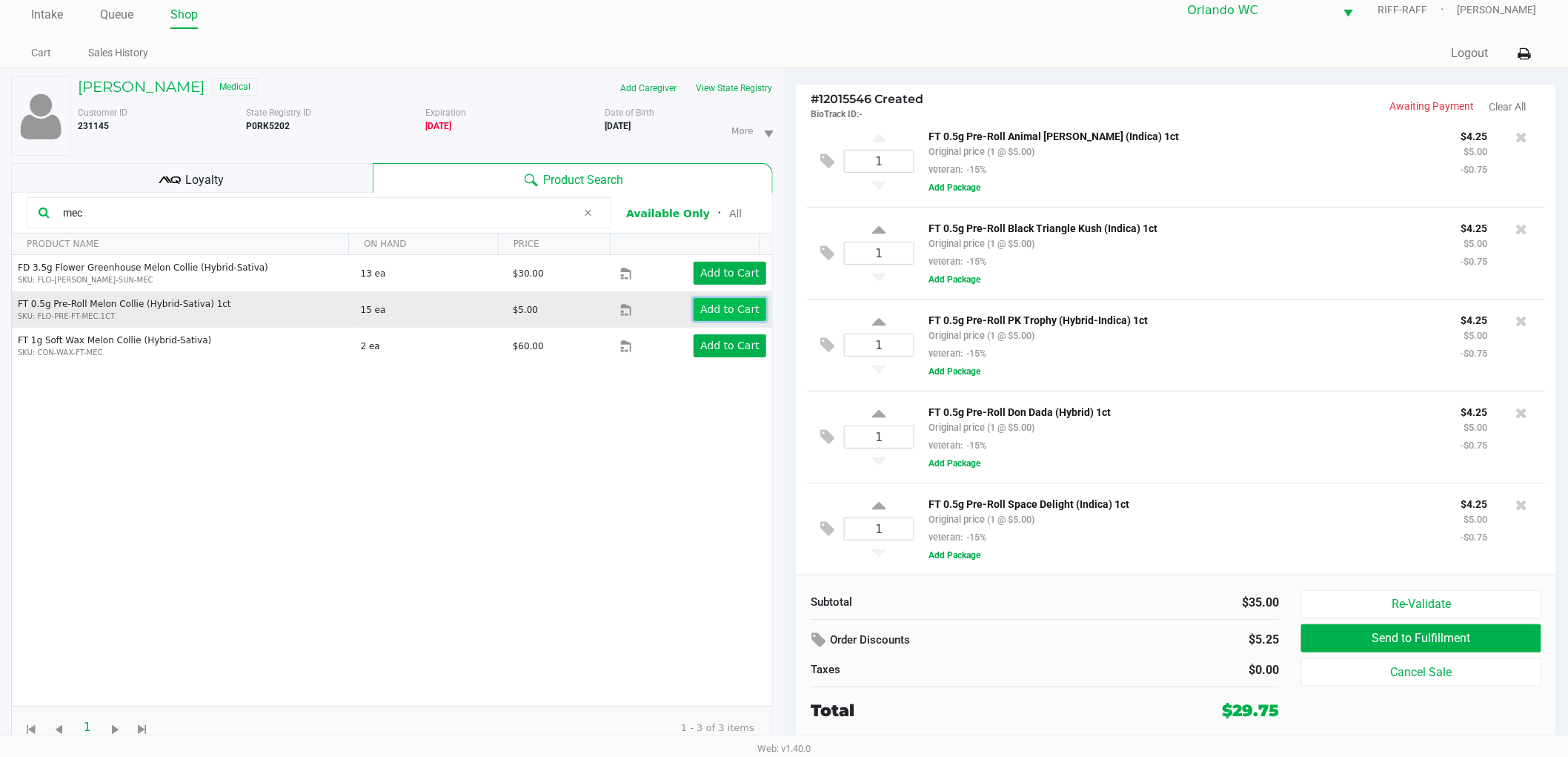
click at [734, 319] on button "Add to Cart" at bounding box center [730, 309] width 73 height 23
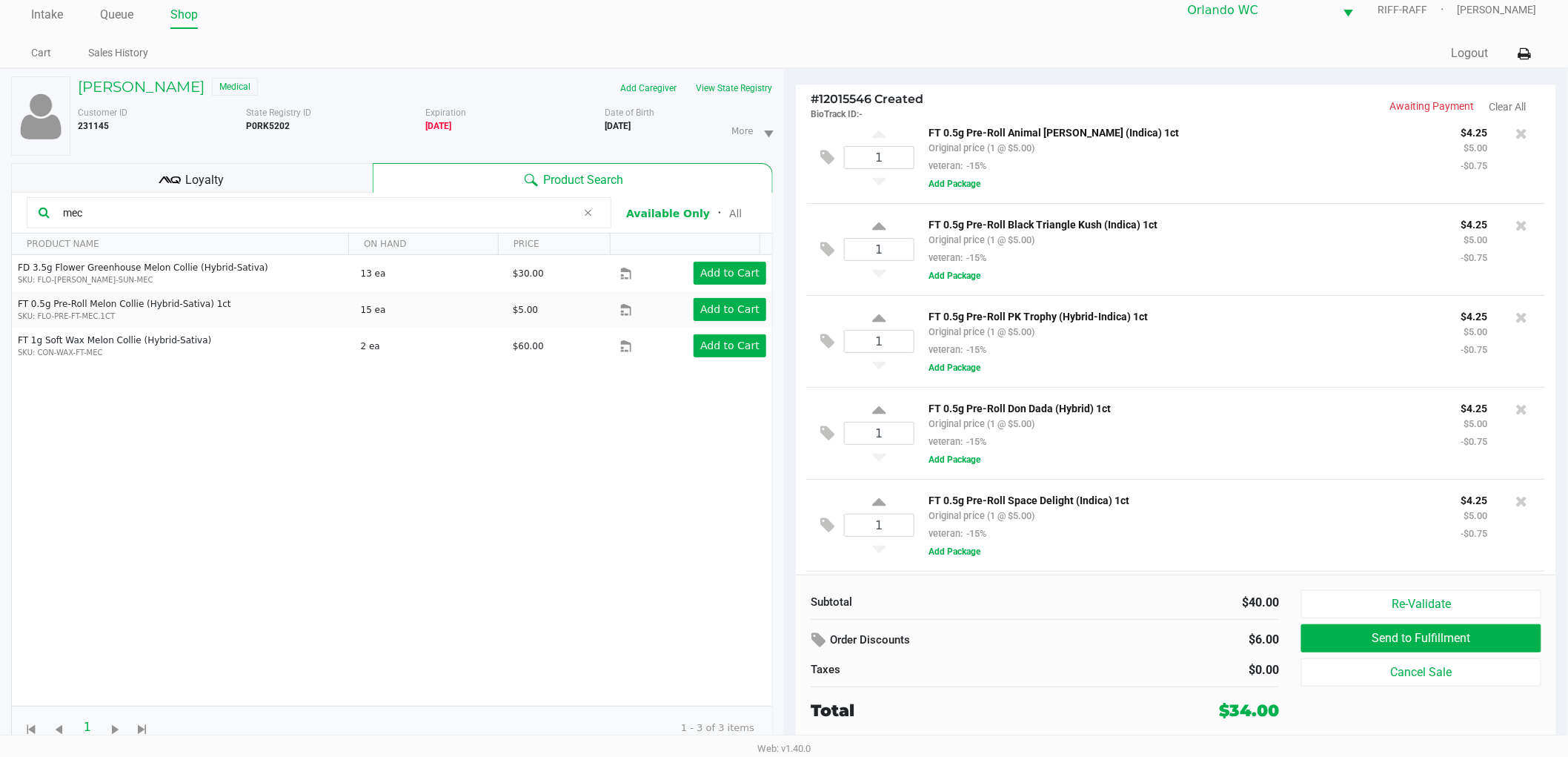
scroll to position [196, 0]
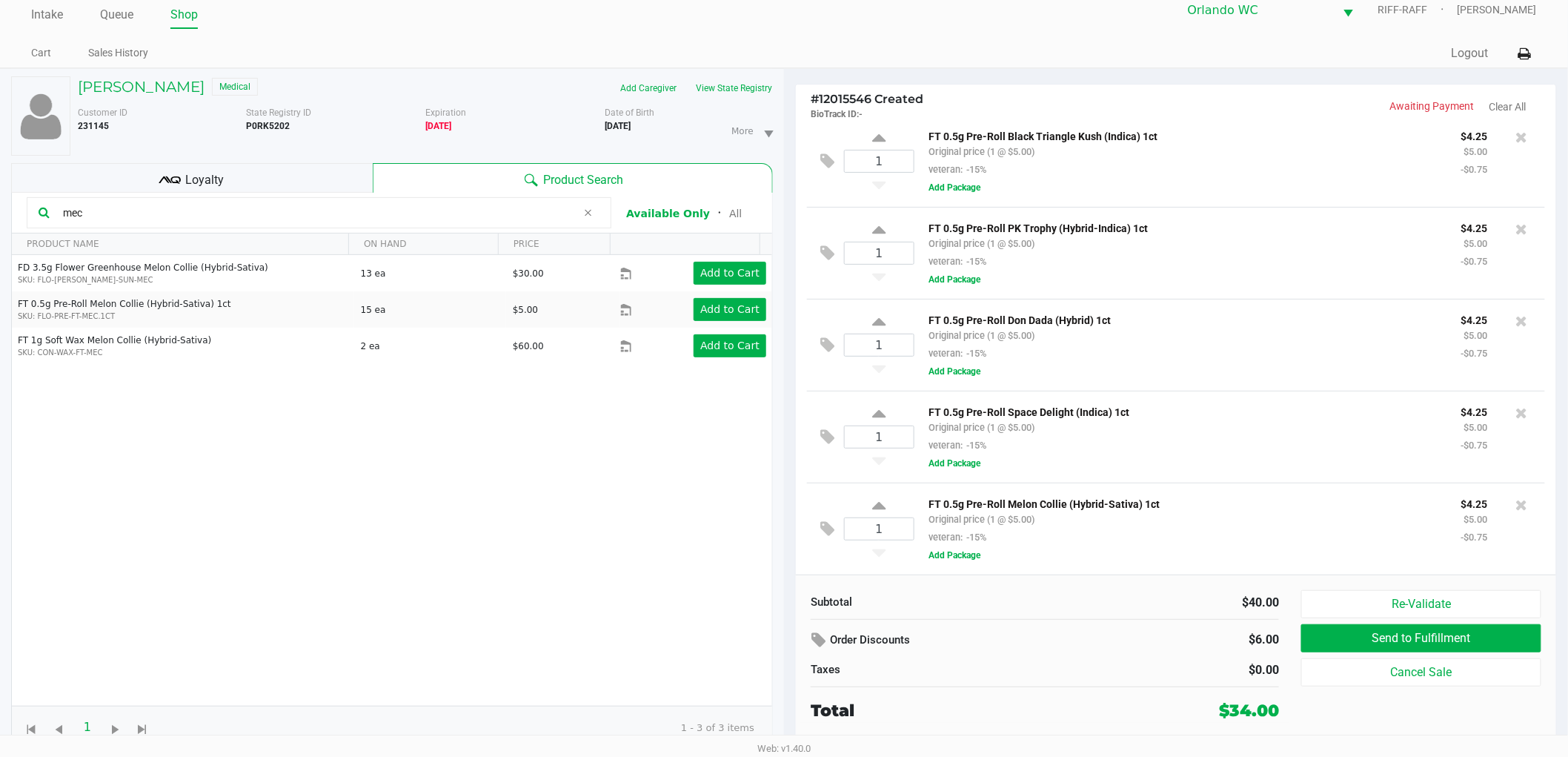
drag, startPoint x: 93, startPoint y: 215, endPoint x: 0, endPoint y: 194, distance: 95.3
click at [0, 194] on div "Thomas Scheibler Medical Add Caregiver View State Registry Customer ID 231145 S…" at bounding box center [392, 413] width 784 height 688
type input "lmz"
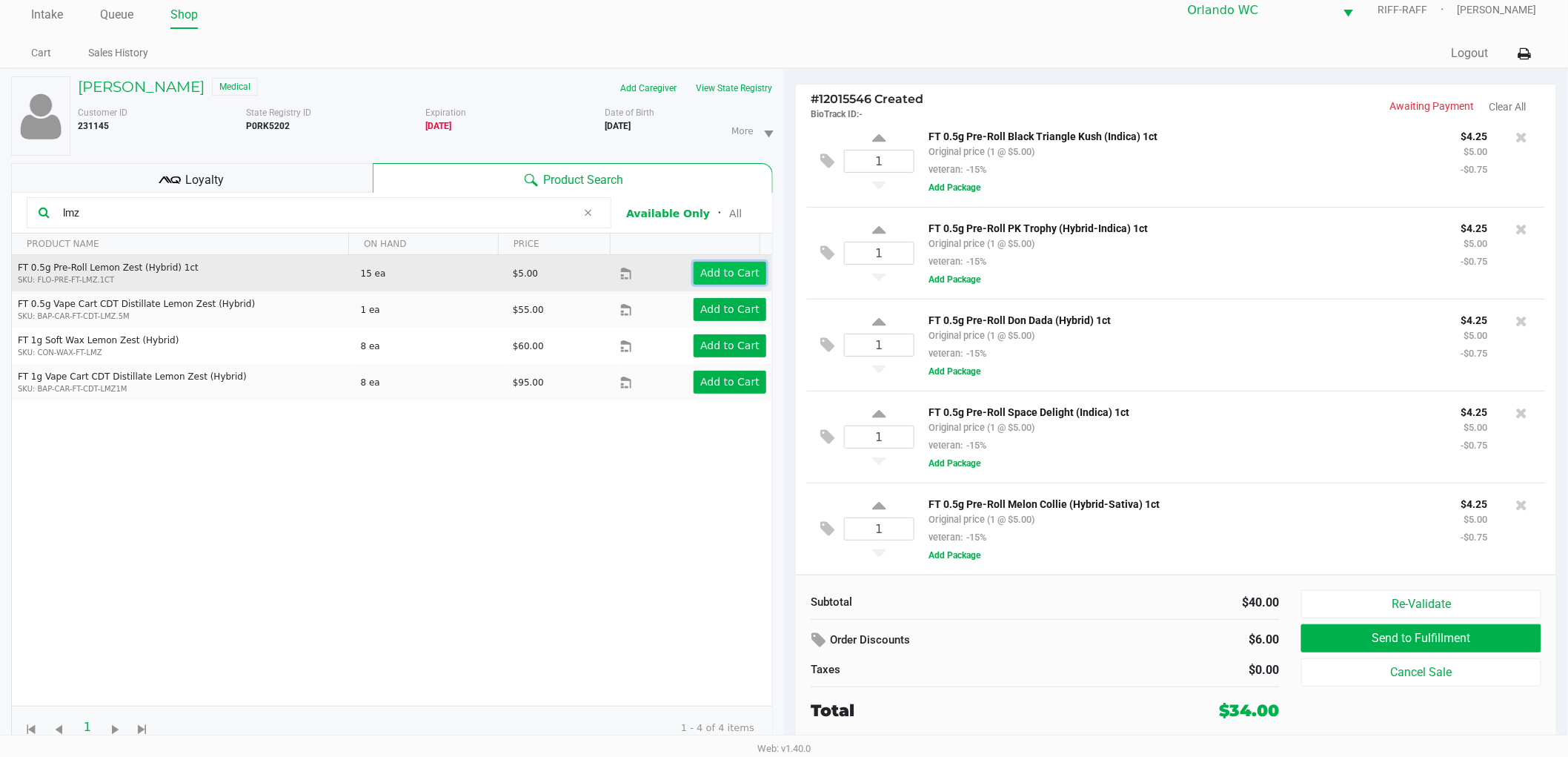
click at [726, 272] on app-button-loader "Add to Cart" at bounding box center [730, 272] width 59 height 12
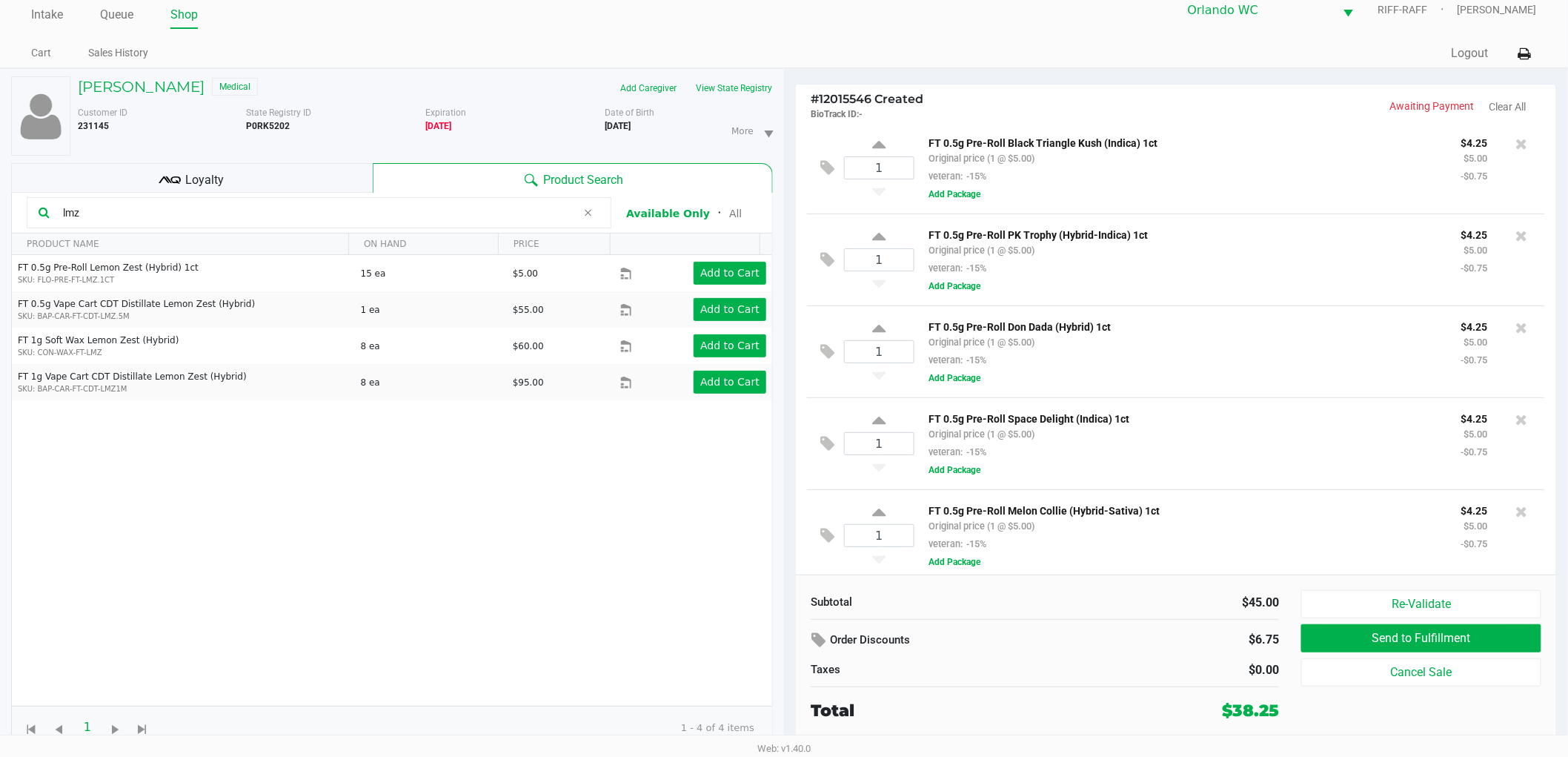
scroll to position [42, 0]
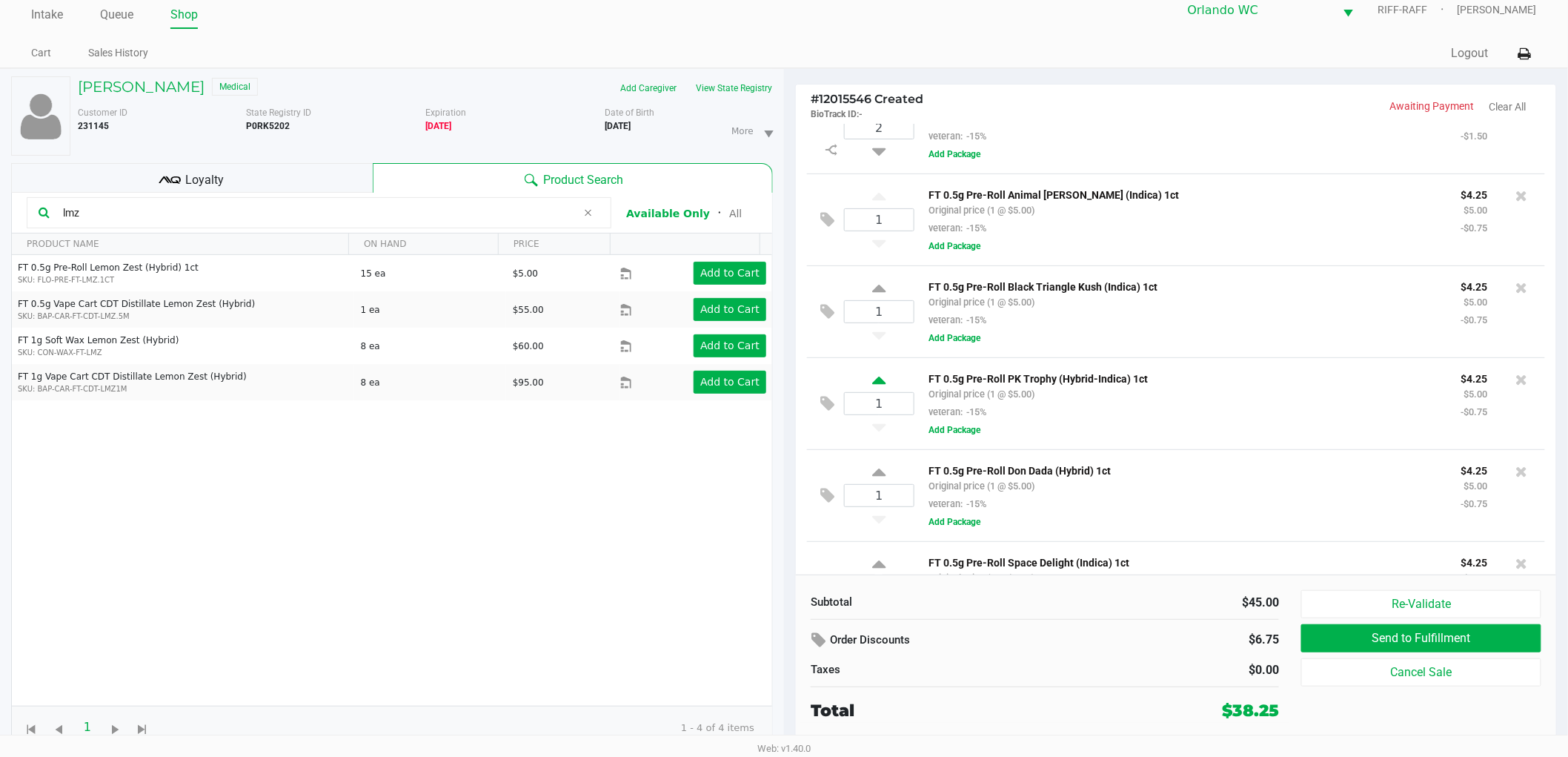
click at [875, 377] on icon at bounding box center [878, 383] width 13 height 19
type input "2"
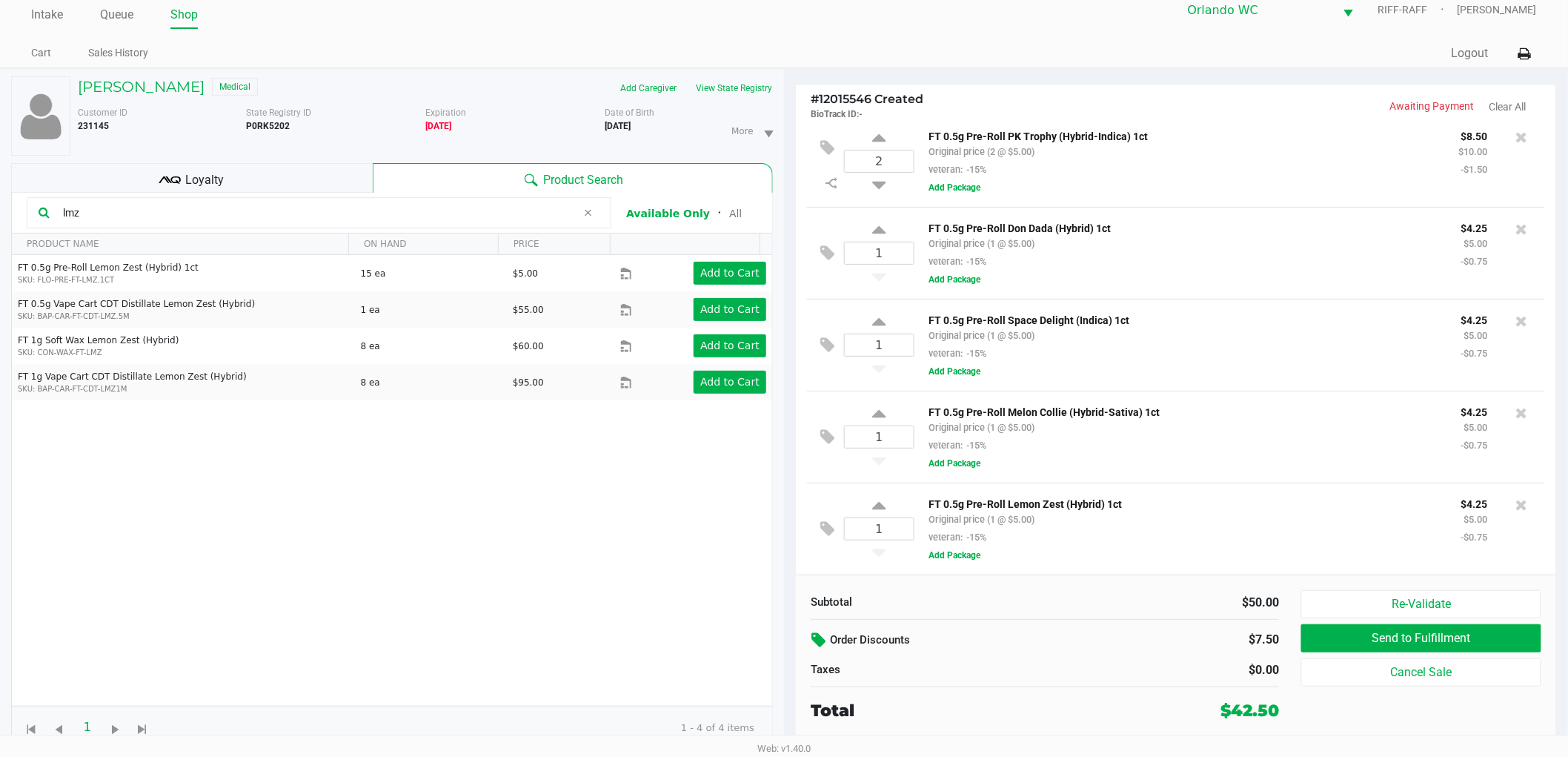
click at [817, 643] on icon at bounding box center [820, 639] width 18 height 17
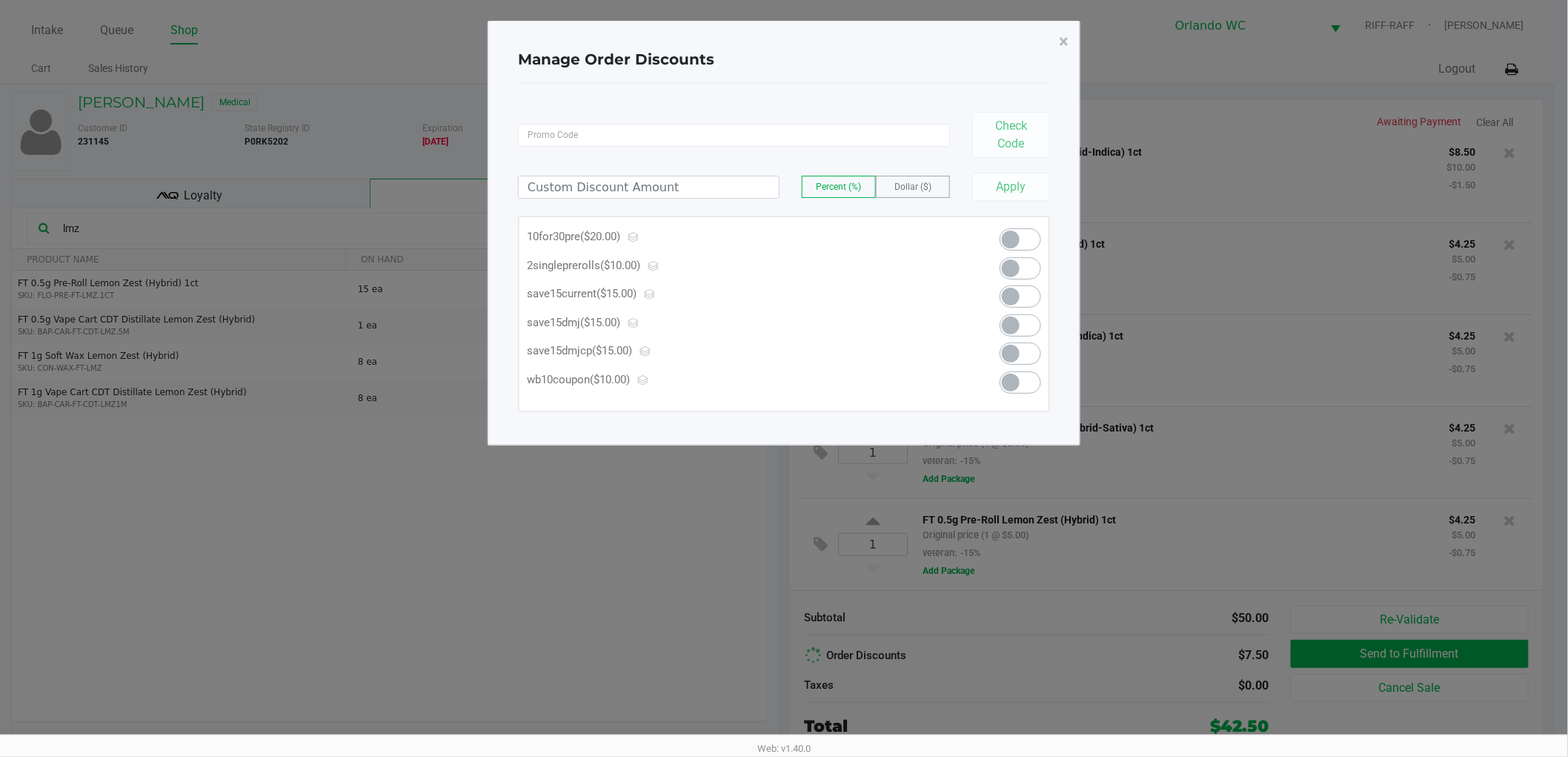
scroll to position [0, 0]
click at [1027, 236] on span at bounding box center [1026, 239] width 41 height 22
click at [1078, 45] on button "×" at bounding box center [1069, 41] width 33 height 41
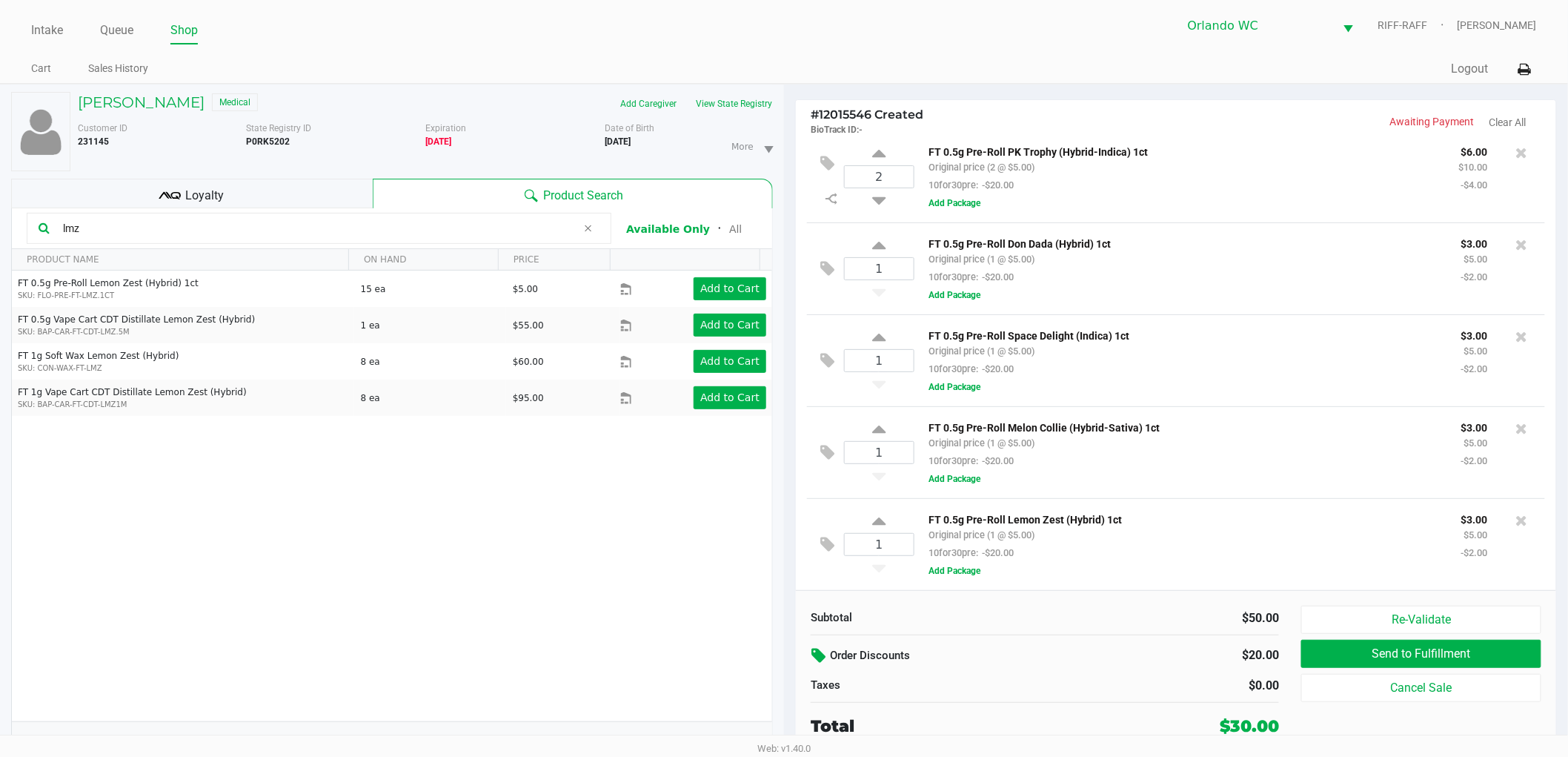
drag, startPoint x: 209, startPoint y: 217, endPoint x: 0, endPoint y: 227, distance: 209.2
click at [0, 227] on div "Thomas Scheibler Medical Add Caregiver View State Registry Customer ID 231145 S…" at bounding box center [392, 428] width 784 height 688
drag, startPoint x: 107, startPoint y: 233, endPoint x: 0, endPoint y: 182, distance: 118.5
click at [0, 183] on div "Thomas Scheibler Medical Add Caregiver View State Registry Customer ID 231145 S…" at bounding box center [392, 428] width 784 height 688
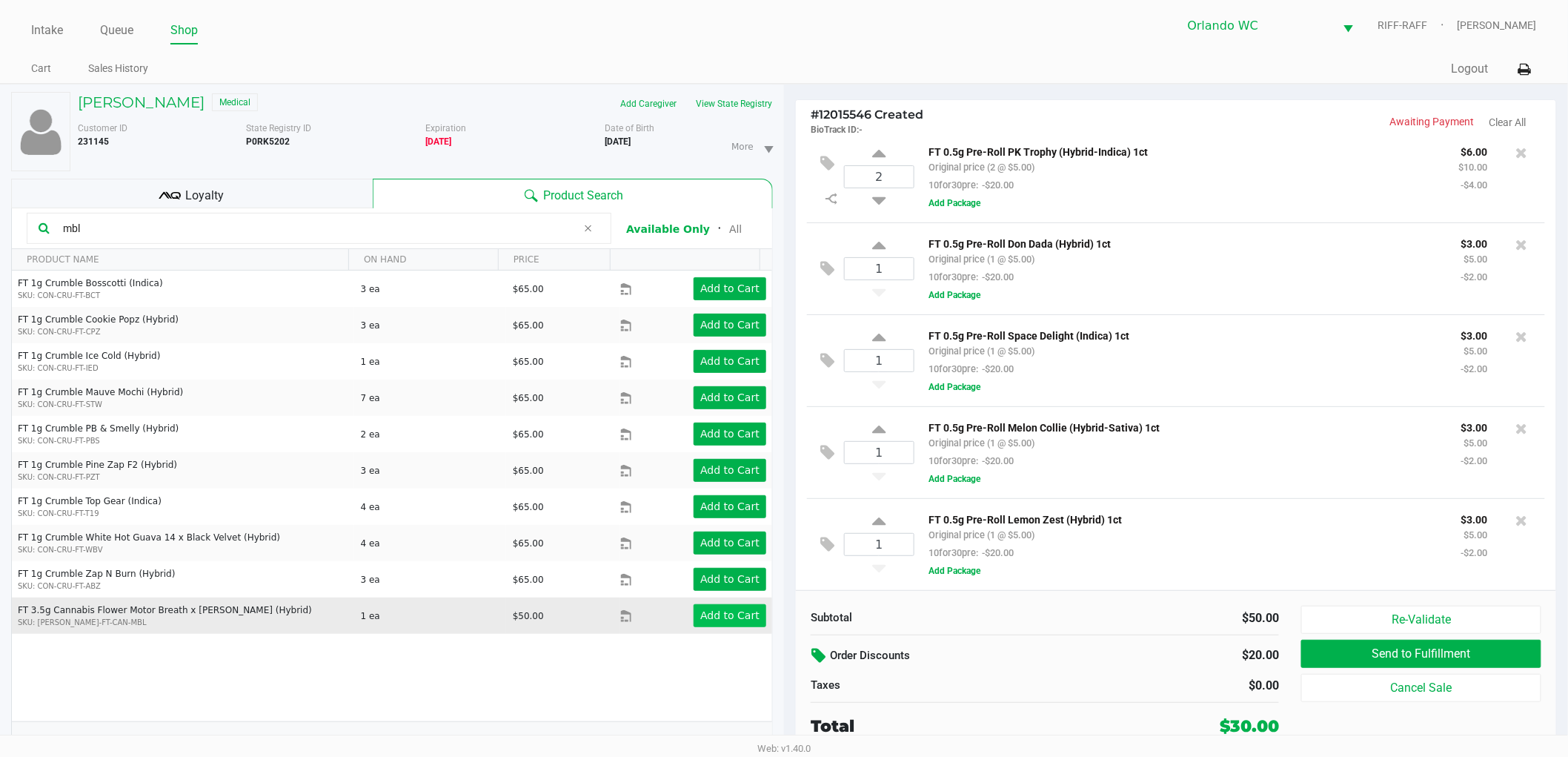
type input "mbl"
click at [742, 616] on app-button-loader "Add to Cart" at bounding box center [730, 615] width 59 height 12
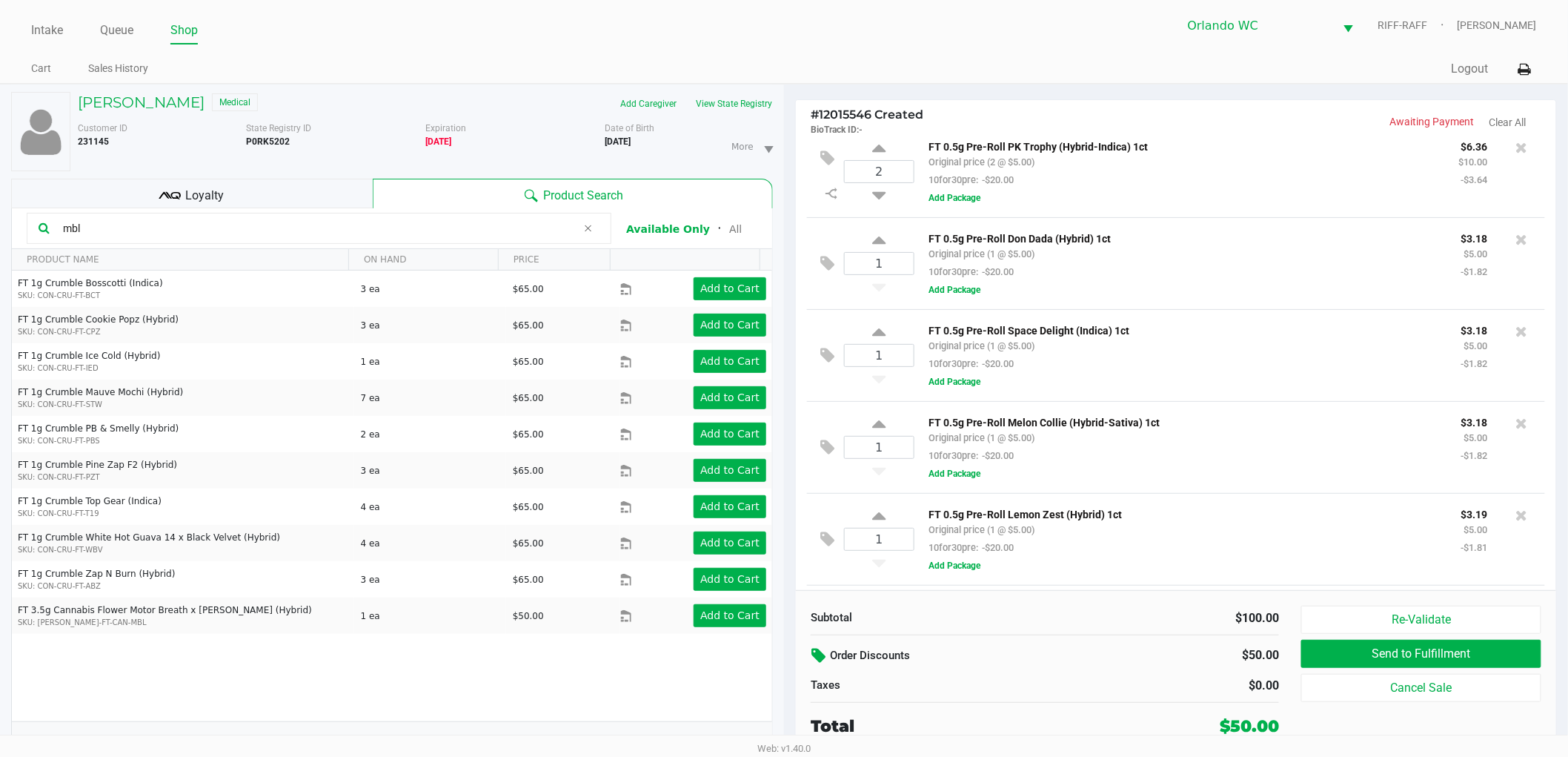
scroll to position [400, 0]
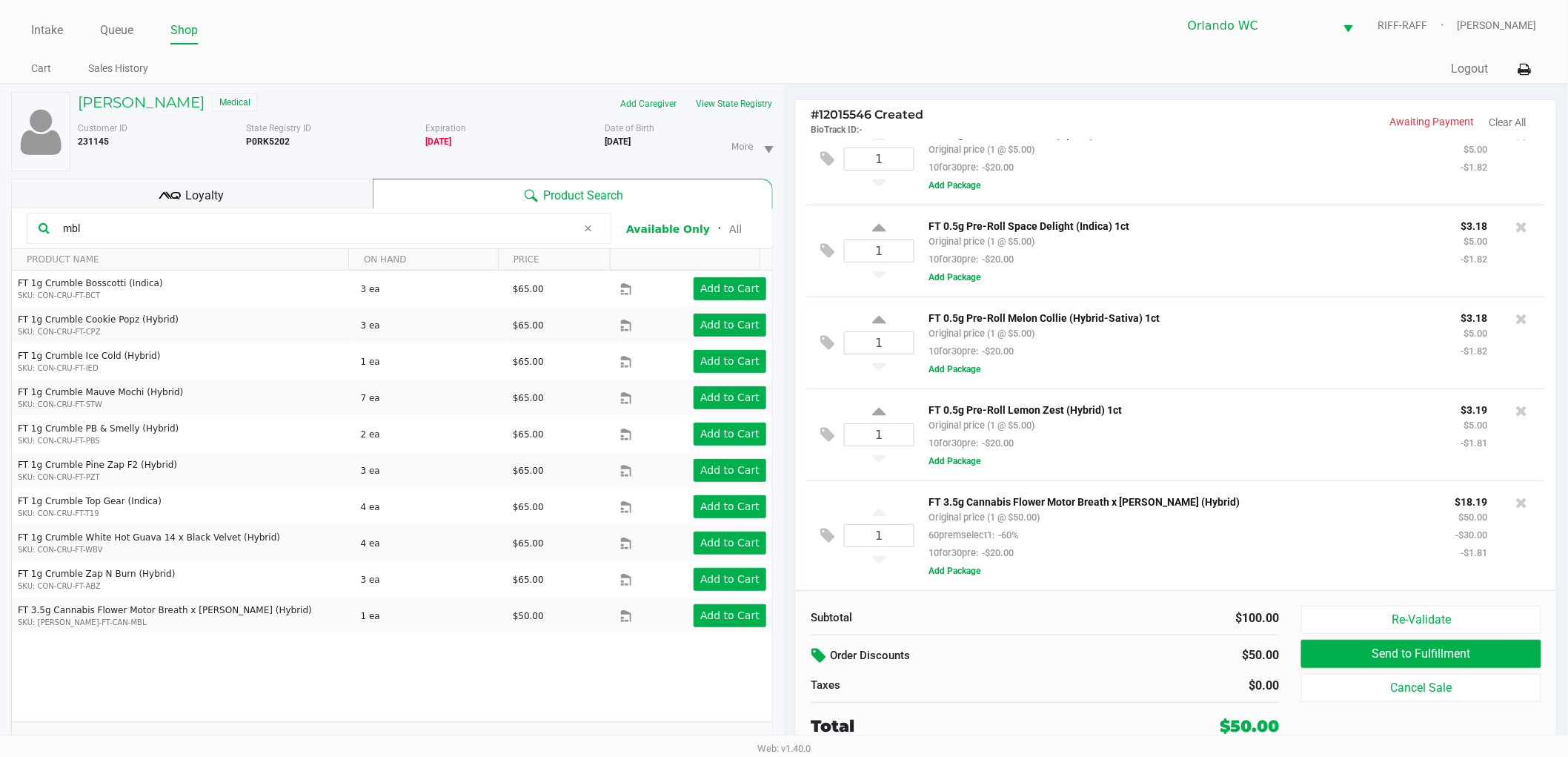
drag, startPoint x: 93, startPoint y: 226, endPoint x: 0, endPoint y: 136, distance: 129.4
click at [0, 138] on div "Thomas Scheibler Medical Add Caregiver View State Registry Customer ID 231145 S…" at bounding box center [392, 428] width 784 height 688
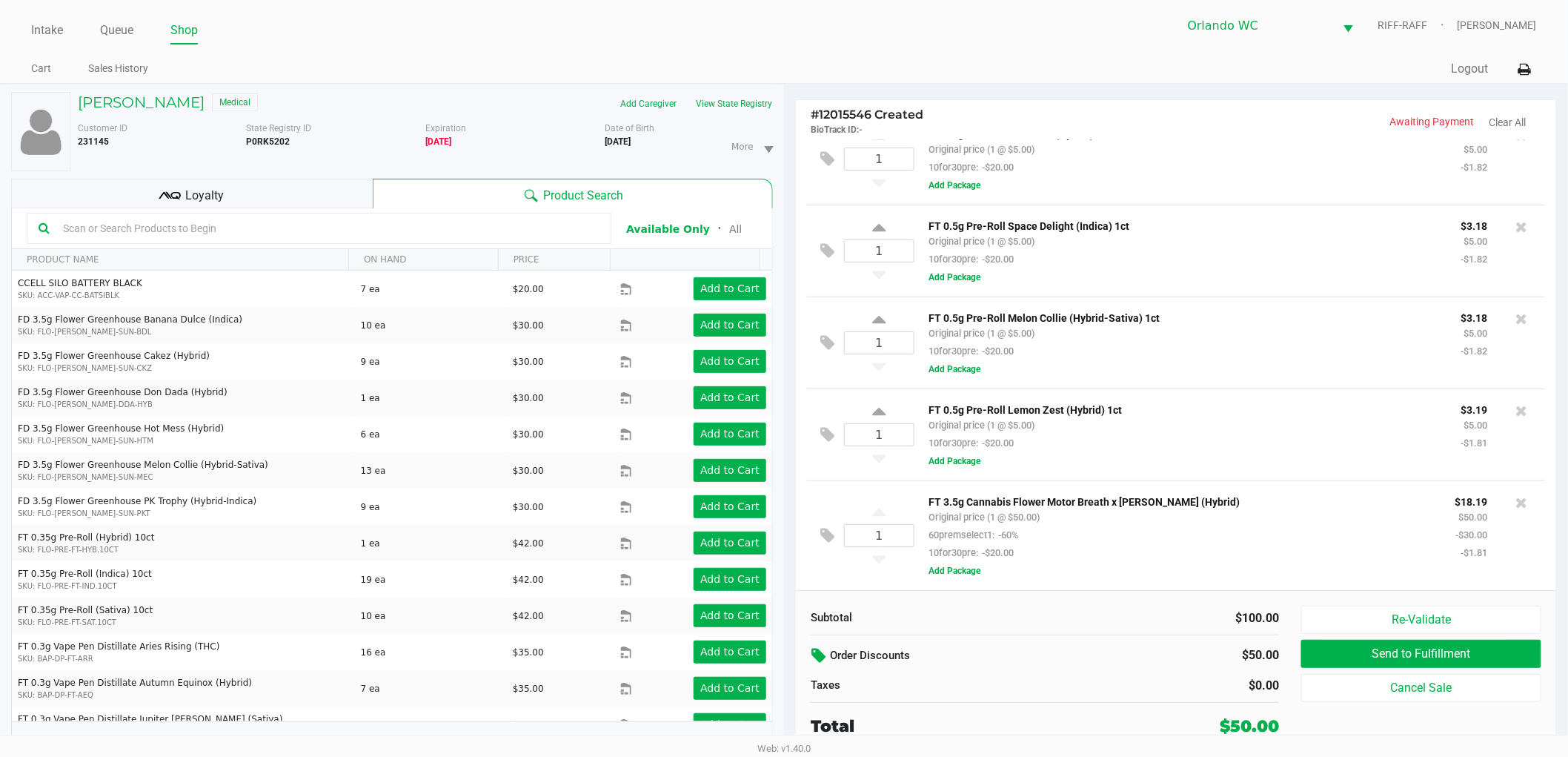
click at [133, 233] on input "text" at bounding box center [328, 228] width 543 height 22
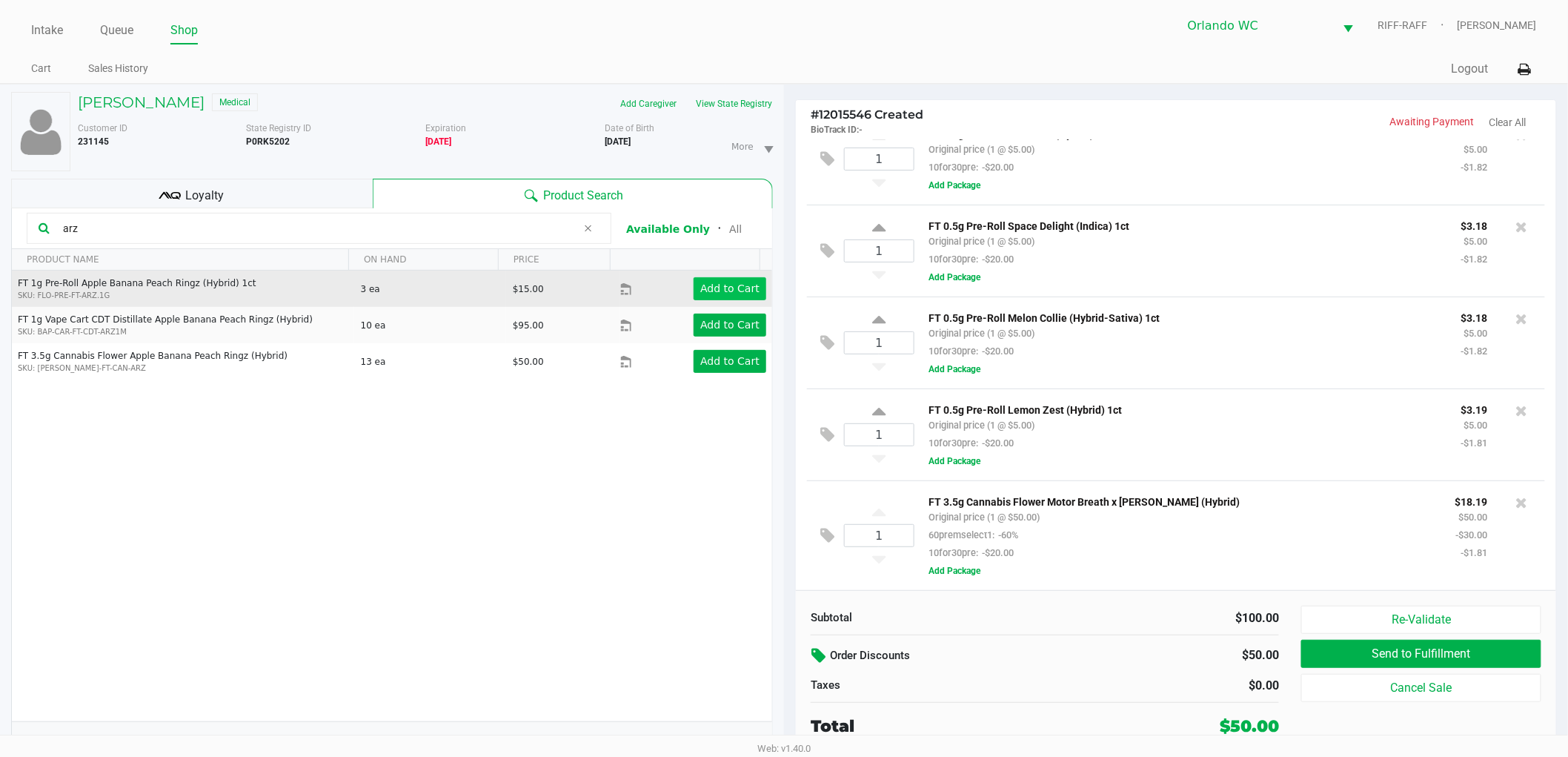
type input "arz"
click at [741, 295] on button "Add to Cart" at bounding box center [730, 289] width 73 height 23
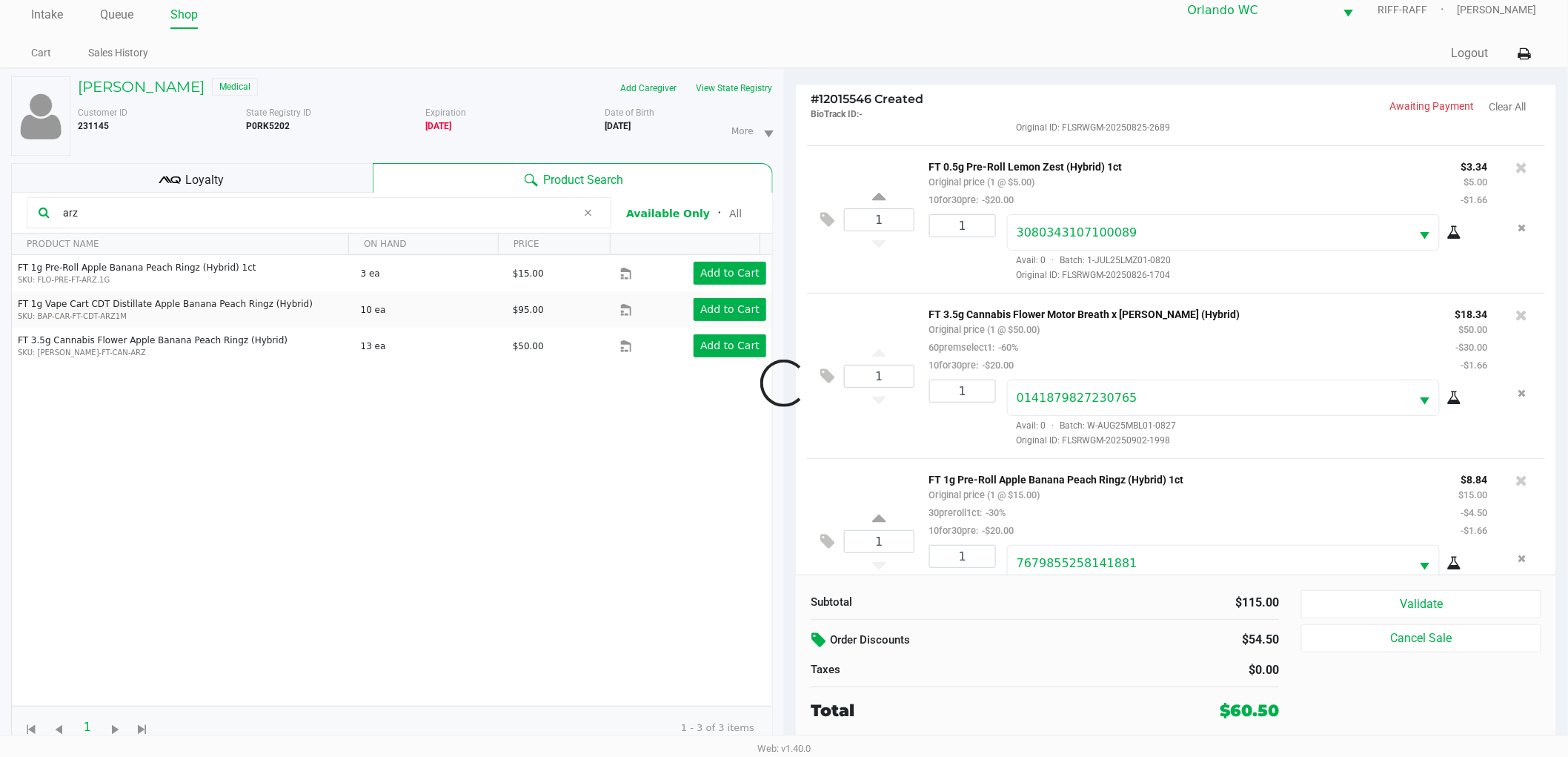
scroll to position [1067, 0]
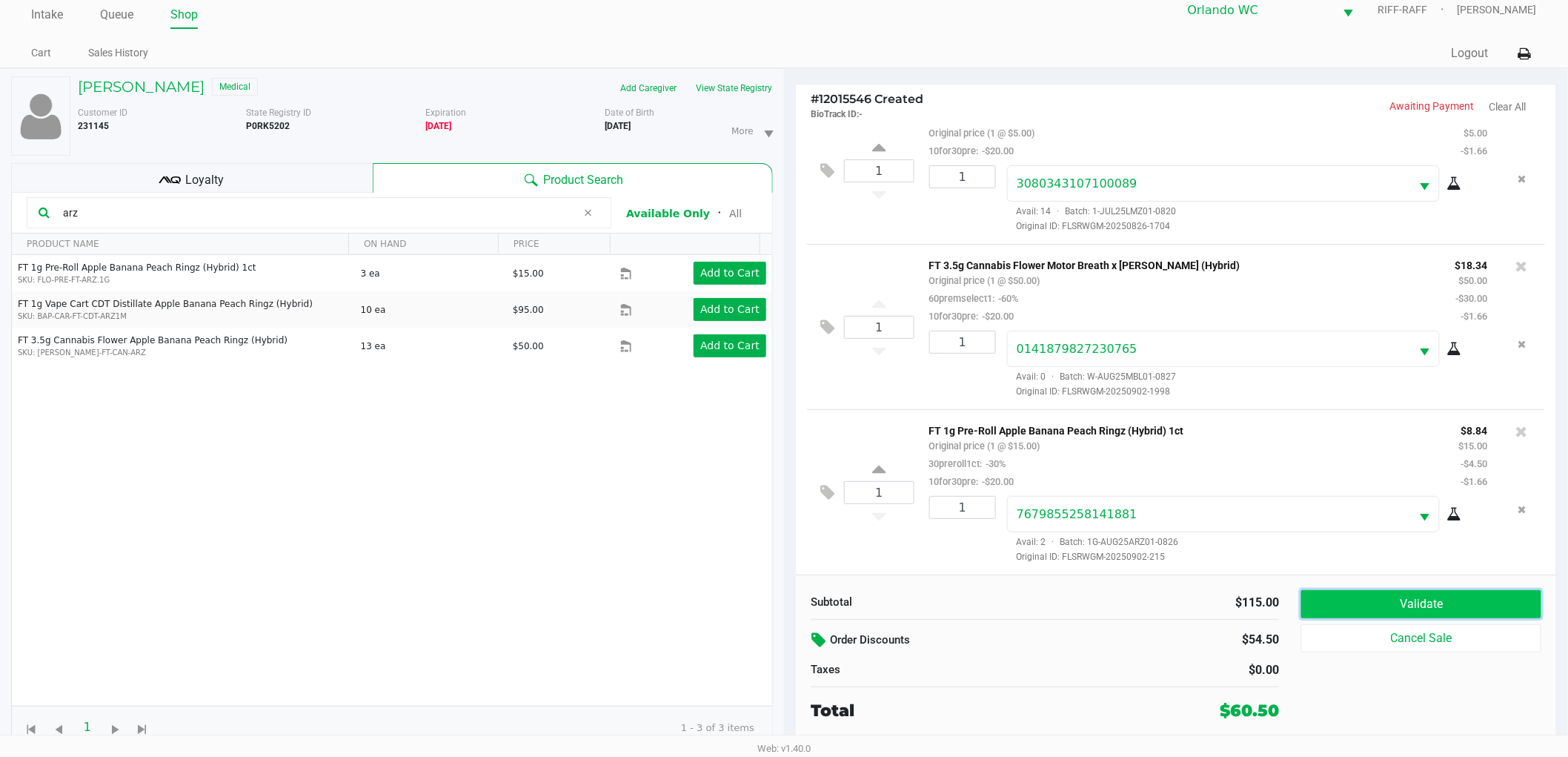
click at [1395, 615] on button "Validate" at bounding box center [1421, 603] width 240 height 28
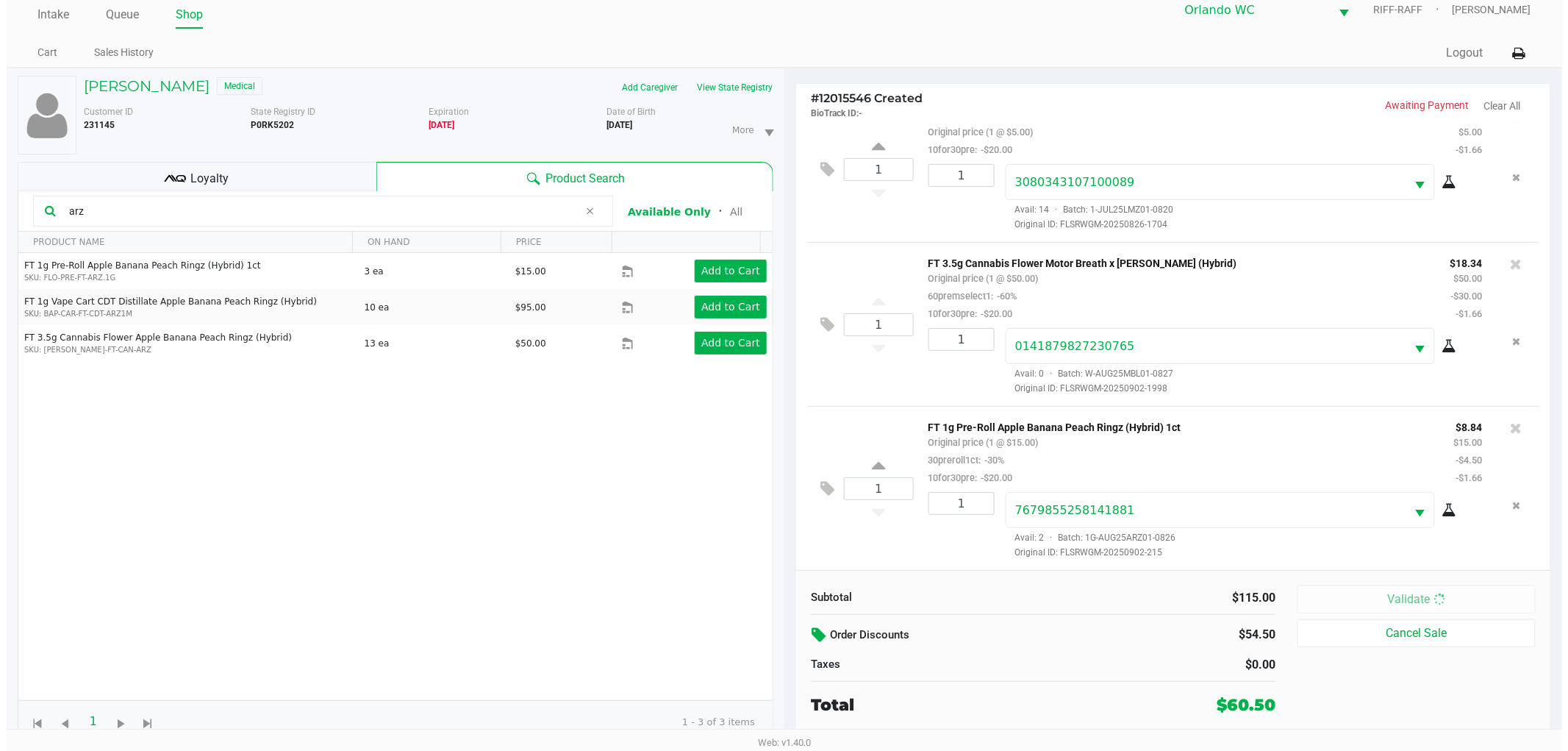
scroll to position [0, 0]
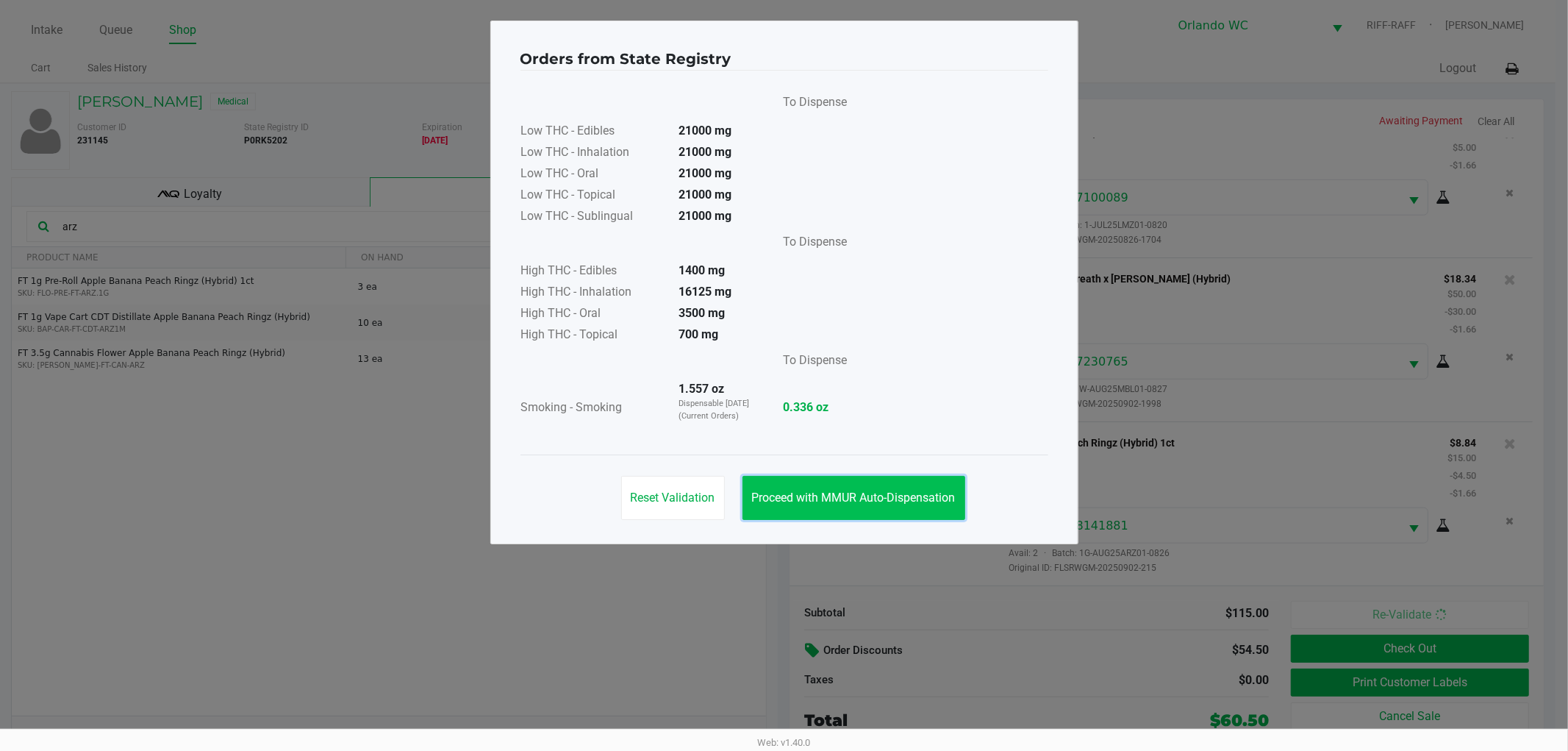
click at [819, 475] on button "Proceed with MMUR Auto-Dispensation" at bounding box center [854, 497] width 223 height 44
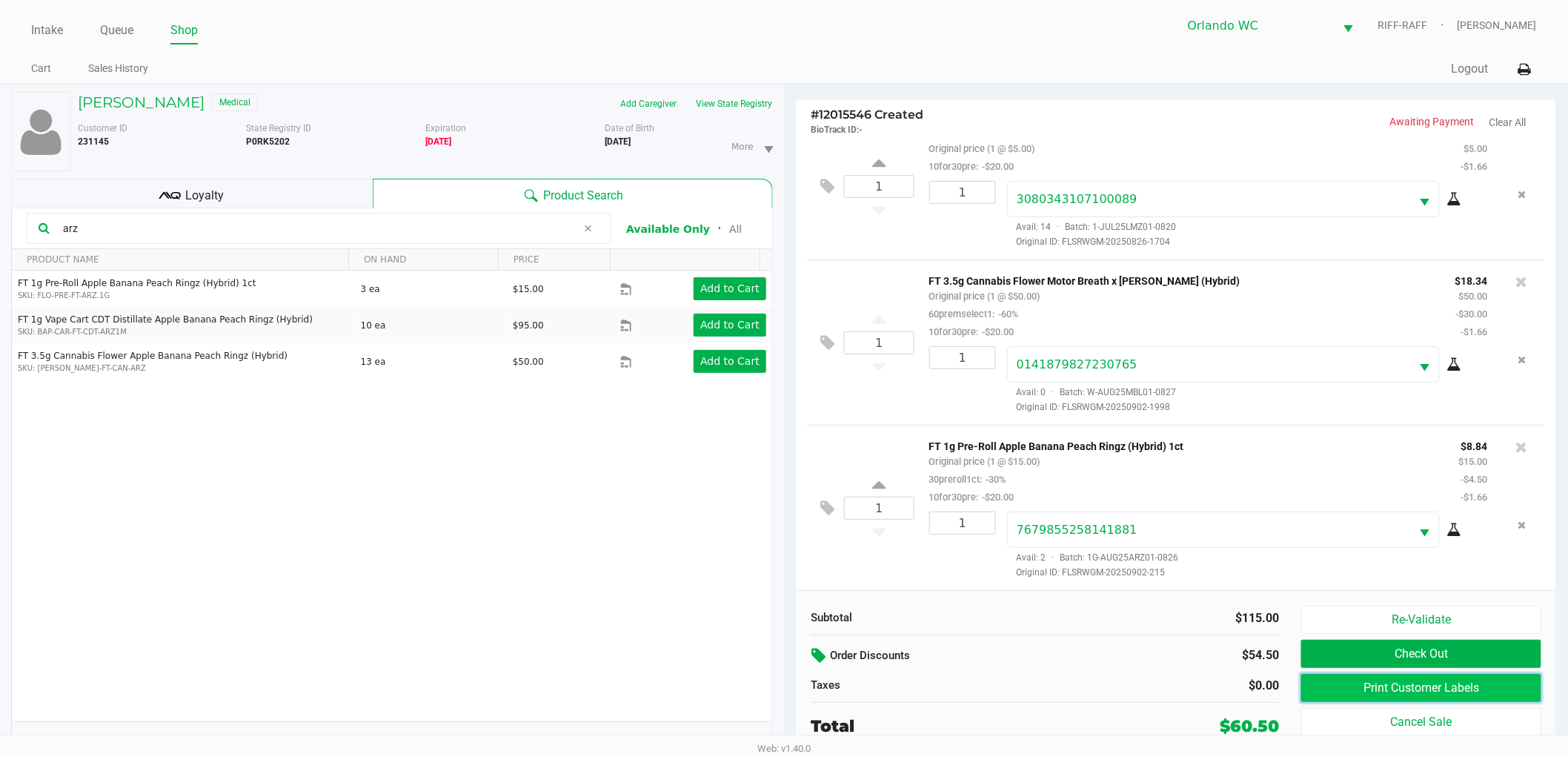
click at [1467, 694] on button "Print Customer Labels" at bounding box center [1421, 687] width 240 height 28
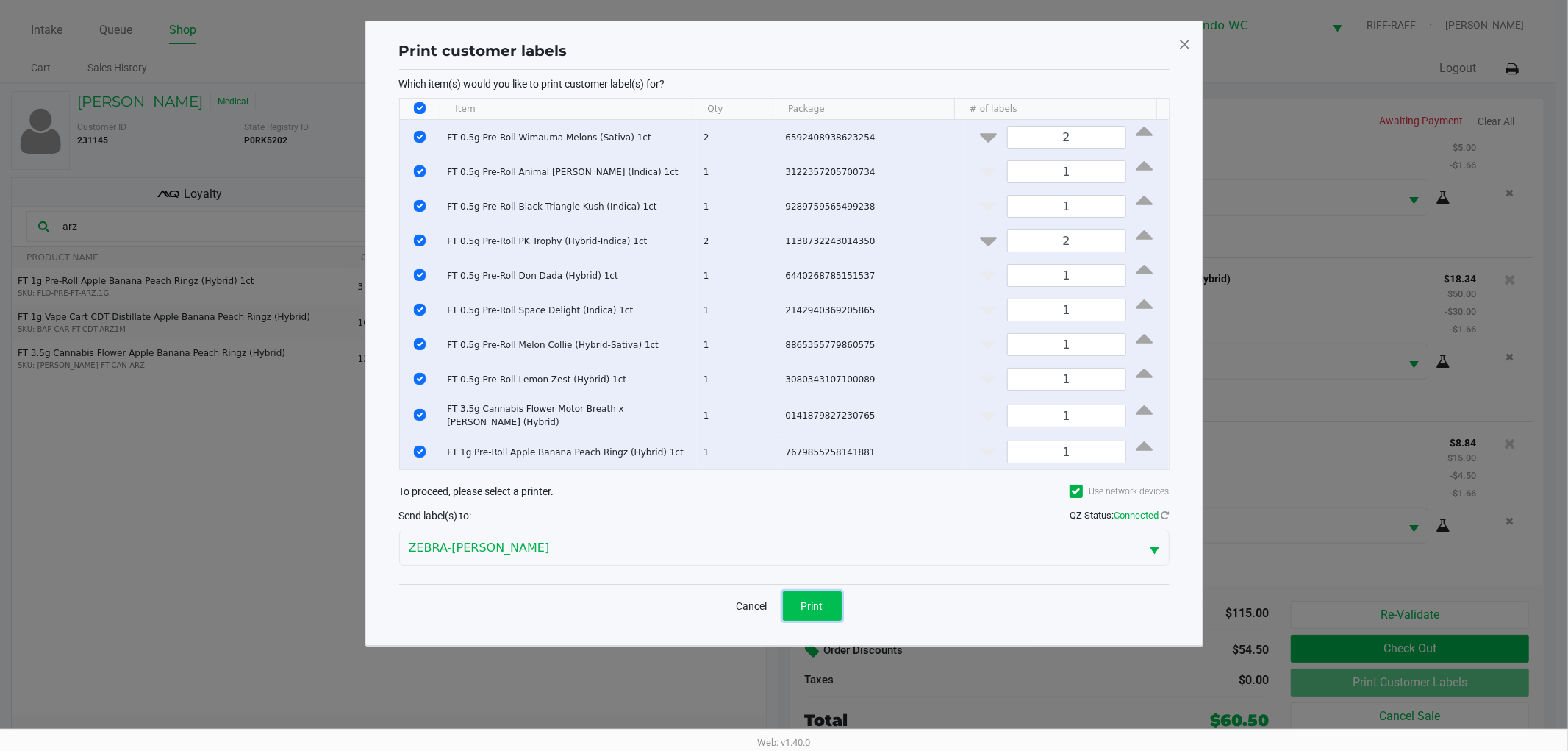
click at [819, 592] on button "Print" at bounding box center [812, 606] width 59 height 29
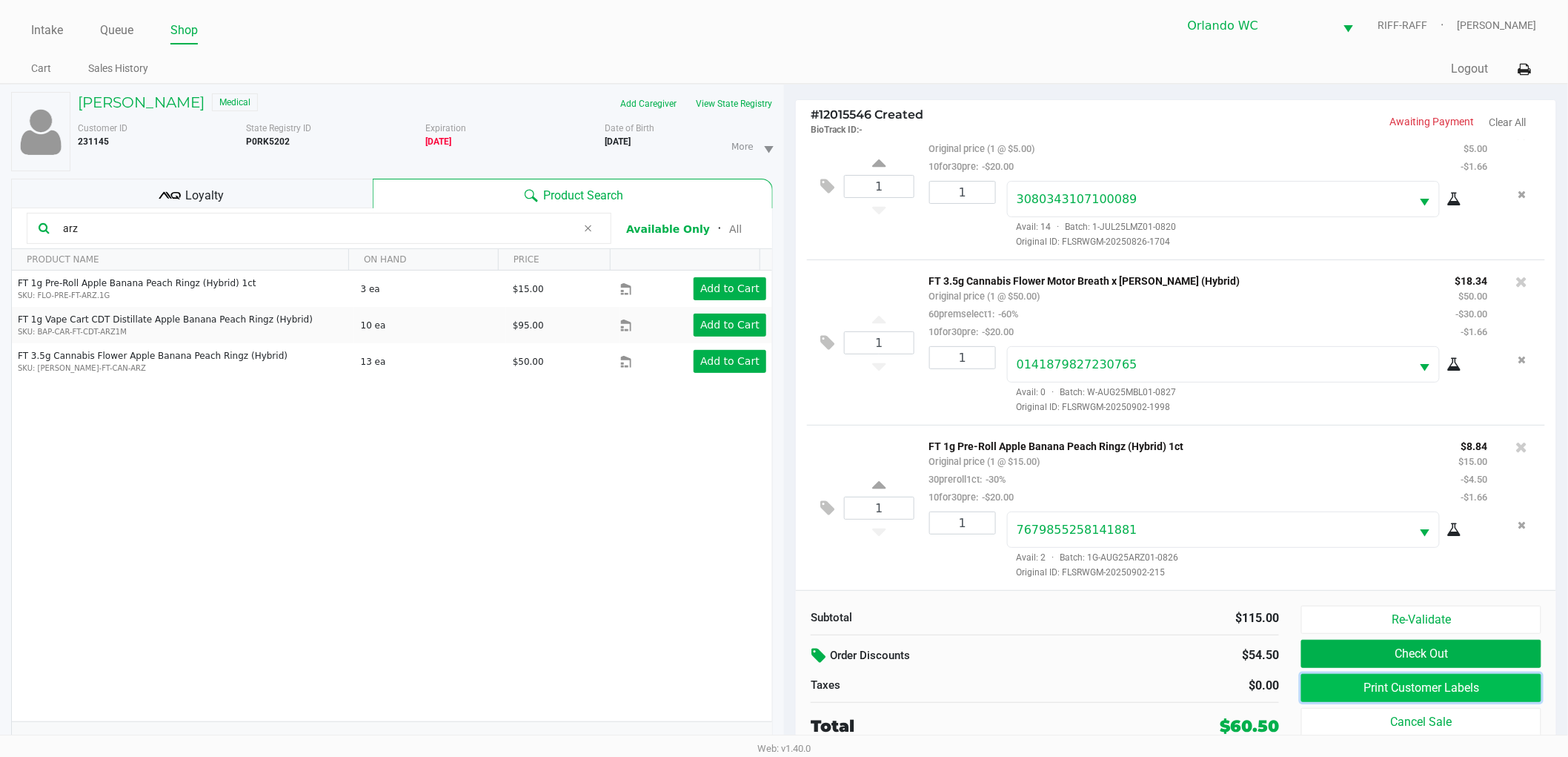
click at [1369, 690] on button "Print Customer Labels" at bounding box center [1421, 687] width 240 height 28
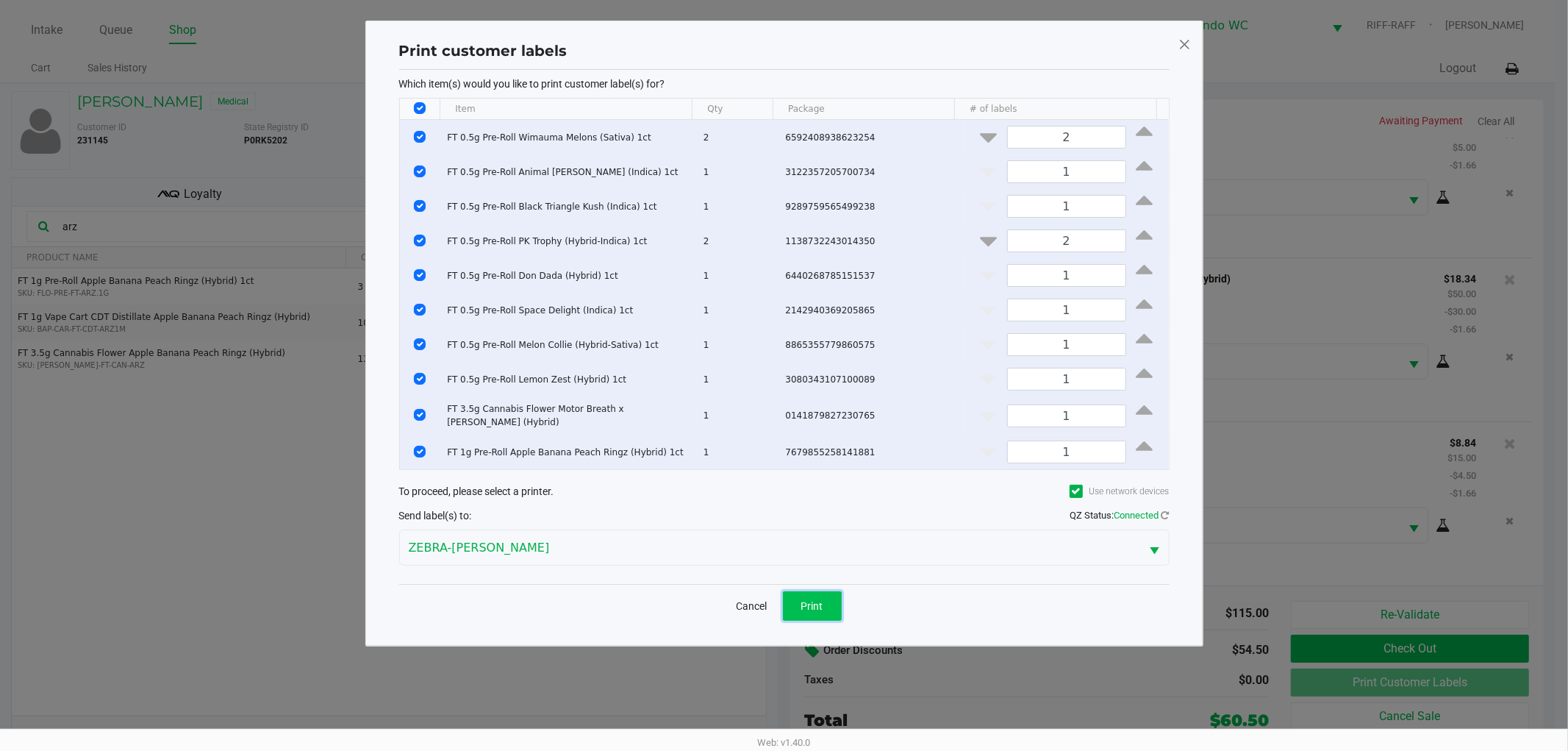
click at [807, 606] on span "Print" at bounding box center [812, 606] width 22 height 12
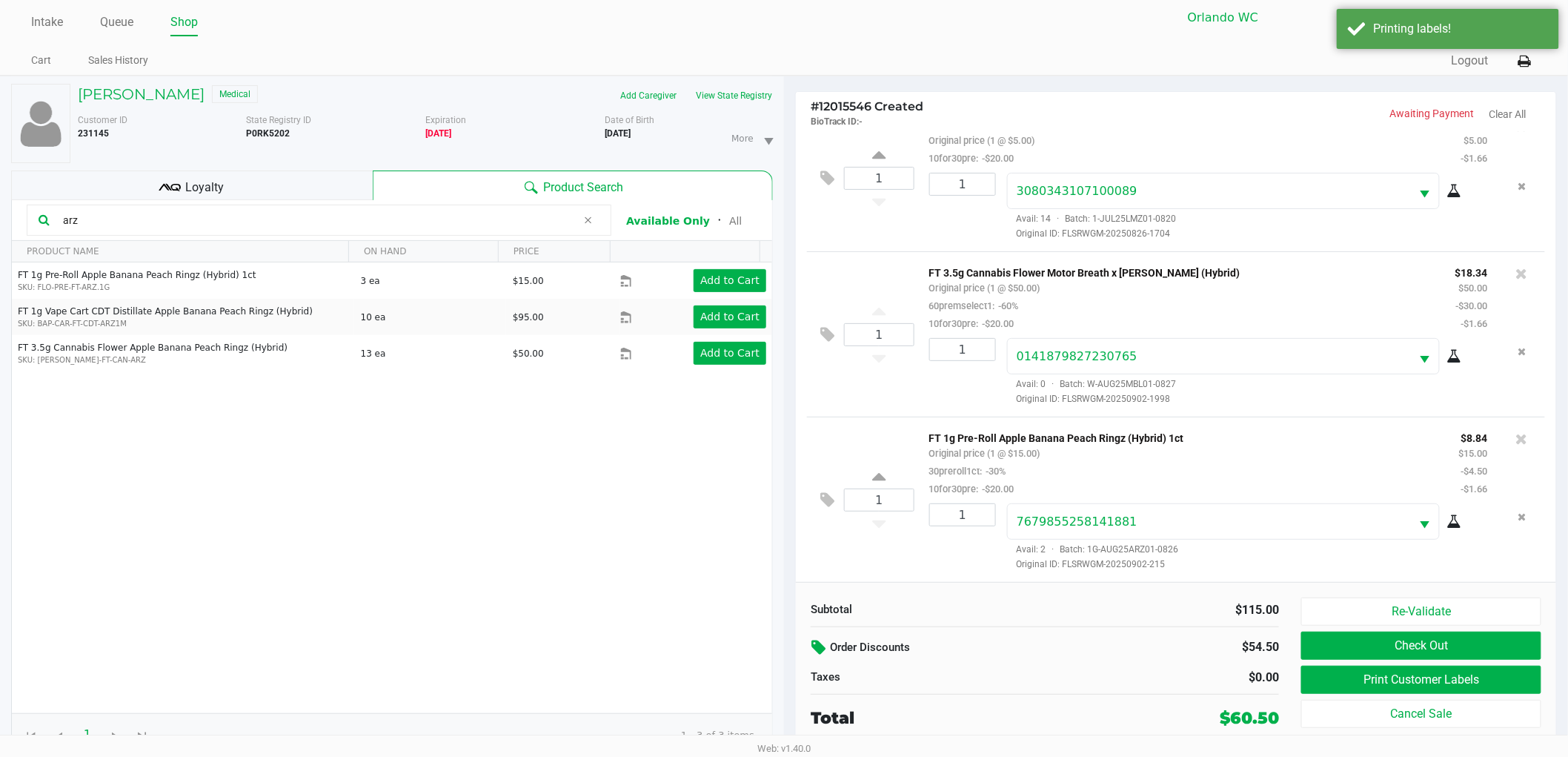
scroll to position [15, 0]
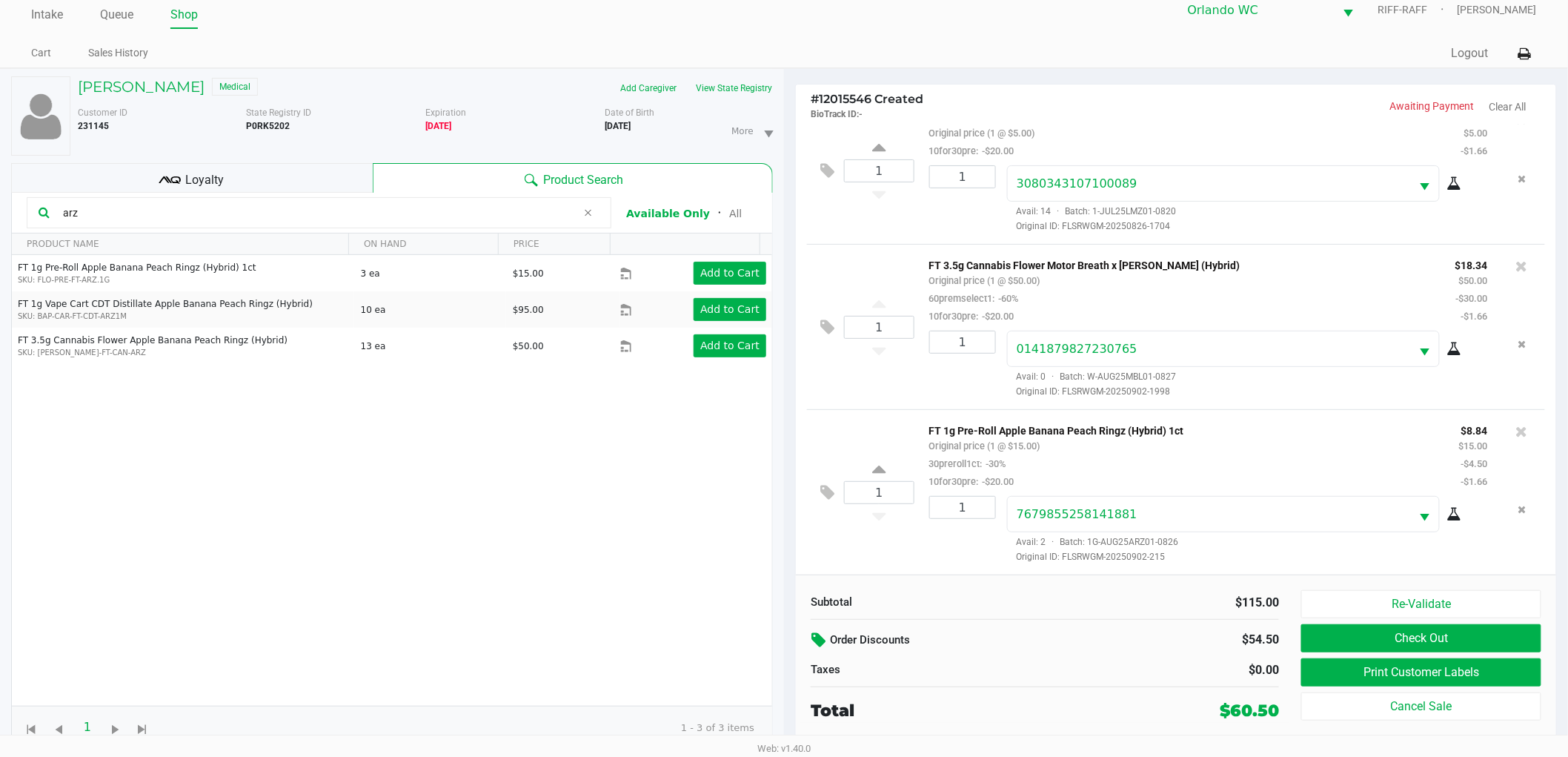
click at [330, 188] on div "Loyalty" at bounding box center [191, 177] width 361 height 30
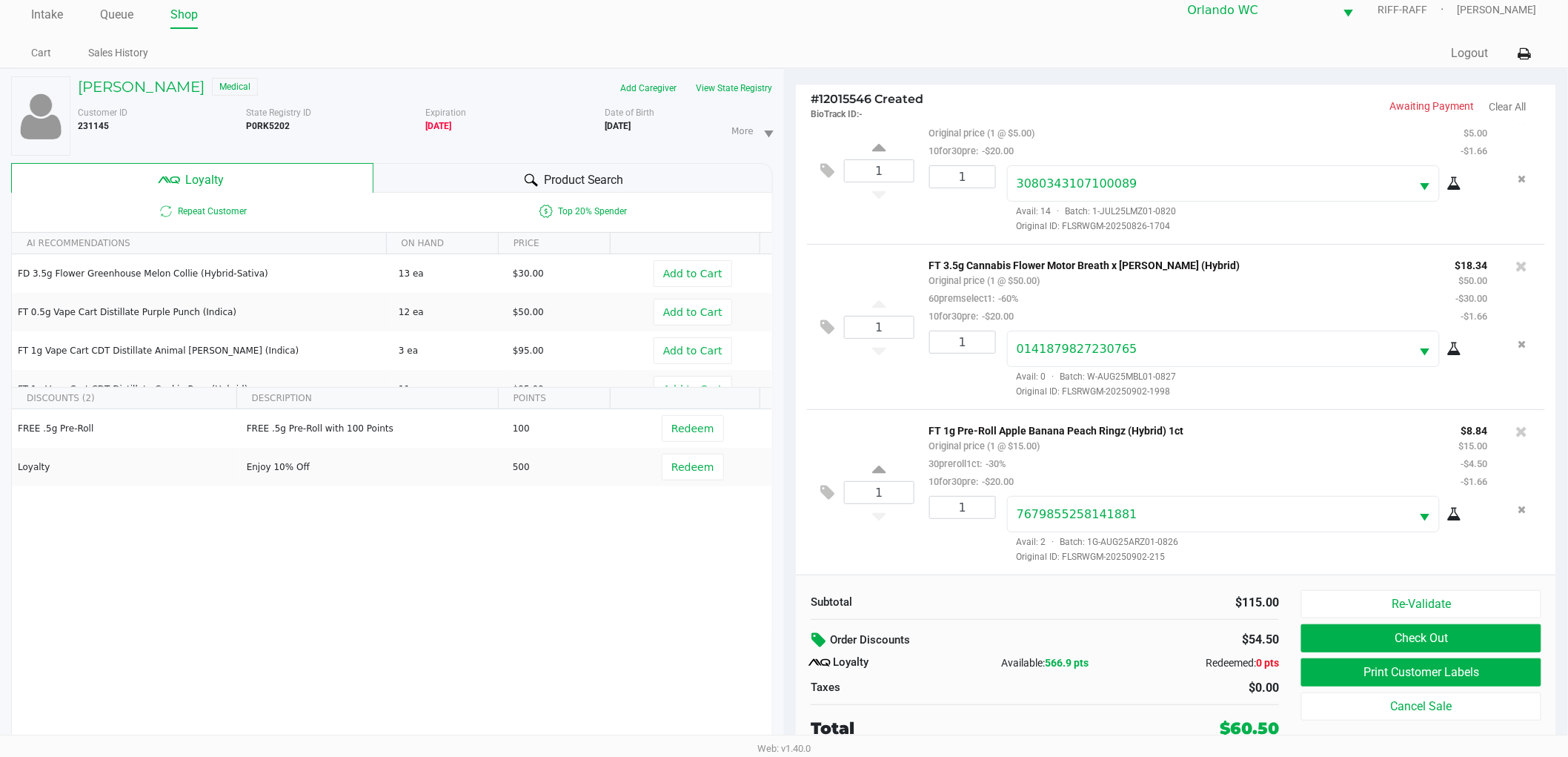
click at [545, 171] on span "Product Search" at bounding box center [583, 180] width 80 height 18
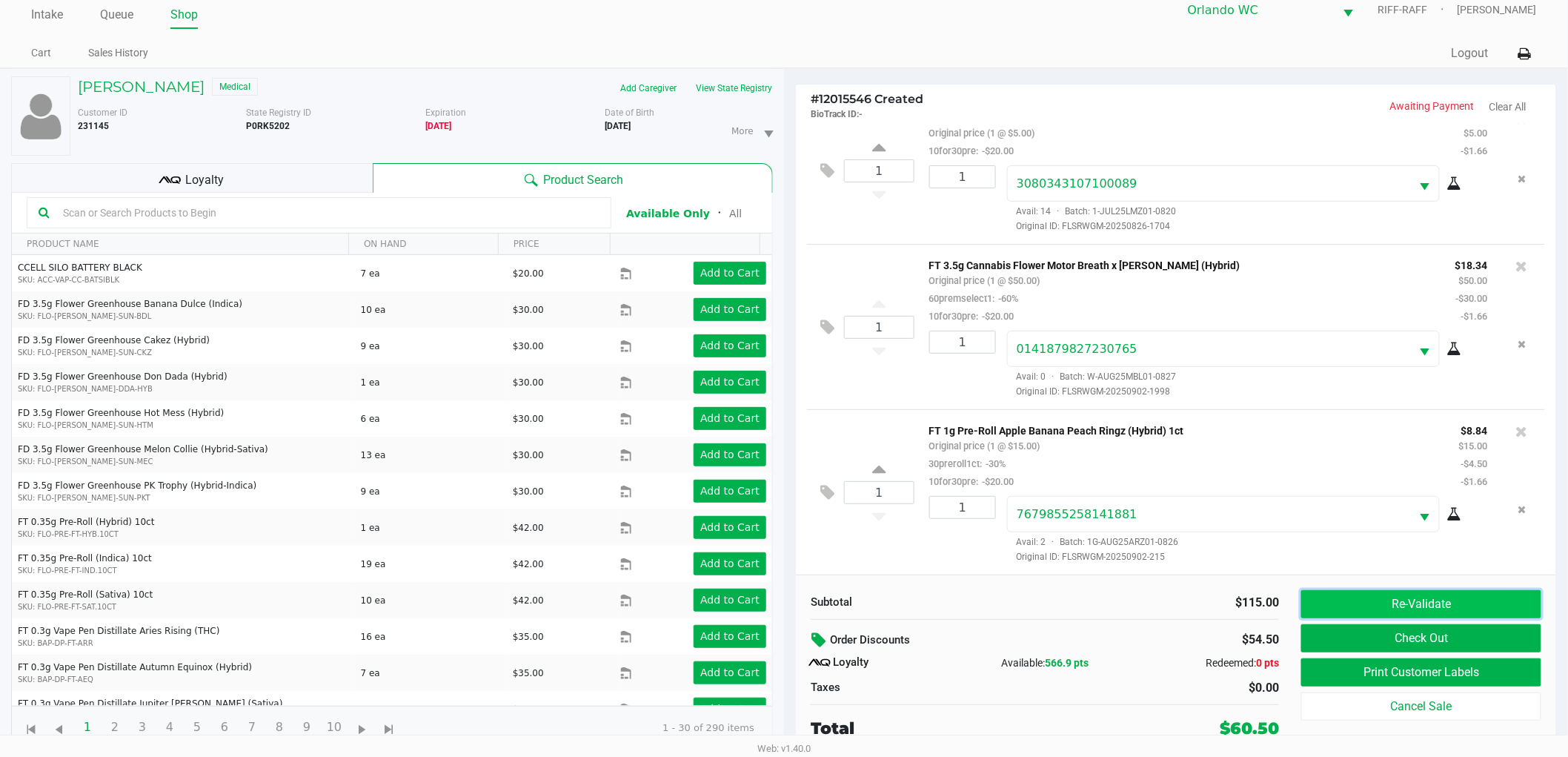
click at [1358, 602] on button "Re-Validate" at bounding box center [1421, 603] width 240 height 28
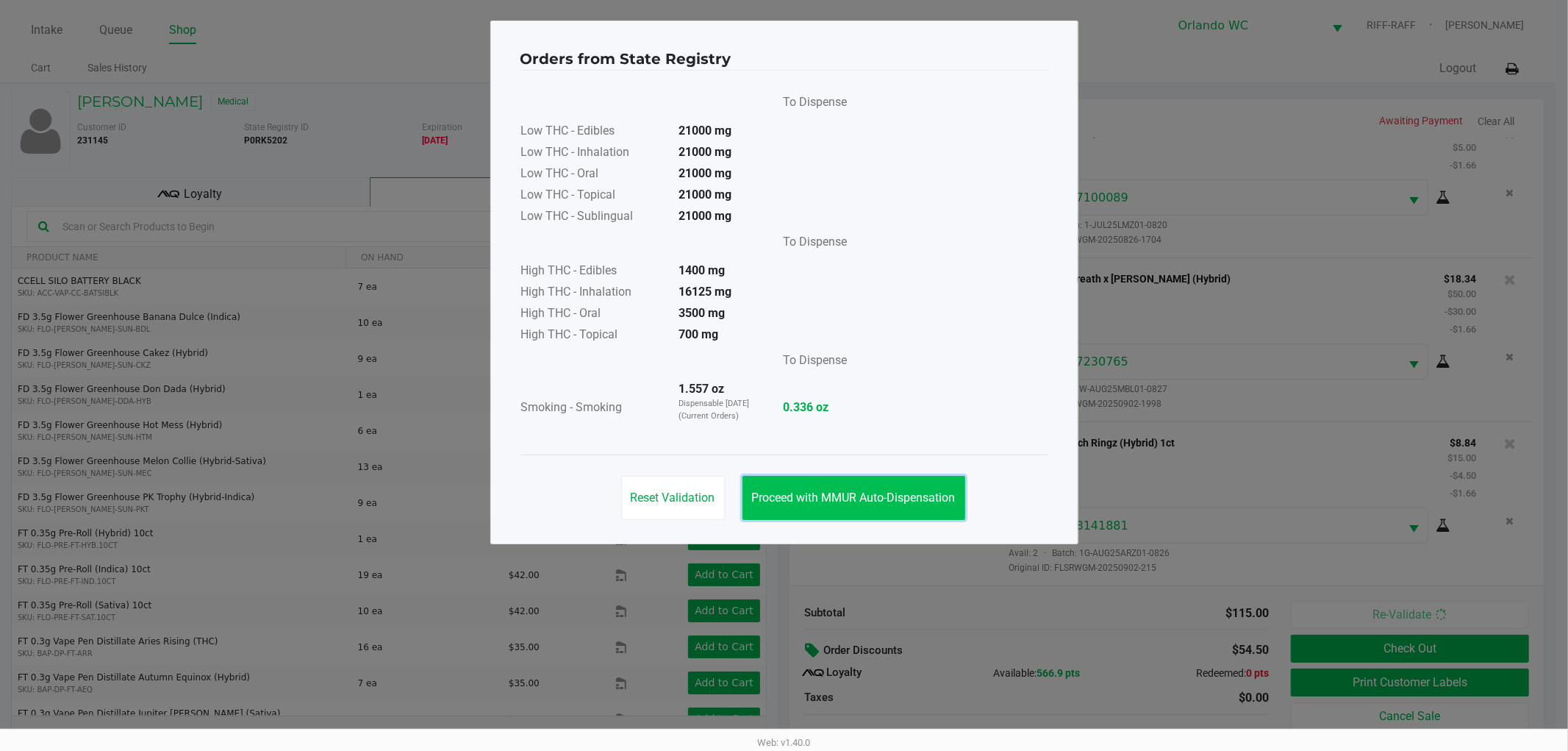
click at [829, 480] on button "Proceed with MMUR Auto-Dispensation" at bounding box center [854, 497] width 223 height 44
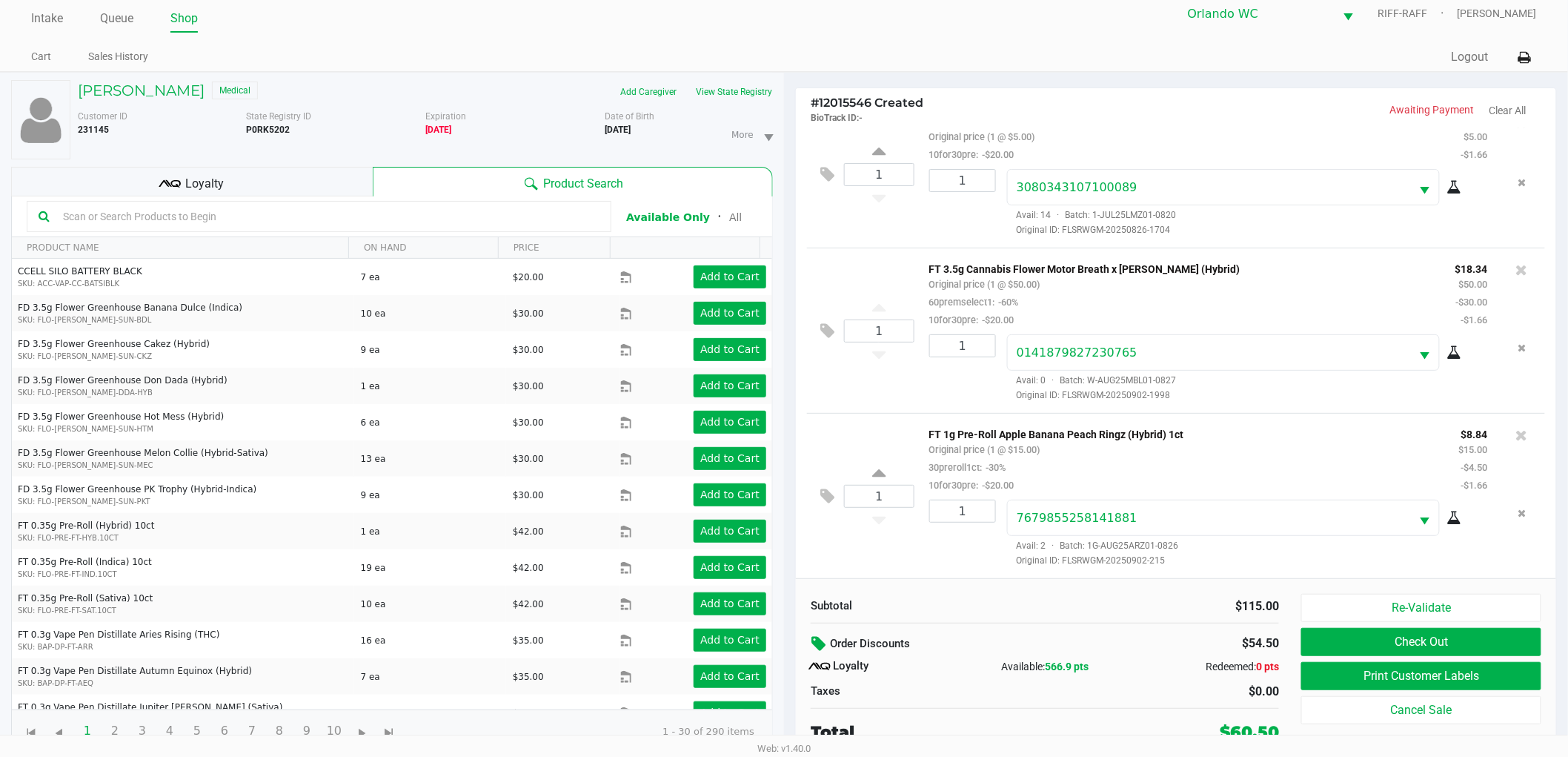
scroll to position [15, 0]
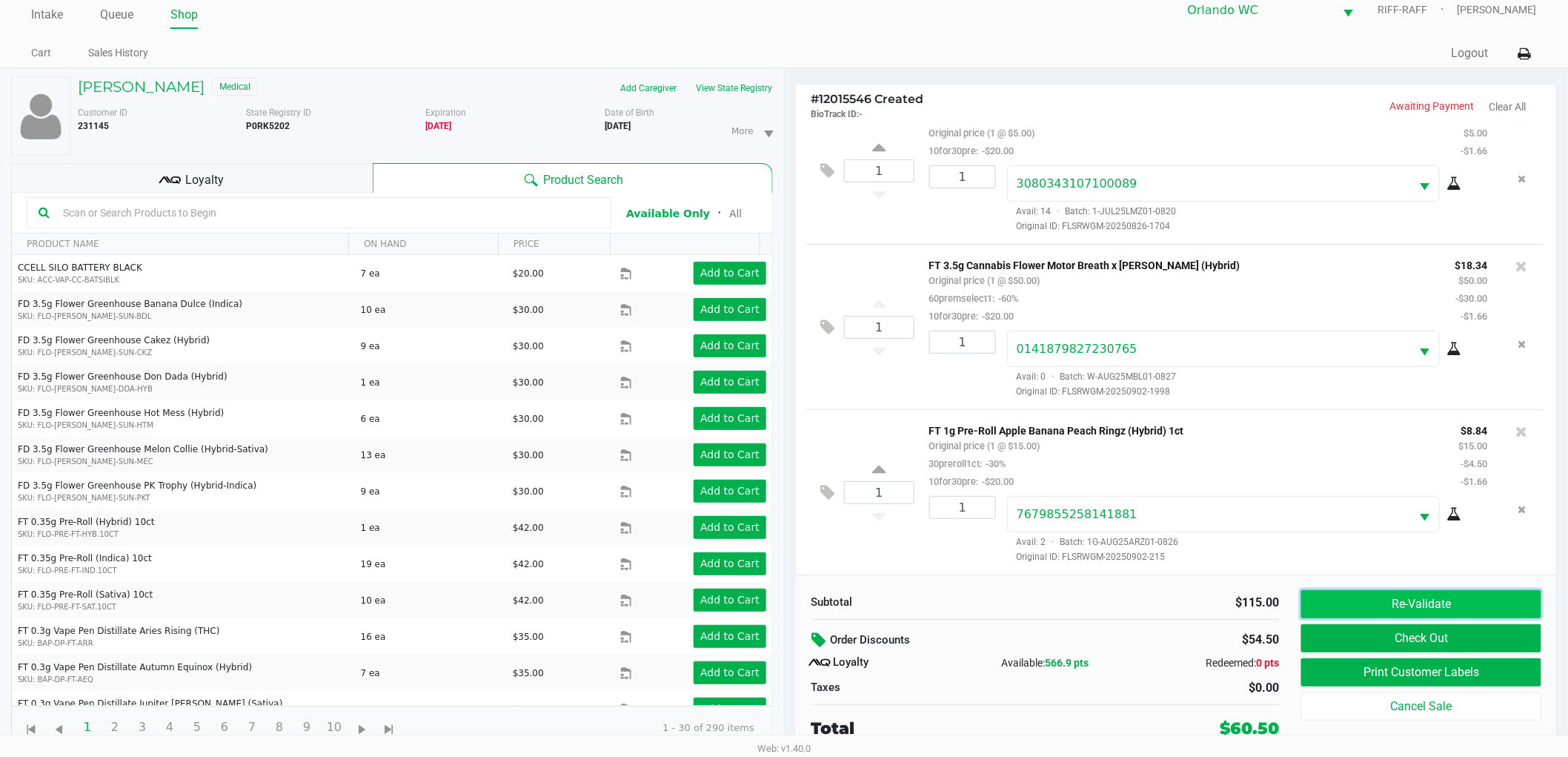
click at [1443, 594] on button "Re-Validate" at bounding box center [1421, 603] width 240 height 28
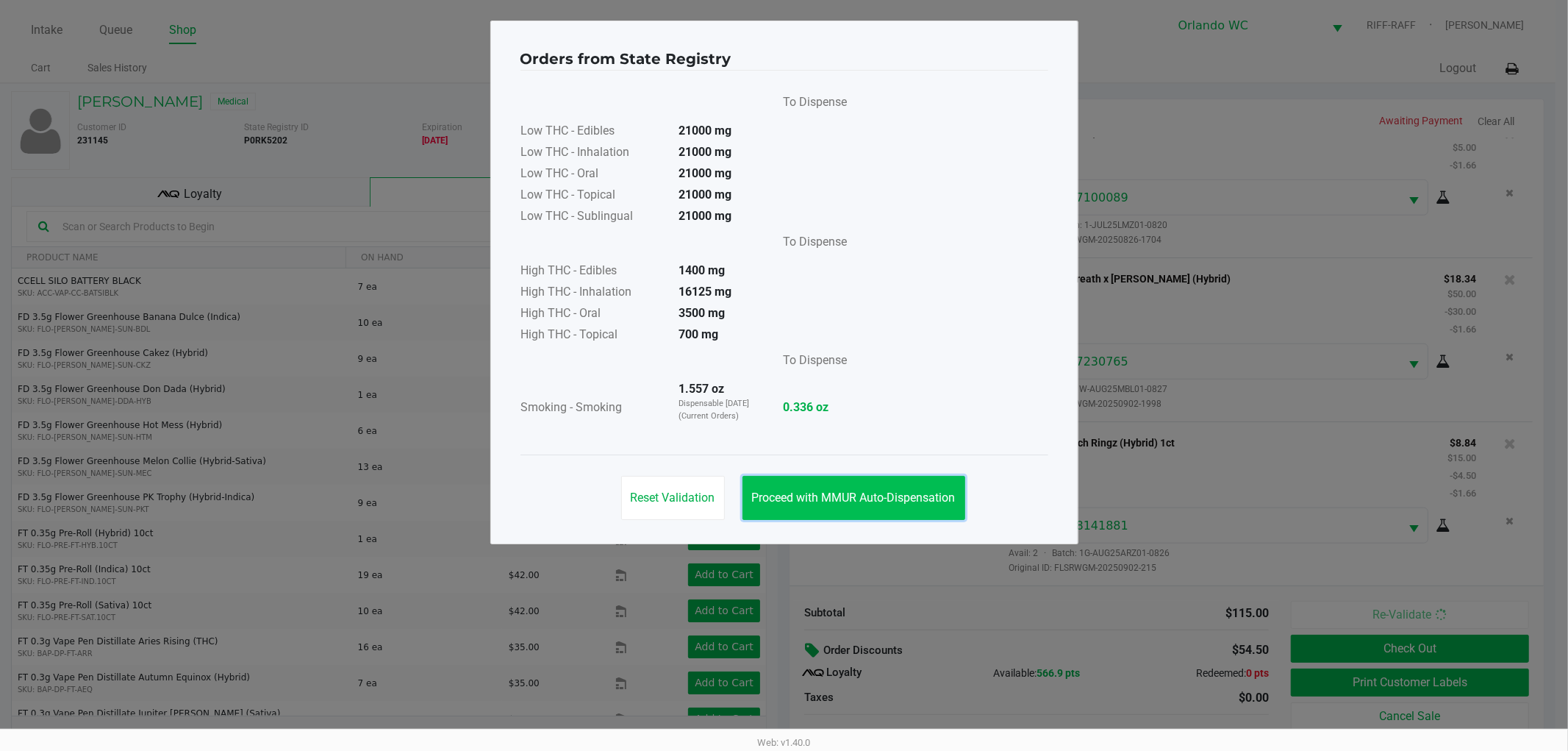
click at [861, 502] on span "Proceed with MMUR Auto-Dispensation" at bounding box center [853, 498] width 203 height 14
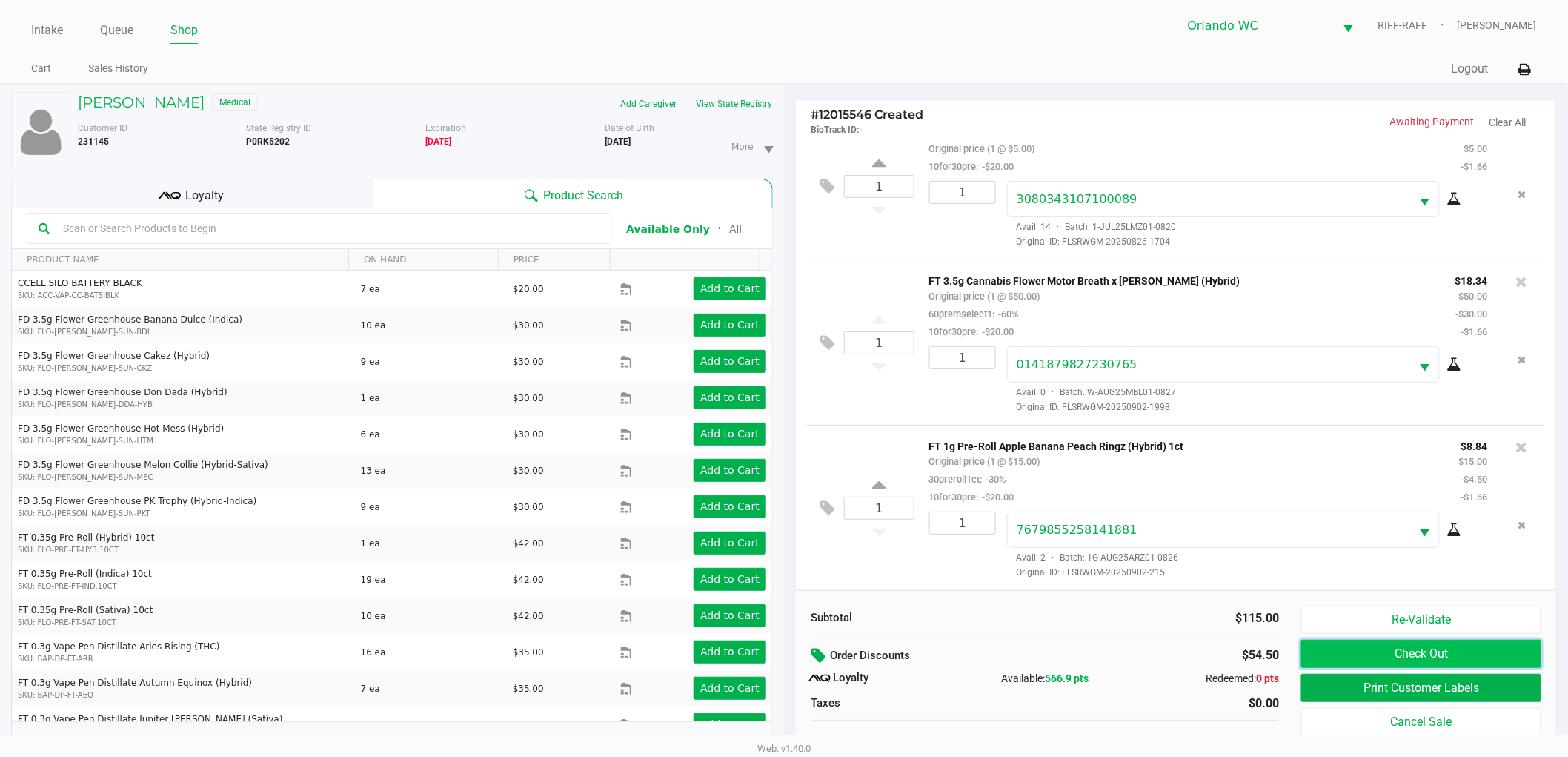
click at [1442, 649] on button "Check Out" at bounding box center [1421, 654] width 240 height 28
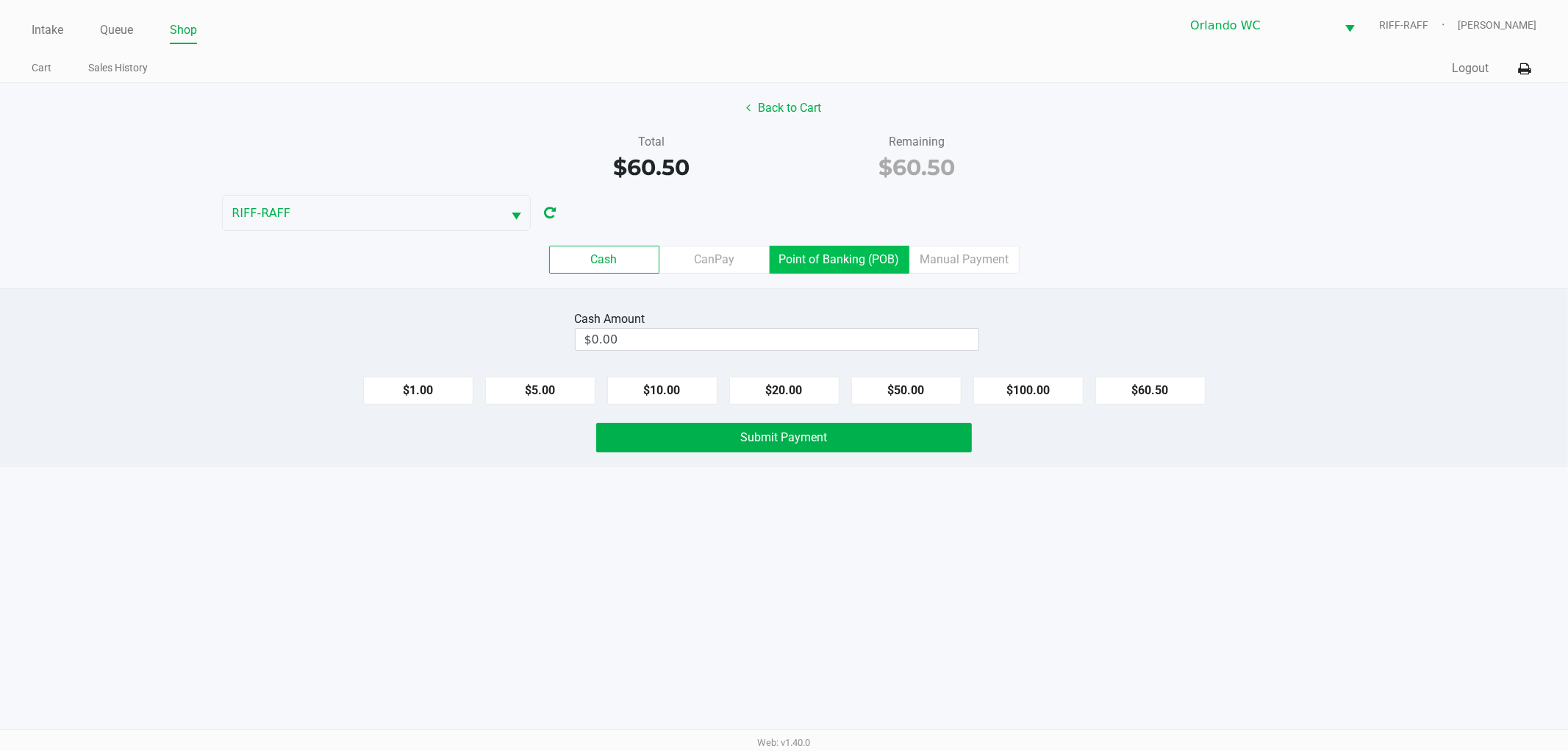
click at [858, 274] on label "Point of Banking (POB)" at bounding box center [839, 259] width 140 height 28
click at [0, 0] on 7 "Point of Banking (POB)" at bounding box center [0, 0] width 0 height 0
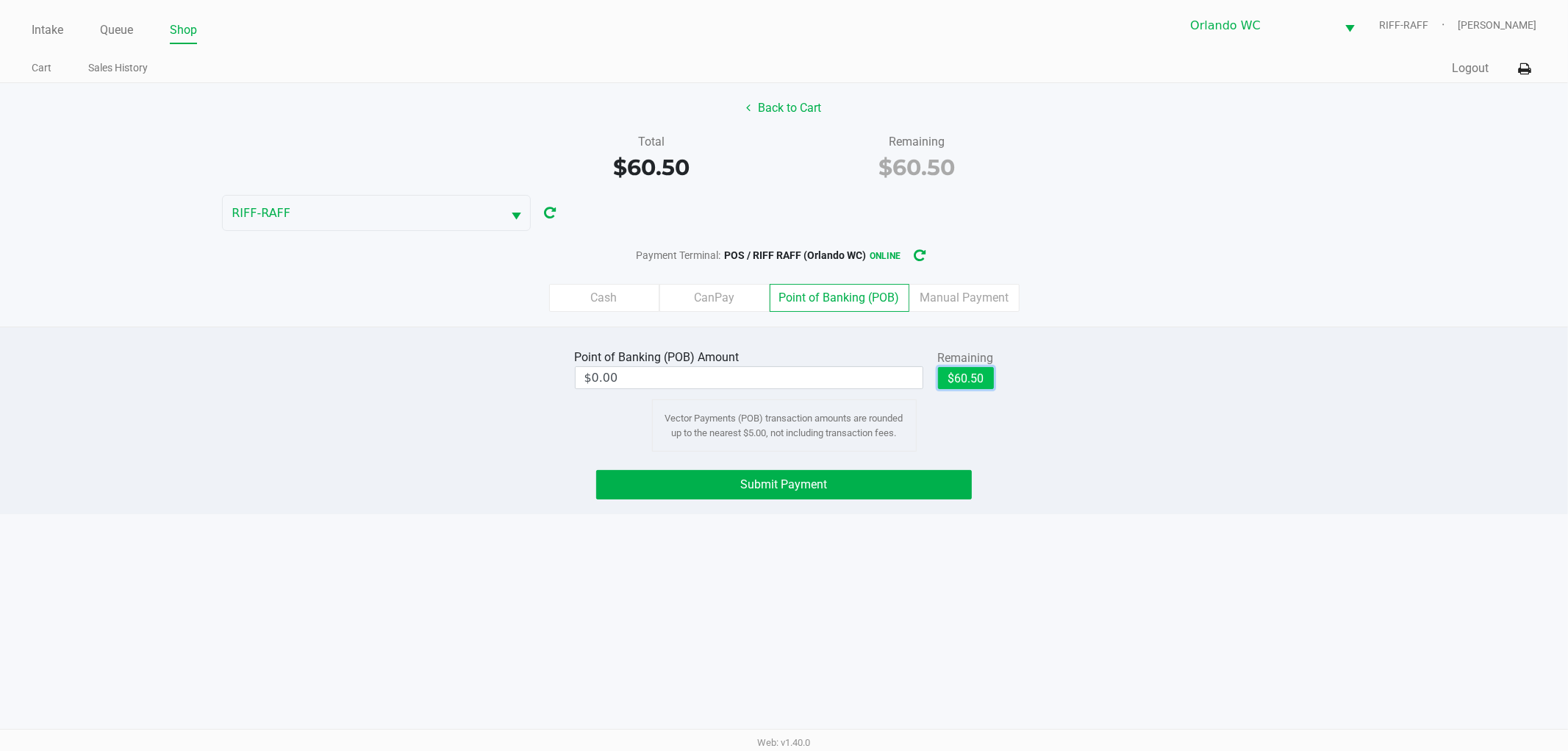
click at [942, 372] on button "$60.50" at bounding box center [965, 377] width 56 height 22
type input "$60.50"
click at [663, 476] on button "Submit Payment" at bounding box center [784, 484] width 375 height 29
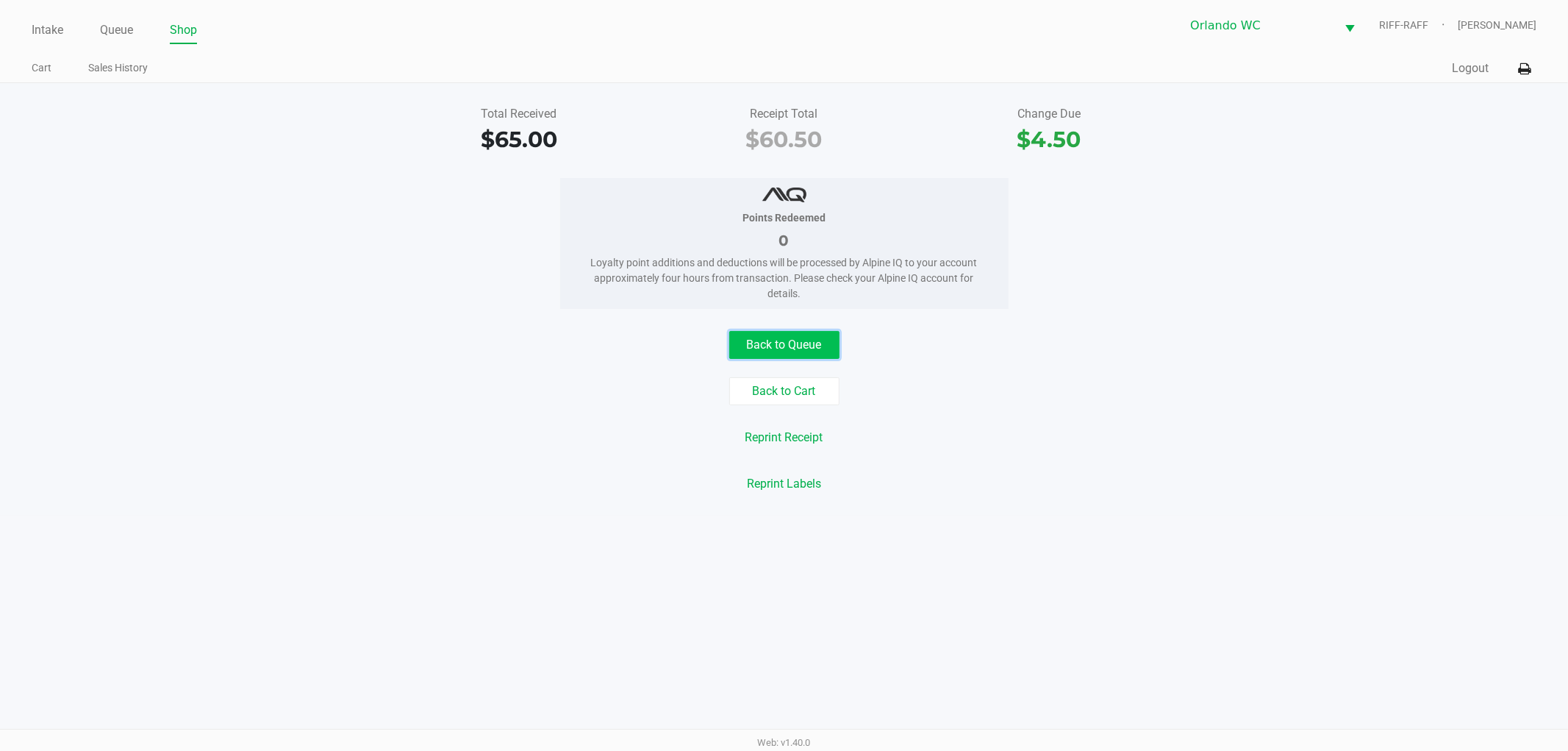
click at [792, 342] on button "Back to Queue" at bounding box center [784, 344] width 111 height 28
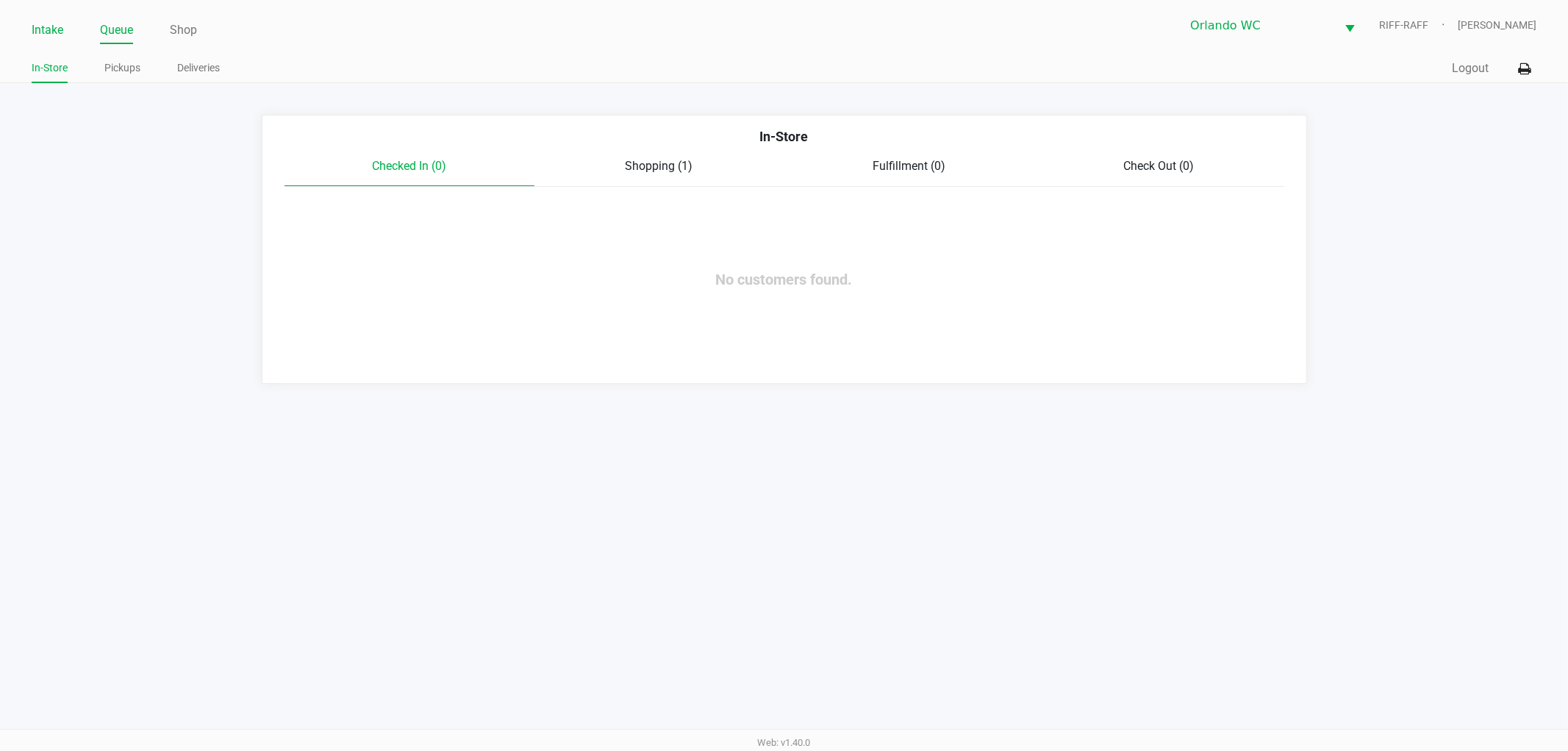
click at [36, 33] on link "Intake" at bounding box center [46, 29] width 31 height 21
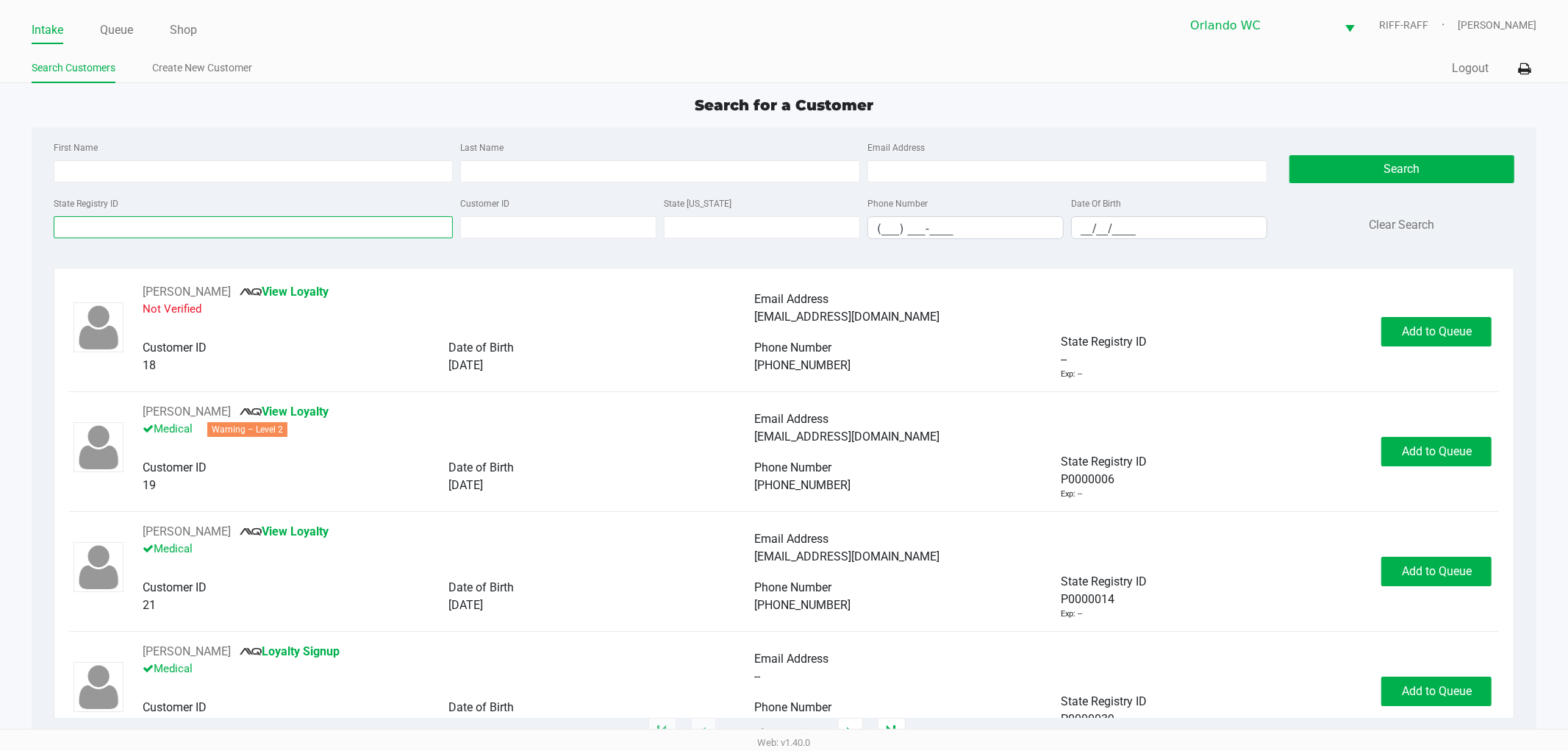
click at [91, 228] on input "State Registry ID" at bounding box center [253, 227] width 400 height 22
click at [144, 168] on input "First Name" at bounding box center [253, 171] width 400 height 22
type input "brandon"
type input "vicioso"
click at [1119, 233] on input "__/__/____" at bounding box center [1169, 228] width 194 height 23
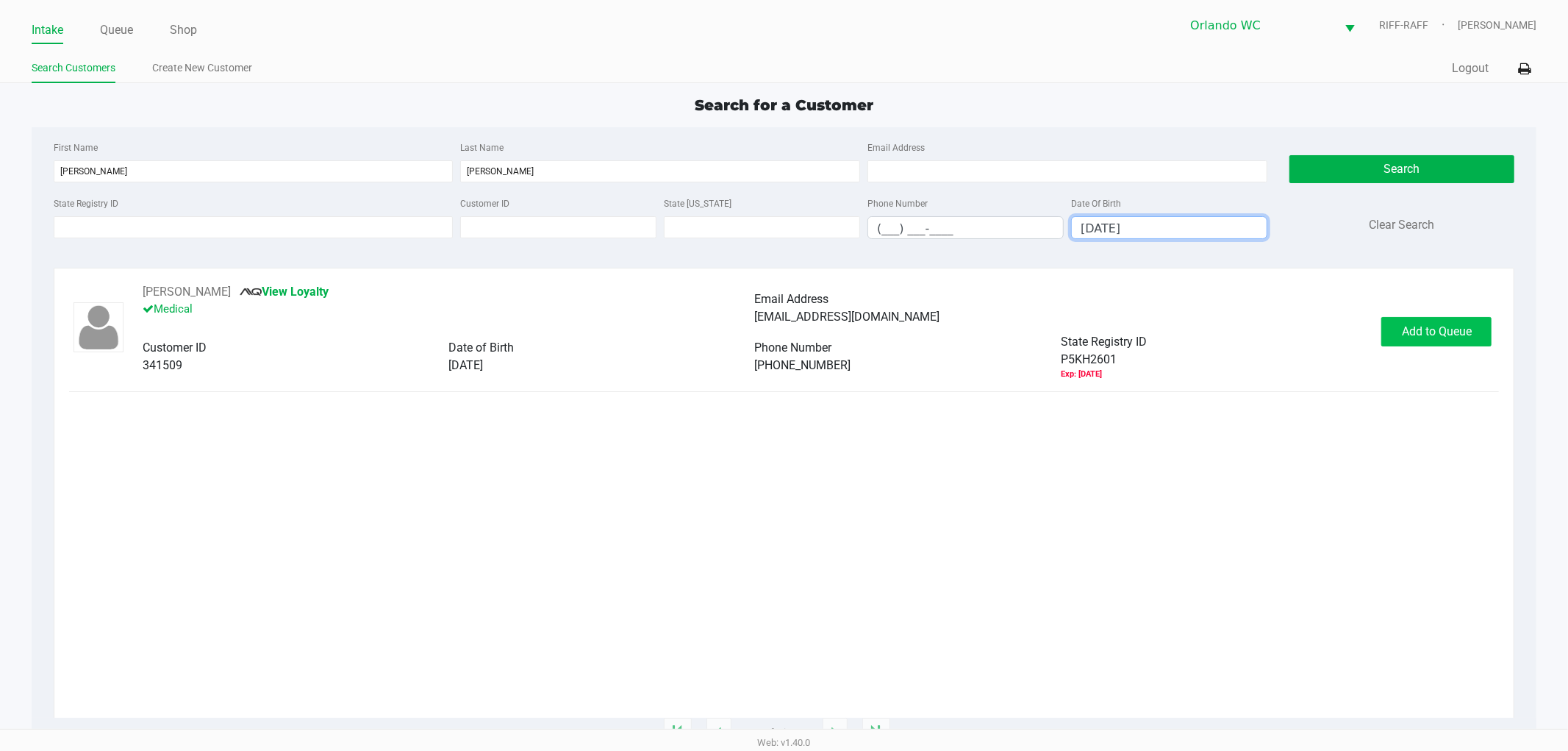
type input "10/19/1978"
click at [1384, 332] on button "Add to Queue" at bounding box center [1436, 331] width 111 height 29
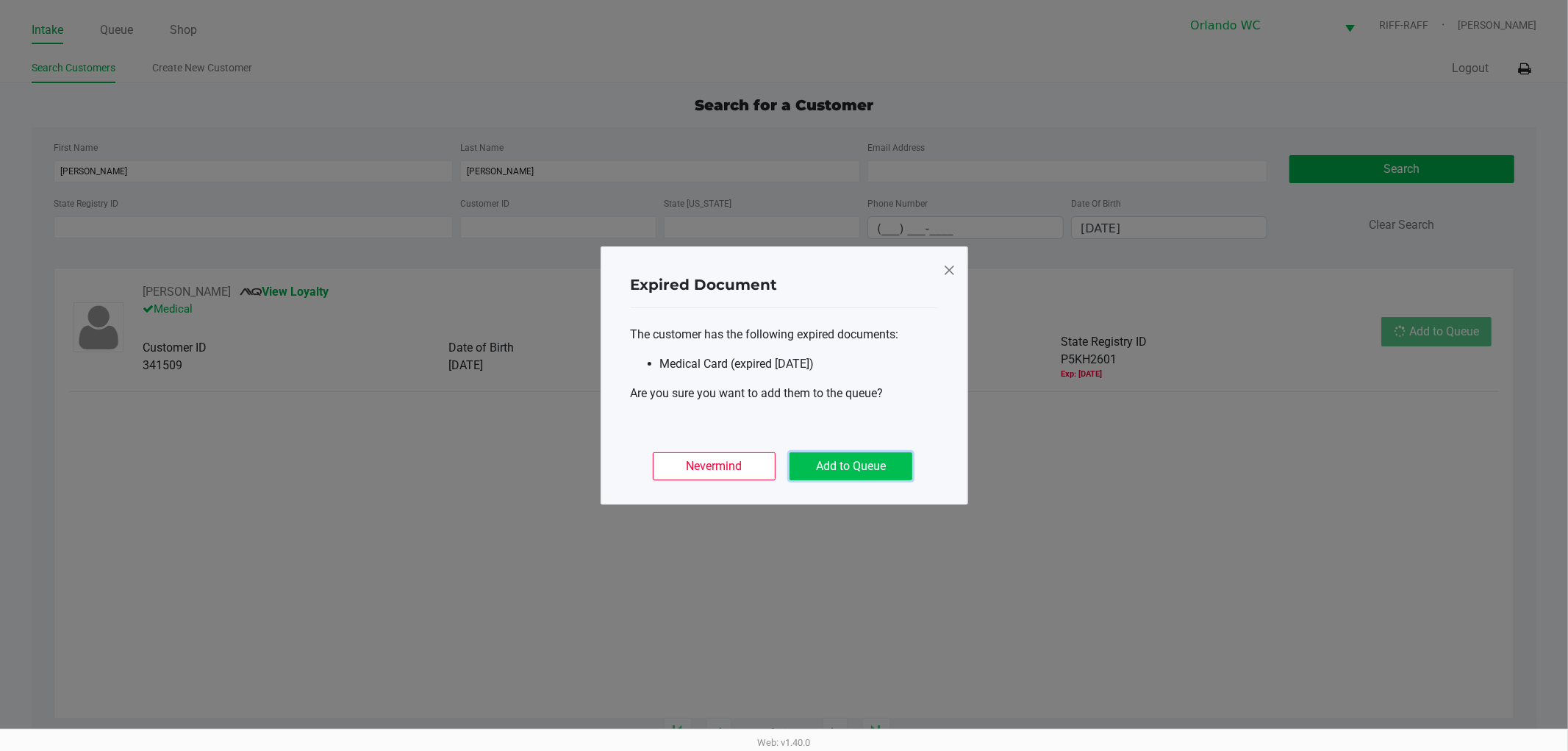
click at [882, 475] on button "Add to Queue" at bounding box center [851, 466] width 123 height 28
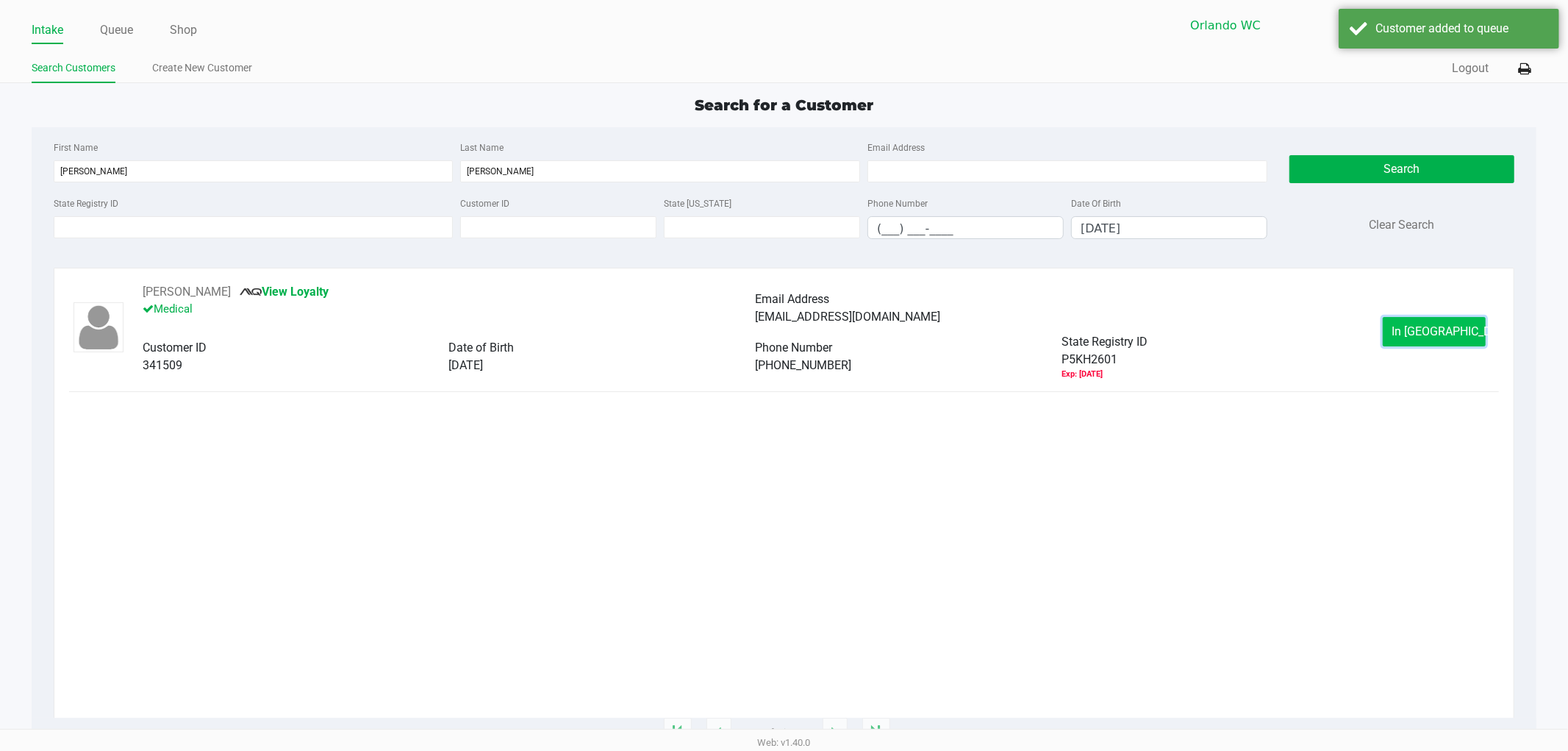
click at [1424, 318] on button "In Queue" at bounding box center [1433, 331] width 103 height 29
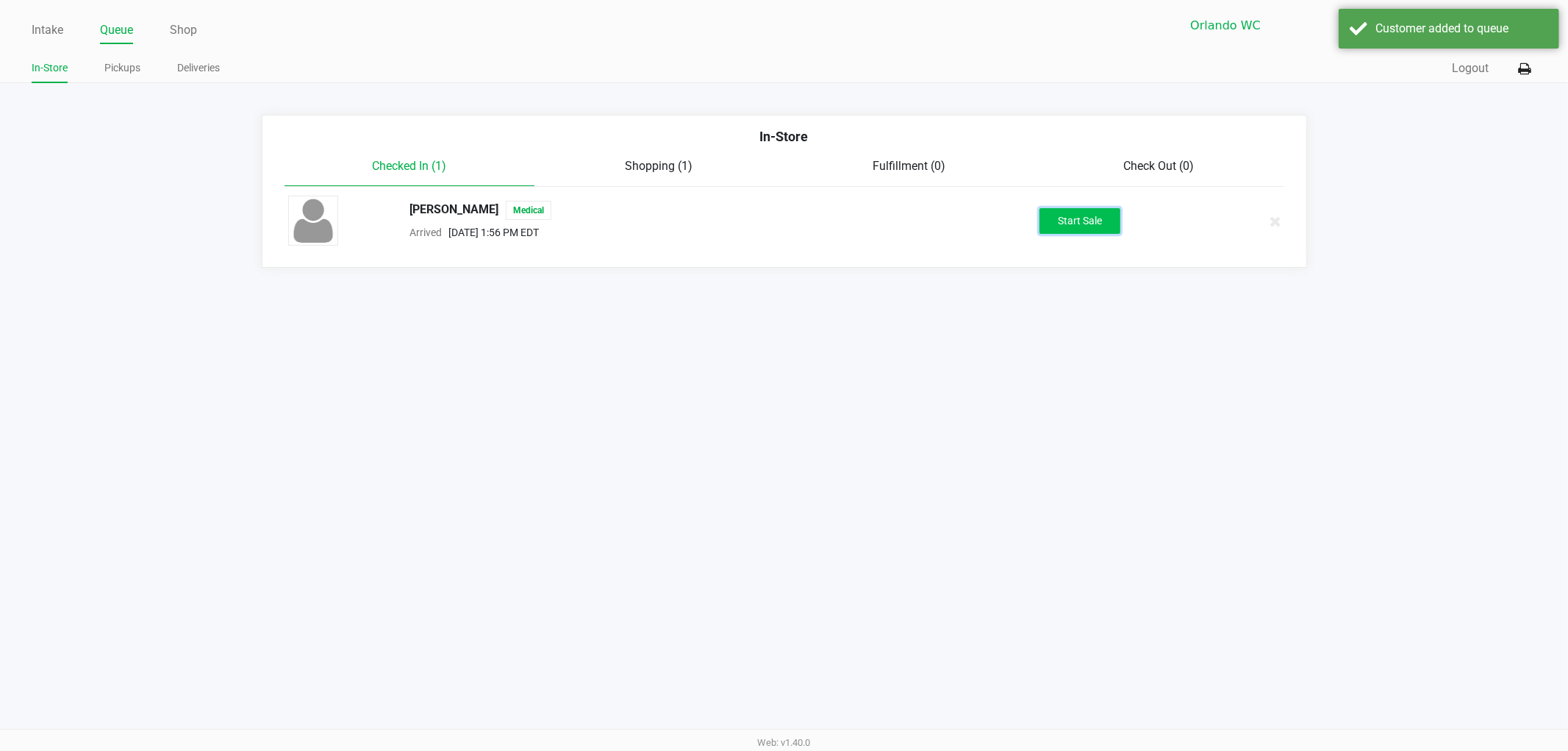
click at [1105, 218] on button "Start Sale" at bounding box center [1080, 220] width 81 height 26
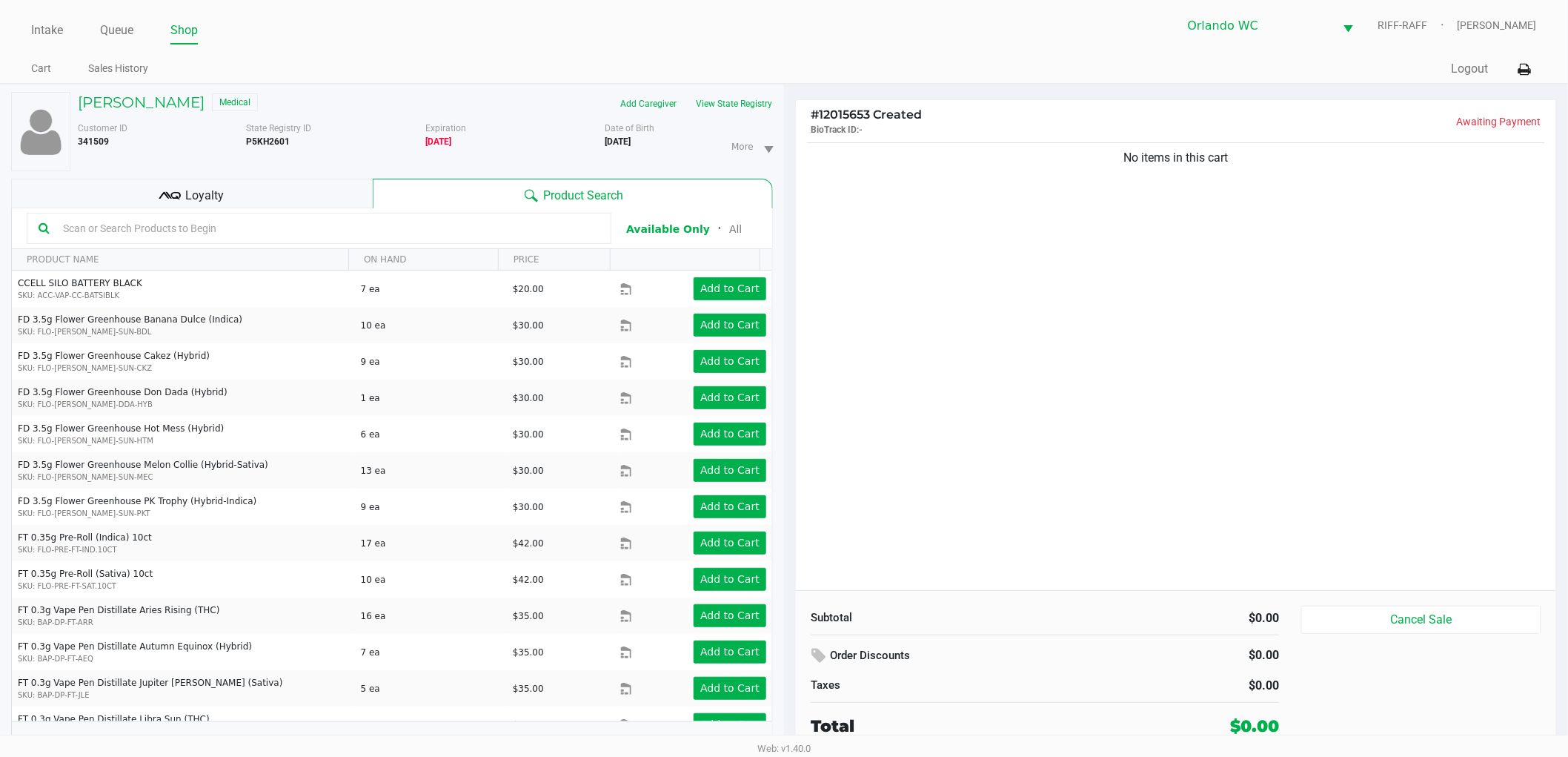
click at [263, 222] on input "text" at bounding box center [328, 228] width 543 height 22
type input "dda"
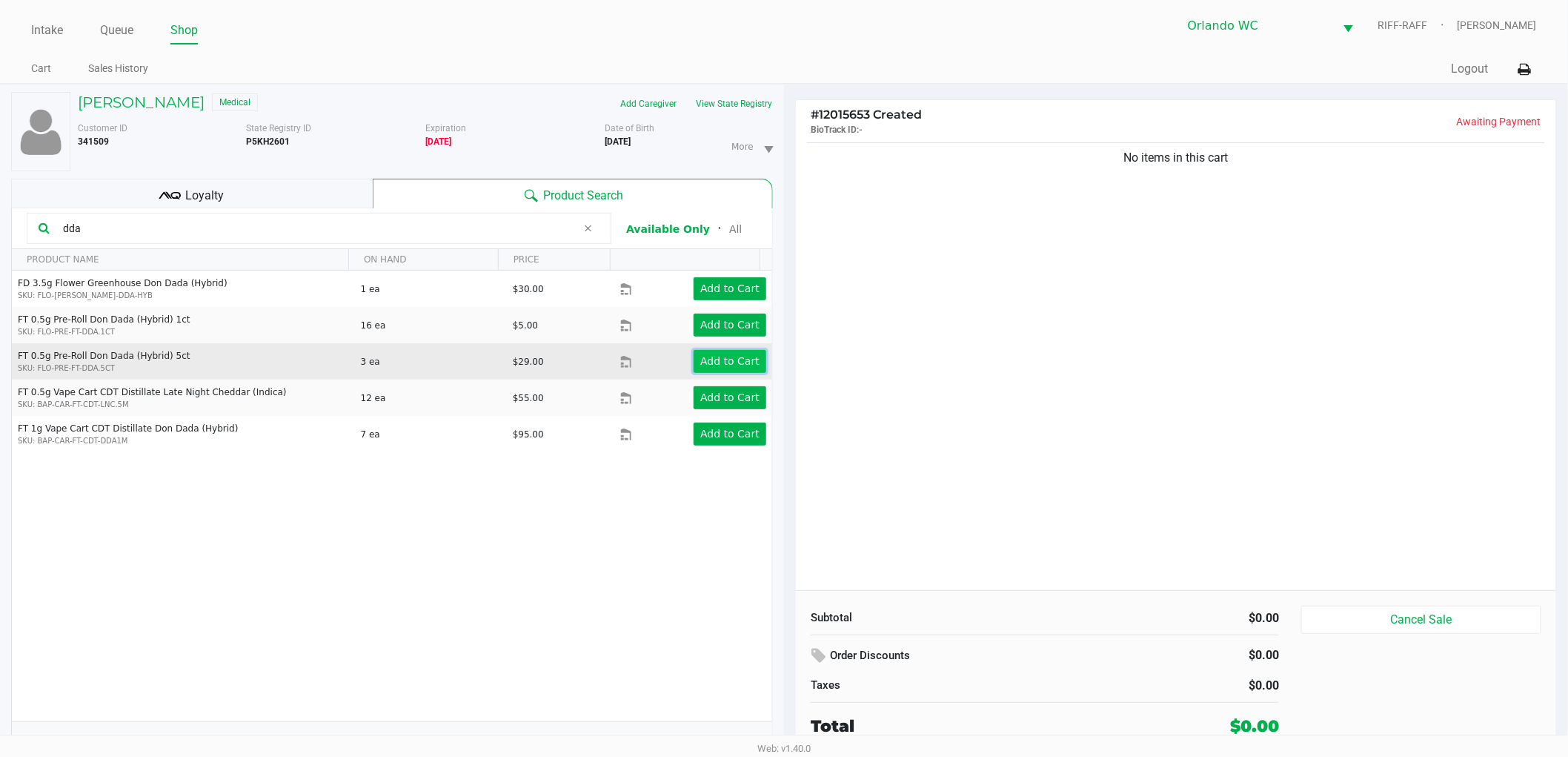
click at [722, 358] on app-button-loader "Add to Cart" at bounding box center [730, 361] width 59 height 12
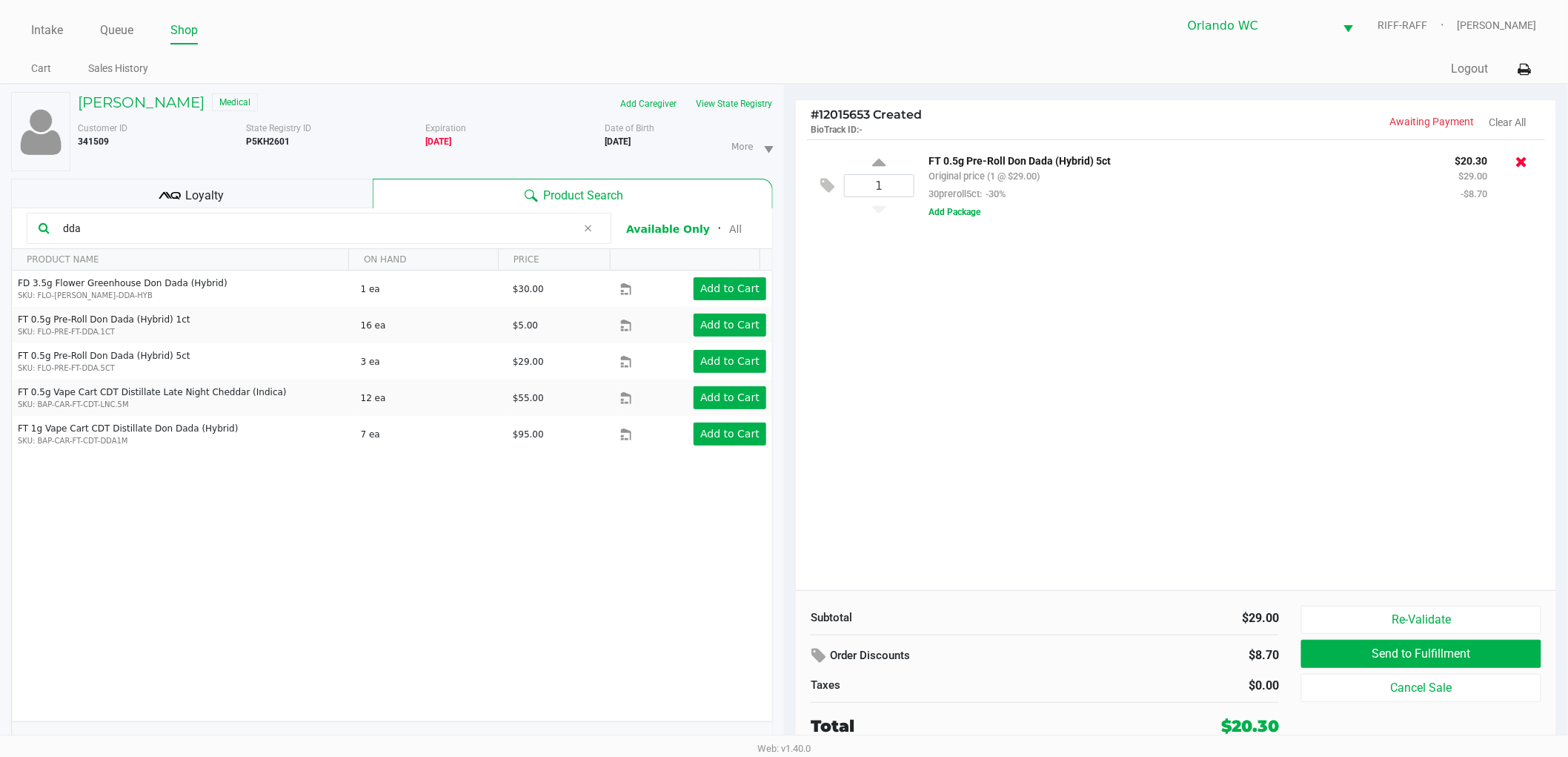
click at [1517, 160] on icon at bounding box center [1521, 161] width 12 height 14
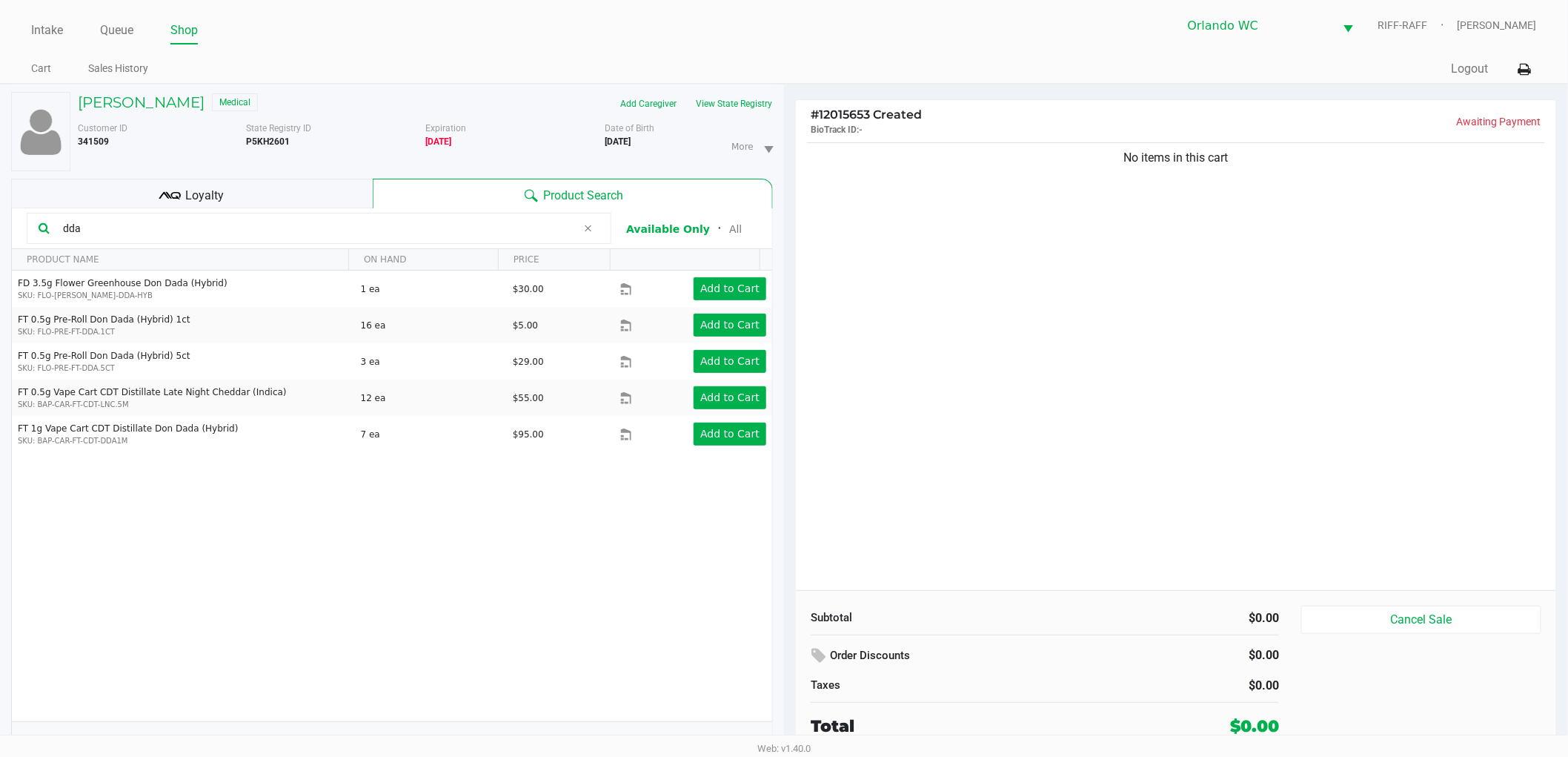
drag, startPoint x: 190, startPoint y: 224, endPoint x: 0, endPoint y: 228, distance: 190.0
click at [0, 228] on div "BRANDON VICIOSO Medical Add Caregiver View State Registry Customer ID 341509 St…" at bounding box center [392, 428] width 784 height 688
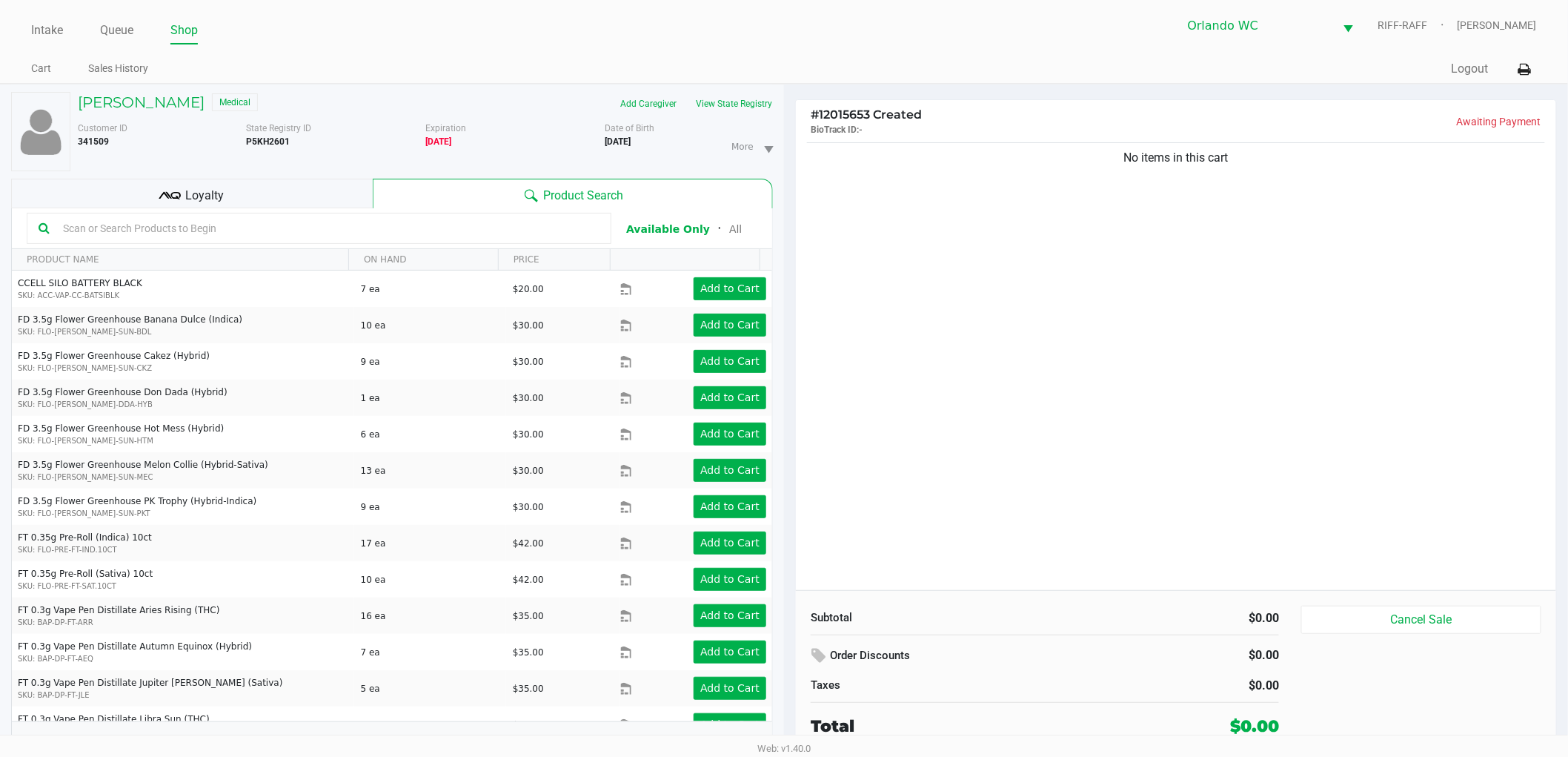
click at [84, 230] on input "text" at bounding box center [328, 228] width 543 height 22
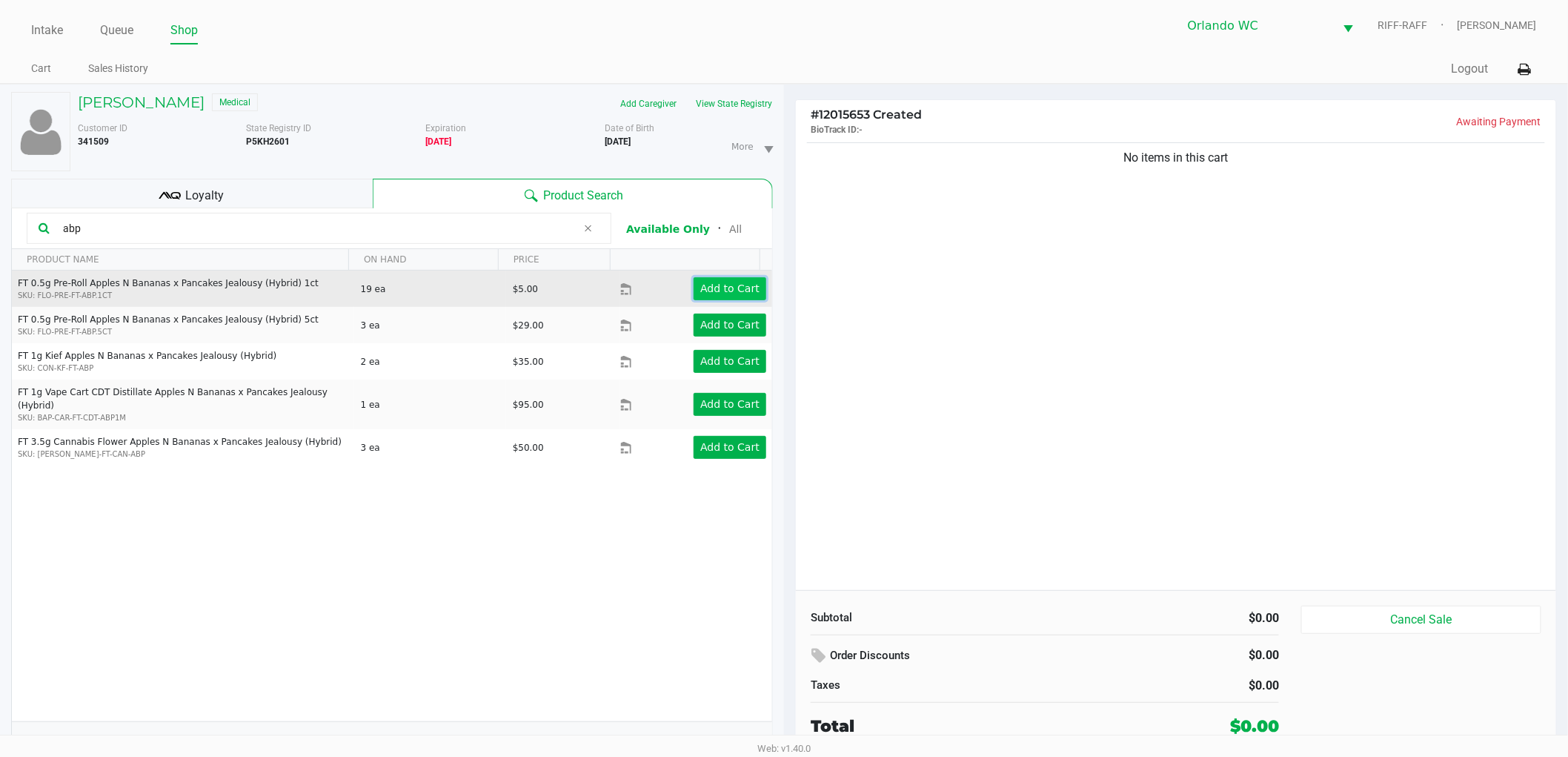
click at [706, 282] on app-button-loader "Add to Cart" at bounding box center [730, 288] width 59 height 12
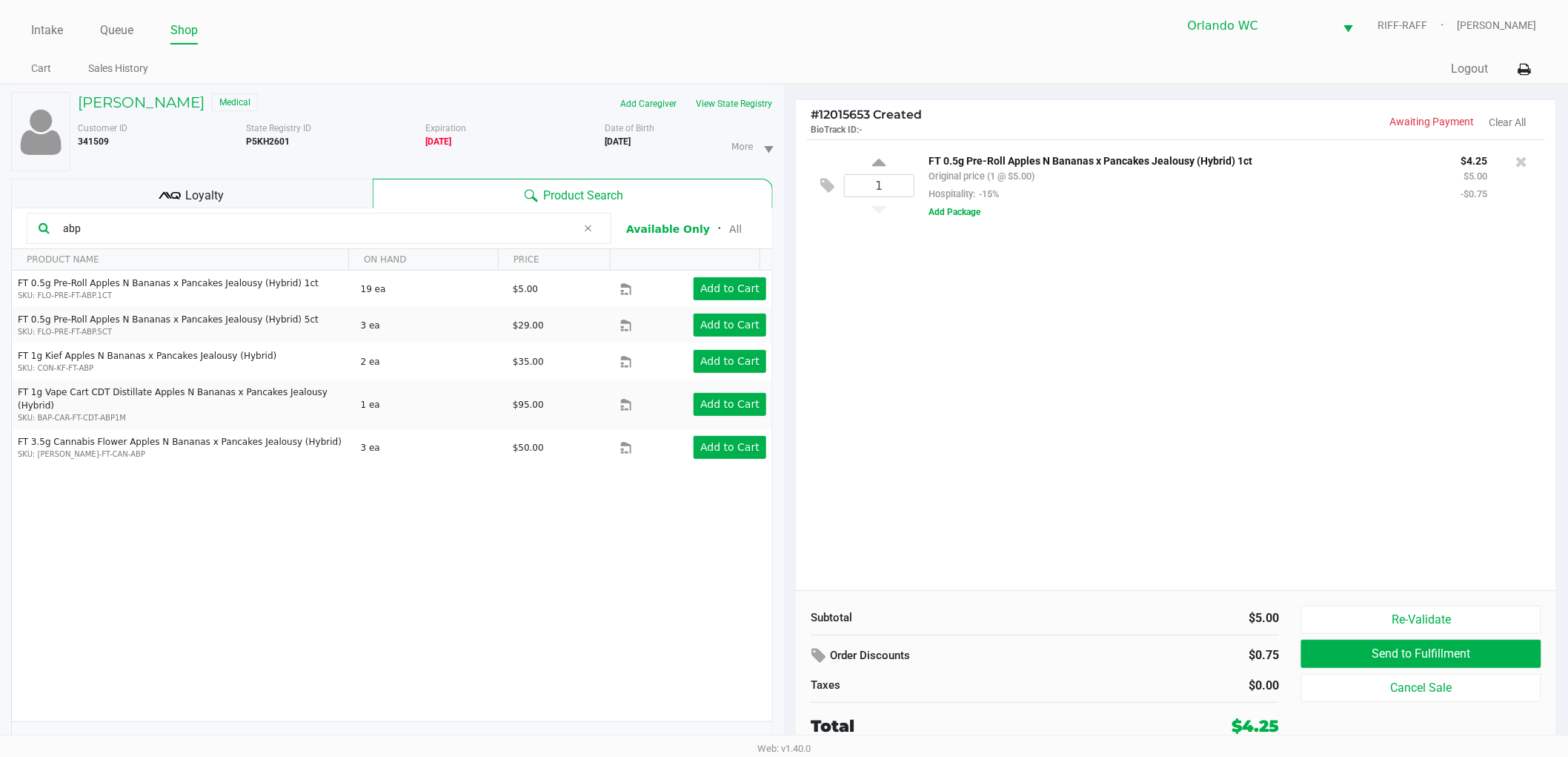
drag, startPoint x: 86, startPoint y: 227, endPoint x: 0, endPoint y: 227, distance: 86.0
click at [0, 227] on div "BRANDON VICIOSO Medical Add Caregiver View State Registry Customer ID 341509 St…" at bounding box center [392, 428] width 784 height 688
type input "1ct"
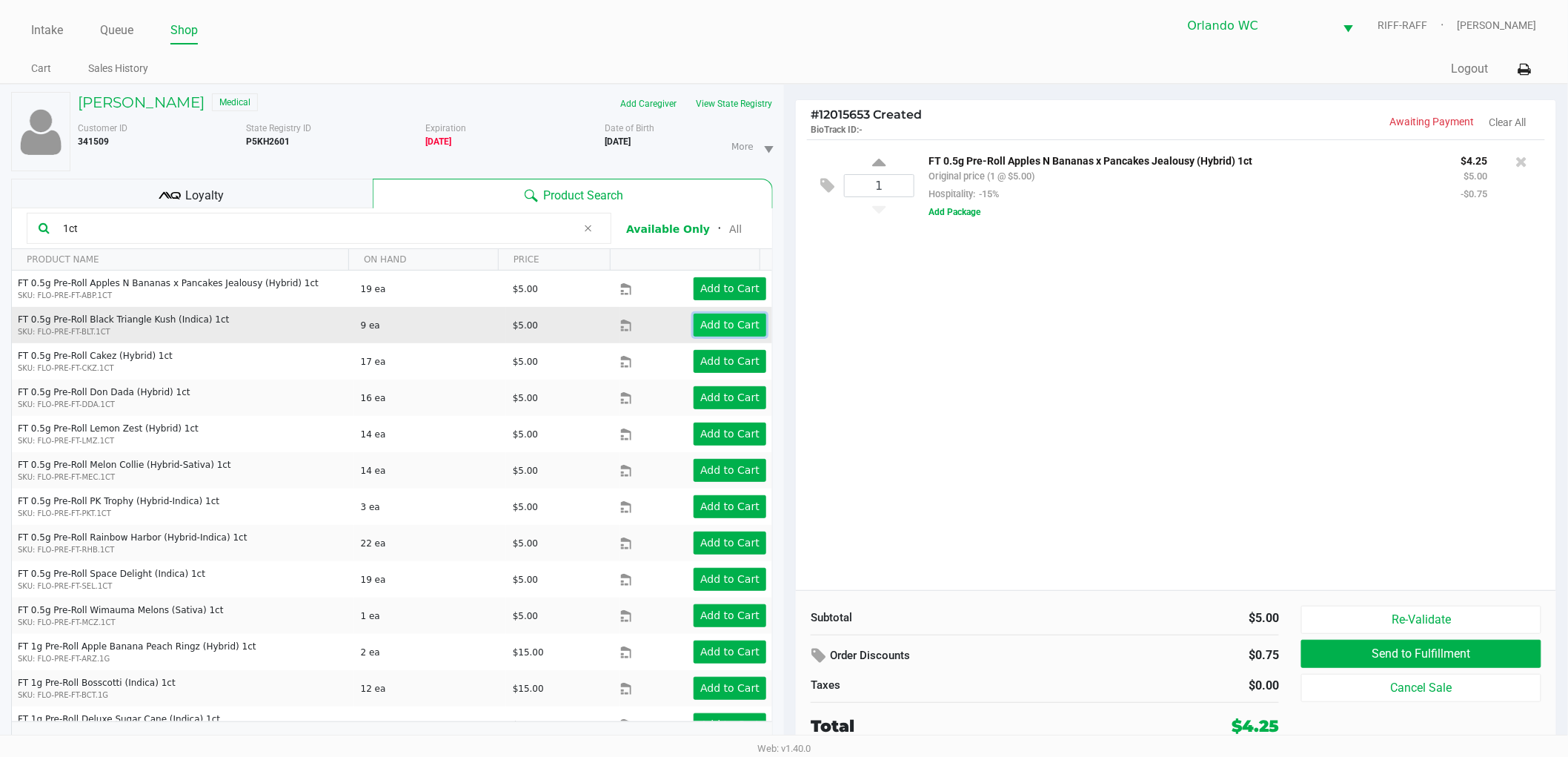
click at [713, 329] on app-button-loader "Add to Cart" at bounding box center [730, 325] width 59 height 12
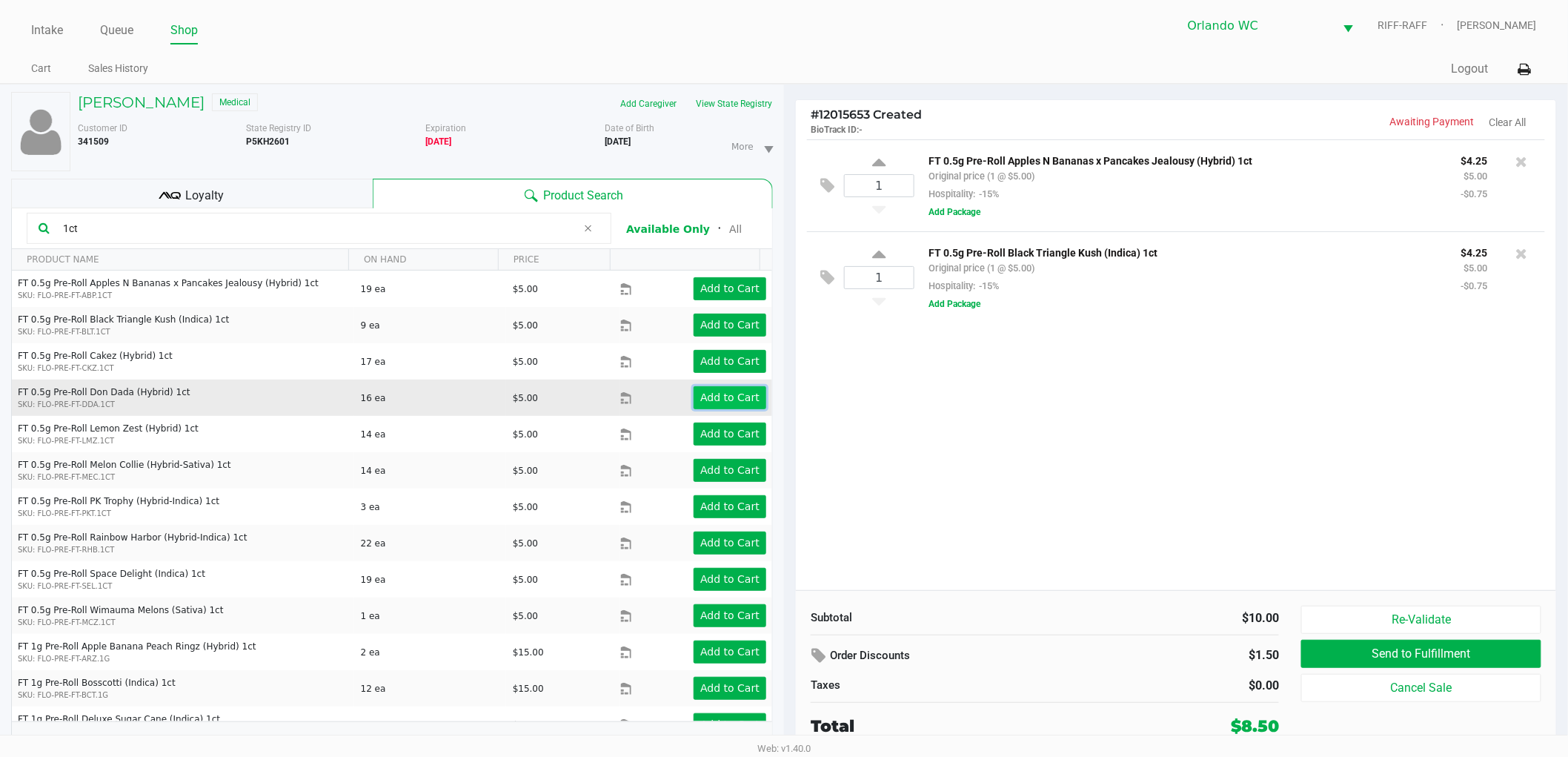
click at [706, 404] on button "Add to Cart" at bounding box center [730, 398] width 73 height 23
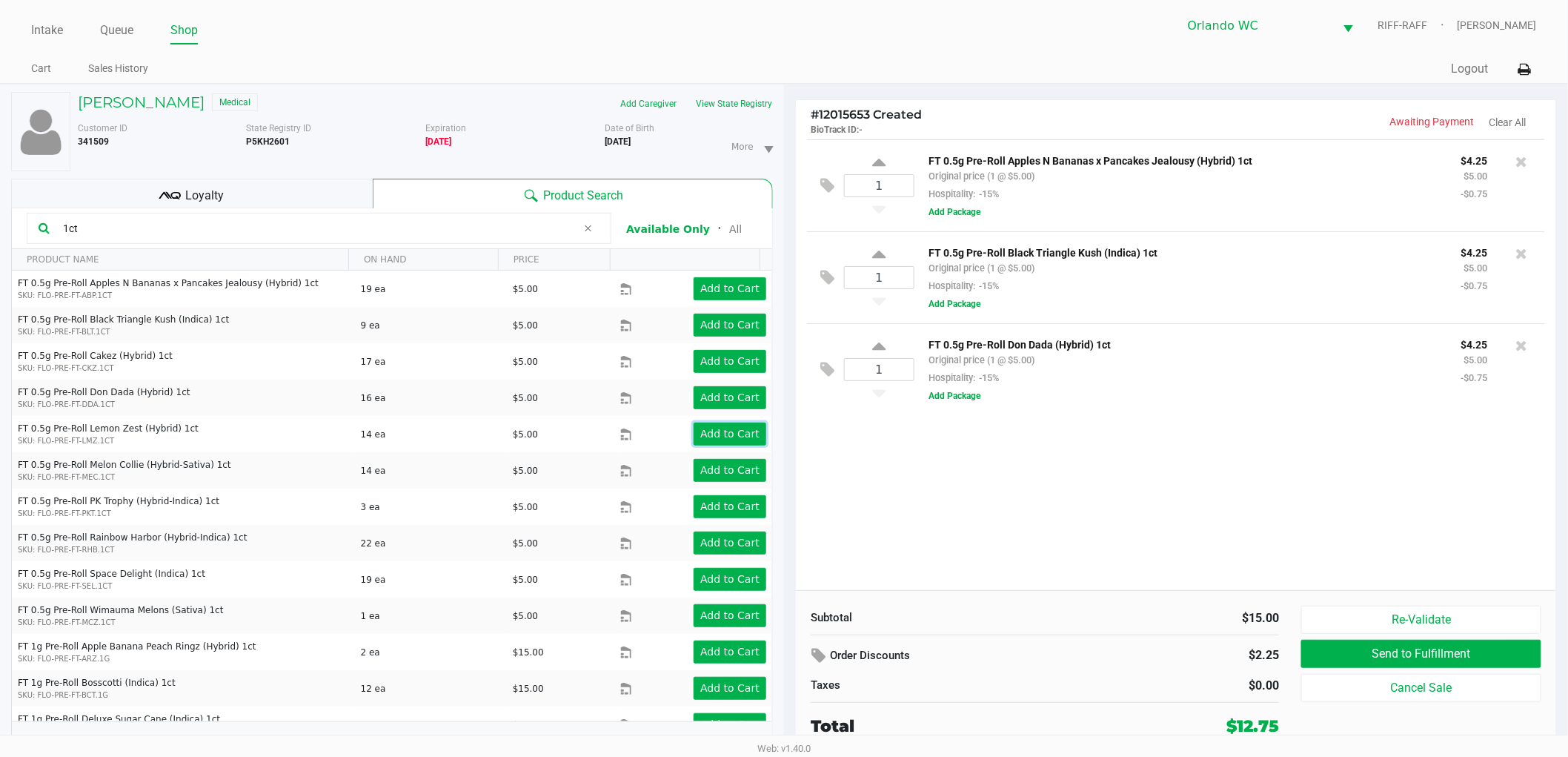
click at [712, 438] on app-button-loader "Add to Cart" at bounding box center [730, 433] width 59 height 12
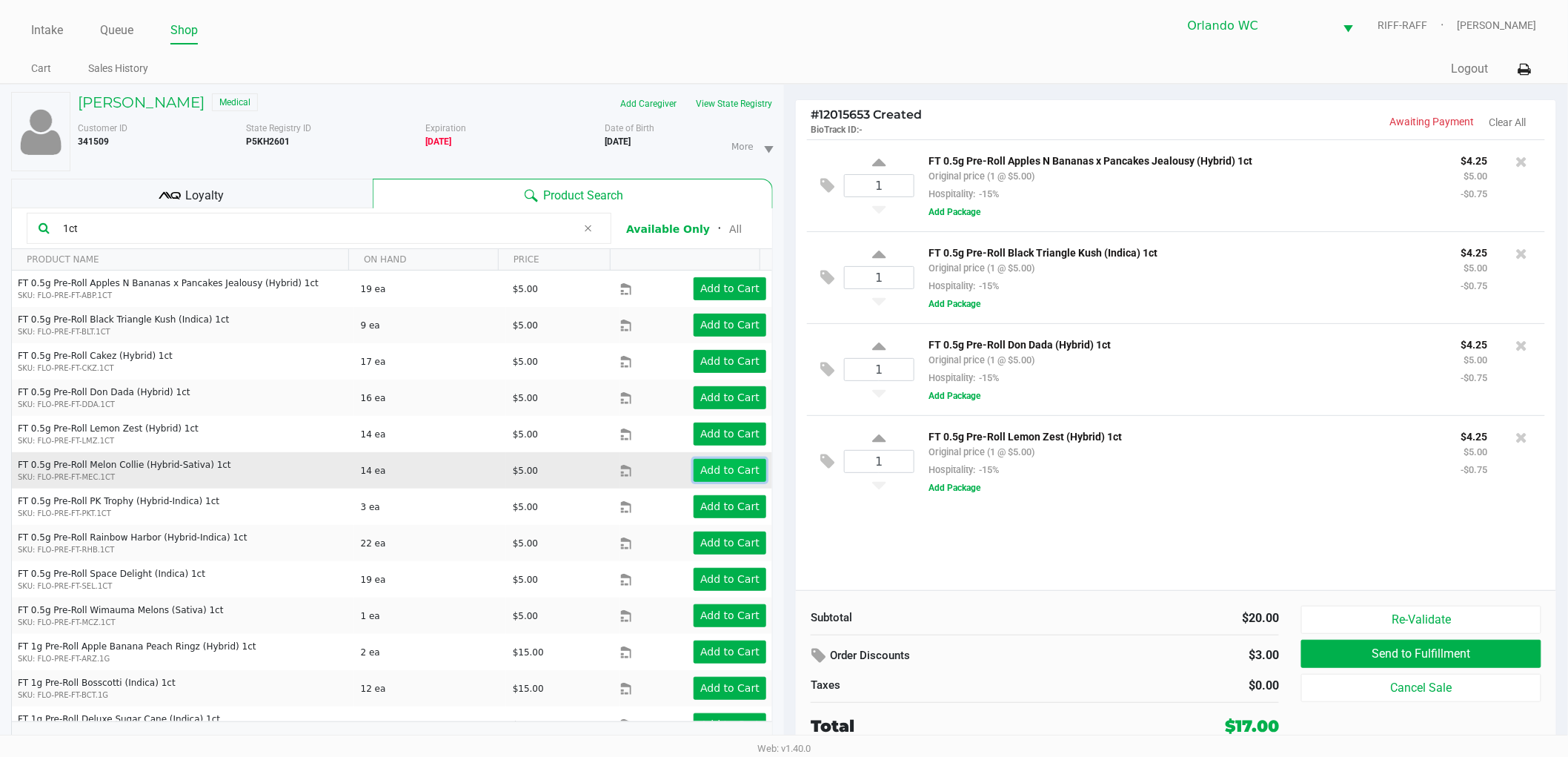
click at [715, 476] on app-button-loader "Add to Cart" at bounding box center [730, 469] width 59 height 12
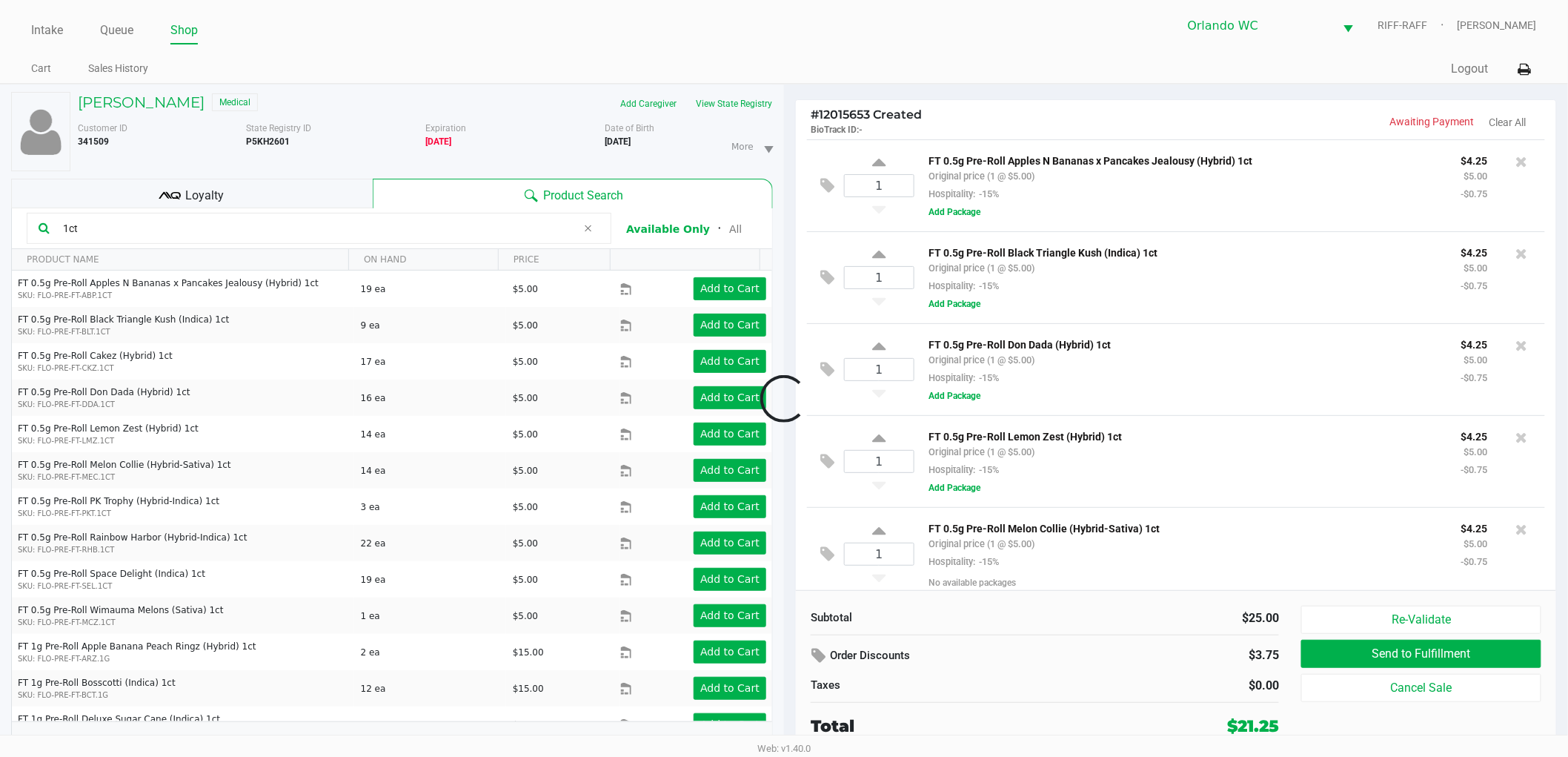
scroll to position [12, 0]
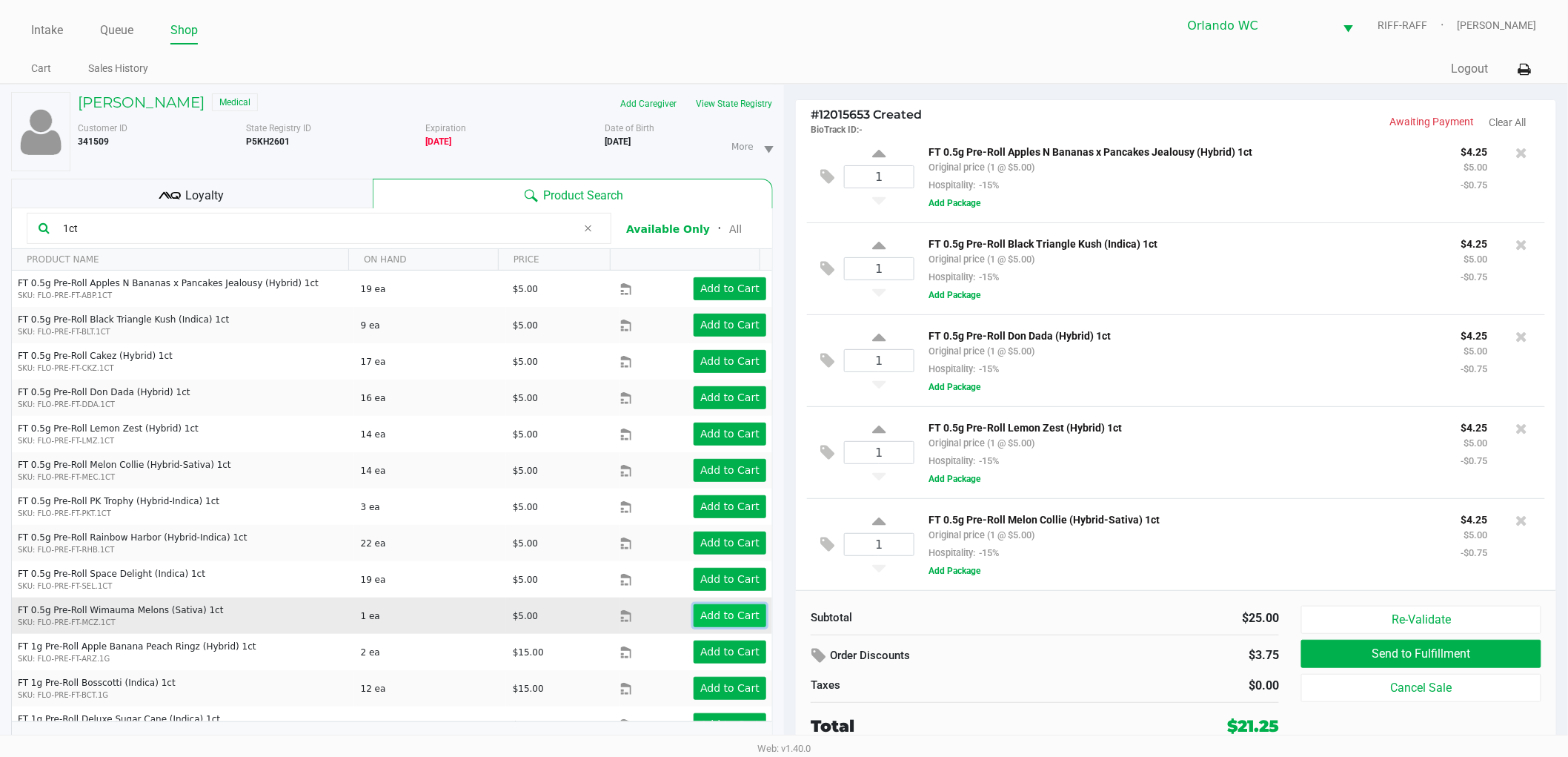
click at [710, 610] on app-button-loader "Add to Cart" at bounding box center [730, 615] width 59 height 12
click at [721, 612] on app-button-loader "Add to Cart" at bounding box center [730, 615] width 59 height 12
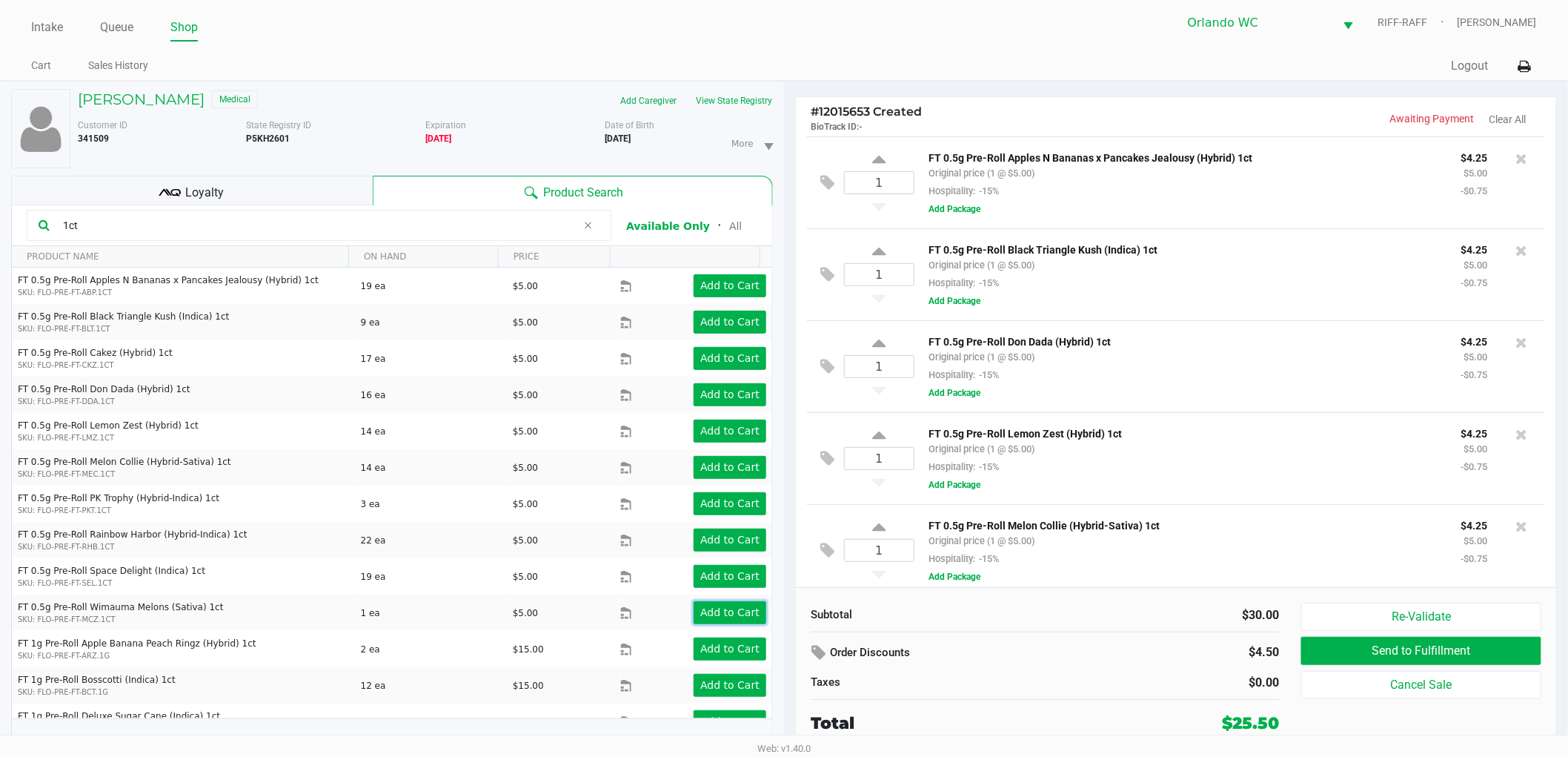
scroll to position [0, 0]
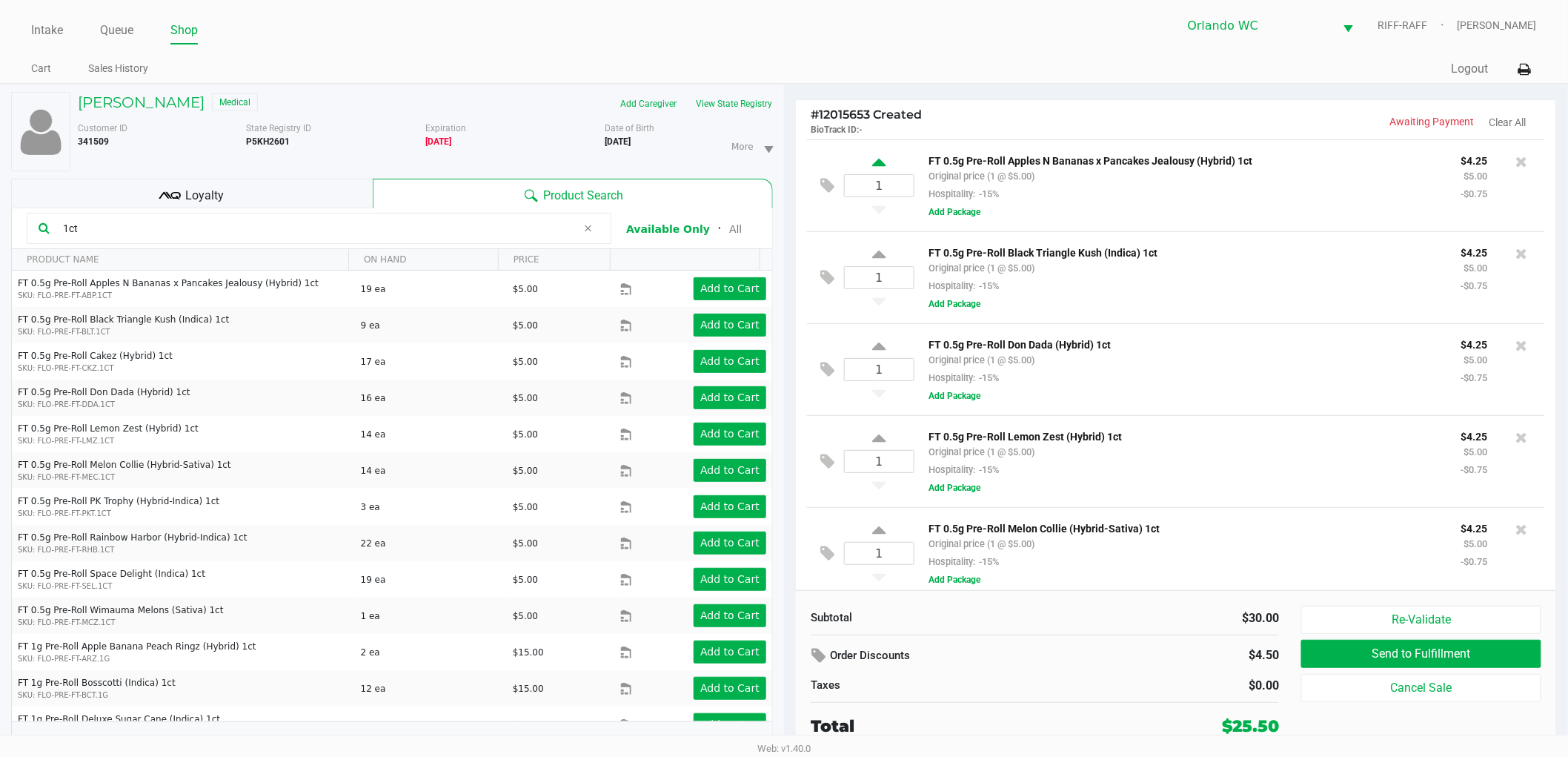
click at [878, 163] on icon at bounding box center [878, 165] width 13 height 19
type input "2"
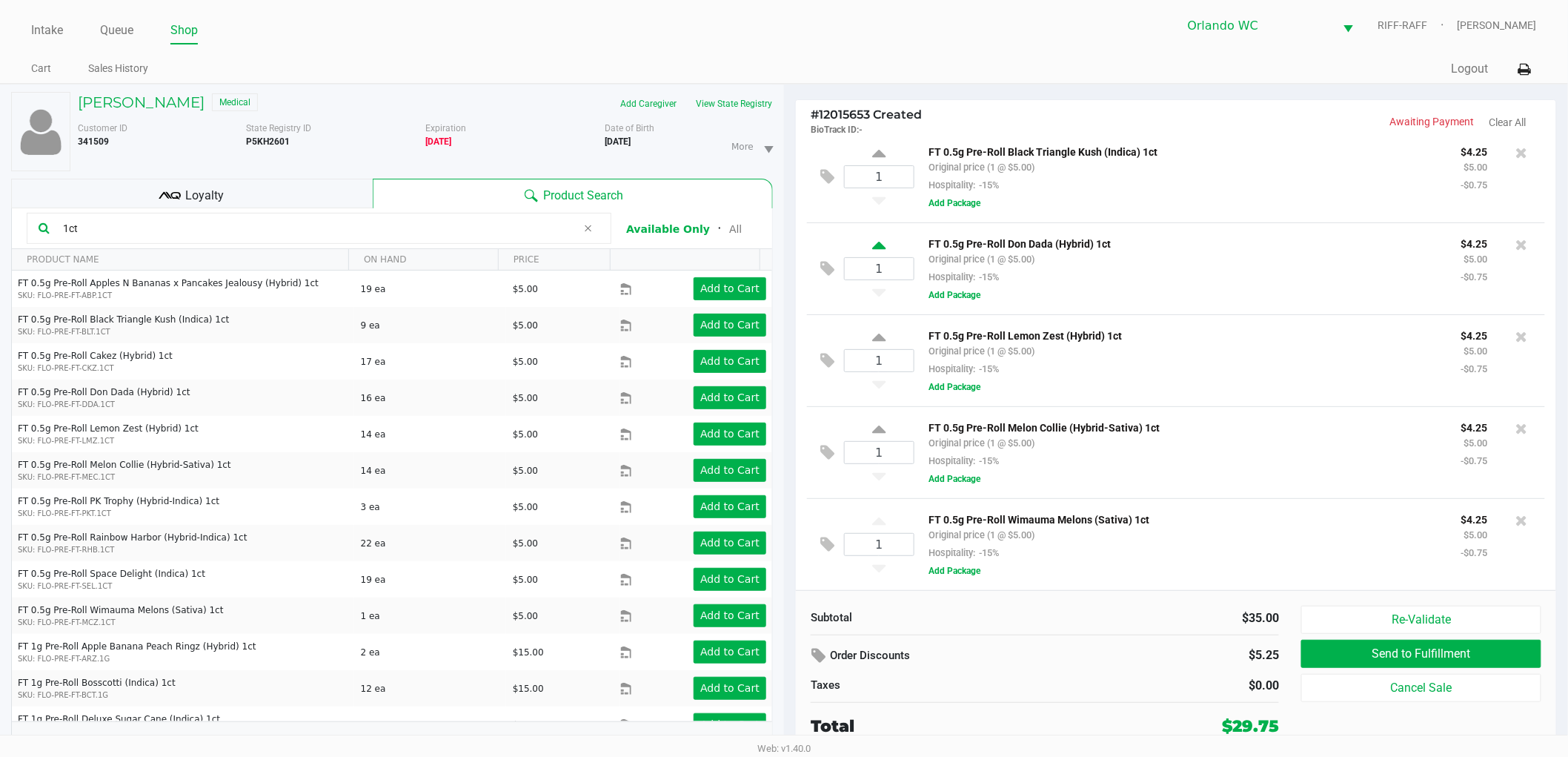
click at [873, 245] on icon at bounding box center [878, 247] width 13 height 19
type input "2"
drag, startPoint x: 226, startPoint y: 224, endPoint x: 37, endPoint y: 224, distance: 189.0
click at [37, 224] on div "1ct" at bounding box center [319, 228] width 585 height 31
type input "pkt"
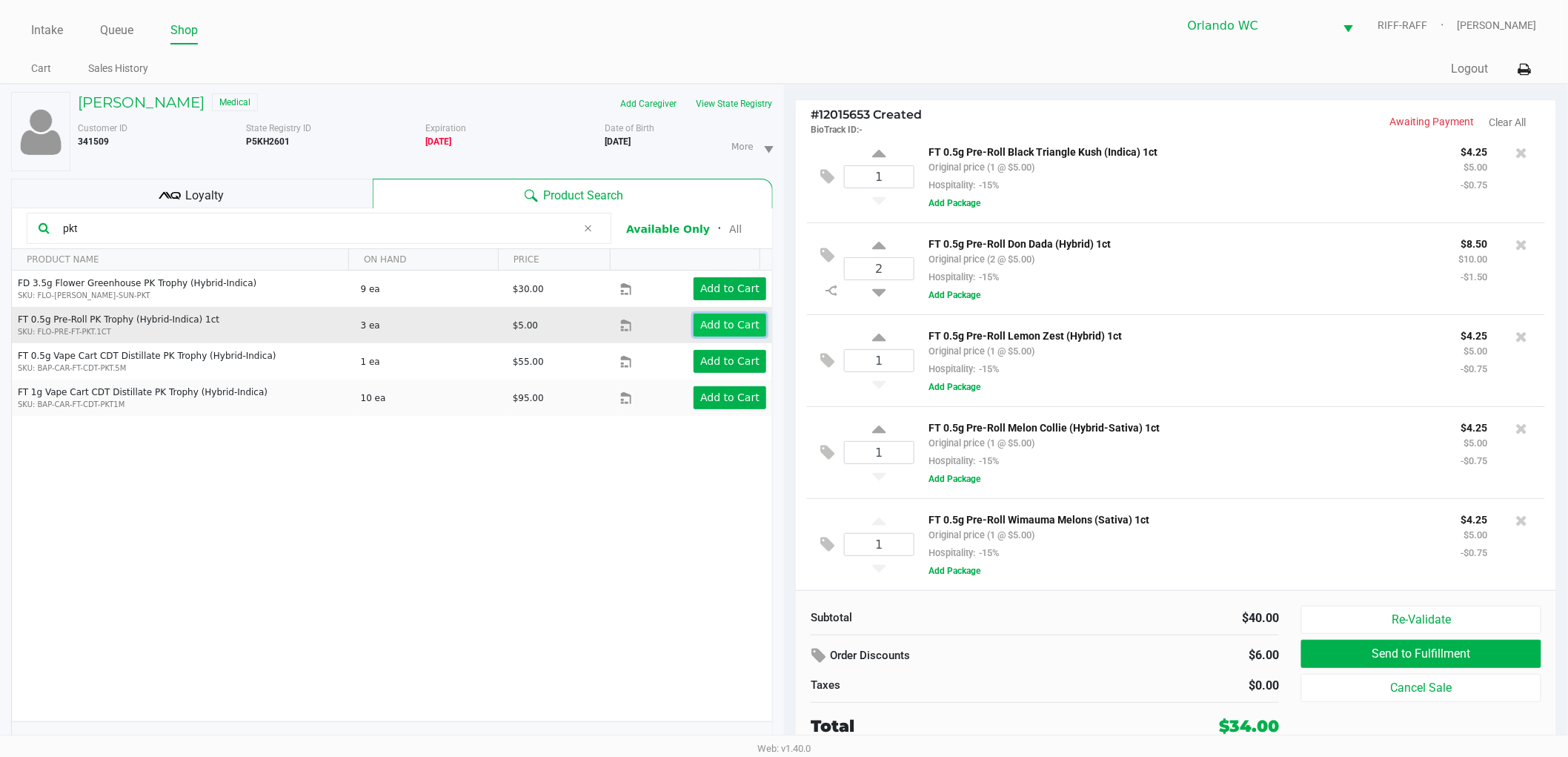
click at [715, 327] on app-button-loader "Add to Cart" at bounding box center [730, 325] width 59 height 12
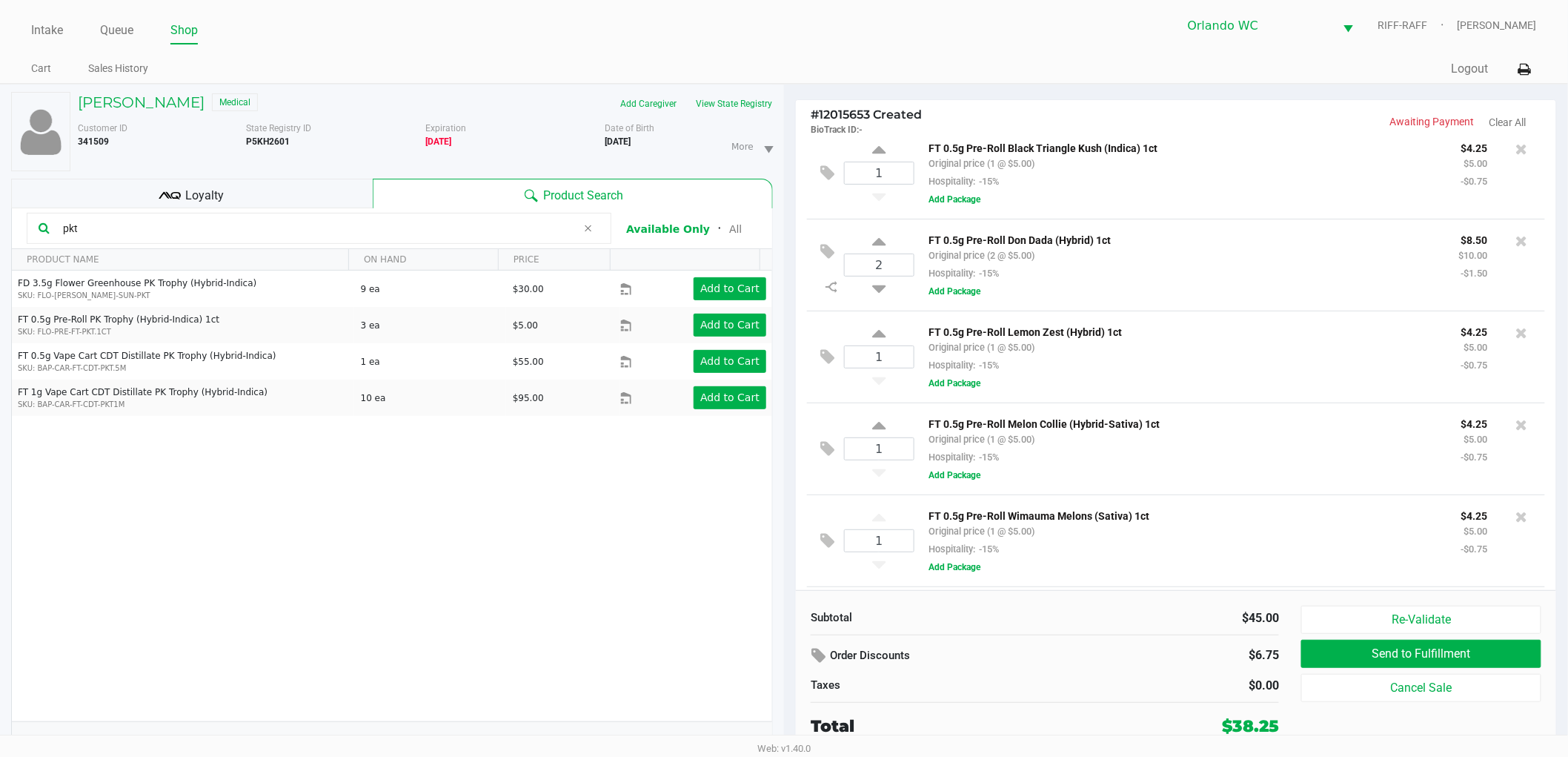
scroll to position [196, 0]
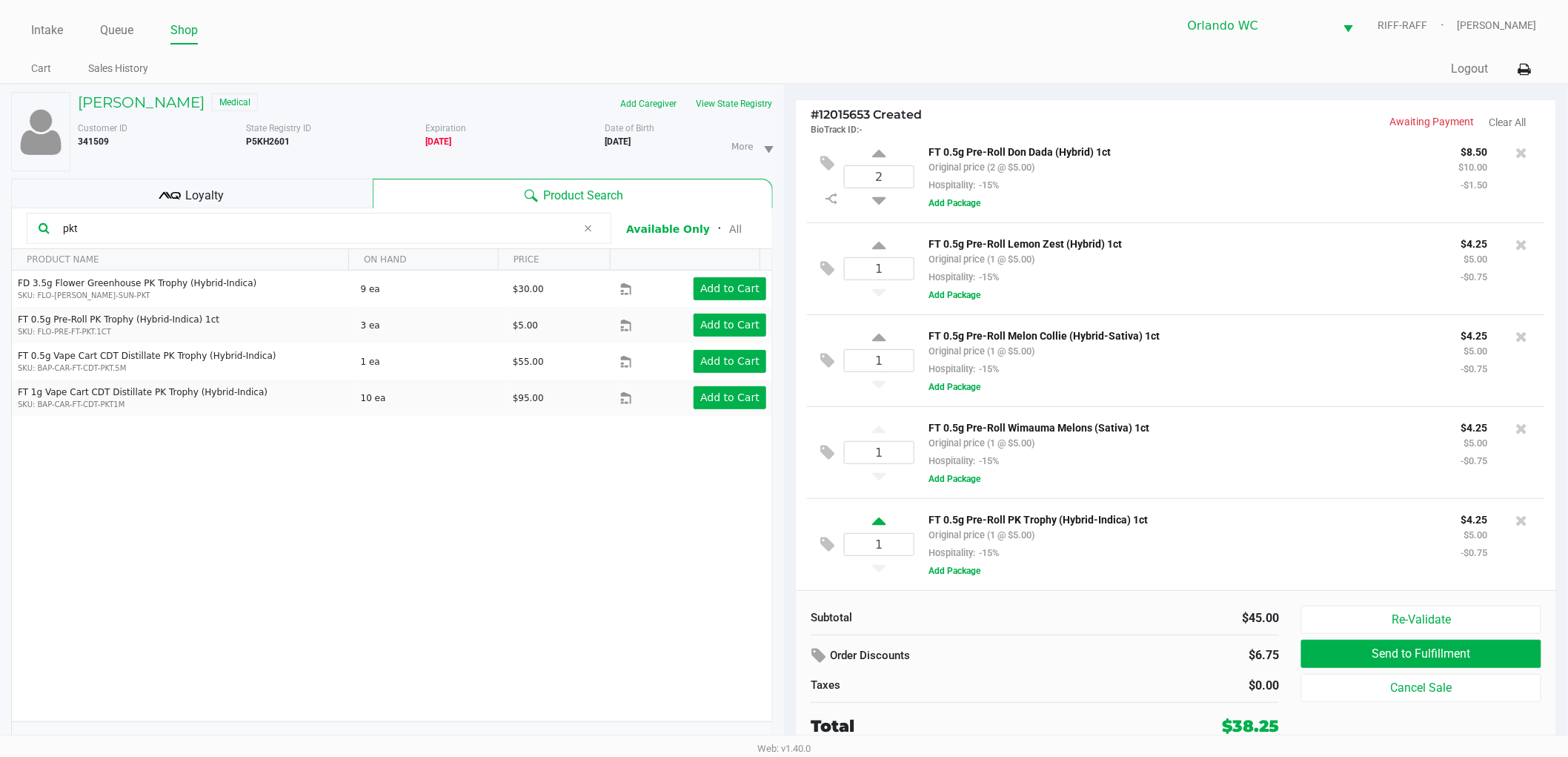
click at [875, 521] on icon at bounding box center [878, 523] width 13 height 19
type input "2"
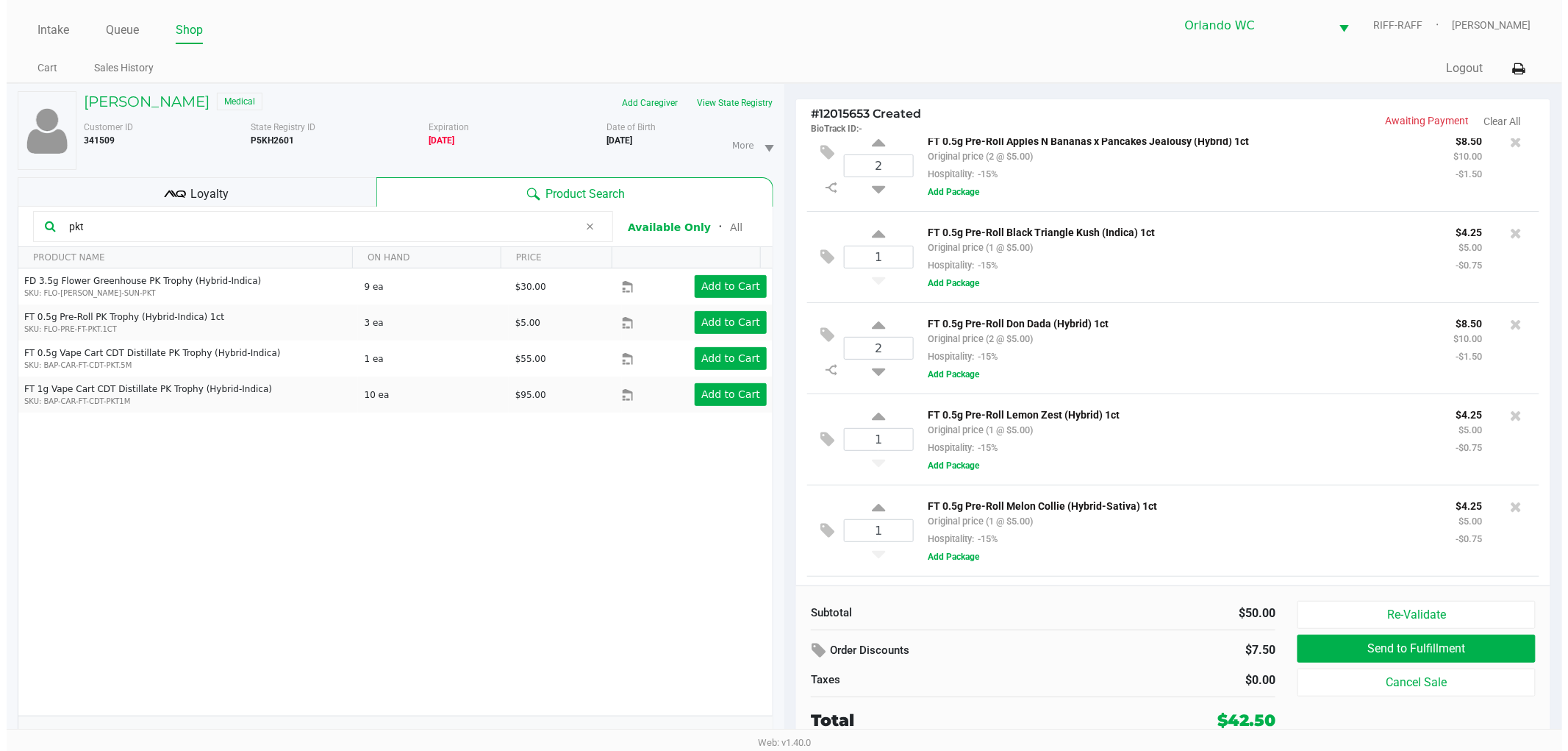
scroll to position [0, 0]
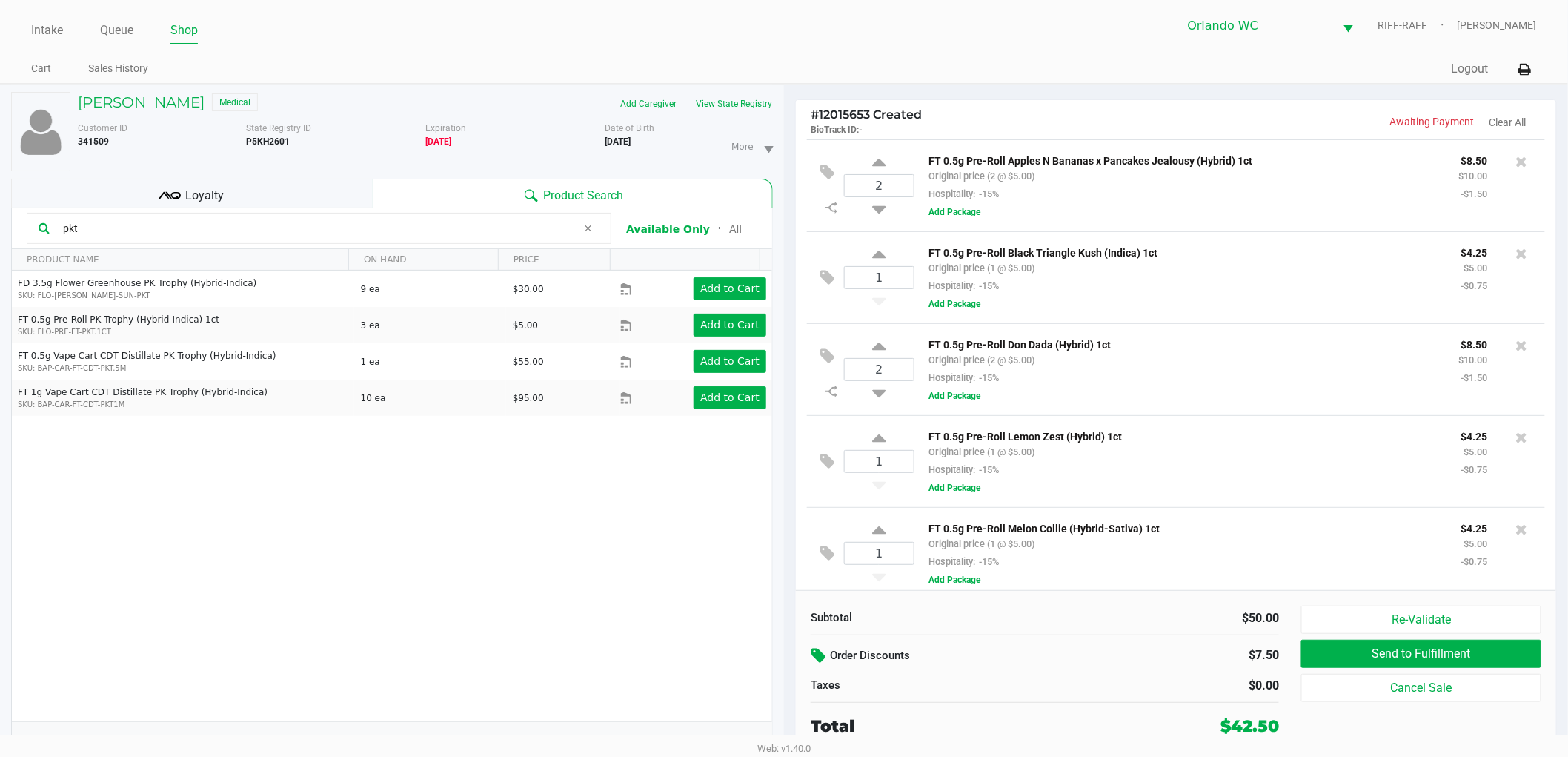
click at [812, 655] on icon at bounding box center [820, 655] width 18 height 17
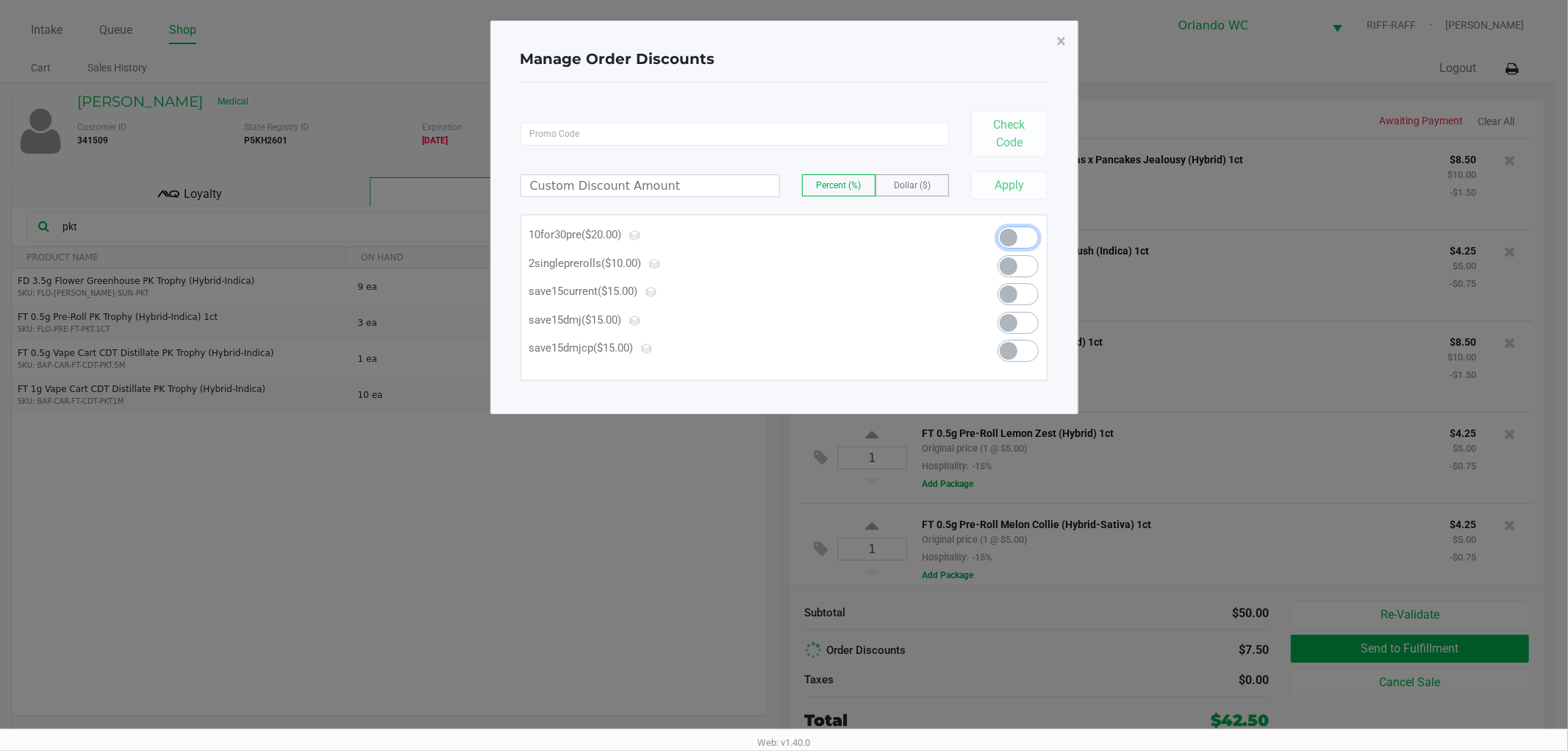
click at [1026, 236] on span at bounding box center [1018, 237] width 41 height 22
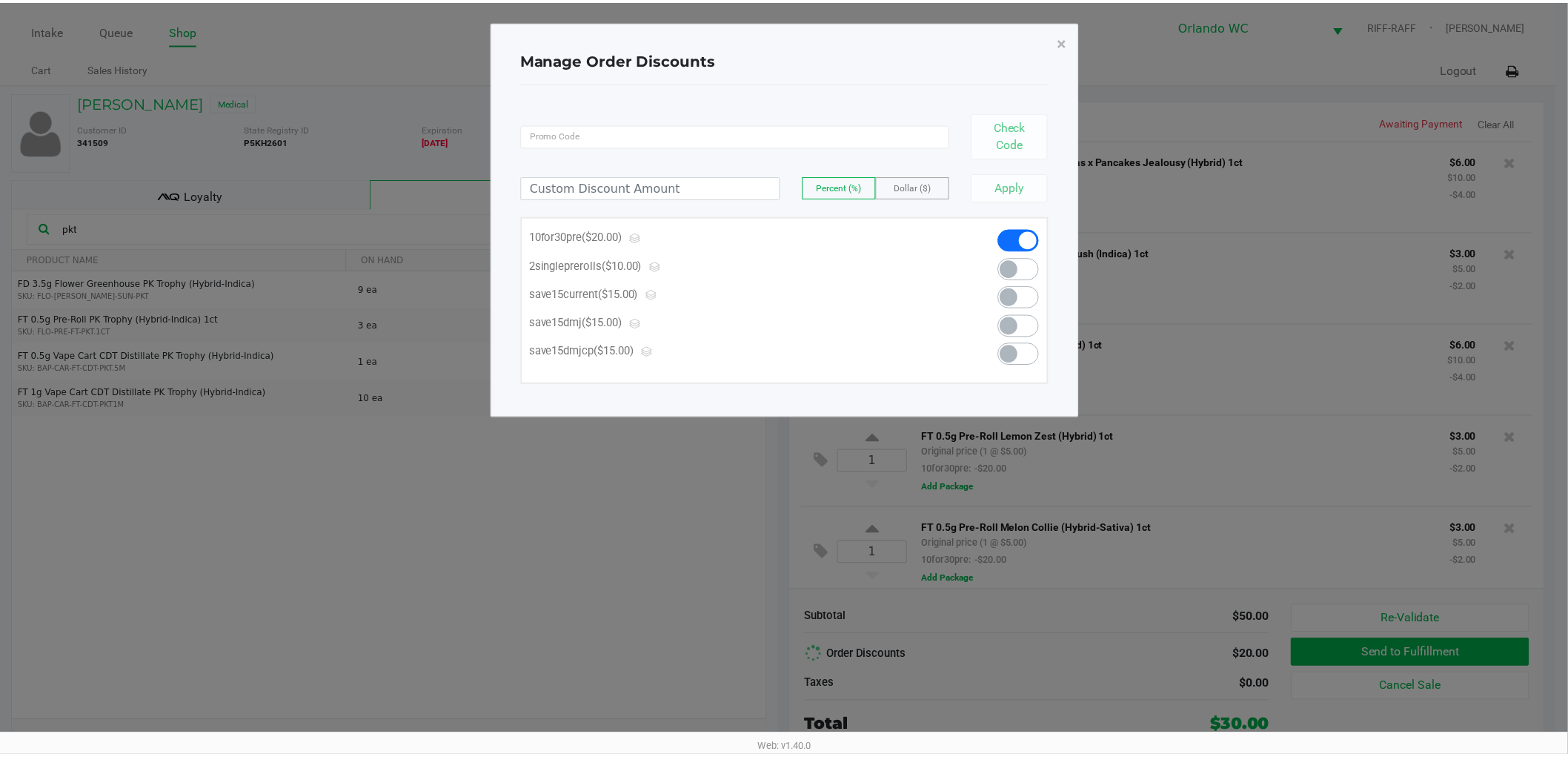
scroll to position [196, 0]
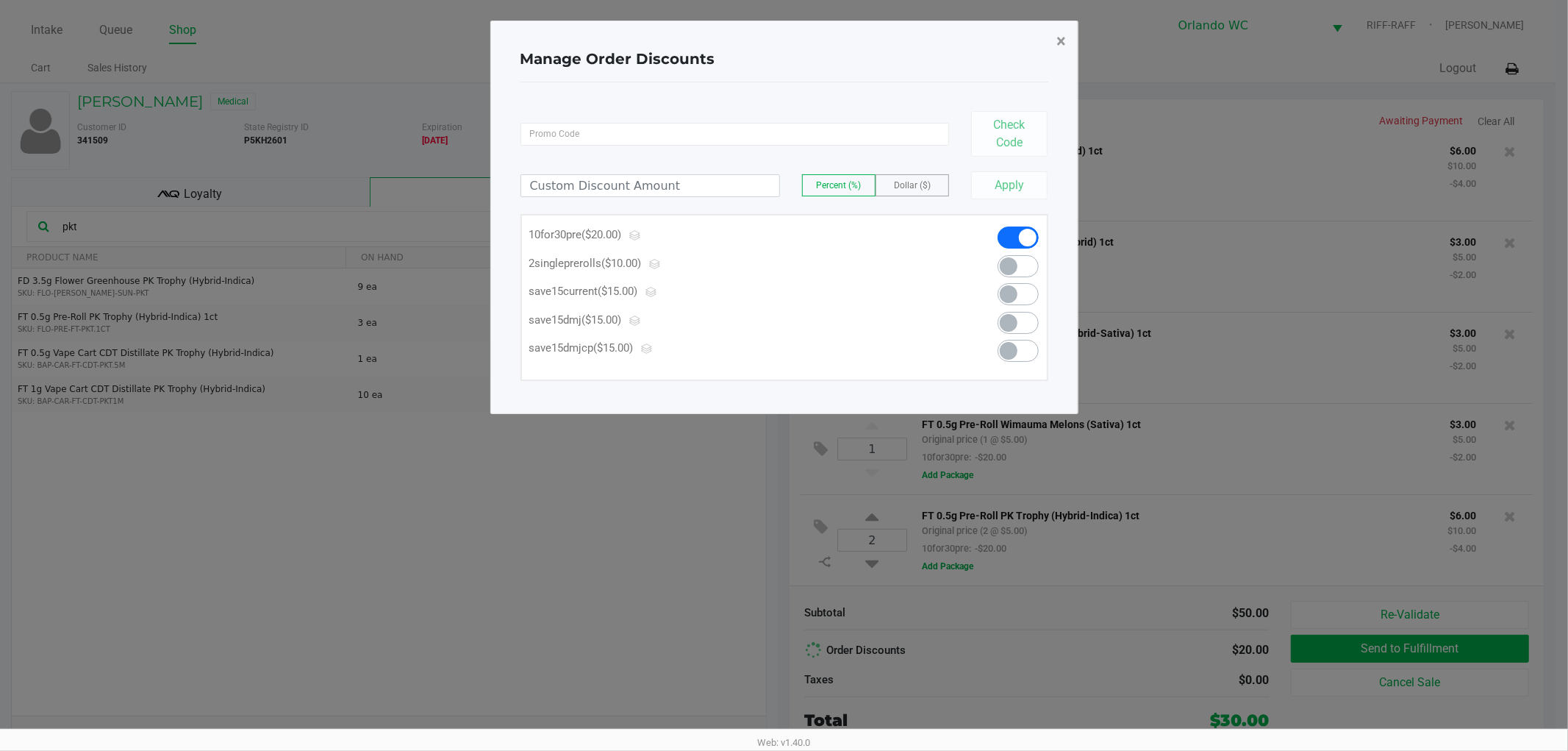
click at [1058, 32] on span "×" at bounding box center [1062, 41] width 10 height 21
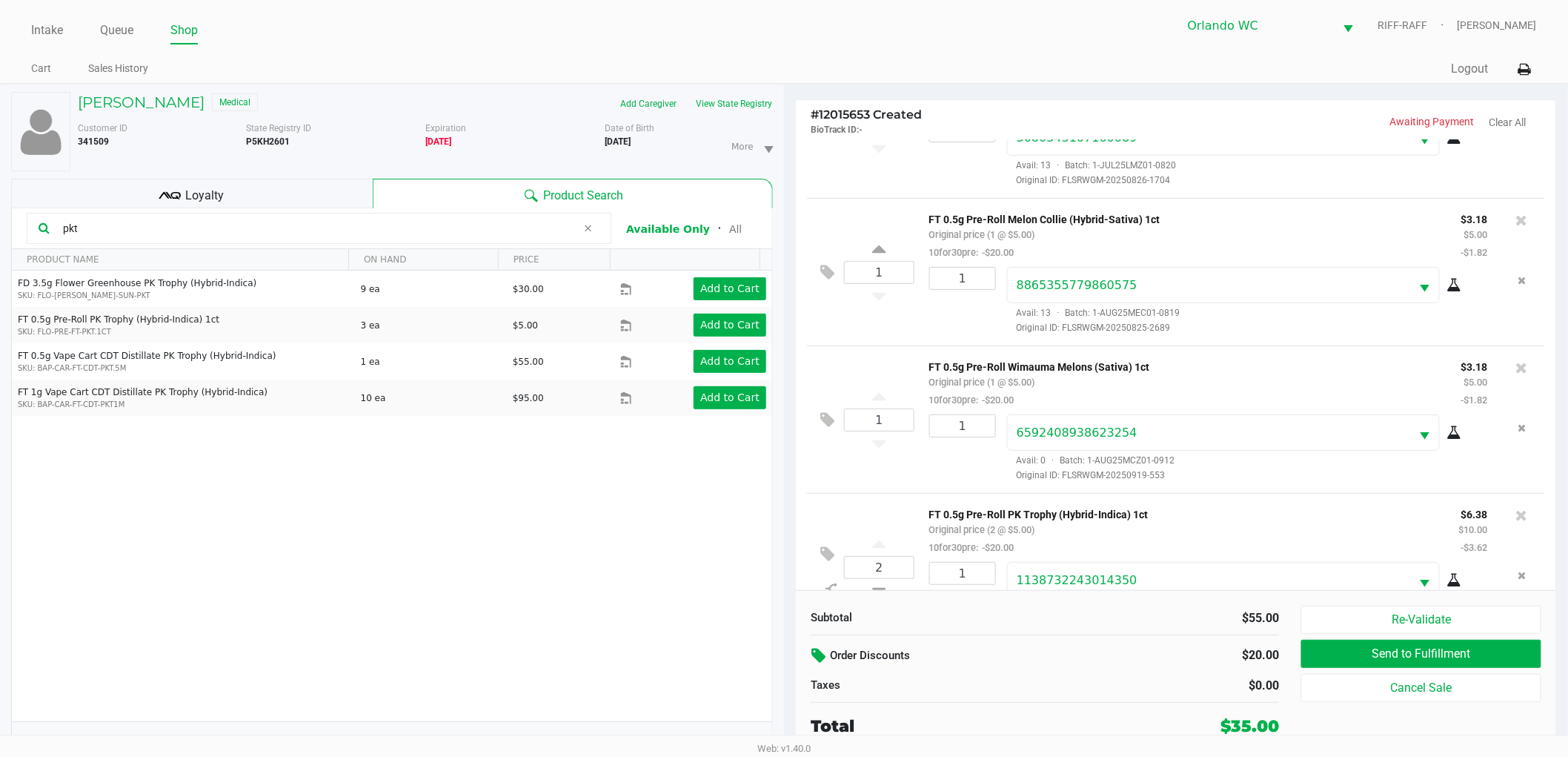
scroll to position [530, 0]
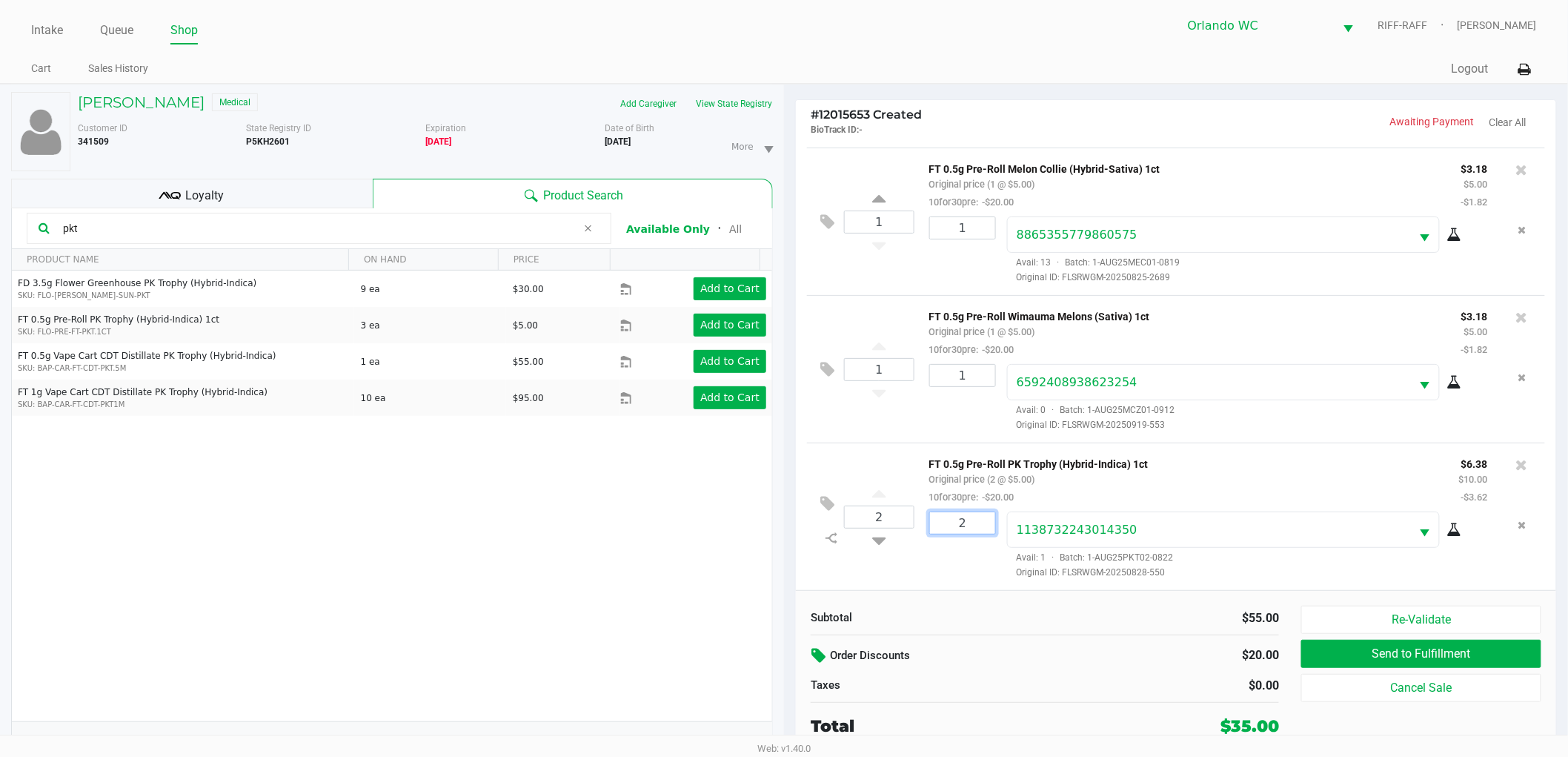
click at [969, 517] on input "2" at bounding box center [962, 523] width 66 height 22
type input "1"
click at [879, 542] on div "Loading BRANDON VICIOSO Medical Add Caregiver View State Registry Customer ID 3…" at bounding box center [784, 428] width 1568 height 689
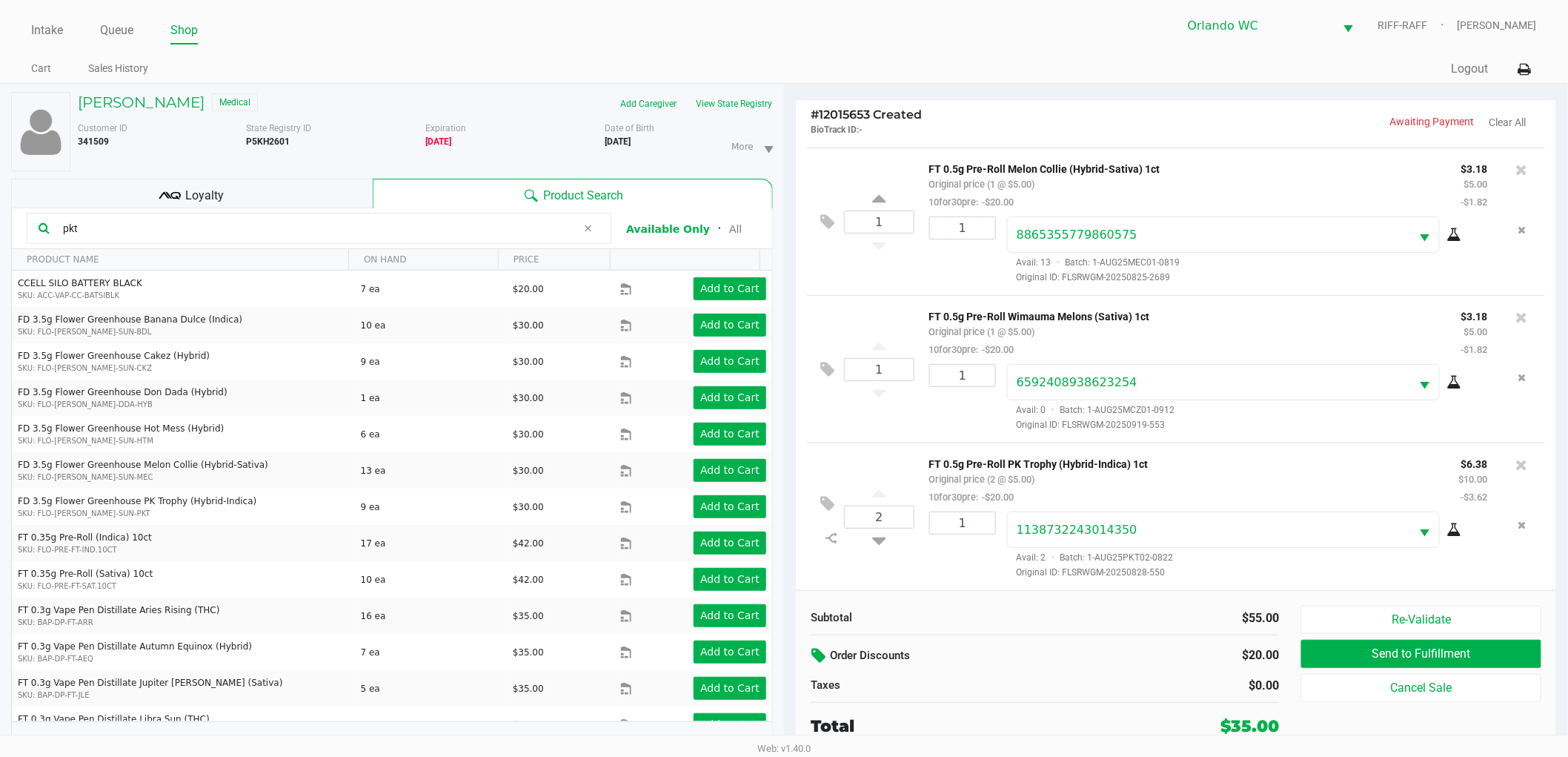
click at [879, 542] on icon at bounding box center [878, 538] width 13 height 19
type input "1"
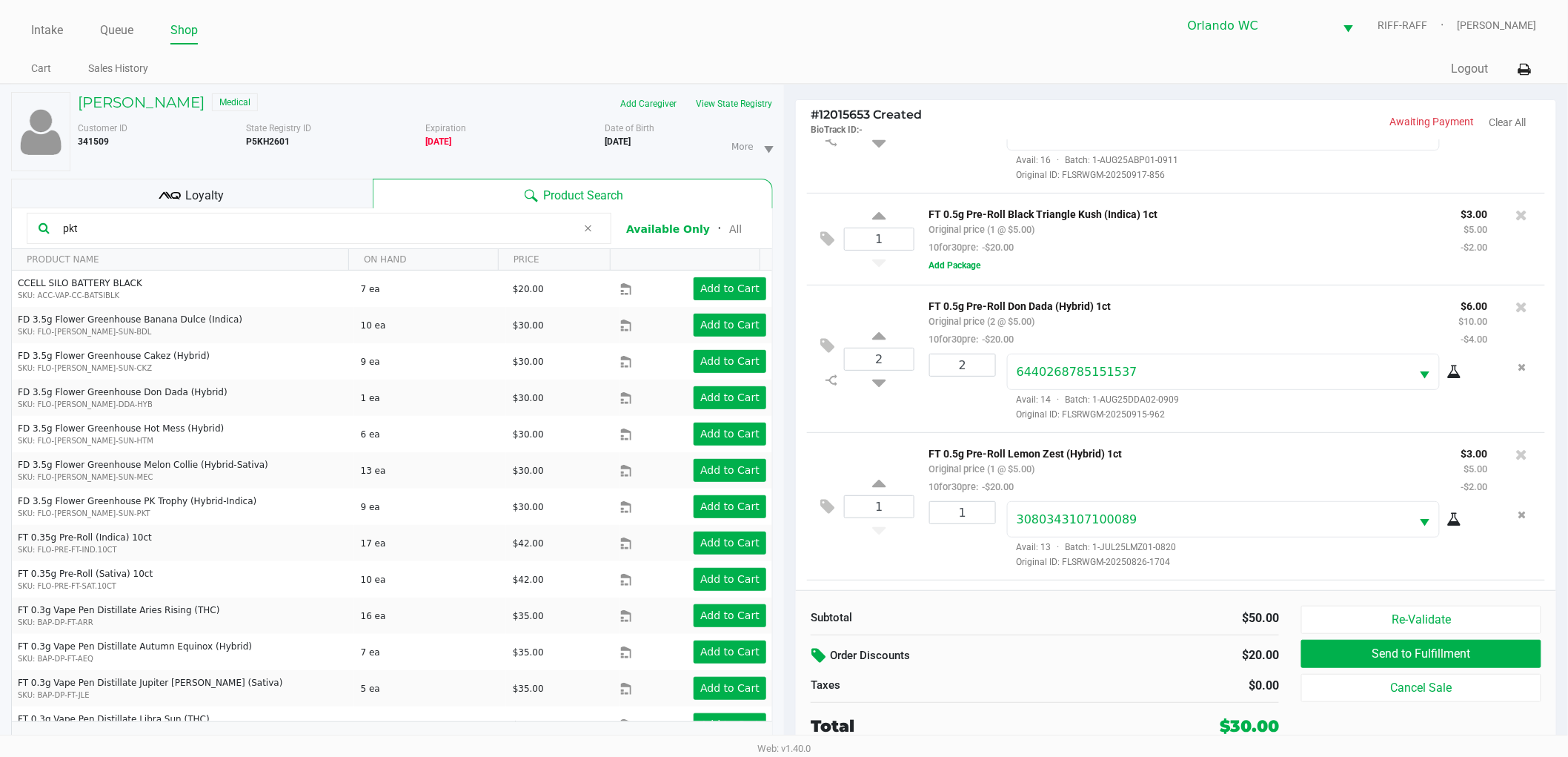
scroll to position [37, 0]
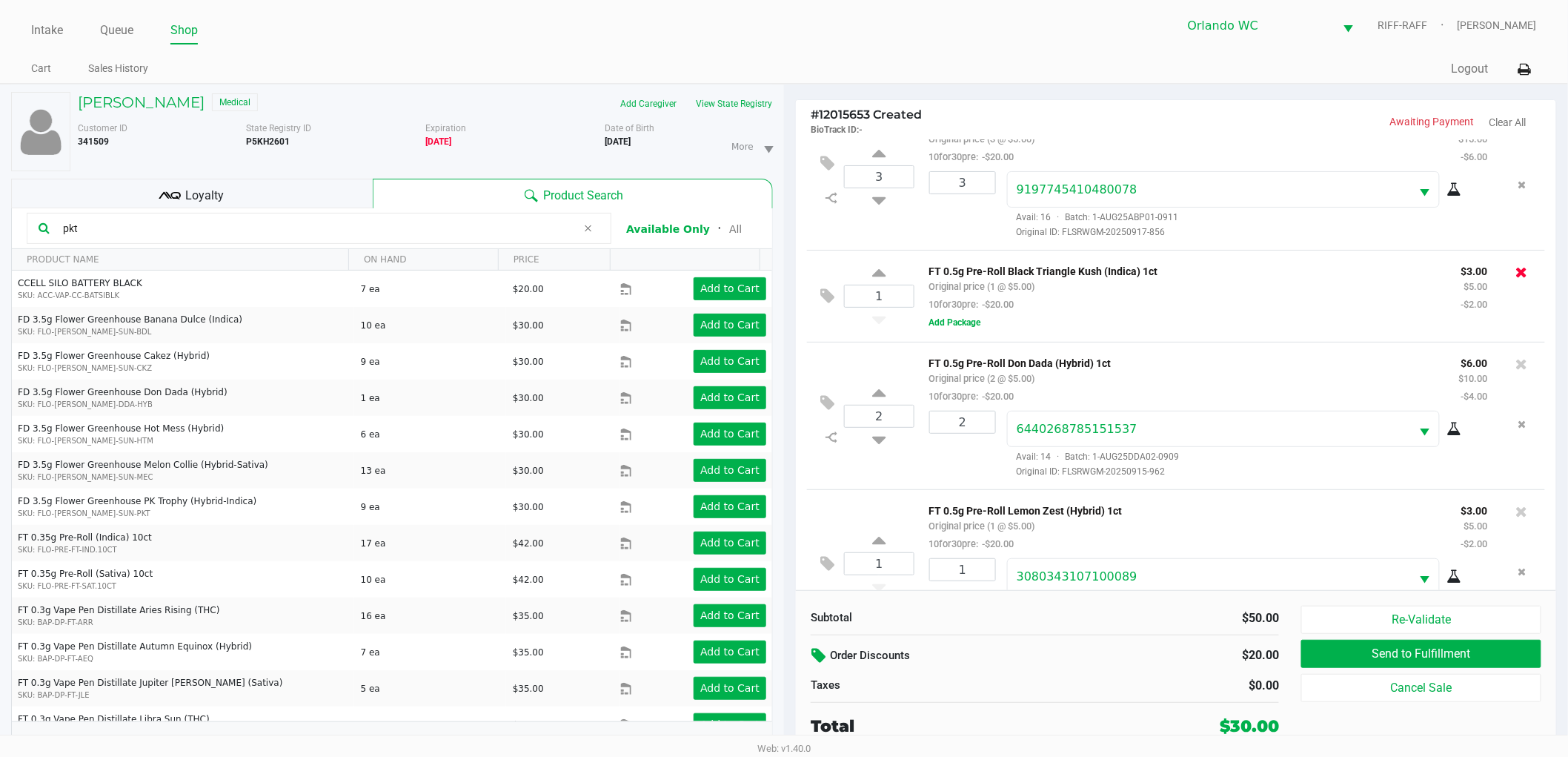
click at [1516, 271] on icon at bounding box center [1521, 272] width 12 height 14
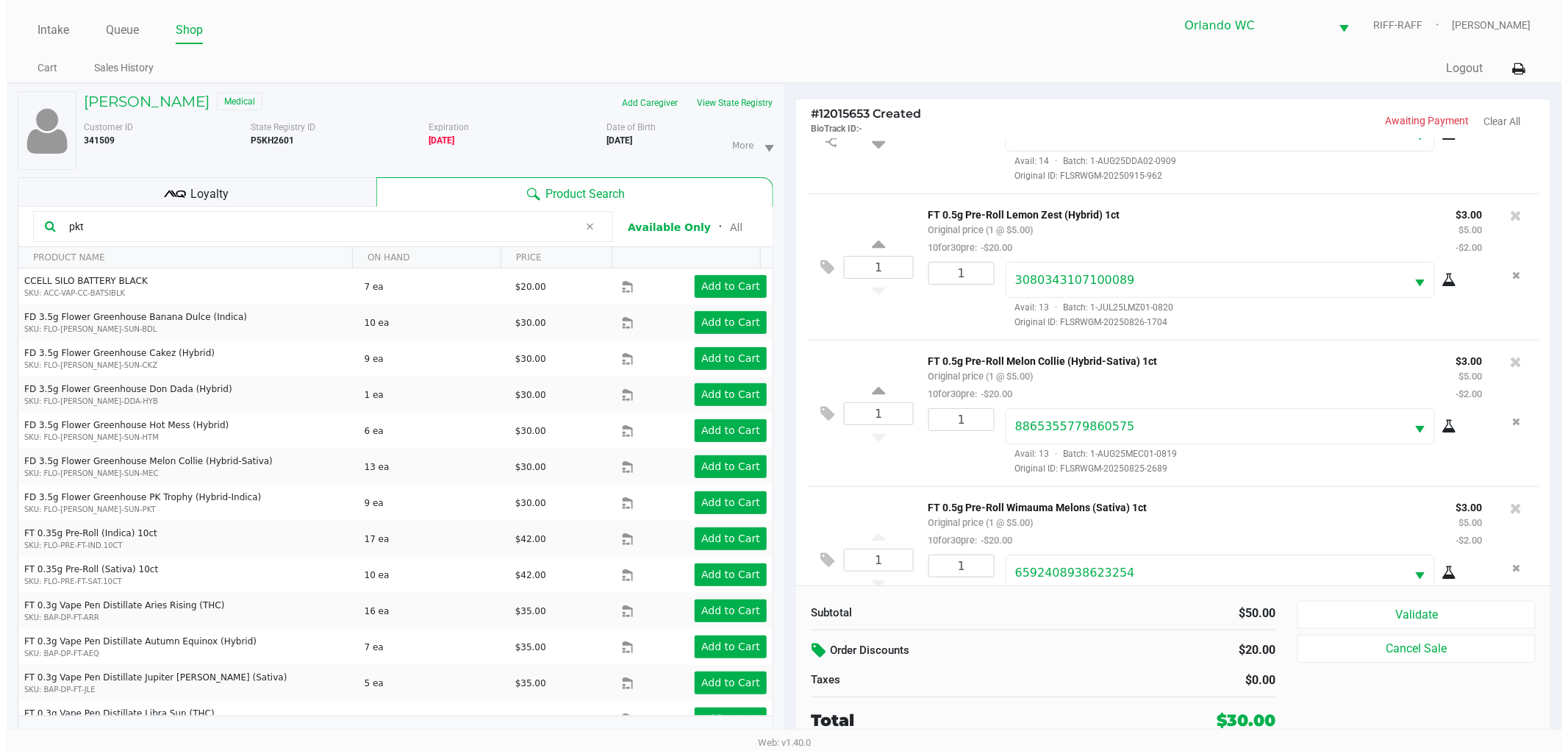
scroll to position [190, 0]
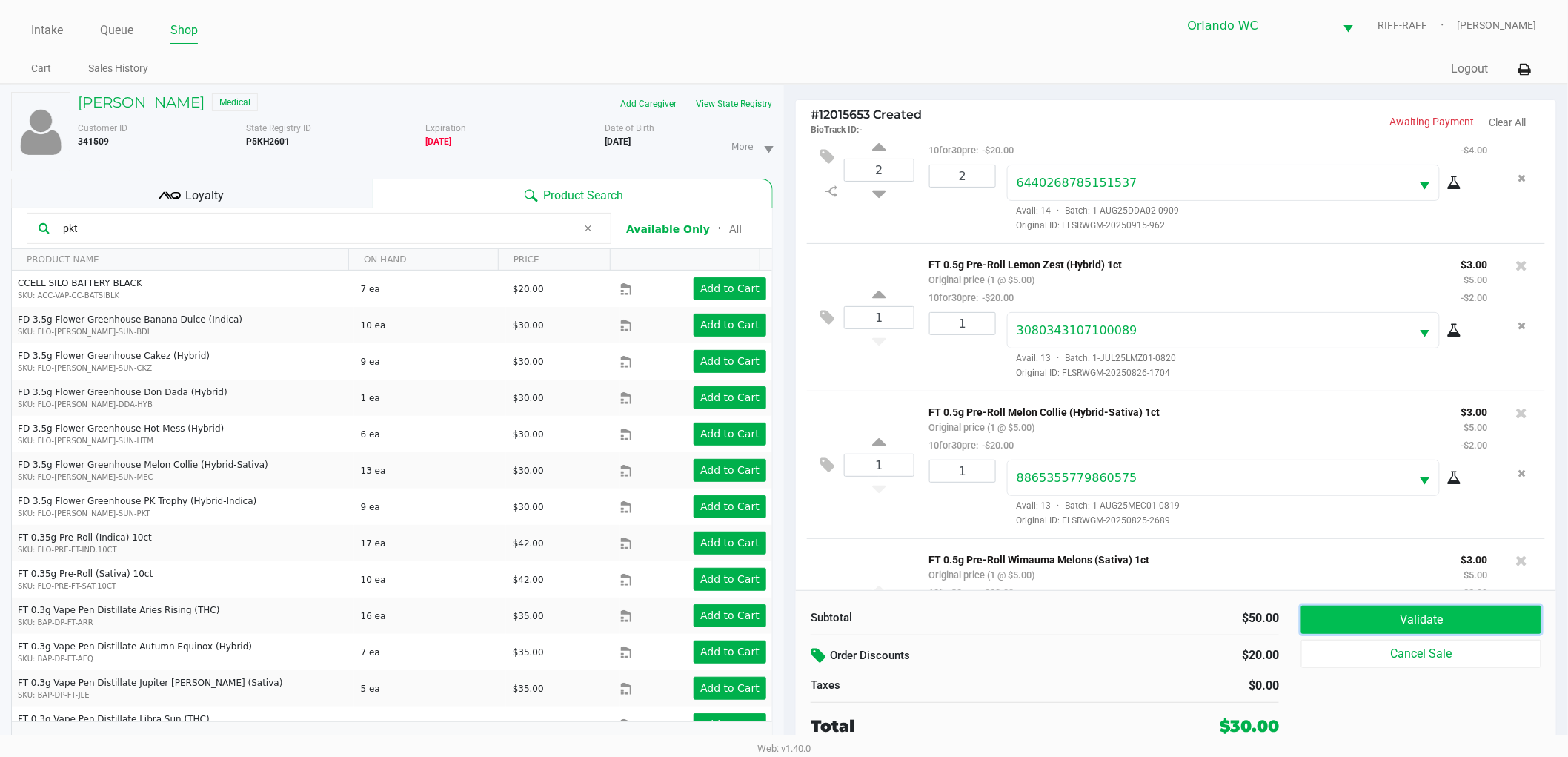
click at [1454, 619] on button "Validate" at bounding box center [1421, 619] width 240 height 28
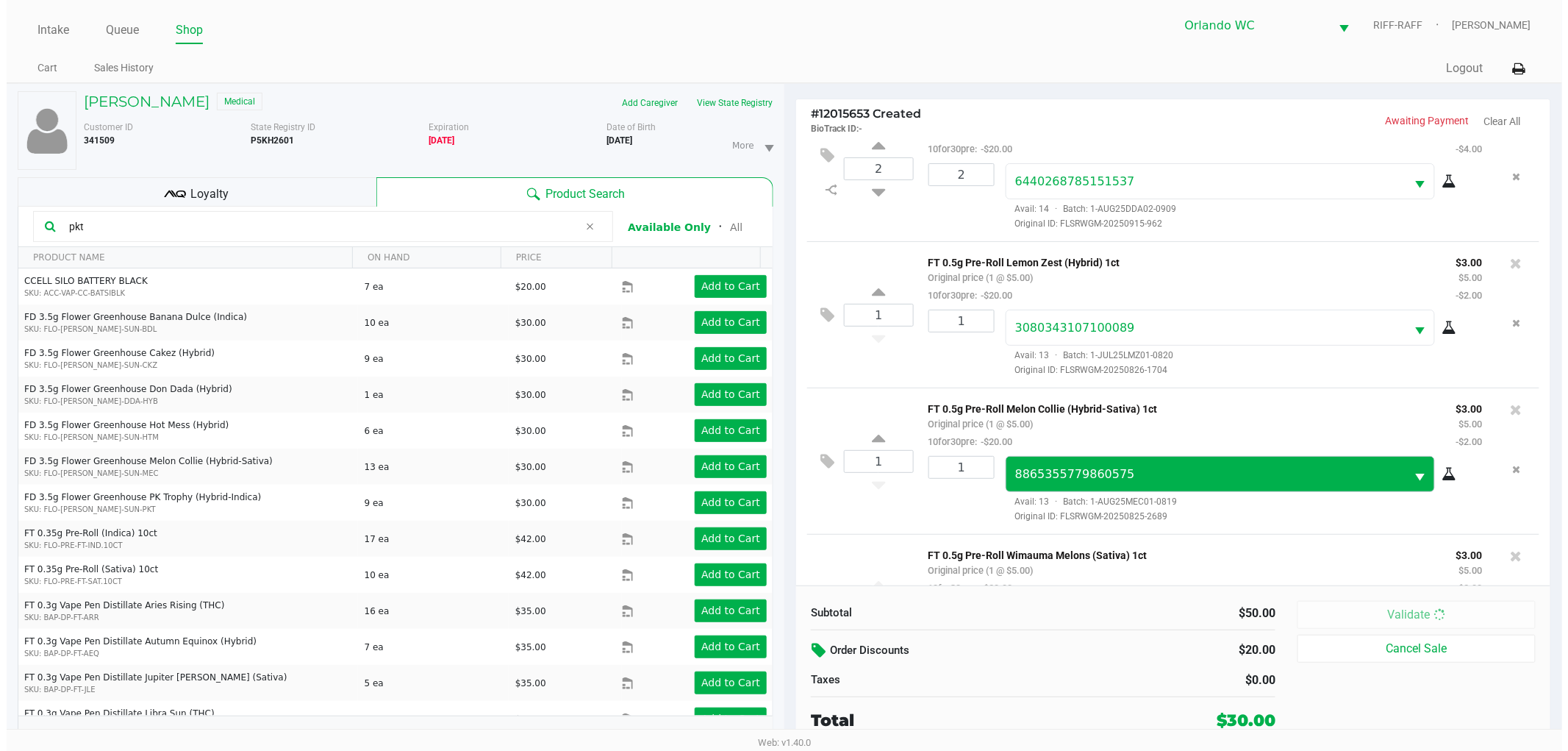
scroll to position [435, 0]
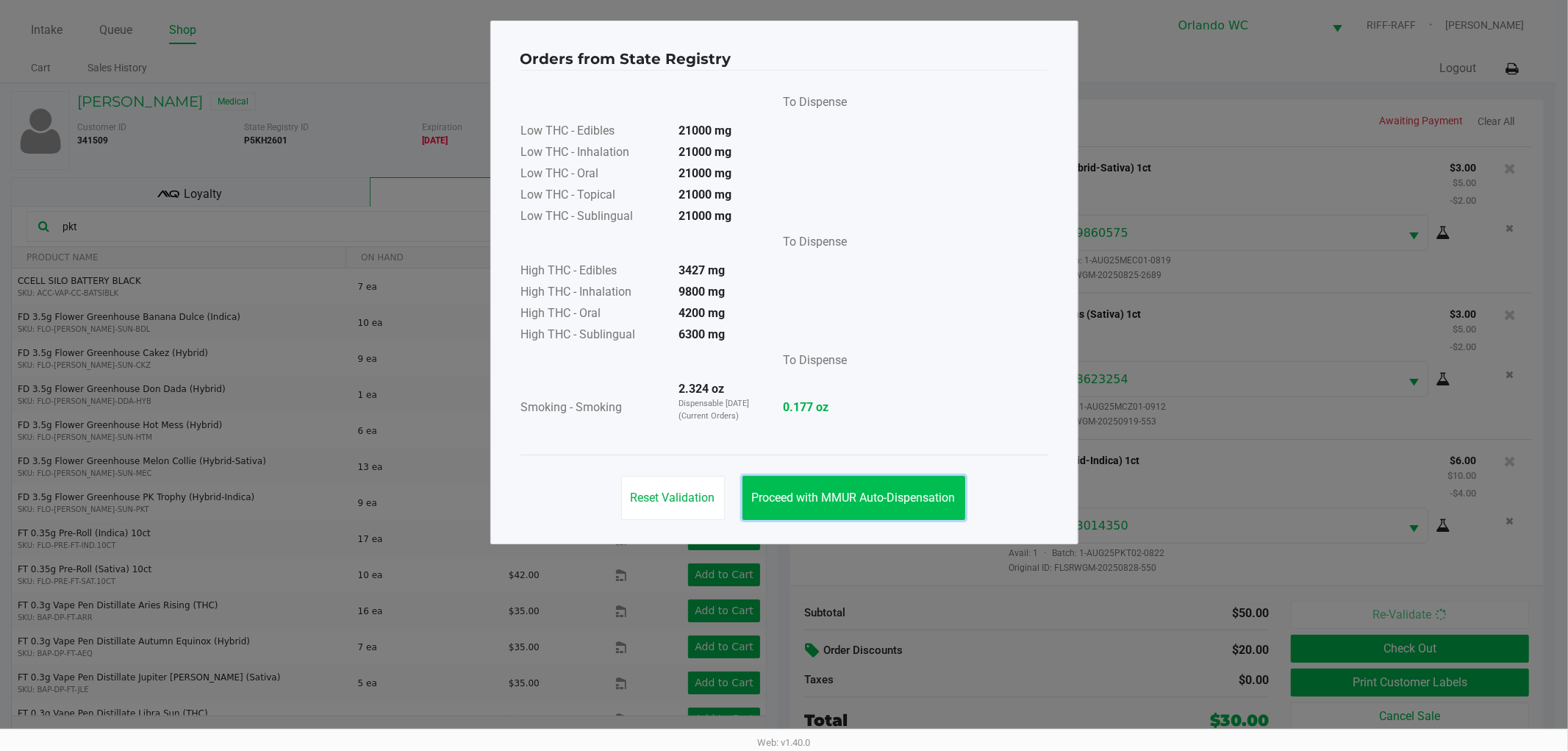
drag, startPoint x: 900, startPoint y: 499, endPoint x: 1217, endPoint y: 599, distance: 332.4
click at [904, 499] on span "Proceed with MMUR Auto-Dispensation" at bounding box center [853, 498] width 203 height 14
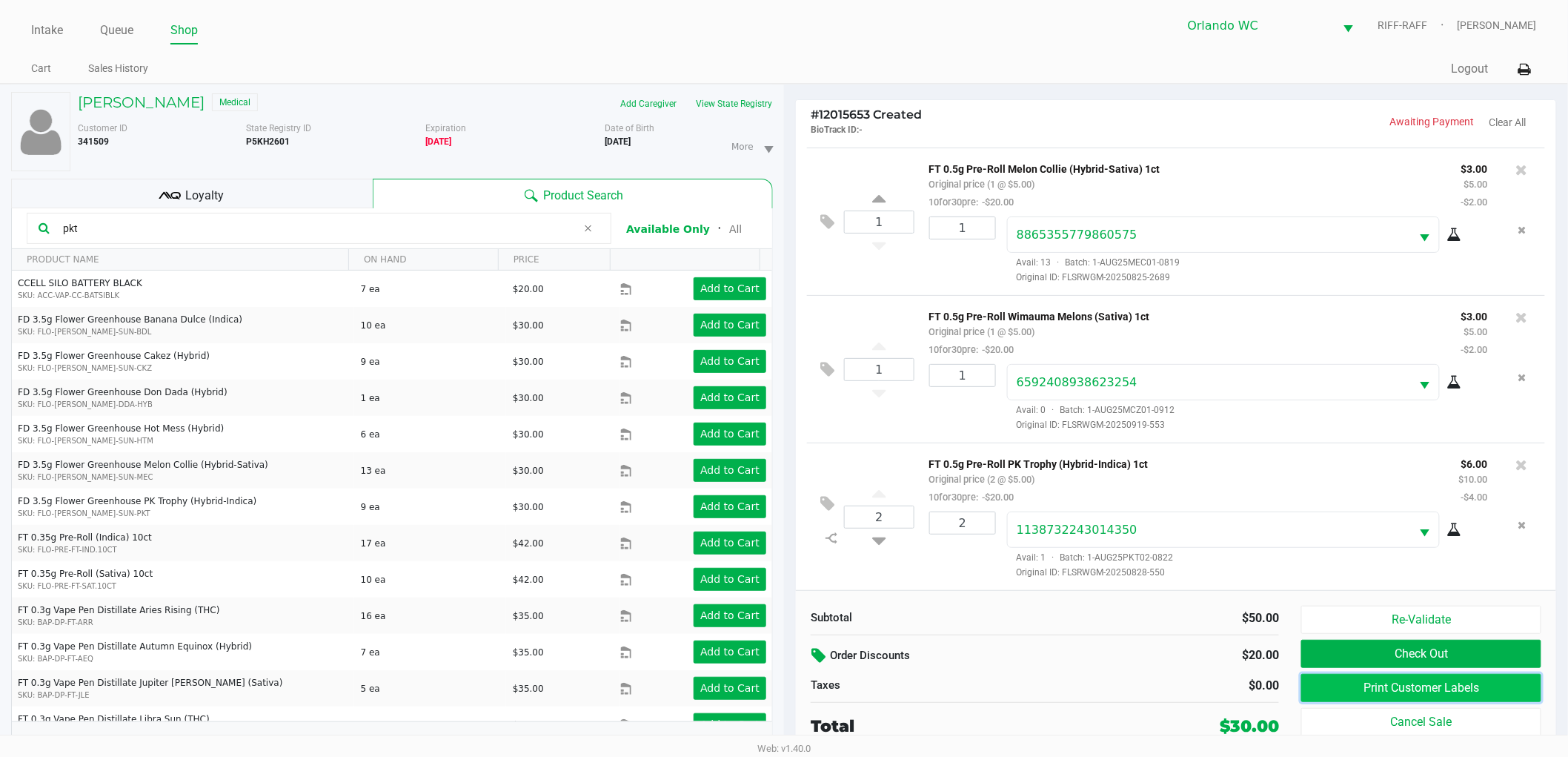
click at [1404, 687] on button "Print Customer Labels" at bounding box center [1421, 687] width 240 height 28
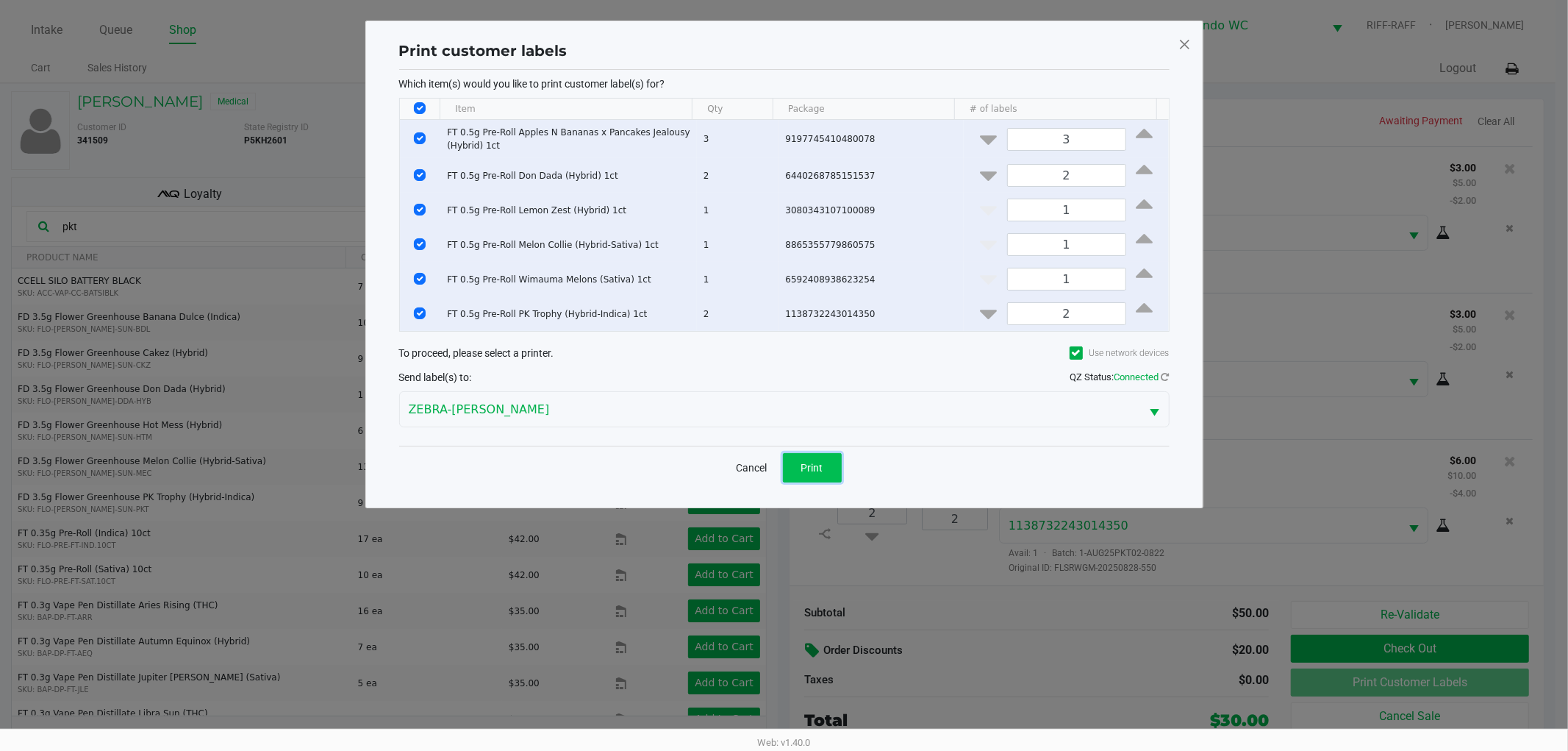
click at [792, 463] on button "Print" at bounding box center [812, 467] width 59 height 29
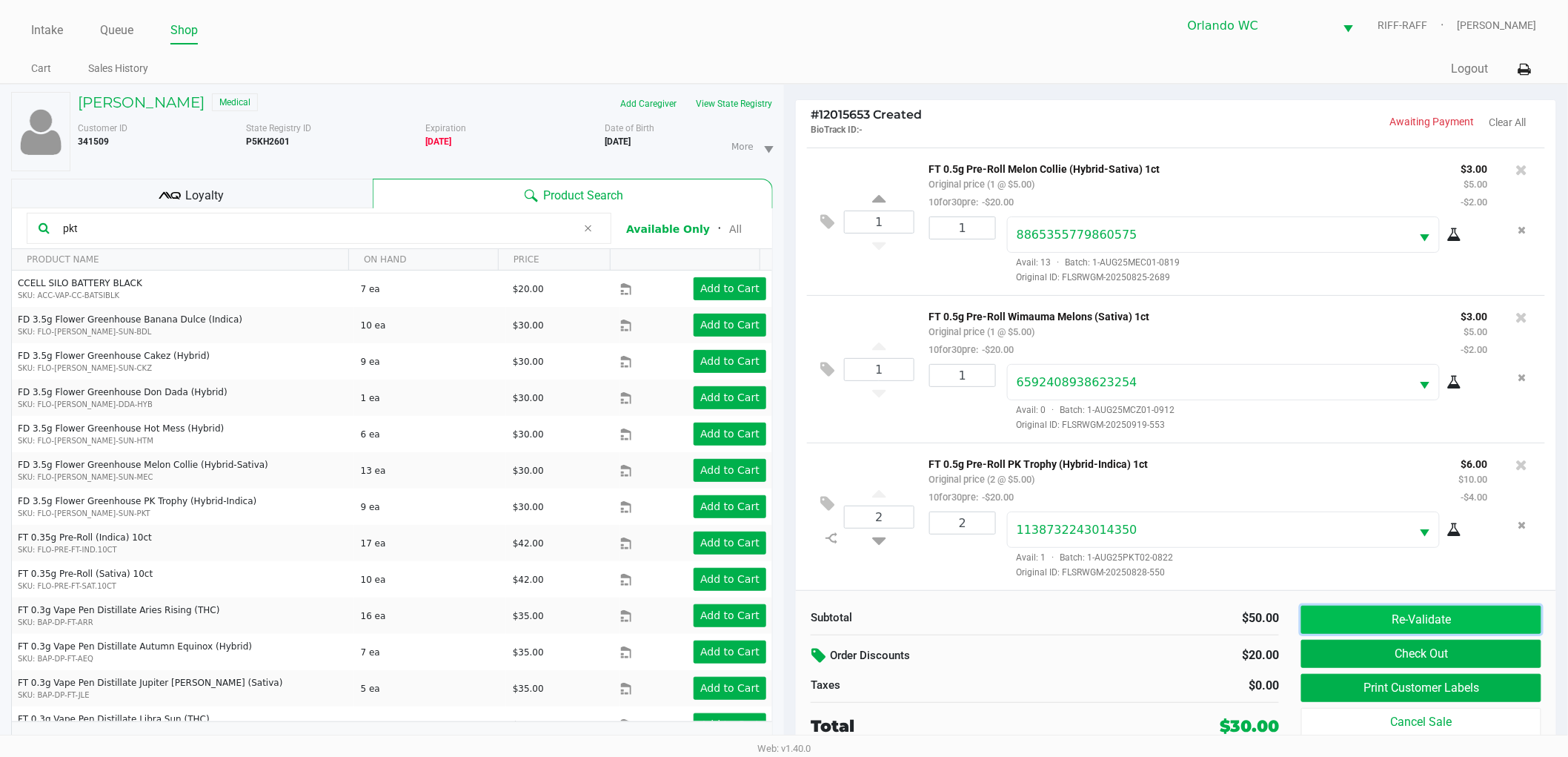
click at [1334, 610] on button "Re-Validate" at bounding box center [1421, 619] width 240 height 28
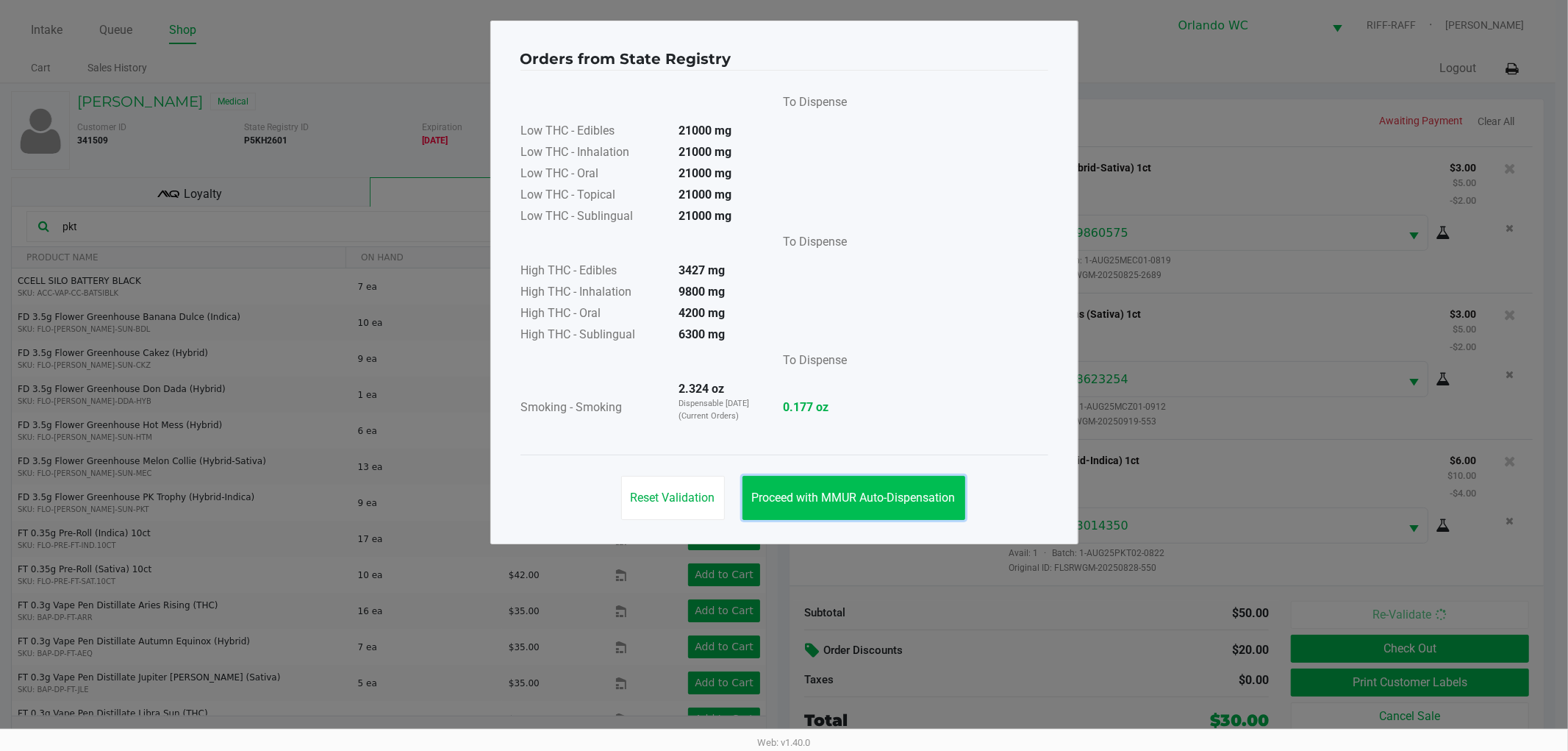
click at [920, 495] on span "Proceed with MMUR Auto-Dispensation" at bounding box center [853, 498] width 203 height 14
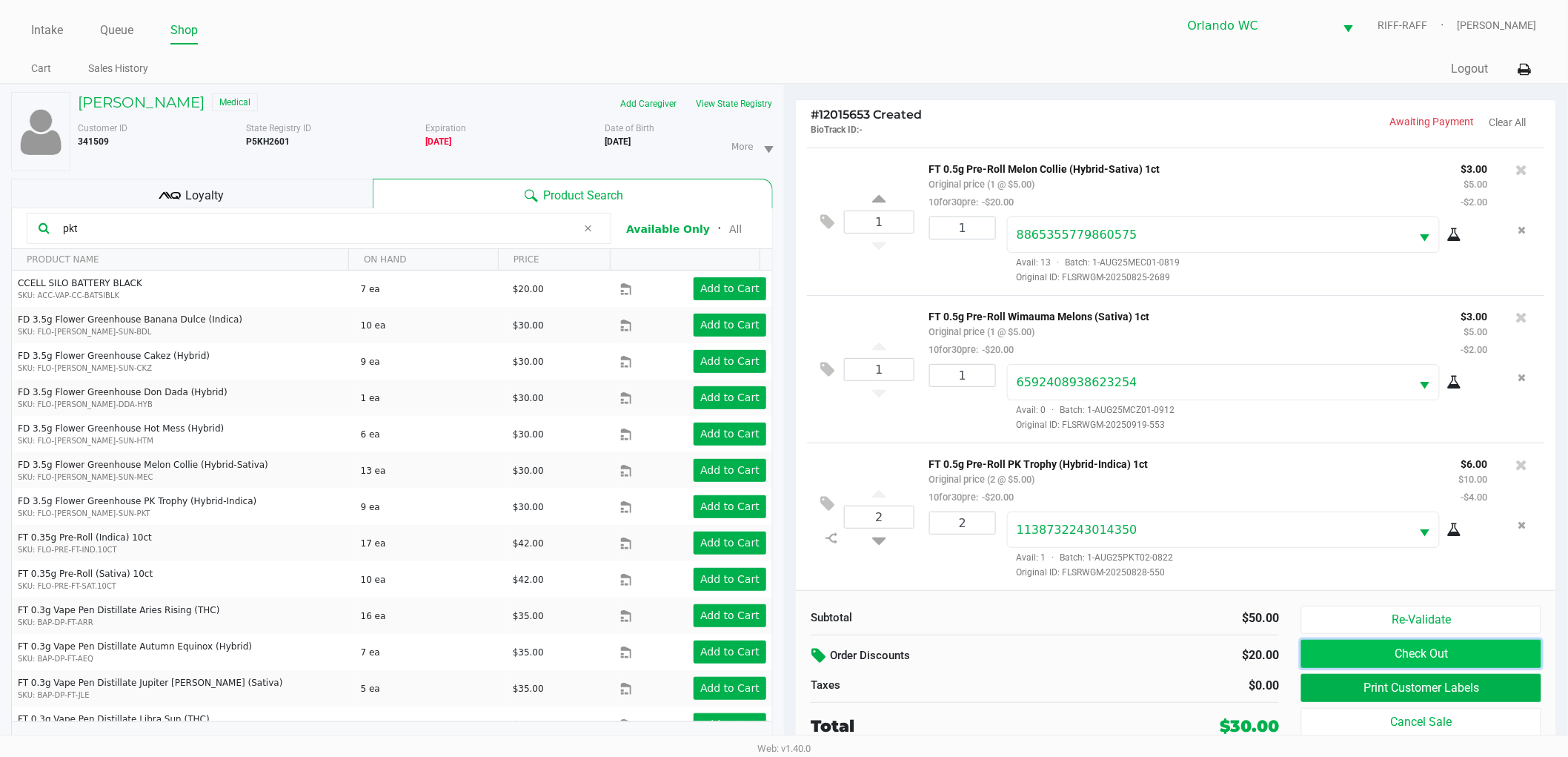
click at [1416, 648] on button "Check Out" at bounding box center [1421, 654] width 240 height 28
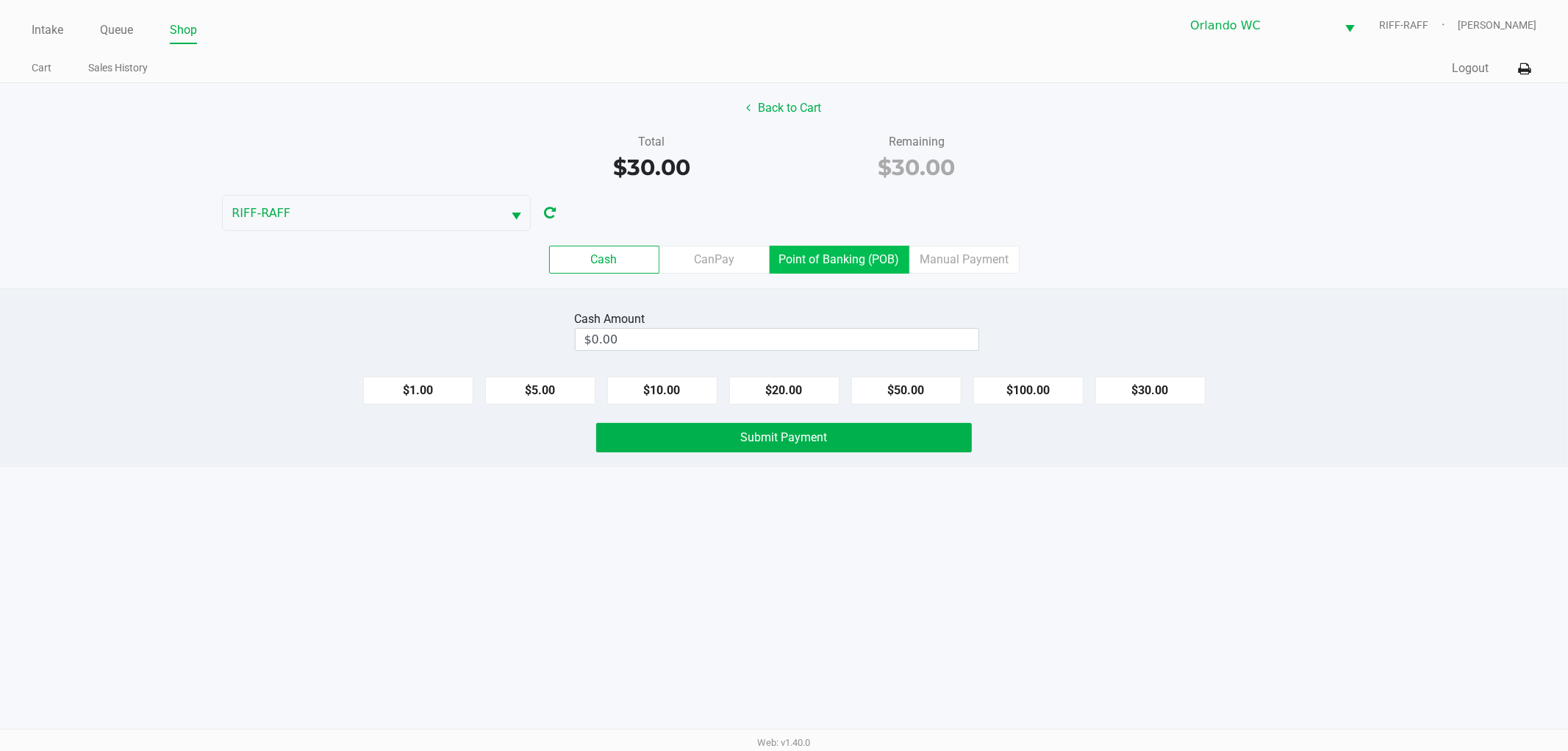
click at [872, 256] on label "Point of Banking (POB)" at bounding box center [839, 259] width 140 height 28
click at [0, 0] on 7 "Point of Banking (POB)" at bounding box center [0, 0] width 0 height 0
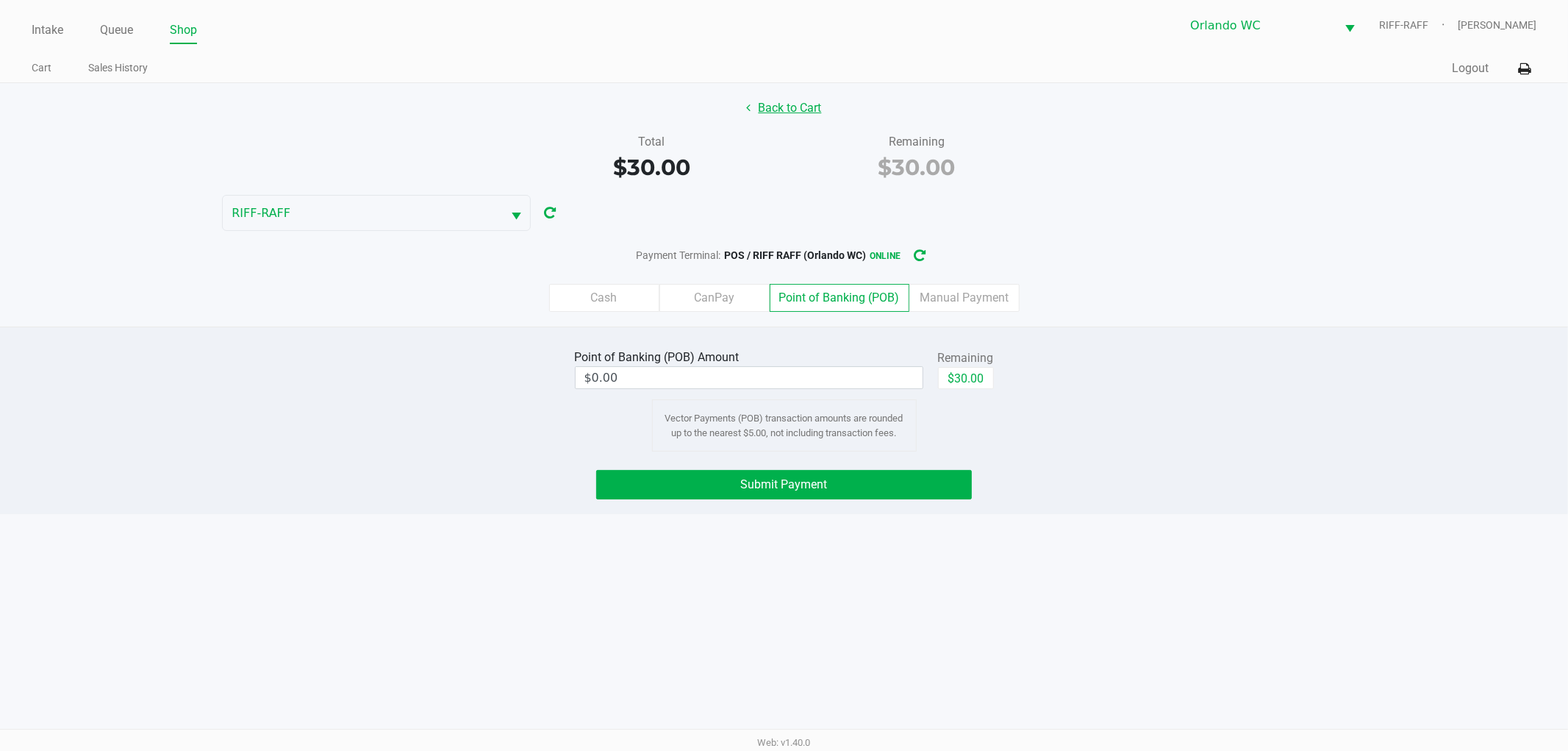
click at [810, 113] on button "Back to Cart" at bounding box center [784, 108] width 94 height 28
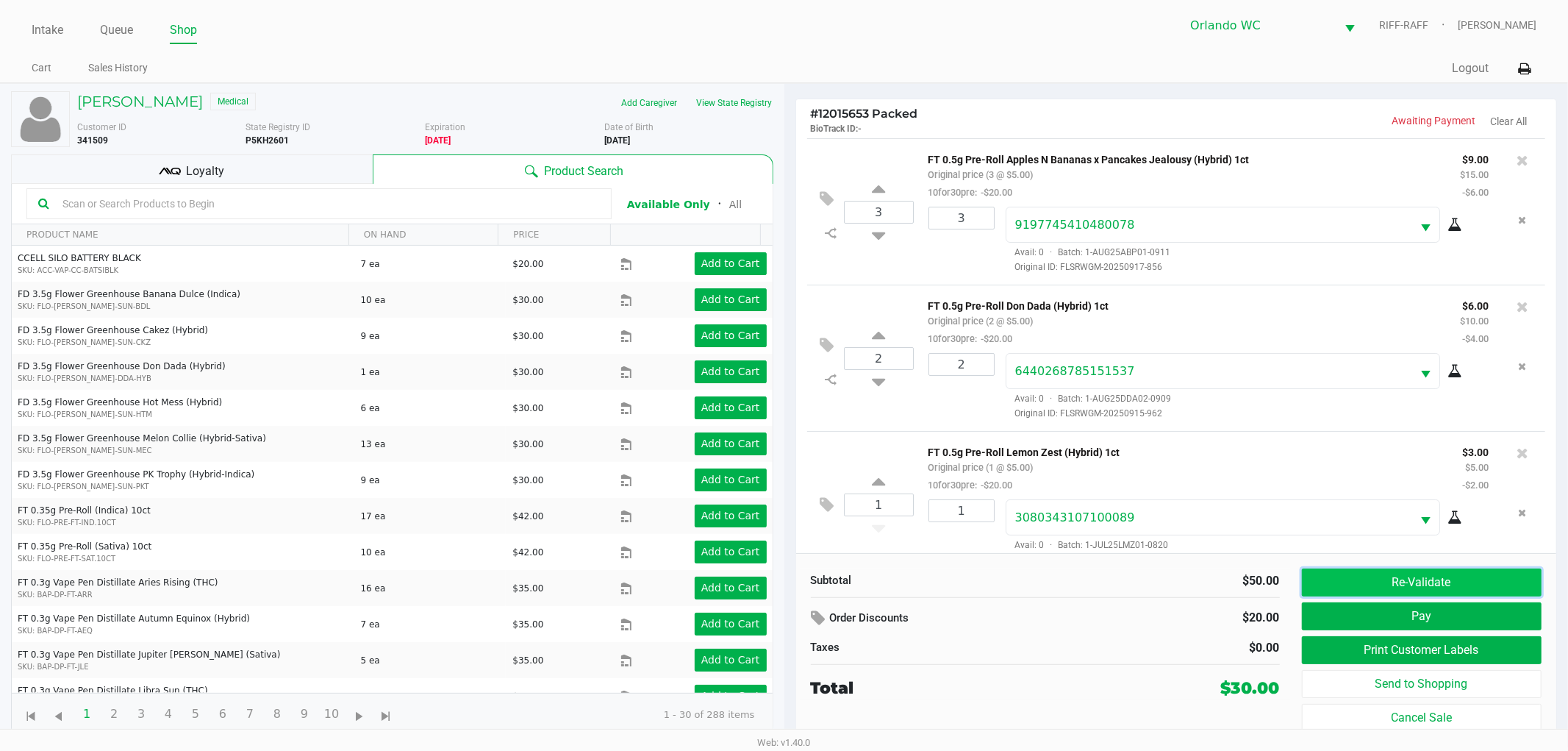
click at [1364, 580] on button "Re-Validate" at bounding box center [1422, 582] width 241 height 28
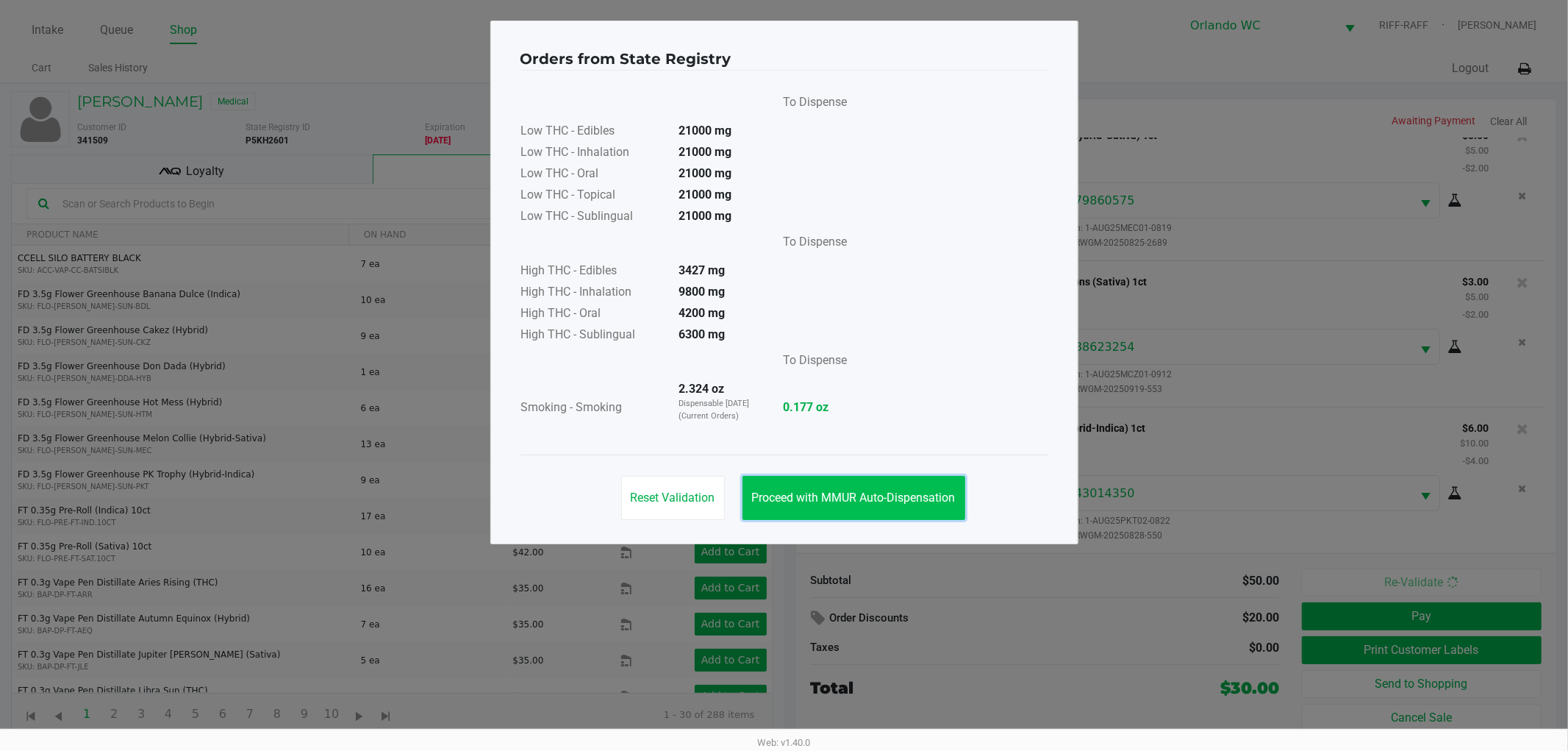
click at [937, 481] on button "Proceed with MMUR Auto-Dispensation" at bounding box center [854, 497] width 223 height 44
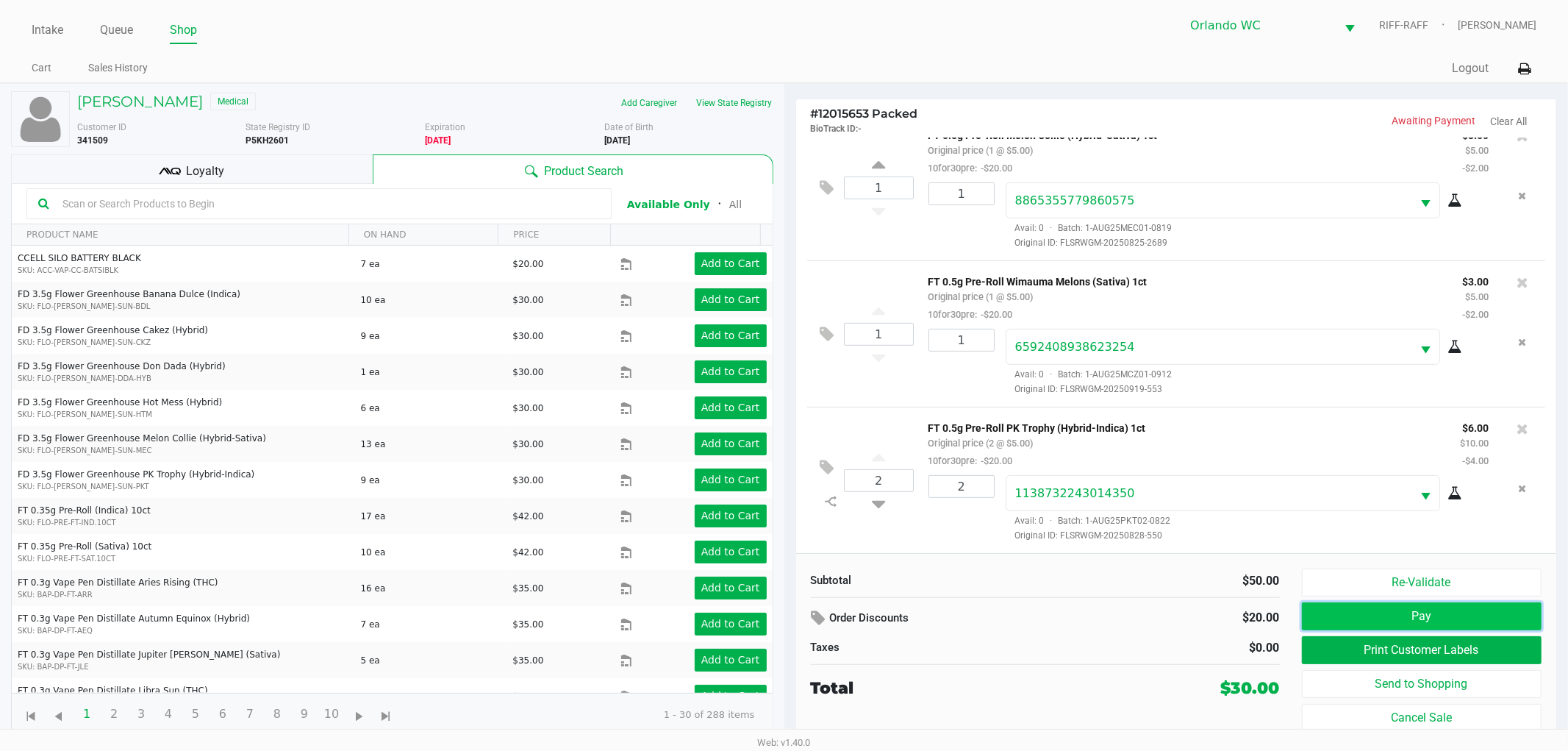
click at [1397, 620] on button "Pay" at bounding box center [1422, 615] width 241 height 28
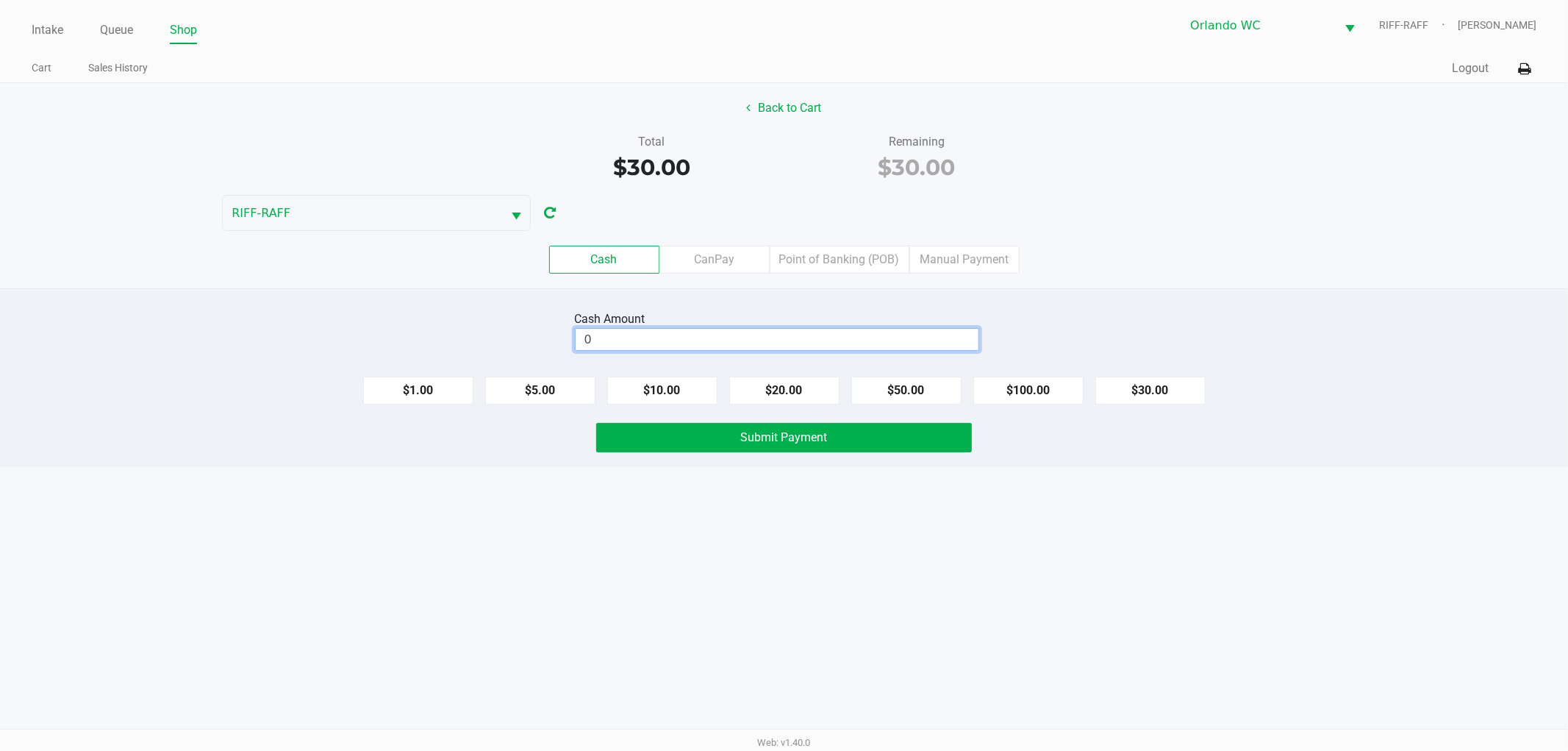
click at [710, 334] on input "0" at bounding box center [777, 340] width 403 height 21
type input "$40.00"
click at [762, 443] on span "Submit Payment" at bounding box center [784, 437] width 86 height 14
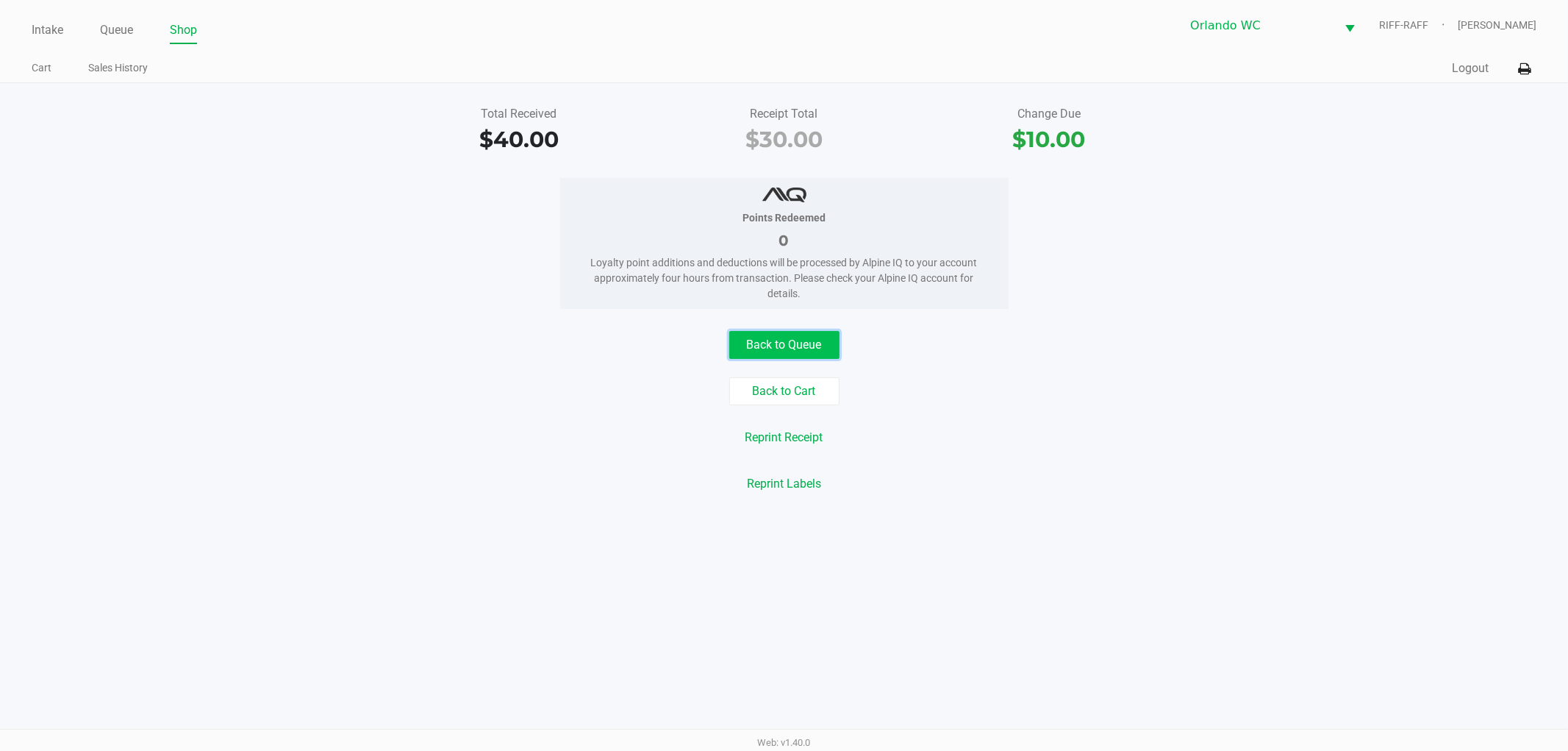
click at [814, 359] on button "Back to Queue" at bounding box center [784, 344] width 111 height 28
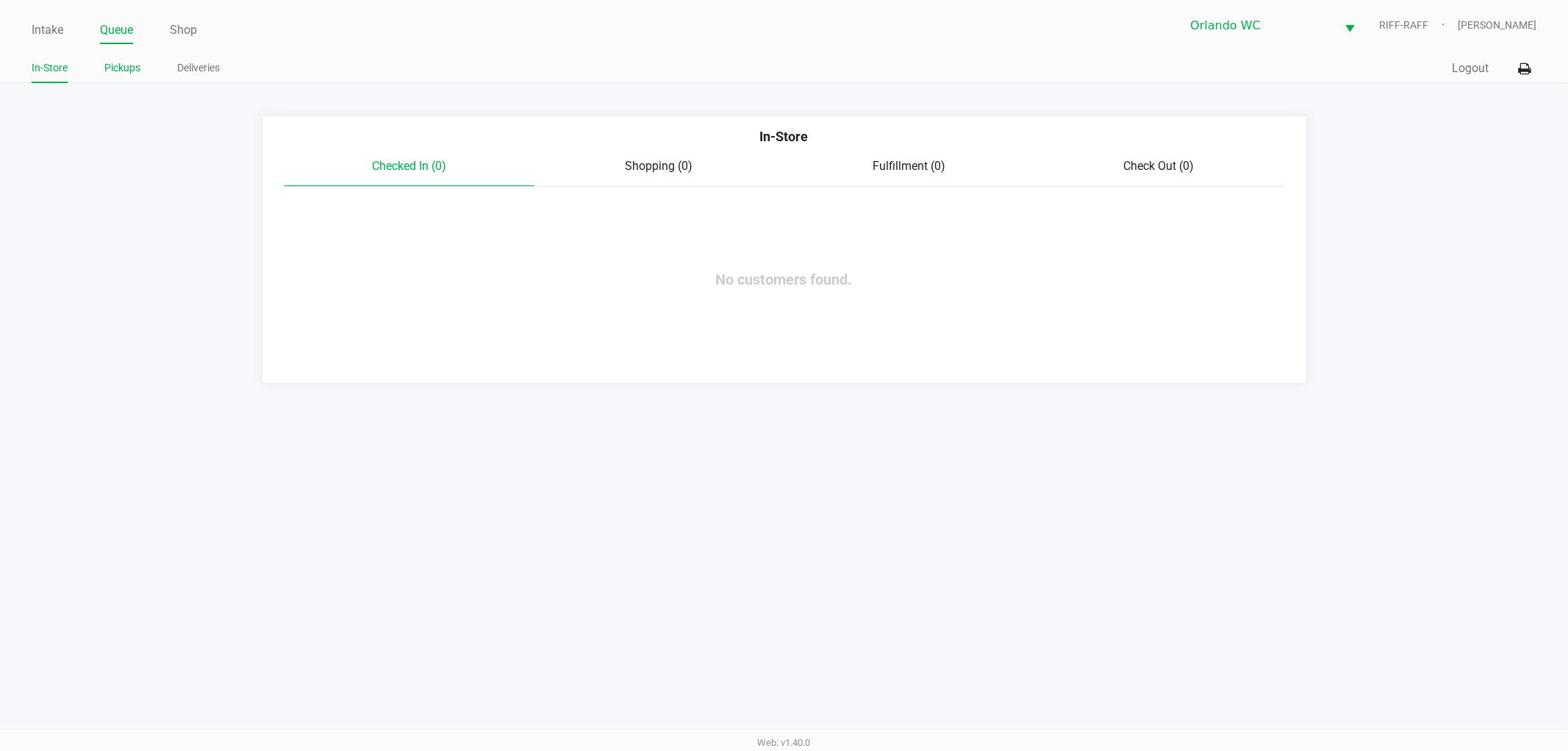
click at [132, 63] on link "Pickups" at bounding box center [122, 68] width 36 height 19
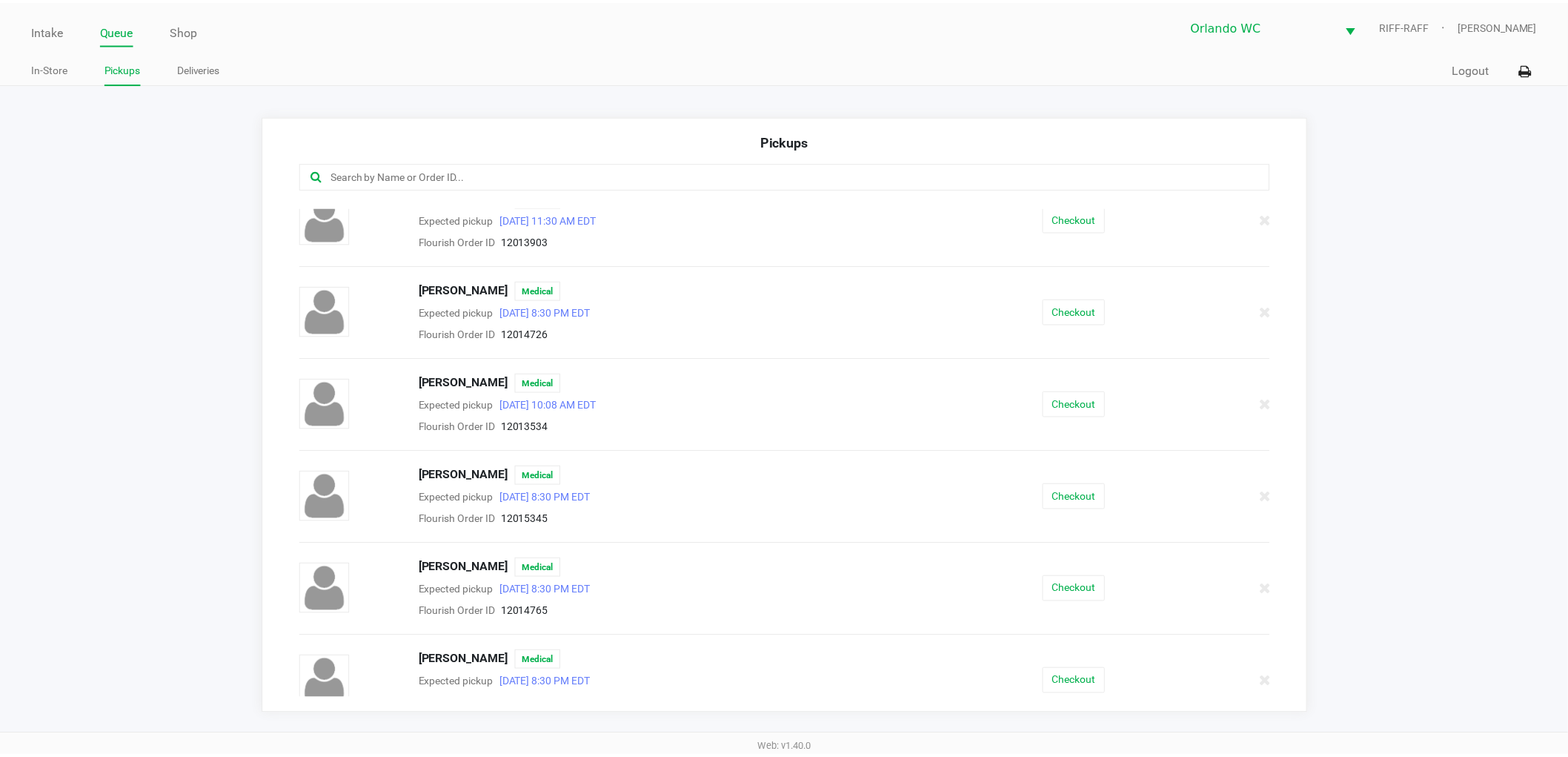
scroll to position [1153, 0]
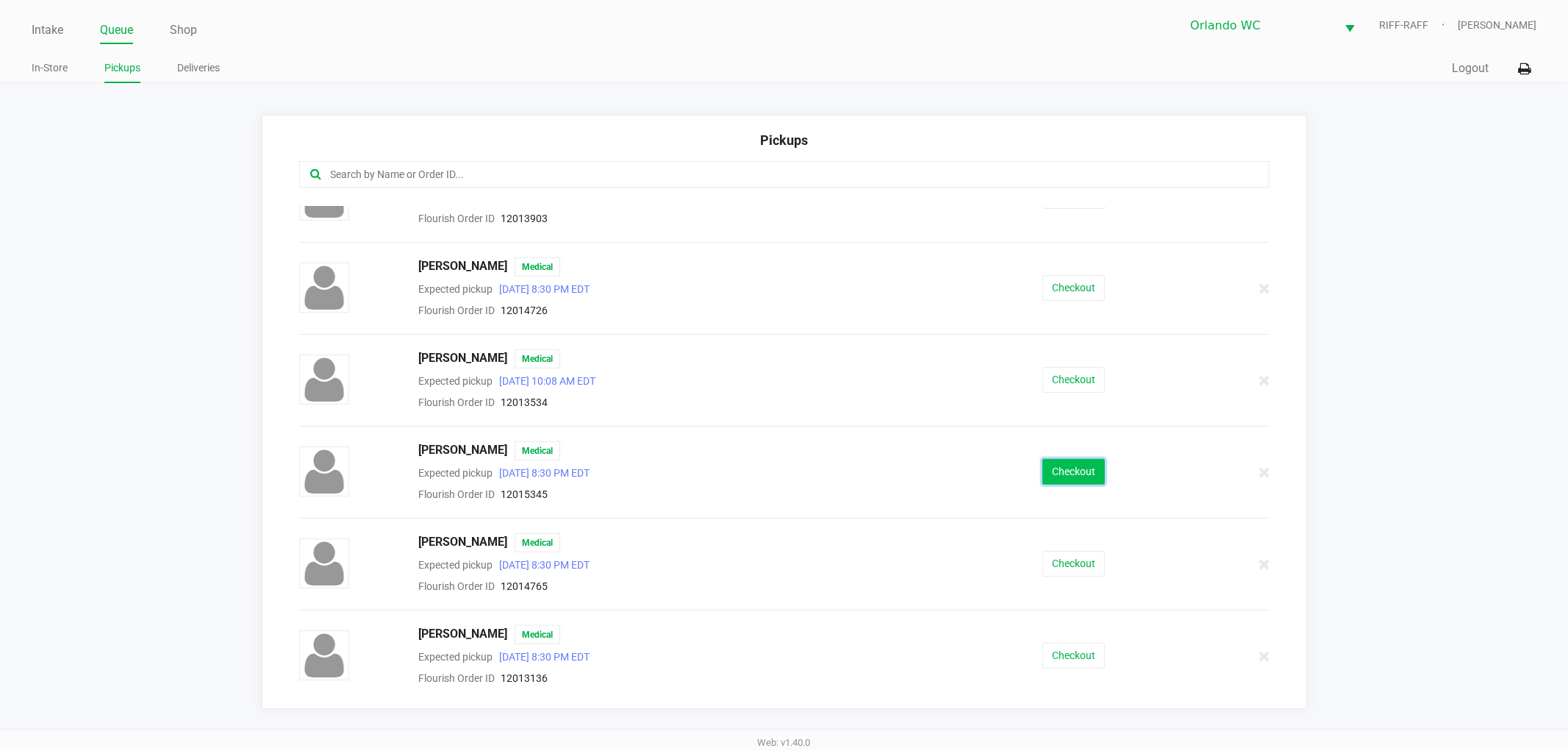
click at [1042, 466] on button "Checkout" at bounding box center [1073, 471] width 62 height 26
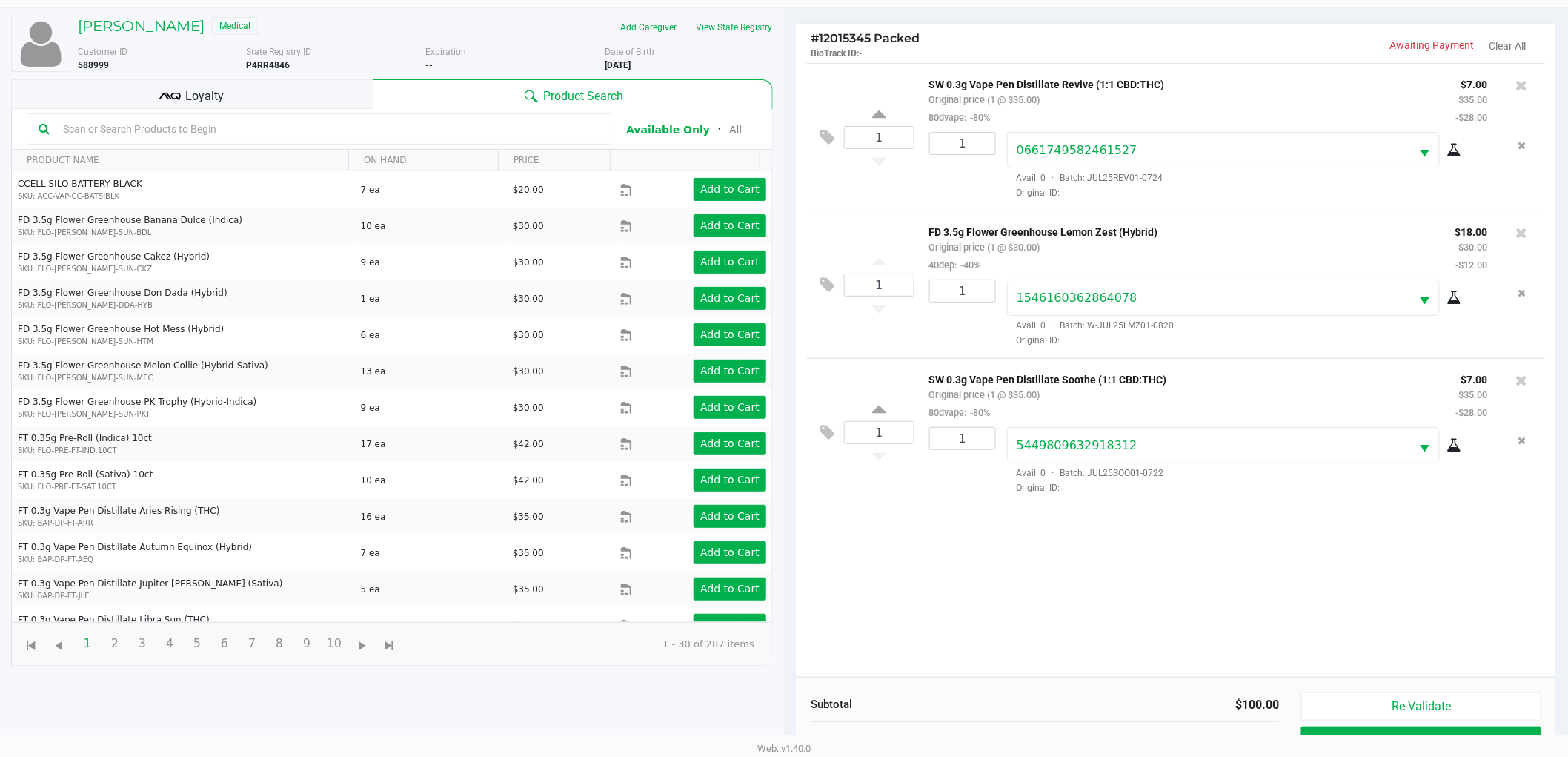
scroll to position [161, 0]
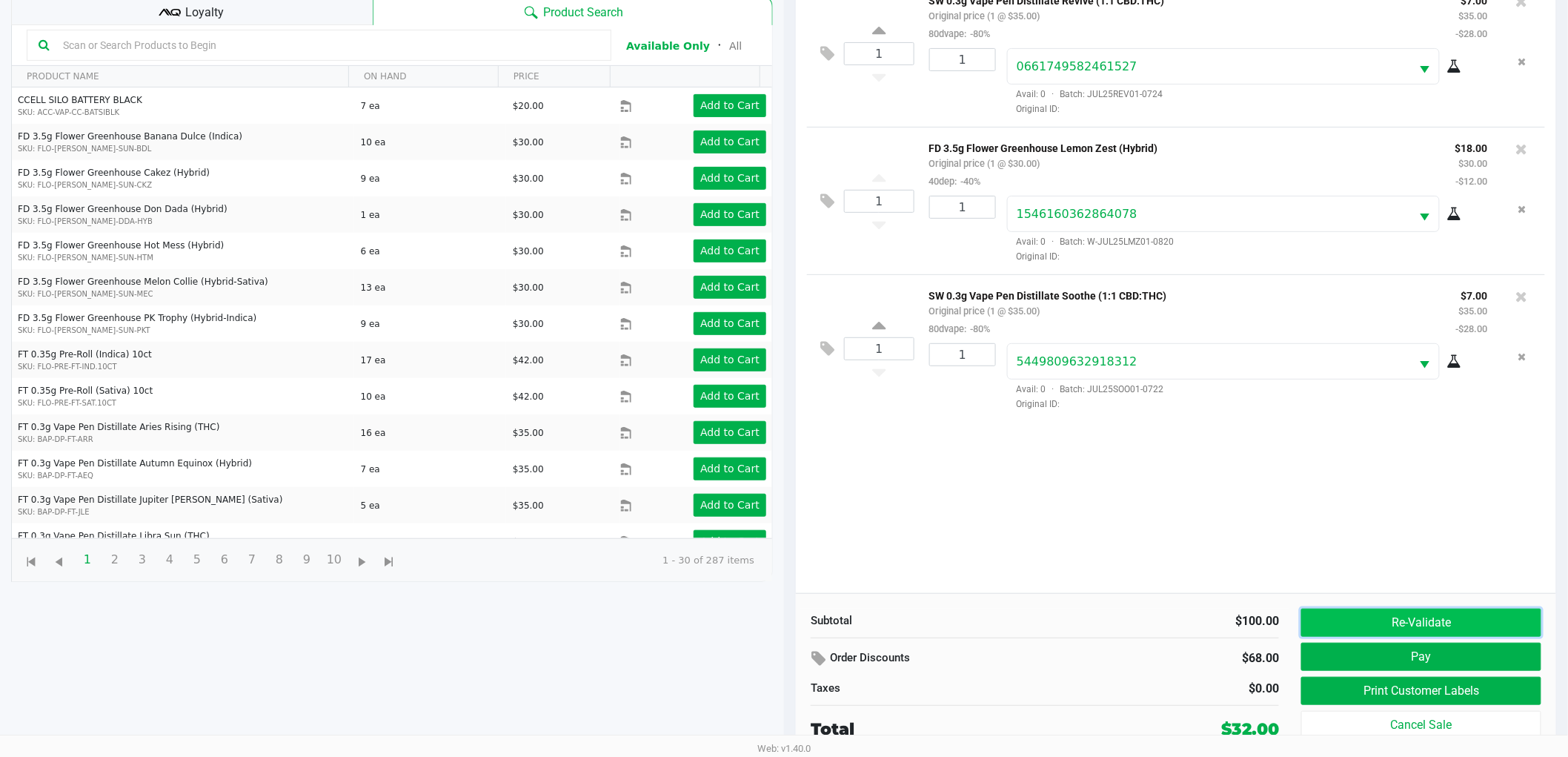
click at [1445, 631] on button "Re-Validate" at bounding box center [1421, 622] width 240 height 28
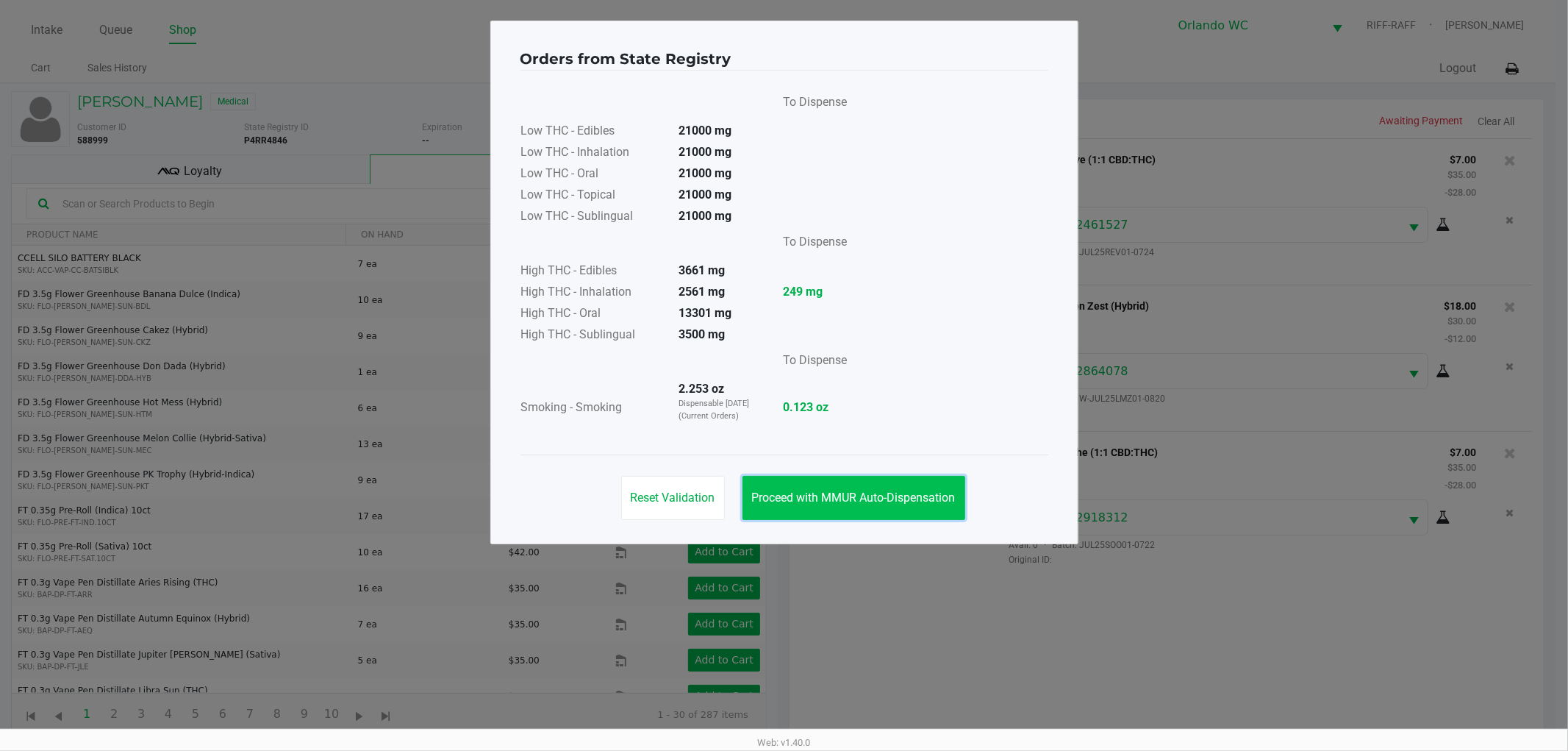
click at [841, 501] on span "Proceed with MMUR Auto-Dispensation" at bounding box center [853, 498] width 203 height 14
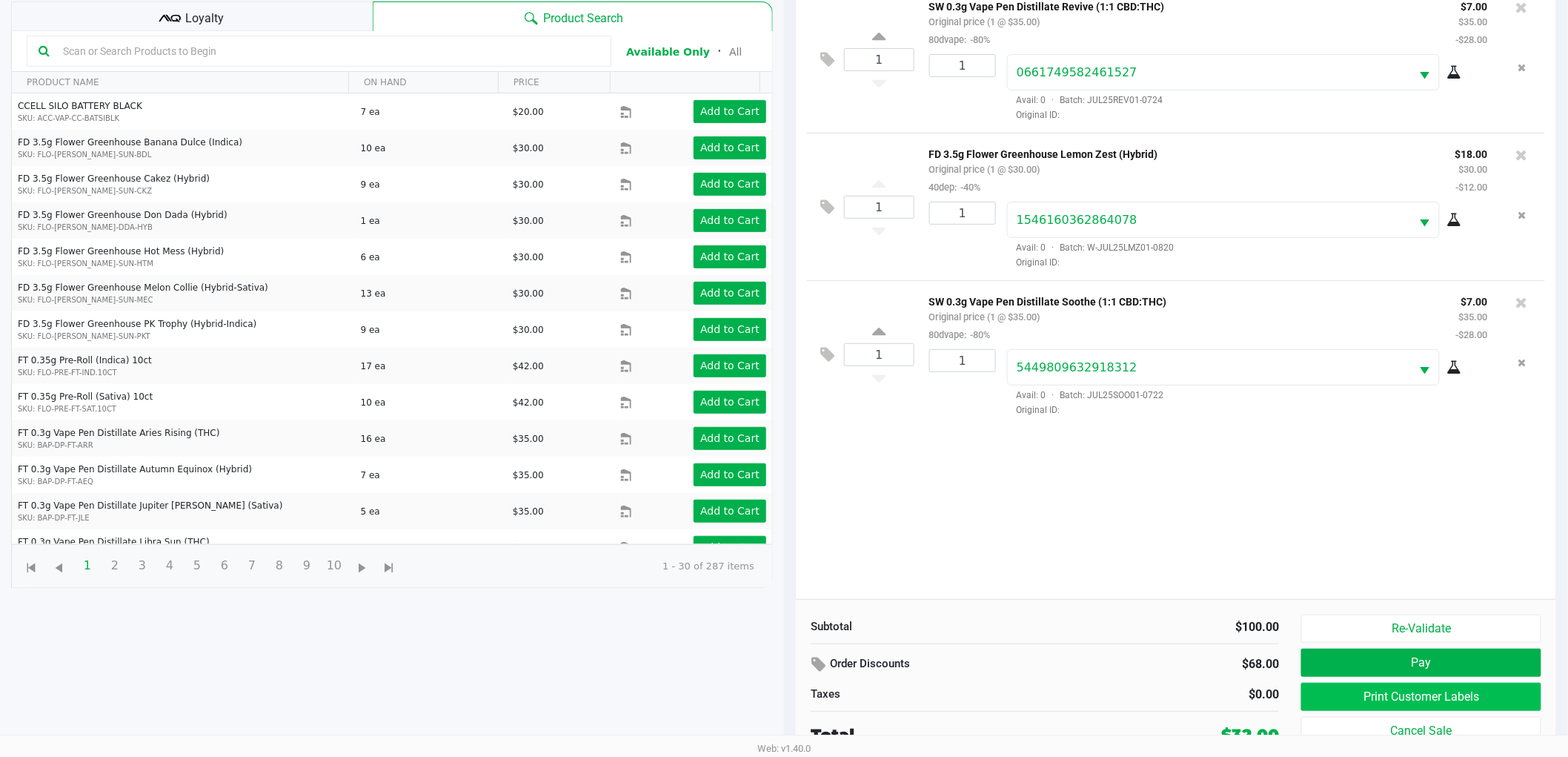
scroll to position [161, 0]
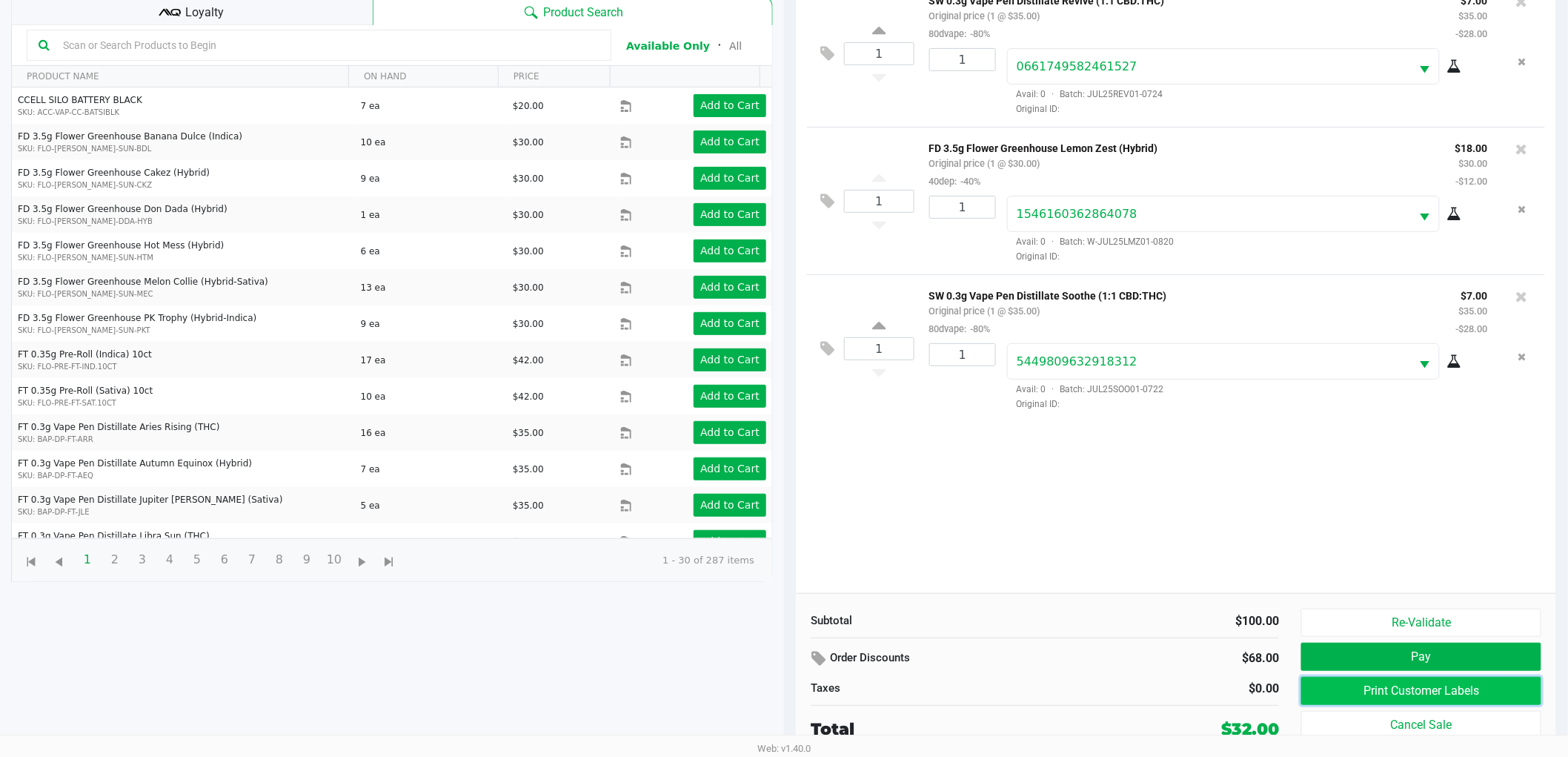
click at [1356, 695] on button "Print Customer Labels" at bounding box center [1421, 690] width 240 height 28
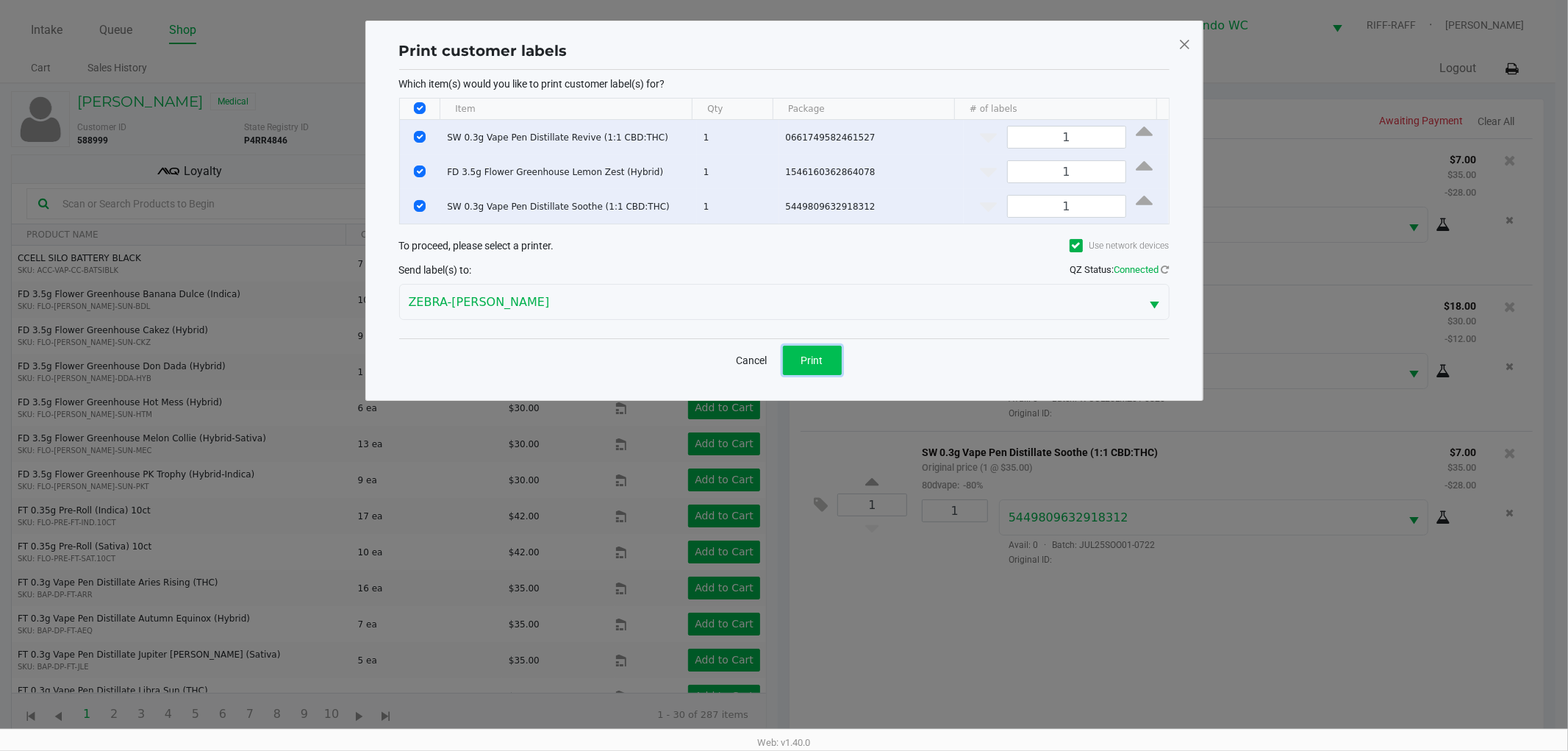
click at [816, 357] on span "Print" at bounding box center [812, 359] width 22 height 12
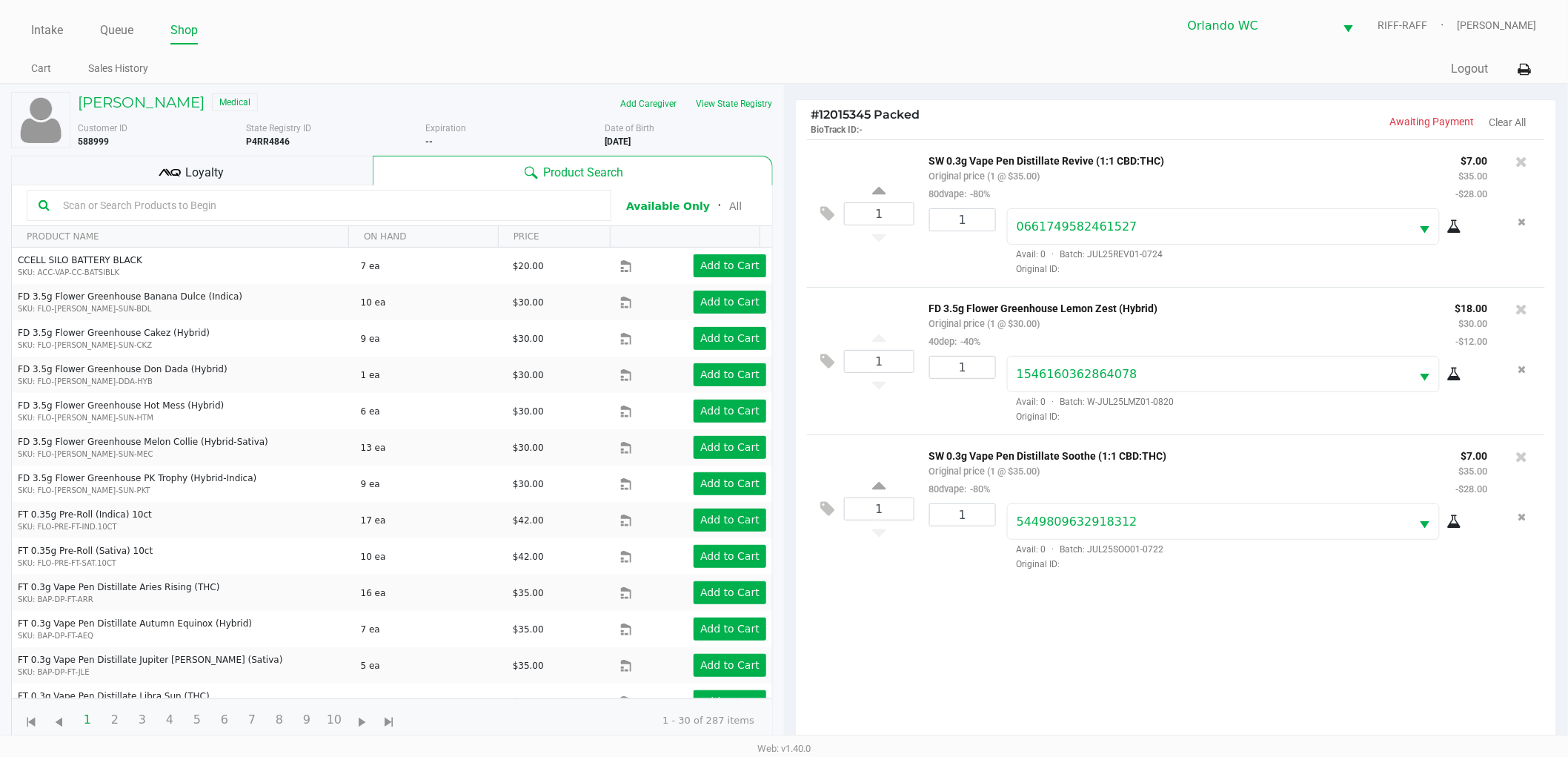
click at [203, 165] on span "Loyalty" at bounding box center [205, 173] width 39 height 18
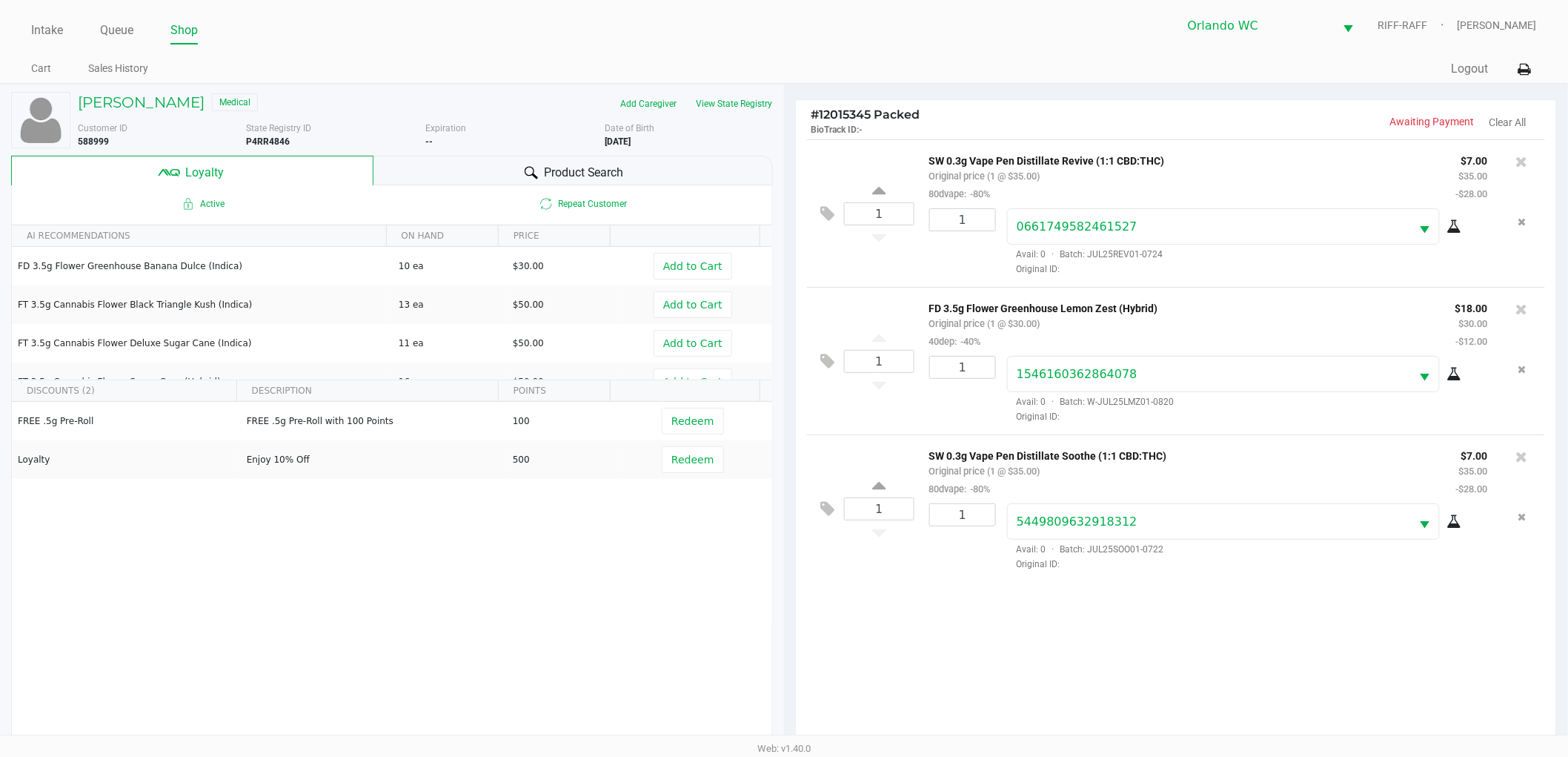
click at [1528, 159] on div at bounding box center [1521, 161] width 23 height 21
click at [1527, 159] on icon at bounding box center [1521, 161] width 12 height 14
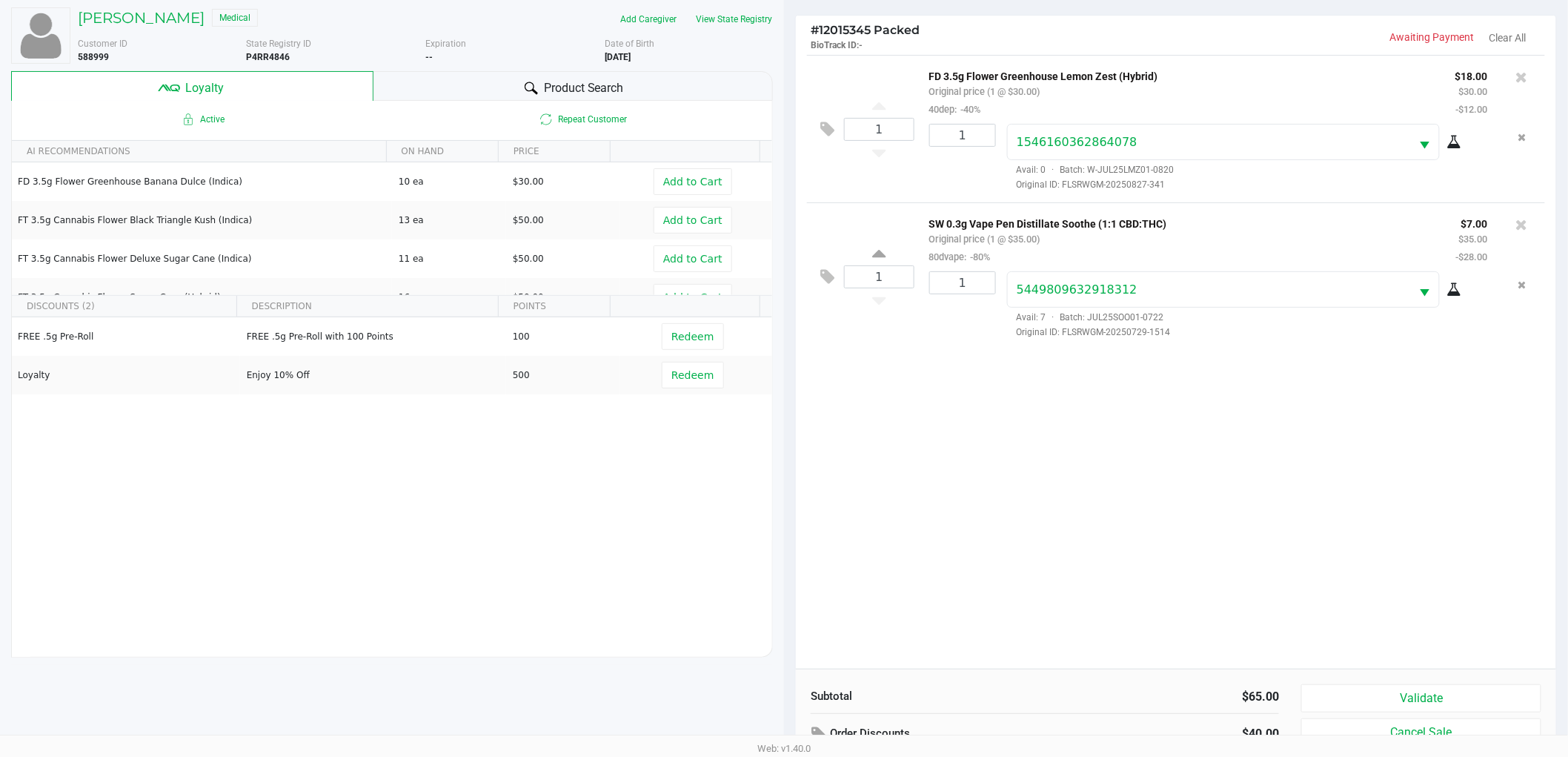
scroll to position [179, 0]
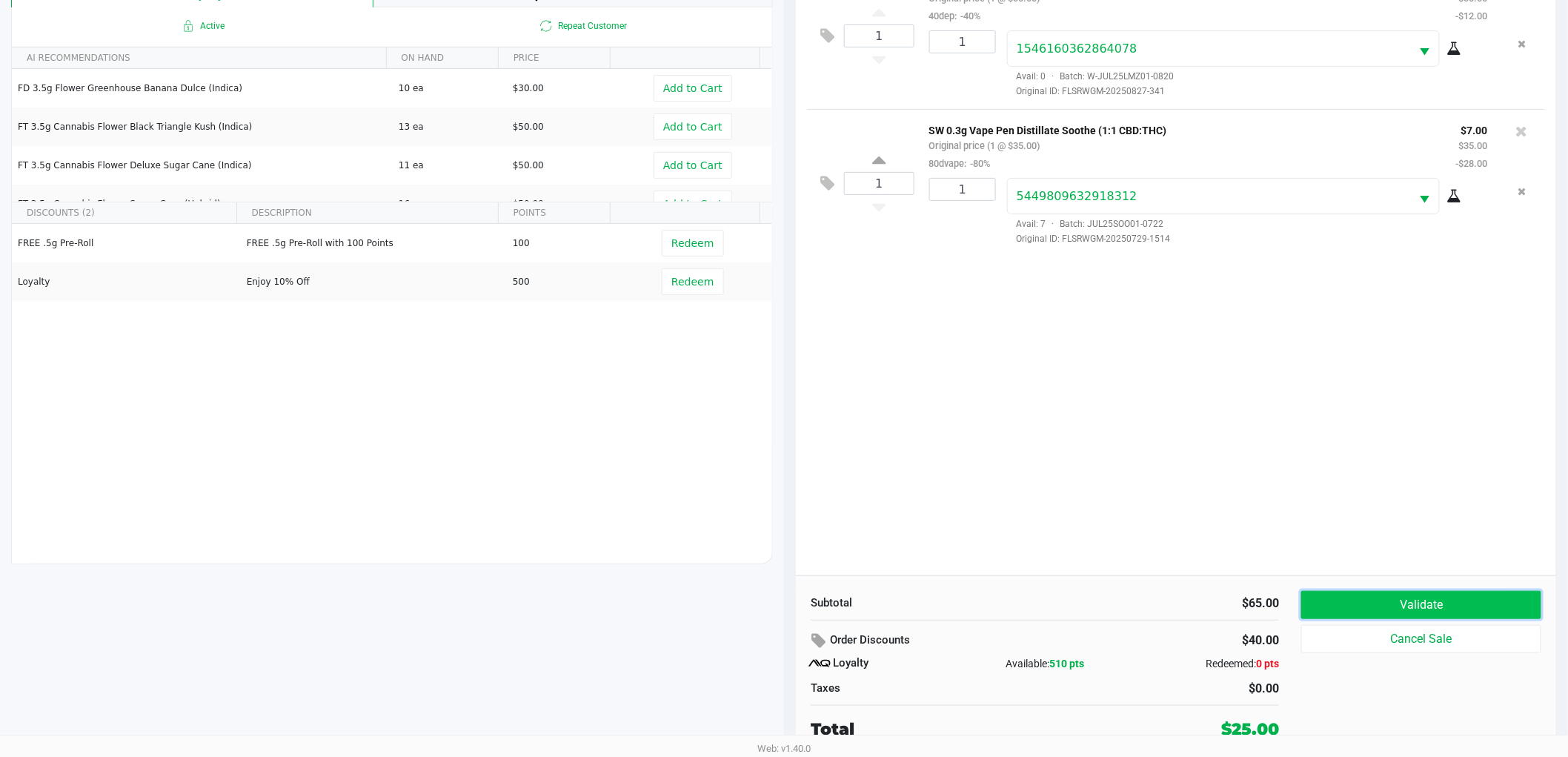
click at [1435, 602] on button "Validate" at bounding box center [1421, 604] width 240 height 28
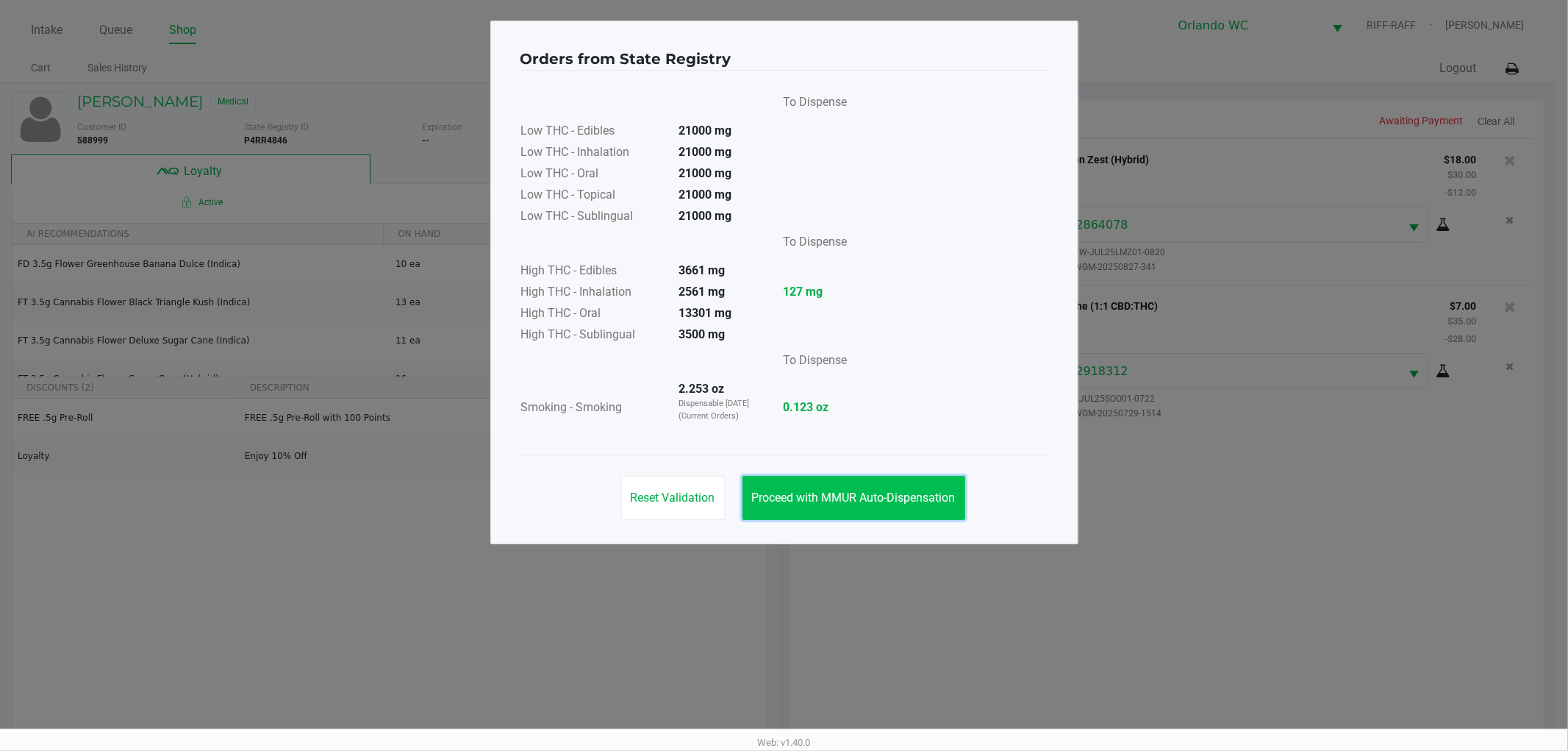
click at [800, 500] on span "Proceed with MMUR Auto-Dispensation" at bounding box center [853, 498] width 203 height 14
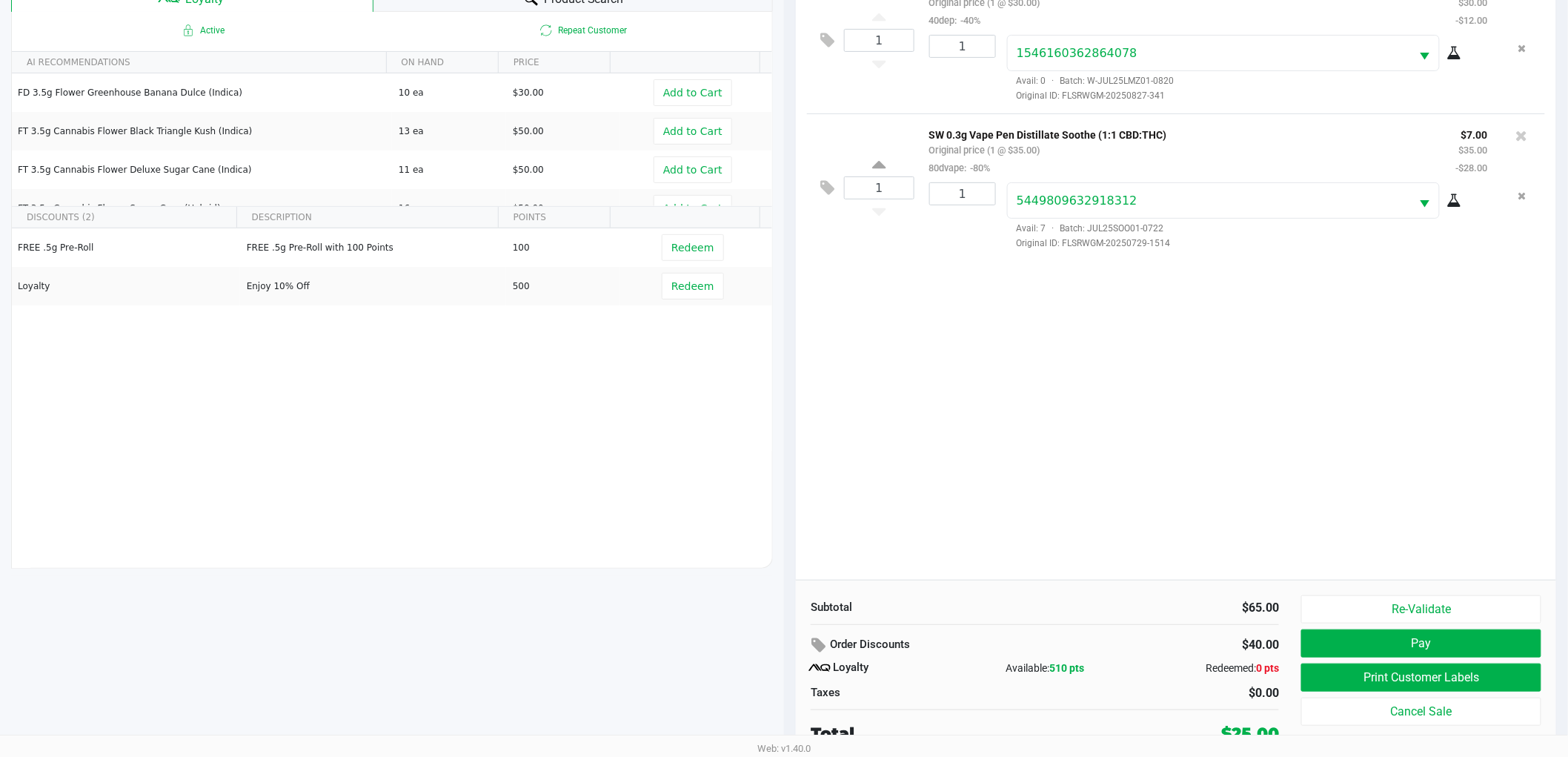
scroll to position [179, 0]
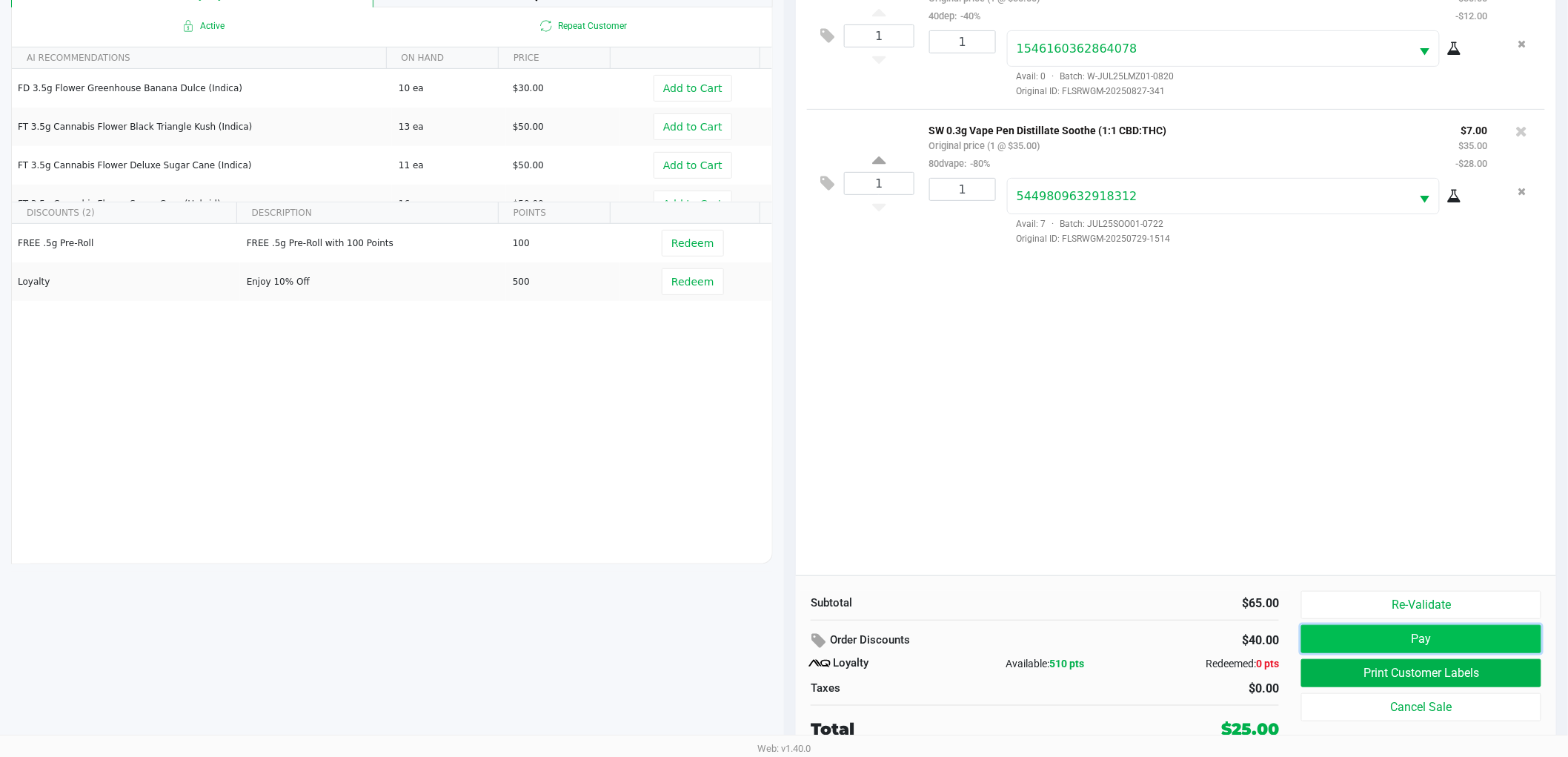
click at [1357, 638] on button "Pay" at bounding box center [1421, 638] width 240 height 28
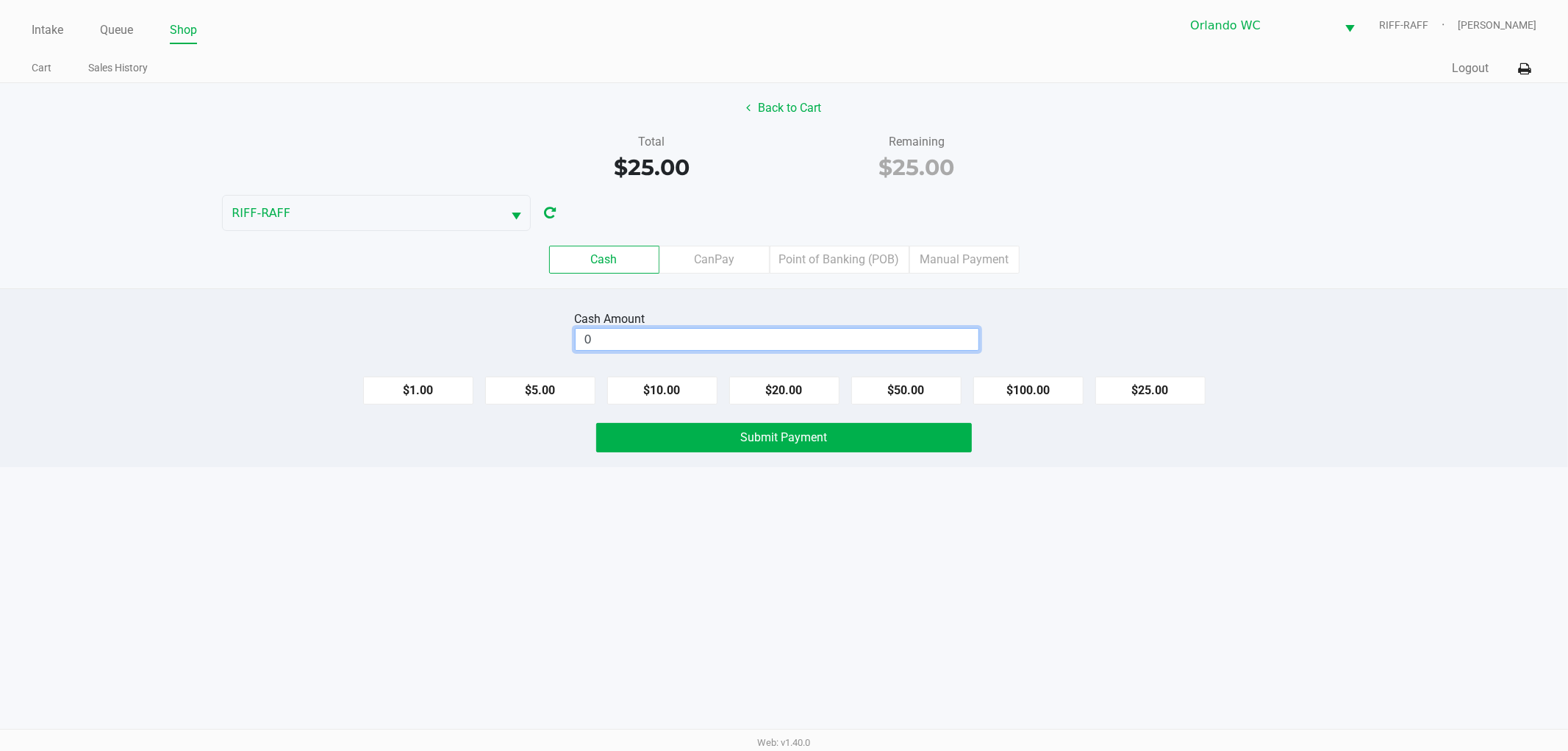
click at [703, 335] on input "0" at bounding box center [777, 340] width 403 height 21
click at [1137, 384] on button "$25.00" at bounding box center [1151, 390] width 111 height 28
type input "$25.00"
click at [860, 435] on button "Submit Payment" at bounding box center [784, 437] width 375 height 29
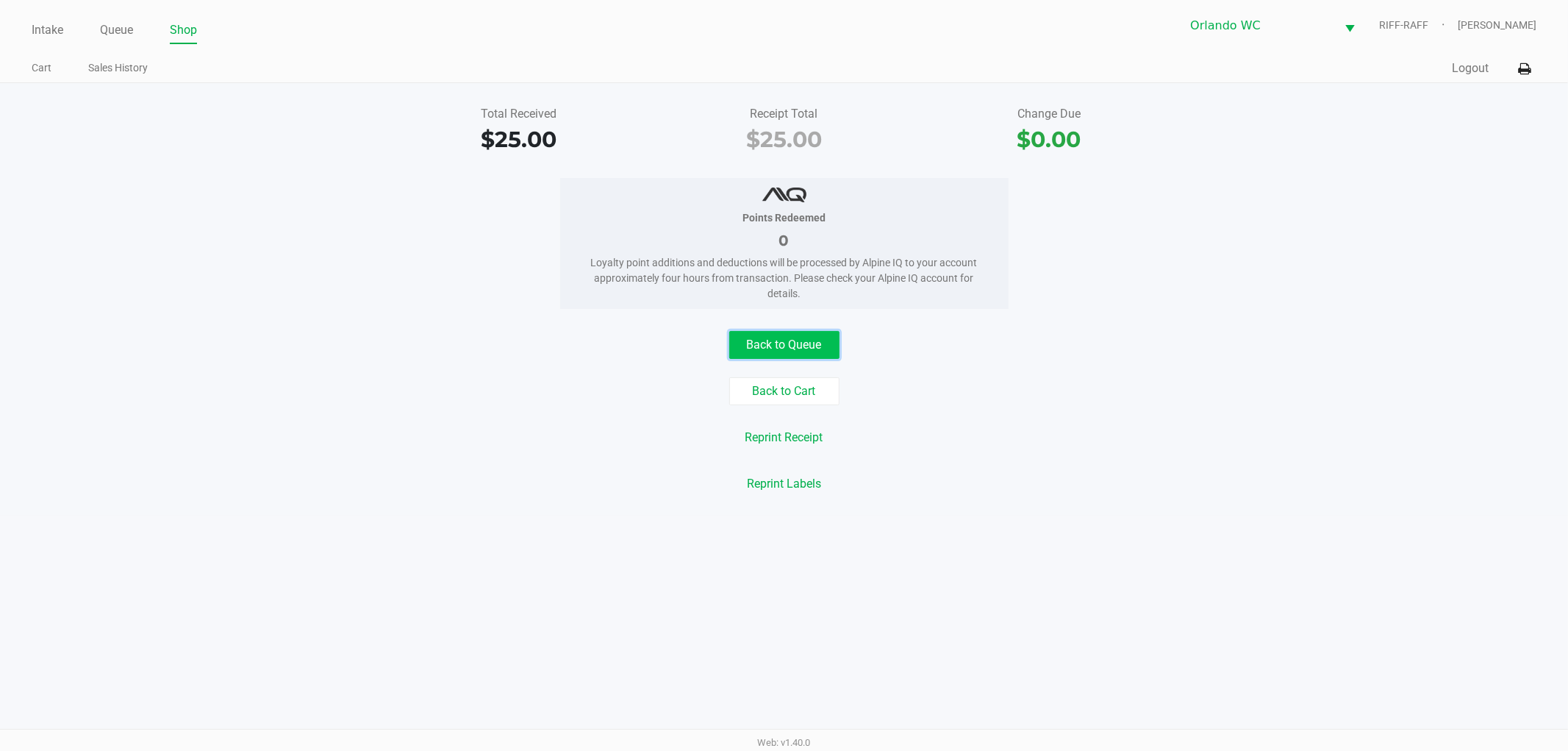
click at [768, 347] on button "Back to Queue" at bounding box center [784, 344] width 111 height 28
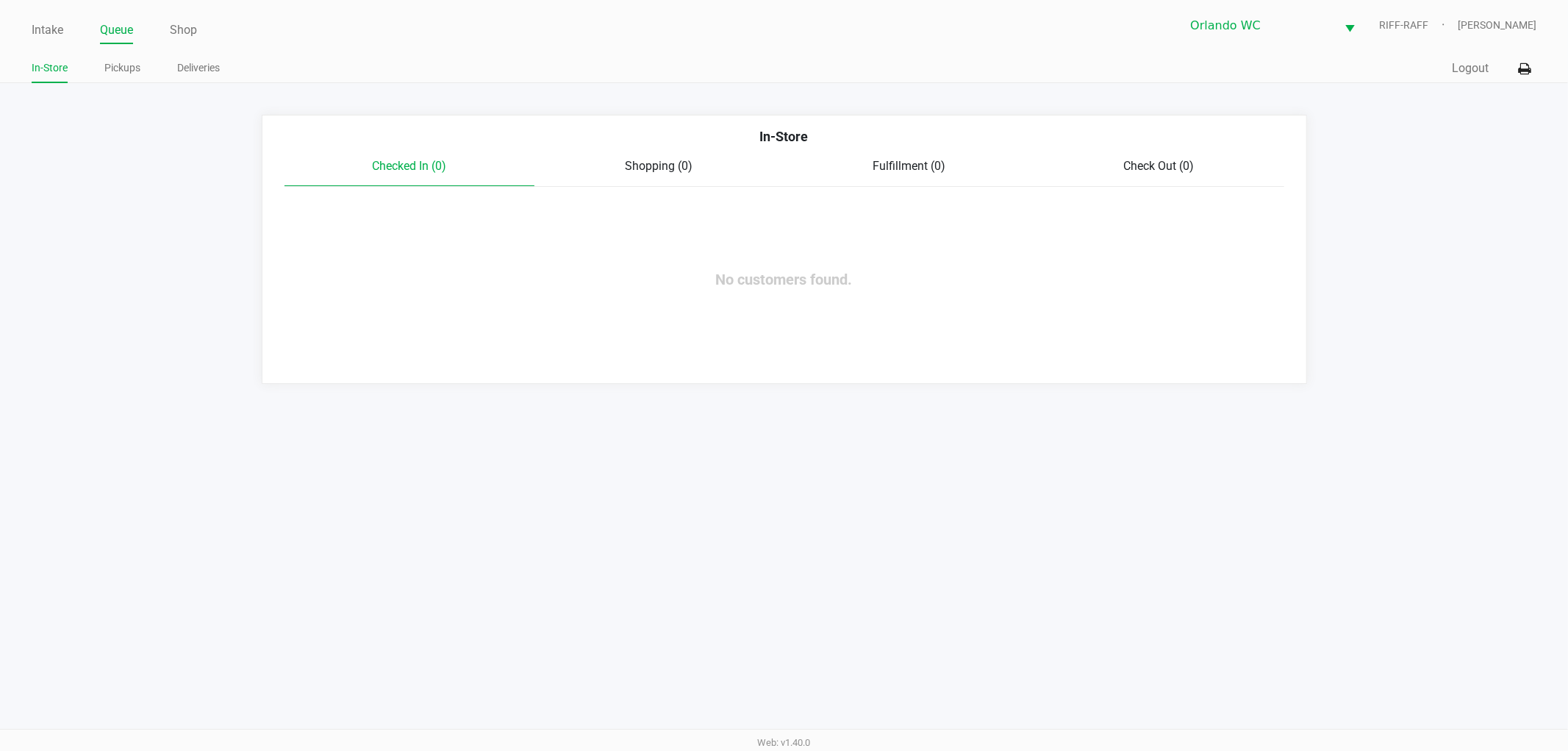
click at [102, 63] on ul "In-Store Pickups Deliveries" at bounding box center [407, 70] width 752 height 25
click at [111, 70] on link "Pickups" at bounding box center [122, 68] width 36 height 19
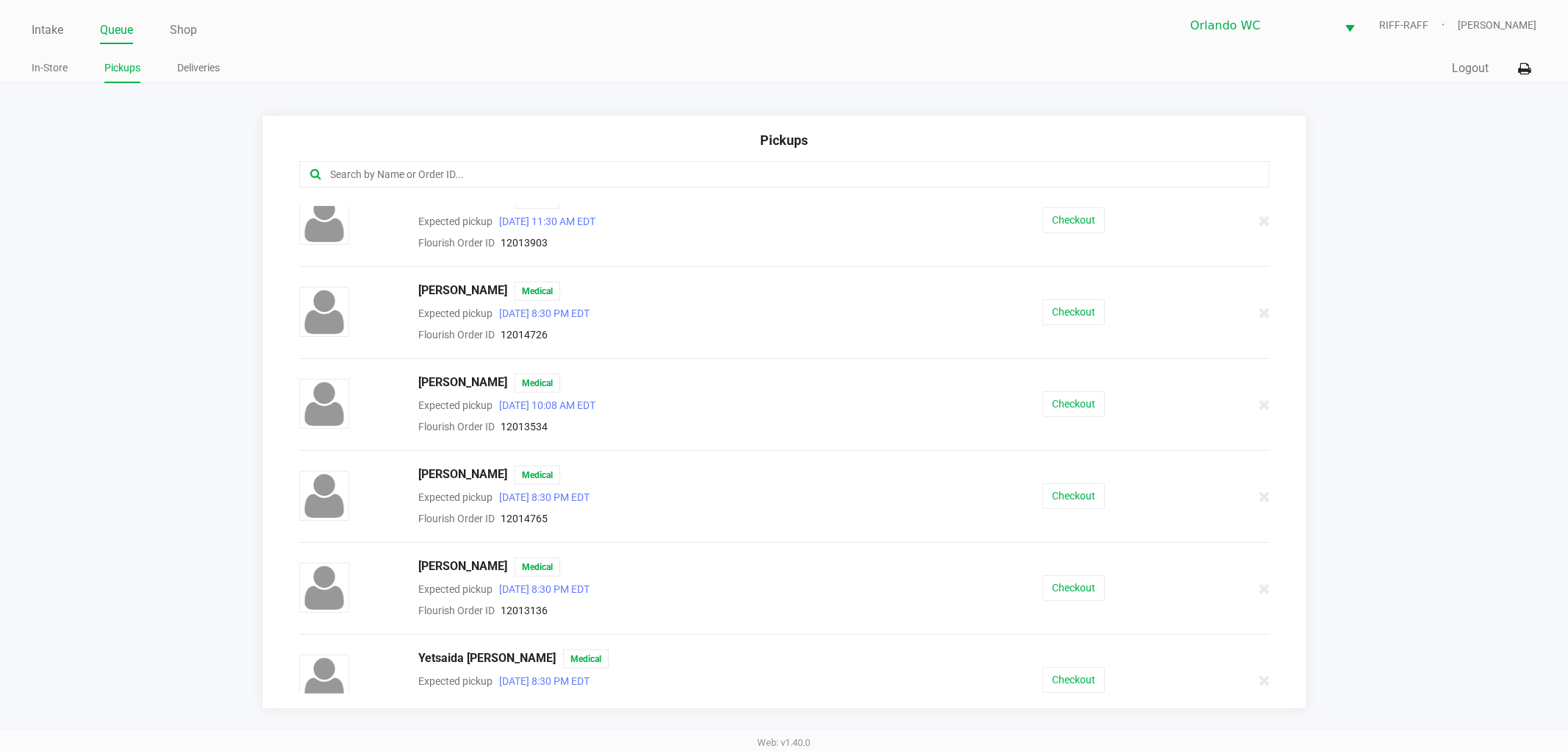
scroll to position [956, 0]
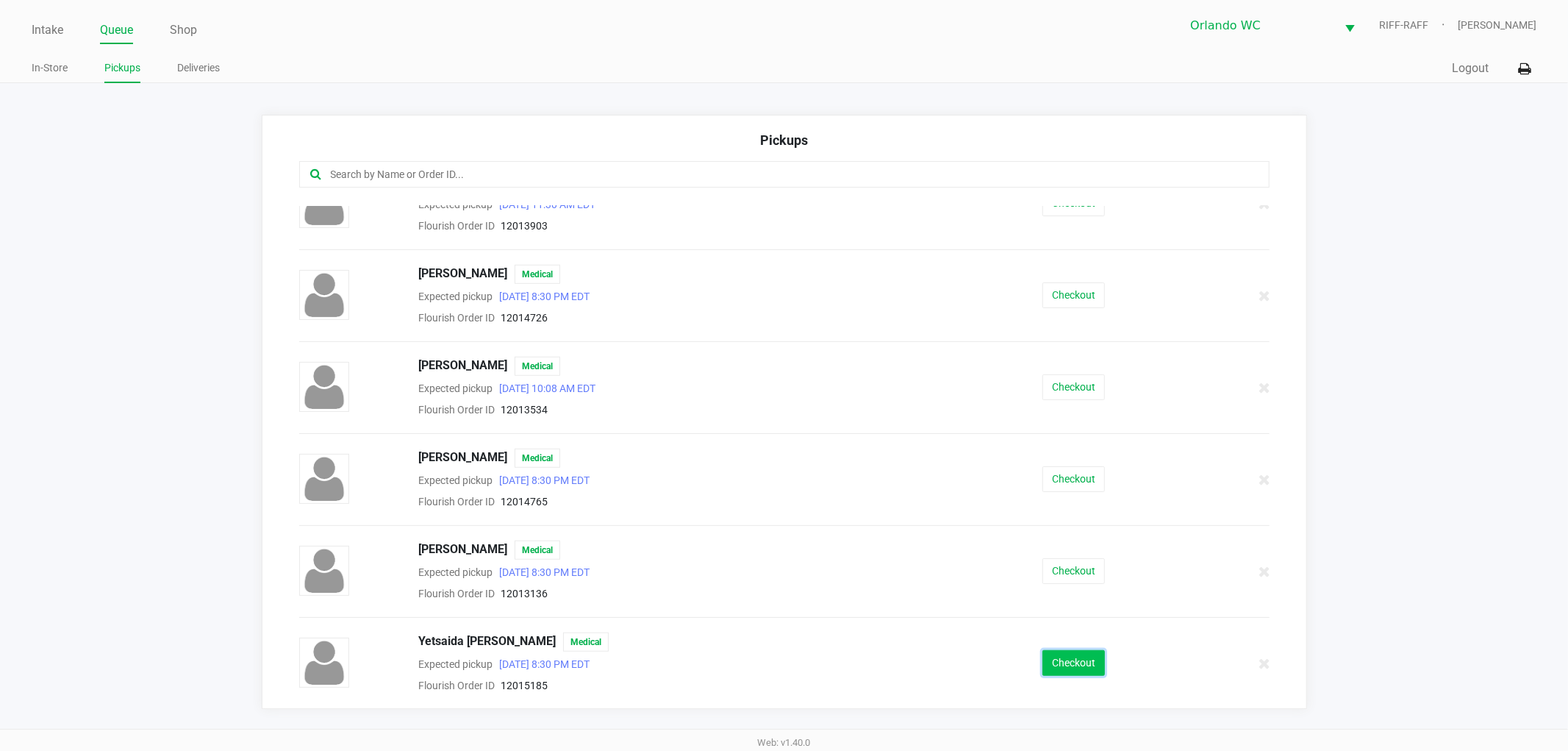
click at [1045, 657] on button "Checkout" at bounding box center [1073, 663] width 62 height 26
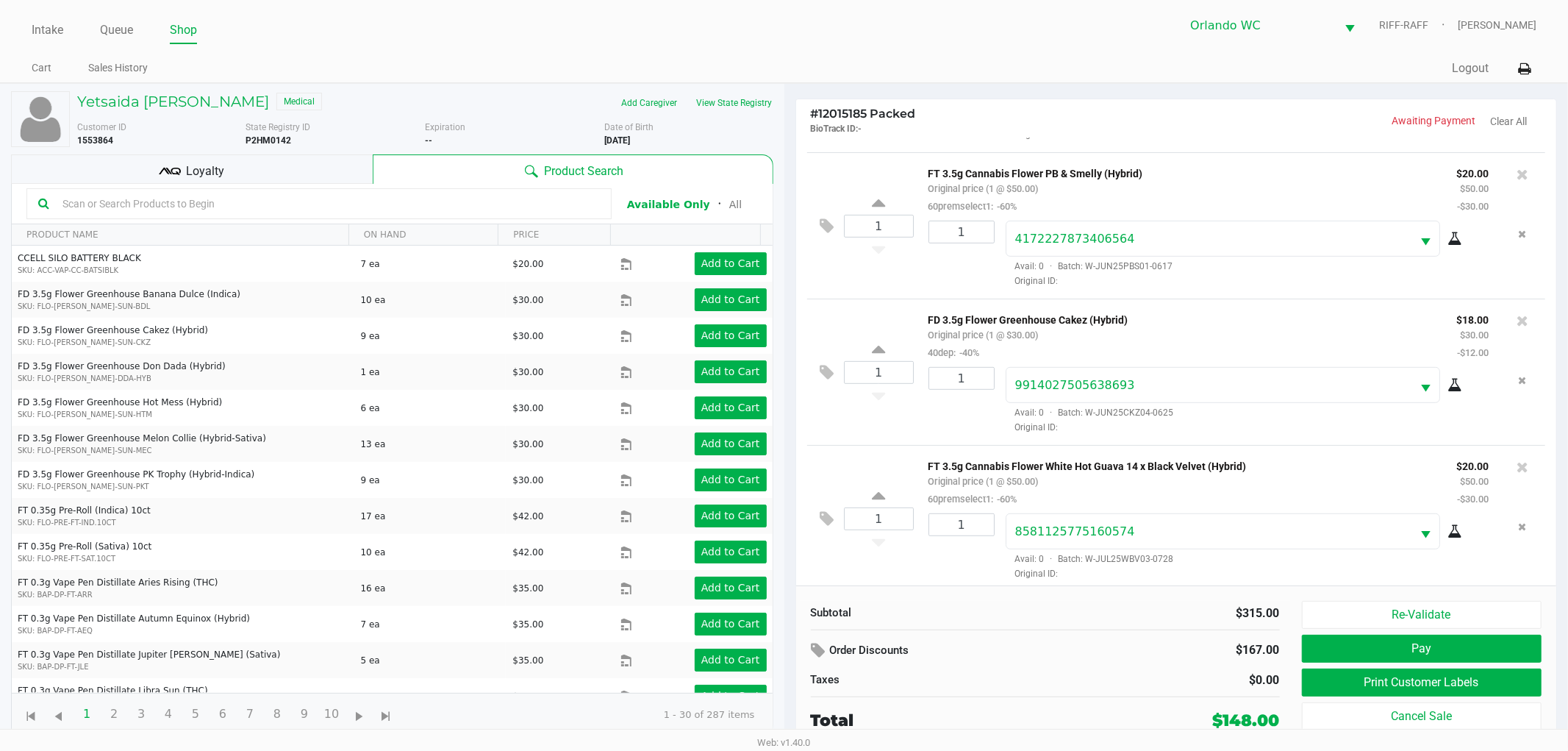
scroll to position [582, 0]
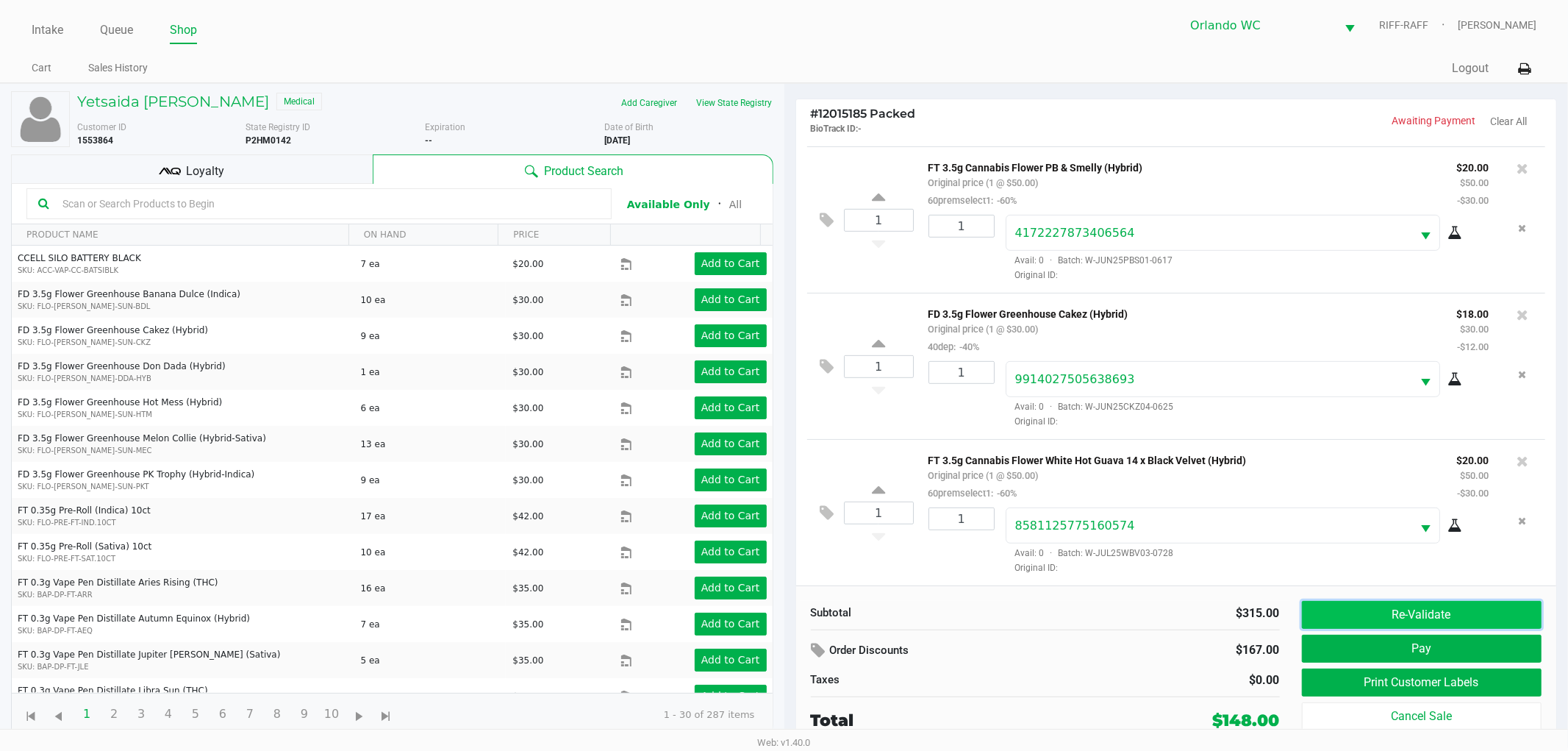
click at [1345, 621] on button "Re-Validate" at bounding box center [1422, 615] width 241 height 28
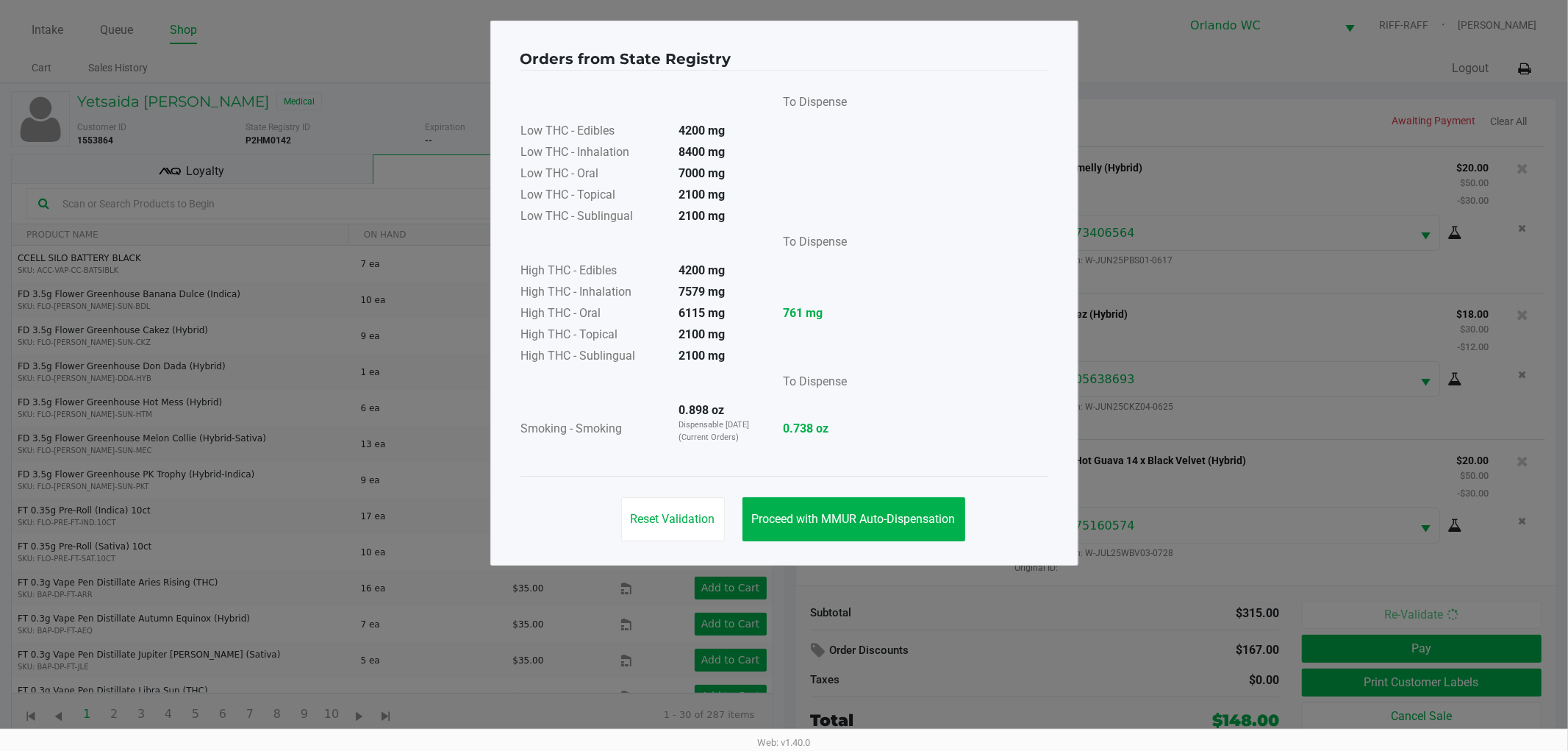
drag, startPoint x: 812, startPoint y: 542, endPoint x: 813, endPoint y: 526, distance: 16.0
click at [812, 542] on div "Reset Validation Proceed with MMUR Auto-Dispensation" at bounding box center [784, 512] width 528 height 74
click at [814, 524] on span "Proceed with MMUR Auto-Dispensation" at bounding box center [853, 519] width 203 height 14
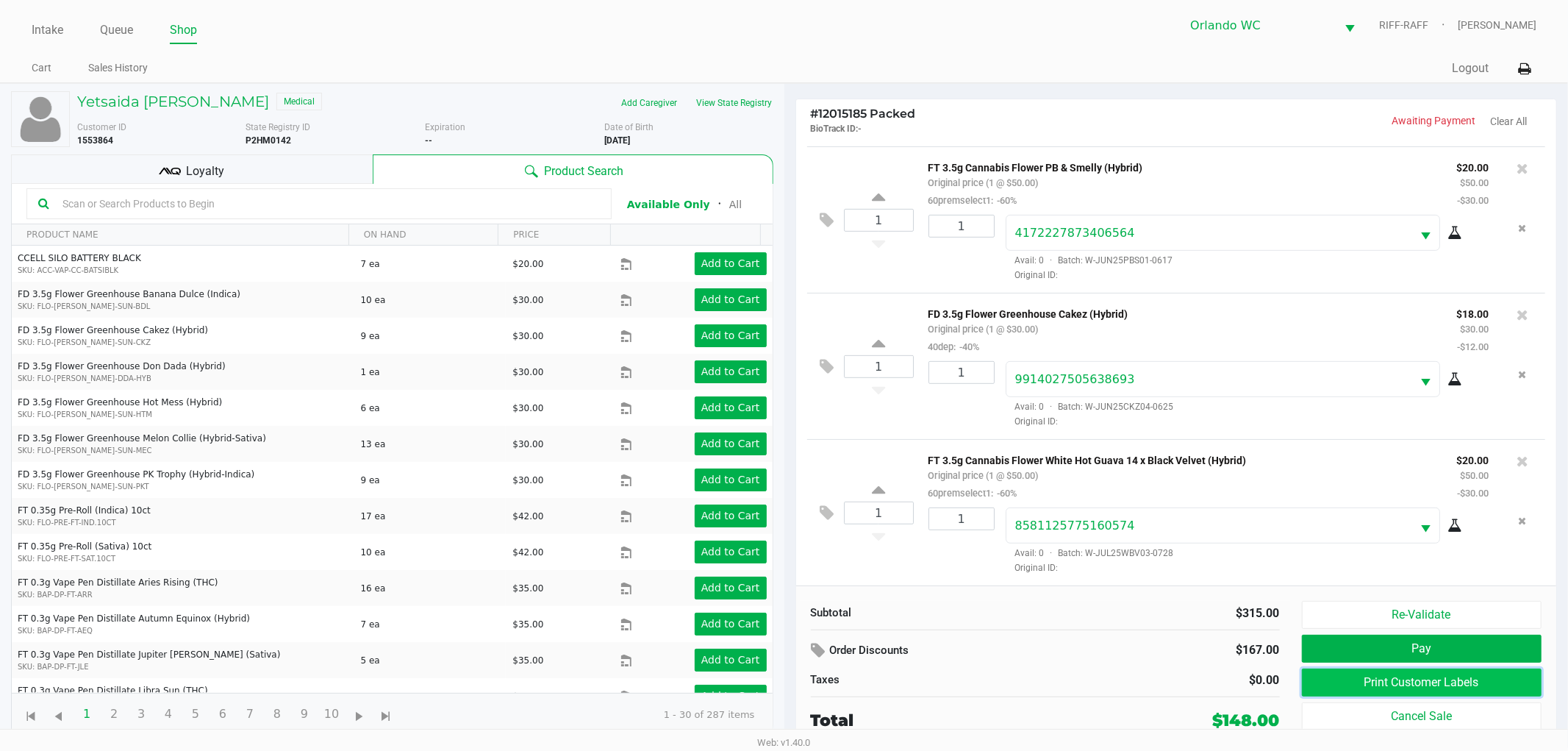
click at [1413, 687] on button "Print Customer Labels" at bounding box center [1422, 681] width 241 height 28
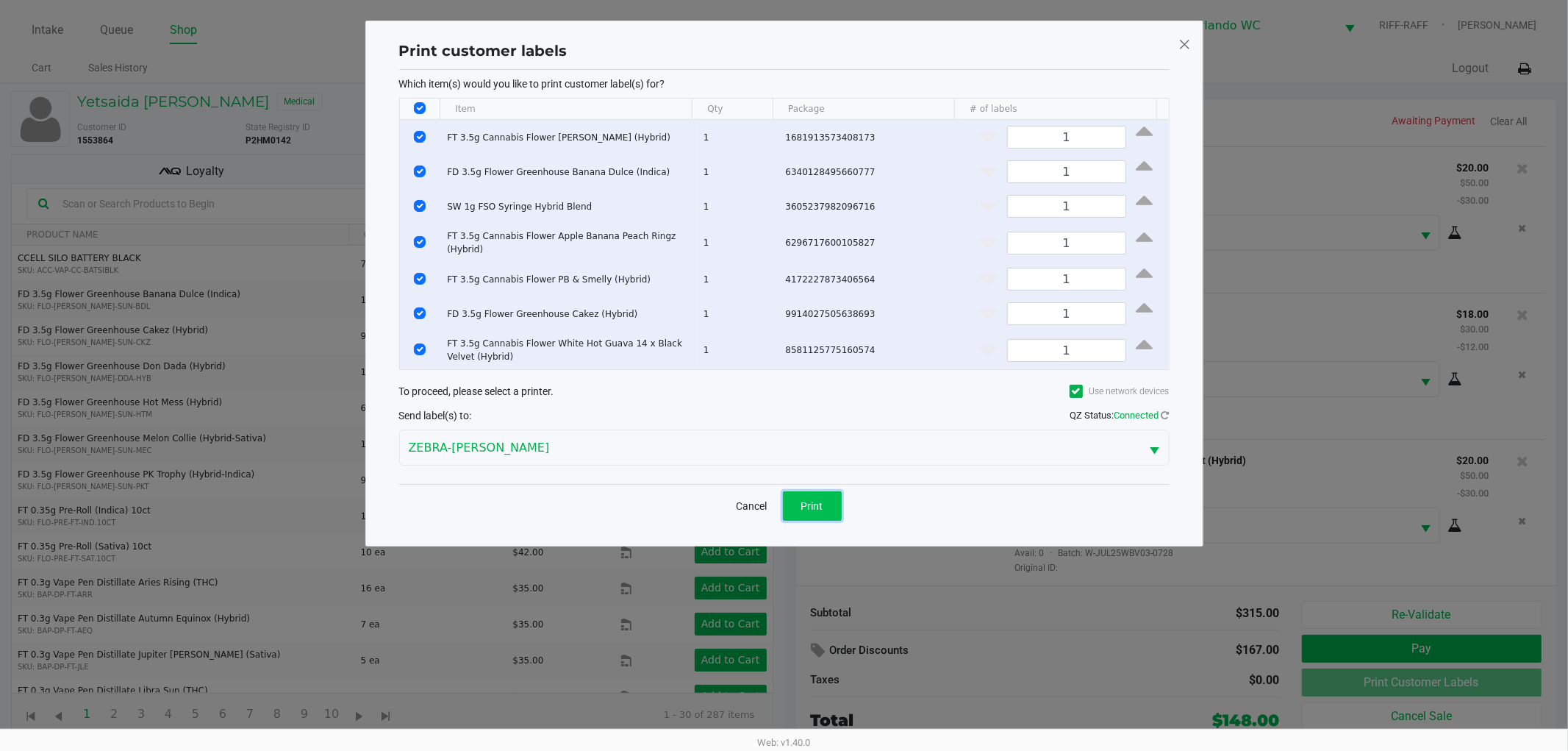
click at [809, 514] on button "Print" at bounding box center [812, 506] width 59 height 29
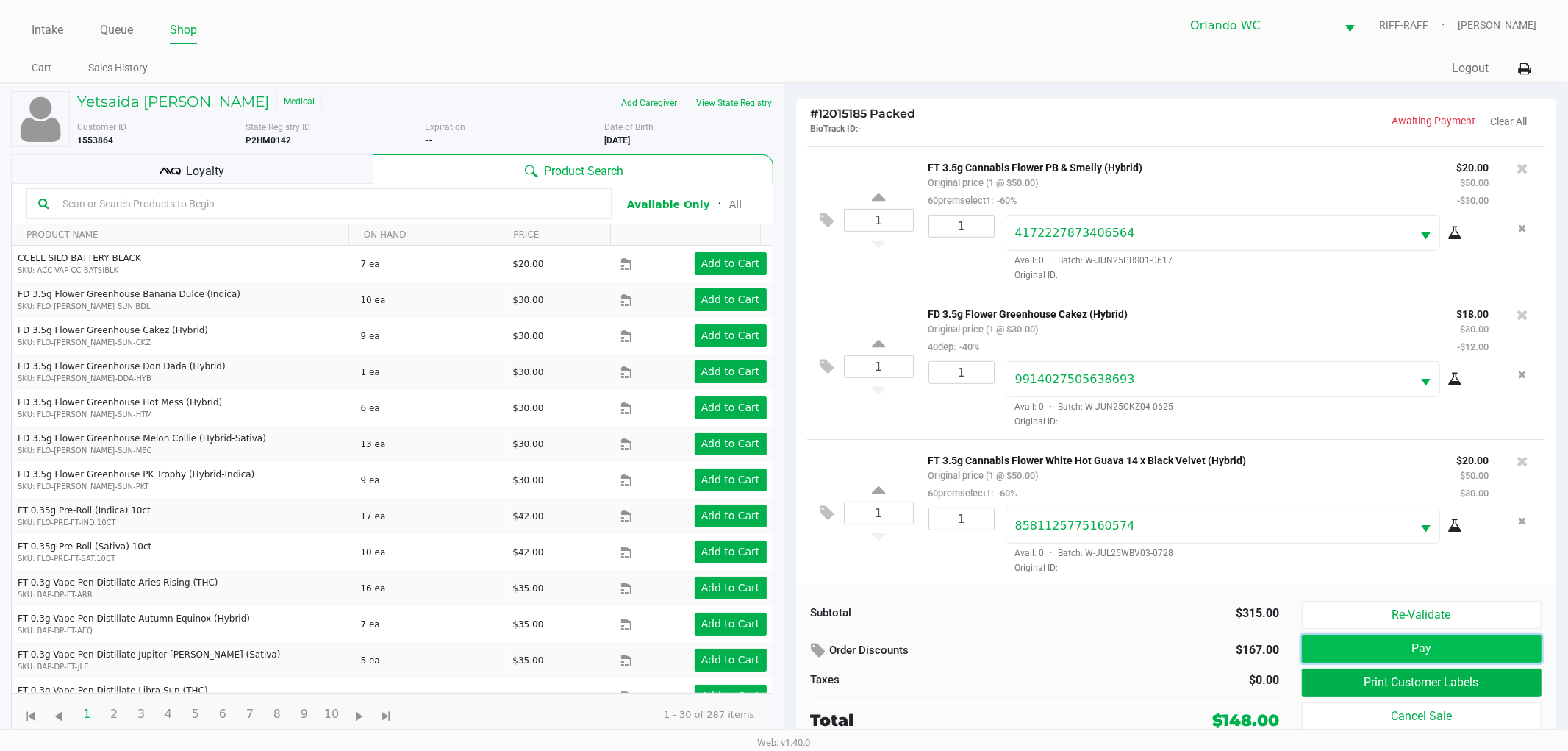
click at [1359, 652] on button "Pay" at bounding box center [1422, 648] width 241 height 28
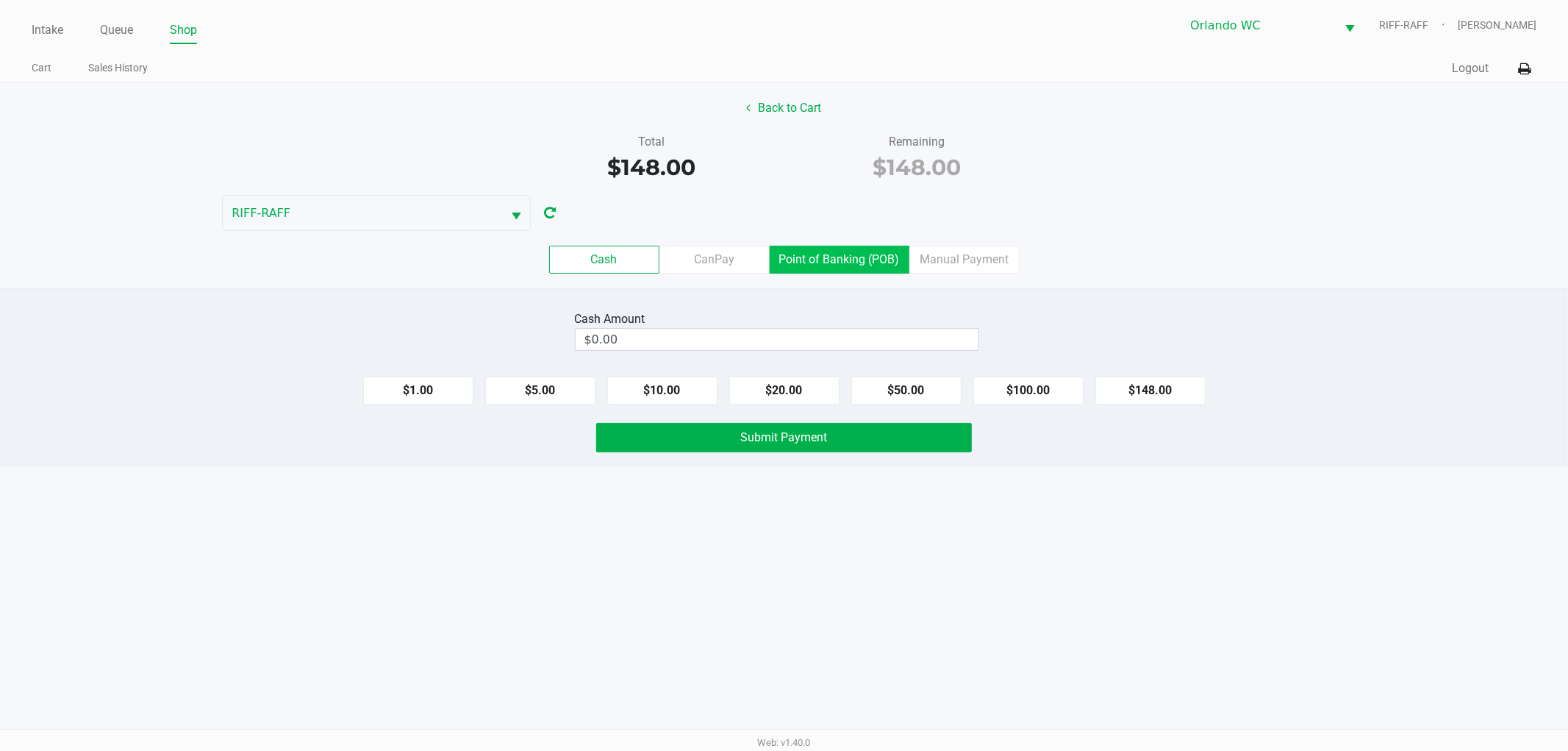
click at [817, 261] on label "Point of Banking (POB)" at bounding box center [839, 259] width 140 height 28
click at [0, 0] on 7 "Point of Banking (POB)" at bounding box center [0, 0] width 0 height 0
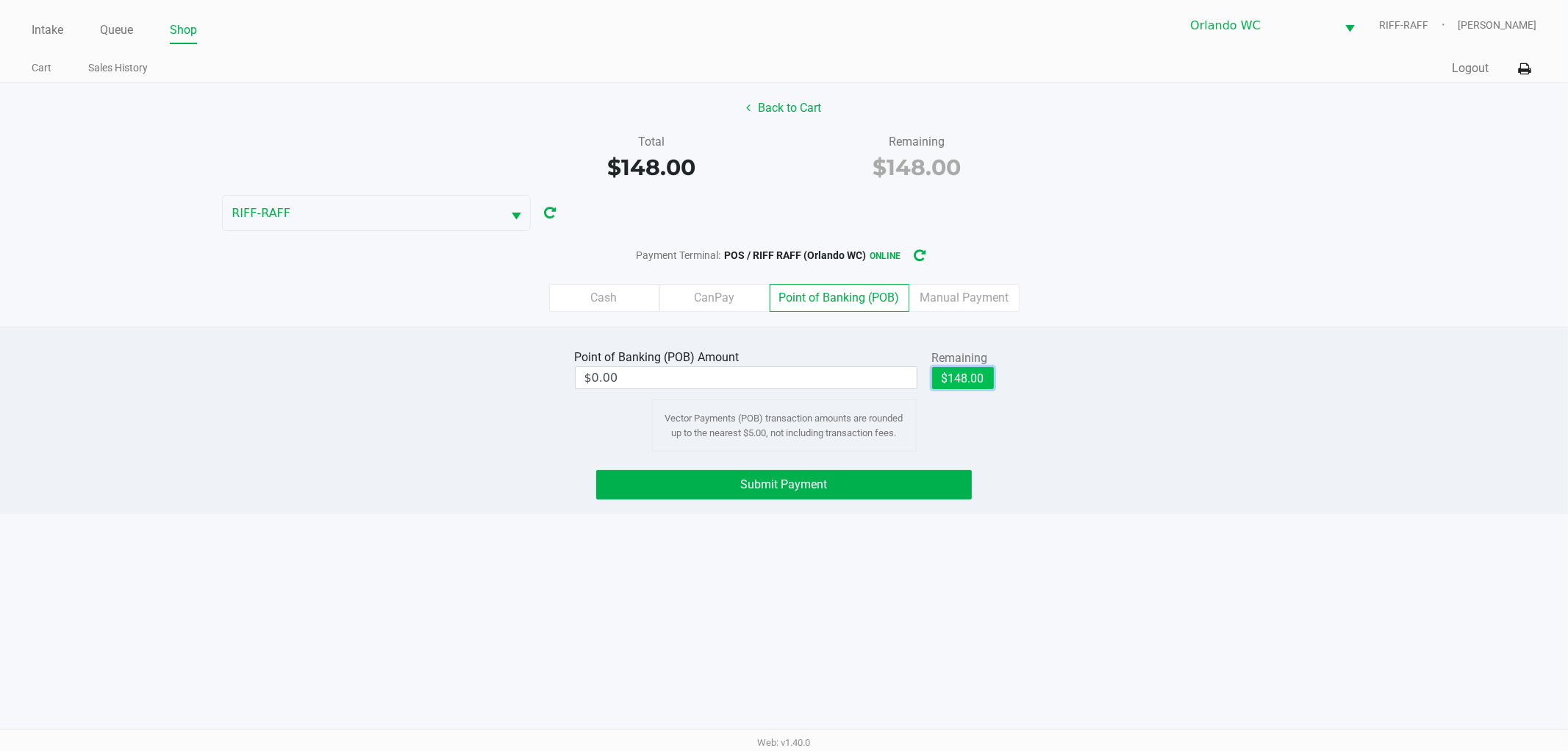
click at [987, 369] on button "$148.00" at bounding box center [962, 377] width 62 height 22
type input "$148.00"
click at [932, 492] on button "Submit Payment" at bounding box center [784, 484] width 375 height 29
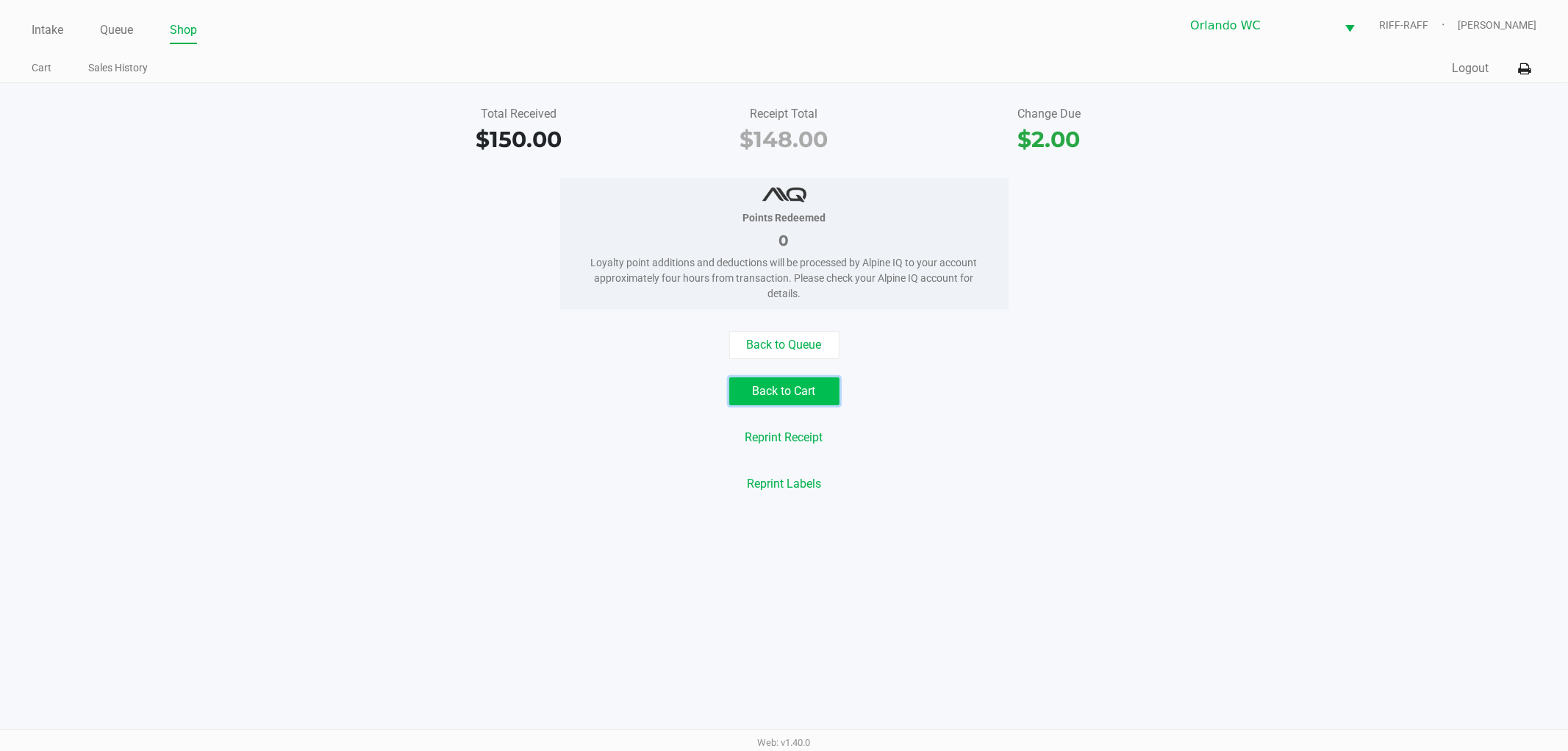
click at [800, 388] on button "Back to Cart" at bounding box center [784, 391] width 111 height 28
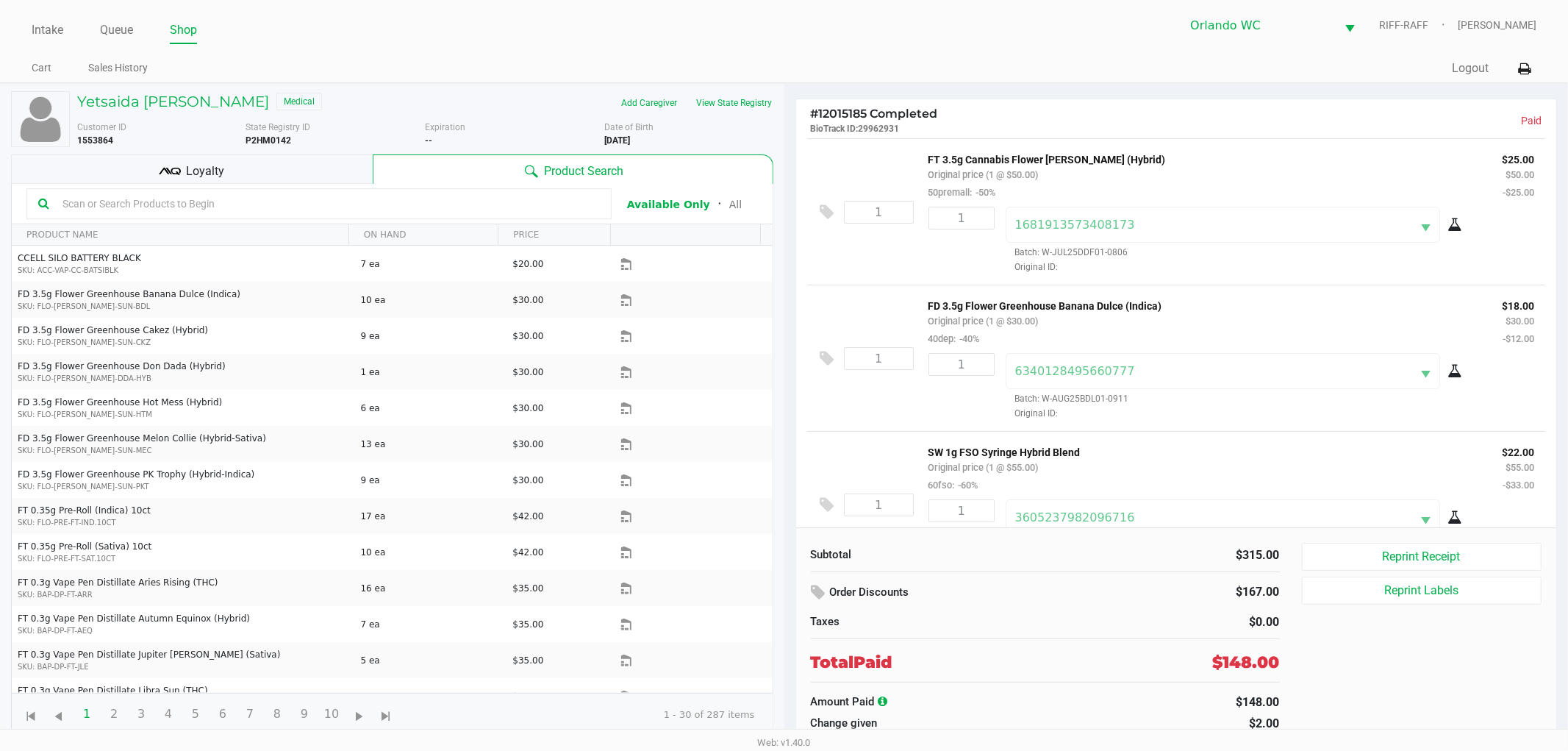
click at [882, 701] on icon at bounding box center [883, 701] width 10 height 11
click at [63, 34] on ul "Intake Queue Shop" at bounding box center [407, 31] width 752 height 25
click at [111, 28] on link "Queue" at bounding box center [116, 29] width 33 height 21
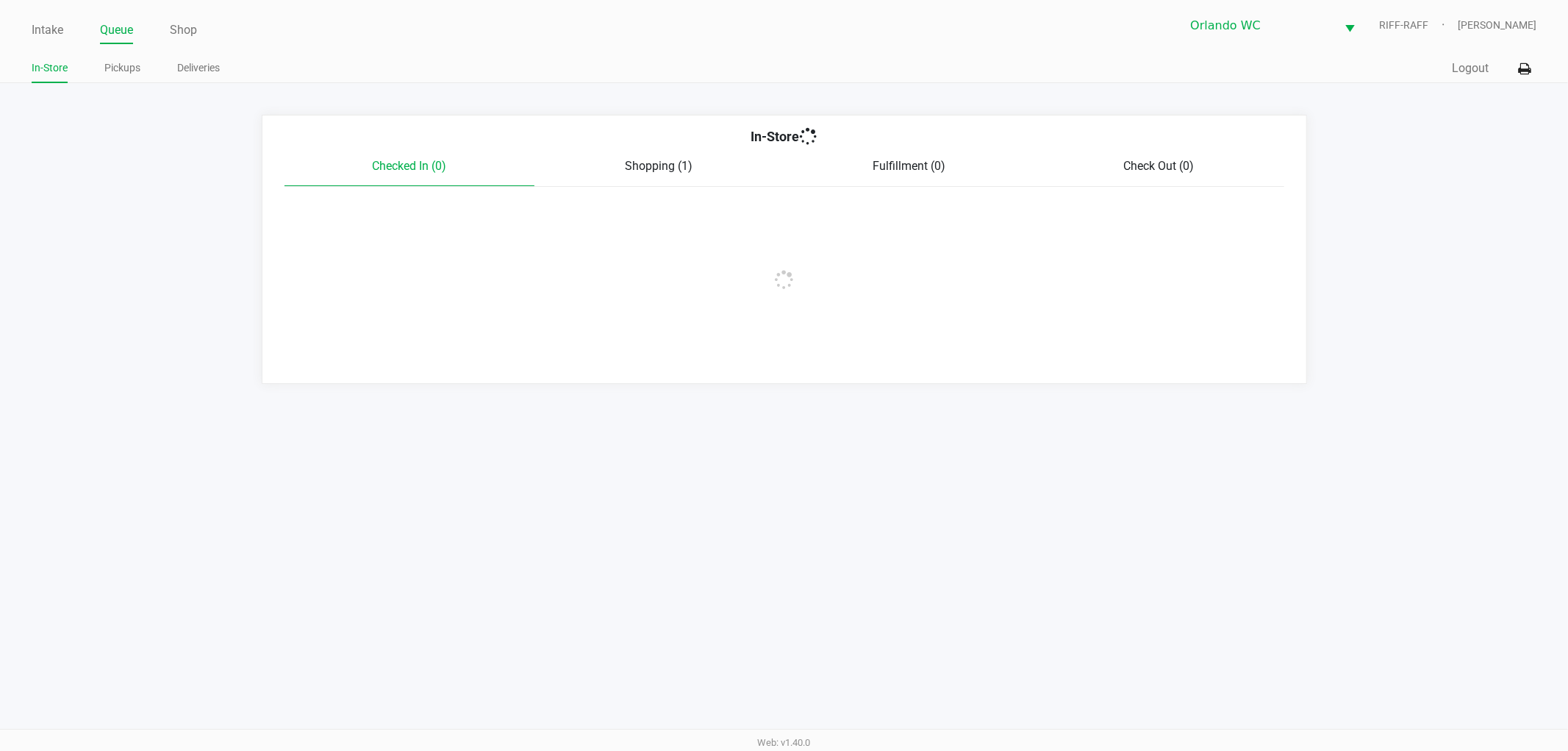
click at [1547, 29] on div "Intake Queue Shop Orlando WC RIFF-RAFF Lisa Heinzman In-Store Pickups Deliverie…" at bounding box center [784, 41] width 1568 height 83
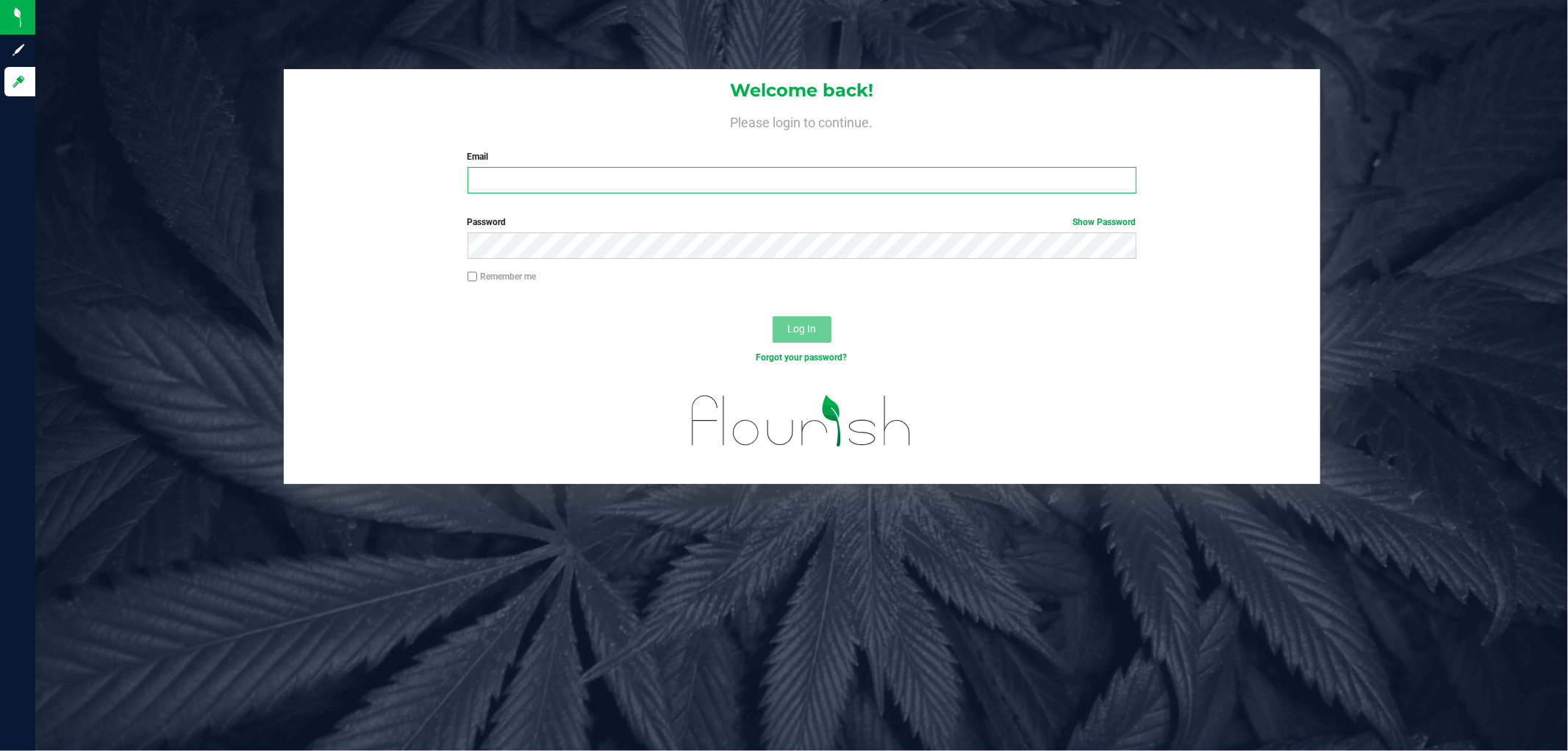
click at [557, 178] on input "Email" at bounding box center [801, 180] width 669 height 27
type input "lheinzman@liveparallel.com"
click at [773, 317] on button "Log In" at bounding box center [802, 330] width 59 height 27
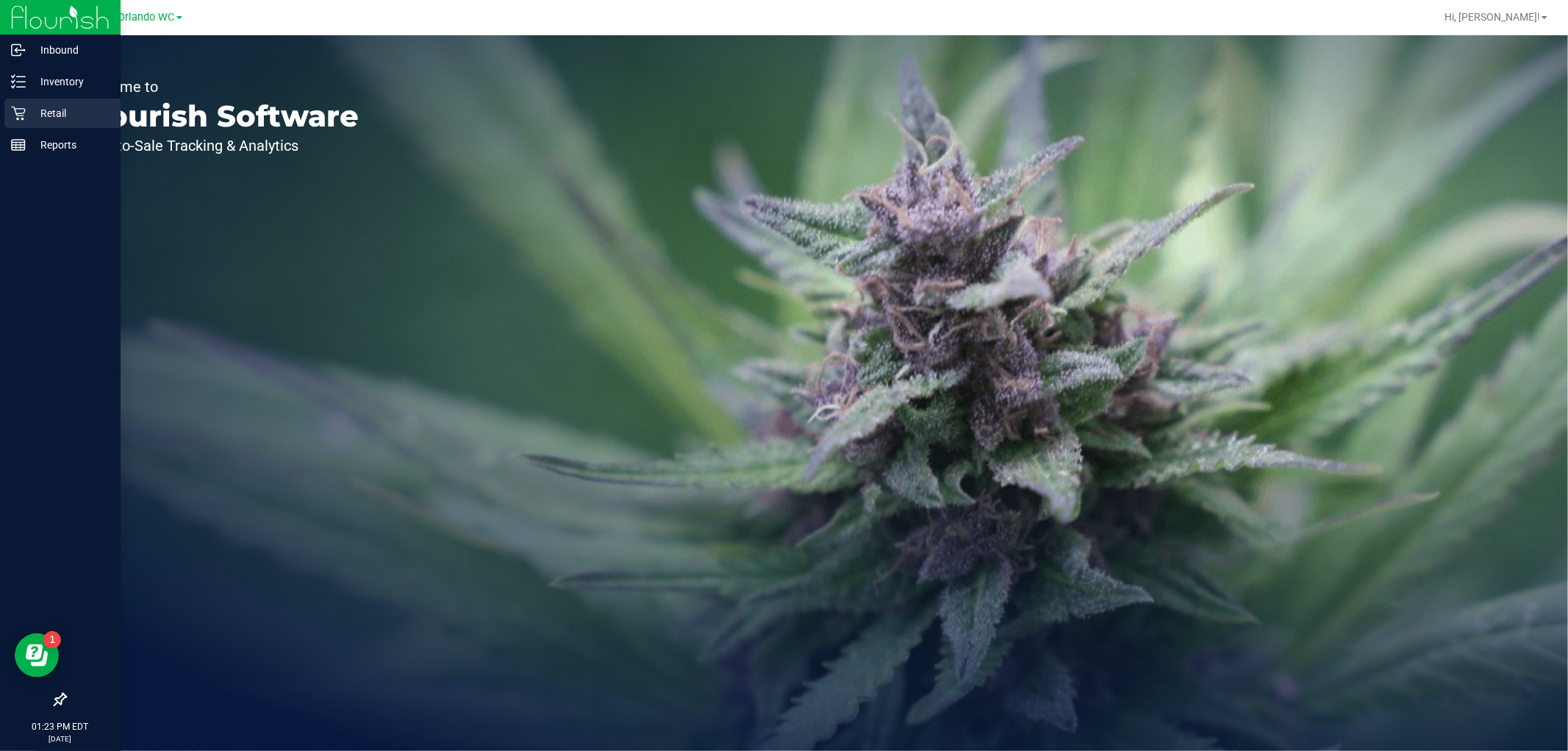
click at [19, 99] on div "Retail" at bounding box center [62, 112] width 116 height 29
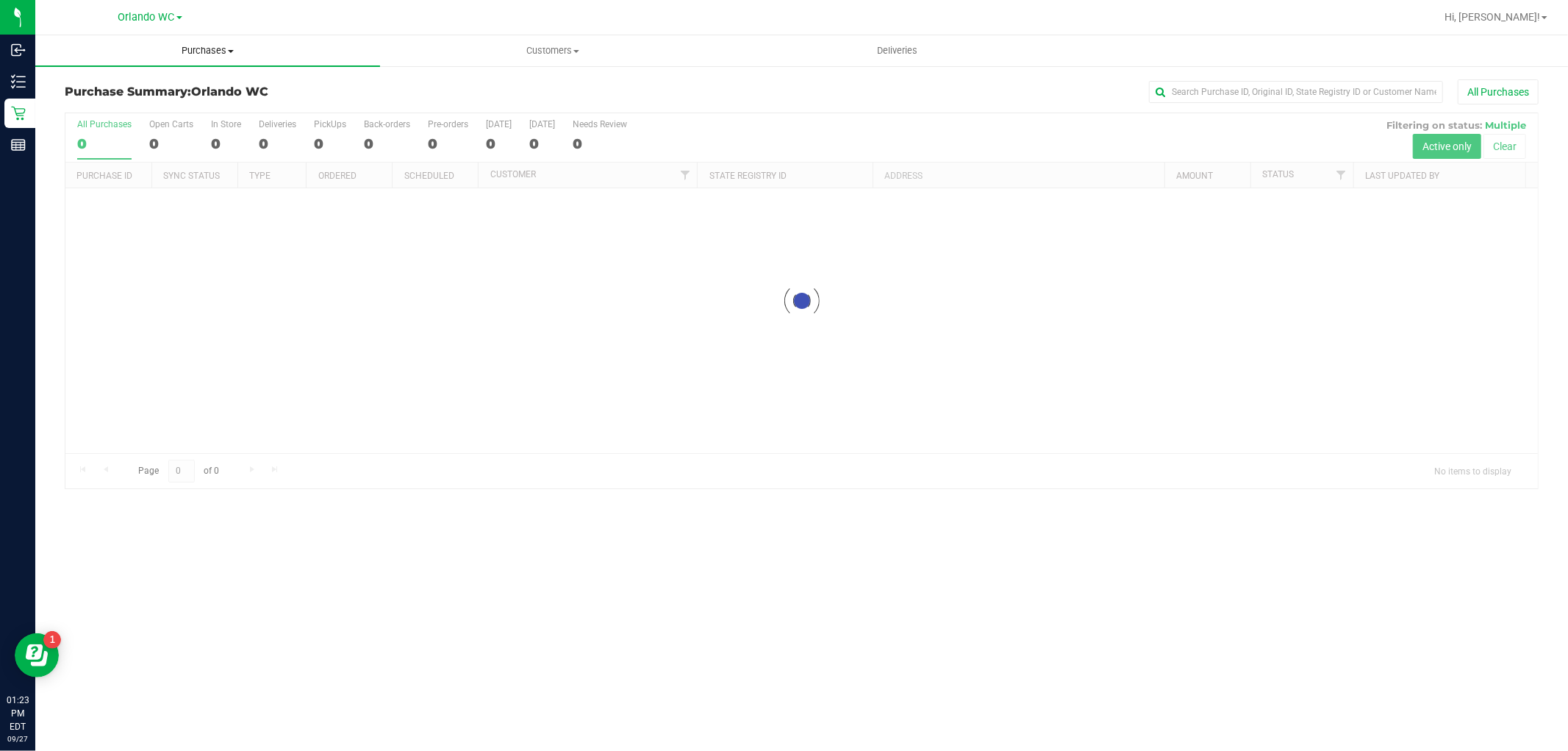
click at [157, 46] on span "Purchases" at bounding box center [208, 50] width 345 height 13
click at [100, 105] on span "Fulfillment" at bounding box center [81, 106] width 91 height 12
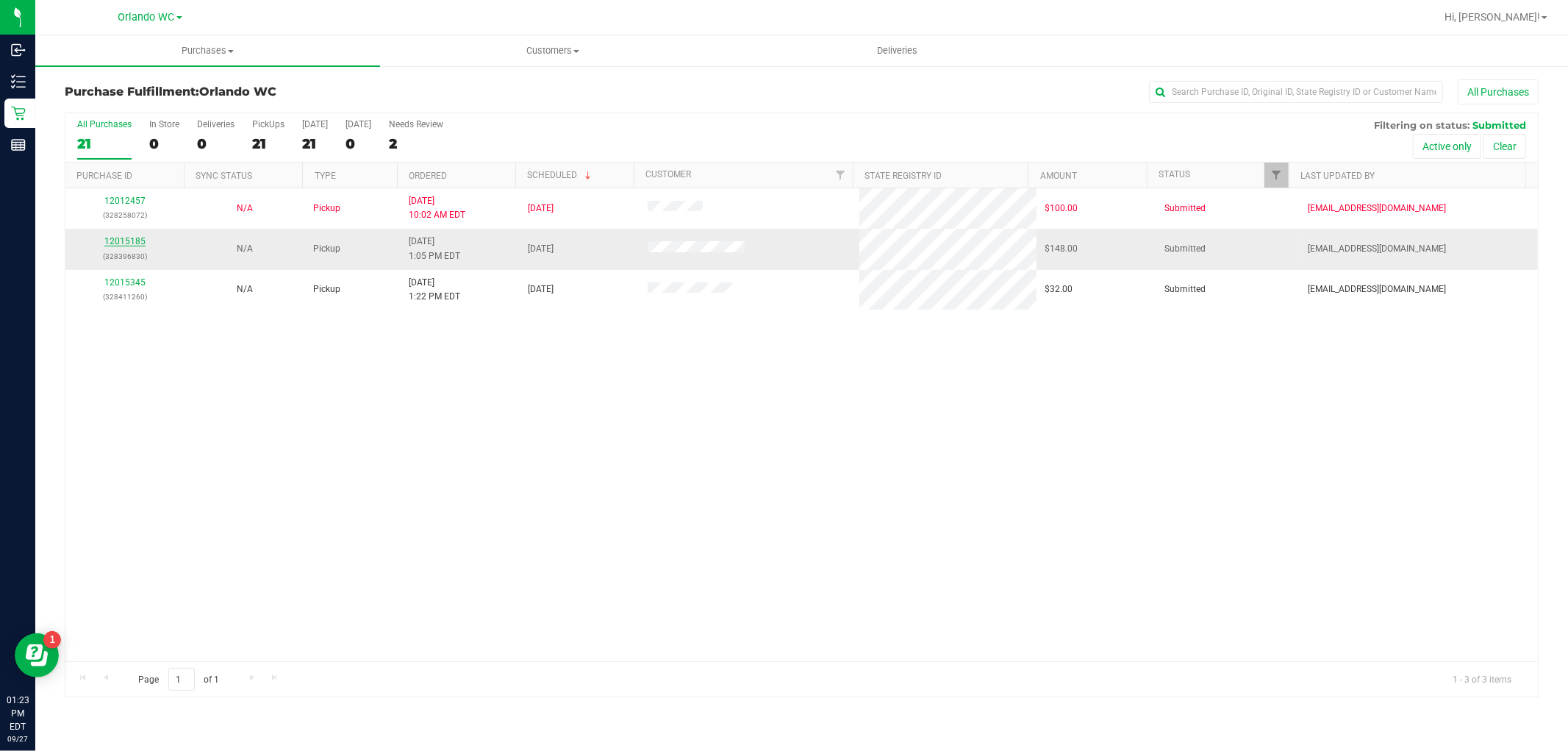
click at [119, 243] on link "12015185" at bounding box center [125, 242] width 41 height 11
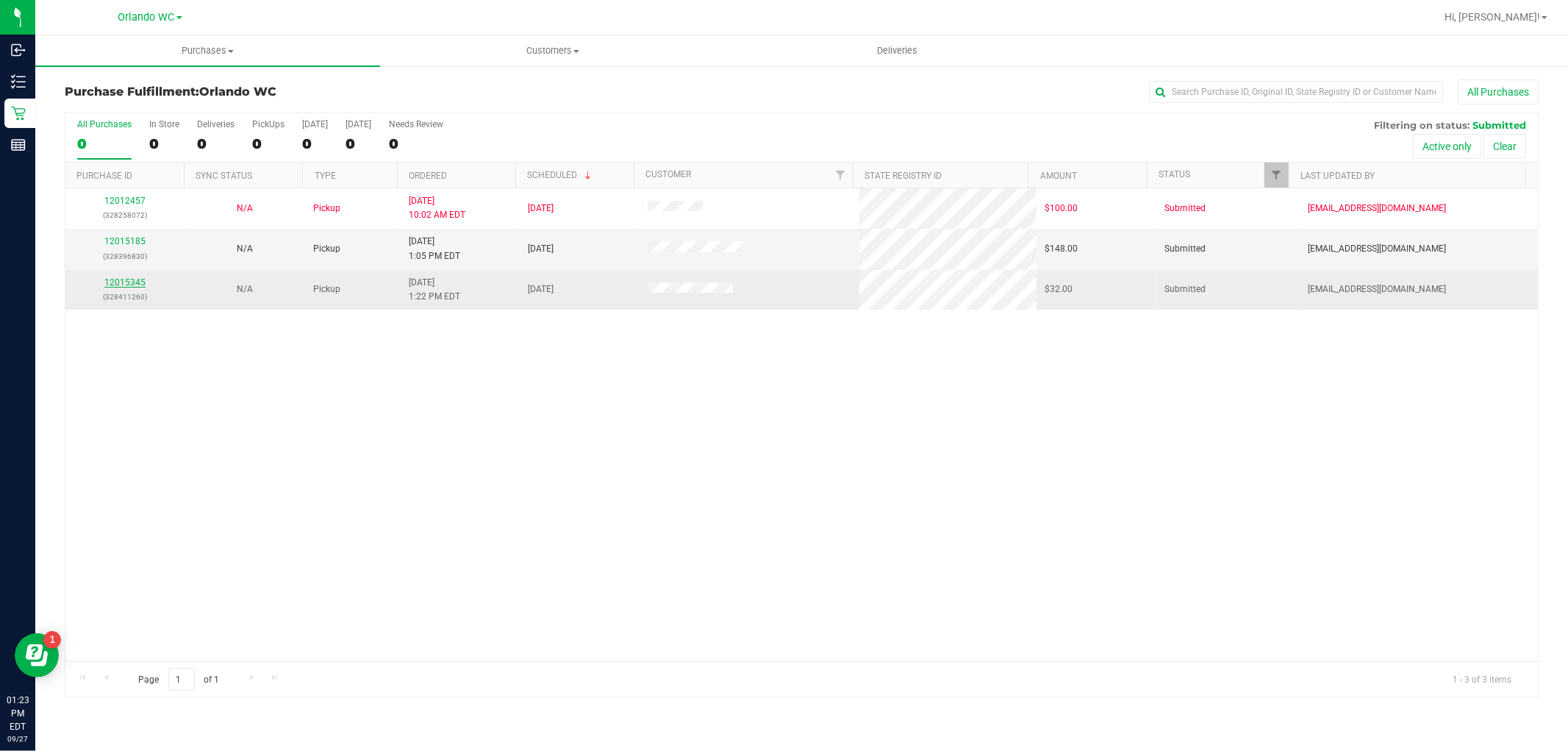
click at [126, 282] on link "12015345" at bounding box center [125, 283] width 41 height 11
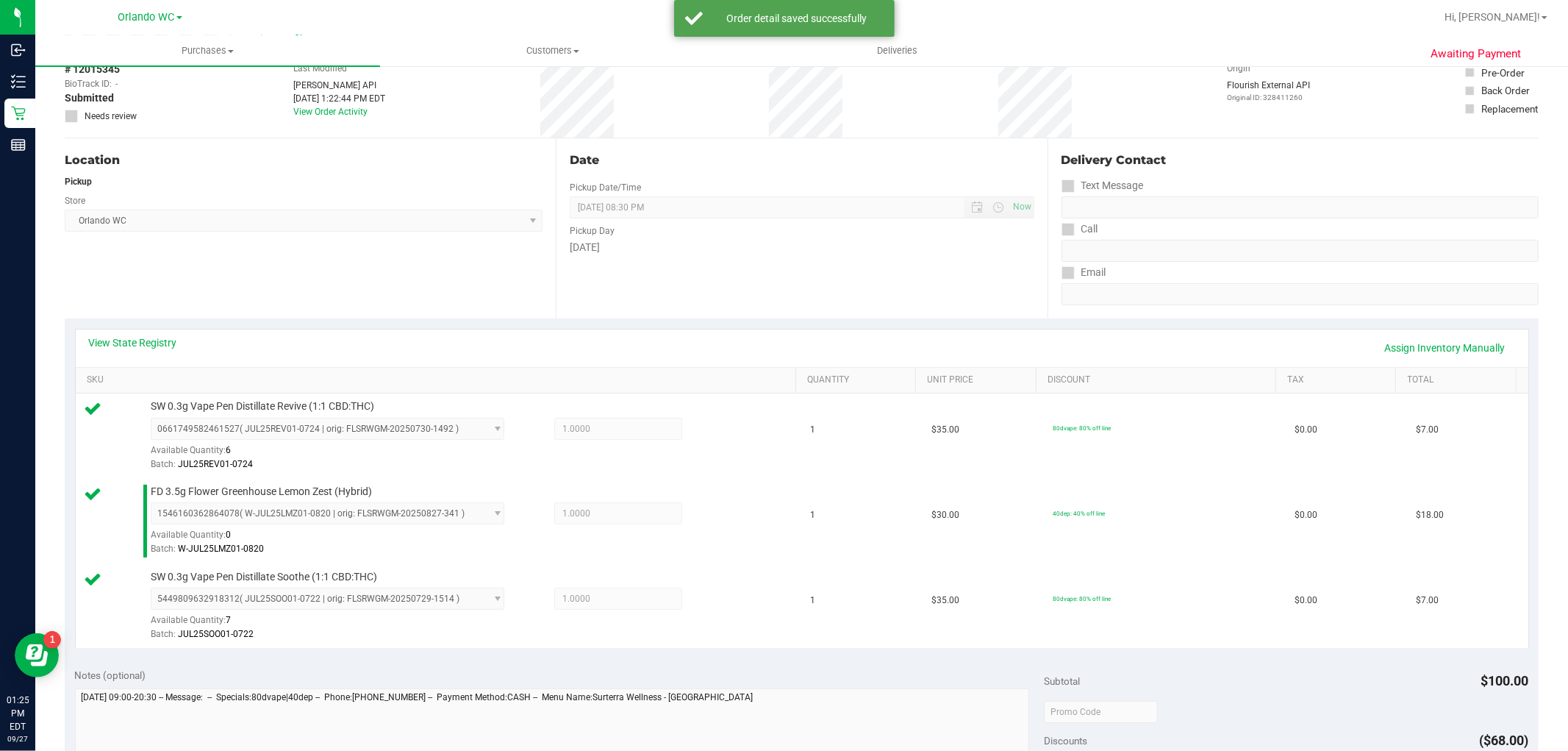
scroll to position [326, 0]
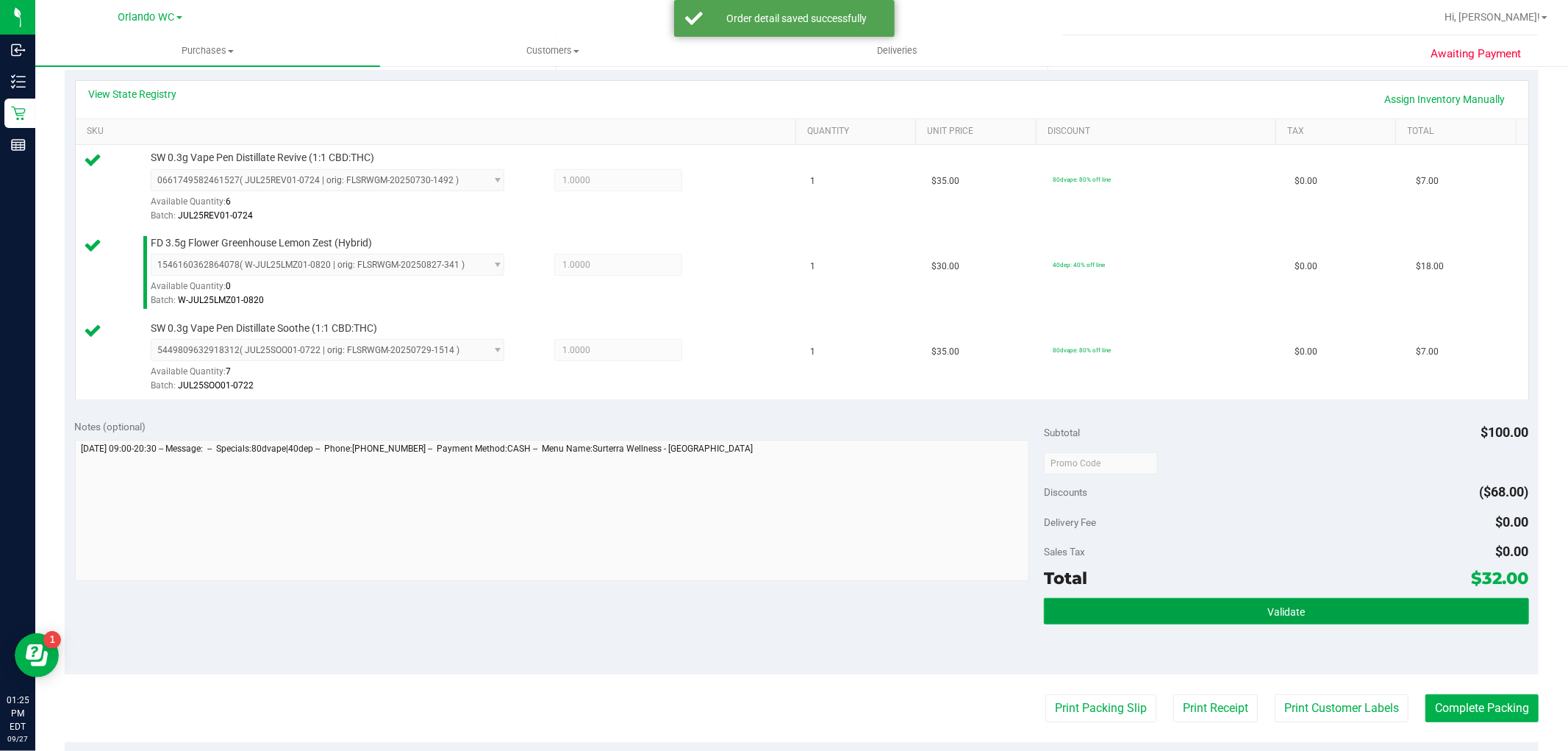
click at [1170, 619] on button "Validate" at bounding box center [1285, 611] width 484 height 27
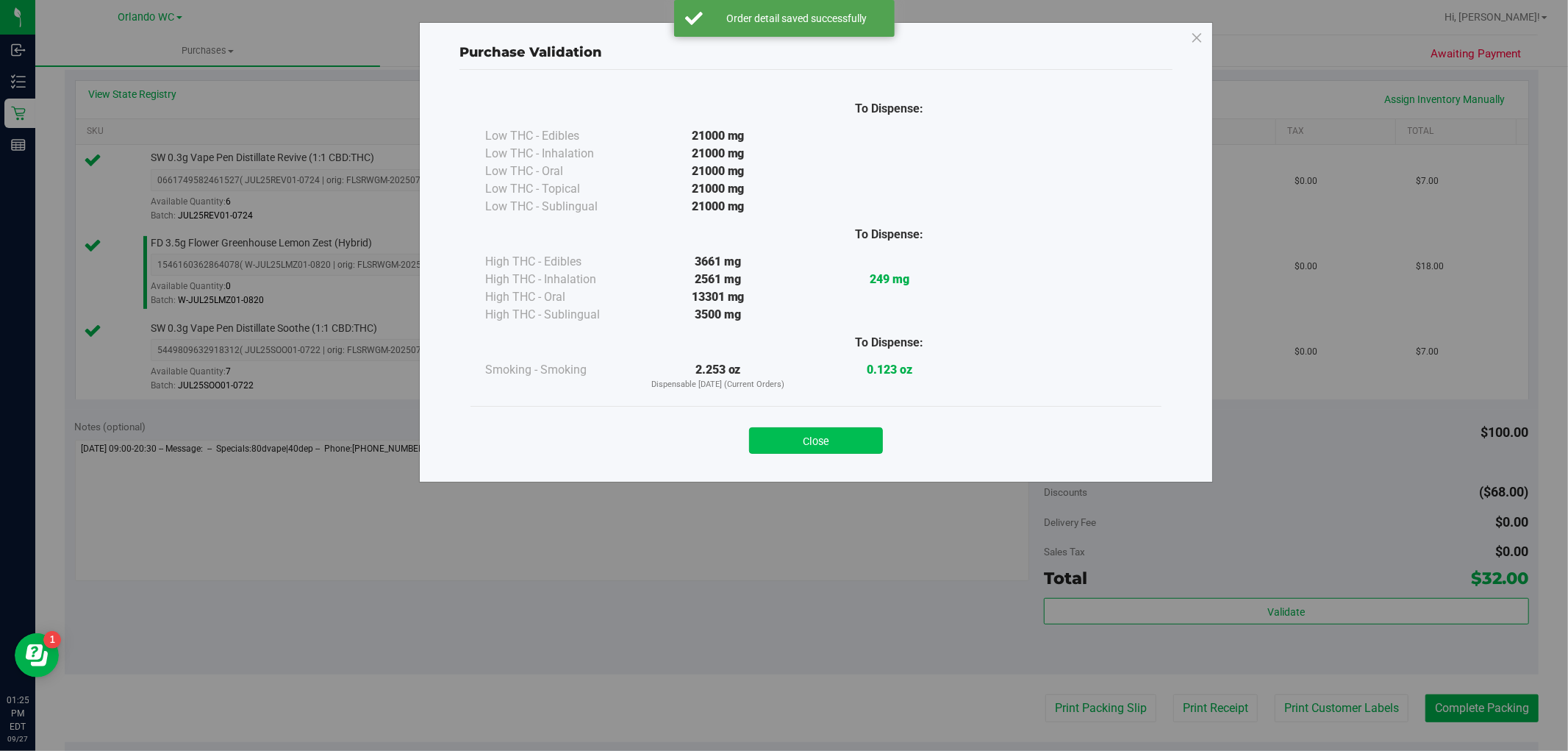
click at [856, 442] on button "Close" at bounding box center [816, 441] width 134 height 27
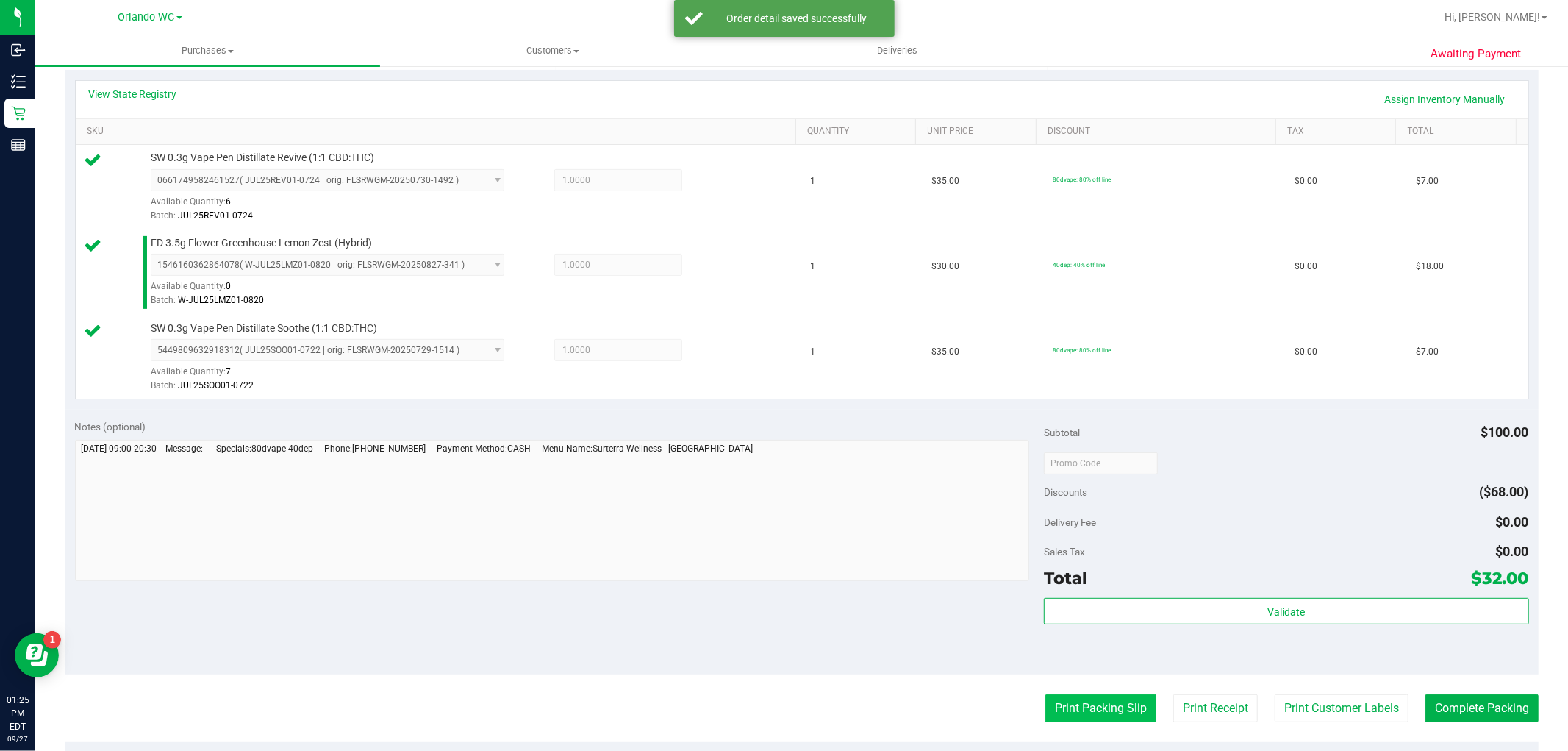
click at [1096, 708] on button "Print Packing Slip" at bounding box center [1100, 707] width 111 height 28
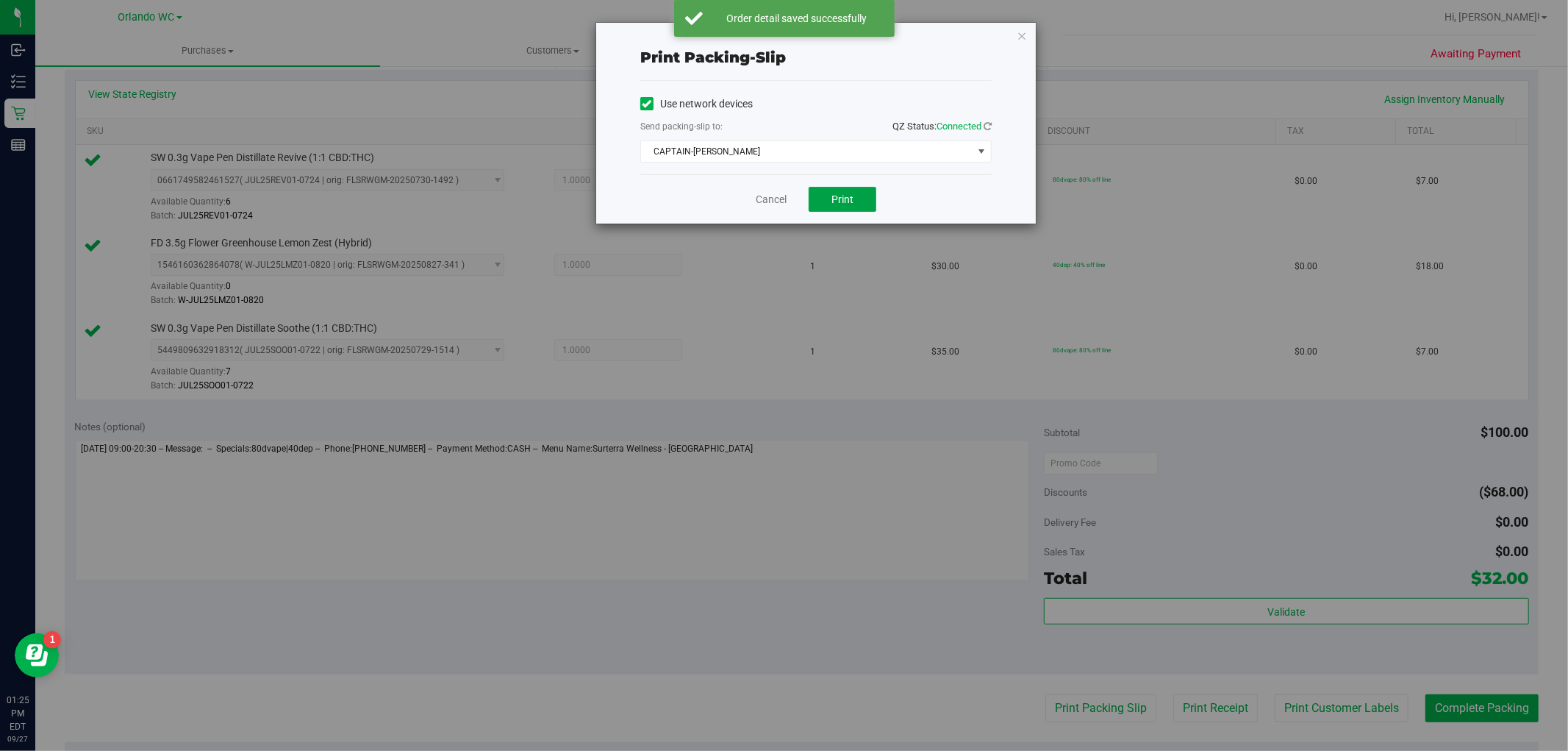
drag, startPoint x: 836, startPoint y: 203, endPoint x: 1080, endPoint y: 180, distance: 245.1
click at [1084, 180] on div "Print packing-slip Use network devices Send packing-slip to: QZ Status: Connect…" at bounding box center [789, 376] width 1579 height 751
click at [983, 156] on span "select" at bounding box center [981, 151] width 12 height 12
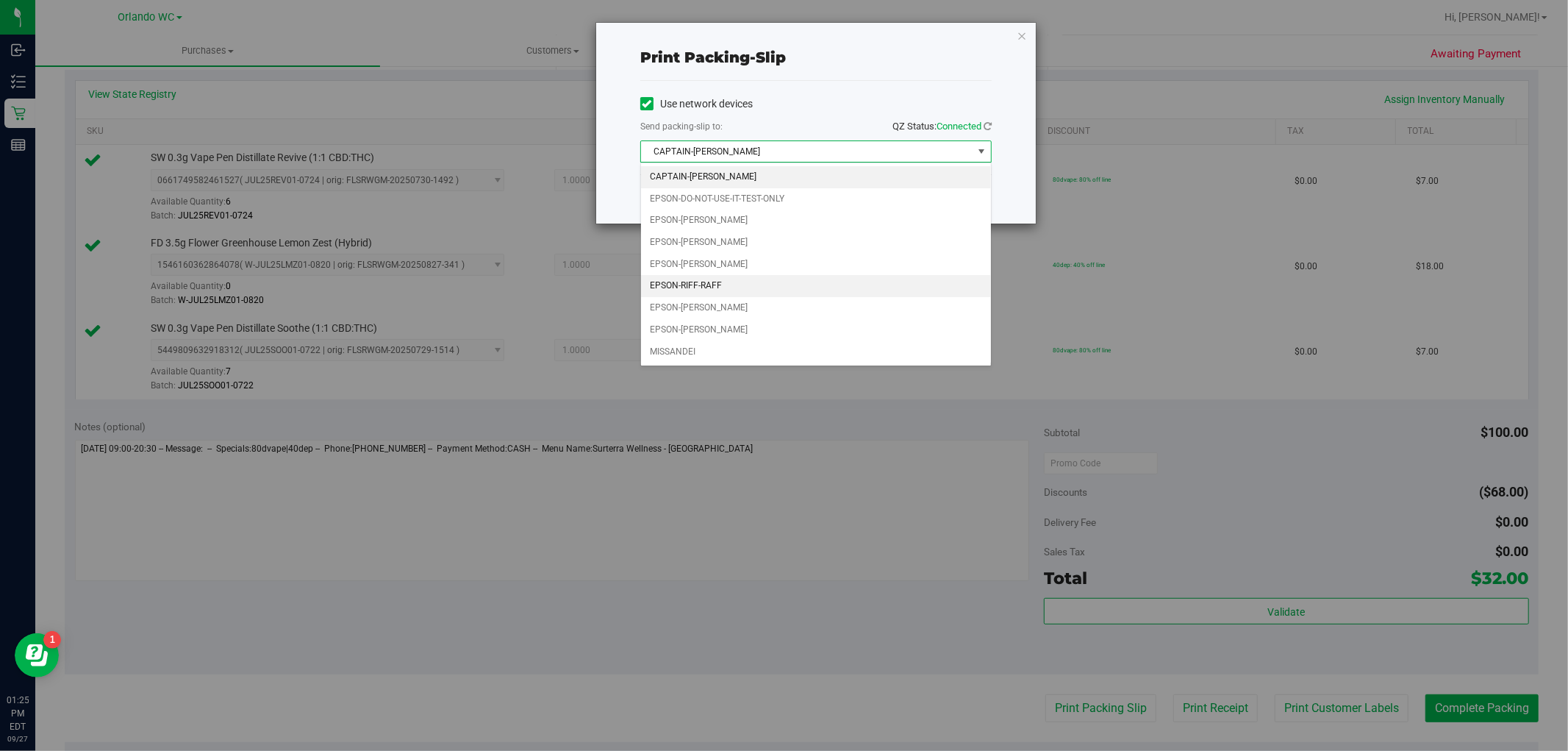
click at [748, 291] on li "EPSON-RIFF-RAFF" at bounding box center [816, 285] width 349 height 22
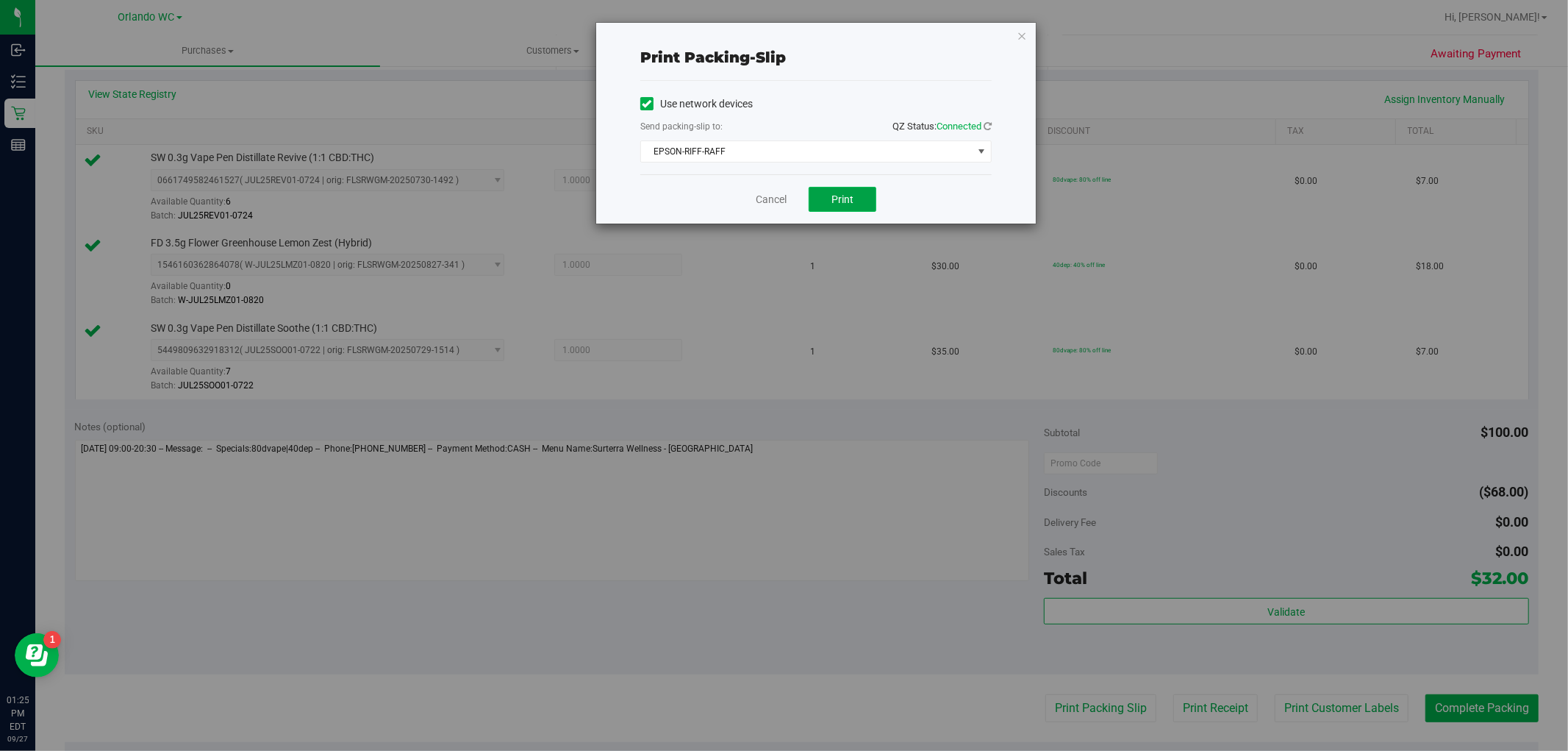
click at [836, 199] on span "Print" at bounding box center [842, 199] width 22 height 12
click at [1016, 34] on icon "button" at bounding box center [1022, 36] width 11 height 18
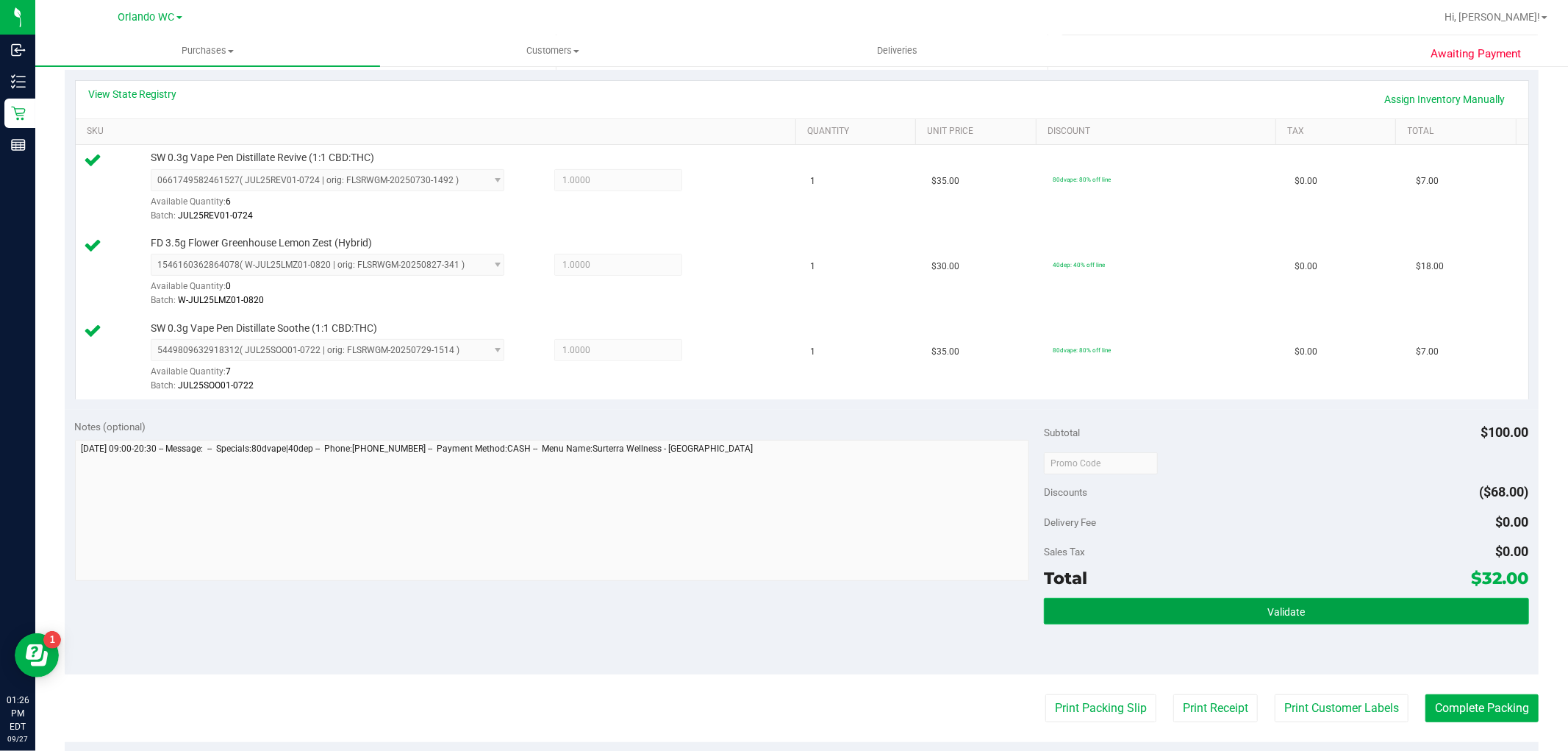
click at [1267, 606] on span "Validate" at bounding box center [1285, 611] width 37 height 12
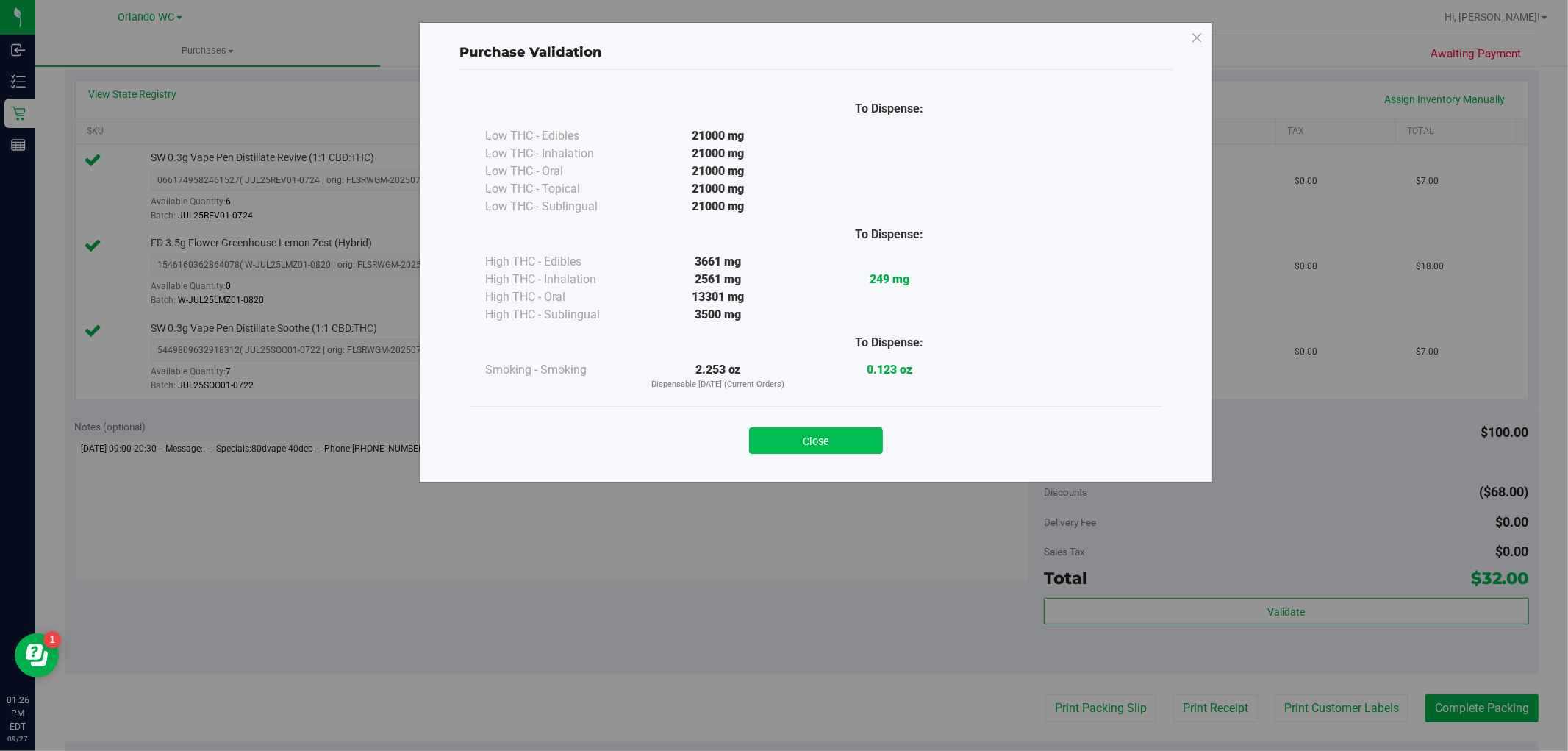
click at [835, 446] on button "Close" at bounding box center [816, 441] width 134 height 27
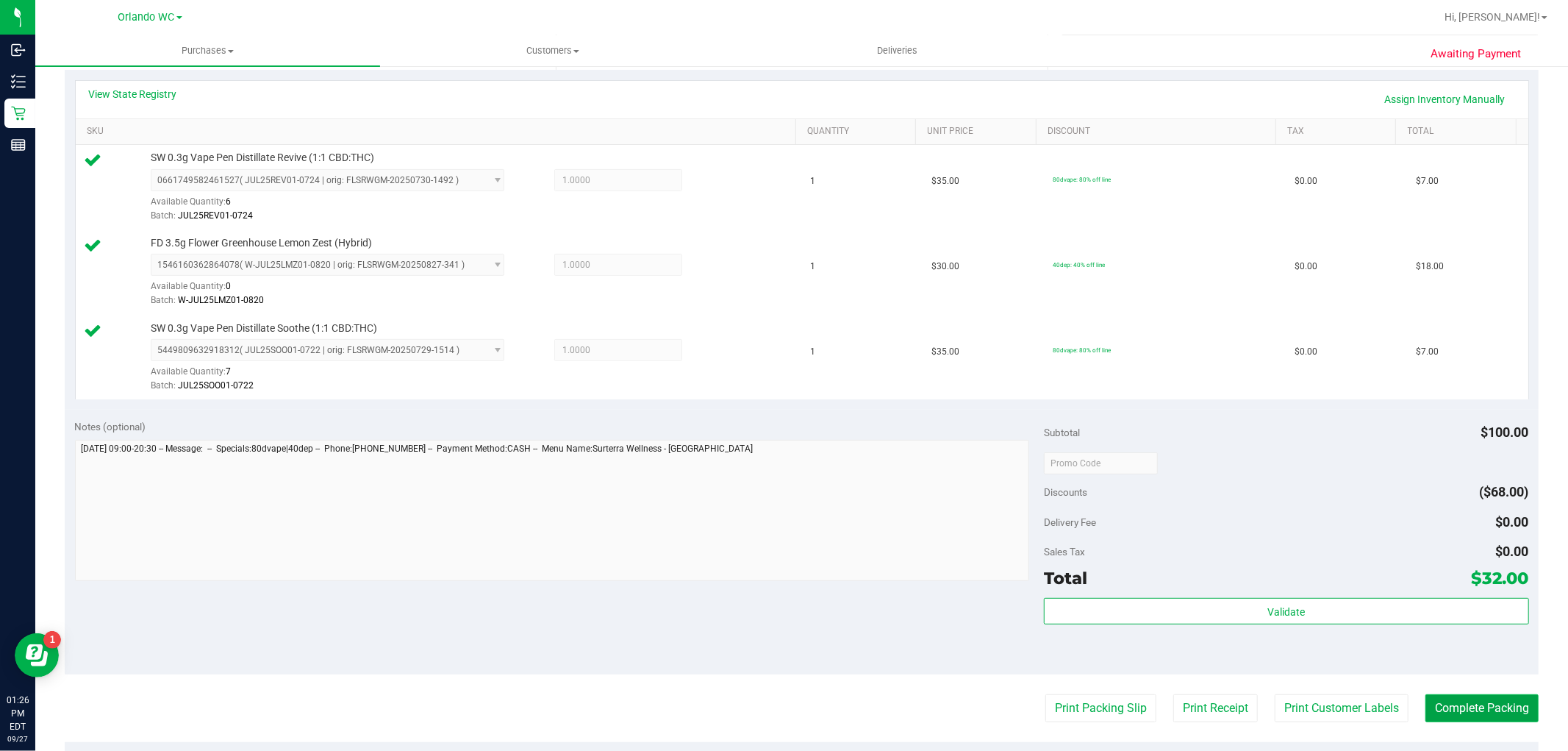
click at [1444, 706] on button "Complete Packing" at bounding box center [1482, 707] width 113 height 28
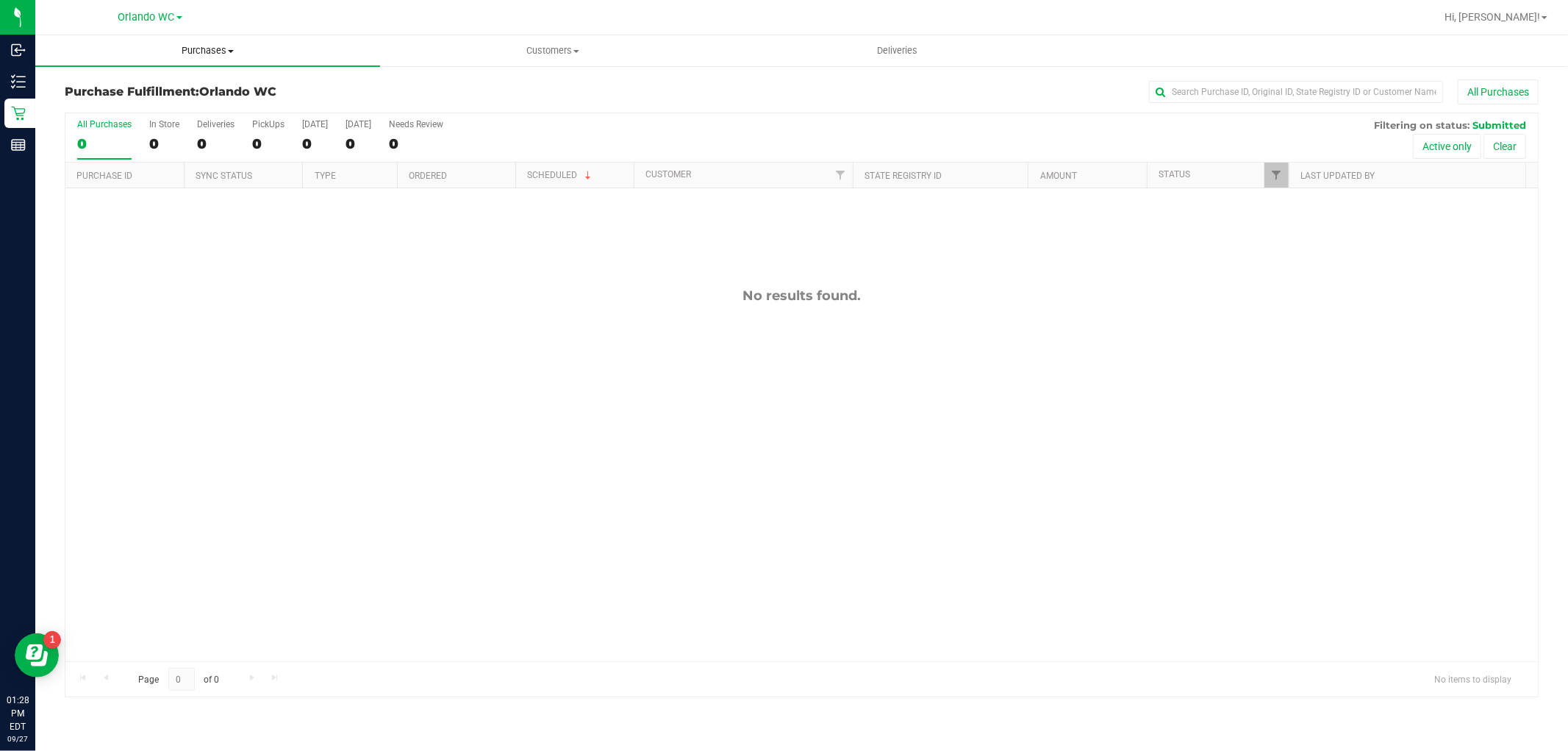
click at [202, 42] on uib-tab-heading "Purchases Summary of purchases Fulfillment All purchases" at bounding box center [208, 51] width 345 height 31
click at [166, 91] on span "Summary of purchases" at bounding box center [111, 88] width 151 height 12
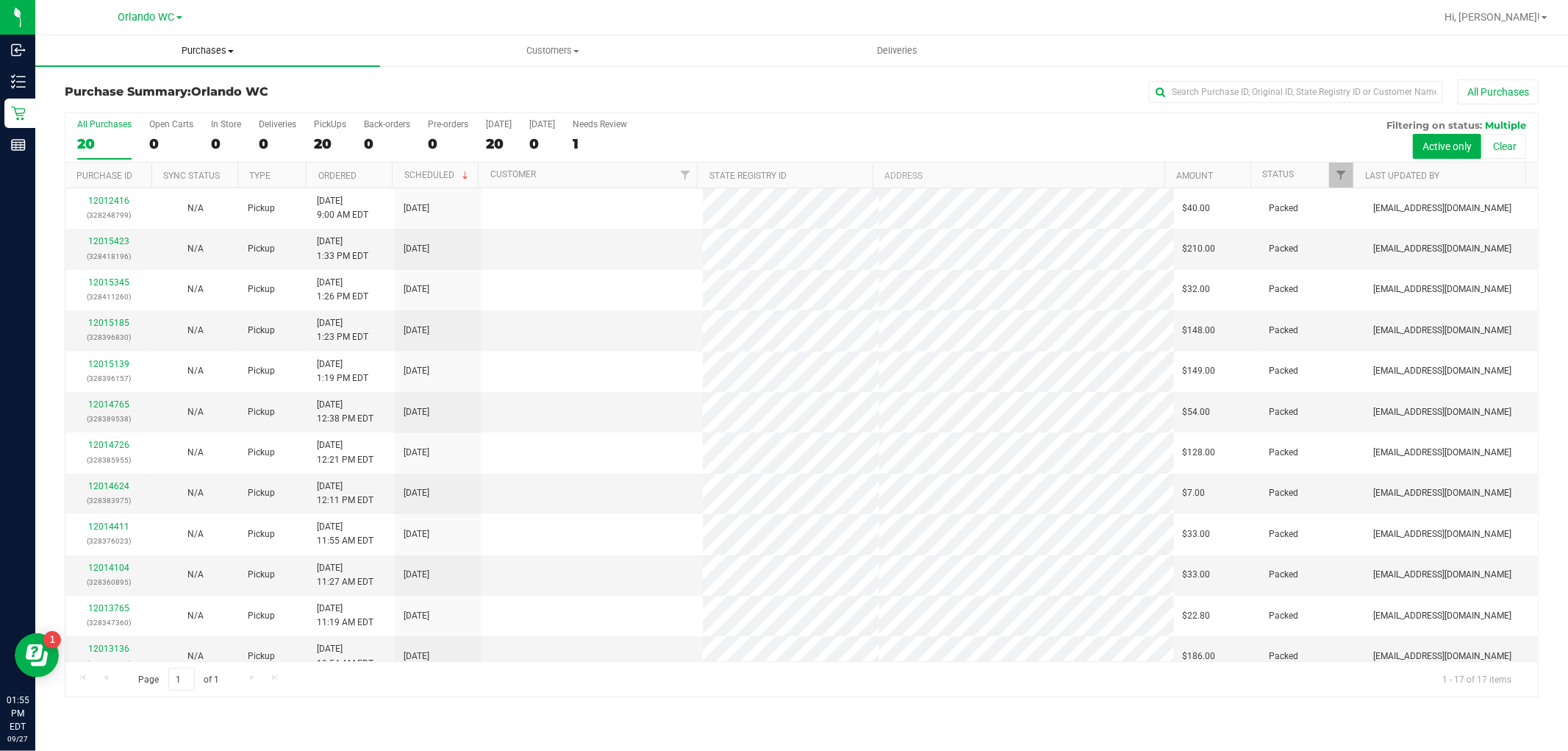
click at [187, 48] on span "Purchases" at bounding box center [208, 50] width 345 height 13
click at [184, 99] on li "Fulfillment" at bounding box center [208, 107] width 345 height 18
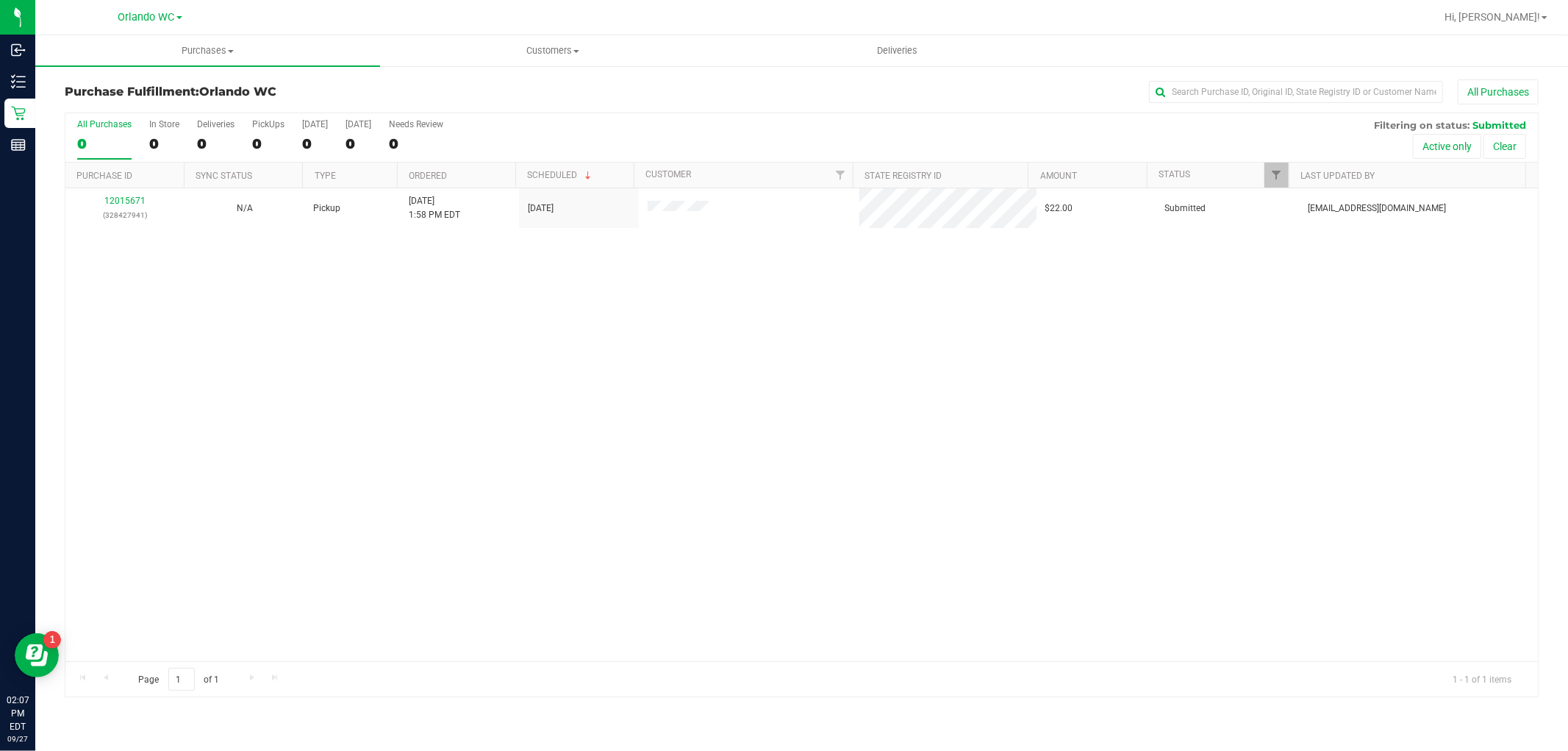
click at [145, 245] on div "12015671 (328427941) N/A Pickup 9/27/2025 1:58 PM EDT 9/27/2025 $22.00 Submitte…" at bounding box center [801, 425] width 1473 height 473
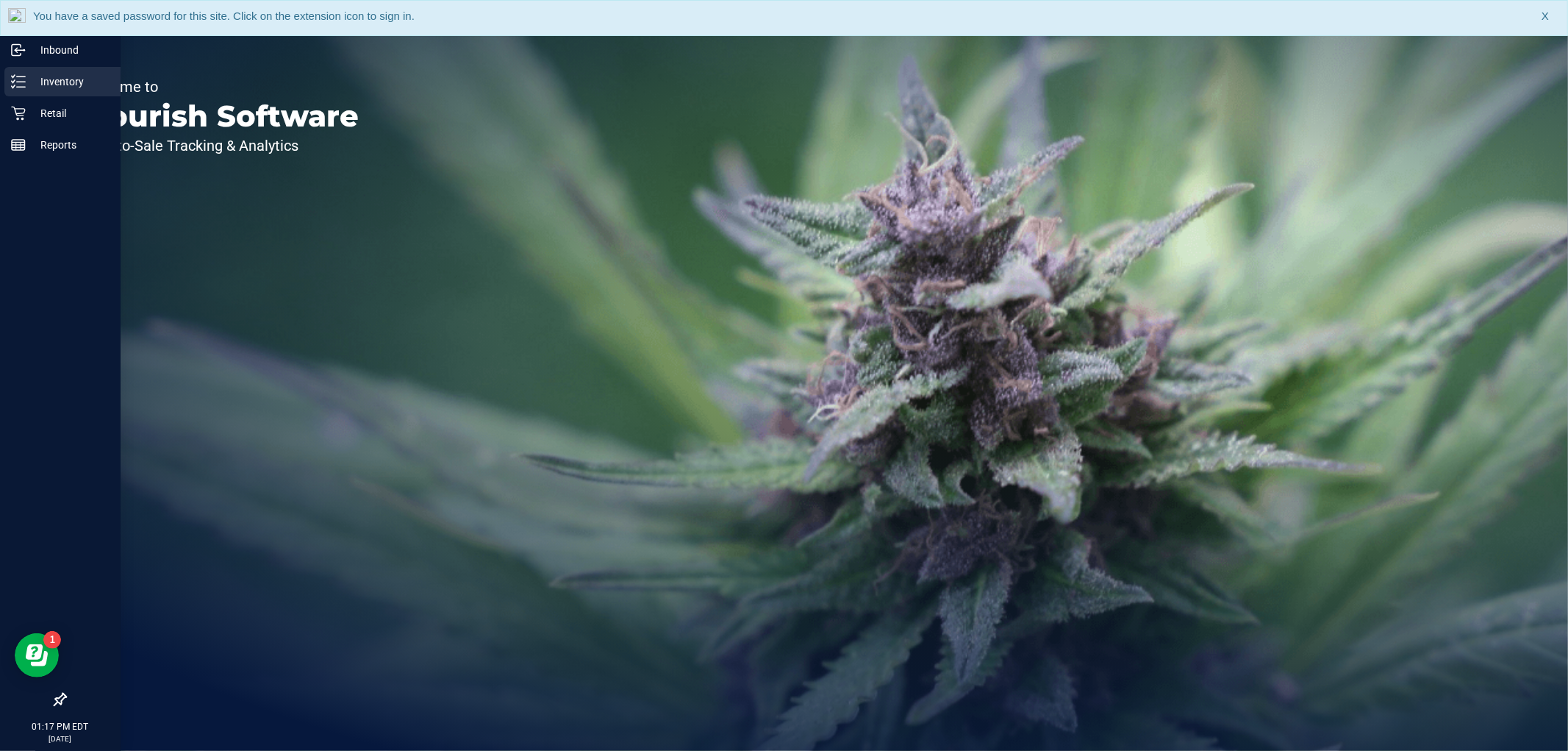
click at [6, 75] on div "Inventory" at bounding box center [62, 81] width 116 height 29
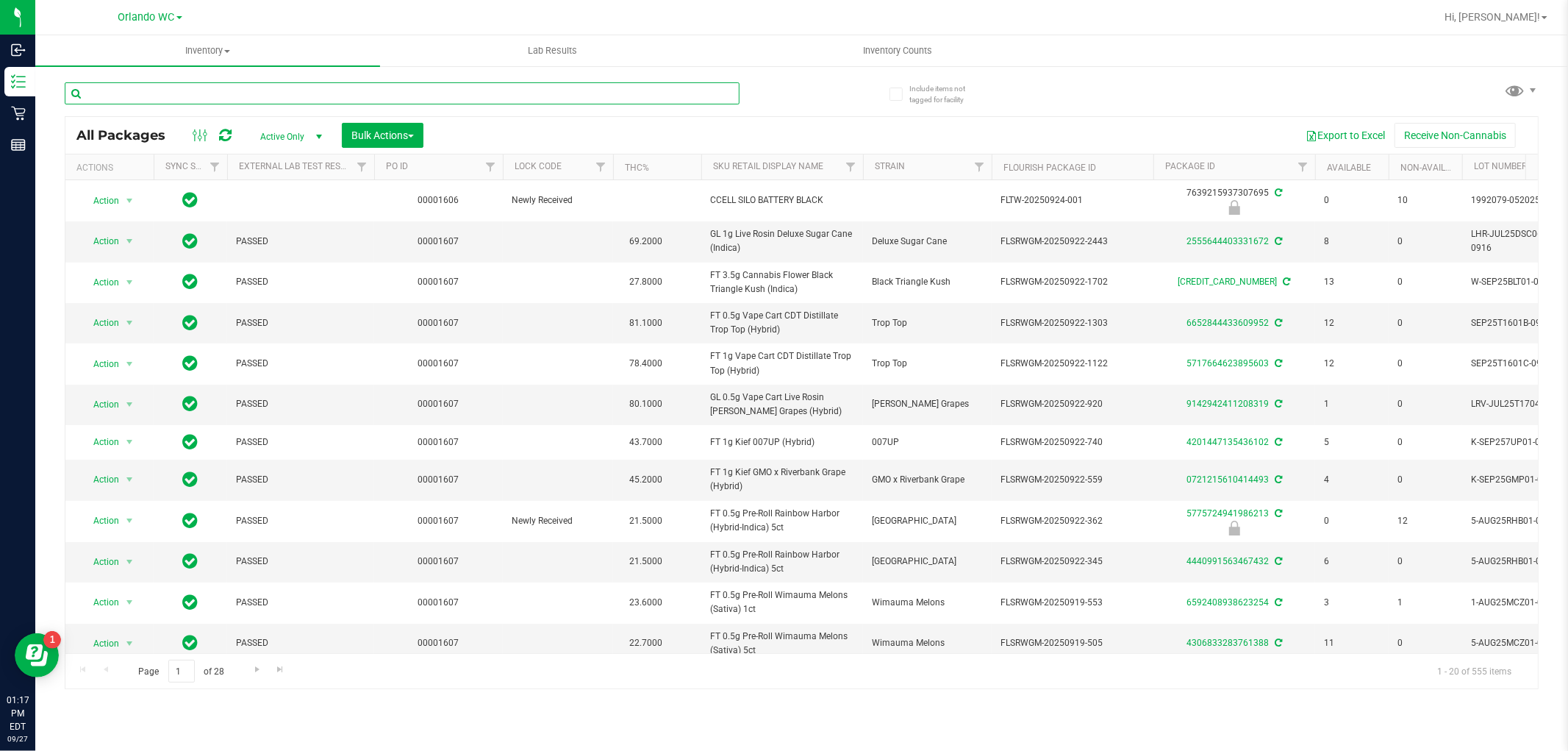
click at [129, 96] on input "text" at bounding box center [402, 93] width 675 height 22
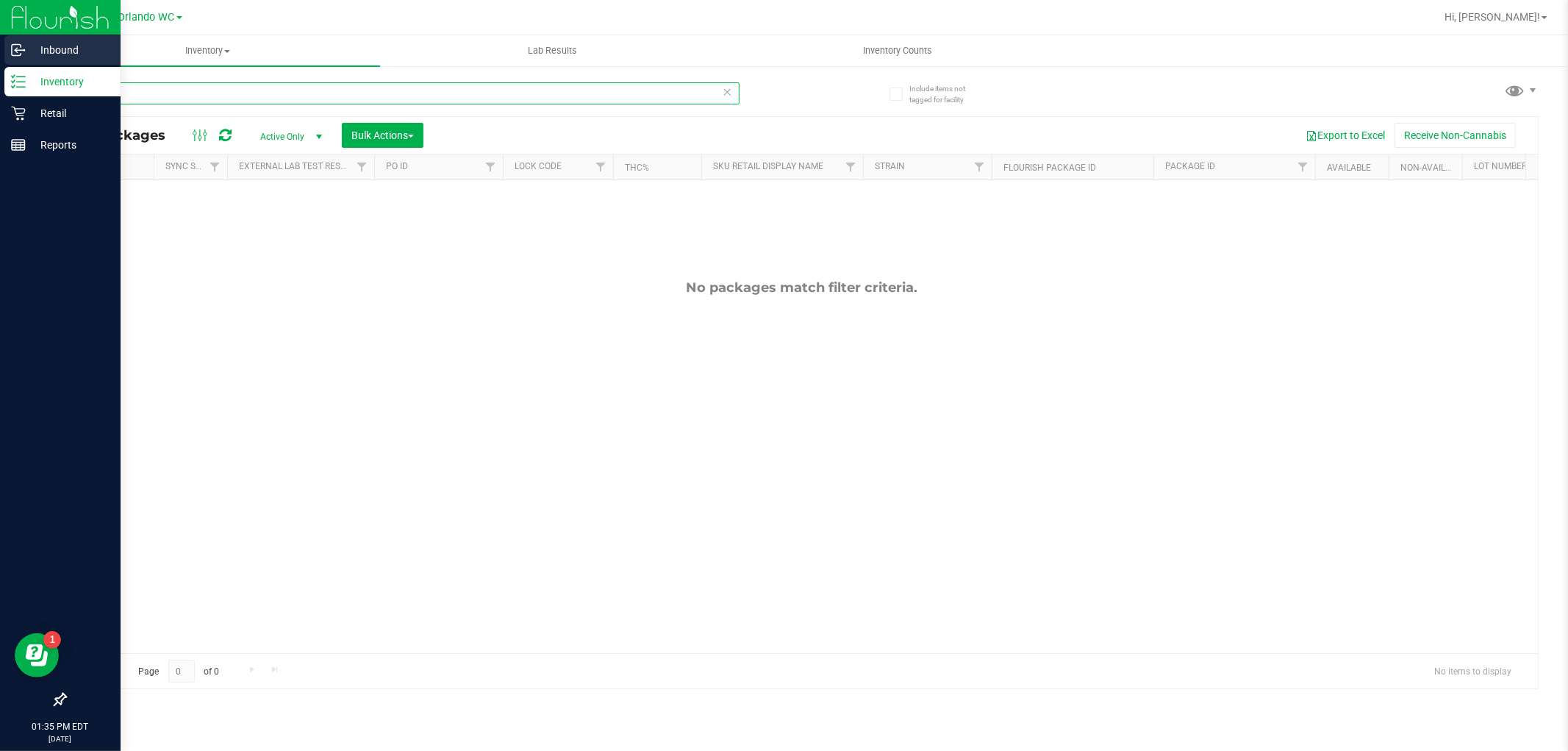
drag, startPoint x: 160, startPoint y: 96, endPoint x: 0, endPoint y: 37, distance: 170.5
click at [0, 59] on div "Inbound Inventory Retail Reports 01:35 PM EDT 09/27/2025 09/27 Orlando WC Hi, L…" at bounding box center [784, 376] width 1568 height 751
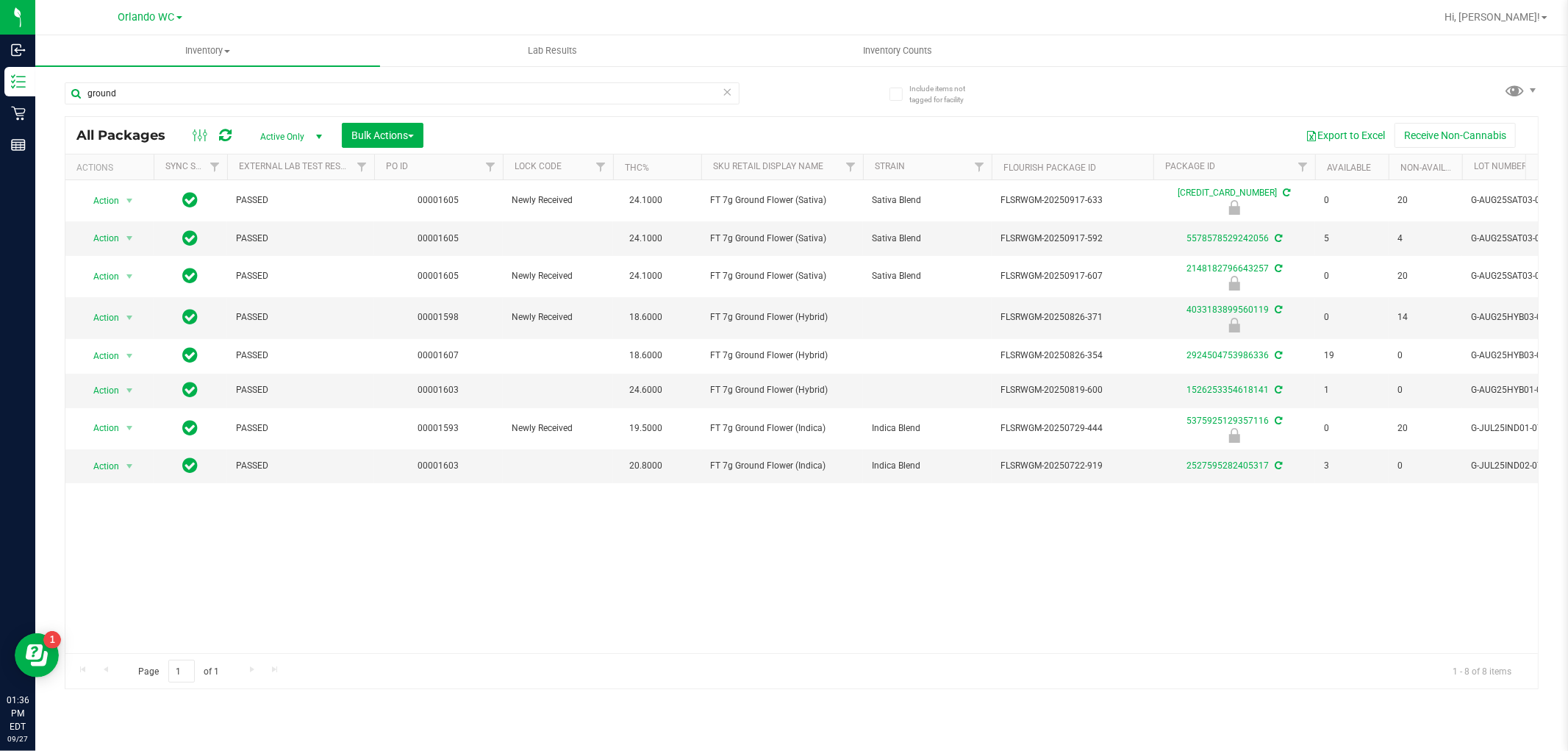
drag, startPoint x: 899, startPoint y: 655, endPoint x: 1016, endPoint y: 655, distance: 117.0
click at [1016, 655] on div "Page 1 of 1 1 - 8 of 8 items" at bounding box center [801, 671] width 1473 height 36
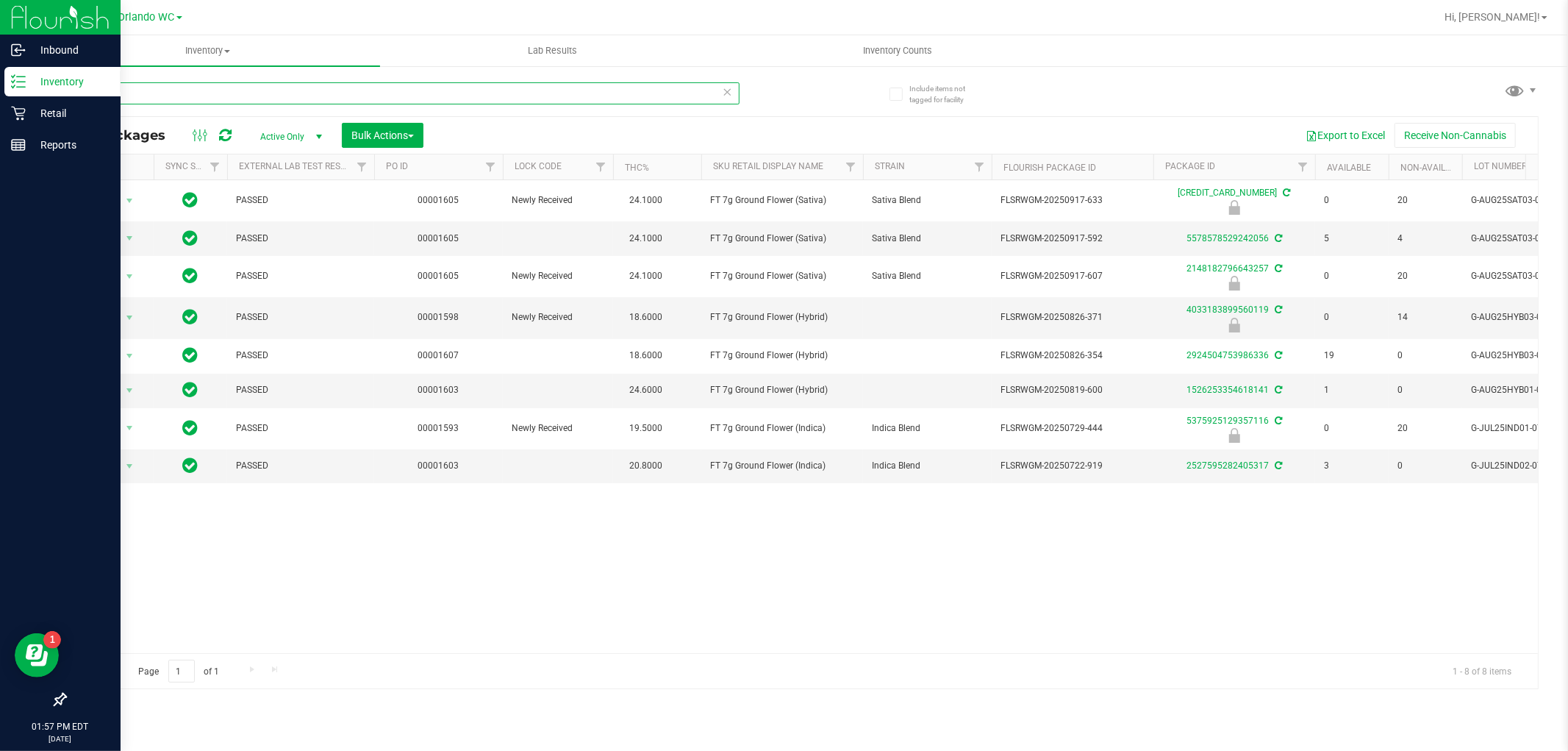
drag, startPoint x: 166, startPoint y: 87, endPoint x: 0, endPoint y: 72, distance: 166.7
click at [0, 72] on div "Inbound Inventory Retail Reports 01:57 PM EDT 09/27/2025 09/27 Orlando WC Hi, L…" at bounding box center [784, 376] width 1568 height 751
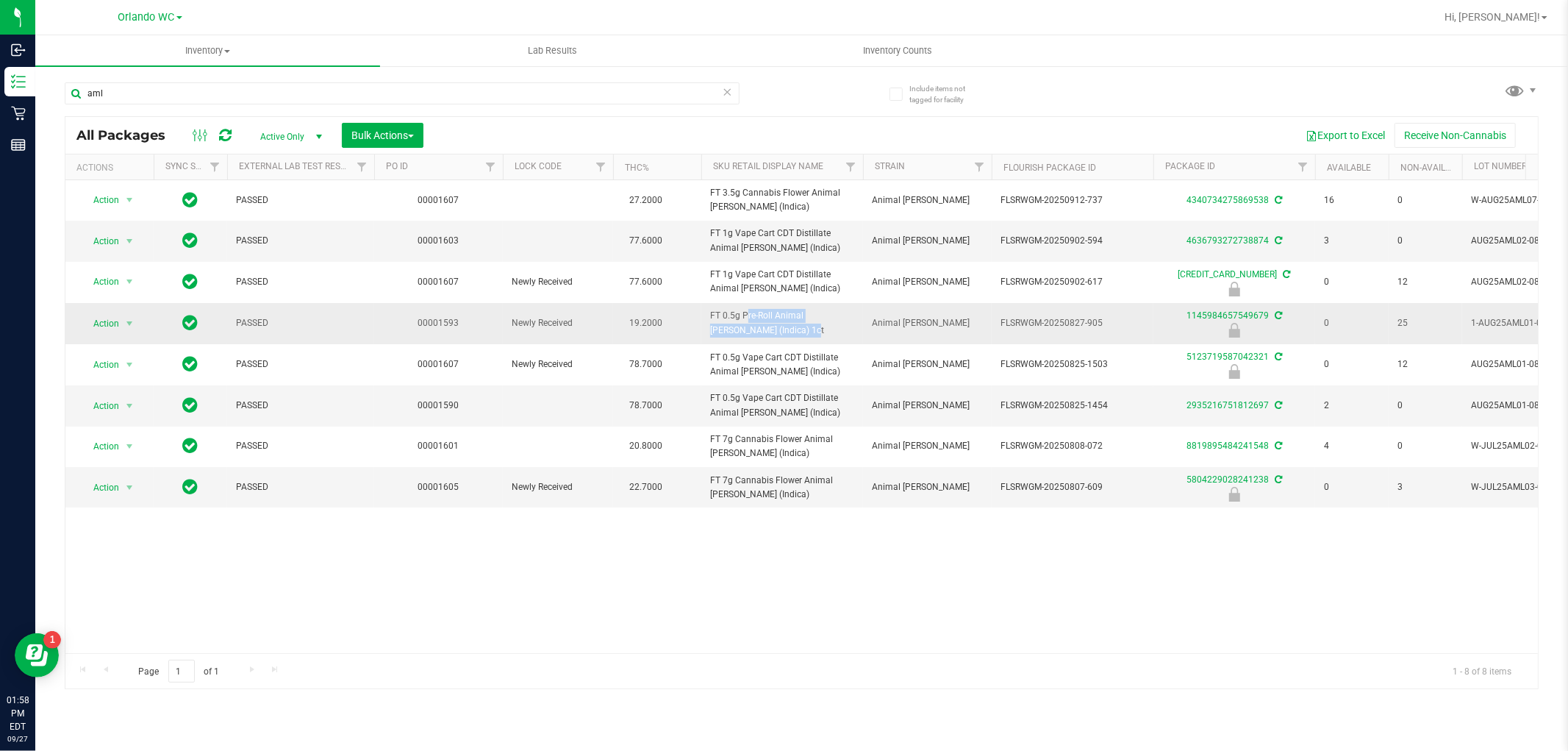
drag, startPoint x: 746, startPoint y: 326, endPoint x: 704, endPoint y: 328, distance: 42.0
click at [704, 328] on td "FT 0.5g Pre-Roll Animal Larry (Indica) 1ct" at bounding box center [782, 324] width 161 height 41
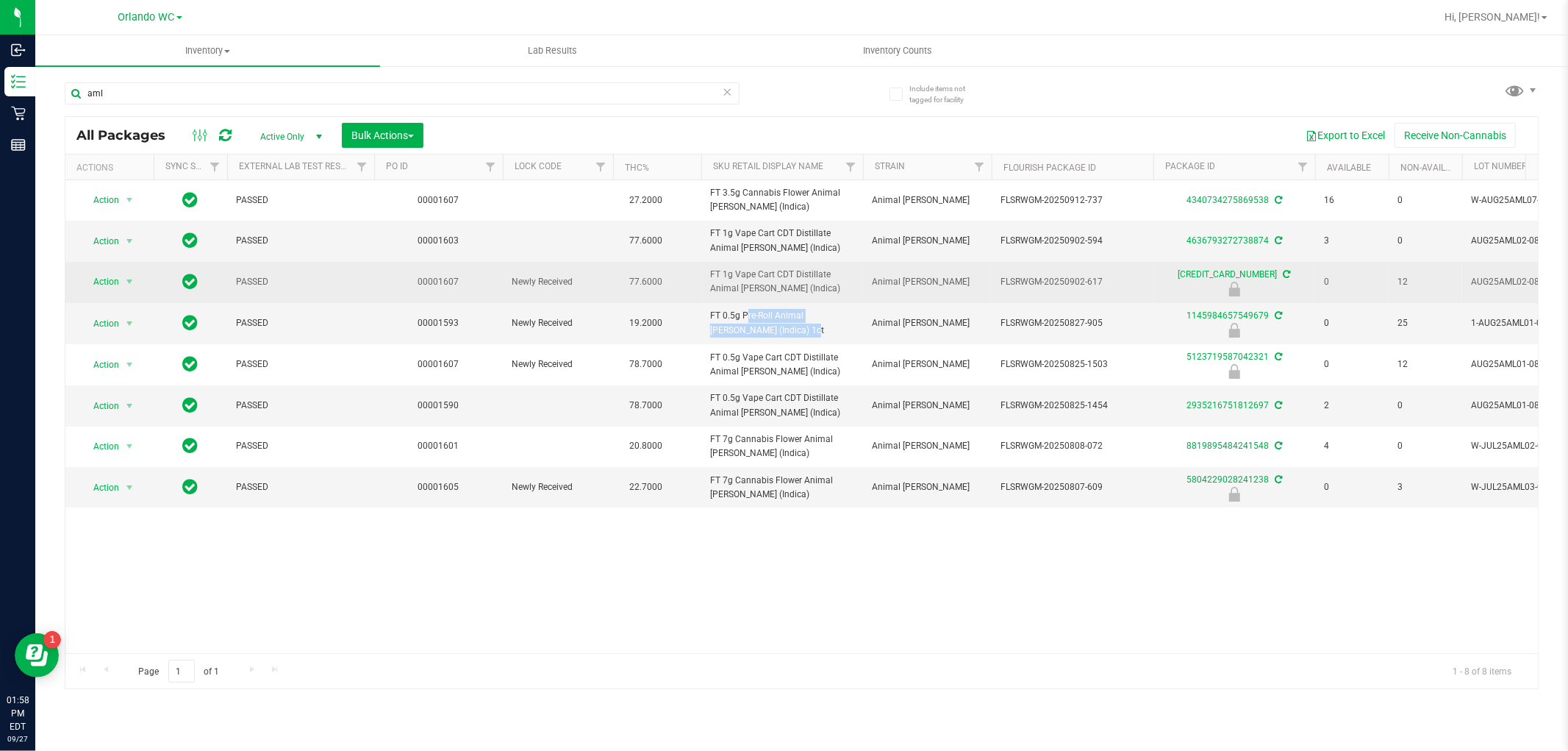
drag, startPoint x: 775, startPoint y: 340, endPoint x: 604, endPoint y: 276, distance: 182.6
click at [604, 276] on tbody "Action Action Create package Edit attributes Global inventory Locate package Lo…" at bounding box center [1142, 343] width 2154 height 327
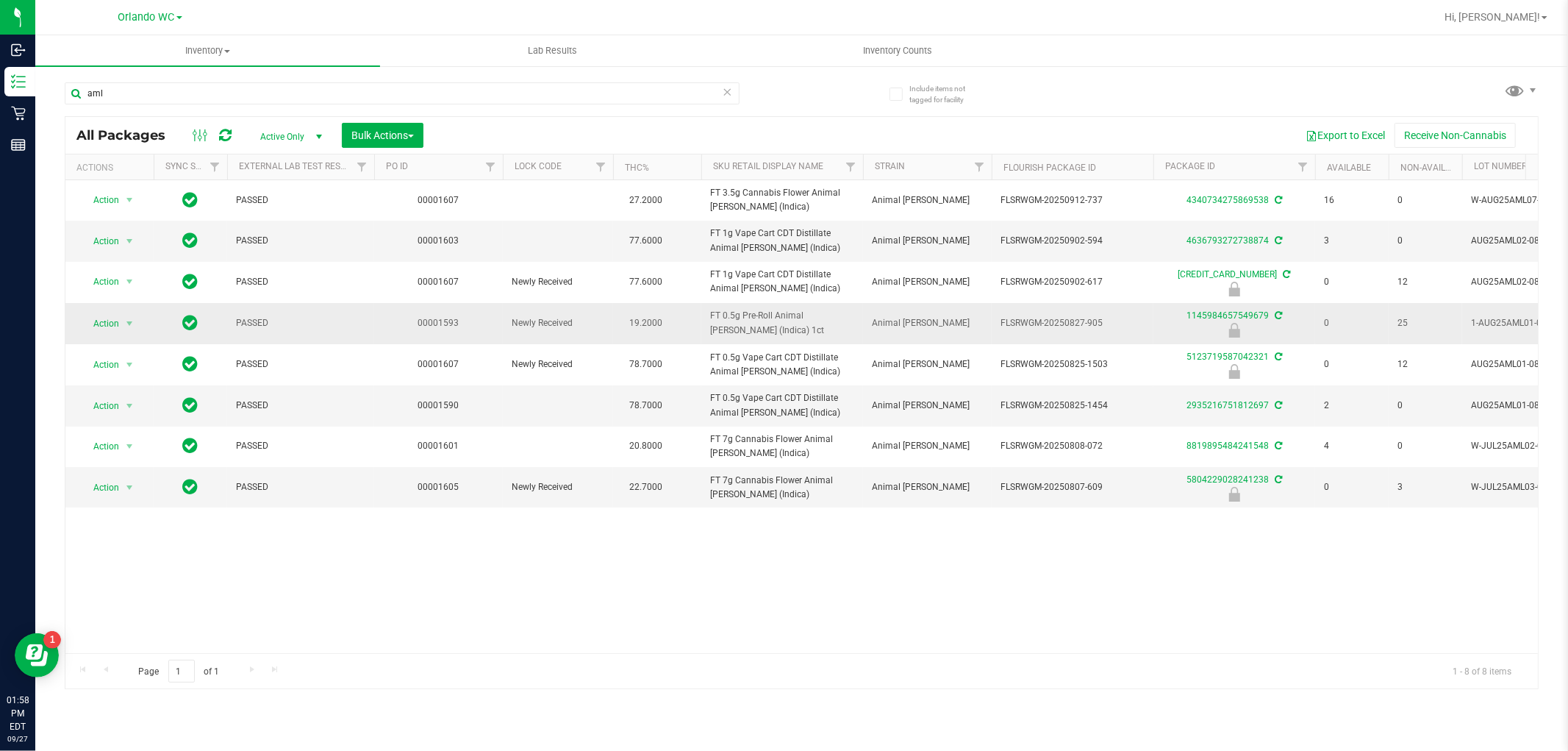
click at [779, 332] on span "FT 0.5g Pre-Roll Animal Larry (Indica) 1ct" at bounding box center [782, 322] width 144 height 28
drag, startPoint x: 779, startPoint y: 332, endPoint x: 673, endPoint y: 312, distance: 107.9
click at [673, 312] on tr "Action Action Edit attributes Global inventory Locate package Package audit log…" at bounding box center [1142, 324] width 2154 height 41
click at [673, 312] on td "19.2000" at bounding box center [657, 324] width 88 height 41
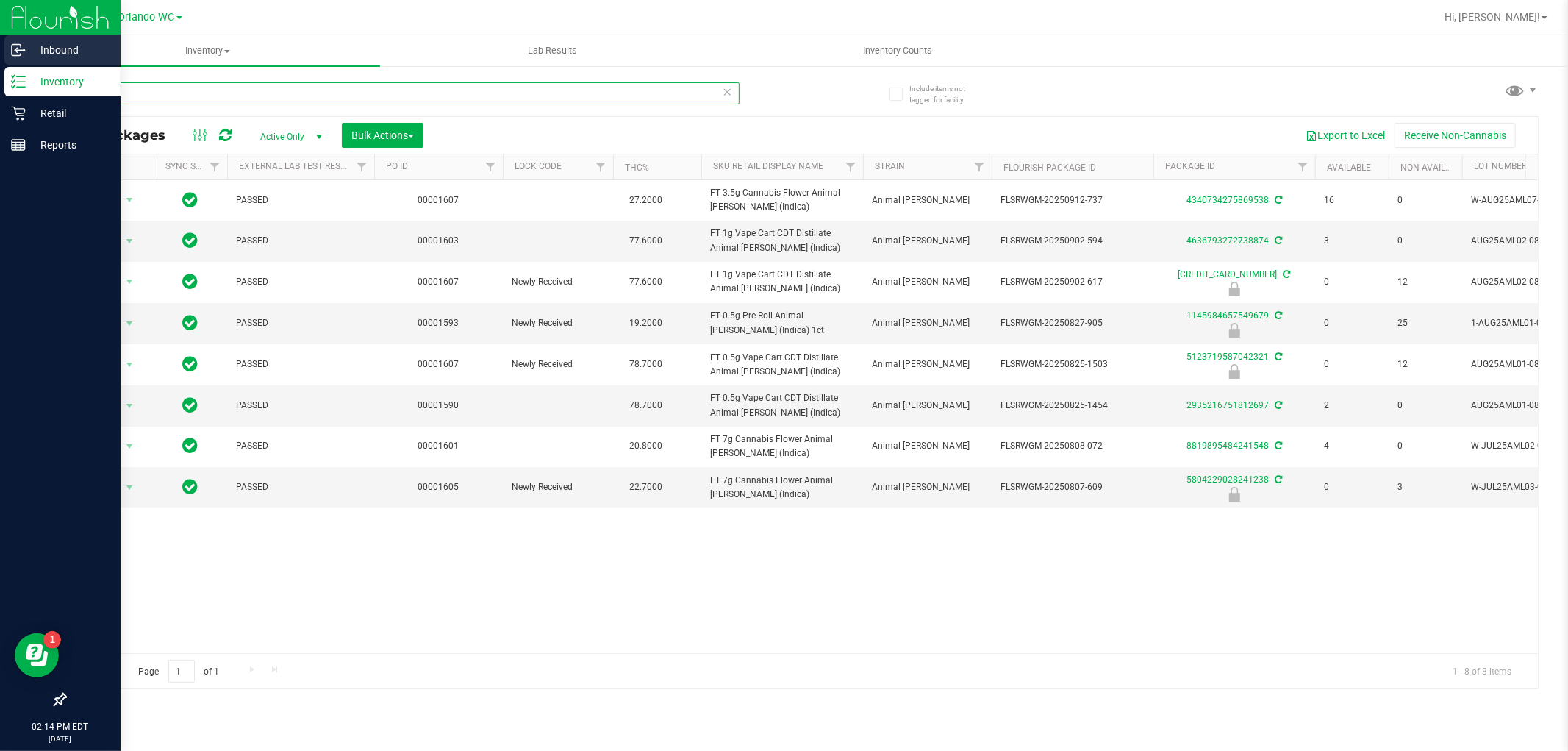
drag, startPoint x: 112, startPoint y: 88, endPoint x: 0, endPoint y: 42, distance: 121.1
click at [0, 42] on div "Inbound Inventory Retail Reports 02:14 PM EDT 09/27/2025 09/27 Orlando WC Hi, L…" at bounding box center [784, 376] width 1568 height 751
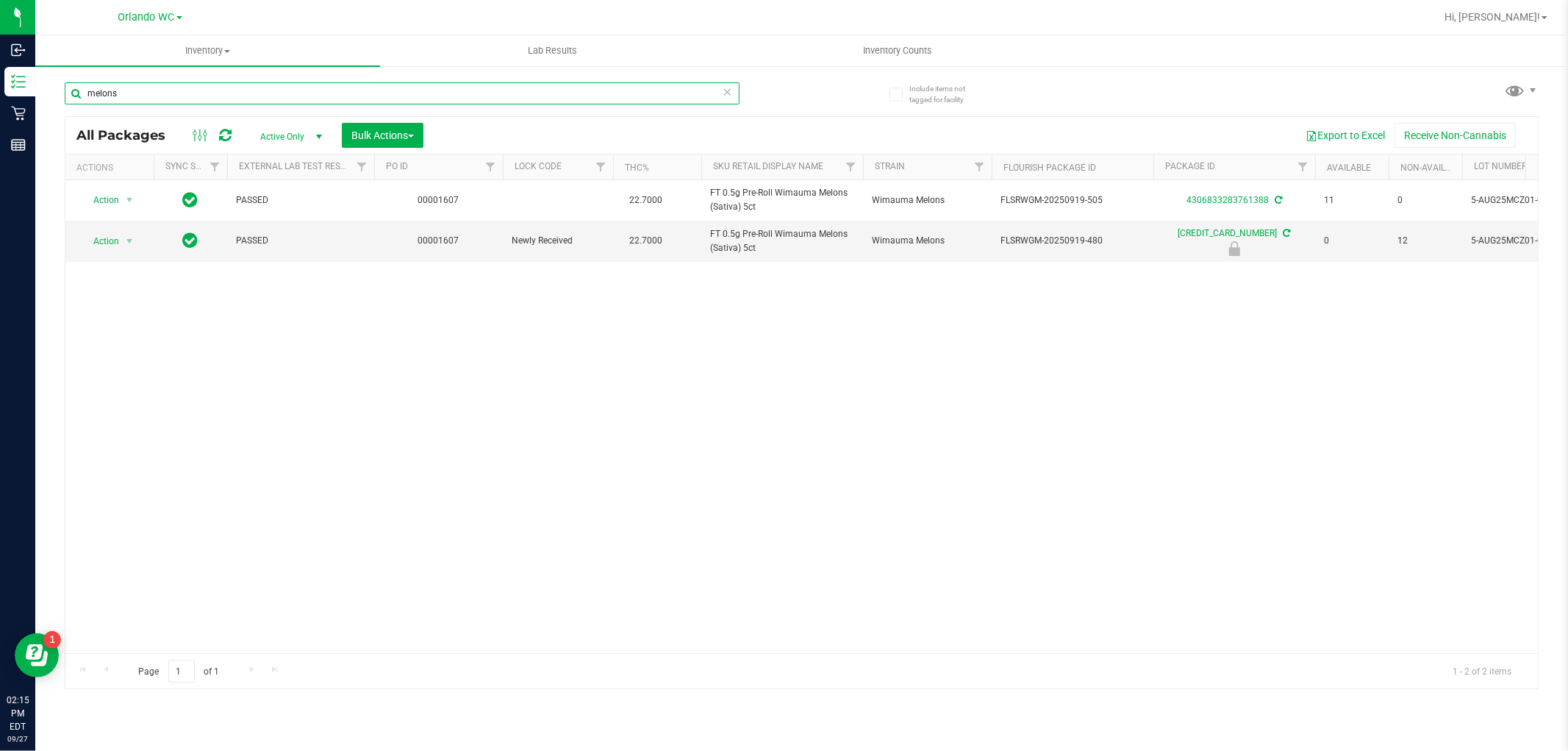
drag, startPoint x: 140, startPoint y: 89, endPoint x: 53, endPoint y: 102, distance: 88.0
click at [53, 102] on div "Include items not tagged for facility melons All Packages Active Only Active On…" at bounding box center [801, 289] width 1532 height 449
click at [127, 87] on input "aML" at bounding box center [402, 93] width 675 height 22
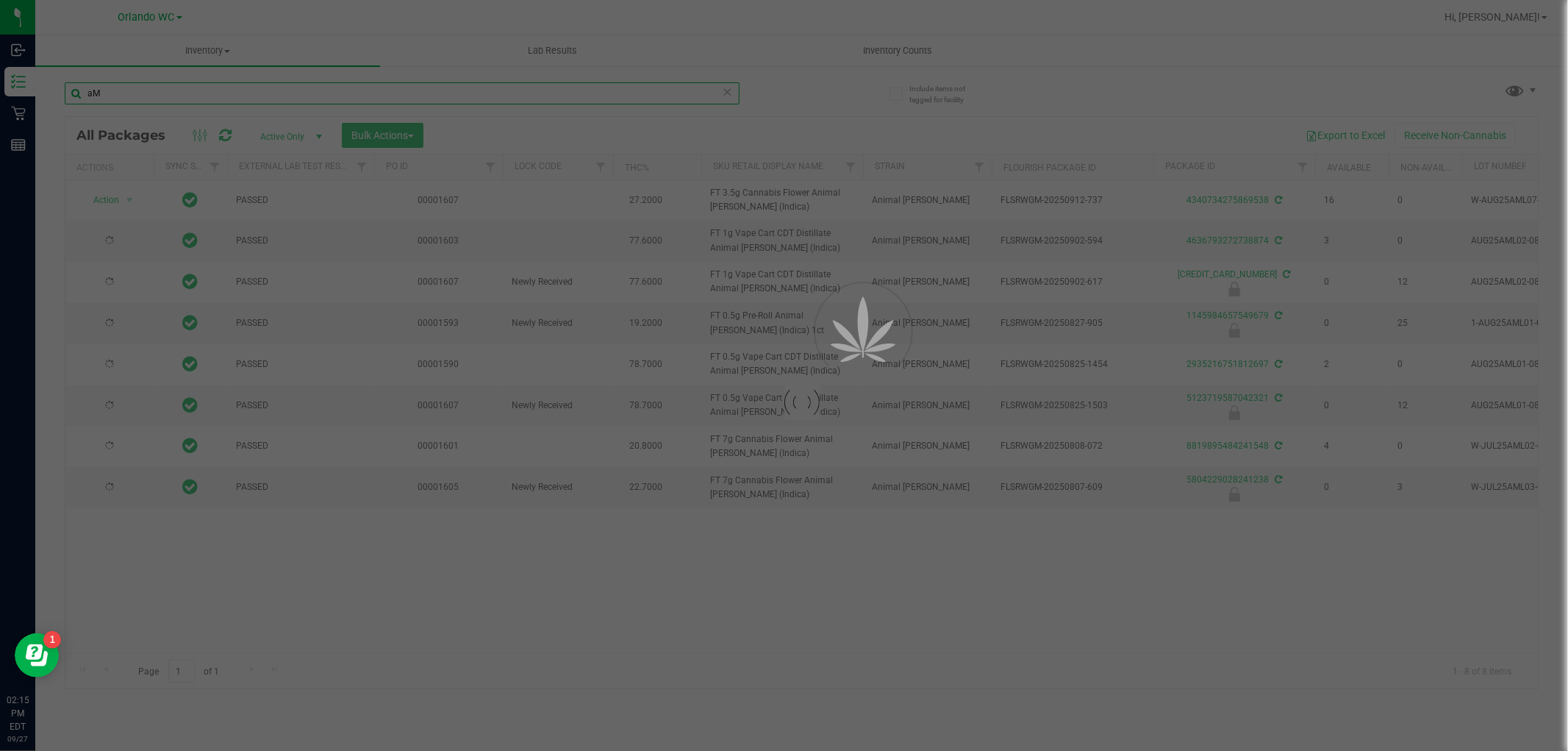
type input "a"
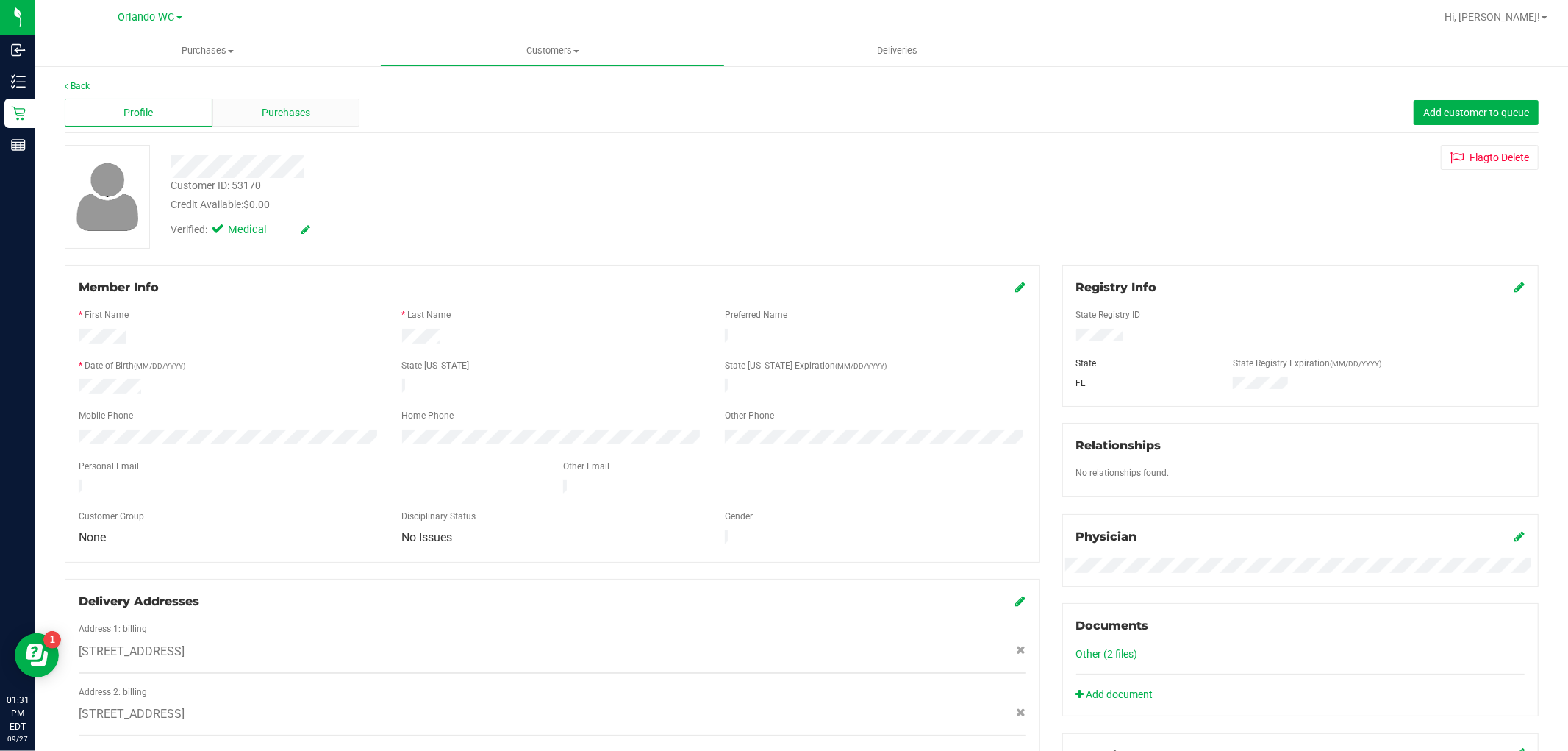
click at [262, 114] on span "Purchases" at bounding box center [286, 112] width 48 height 15
click at [315, 107] on div "Purchases" at bounding box center [286, 111] width 148 height 28
click at [300, 105] on span "Purchases" at bounding box center [286, 112] width 48 height 15
click at [324, 106] on div "Purchases" at bounding box center [286, 111] width 148 height 28
click at [301, 105] on span "Purchases" at bounding box center [286, 112] width 48 height 15
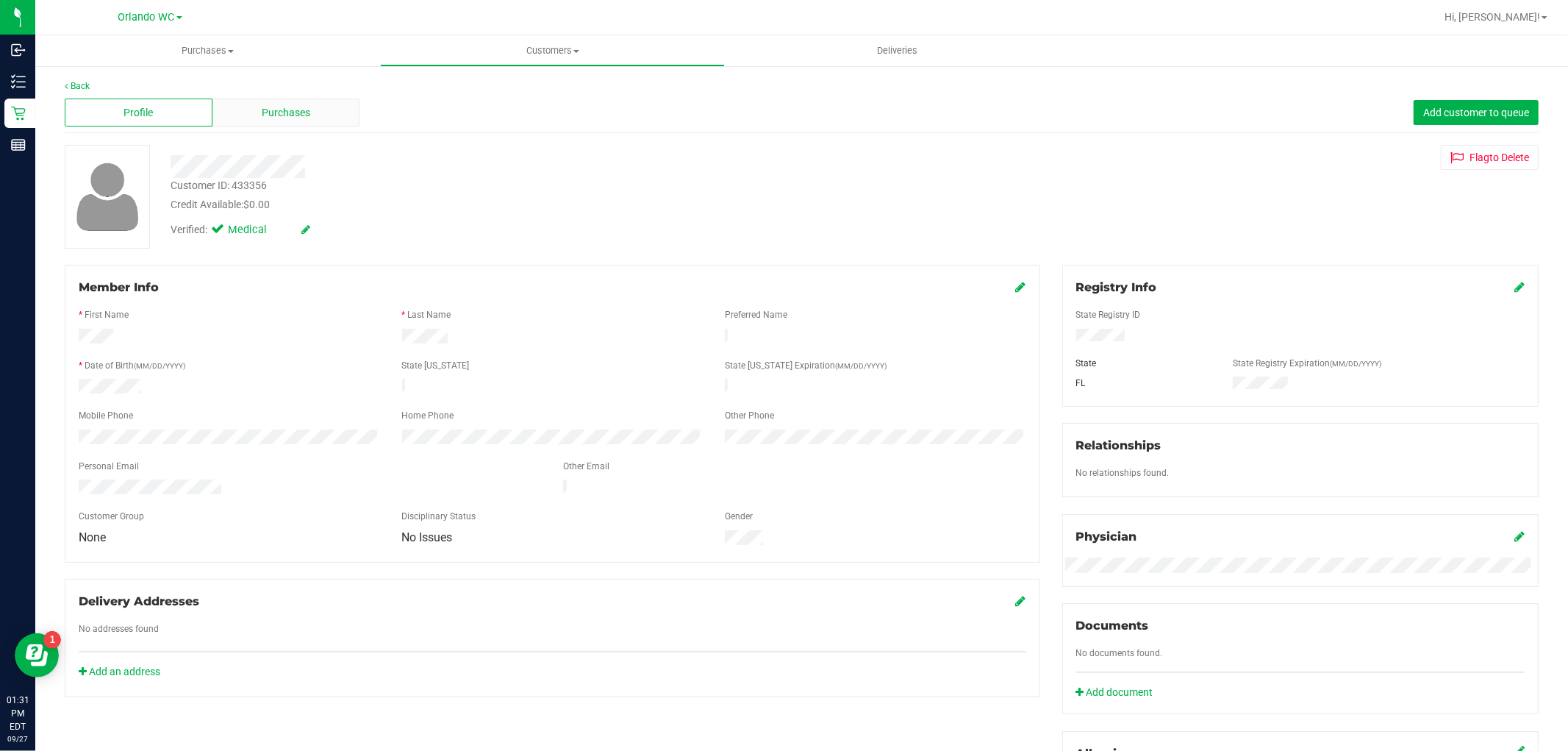
click at [253, 126] on div "Purchases" at bounding box center [286, 111] width 148 height 28
click at [263, 126] on div "Purchases" at bounding box center [286, 111] width 148 height 28
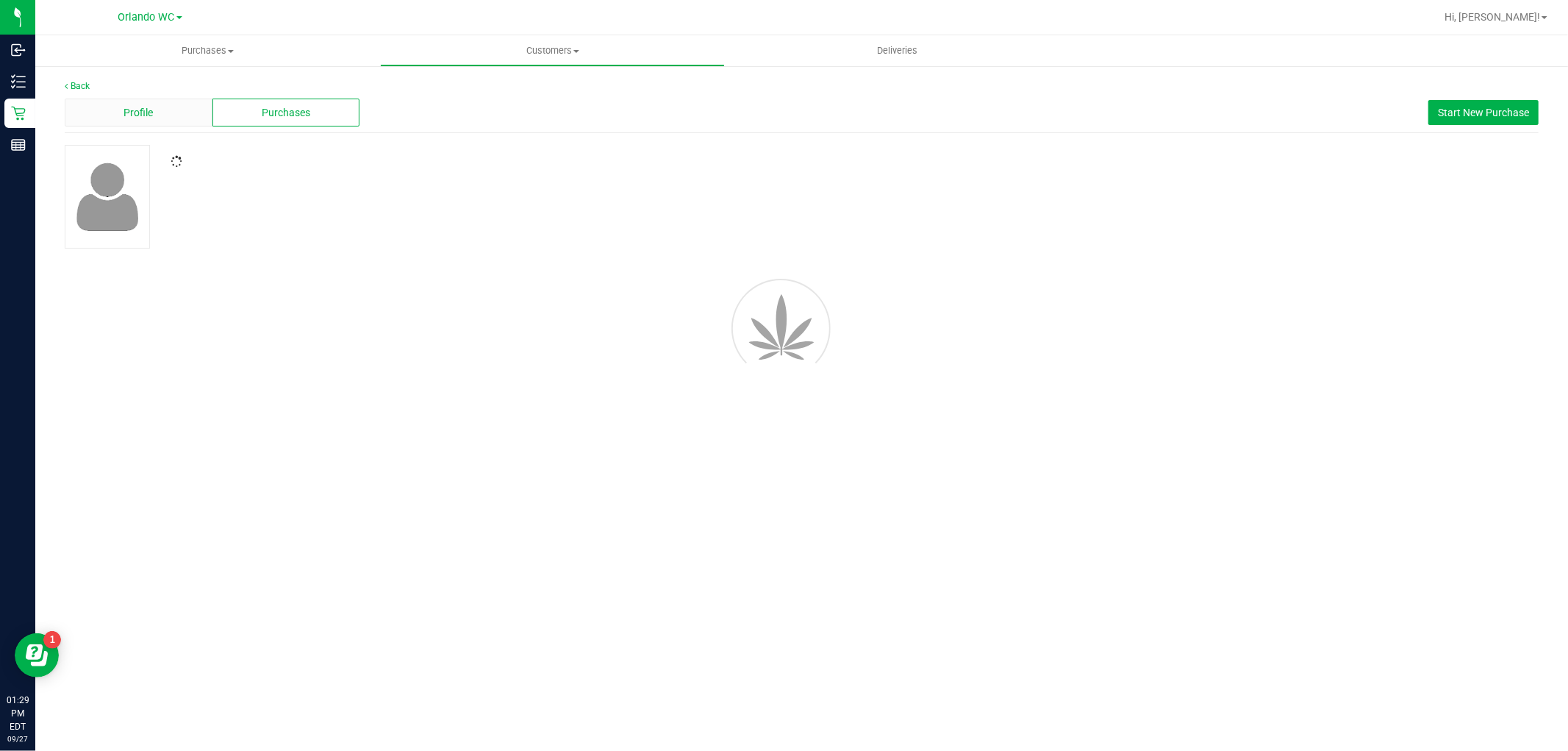
click at [149, 107] on span "Profile" at bounding box center [138, 112] width 29 height 15
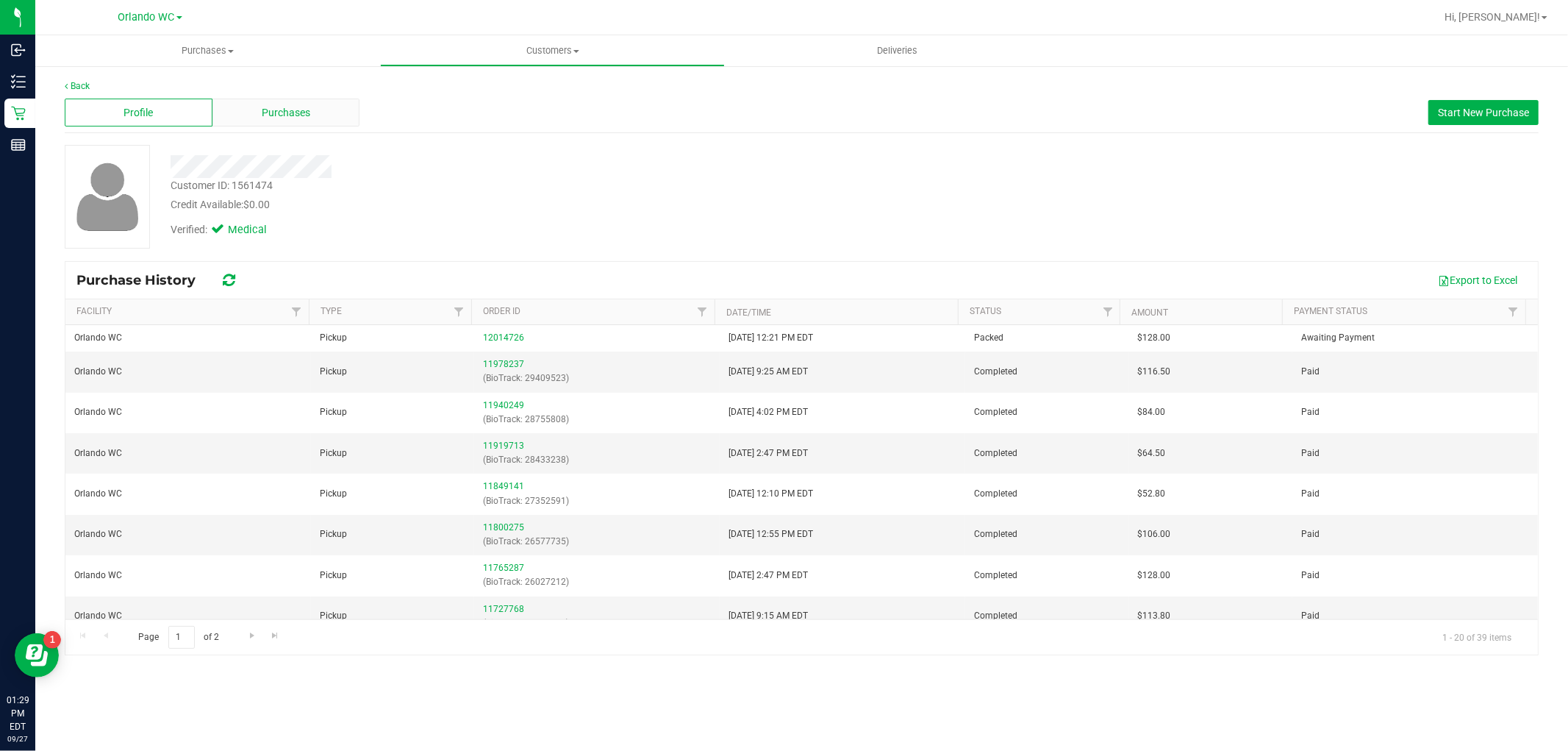
click at [245, 106] on div "Purchases" at bounding box center [286, 111] width 148 height 28
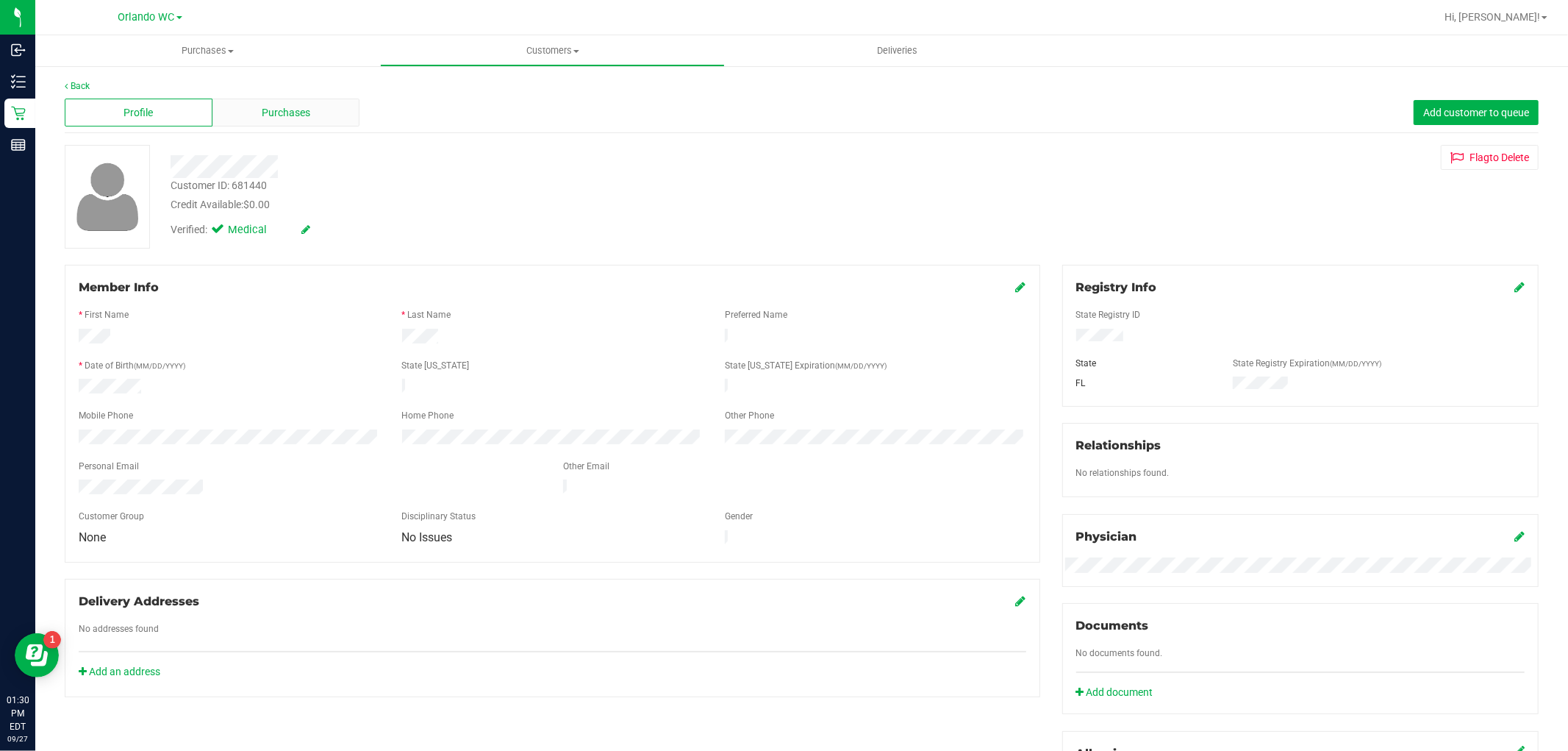
click at [255, 116] on div "Purchases" at bounding box center [286, 111] width 148 height 28
click at [254, 93] on div "Profile Purchases Add customer to queue" at bounding box center [801, 112] width 1474 height 40
click at [251, 104] on div "Purchases" at bounding box center [286, 111] width 148 height 28
click at [247, 111] on div "Purchases" at bounding box center [286, 111] width 148 height 28
click at [259, 115] on div "Purchases" at bounding box center [286, 111] width 148 height 28
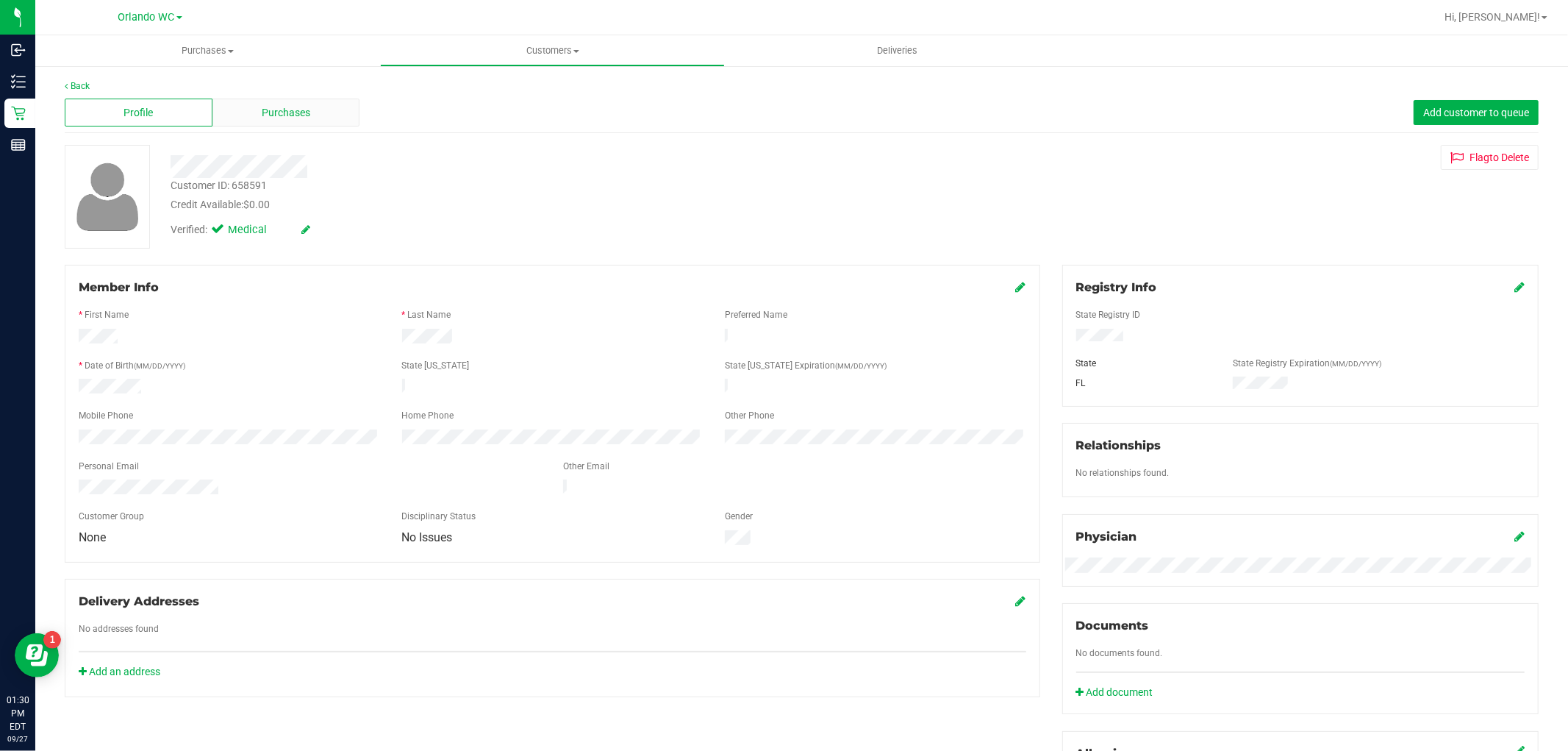
click at [224, 109] on div "Purchases" at bounding box center [286, 111] width 148 height 28
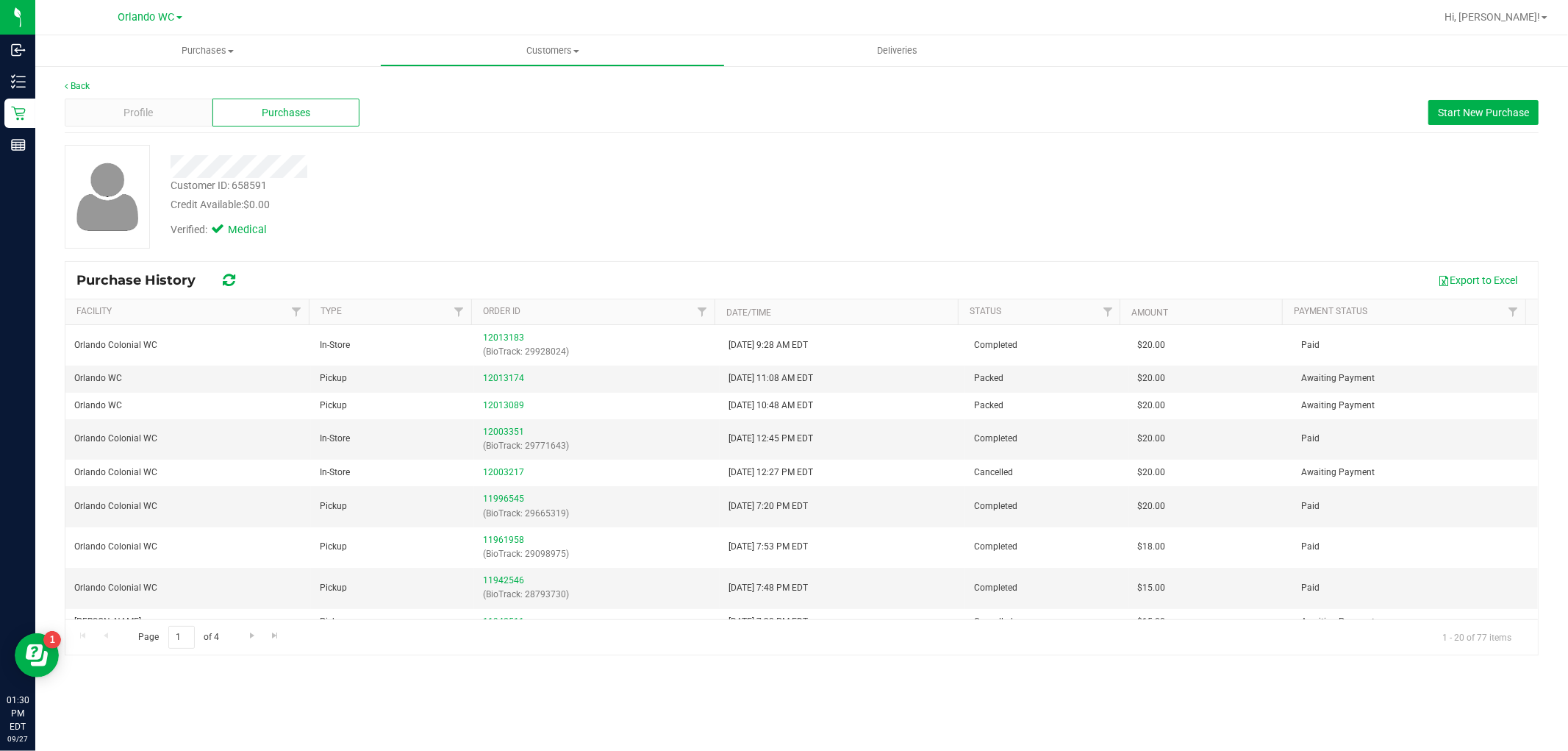
click at [395, 251] on div "Customer ID: 658591 Credit Available: $0.00 Verified: Medical" at bounding box center [801, 202] width 1474 height 115
click at [507, 379] on link "12013174" at bounding box center [504, 378] width 41 height 11
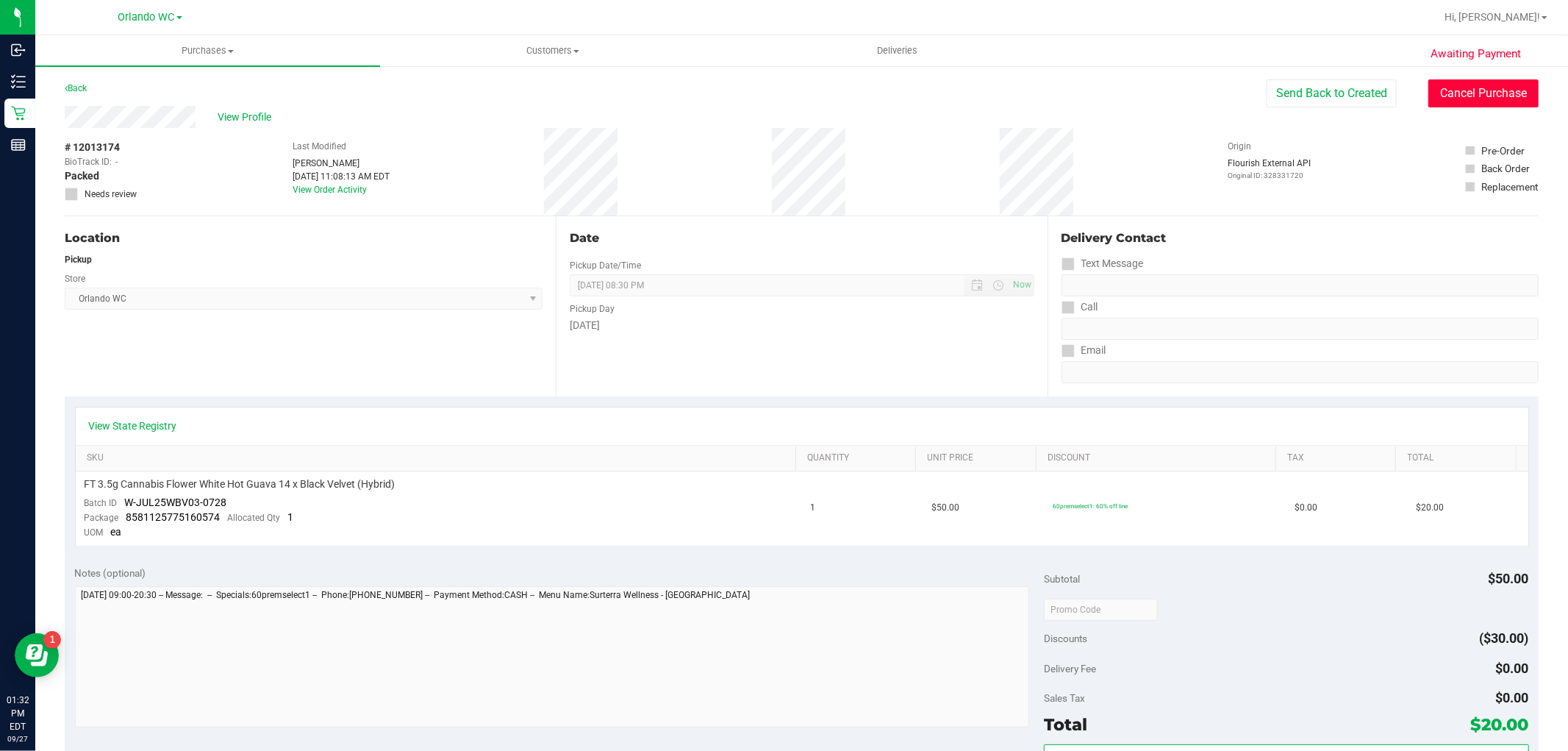
click at [1446, 99] on button "Cancel Purchase" at bounding box center [1483, 93] width 111 height 28
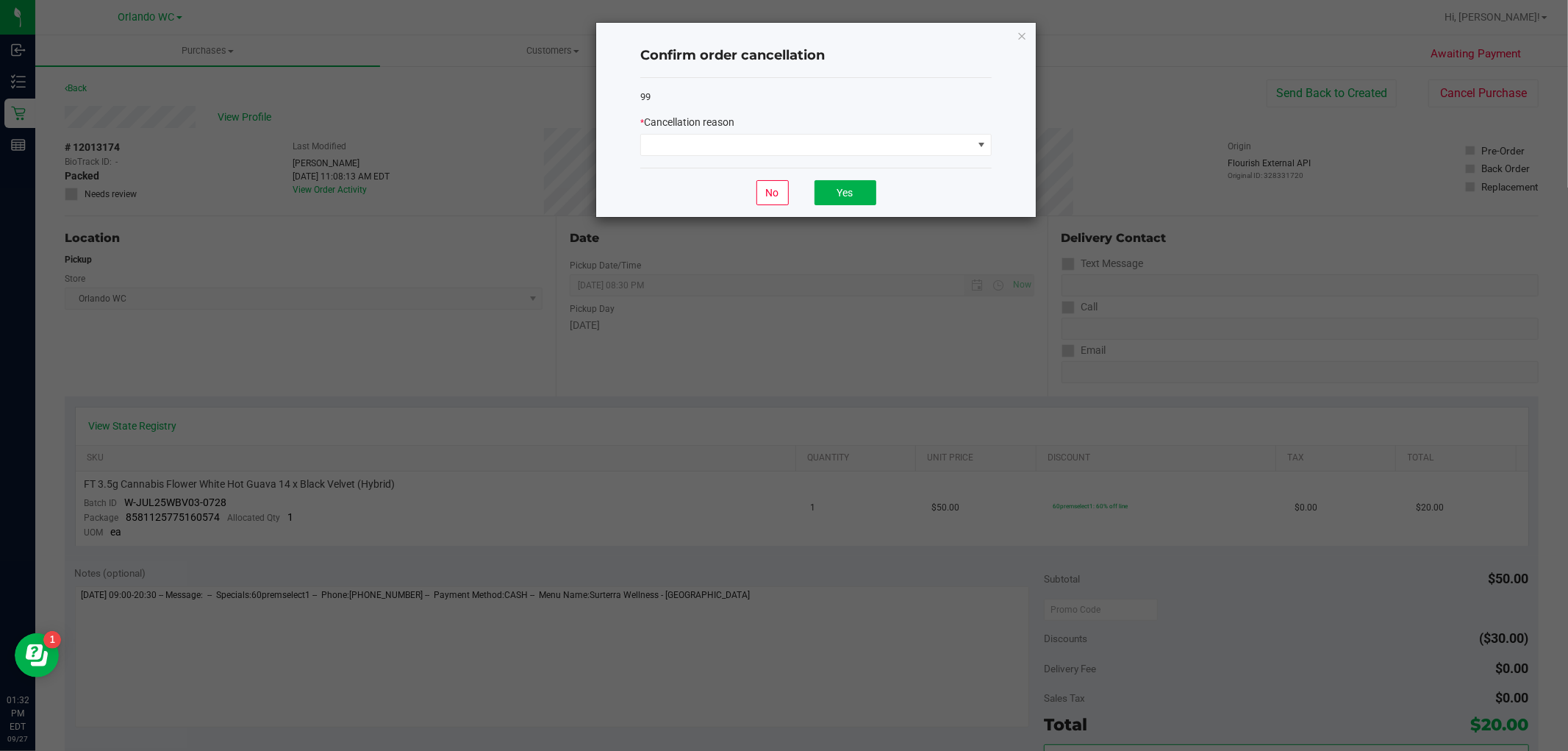
click at [845, 166] on div "99 * Cancellation reason" at bounding box center [816, 122] width 351 height 90
click at [841, 147] on span at bounding box center [807, 144] width 332 height 21
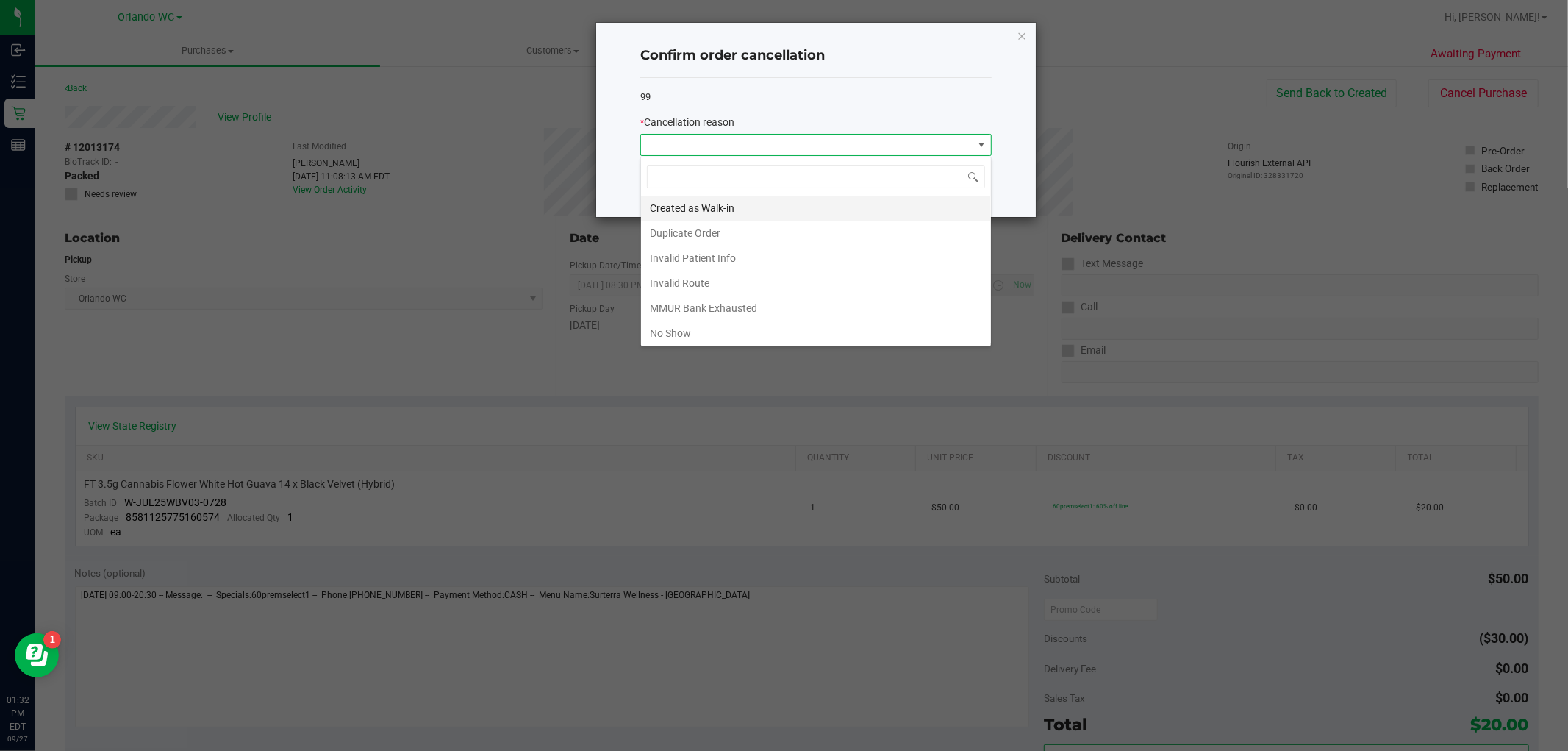
scroll to position [22, 350]
click at [713, 329] on li "No Show" at bounding box center [816, 333] width 349 height 25
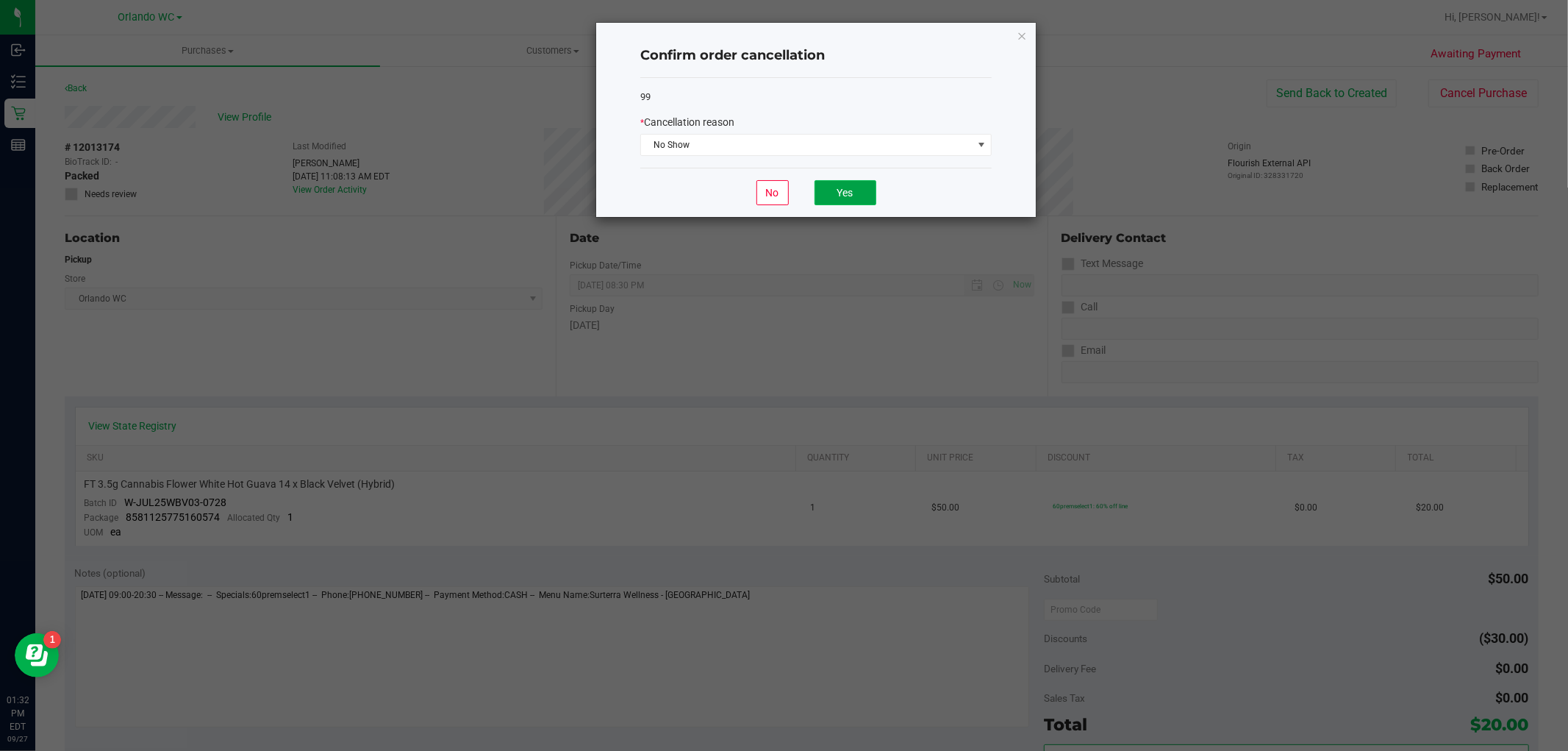
click at [840, 186] on button "Yes" at bounding box center [845, 193] width 62 height 25
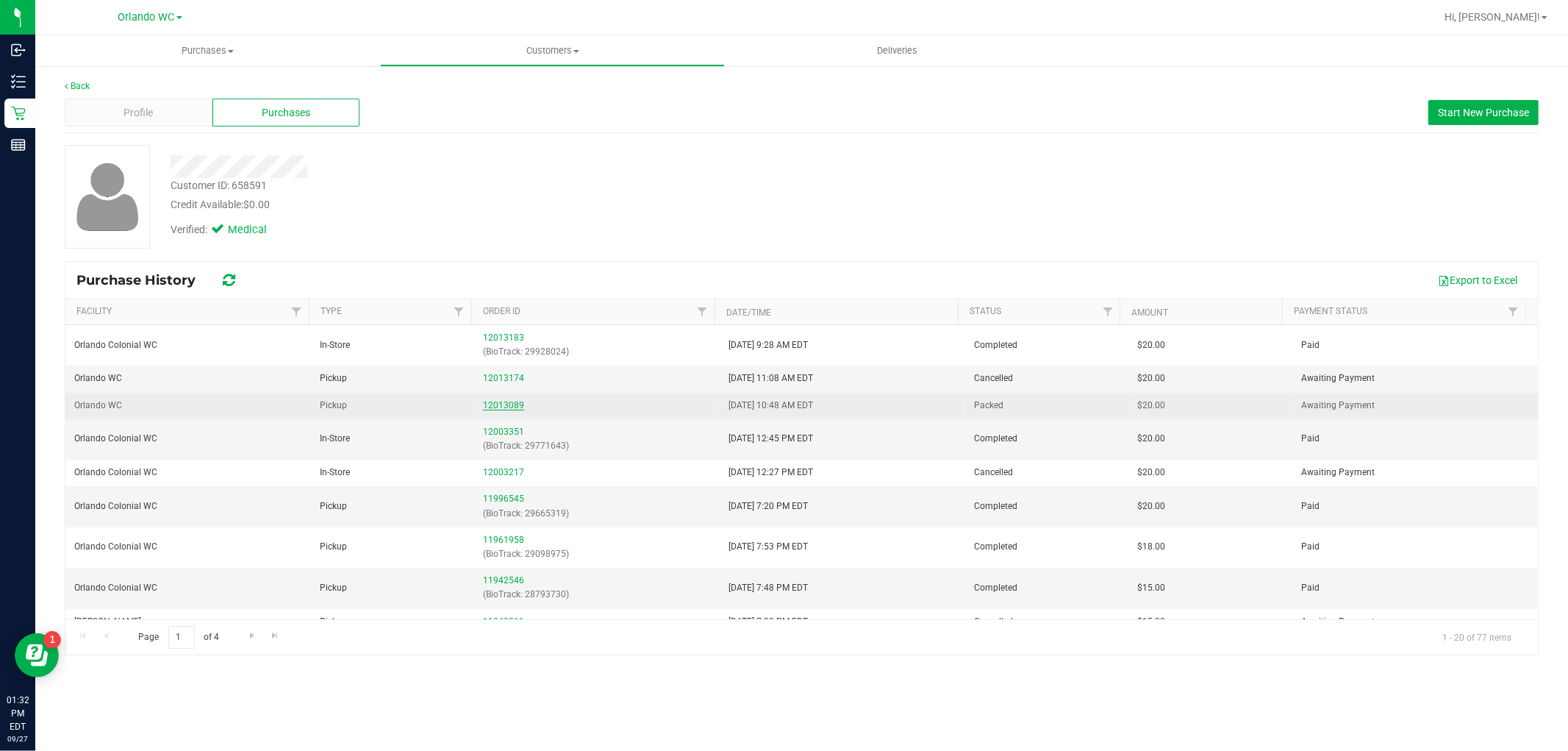
click at [492, 409] on link "12013089" at bounding box center [504, 406] width 41 height 11
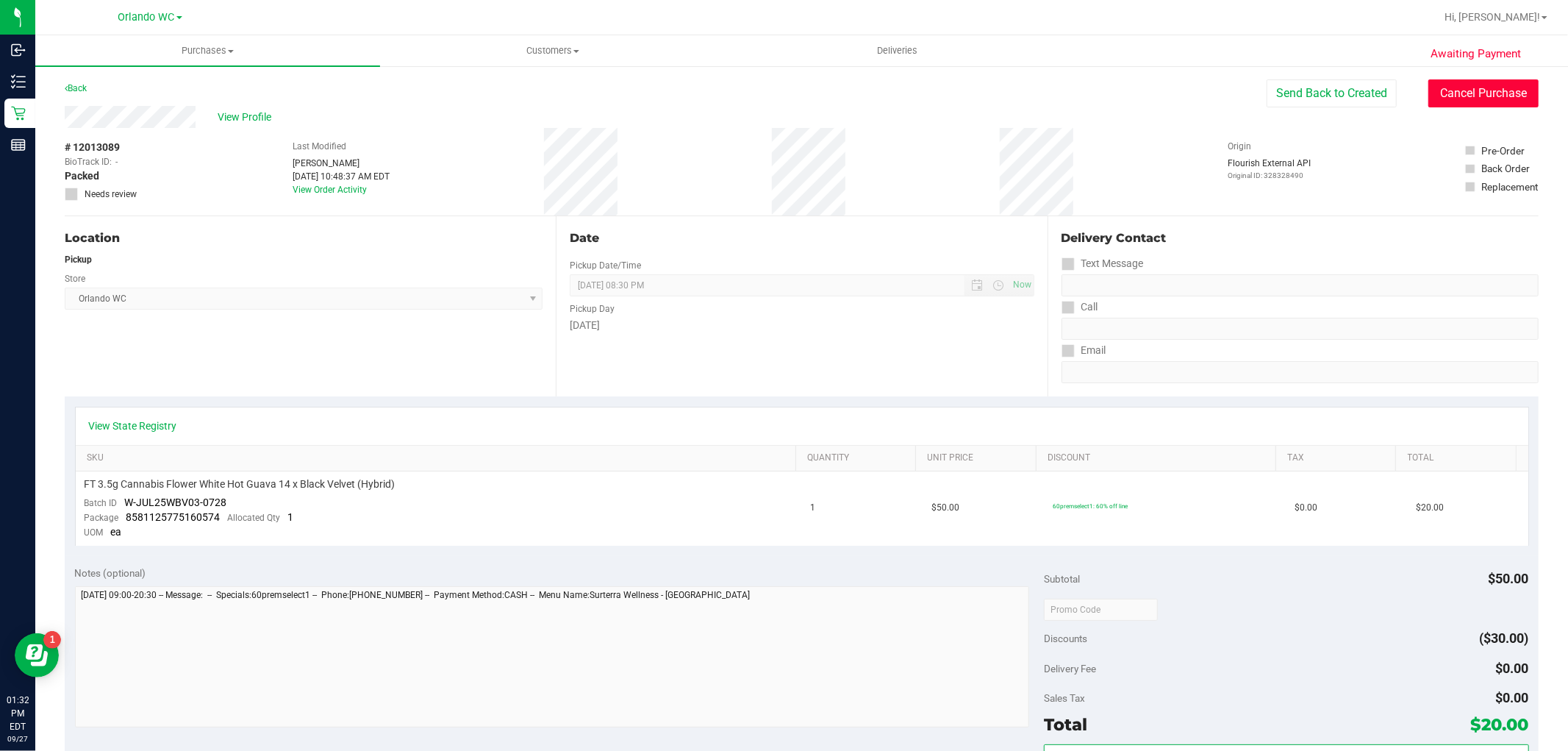
click at [1475, 90] on button "Cancel Purchase" at bounding box center [1483, 93] width 111 height 28
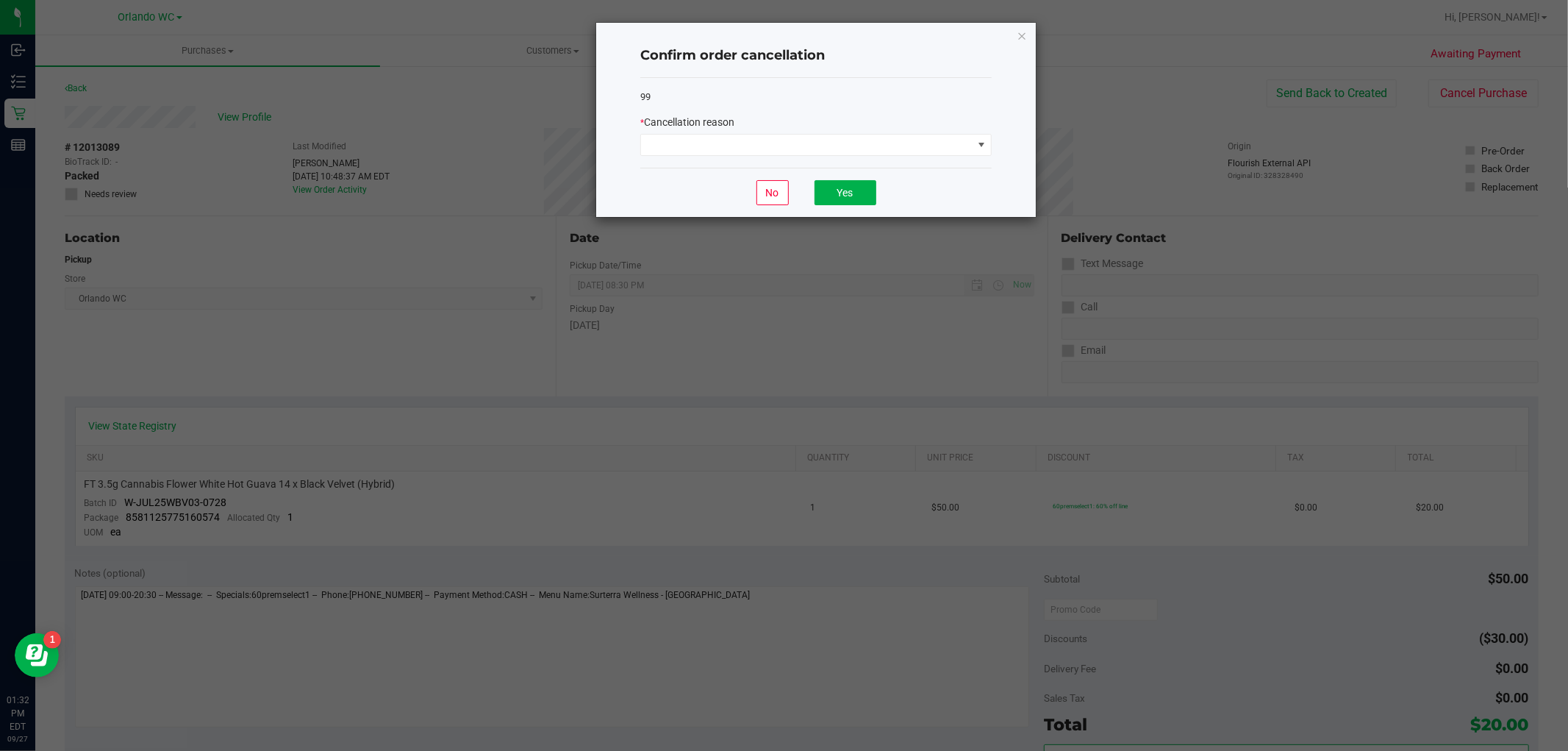
click at [858, 158] on div "99 * Cancellation reason" at bounding box center [816, 122] width 351 height 90
click at [858, 142] on span at bounding box center [807, 144] width 332 height 21
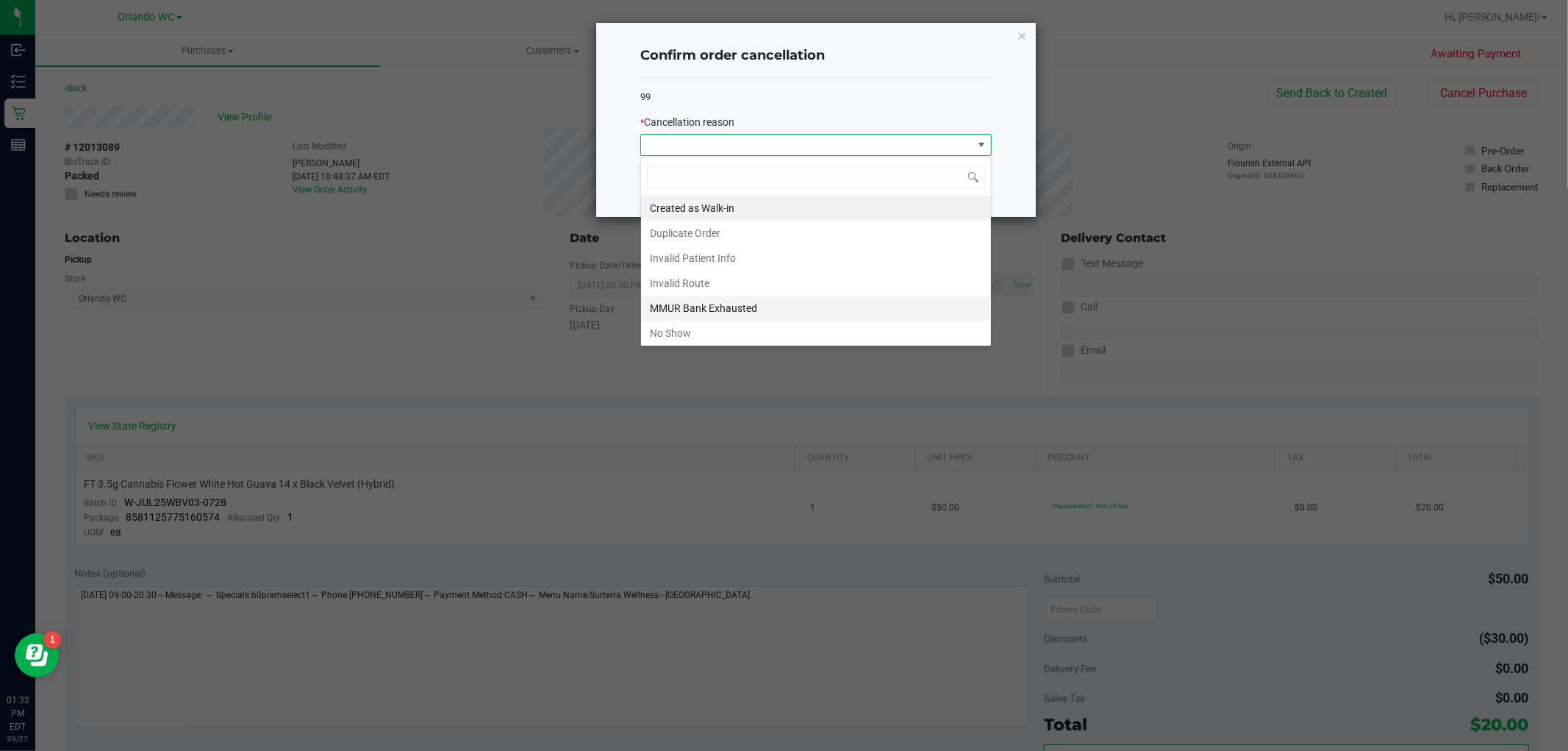
scroll to position [22, 350]
click at [765, 334] on li "No Show" at bounding box center [816, 333] width 349 height 25
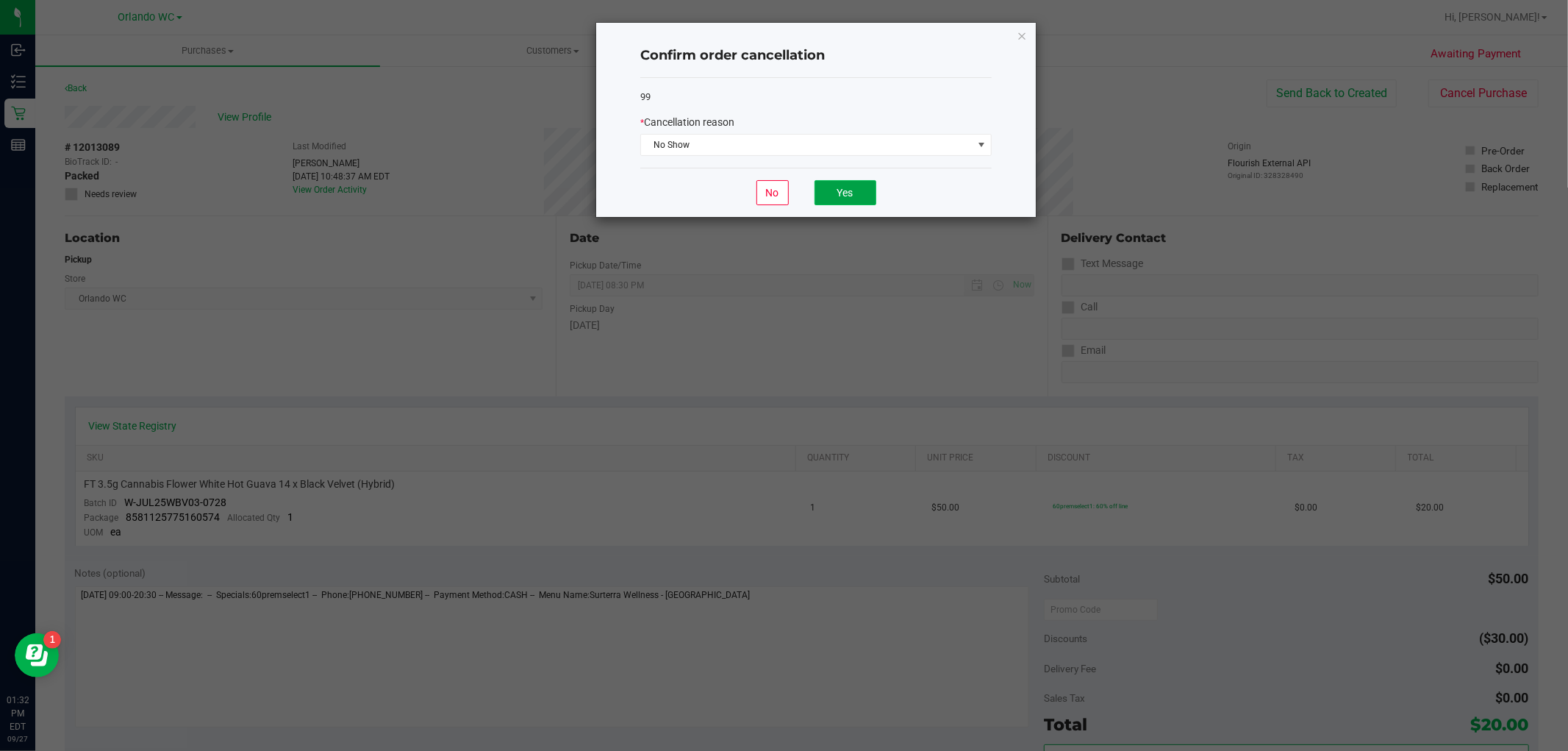
click at [860, 188] on button "Yes" at bounding box center [845, 193] width 62 height 25
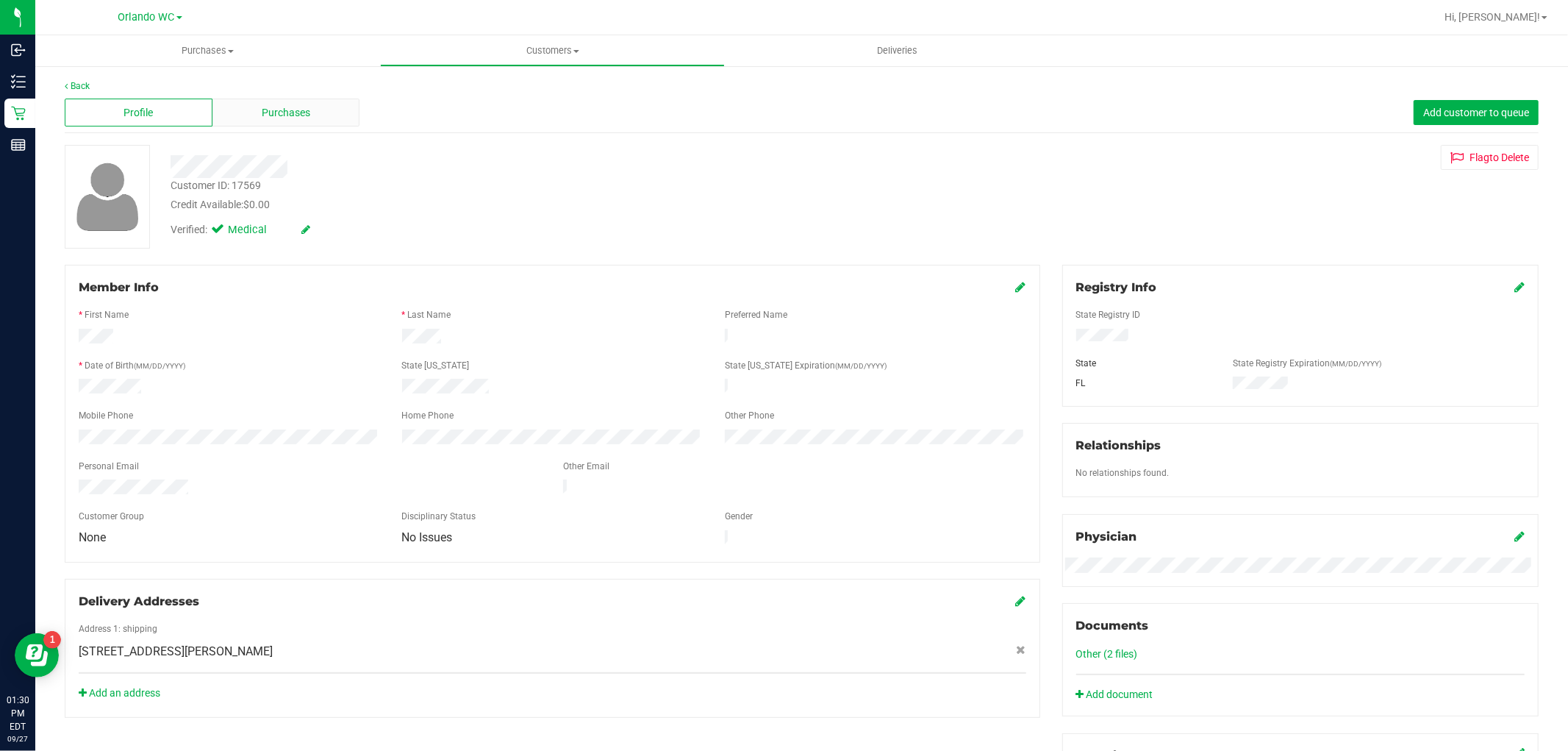
click at [248, 106] on div "Purchases" at bounding box center [286, 111] width 148 height 28
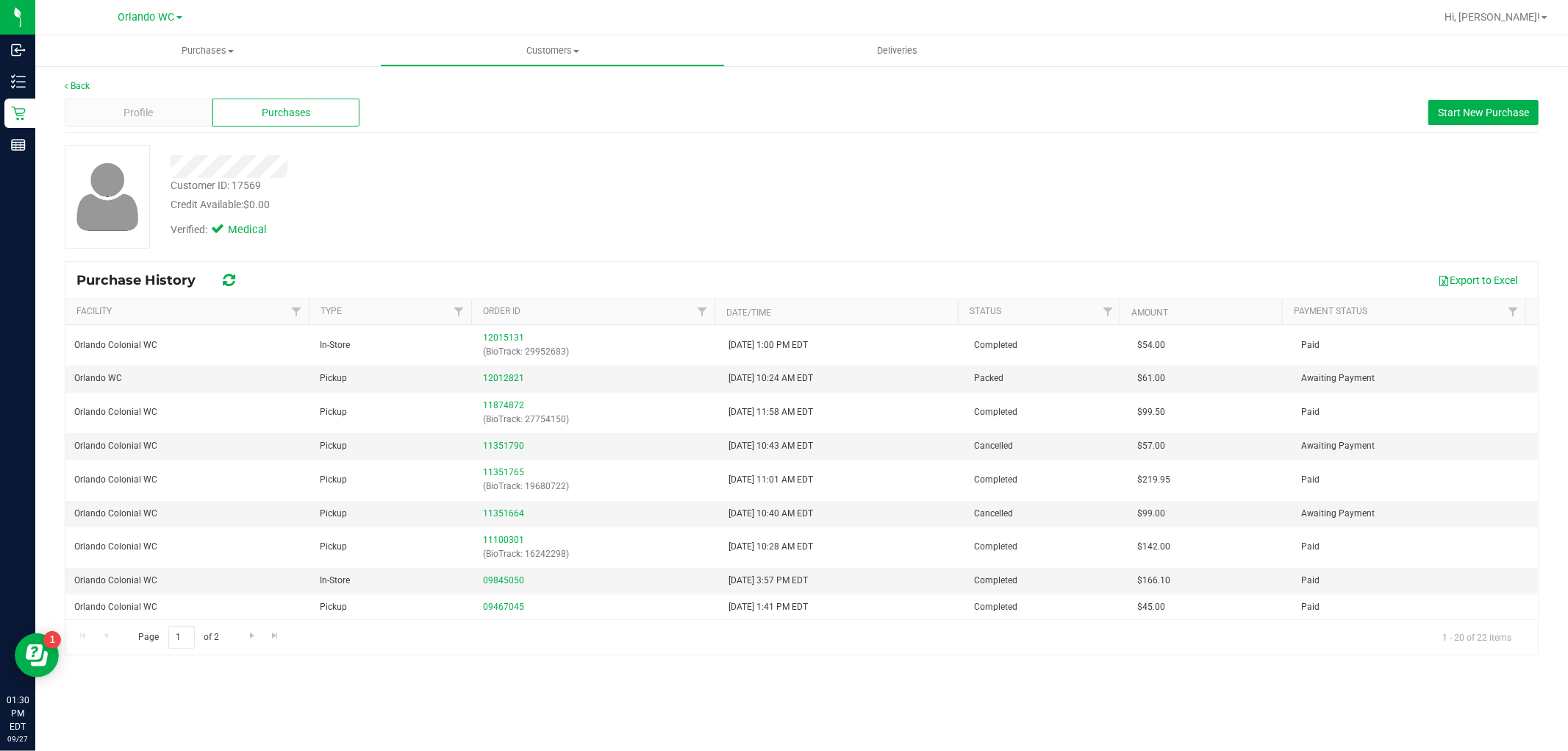
click at [266, 111] on span "Purchases" at bounding box center [286, 112] width 48 height 15
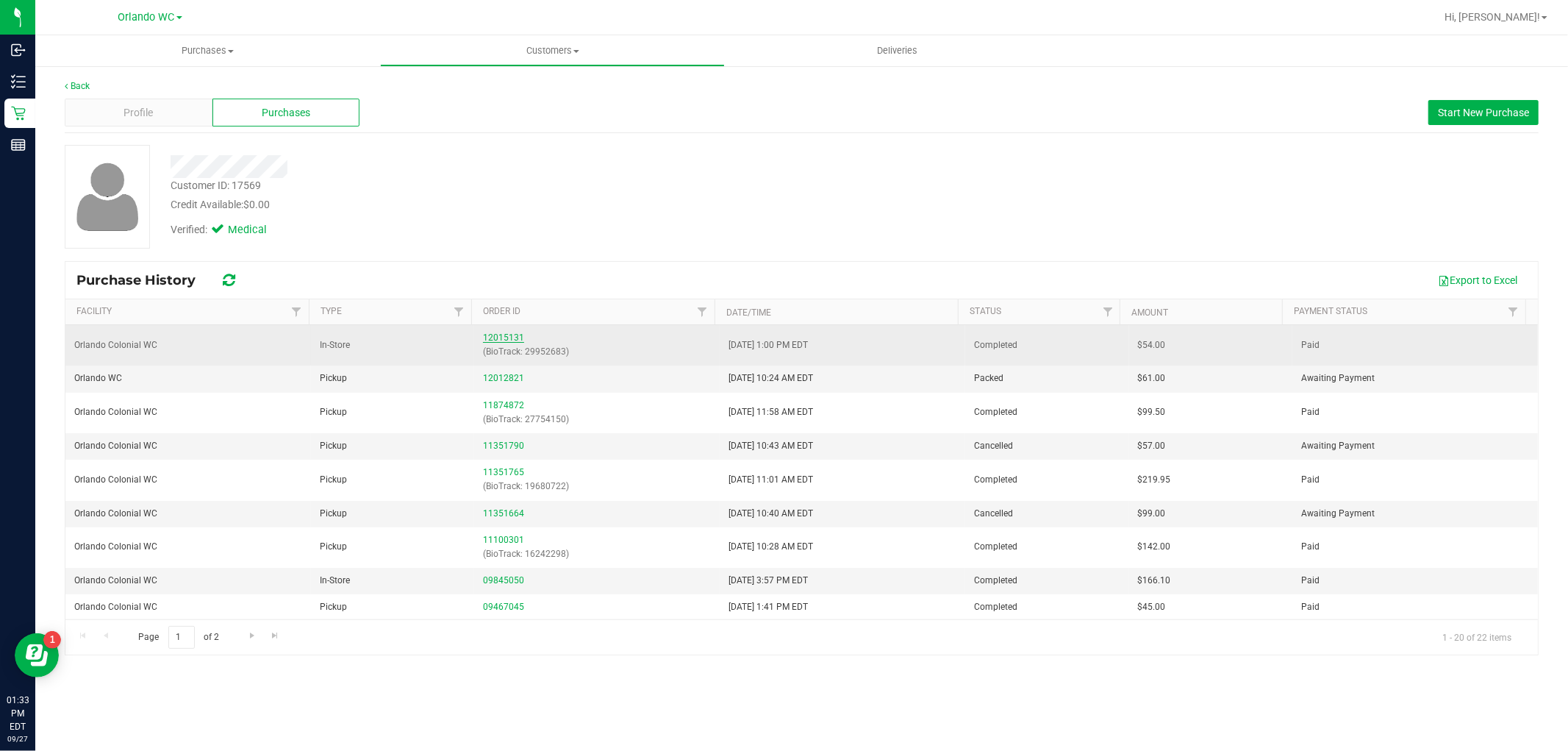
click at [508, 339] on link "12015131" at bounding box center [504, 338] width 41 height 11
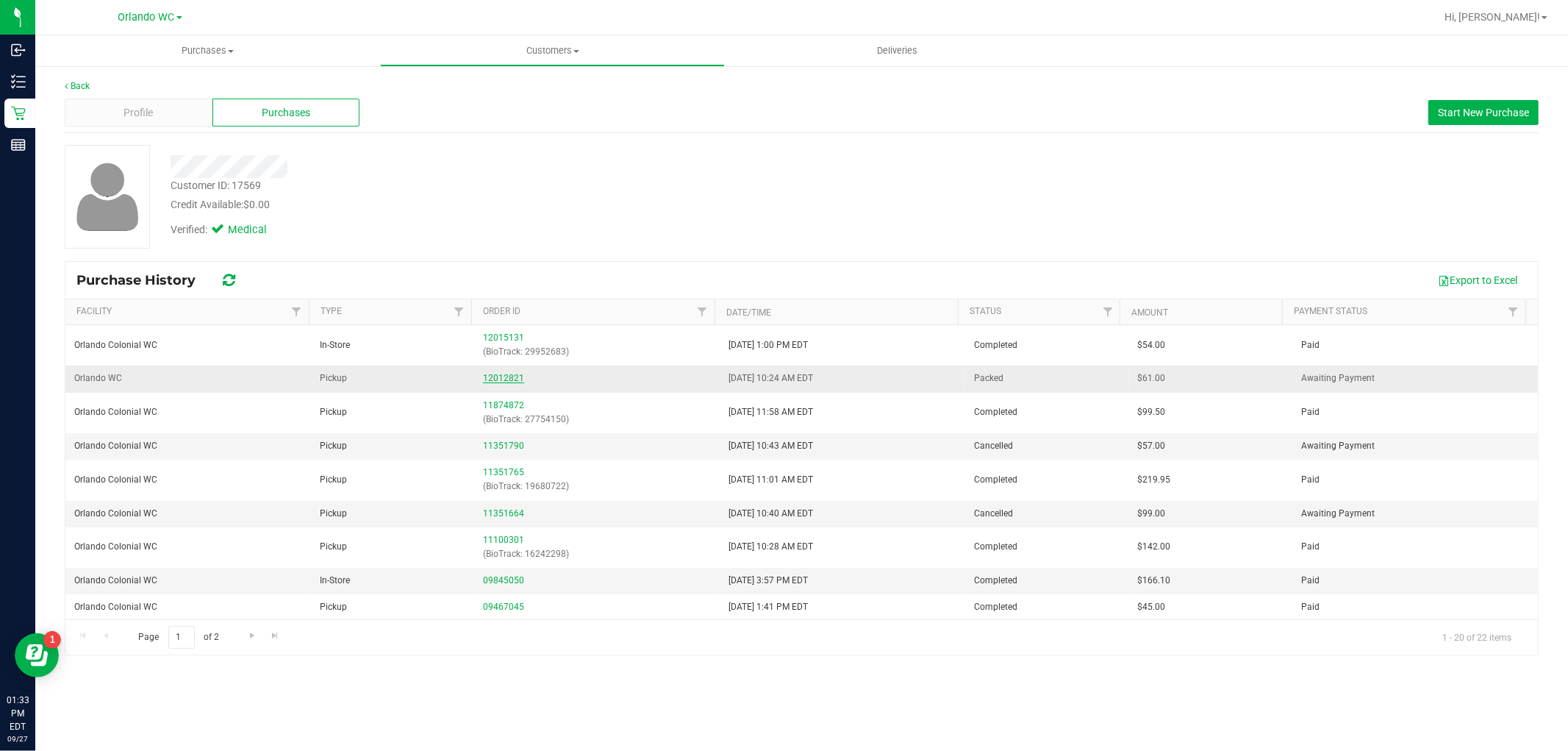
click at [508, 376] on link "12012821" at bounding box center [504, 378] width 41 height 11
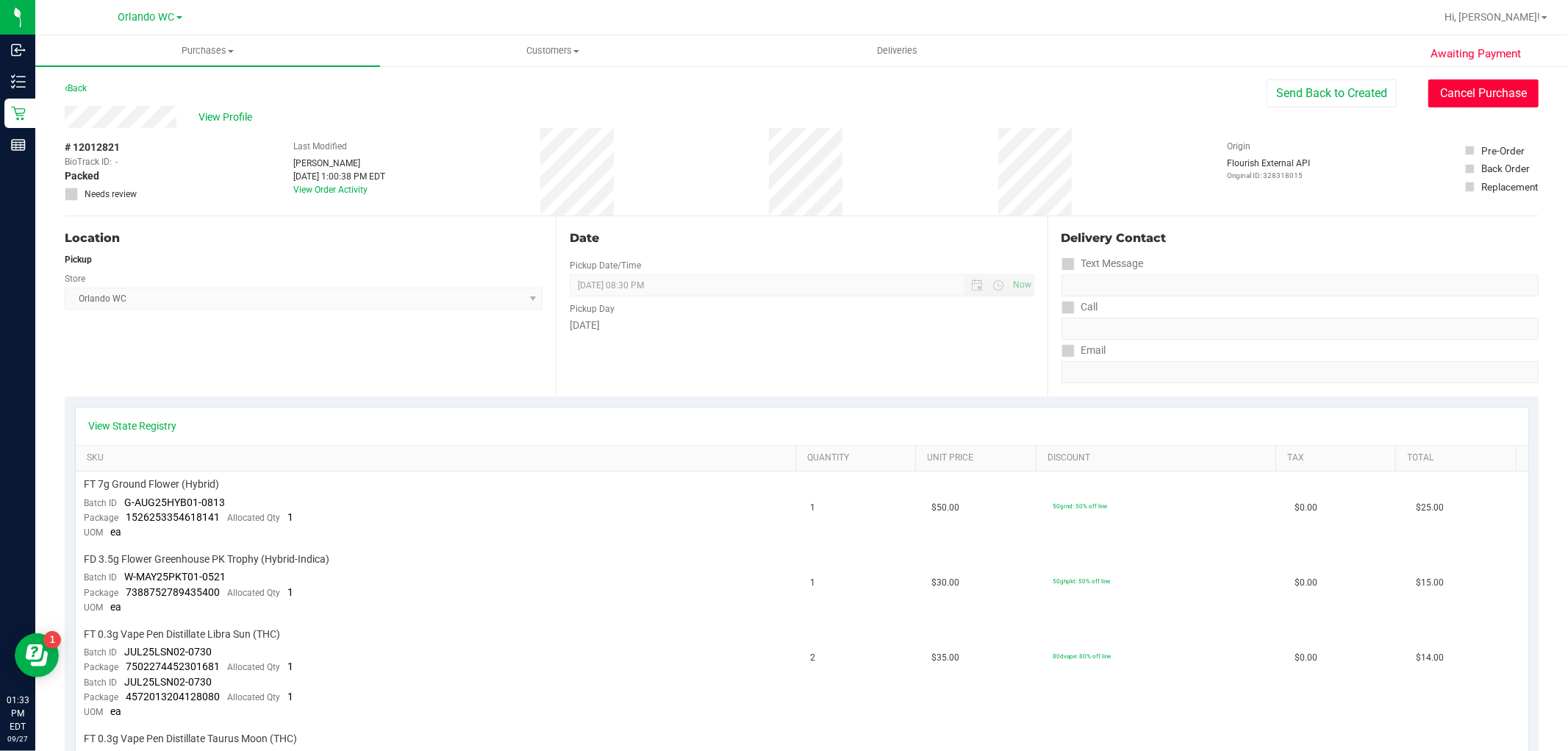
click at [1473, 93] on button "Cancel Purchase" at bounding box center [1483, 93] width 111 height 28
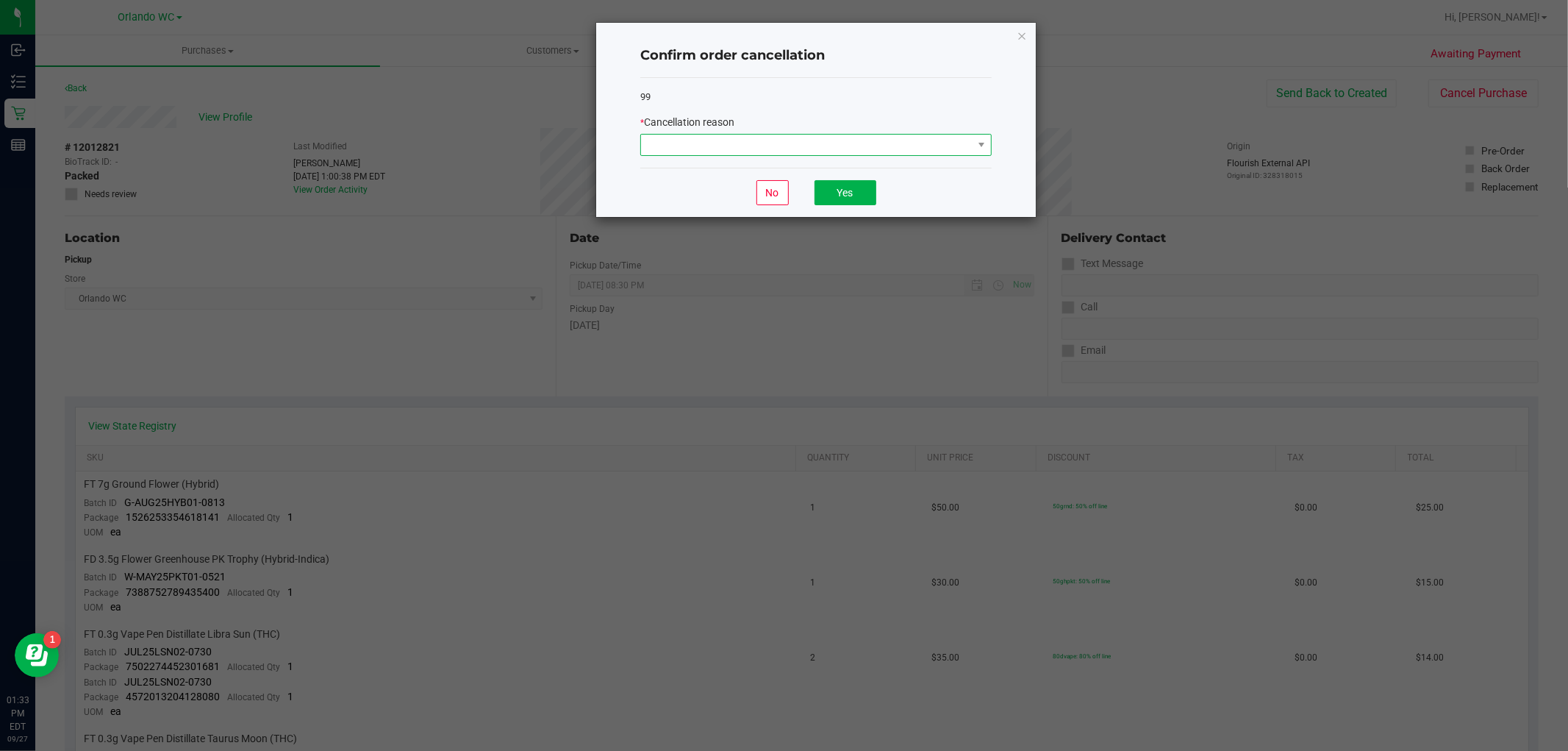
click at [858, 142] on span at bounding box center [807, 144] width 332 height 21
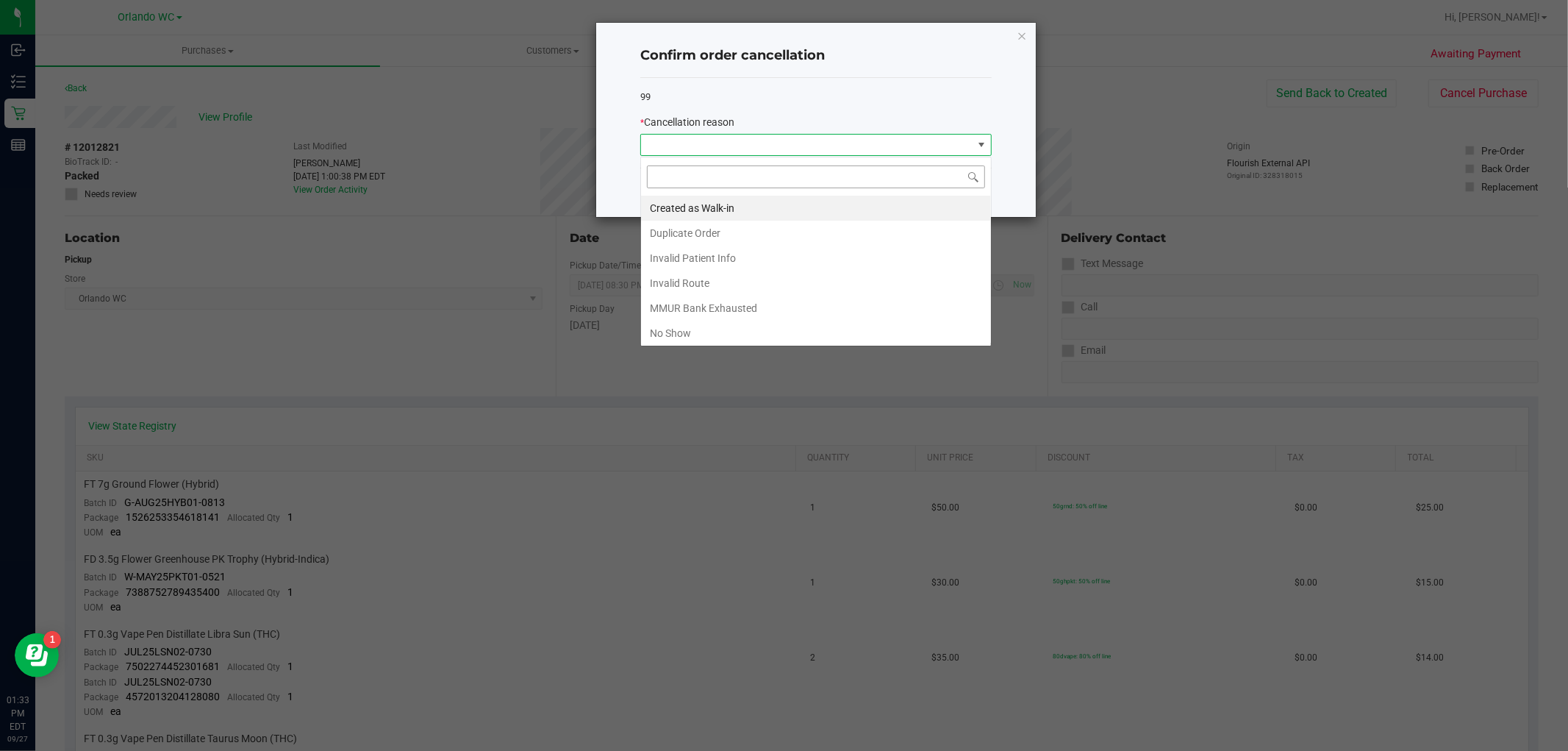
scroll to position [22, 350]
click at [746, 327] on li "No Show" at bounding box center [816, 333] width 349 height 25
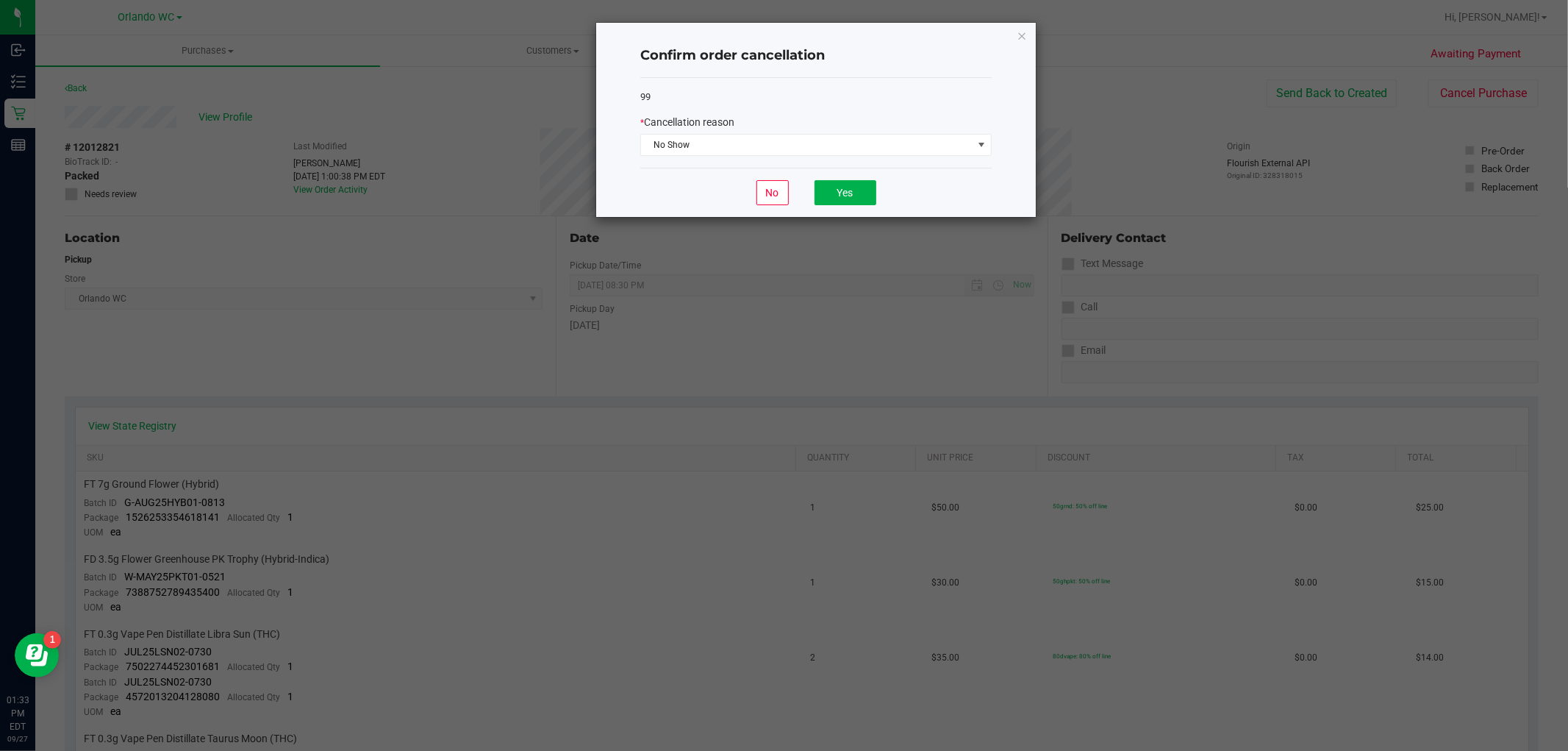
click at [848, 177] on div "No Yes" at bounding box center [816, 192] width 351 height 49
click at [848, 184] on button "Yes" at bounding box center [845, 193] width 62 height 25
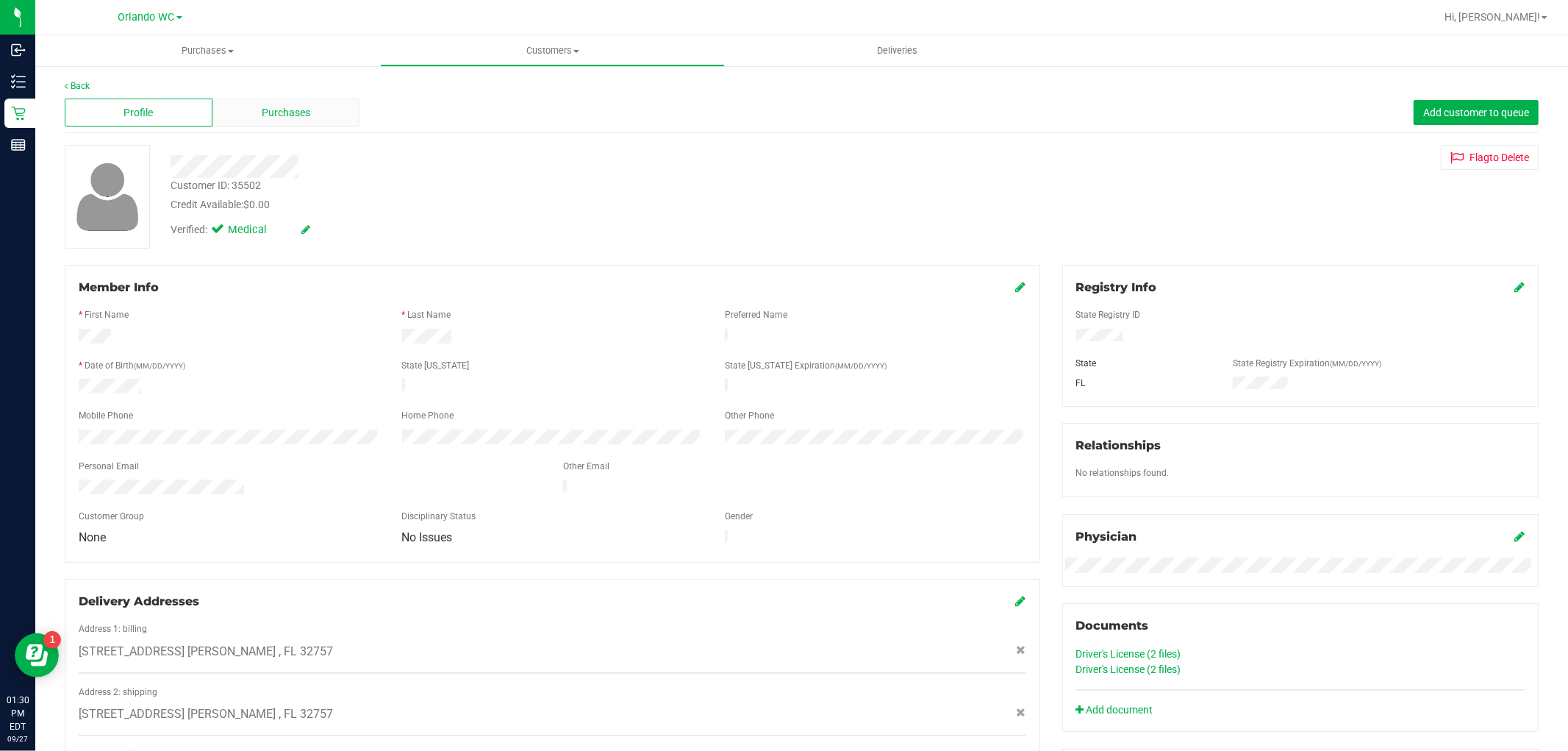
click at [256, 113] on div "Purchases" at bounding box center [286, 111] width 148 height 28
click at [304, 100] on div "Purchases" at bounding box center [286, 111] width 148 height 28
click at [262, 111] on span "Purchases" at bounding box center [286, 112] width 48 height 15
